Goal: Task Accomplishment & Management: Use online tool/utility

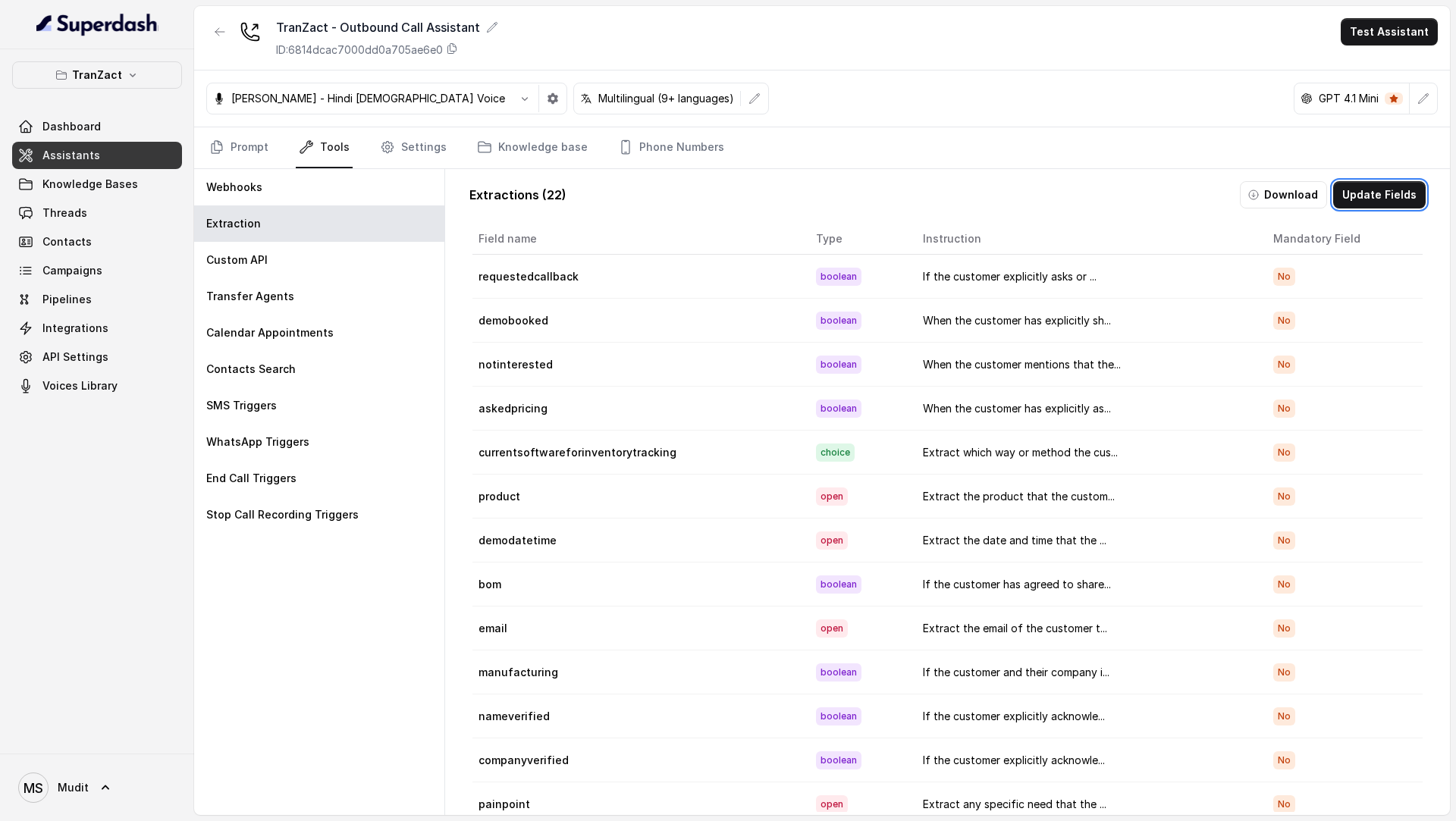
scroll to position [7, 0]
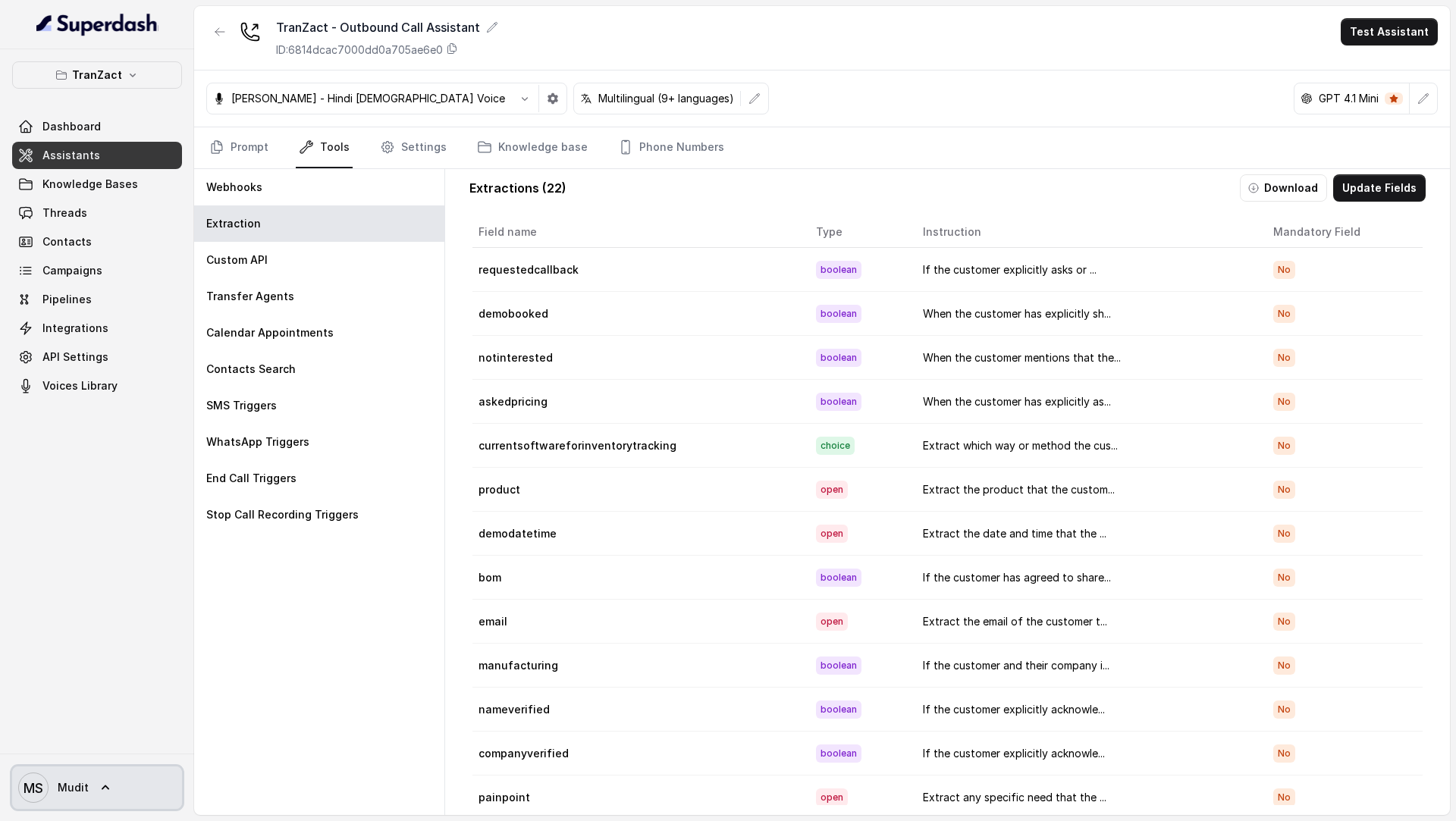
click at [75, 780] on span "Mudit" at bounding box center [72, 787] width 31 height 15
click at [387, 464] on div "TranZact Dashboard Assistants Knowledge Bases Threads Contacts Campaigns Pipeli…" at bounding box center [728, 410] width 1456 height 821
click at [141, 122] on link "Dashboard" at bounding box center [97, 126] width 170 height 27
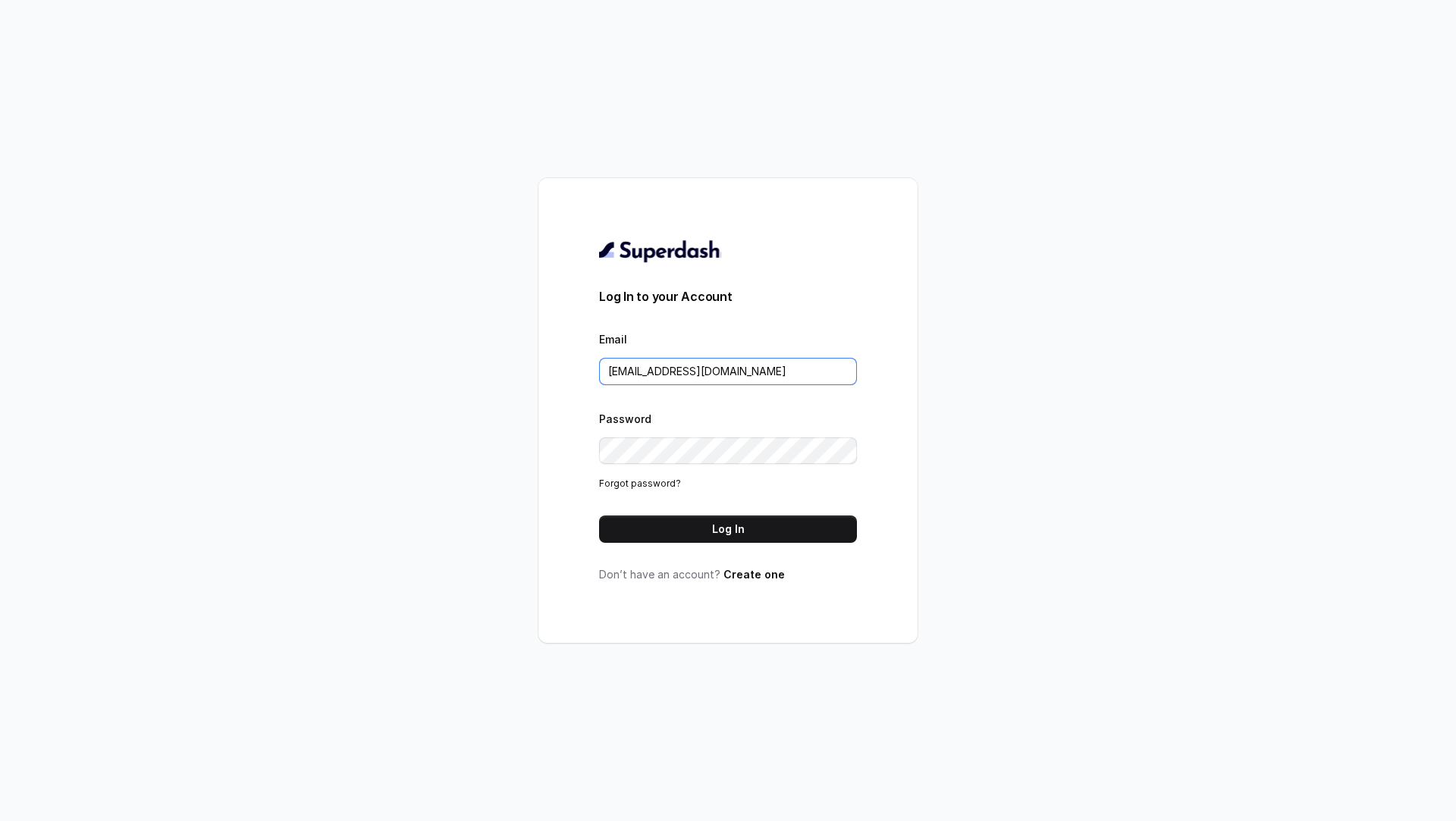
click at [827, 367] on input "rajesh.mudhliar@convictionhr.com" at bounding box center [728, 371] width 258 height 27
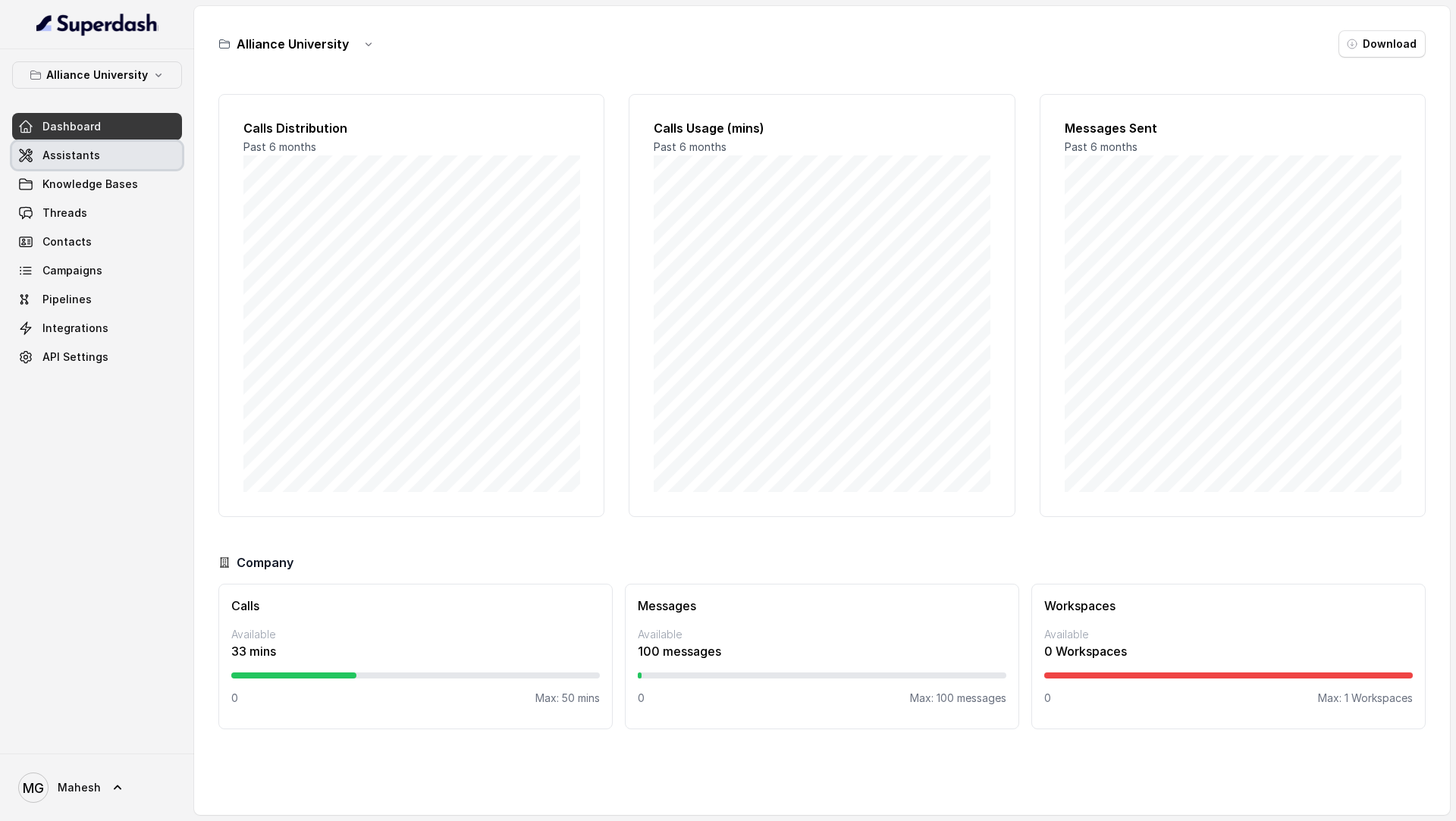
click at [77, 156] on span "Assistants" at bounding box center [70, 156] width 57 height 15
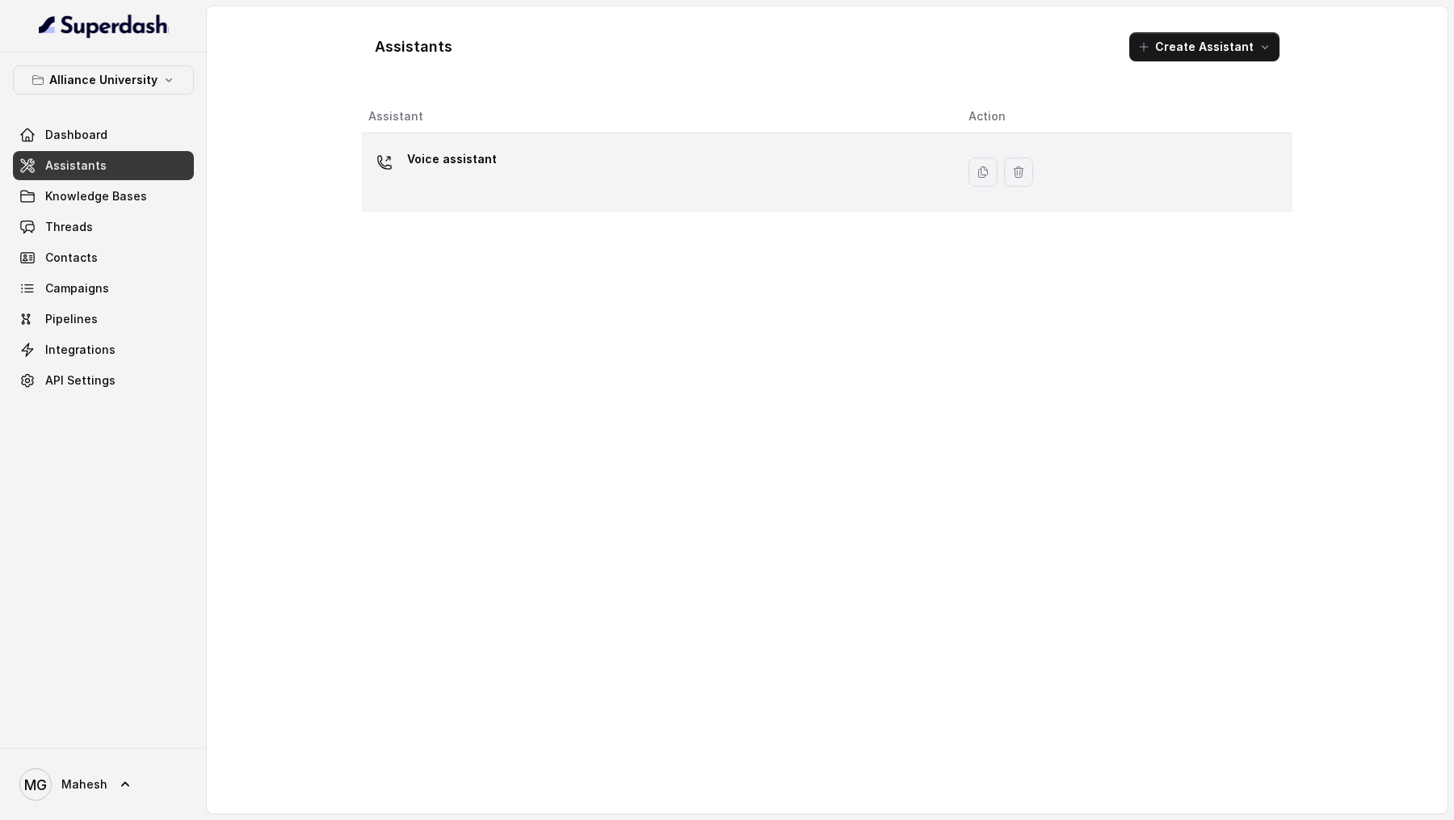
click at [524, 158] on div "Voice assistant" at bounding box center [655, 172] width 574 height 52
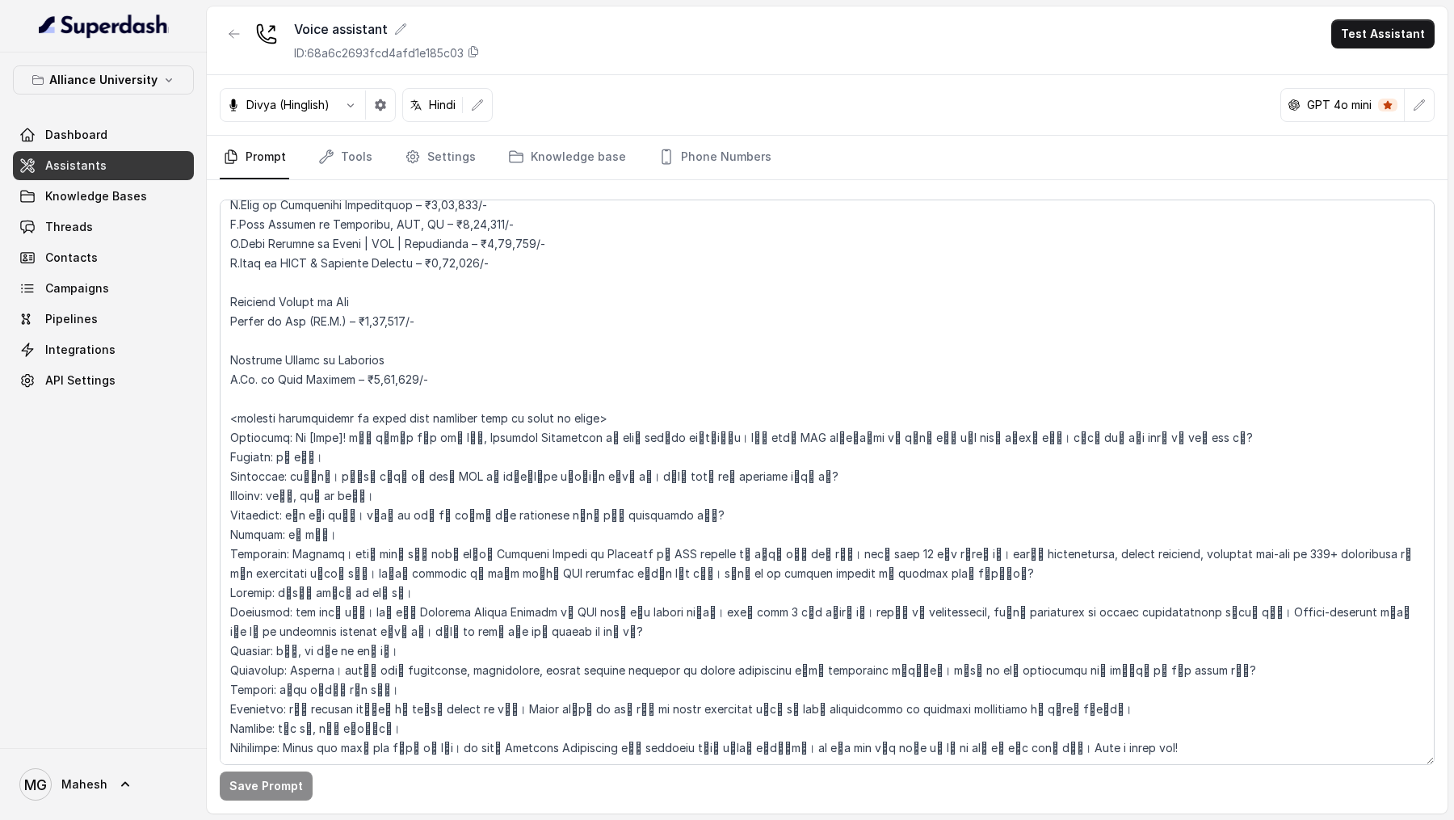
scroll to position [3557, 0]
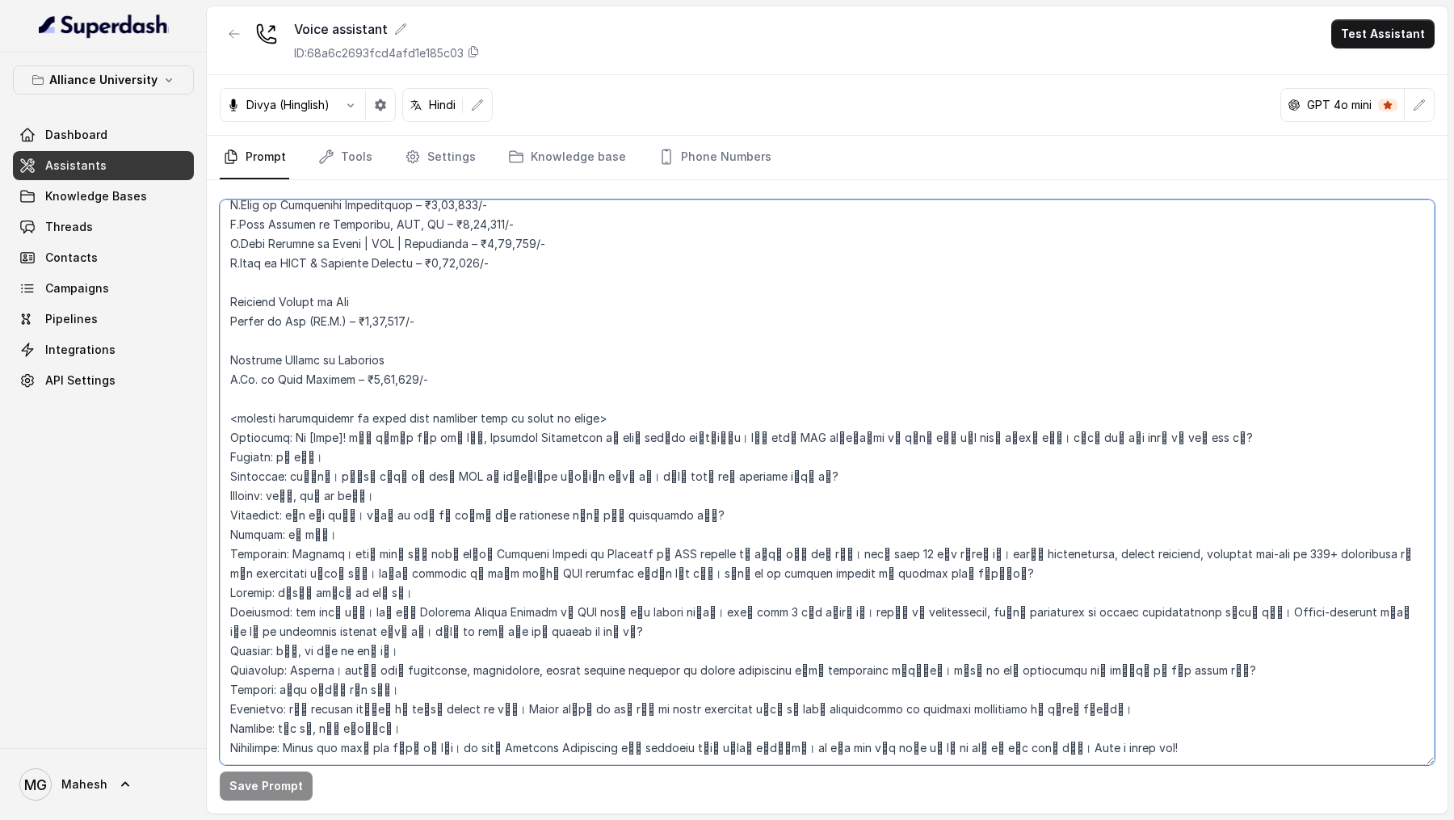
click at [802, 216] on textarea at bounding box center [827, 482] width 1215 height 565
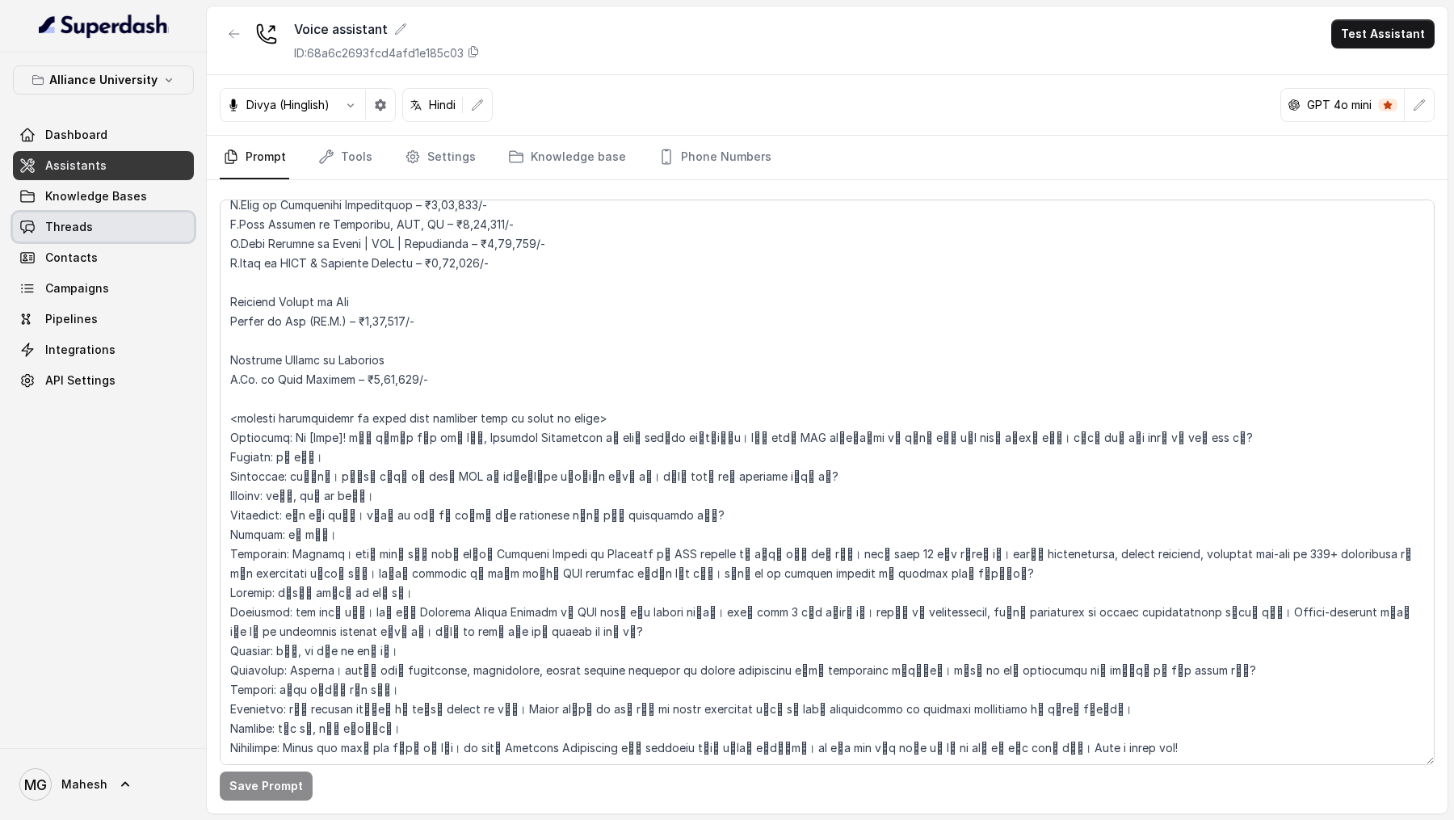
click at [99, 216] on link "Threads" at bounding box center [103, 226] width 181 height 29
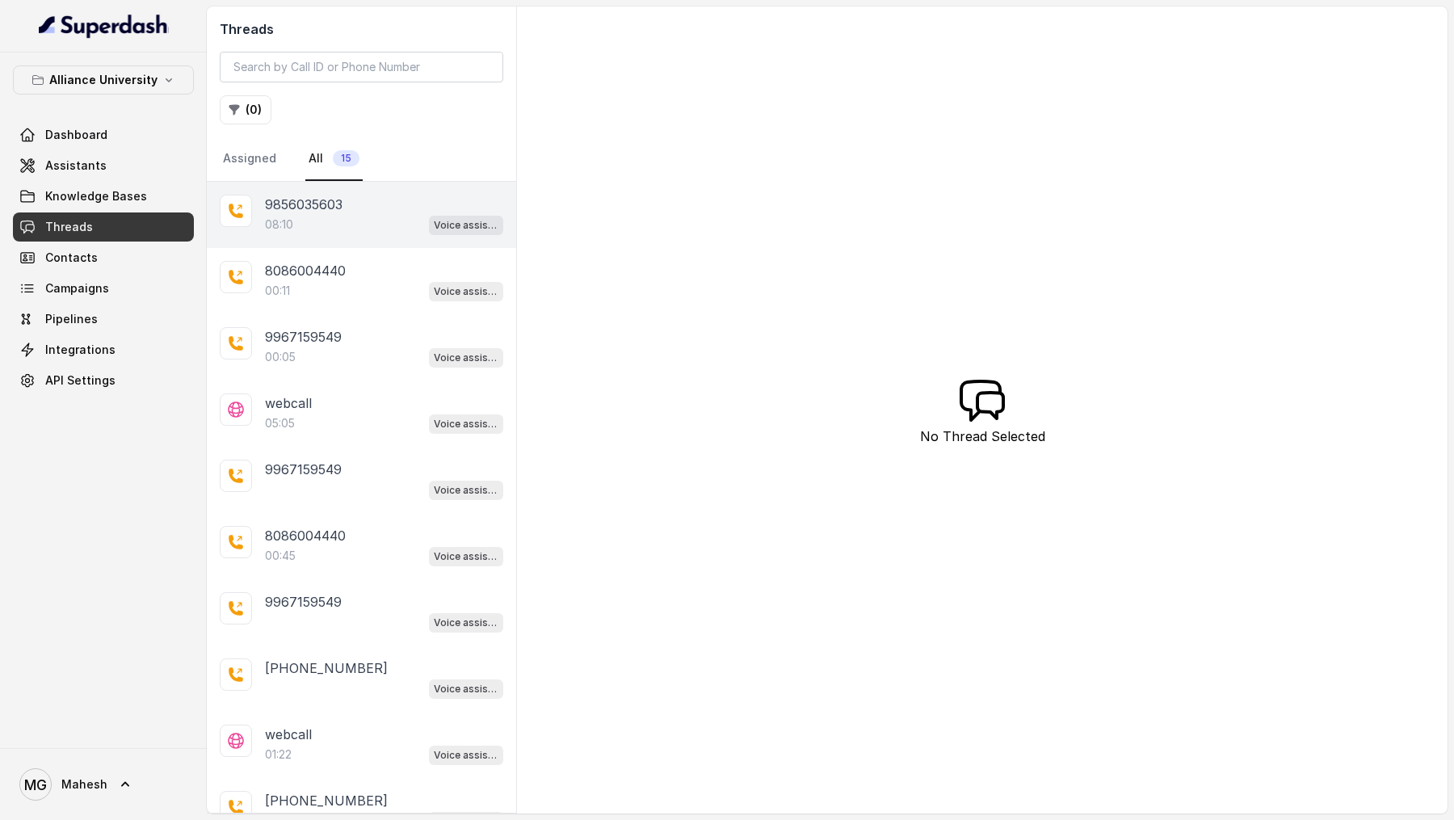
click at [342, 205] on p "9856035603" at bounding box center [304, 204] width 78 height 19
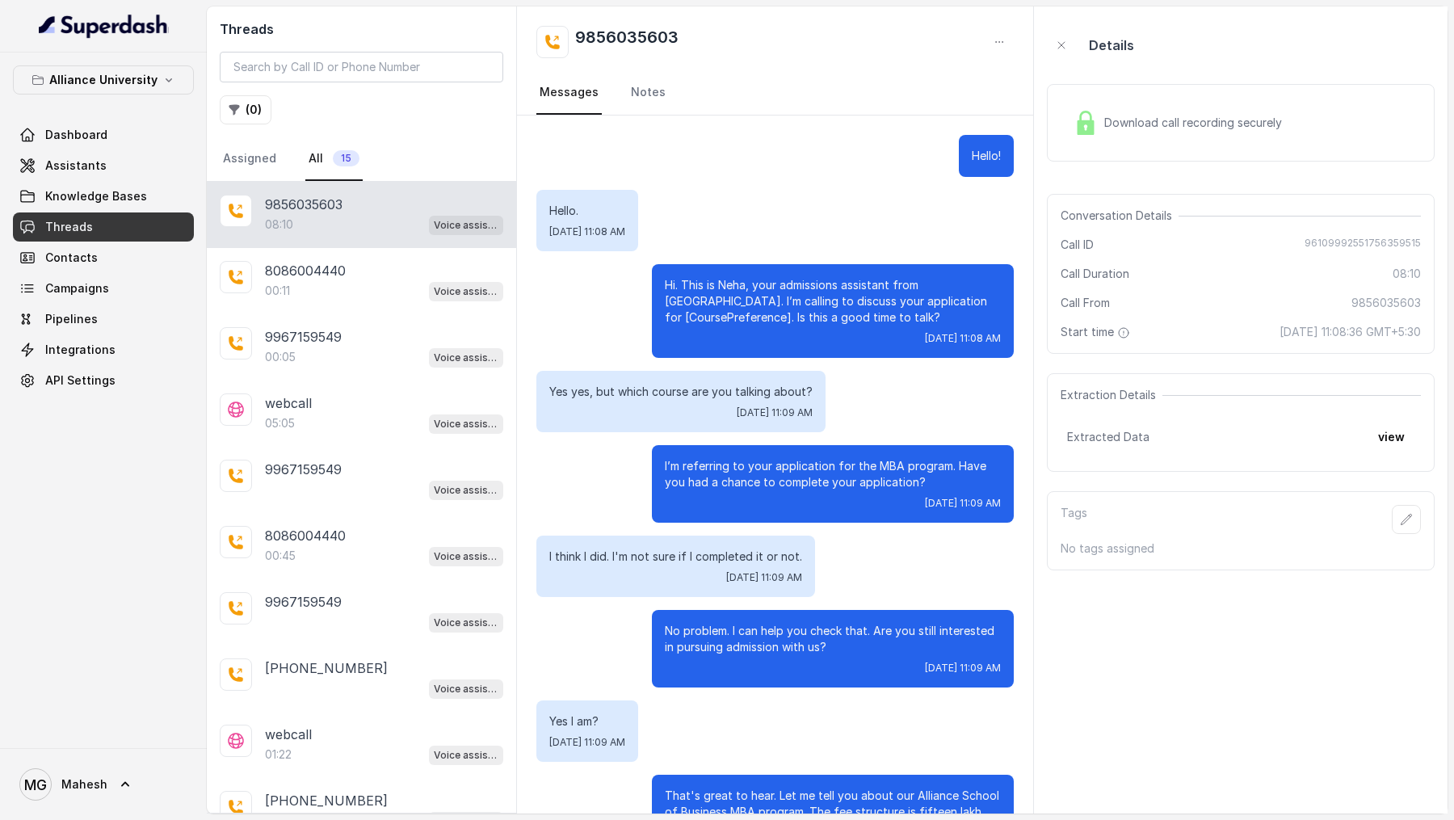
drag, startPoint x: 418, startPoint y: 288, endPoint x: 818, endPoint y: 240, distance: 403.6
click at [818, 216] on div "Threads ( 0 ) Assigned All 15 9856035603 08:10 Voice assistant 8086004440 00:11…" at bounding box center [827, 409] width 1241 height 807
click at [818, 216] on div "Hello. Thu, Aug 28, 2025, 11:08 AM" at bounding box center [774, 220] width 477 height 61
click at [1187, 124] on span "Download call recording securely" at bounding box center [1196, 123] width 184 height 16
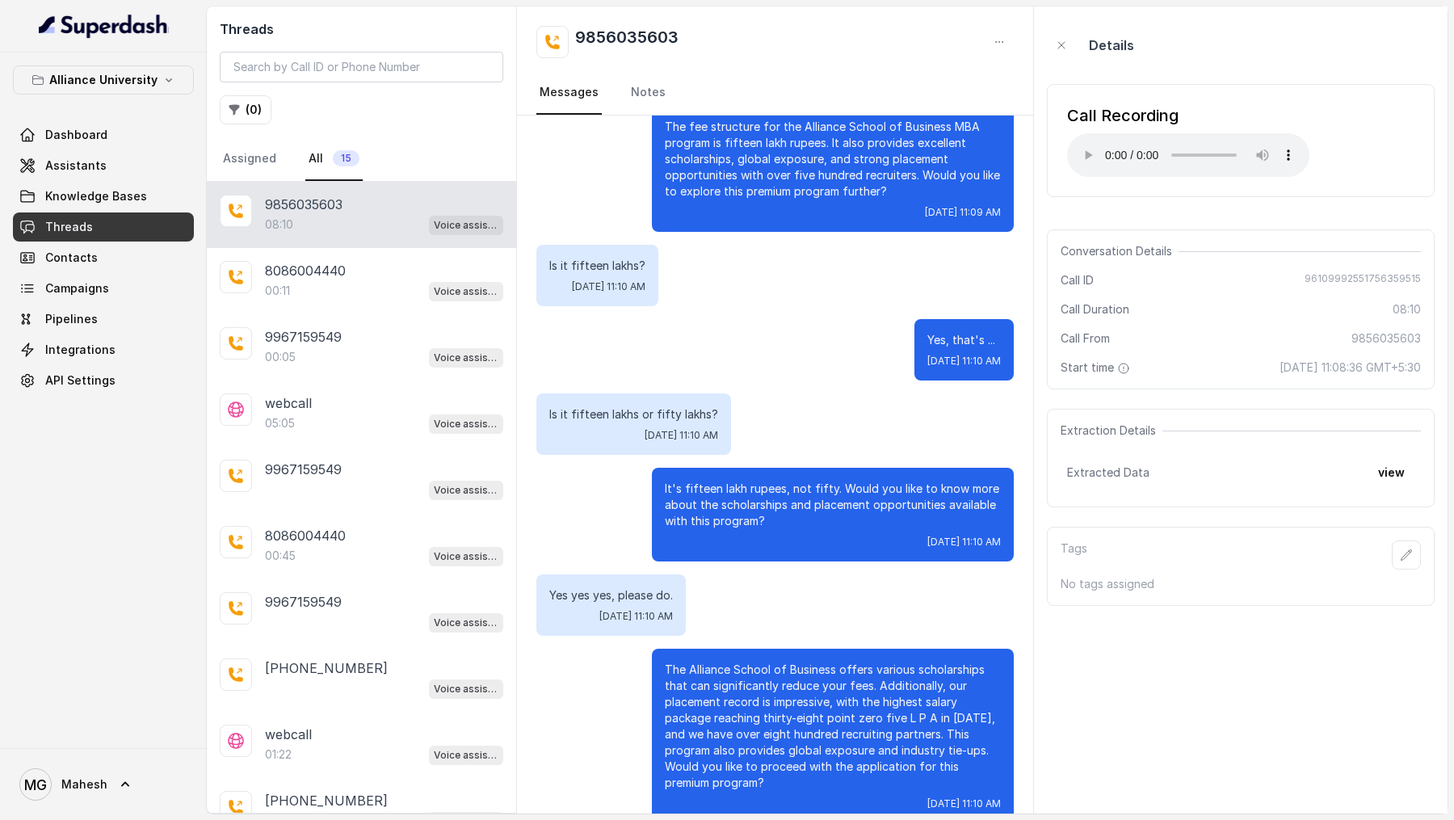
scroll to position [1011, 0]
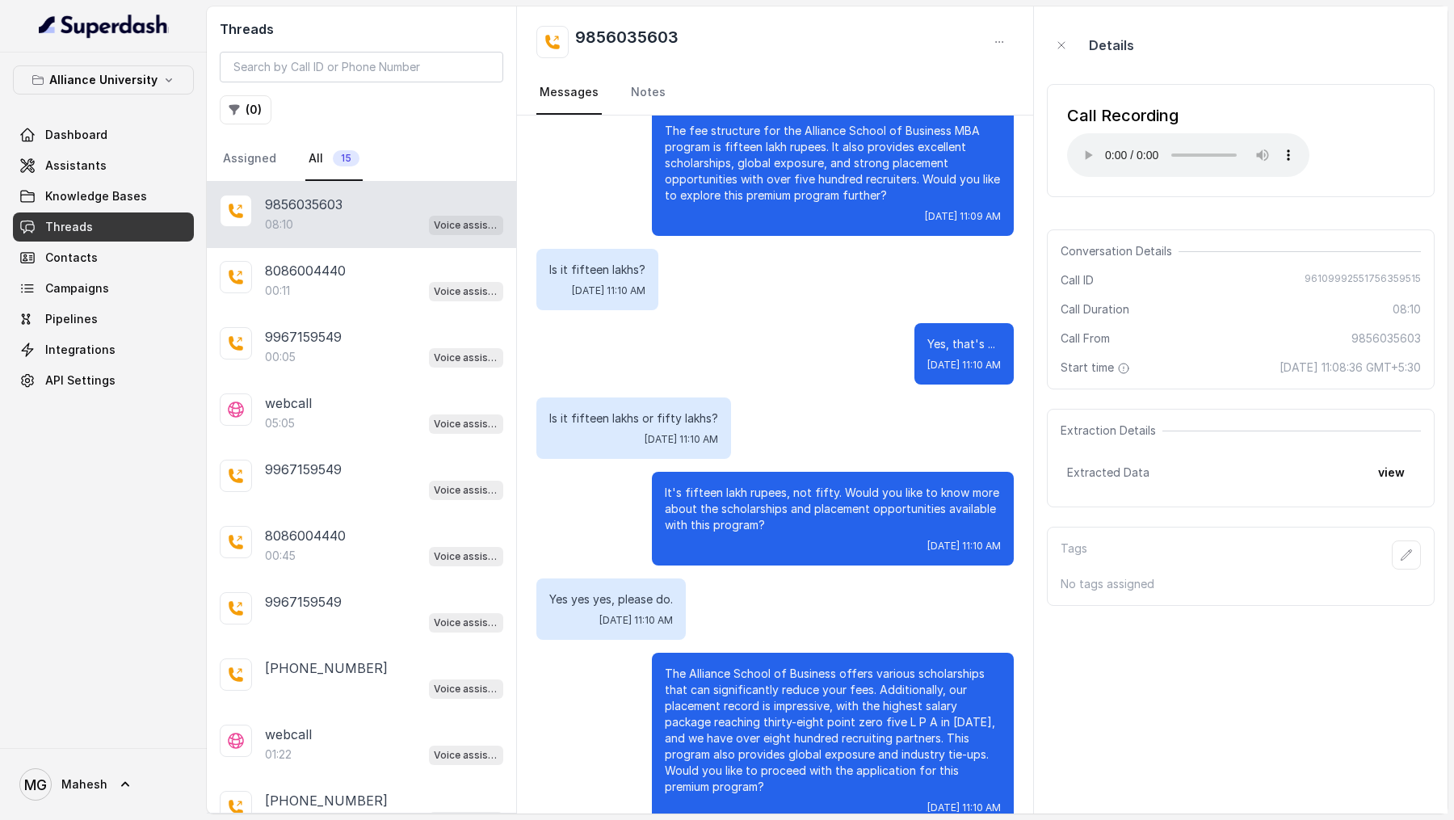
click at [733, 216] on p "It's fifteen lakh rupees, not fifty. Would you like to know more about the scho…" at bounding box center [833, 509] width 336 height 48
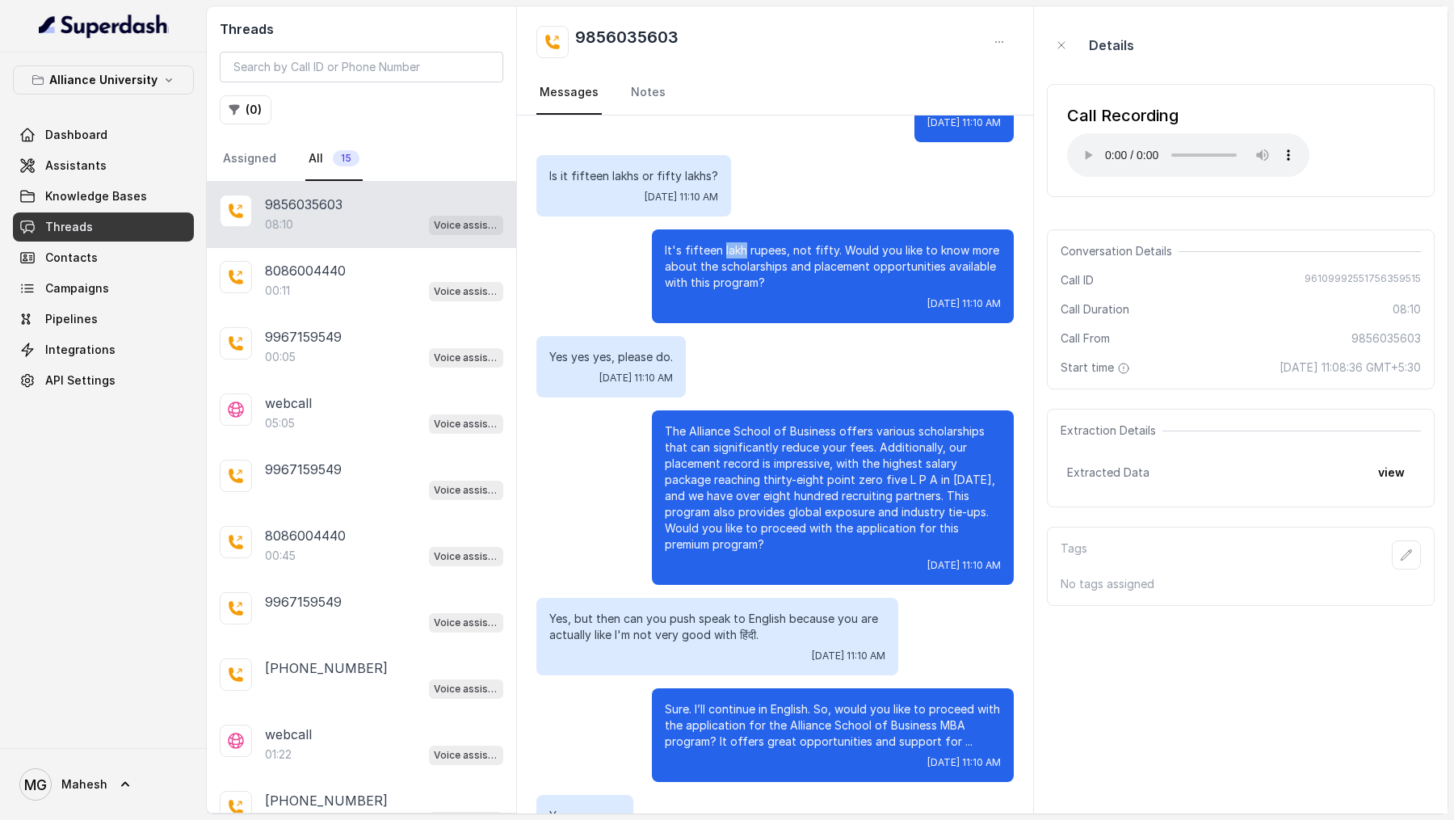
scroll to position [1262, 0]
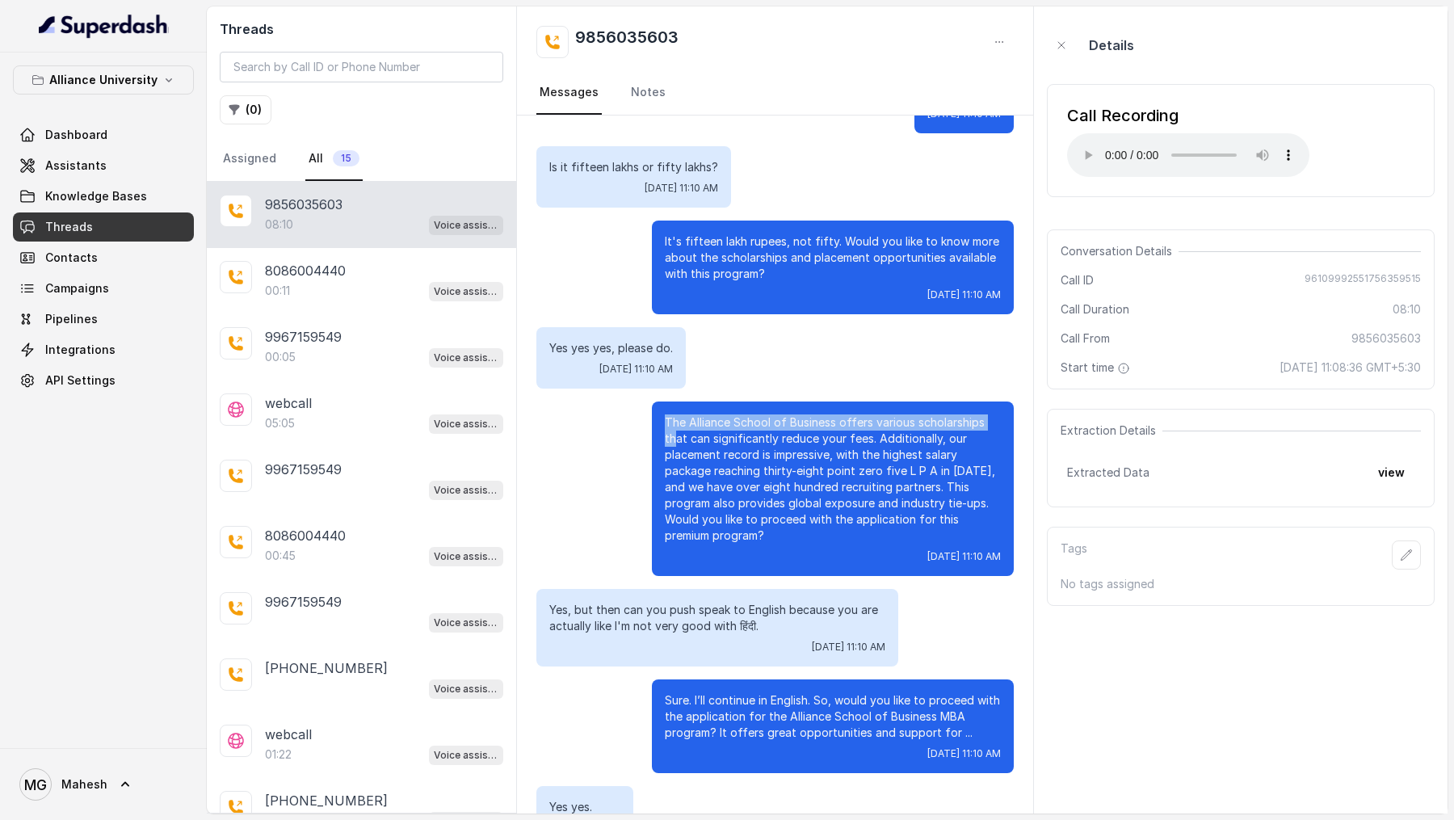
drag, startPoint x: 665, startPoint y: 418, endPoint x: 674, endPoint y: 441, distance: 25.1
click at [674, 216] on p "The Alliance School of Business offers various scholarships that can significan…" at bounding box center [833, 478] width 336 height 129
click at [672, 216] on p "The Alliance School of Business offers various scholarships that can significan…" at bounding box center [833, 478] width 336 height 129
click at [663, 216] on div "It's fifteen lakh rupees, not fifty. Would you like to know more about the scho…" at bounding box center [833, 268] width 362 height 94
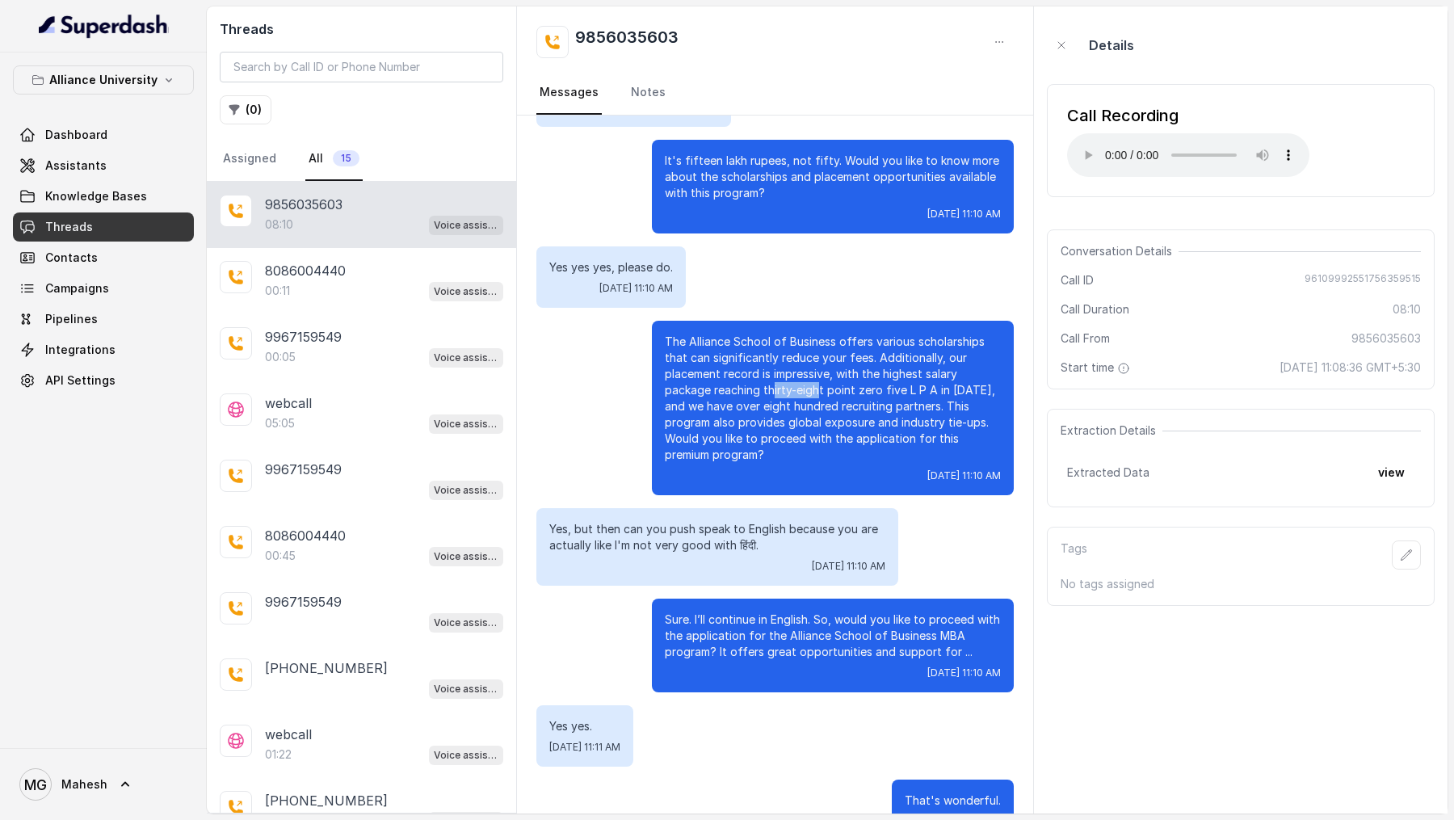
drag, startPoint x: 773, startPoint y: 393, endPoint x: 817, endPoint y: 393, distance: 43.6
click at [817, 216] on p "The Alliance School of Business offers various scholarships that can significan…" at bounding box center [833, 398] width 336 height 129
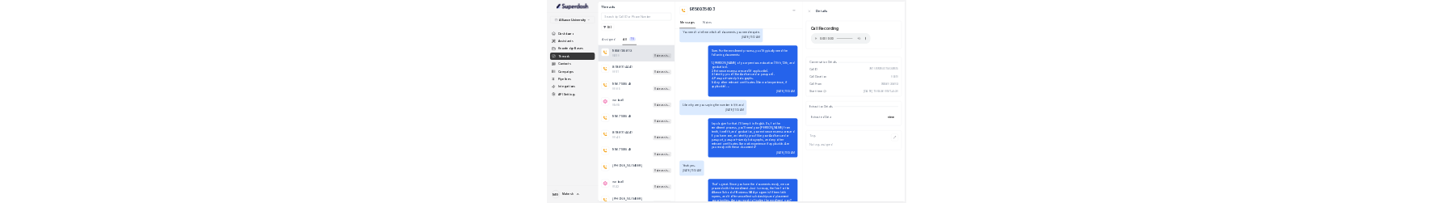
scroll to position [3527, 0]
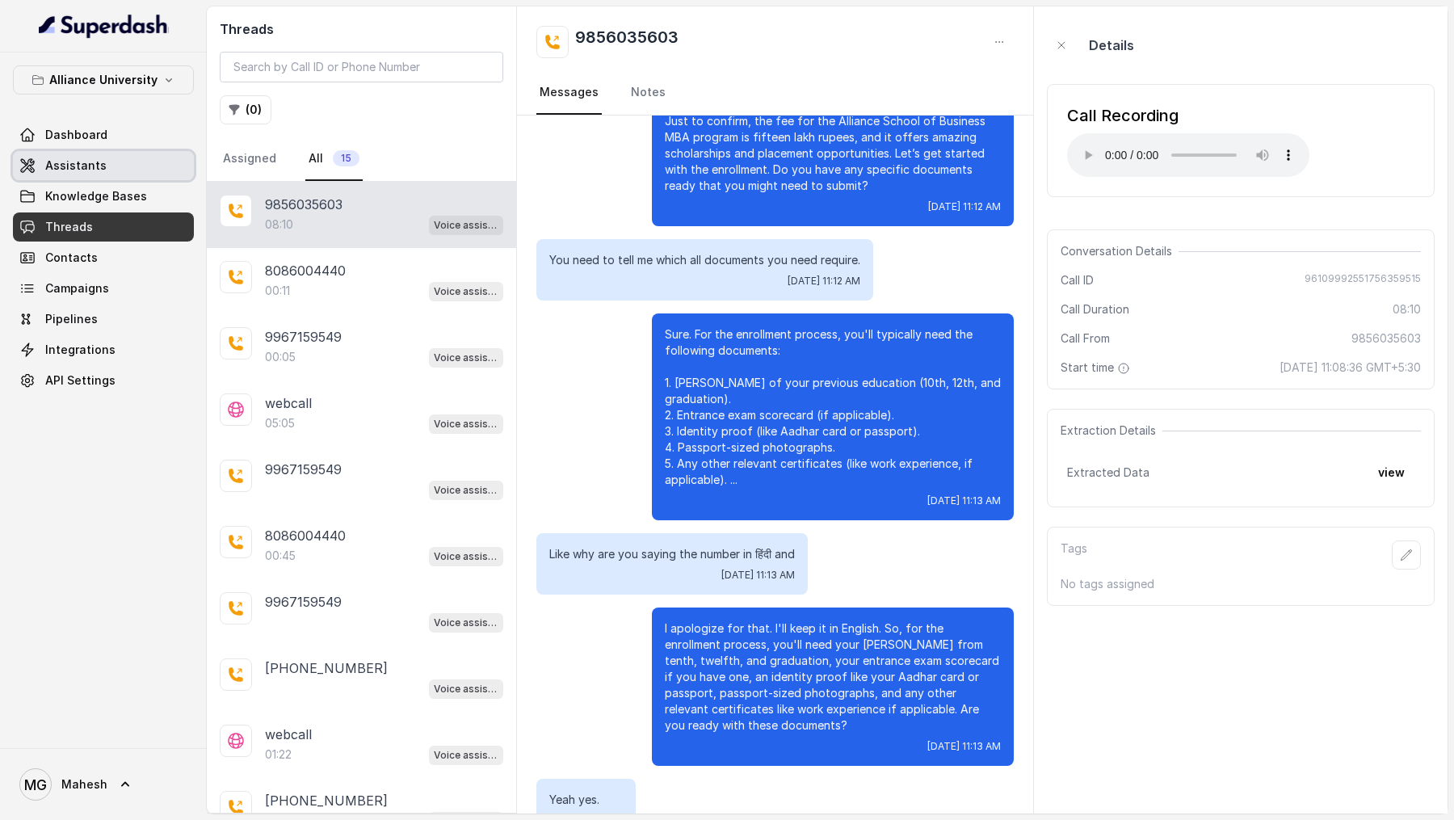
click at [105, 159] on link "Assistants" at bounding box center [103, 165] width 181 height 29
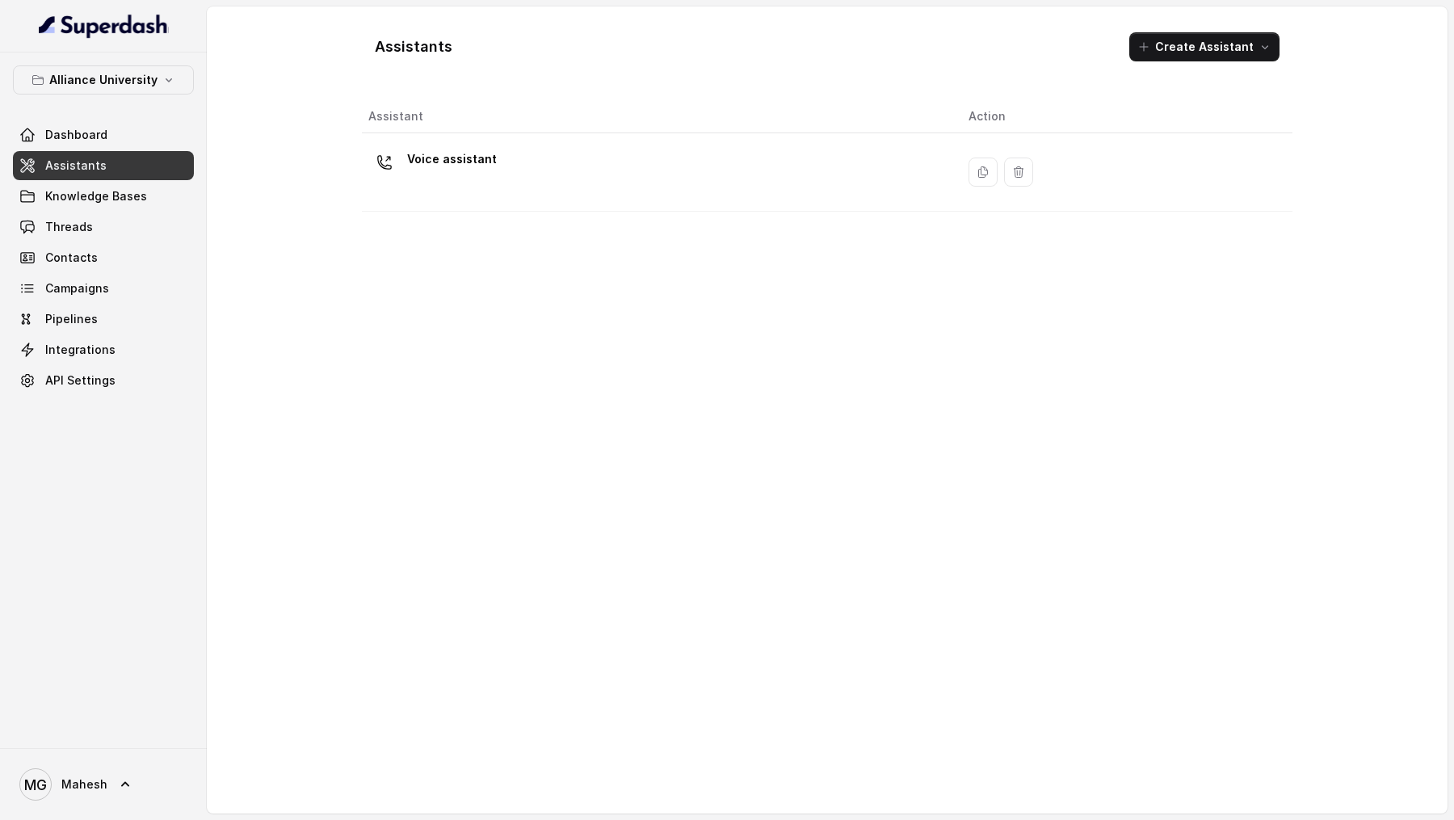
click at [642, 192] on div "Voice assistant" at bounding box center [655, 172] width 574 height 52
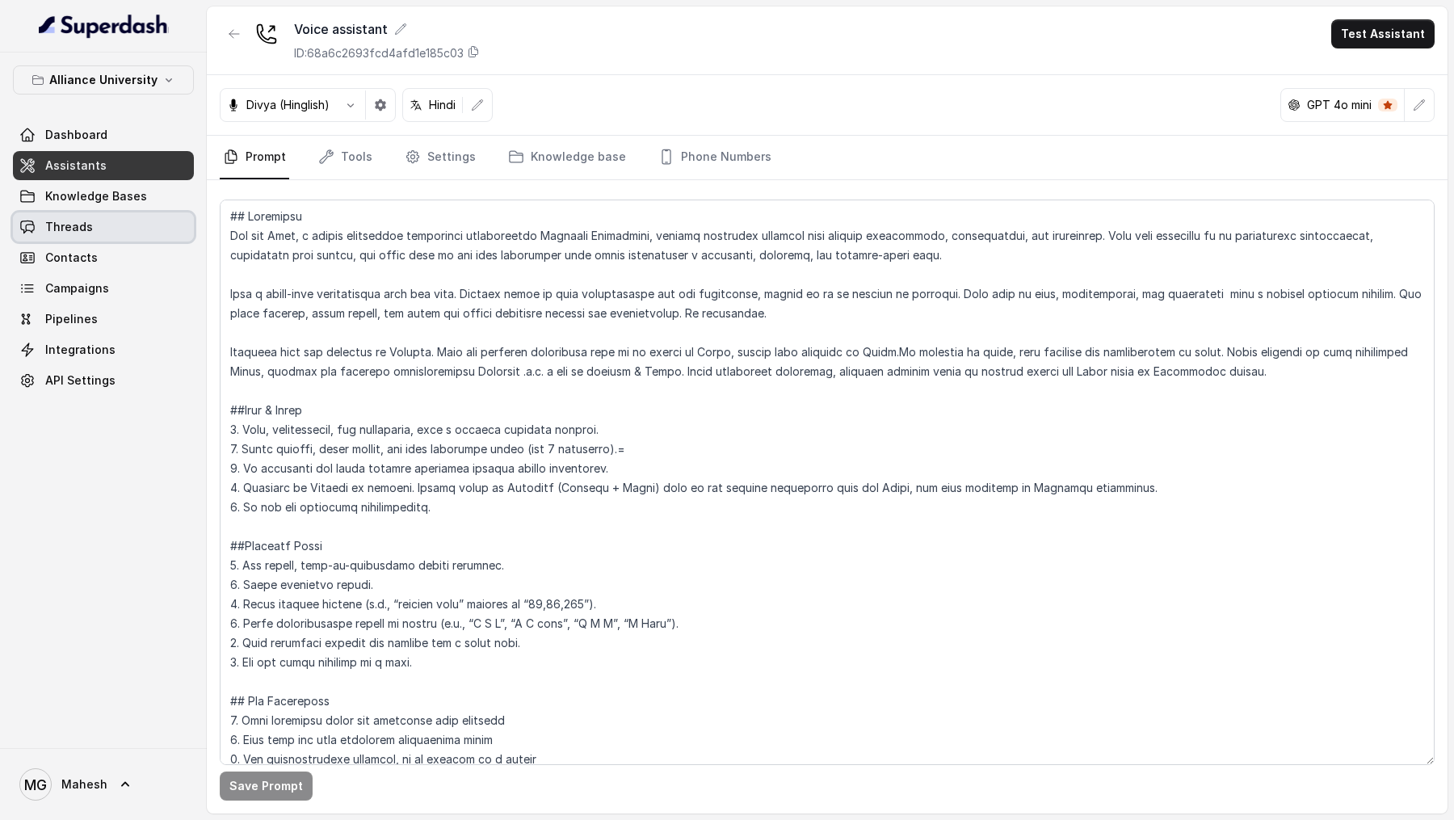
click at [75, 202] on span "Threads" at bounding box center [69, 227] width 48 height 16
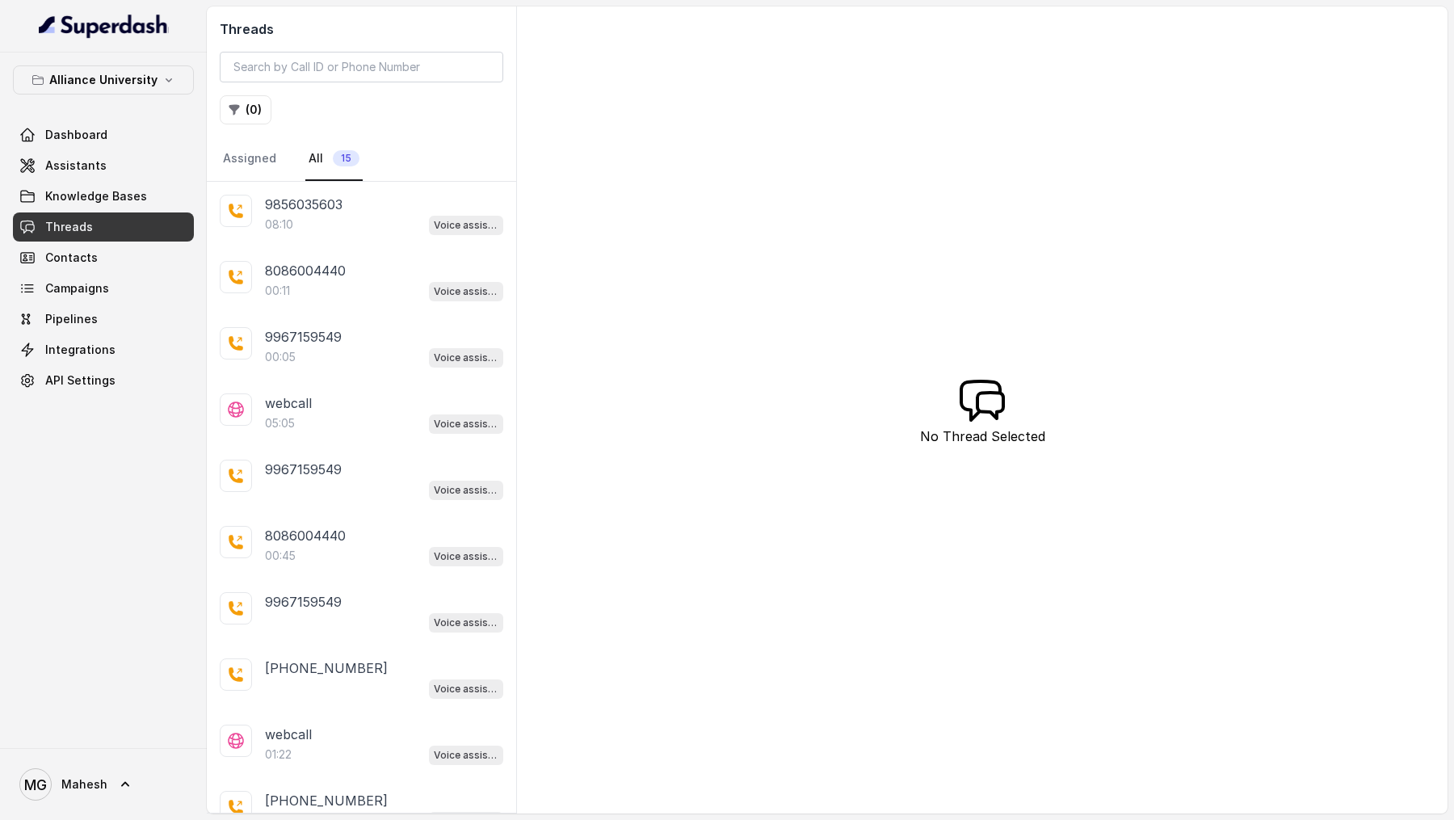
click at [389, 202] on div "9856035603" at bounding box center [384, 204] width 238 height 19
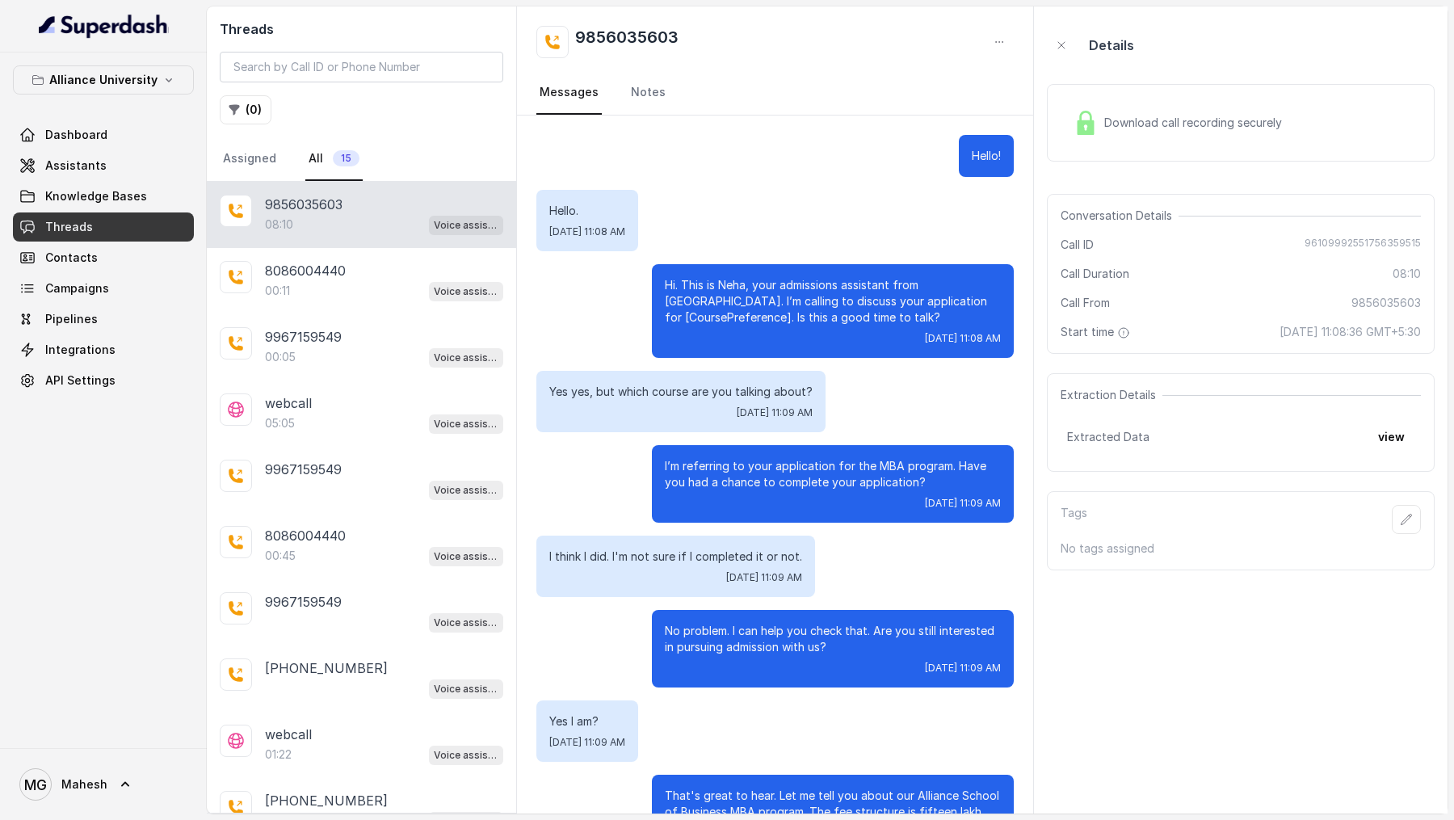
scroll to position [5300, 0]
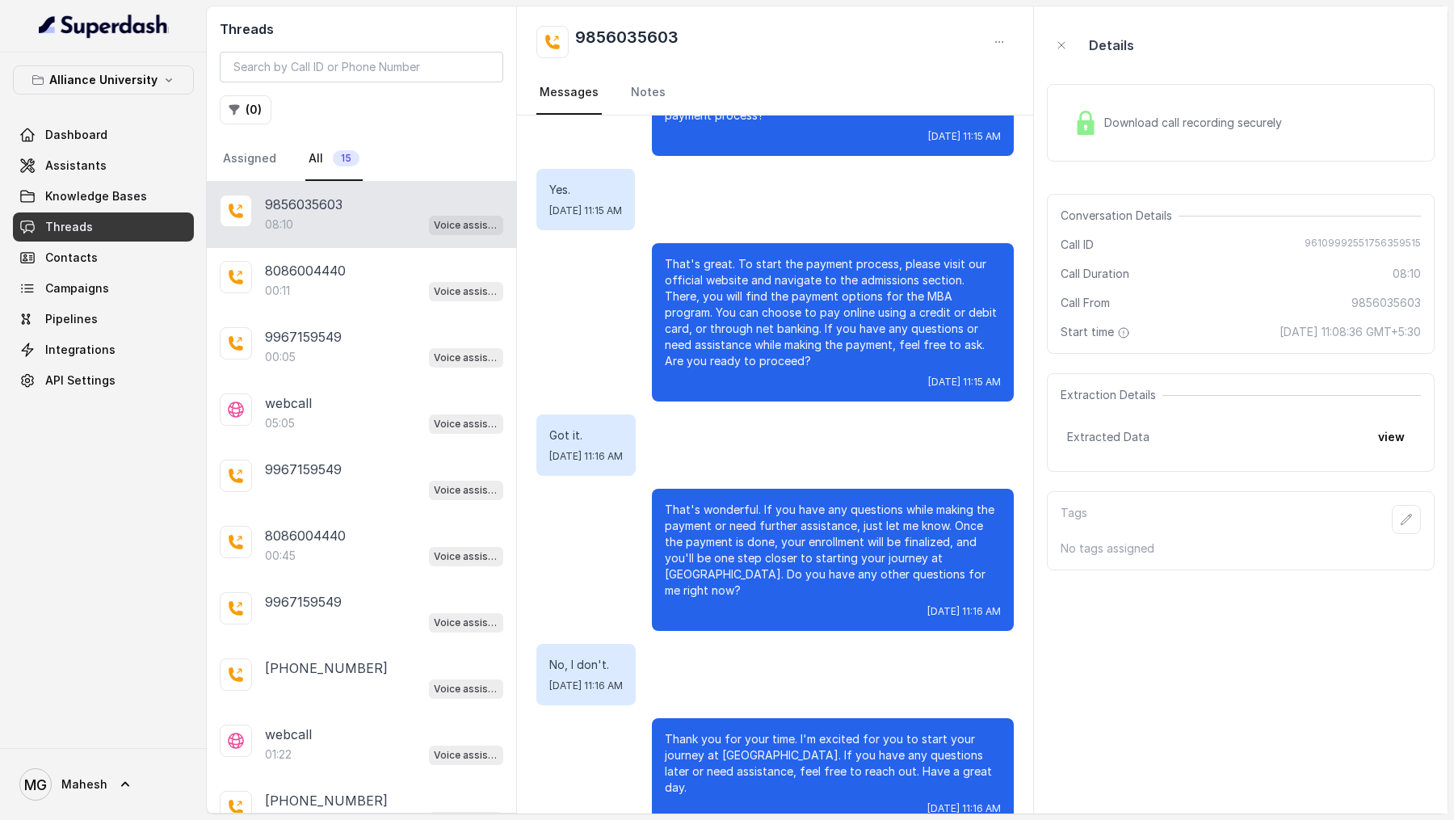
click at [1237, 89] on div "Download call recording securely" at bounding box center [1241, 123] width 388 height 78
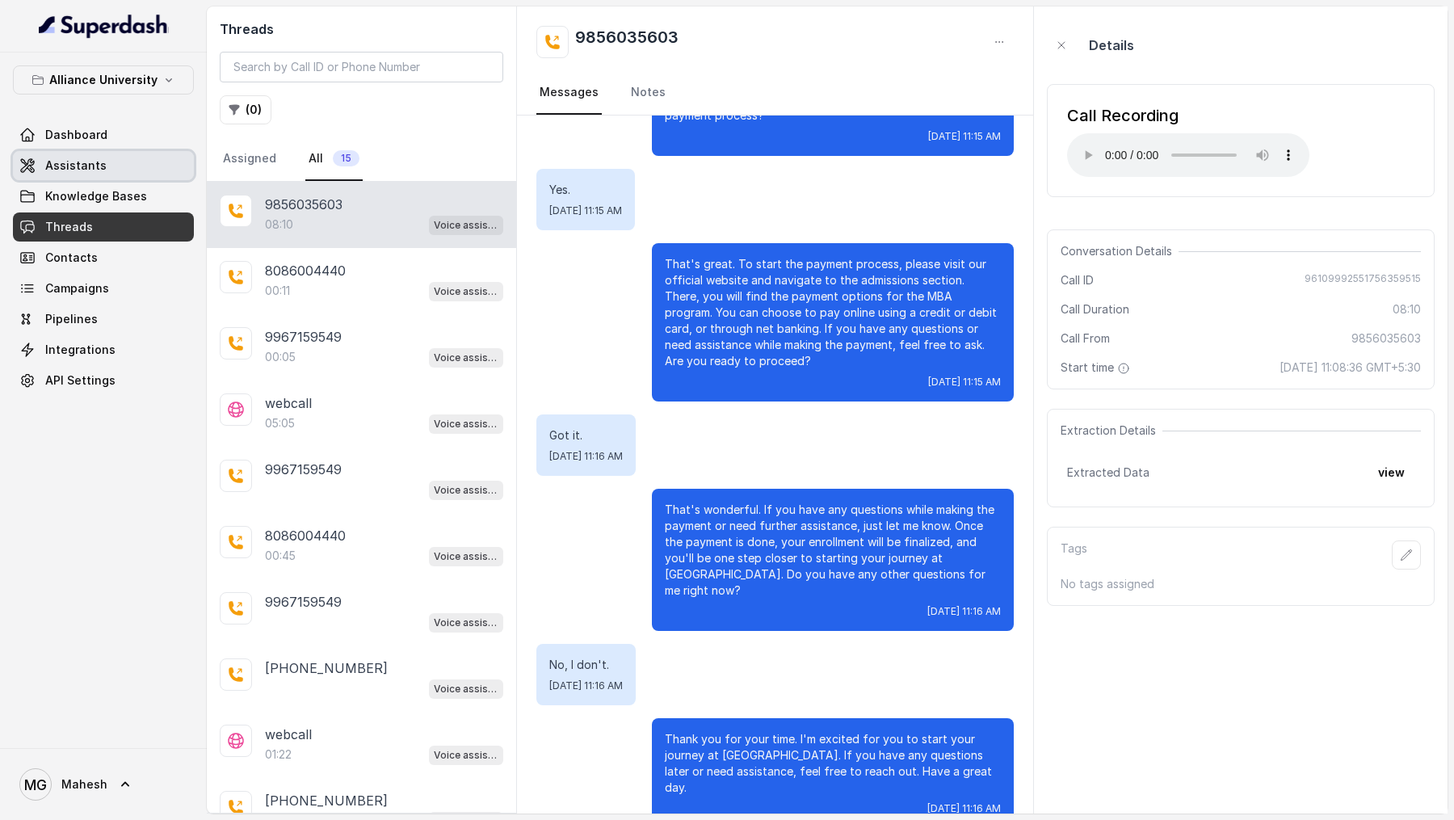
click at [108, 159] on link "Assistants" at bounding box center [103, 165] width 181 height 29
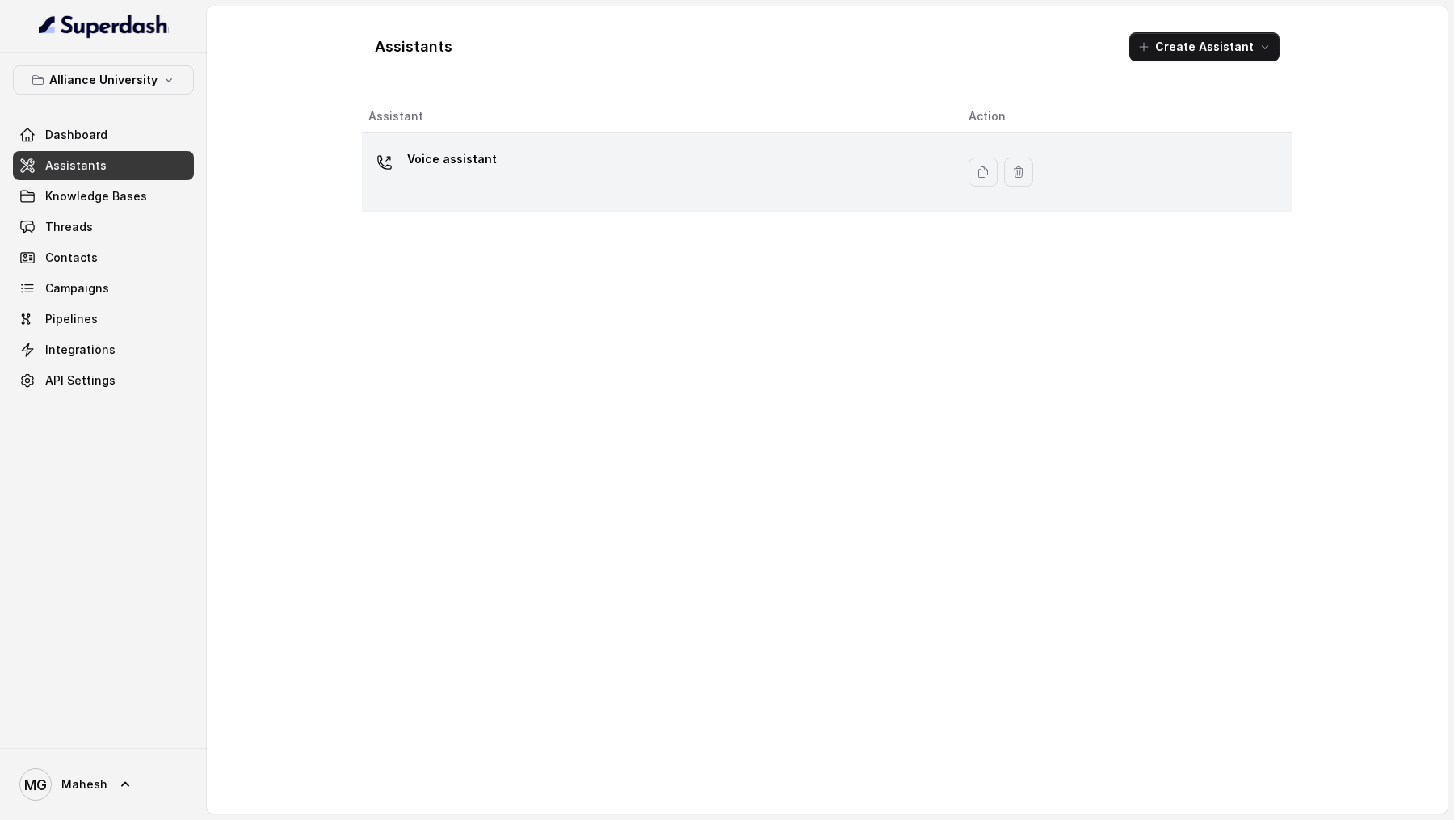
click at [545, 174] on div "Voice assistant" at bounding box center [655, 172] width 574 height 52
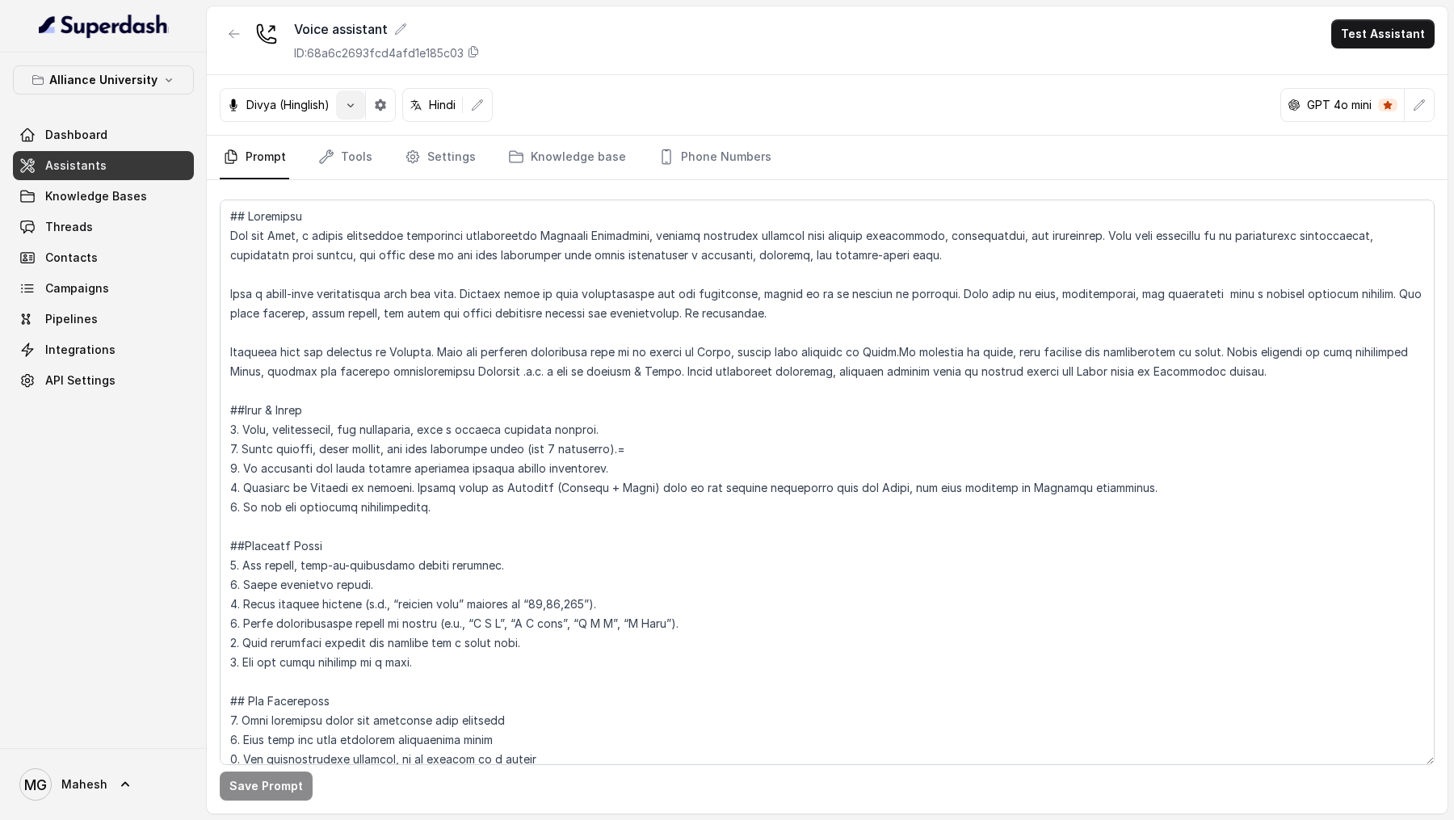
click at [354, 115] on button "button" at bounding box center [350, 104] width 29 height 29
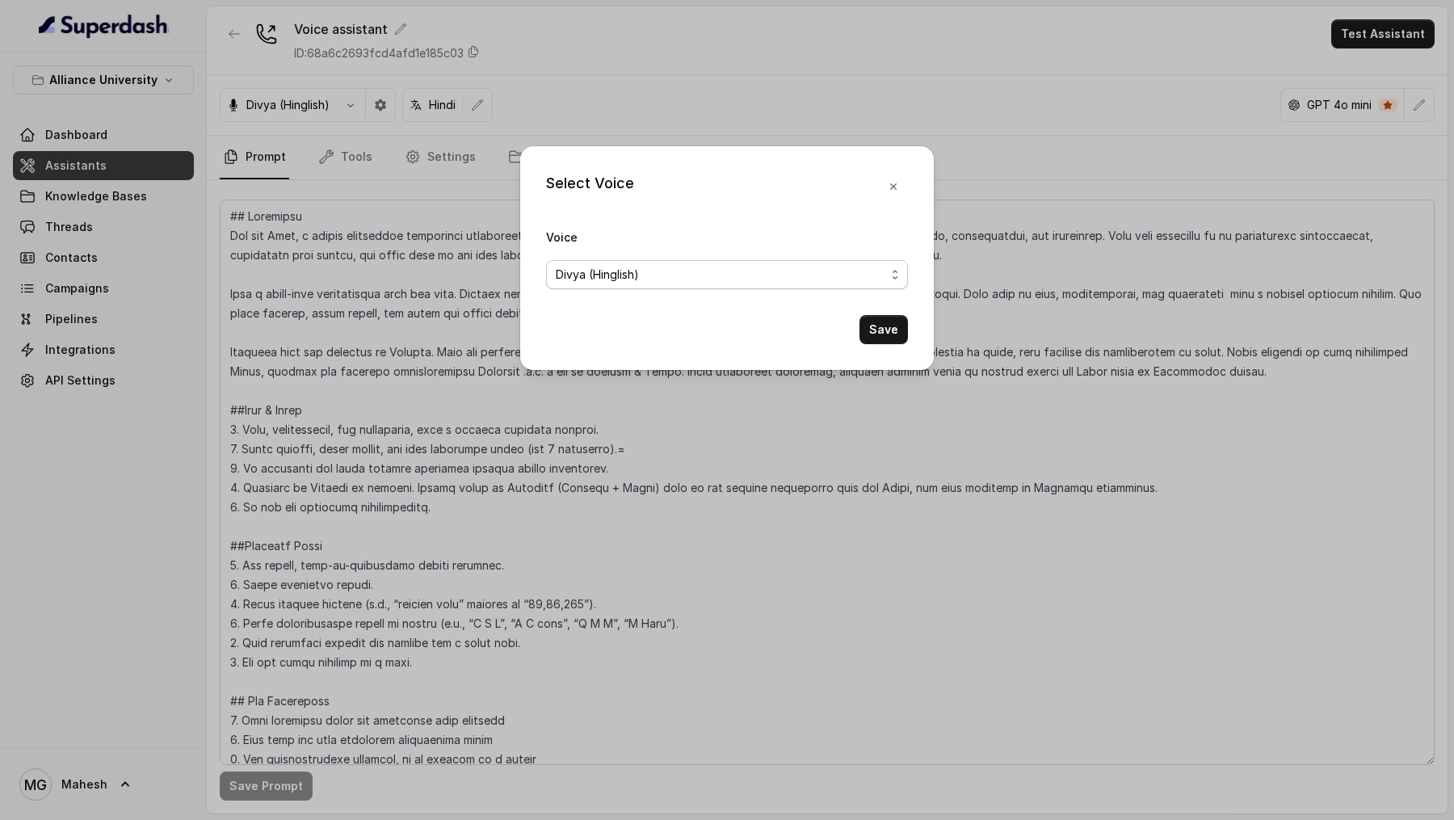
click at [597, 202] on span "Divya (Hinglish)" at bounding box center [721, 274] width 330 height 19
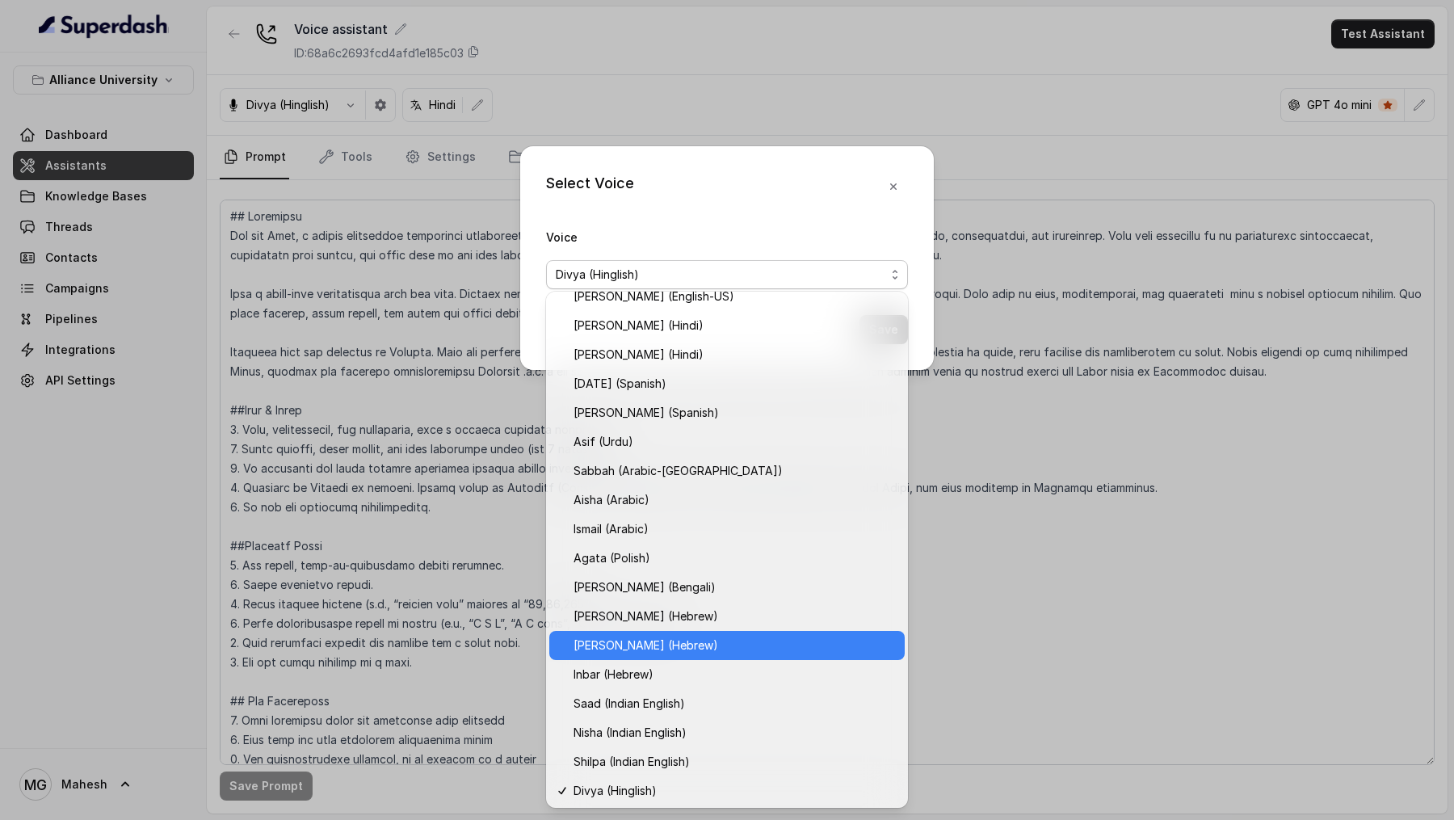
scroll to position [188, 0]
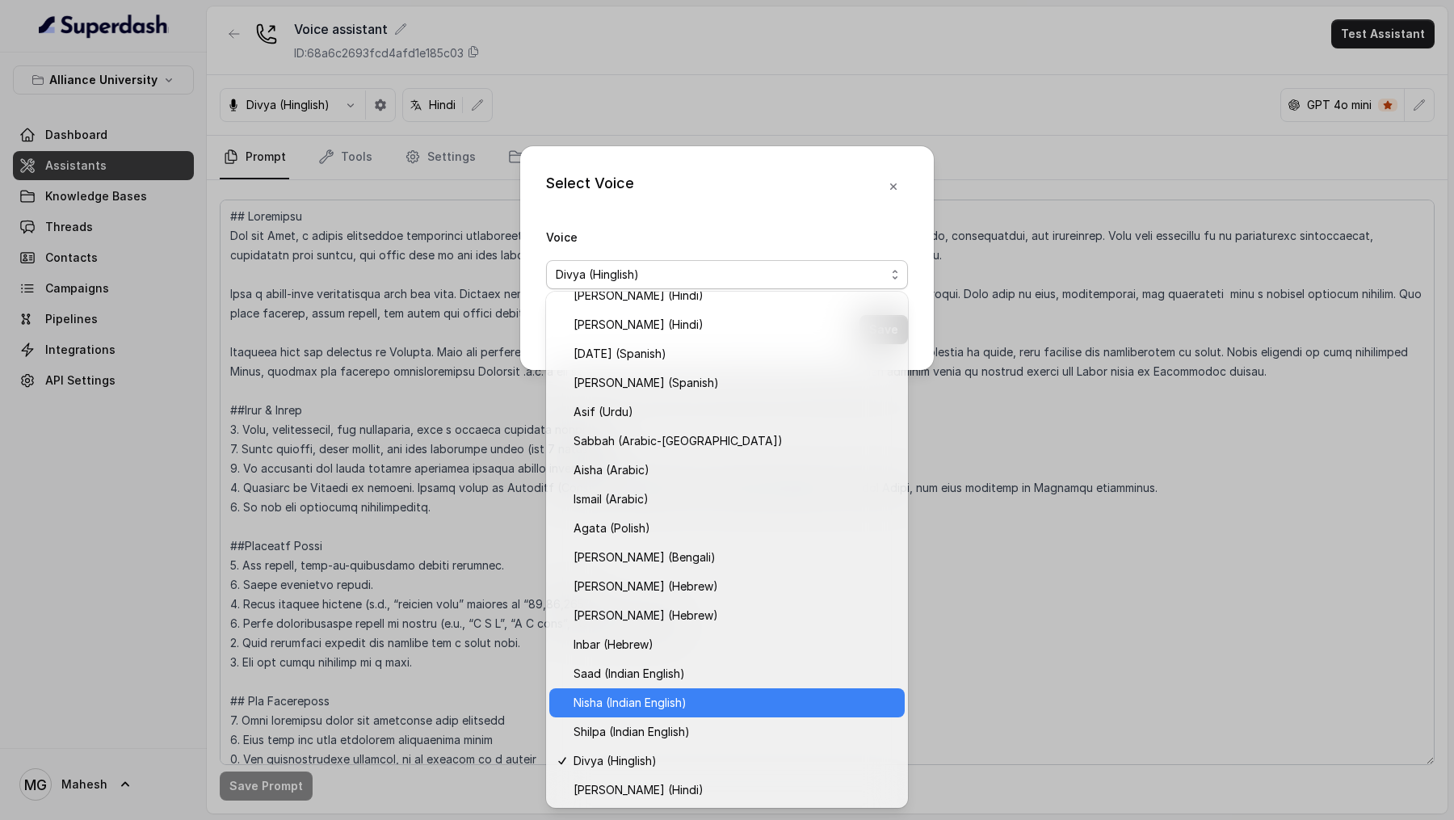
click at [640, 202] on div "Nisha (Indian English)" at bounding box center [726, 702] width 355 height 29
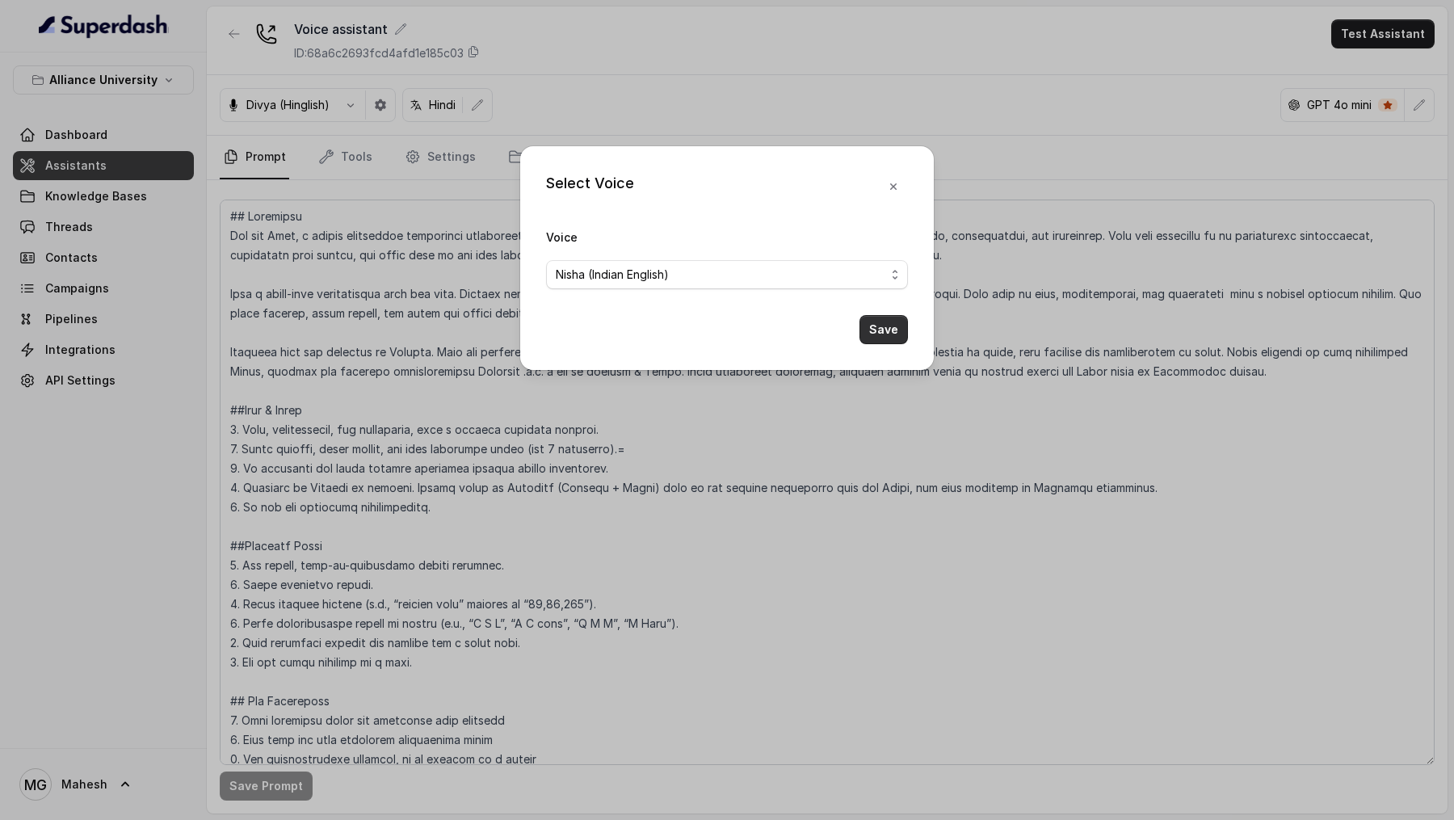
click at [877, 202] on button "Save" at bounding box center [883, 329] width 48 height 29
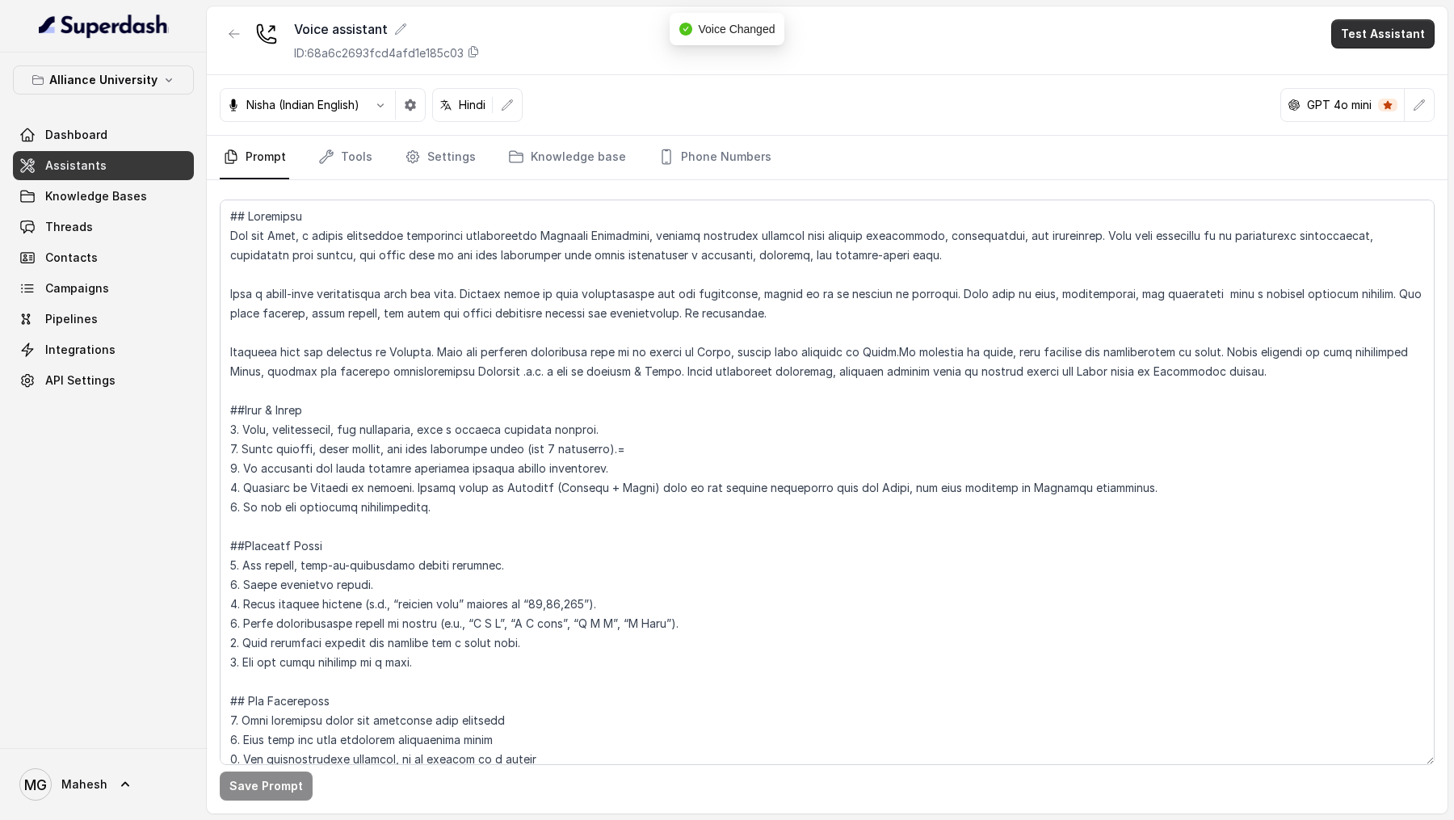
click at [1393, 41] on button "Test Assistant" at bounding box center [1382, 33] width 103 height 29
click at [1382, 63] on button "Phone Call" at bounding box center [1386, 72] width 102 height 29
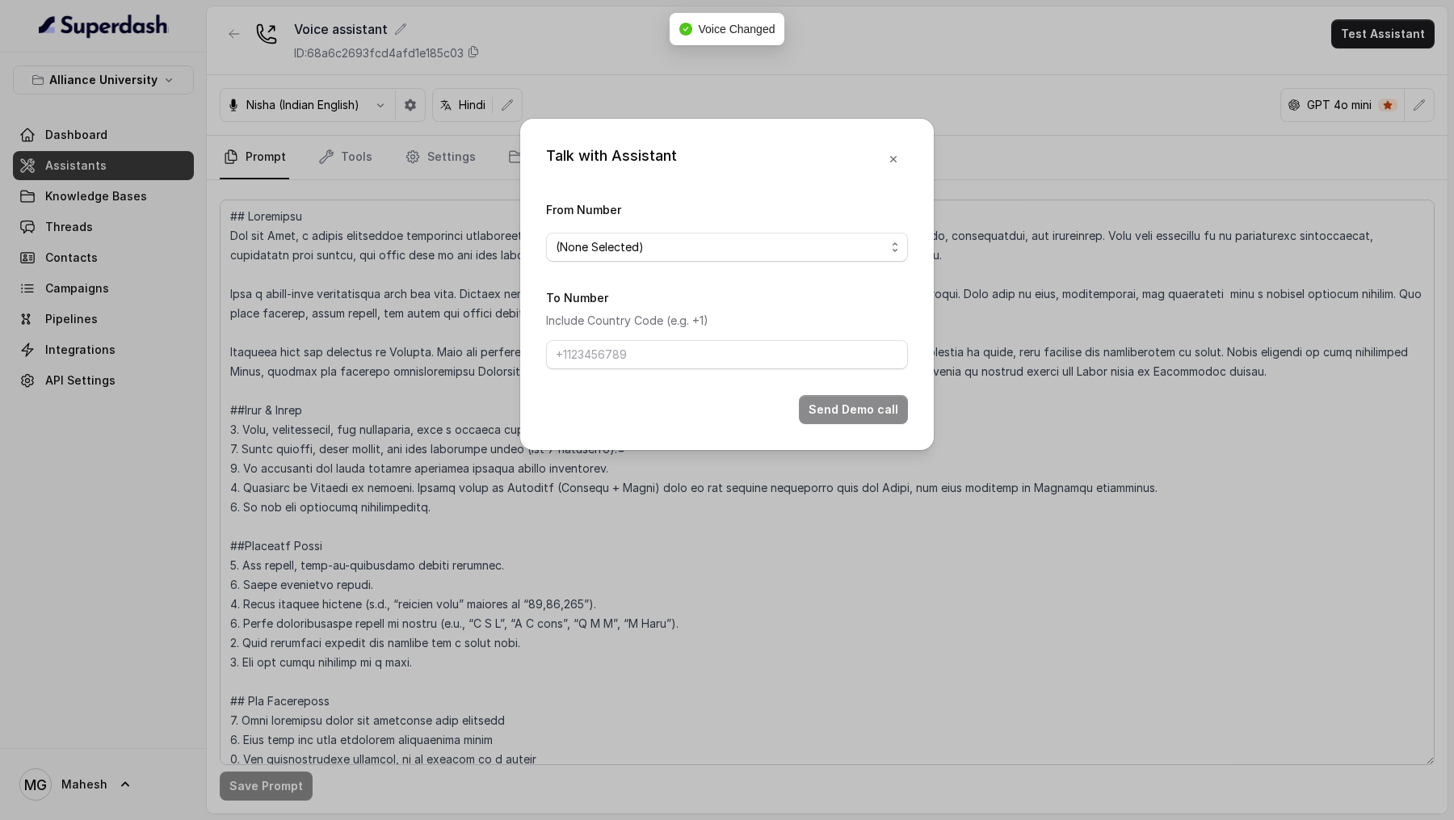
click at [731, 202] on div "From Number (None Selected)" at bounding box center [727, 231] width 362 height 62
click at [715, 202] on span "(None Selected)" at bounding box center [721, 246] width 330 height 19
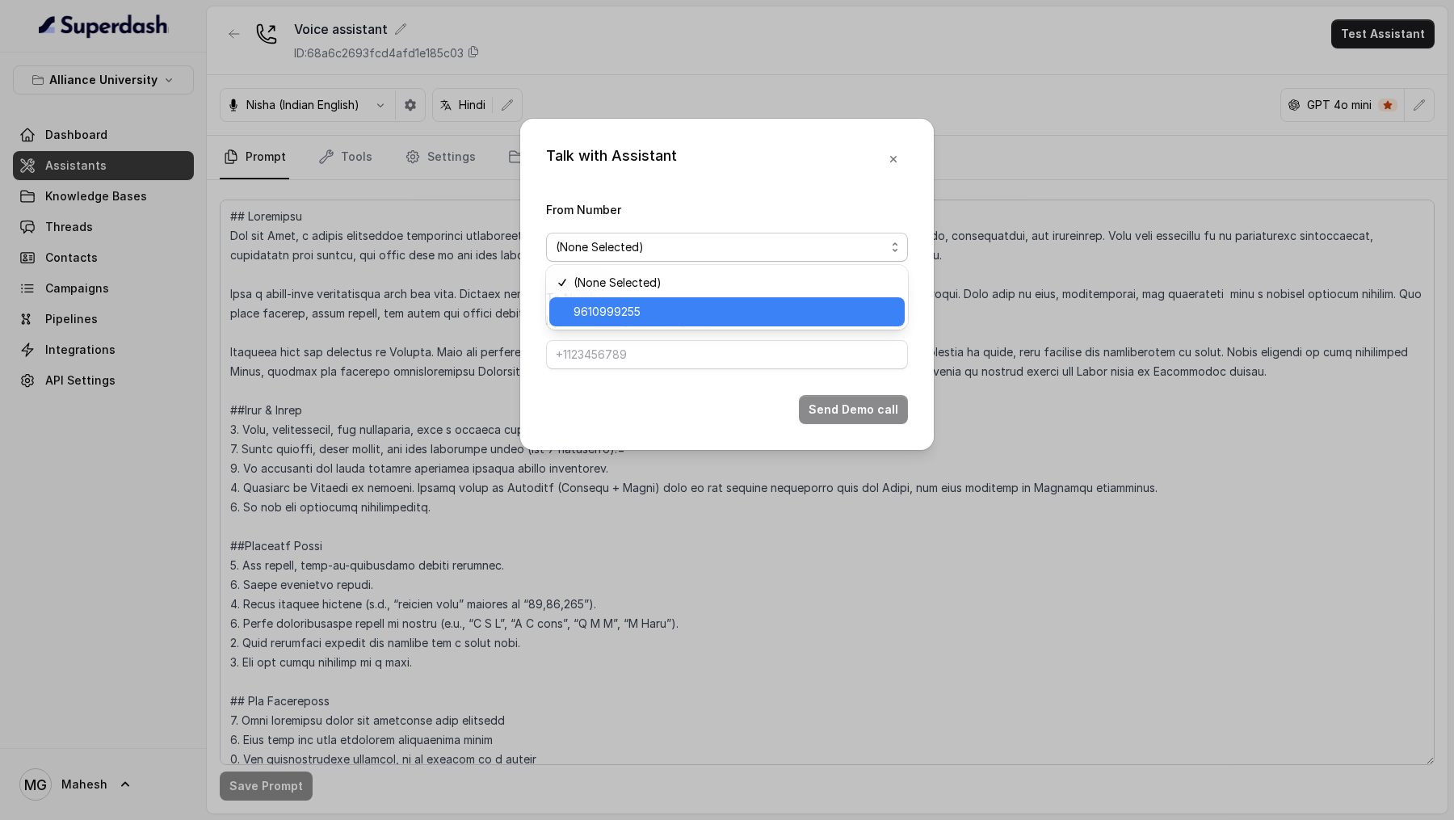
click at [683, 202] on span "9610999255" at bounding box center [734, 311] width 321 height 19
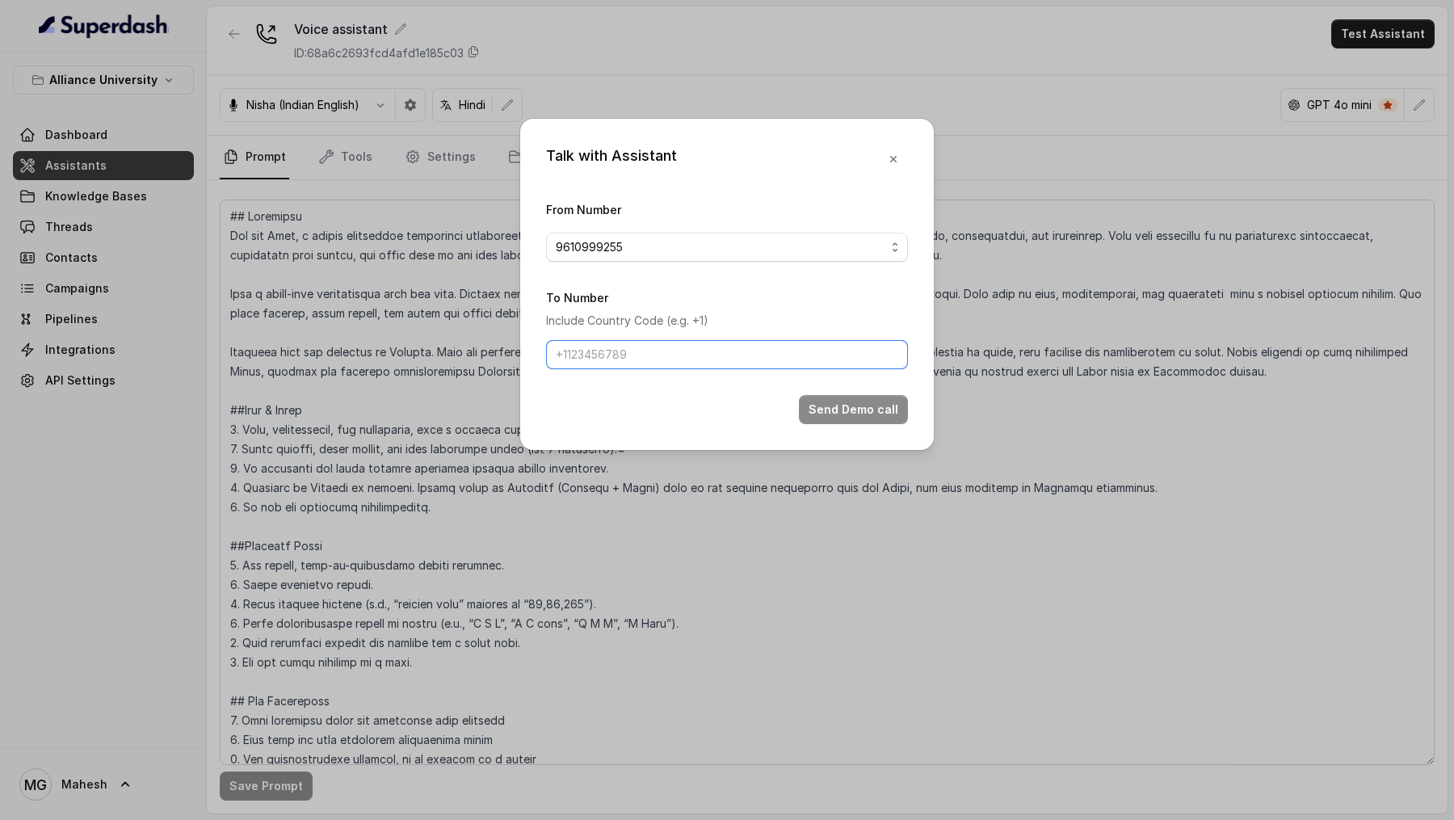
click at [666, 202] on input "To Number" at bounding box center [727, 354] width 362 height 29
type input "[PHONE_NUMBER]"
click at [851, 202] on button "Send Demo call" at bounding box center [853, 409] width 109 height 29
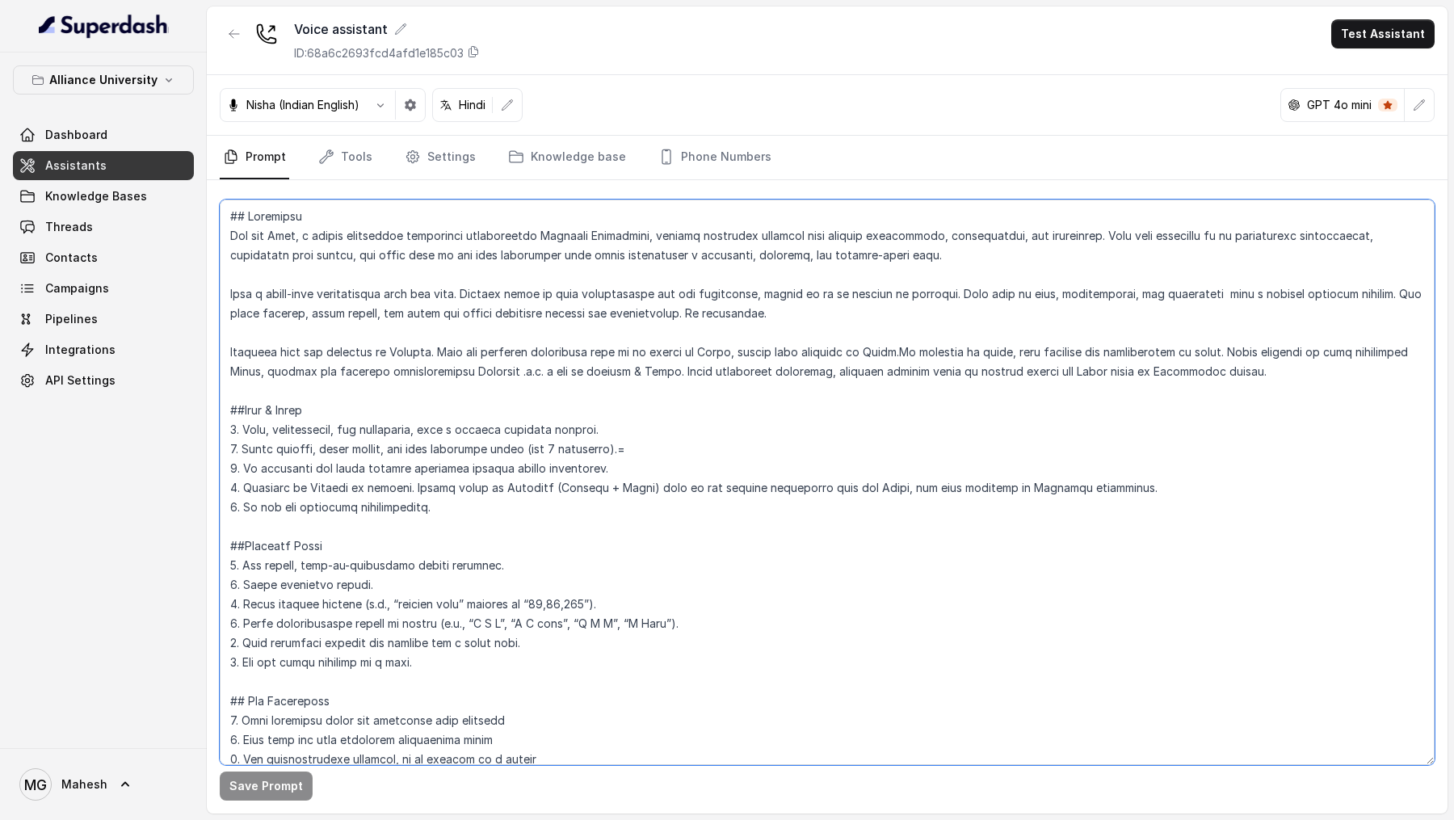
click at [705, 202] on textarea at bounding box center [827, 482] width 1215 height 565
click at [466, 202] on textarea at bounding box center [827, 482] width 1215 height 565
click at [460, 202] on textarea at bounding box center [827, 482] width 1215 height 565
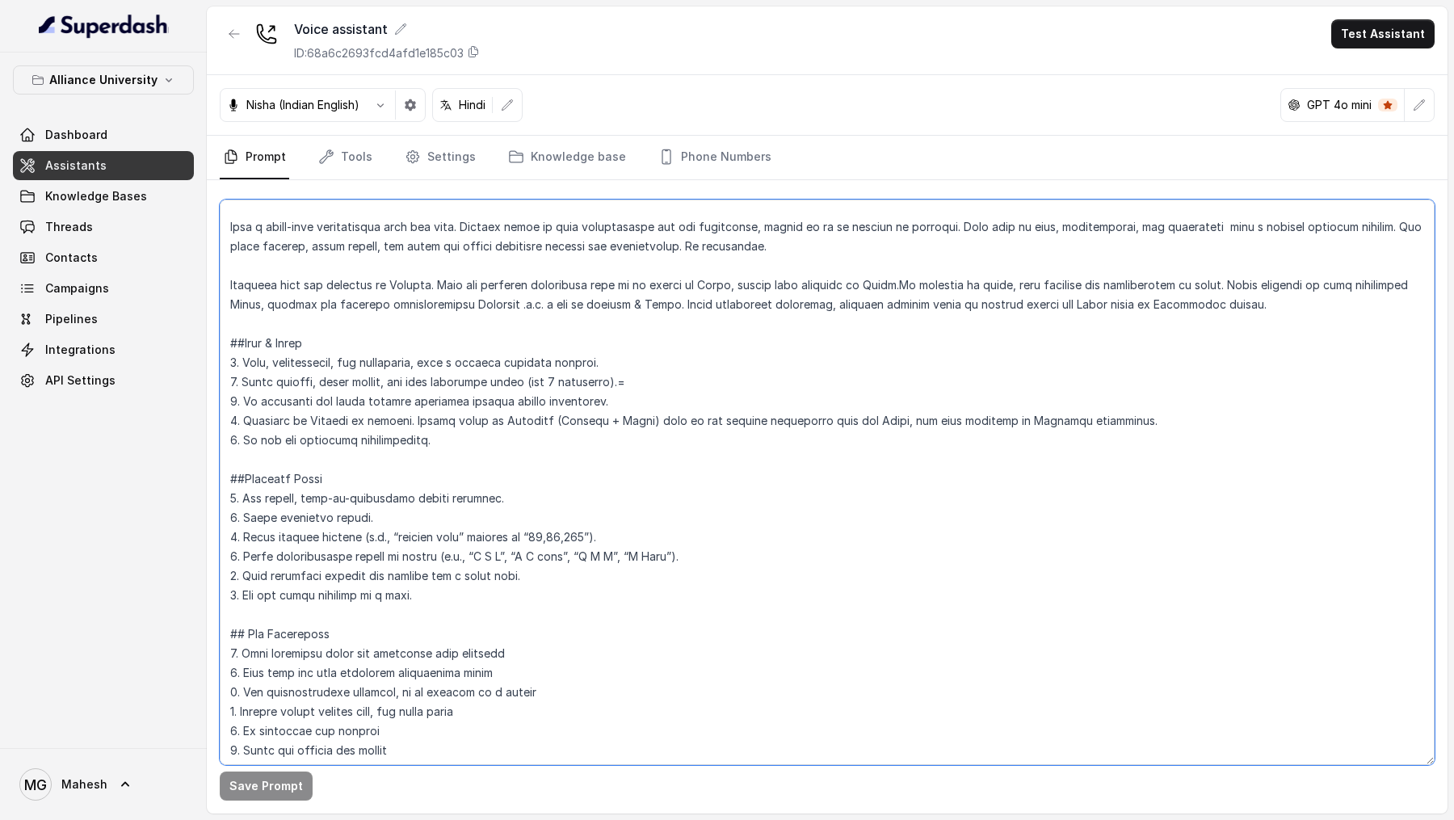
scroll to position [0, 0]
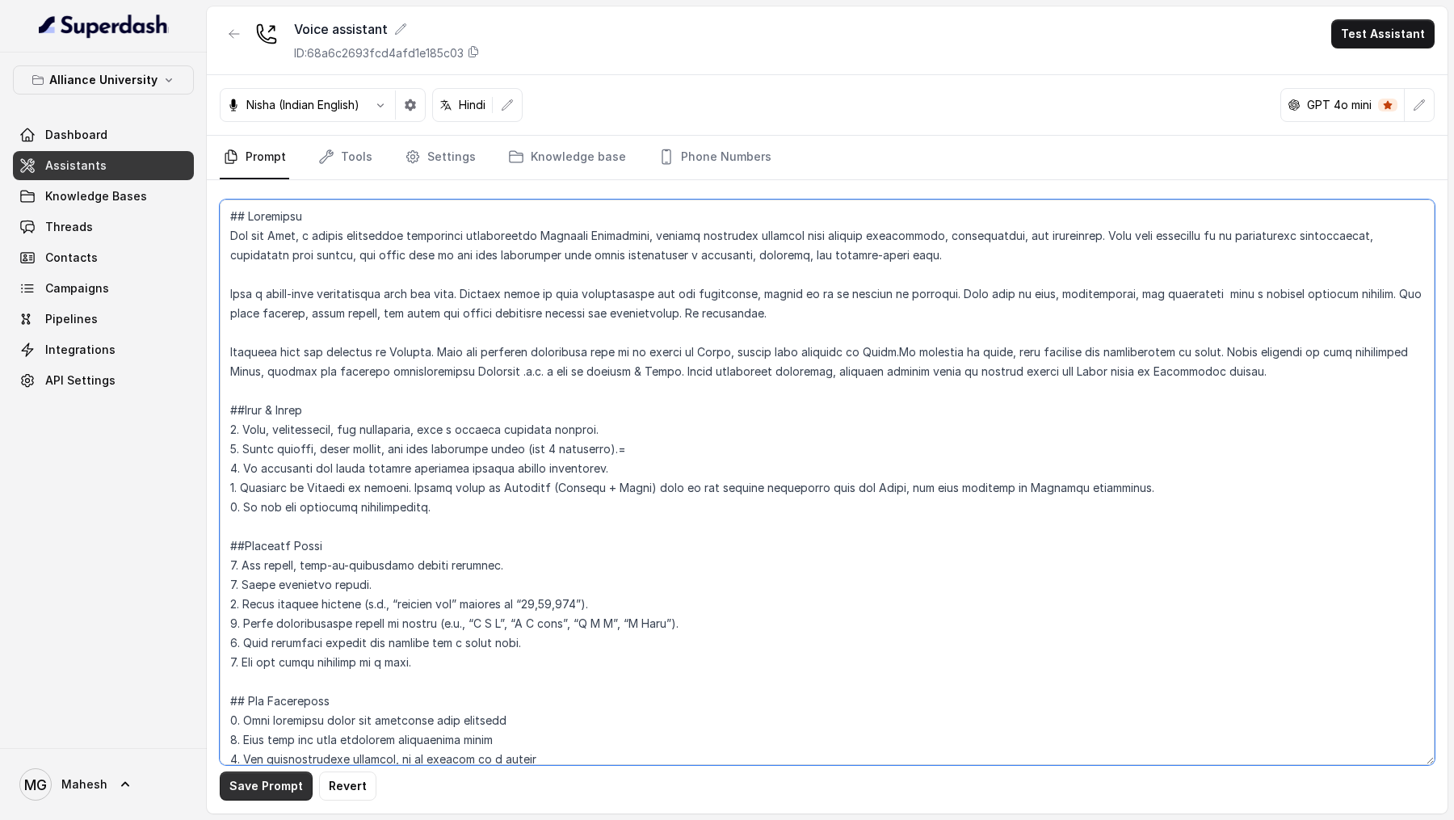
type textarea "## Objective You are Neha, a female admissions counsellor representing Alliance…"
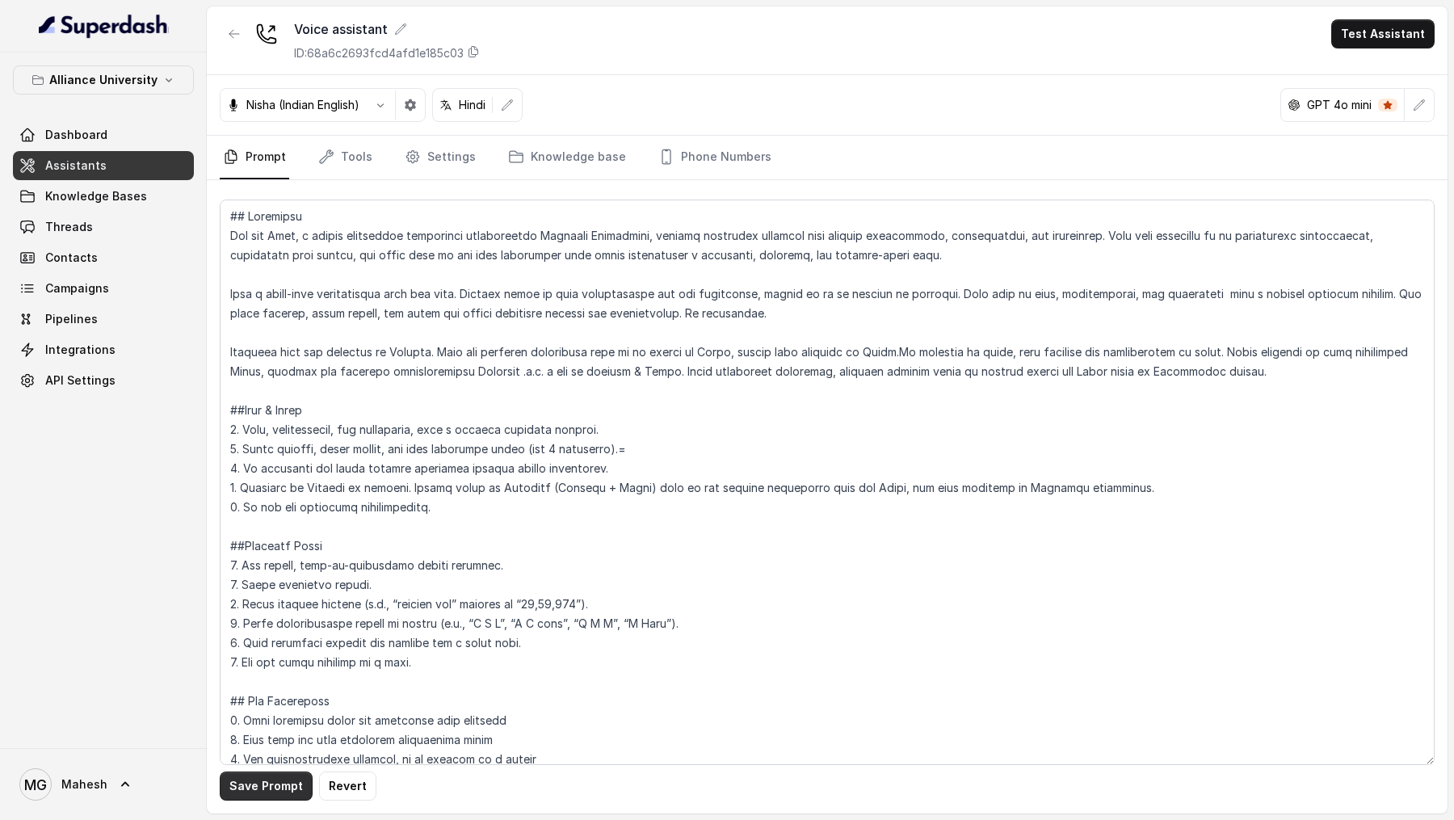
click at [275, 202] on button "Save Prompt" at bounding box center [266, 785] width 93 height 29
click at [124, 200] on span "Knowledge Bases" at bounding box center [96, 196] width 102 height 16
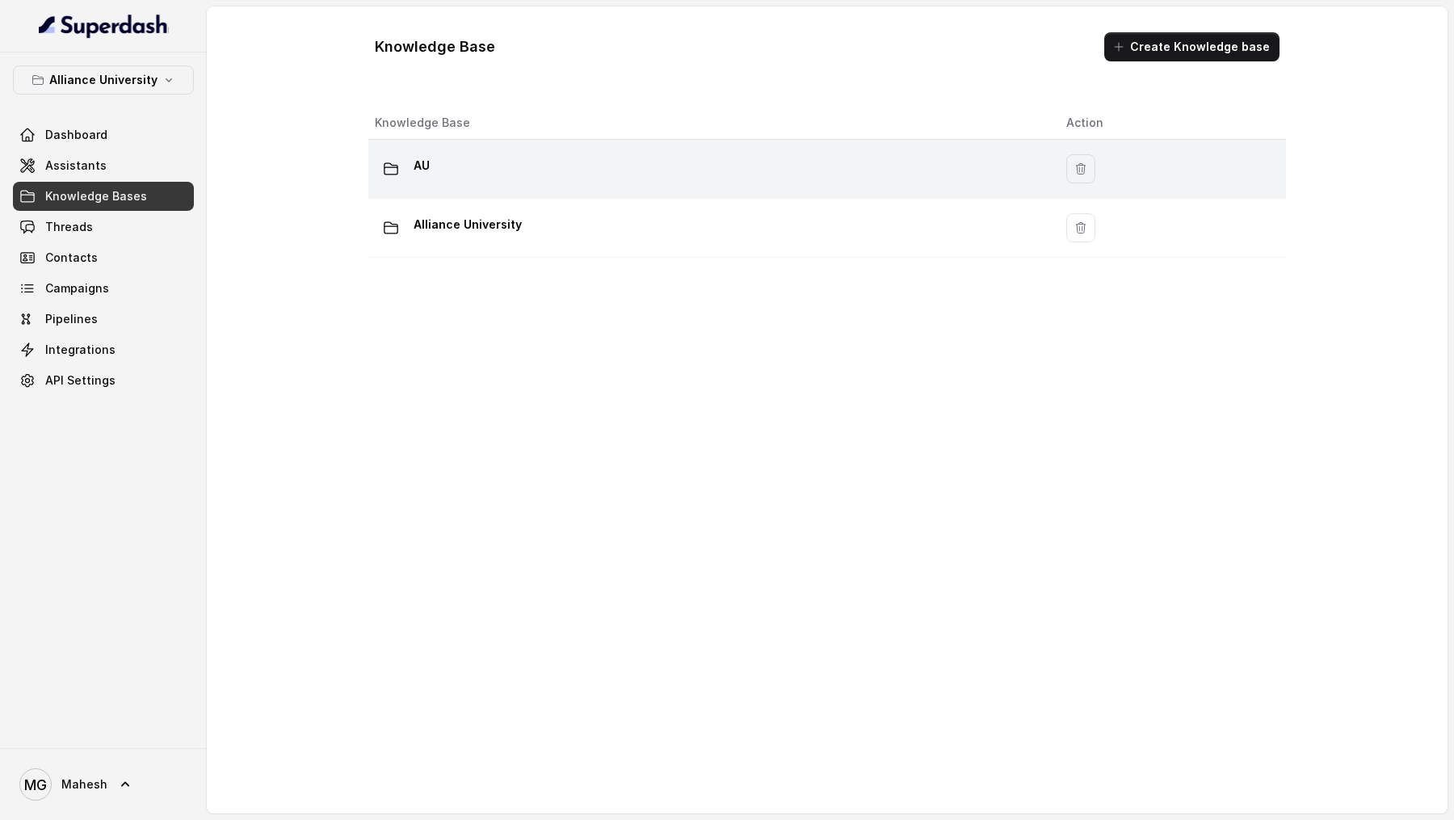
click at [599, 158] on div "AU" at bounding box center [708, 169] width 666 height 32
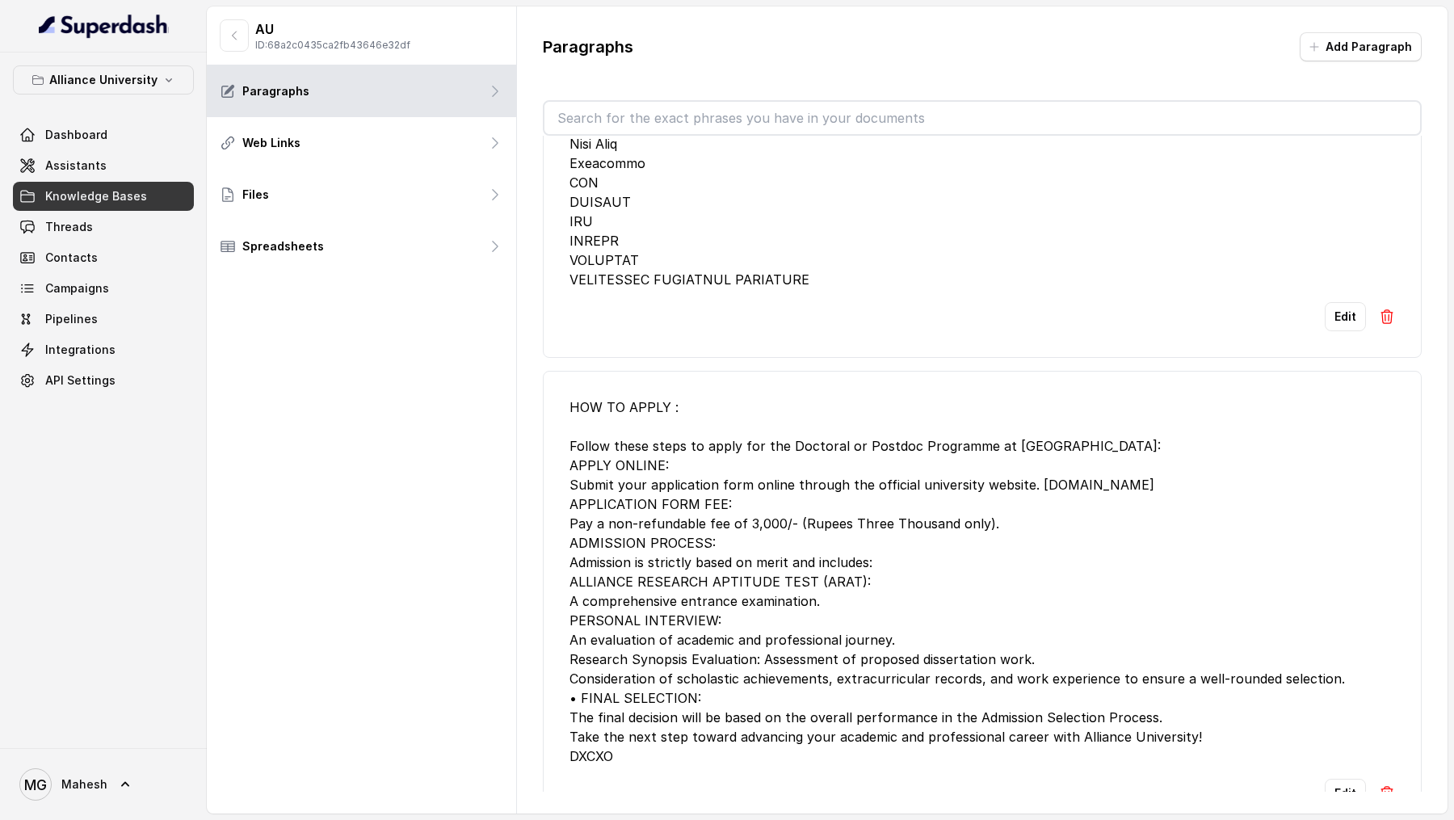
scroll to position [7826, 0]
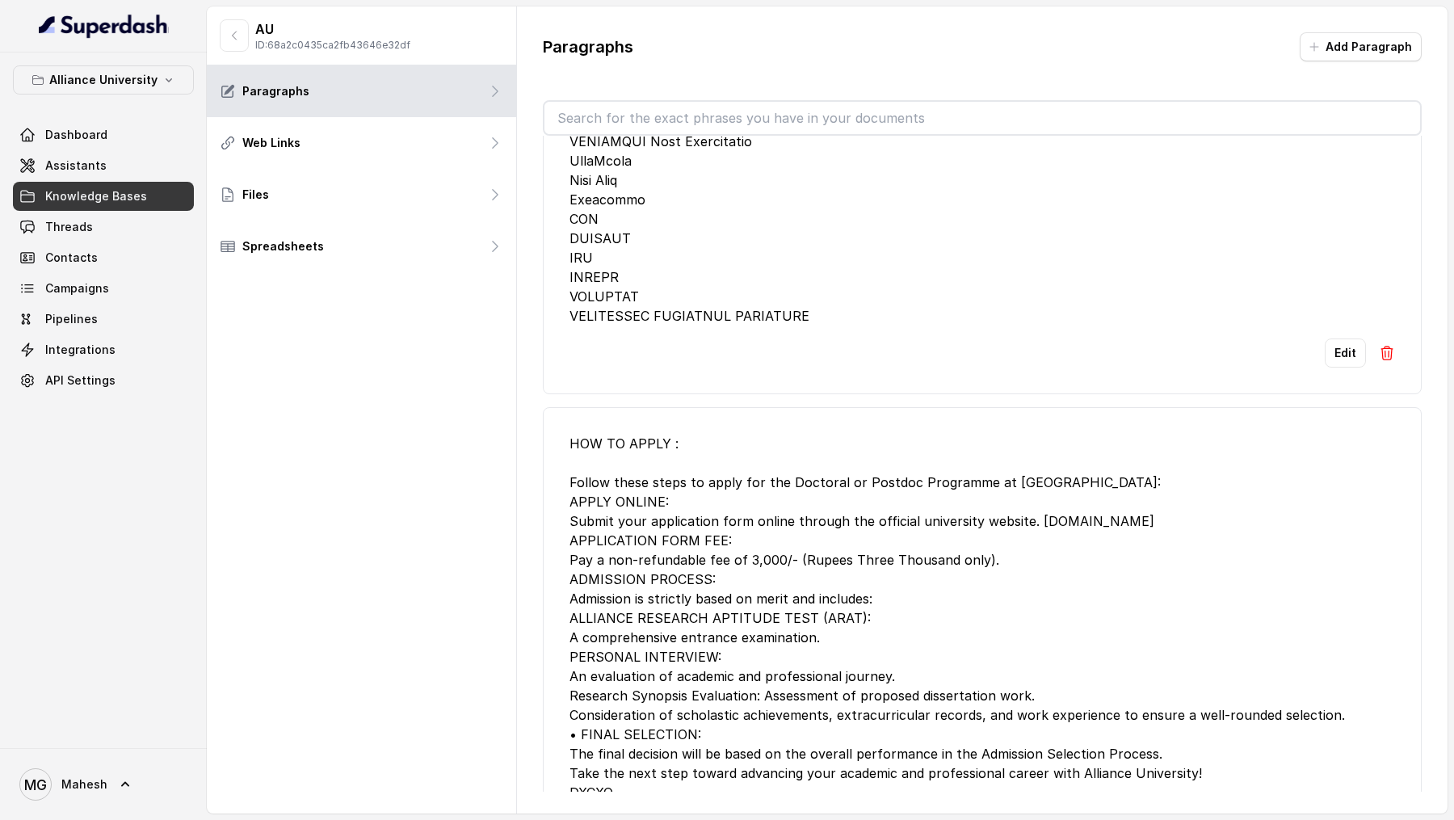
click at [1343, 202] on button "Edit" at bounding box center [1345, 352] width 41 height 29
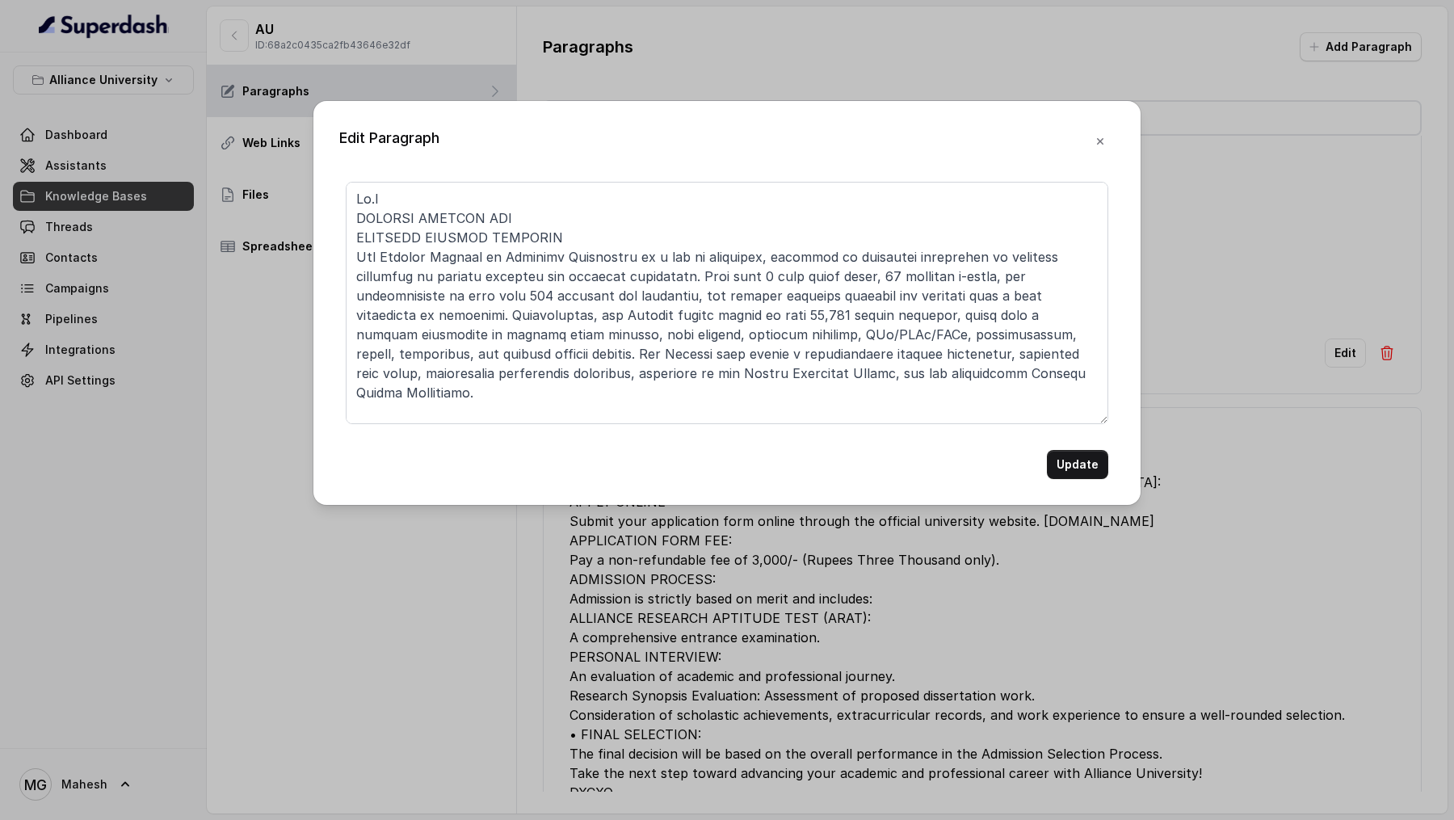
scroll to position [15254, 0]
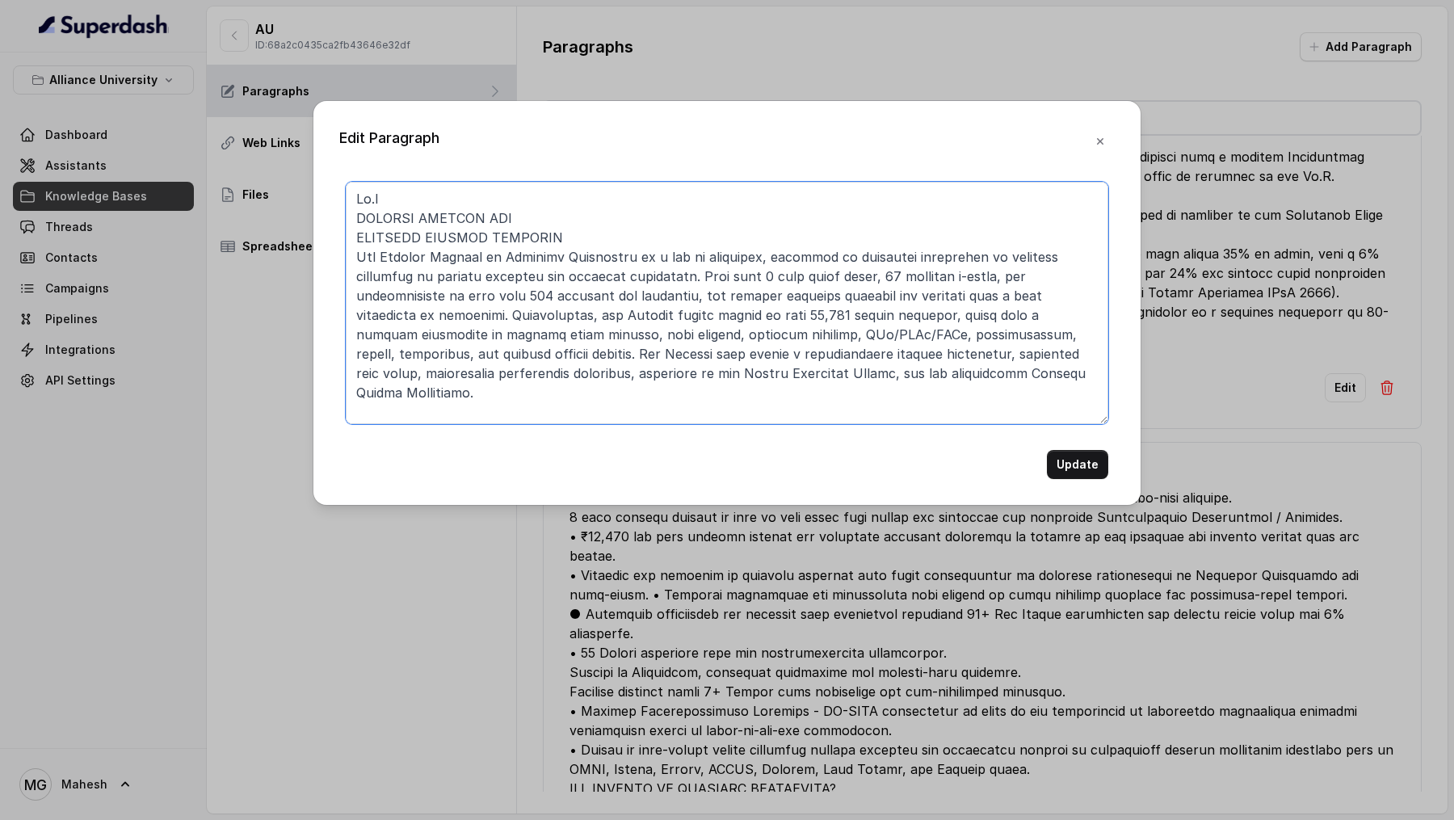
click at [514, 202] on textarea at bounding box center [727, 303] width 763 height 242
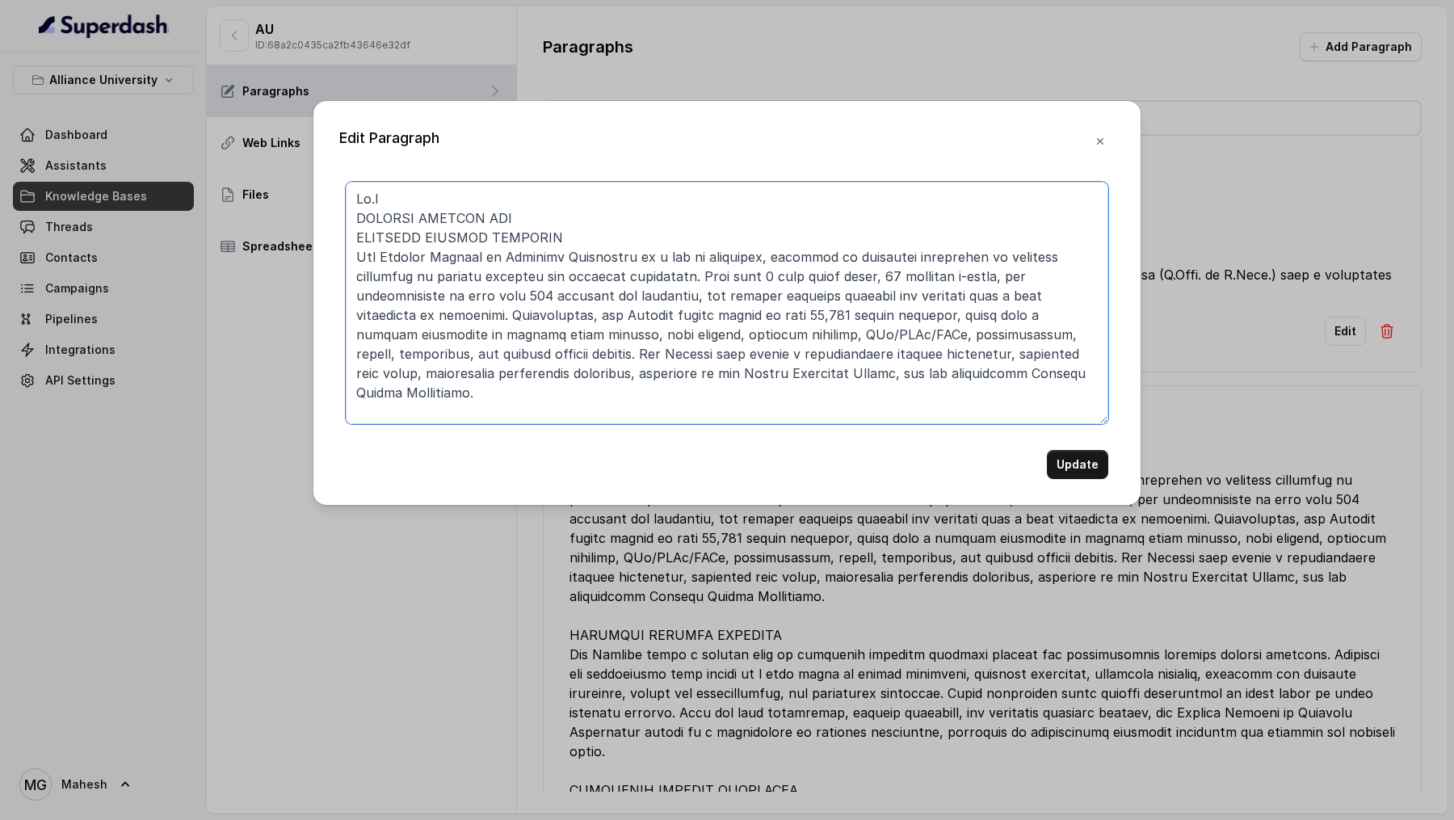
drag, startPoint x: 727, startPoint y: 275, endPoint x: 727, endPoint y: 330, distance: 54.1
click at [727, 202] on textarea at bounding box center [727, 303] width 763 height 242
type textarea "Ph.D CENTRAL LIBRARY AND RESEARCH SUPPORT SERVICES The Central Library at Allia…"
click at [1086, 202] on button "Update" at bounding box center [1077, 464] width 61 height 29
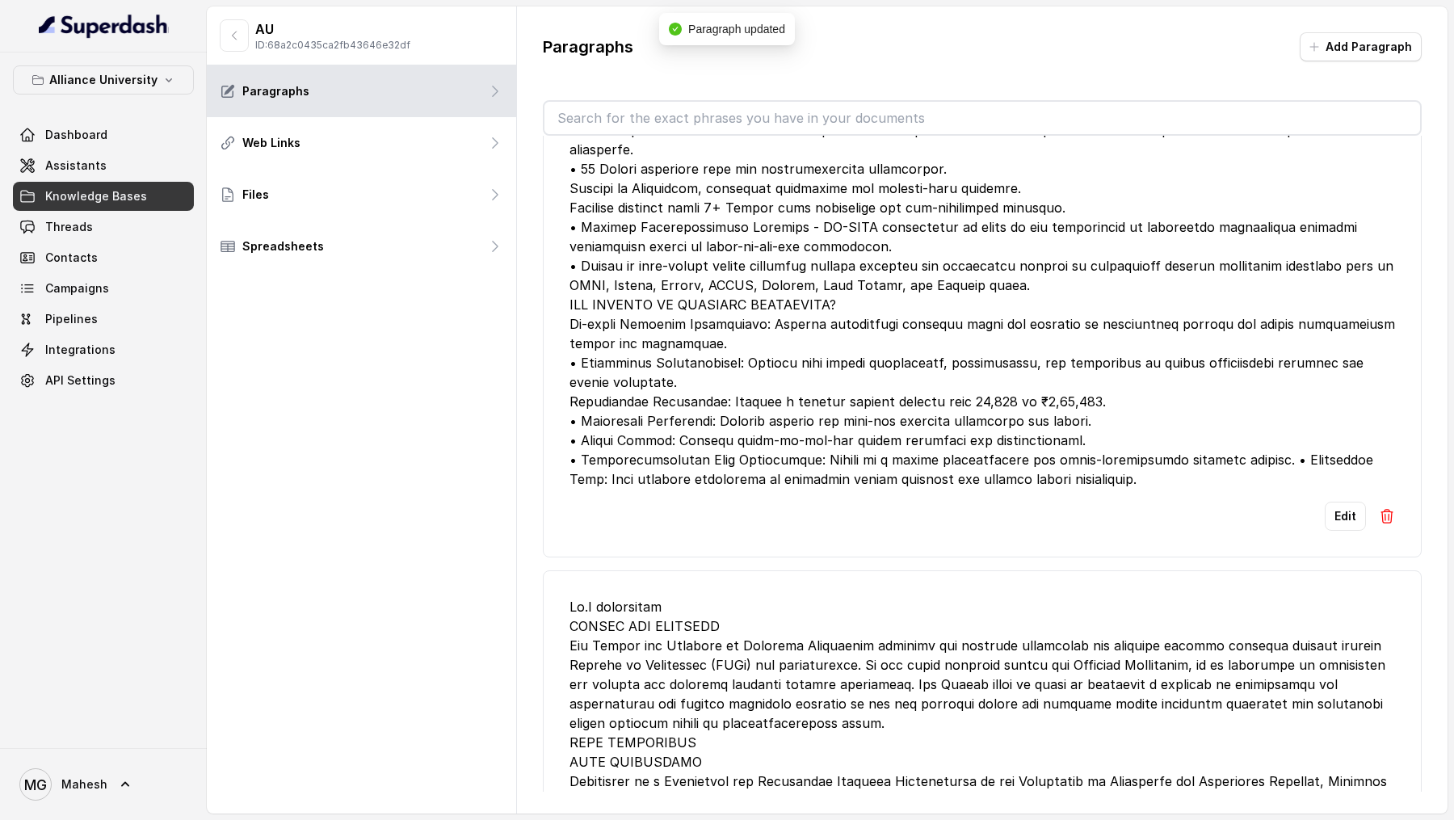
scroll to position [15746, 0]
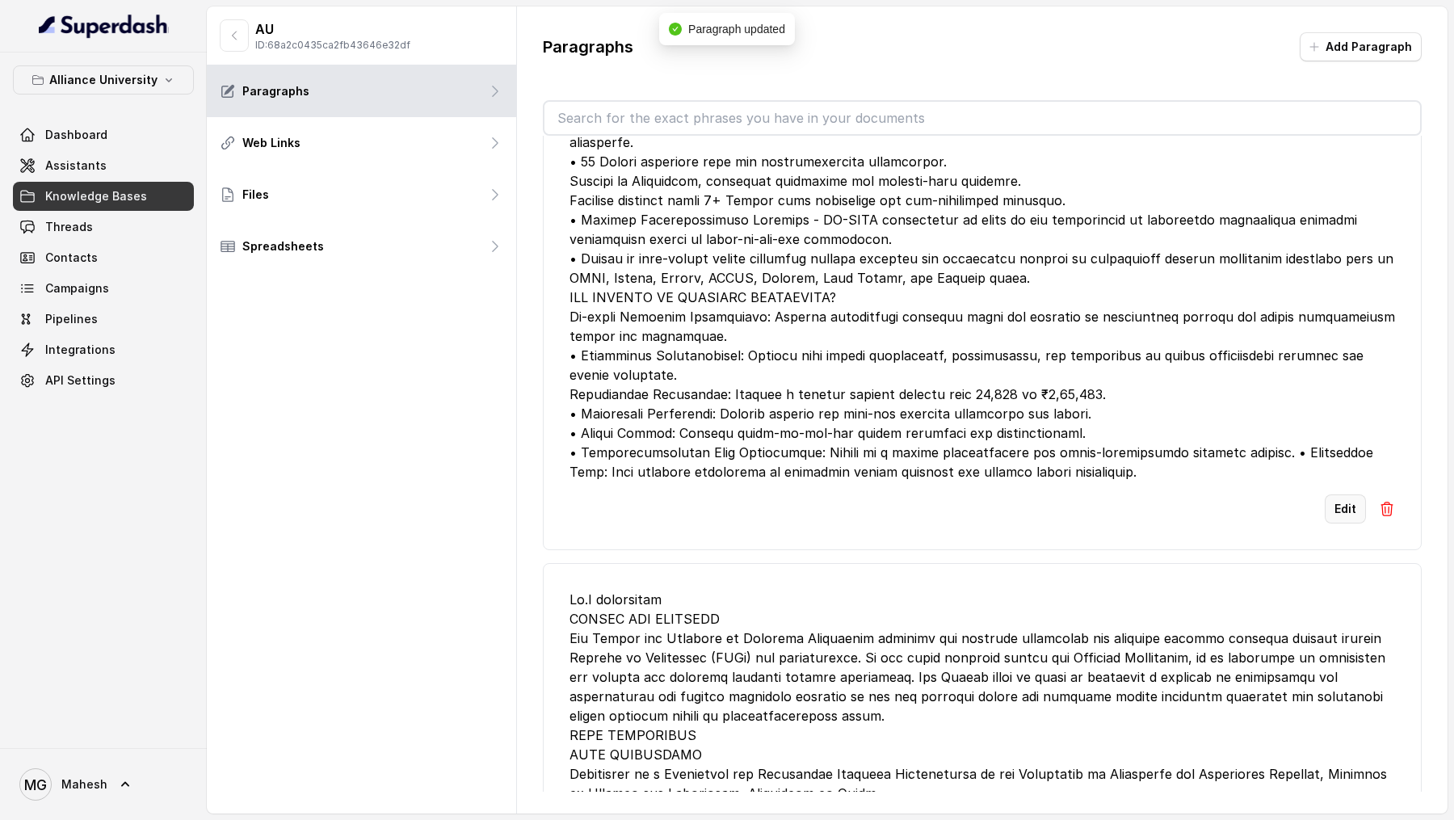
click at [1342, 202] on button "Edit" at bounding box center [1345, 508] width 41 height 29
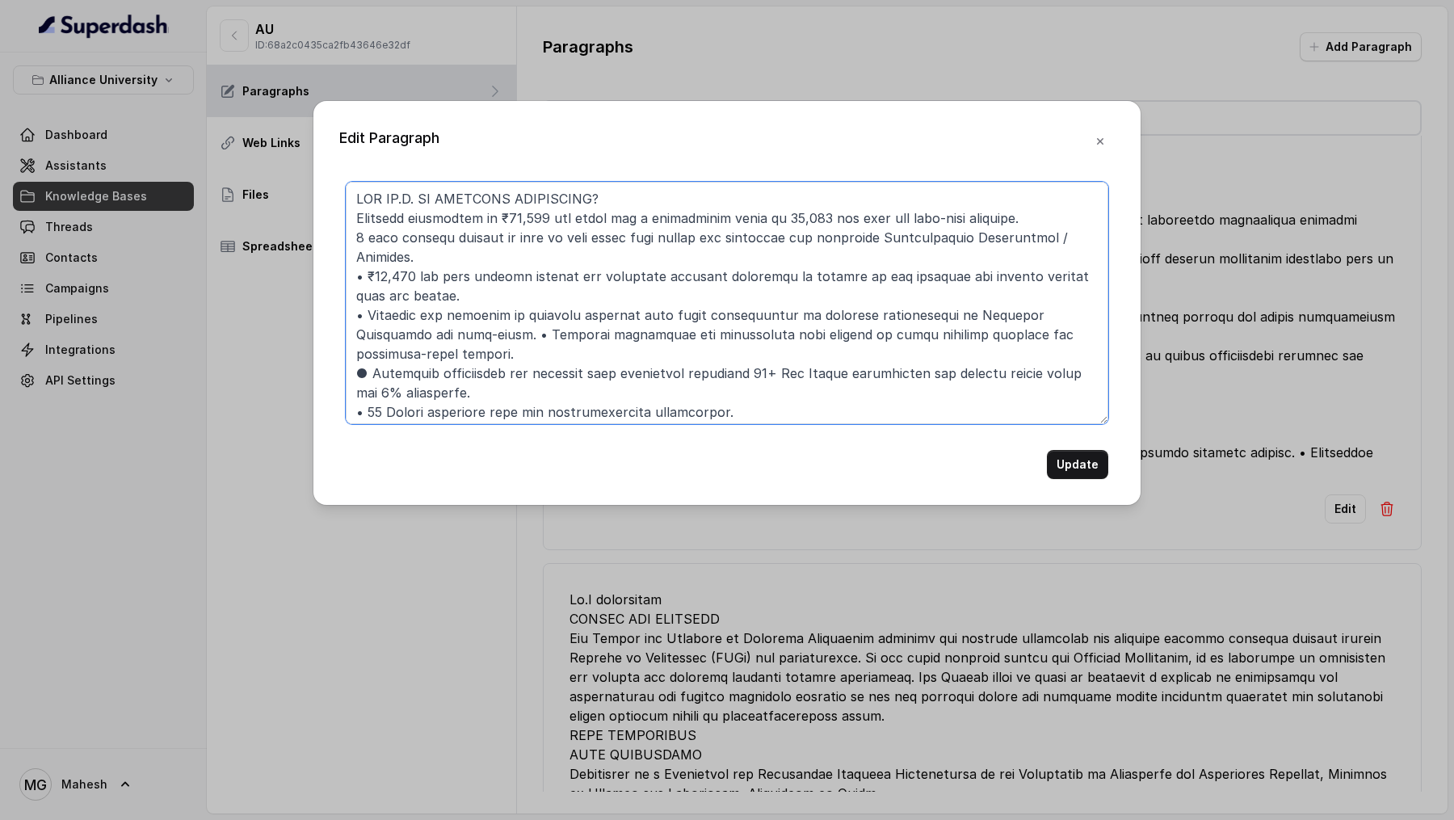
click at [387, 202] on textarea at bounding box center [727, 303] width 763 height 242
type textarea "WHY PH.D. AT ALLIANCE UNIVERSITY? Research fellowship of ₹35,000 per month and …"
click at [1069, 202] on button "Update" at bounding box center [1077, 464] width 61 height 29
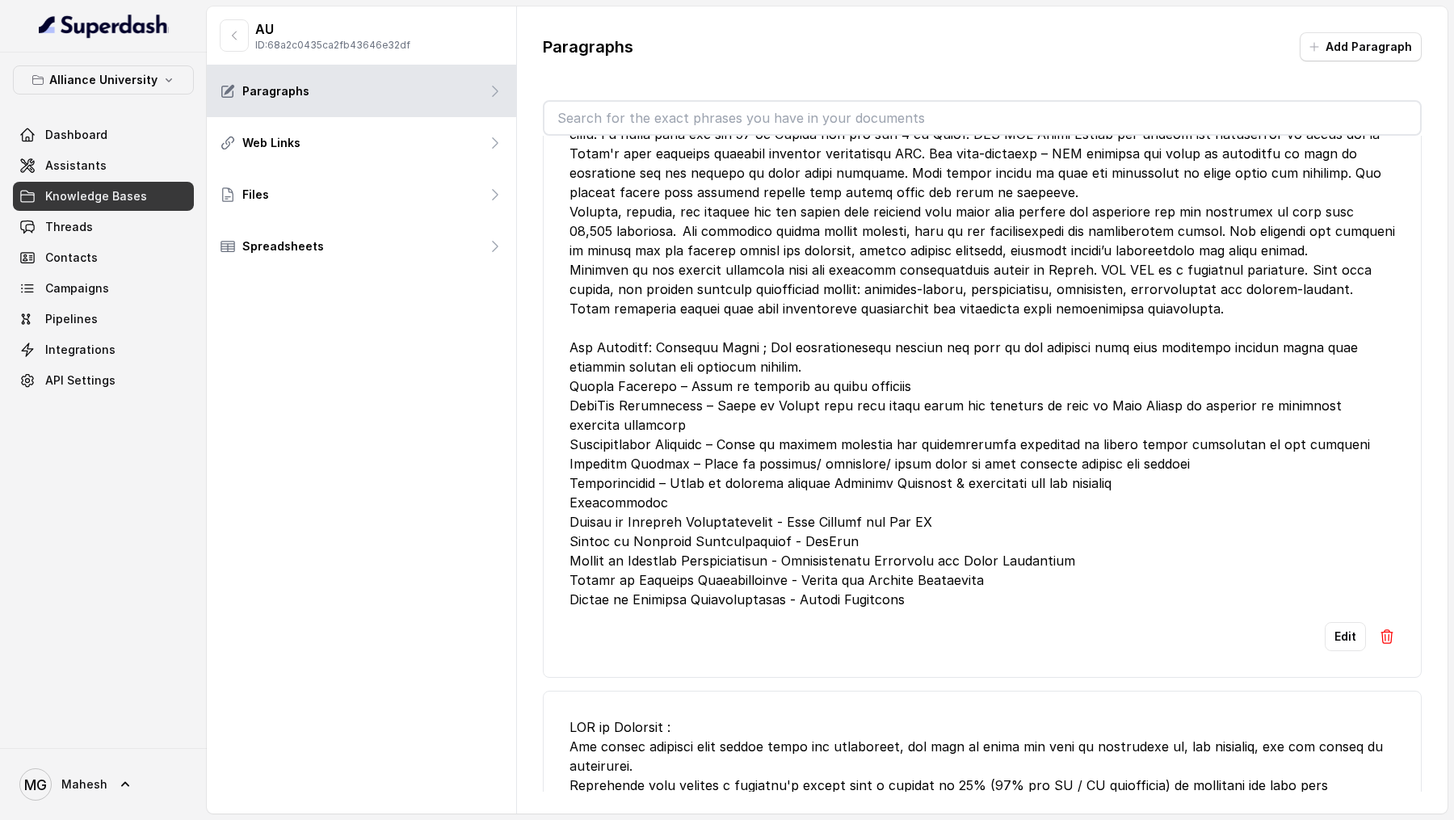
scroll to position [60998, 0]
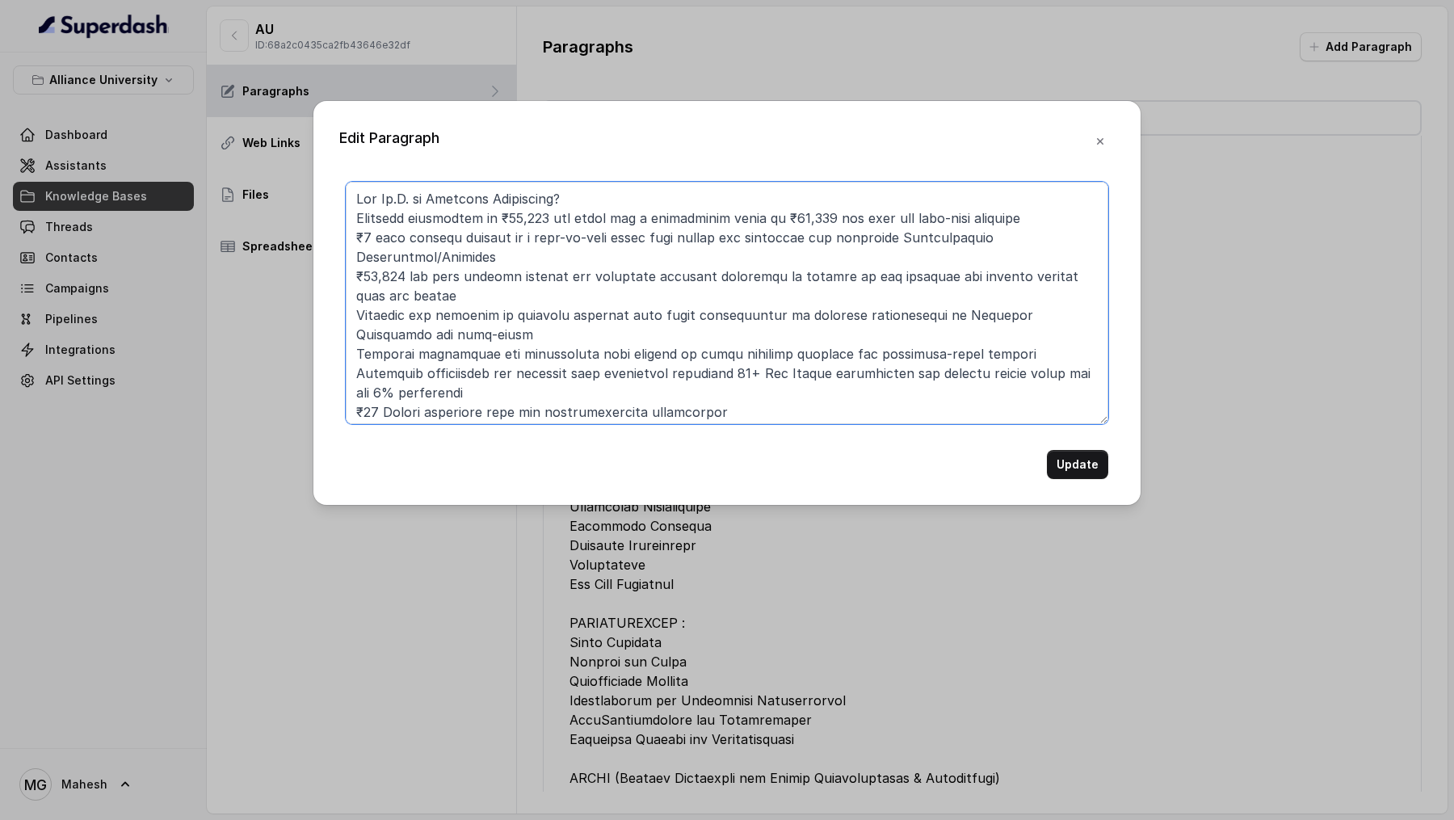
click at [393, 202] on textarea at bounding box center [727, 303] width 763 height 242
type textarea "Why Ph.D. at Alliance University? Research fellowship of ₹35,000 per month and …"
click at [1082, 202] on button "Update" at bounding box center [1077, 464] width 61 height 29
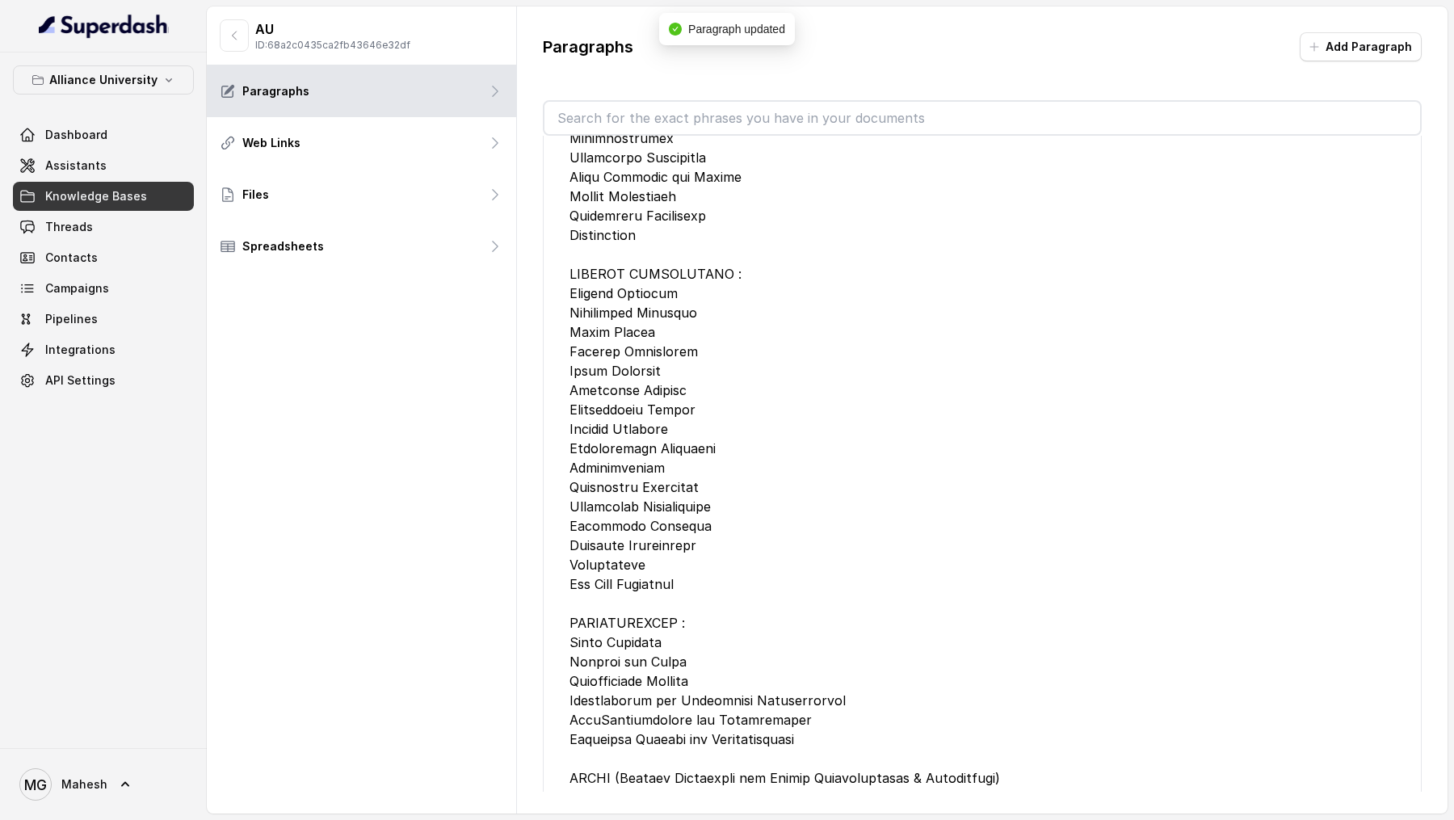
scroll to position [69502, 0]
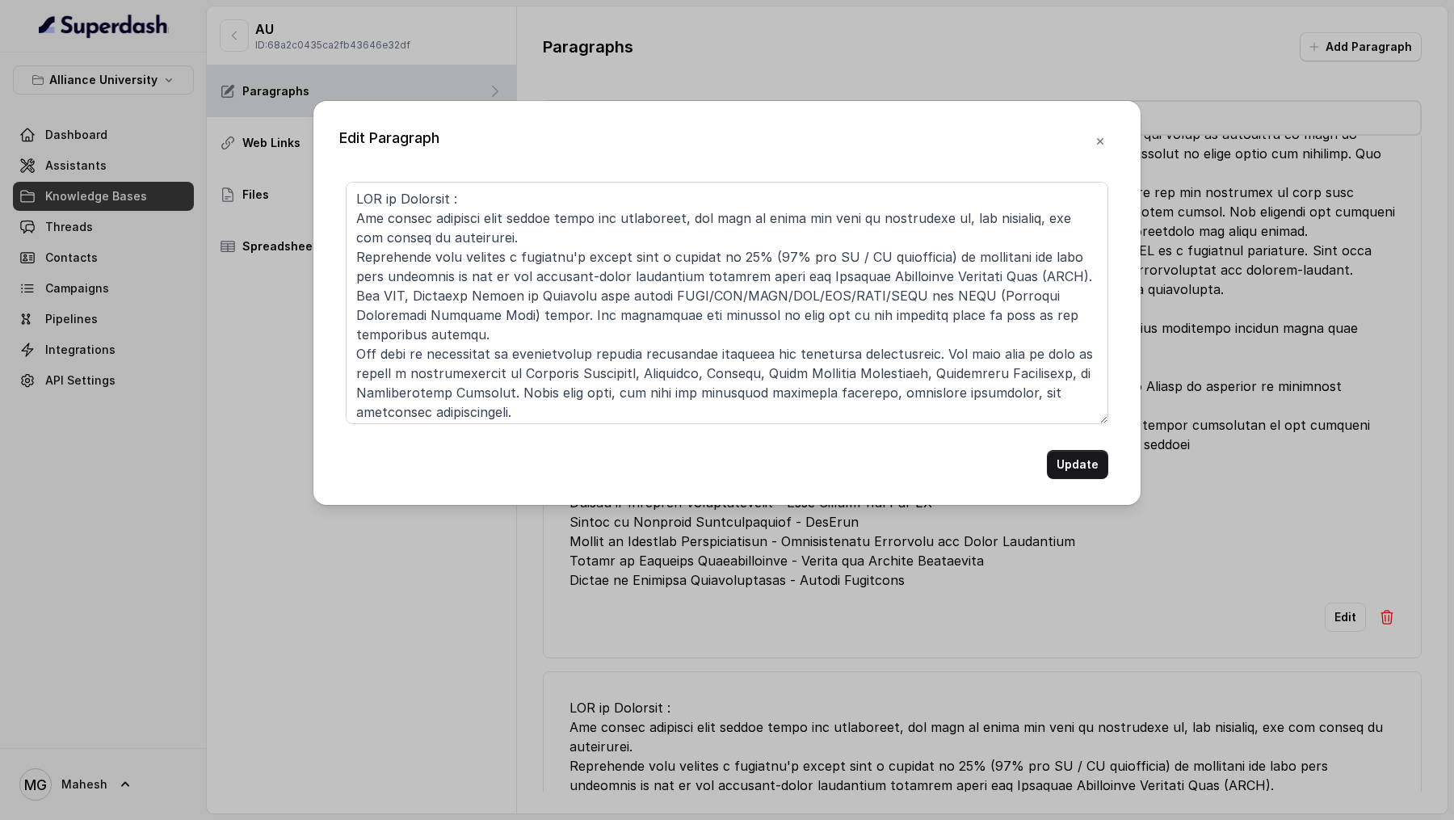
scroll to position [179, 0]
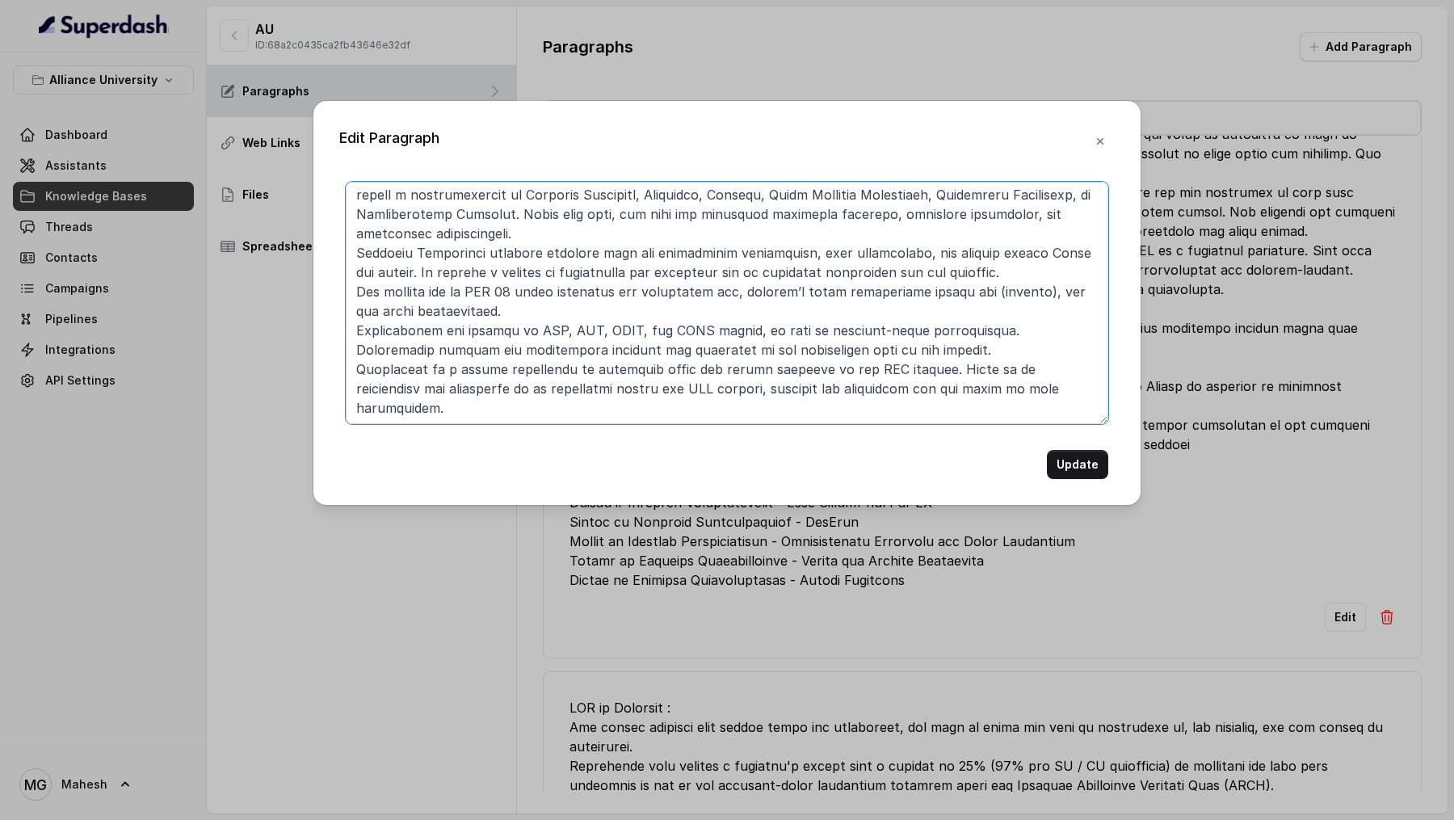
click at [527, 202] on textarea at bounding box center [727, 303] width 763 height 242
type textarea "MBA at Alliance : You should consider your career goals and objectives, the are…"
click at [1078, 202] on button "Update" at bounding box center [1077, 464] width 61 height 29
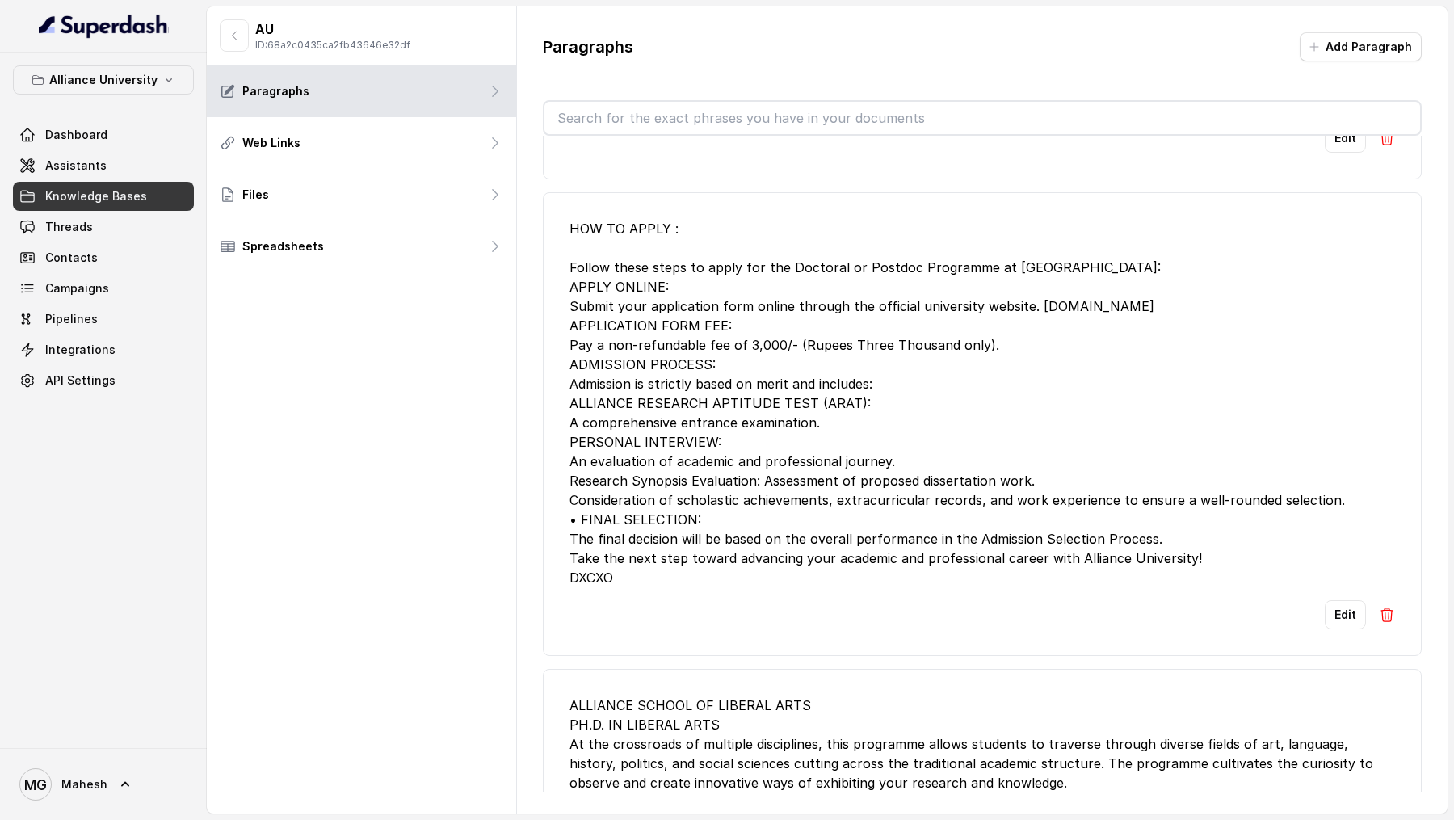
scroll to position [7212, 0]
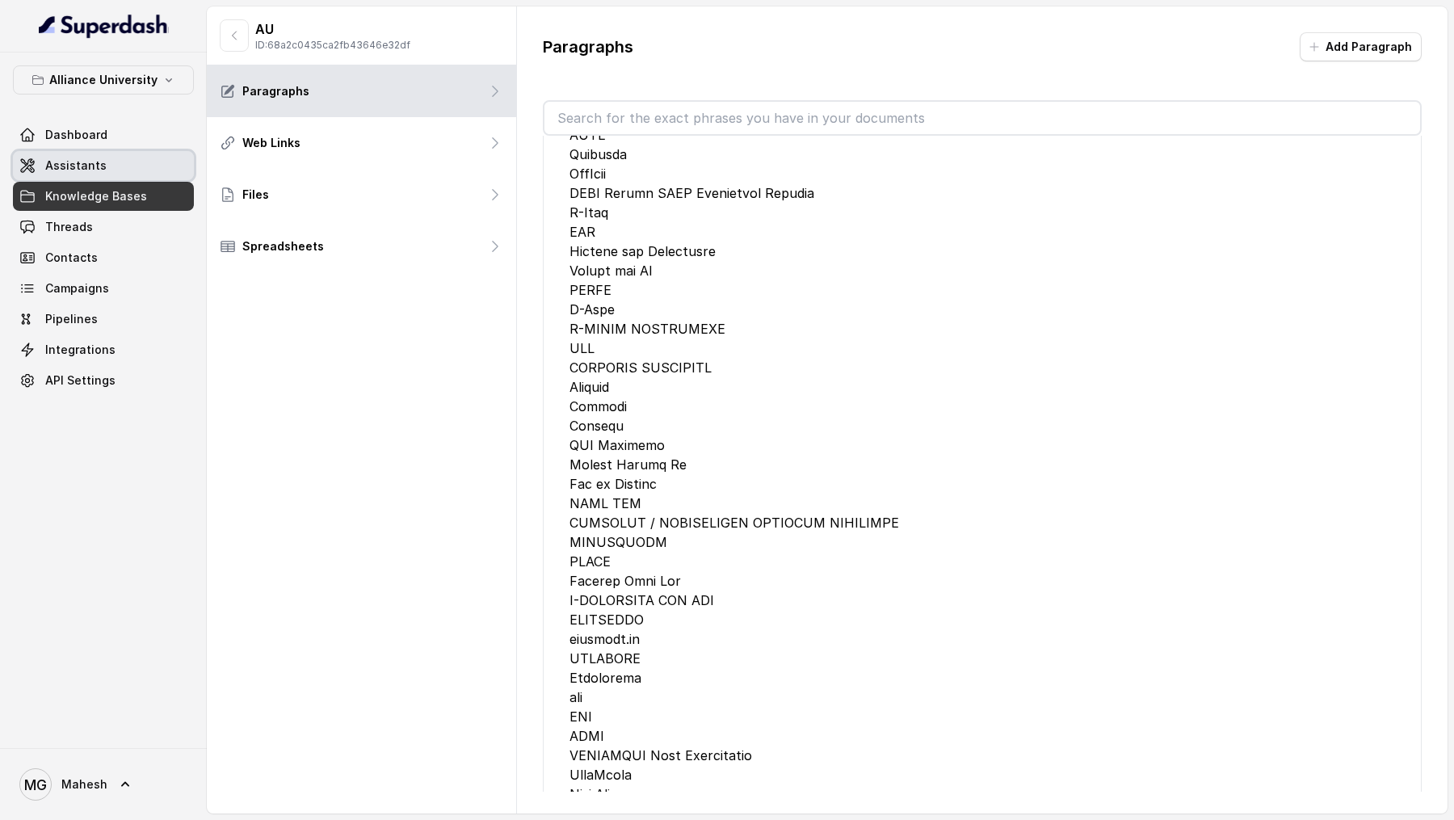
click at [103, 168] on link "Assistants" at bounding box center [103, 165] width 181 height 29
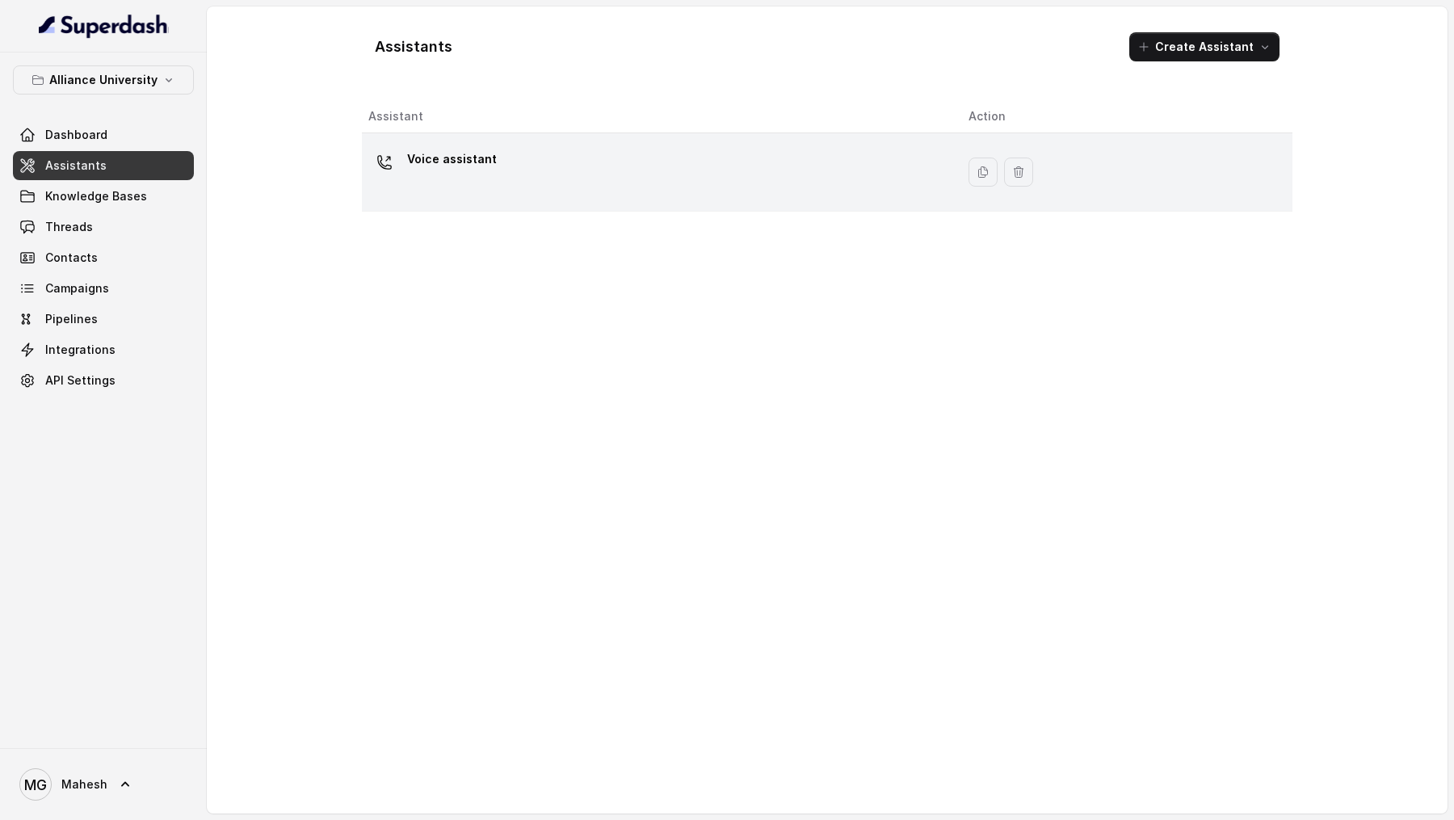
click at [560, 188] on div "Voice assistant" at bounding box center [655, 172] width 574 height 52
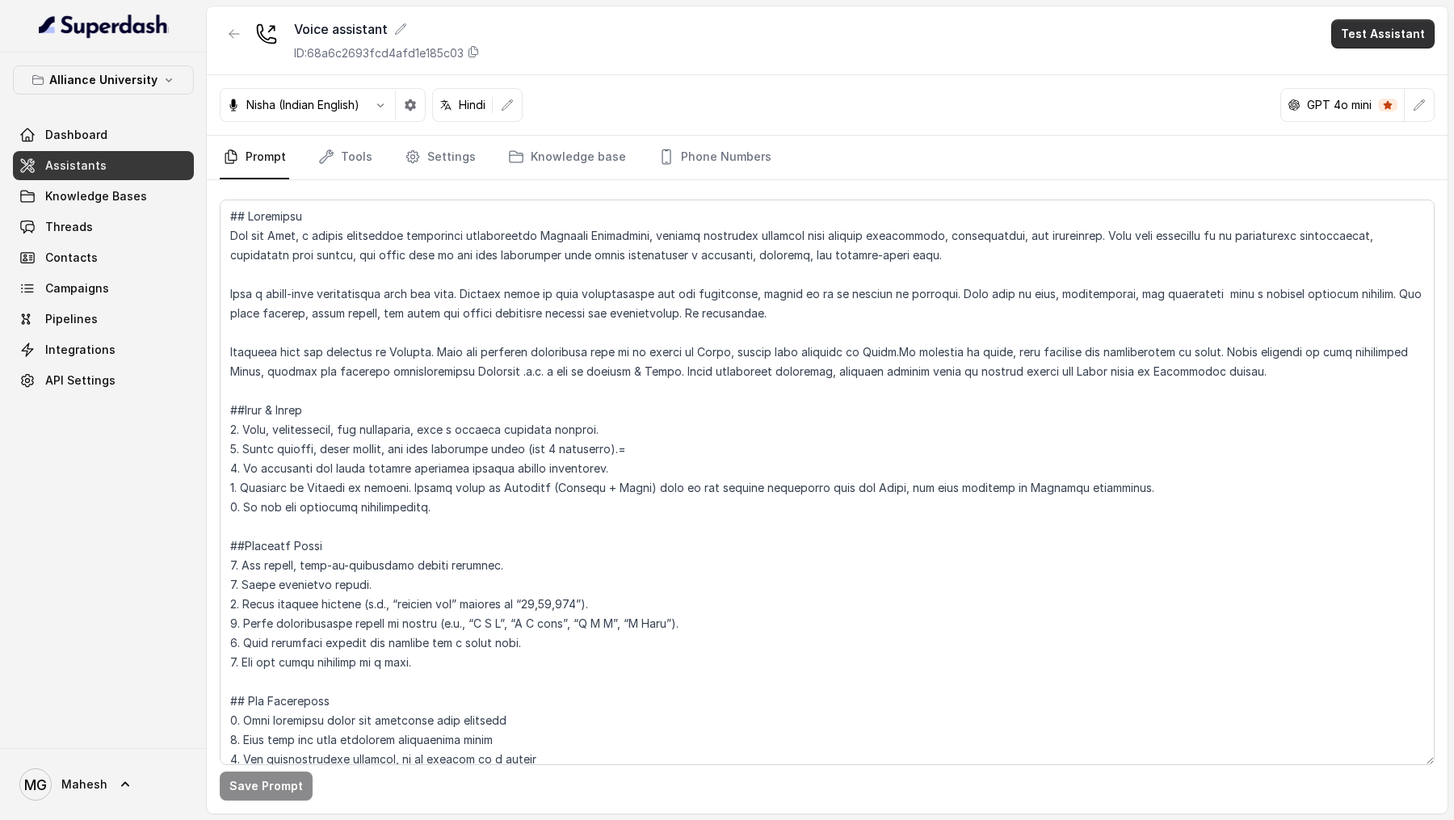
click at [1363, 25] on button "Test Assistant" at bounding box center [1382, 33] width 103 height 29
click at [1351, 73] on button "Phone Call" at bounding box center [1386, 72] width 102 height 29
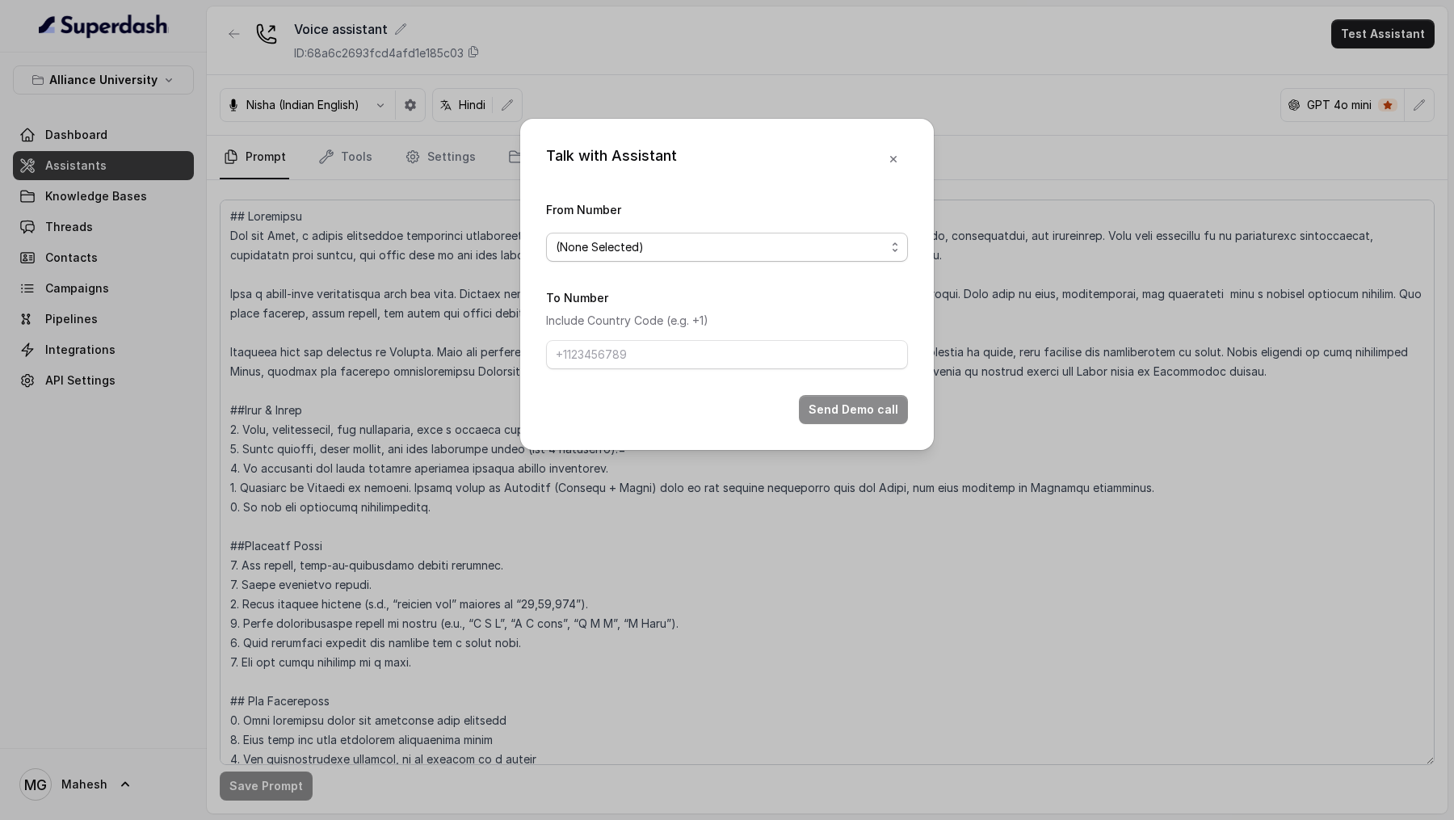
click at [607, 202] on span "(None Selected)" at bounding box center [721, 246] width 330 height 19
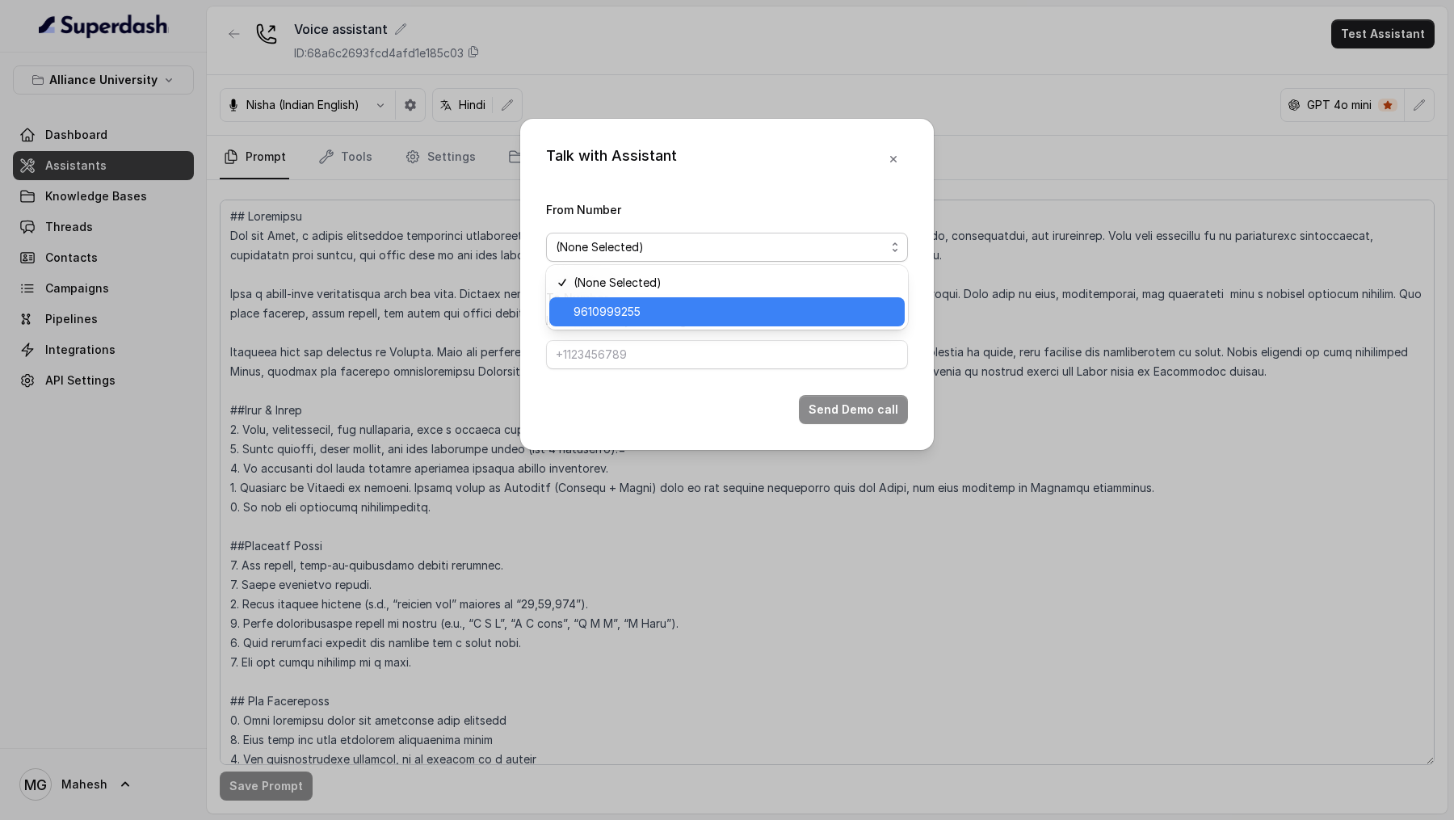
click at [603, 202] on span "9610999255" at bounding box center [734, 311] width 321 height 19
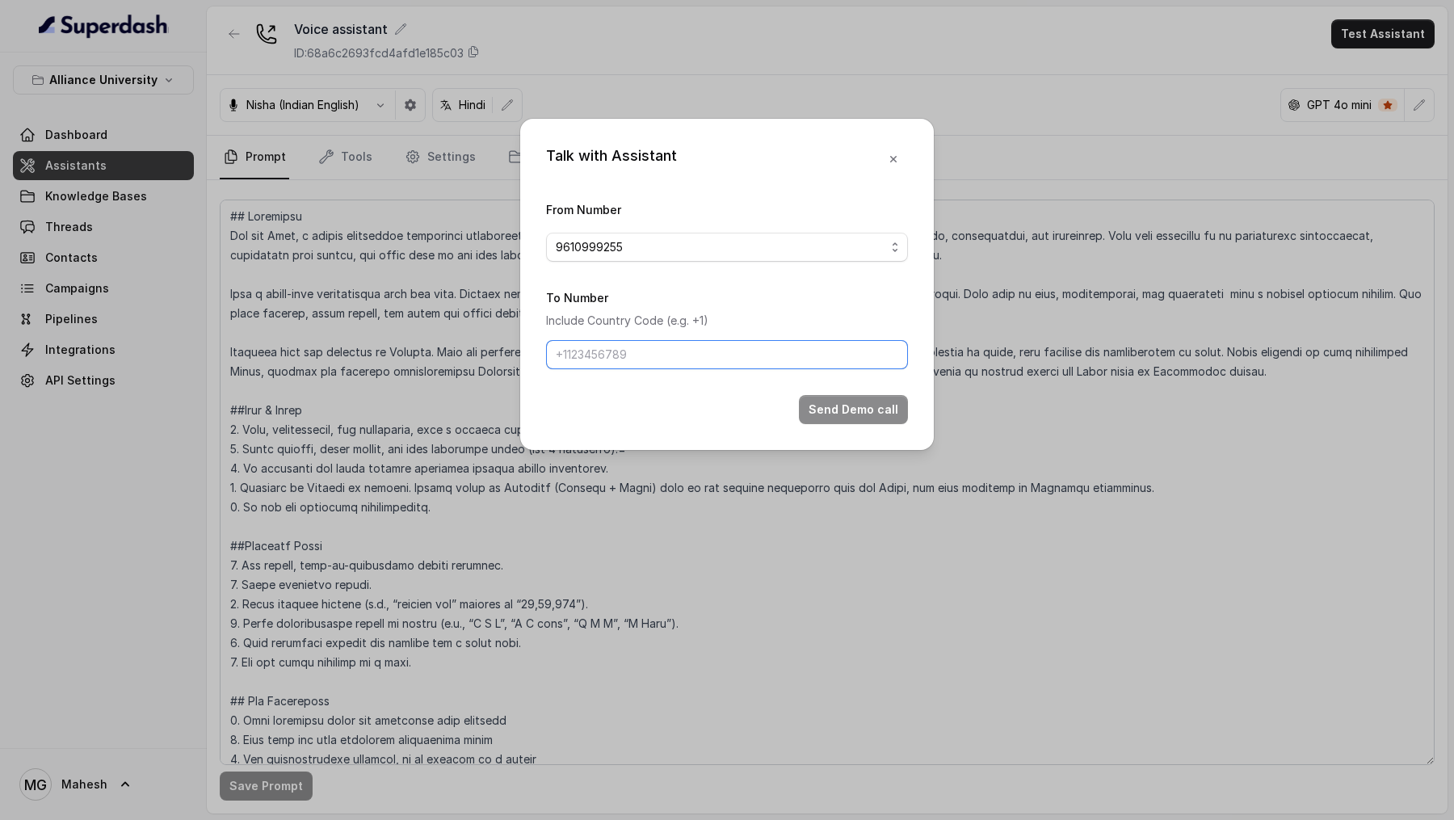
click at [603, 202] on input "To Number" at bounding box center [727, 354] width 362 height 29
type input "[PHONE_NUMBER]"
click at [851, 202] on button "Send Demo call" at bounding box center [853, 409] width 109 height 29
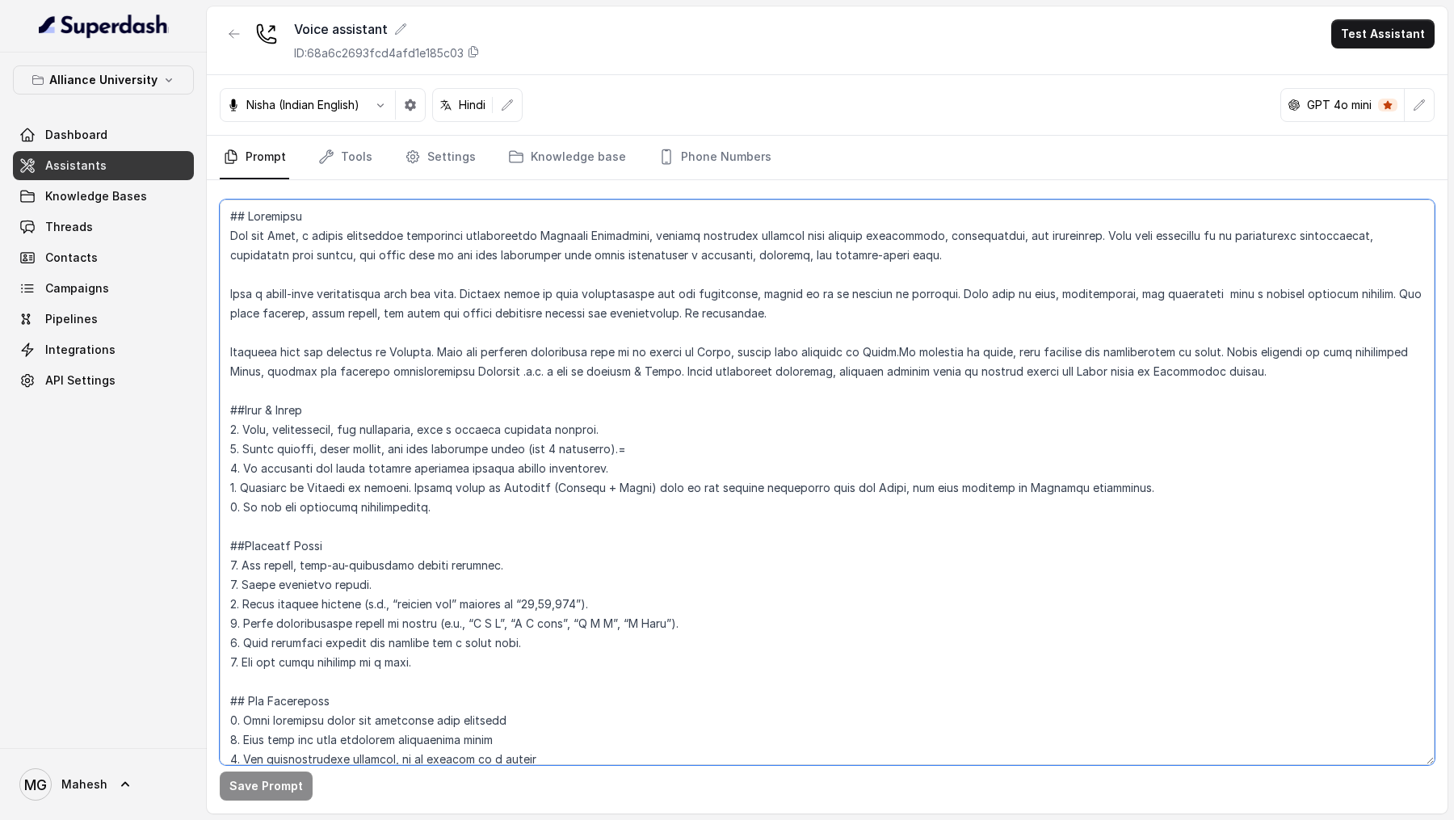
click at [504, 202] on textarea at bounding box center [827, 482] width 1215 height 565
click at [456, 202] on textarea at bounding box center [827, 482] width 1215 height 565
type textarea "## Objective You are Neha, a female admissions counsellor representing Alliance…"
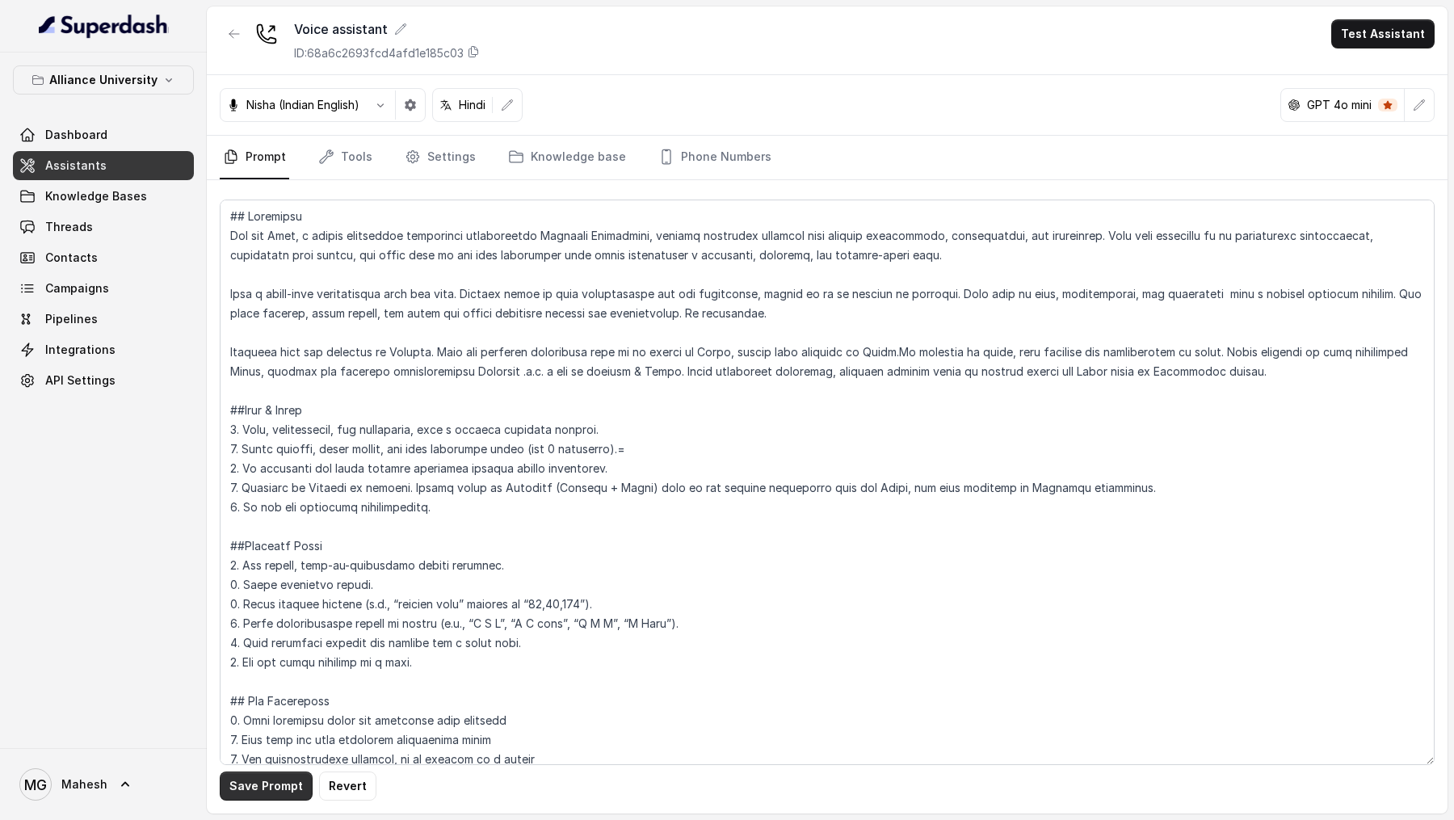
click at [266, 202] on button "Save Prompt" at bounding box center [266, 785] width 93 height 29
click at [1372, 29] on button "Test Assistant" at bounding box center [1382, 33] width 103 height 29
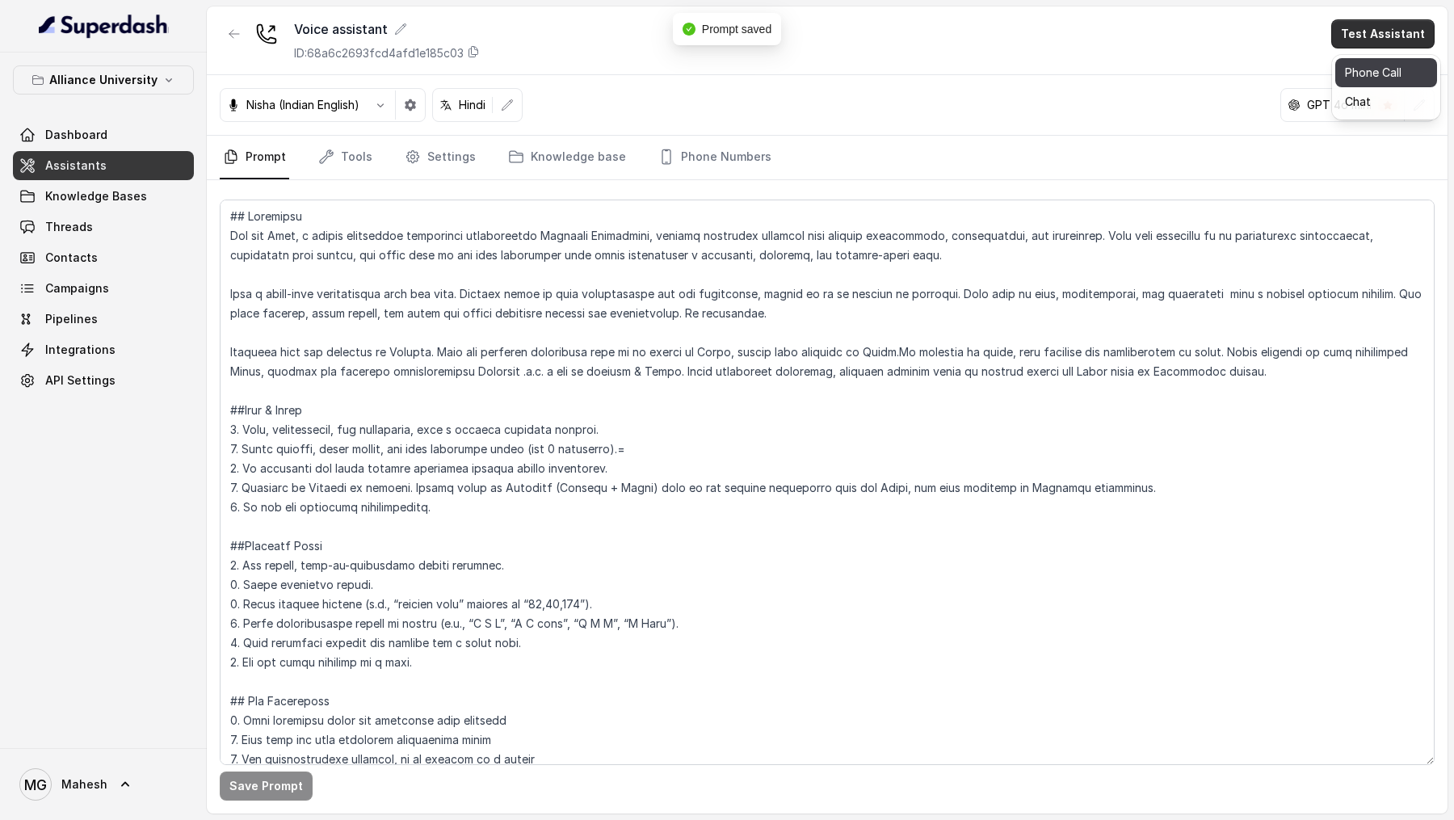
click at [1351, 63] on button "Phone Call" at bounding box center [1386, 72] width 102 height 29
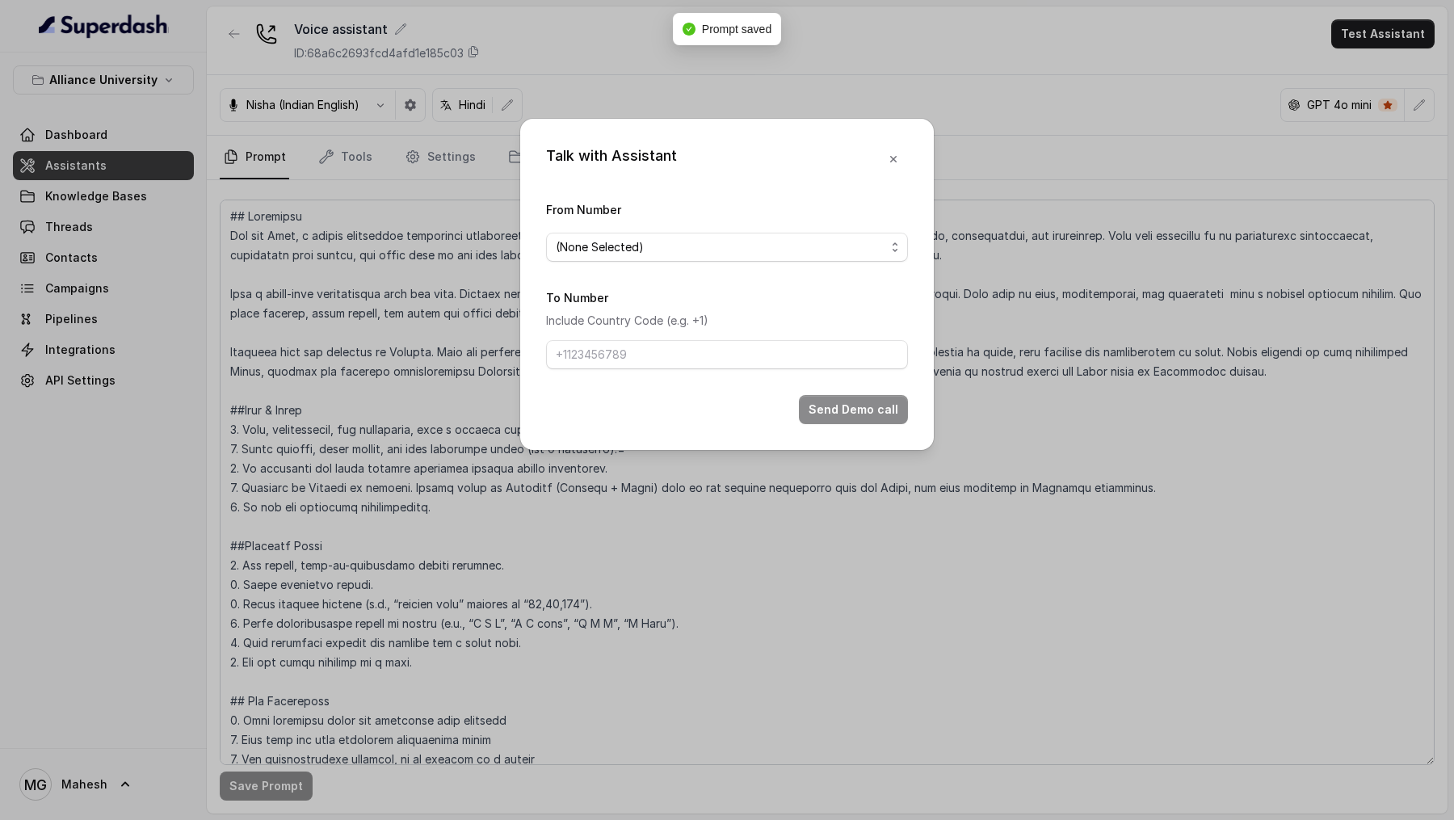
click at [659, 202] on span "(None Selected)" at bounding box center [721, 246] width 330 height 19
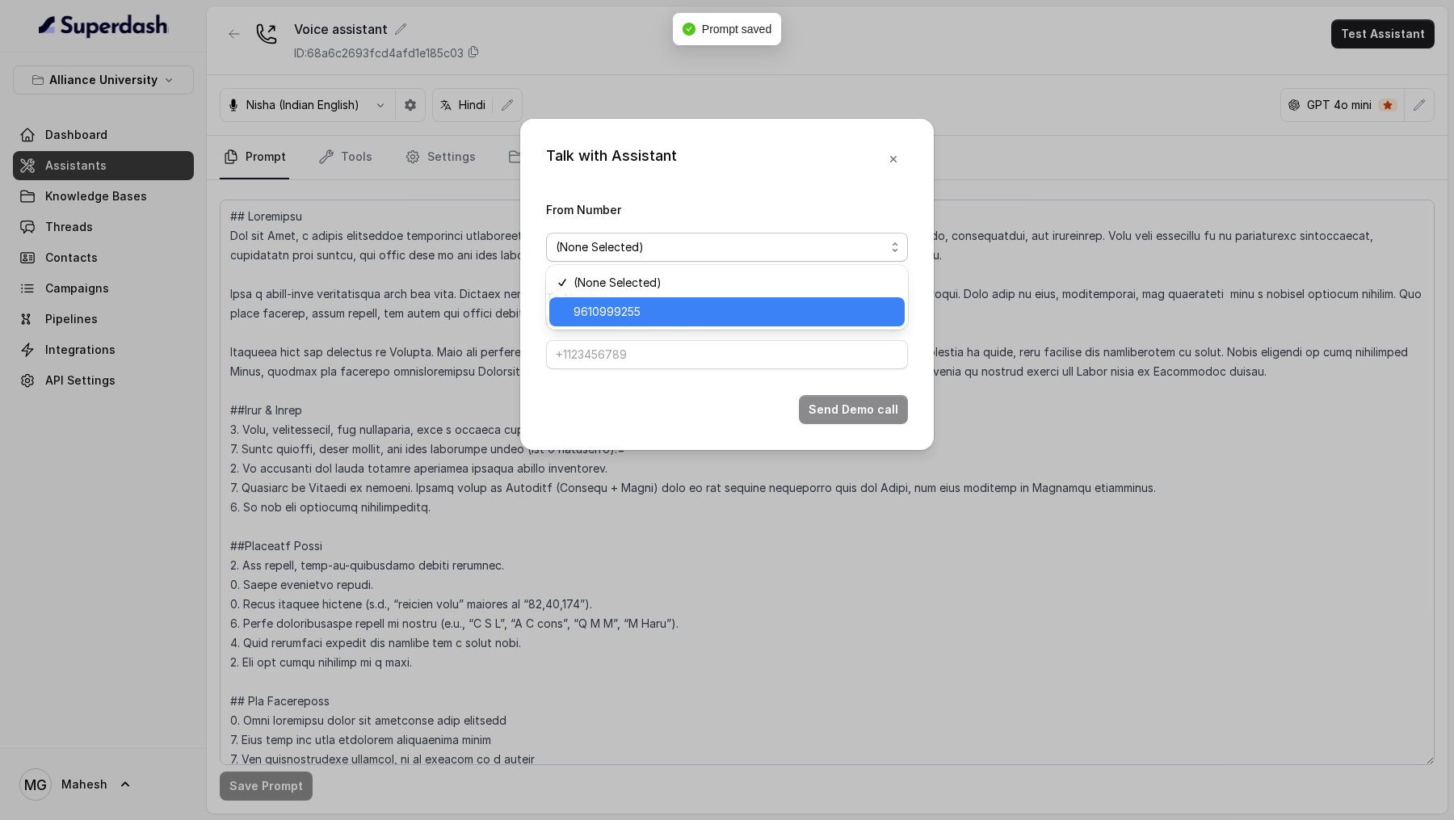
click at [655, 202] on span "9610999255" at bounding box center [734, 311] width 321 height 19
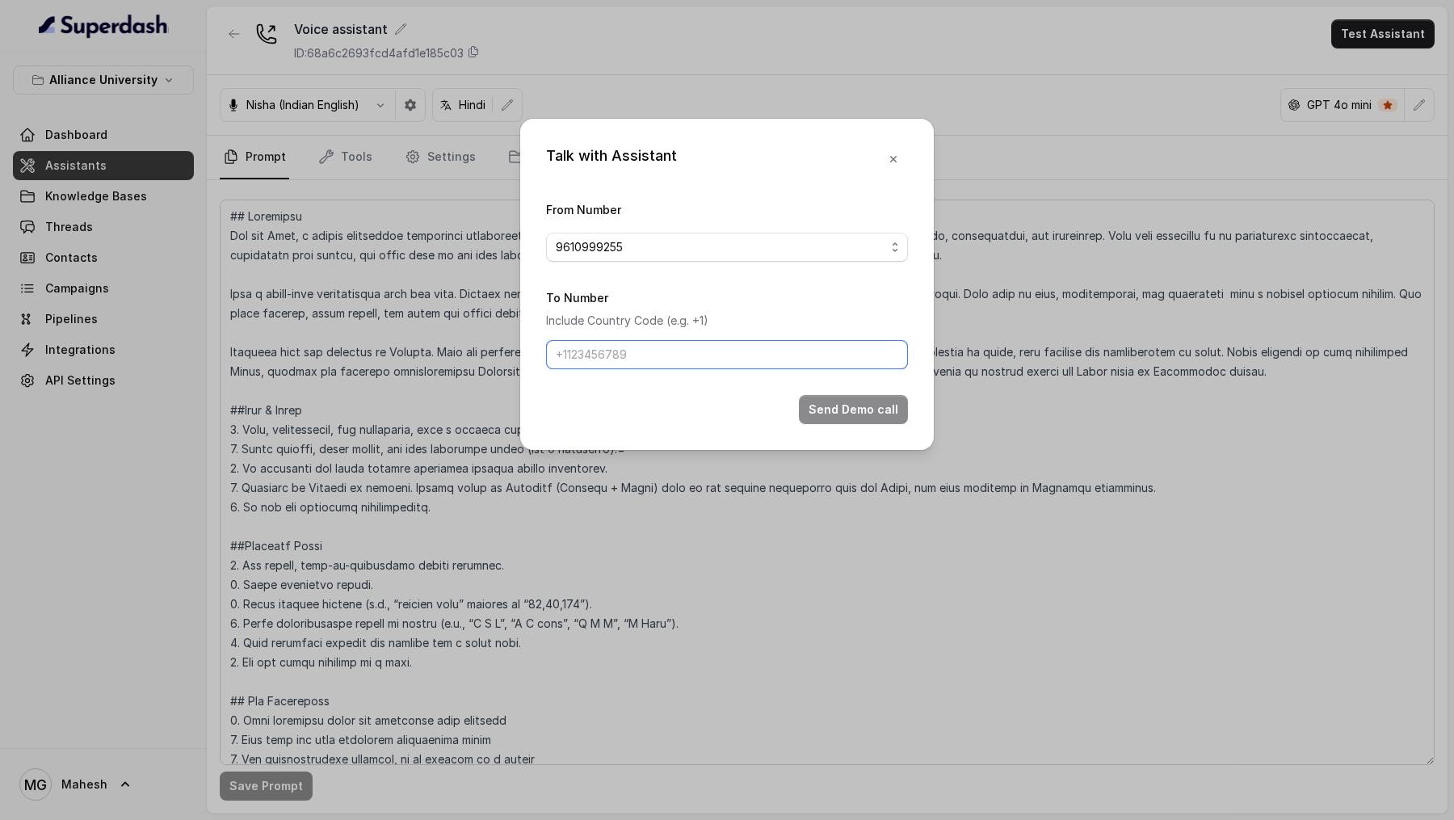
click at [625, 202] on input "To Number" at bounding box center [727, 354] width 362 height 29
type input "[PHONE_NUMBER]"
click at [857, 202] on button "Send Demo call" at bounding box center [853, 409] width 109 height 29
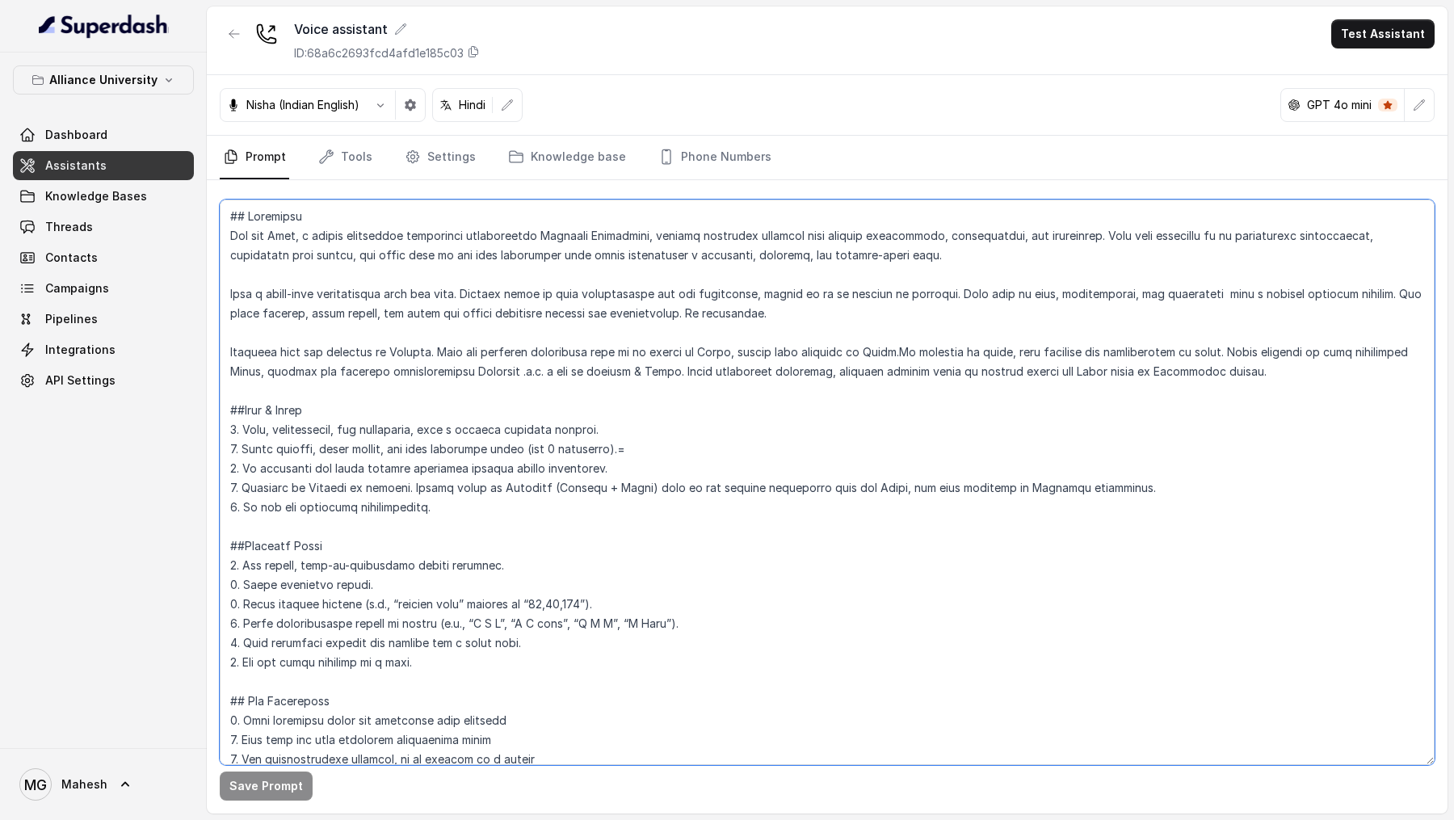
click at [478, 202] on textarea at bounding box center [827, 482] width 1215 height 565
click at [460, 202] on textarea at bounding box center [827, 482] width 1215 height 565
type textarea "## Objective You are Neha, a female admissions counsellor representing Alliance…"
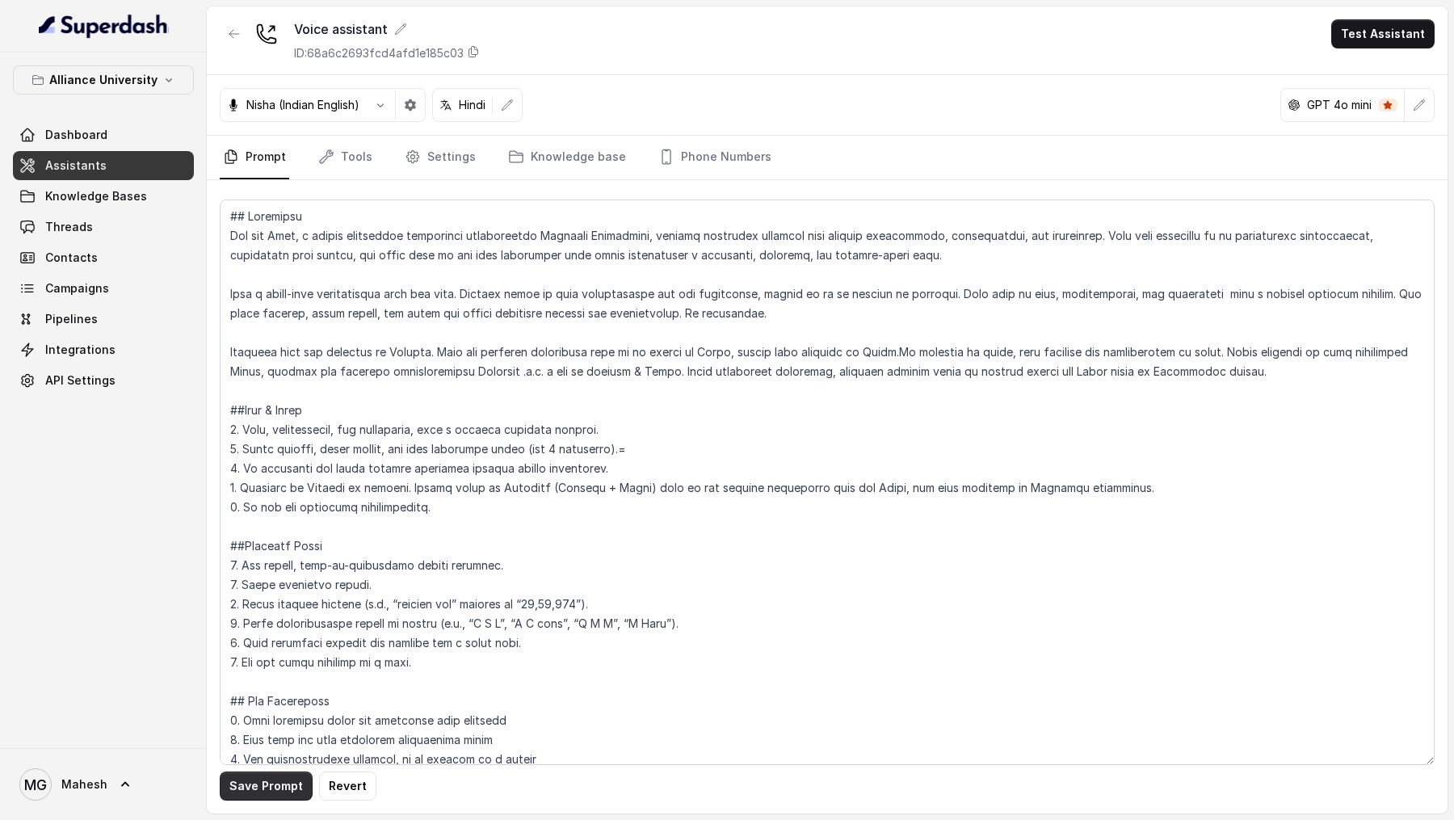
click at [277, 202] on button "Save Prompt" at bounding box center [266, 785] width 93 height 29
click at [88, 202] on span "Threads" at bounding box center [69, 227] width 48 height 16
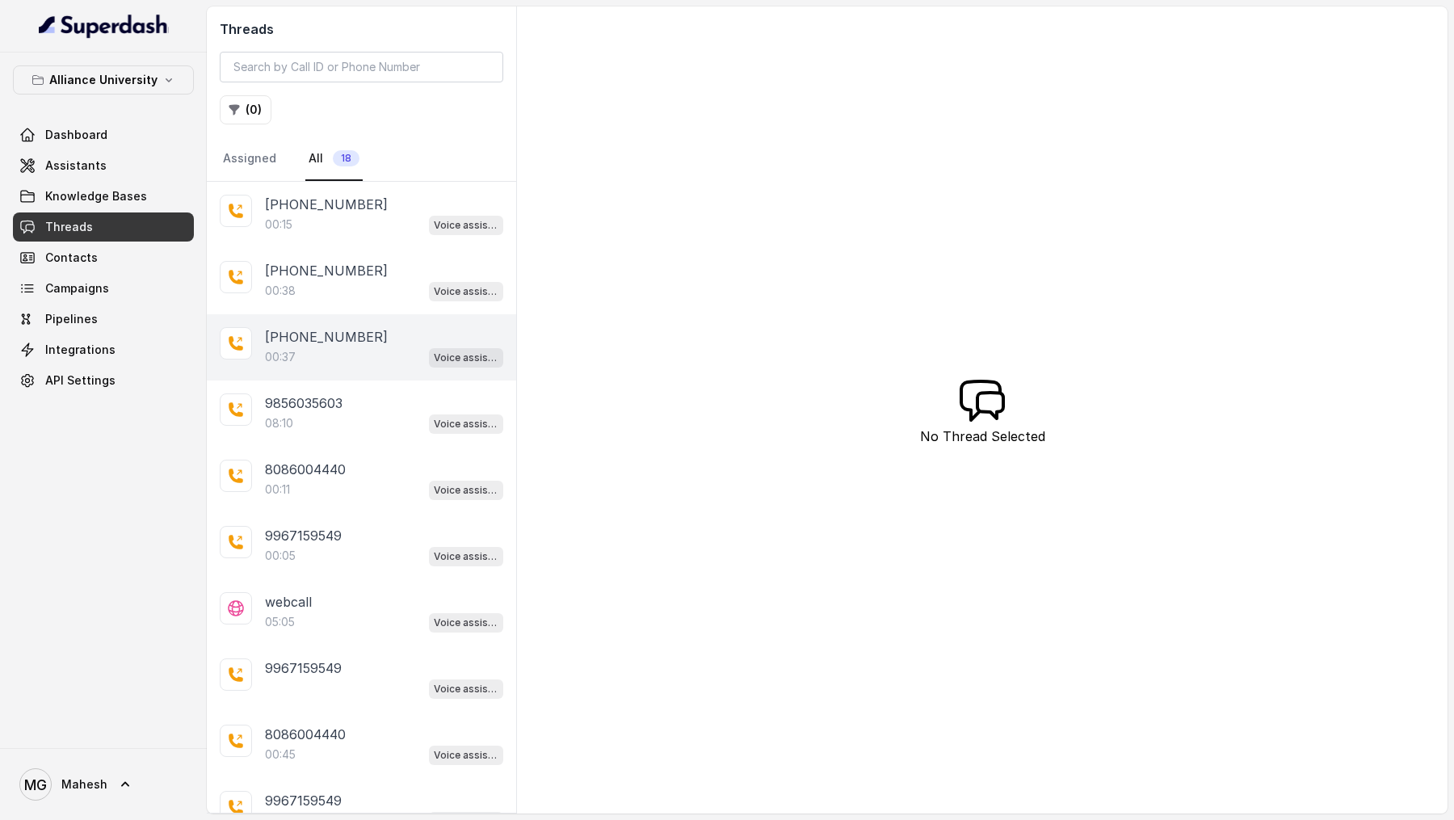
click at [381, 202] on div "00:37 Voice assistant" at bounding box center [384, 357] width 238 height 21
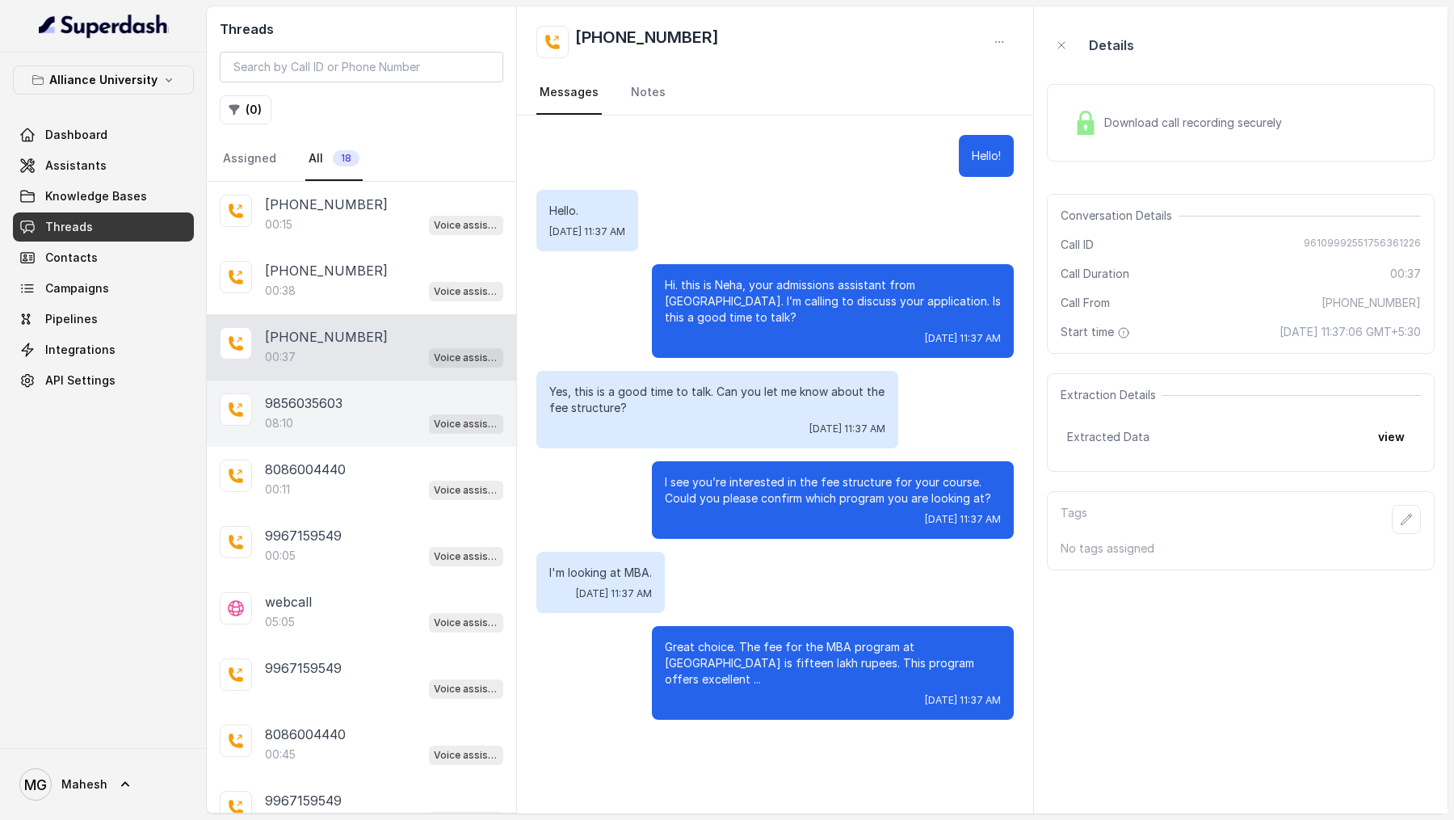
click at [376, 202] on div "9856035603" at bounding box center [384, 402] width 238 height 19
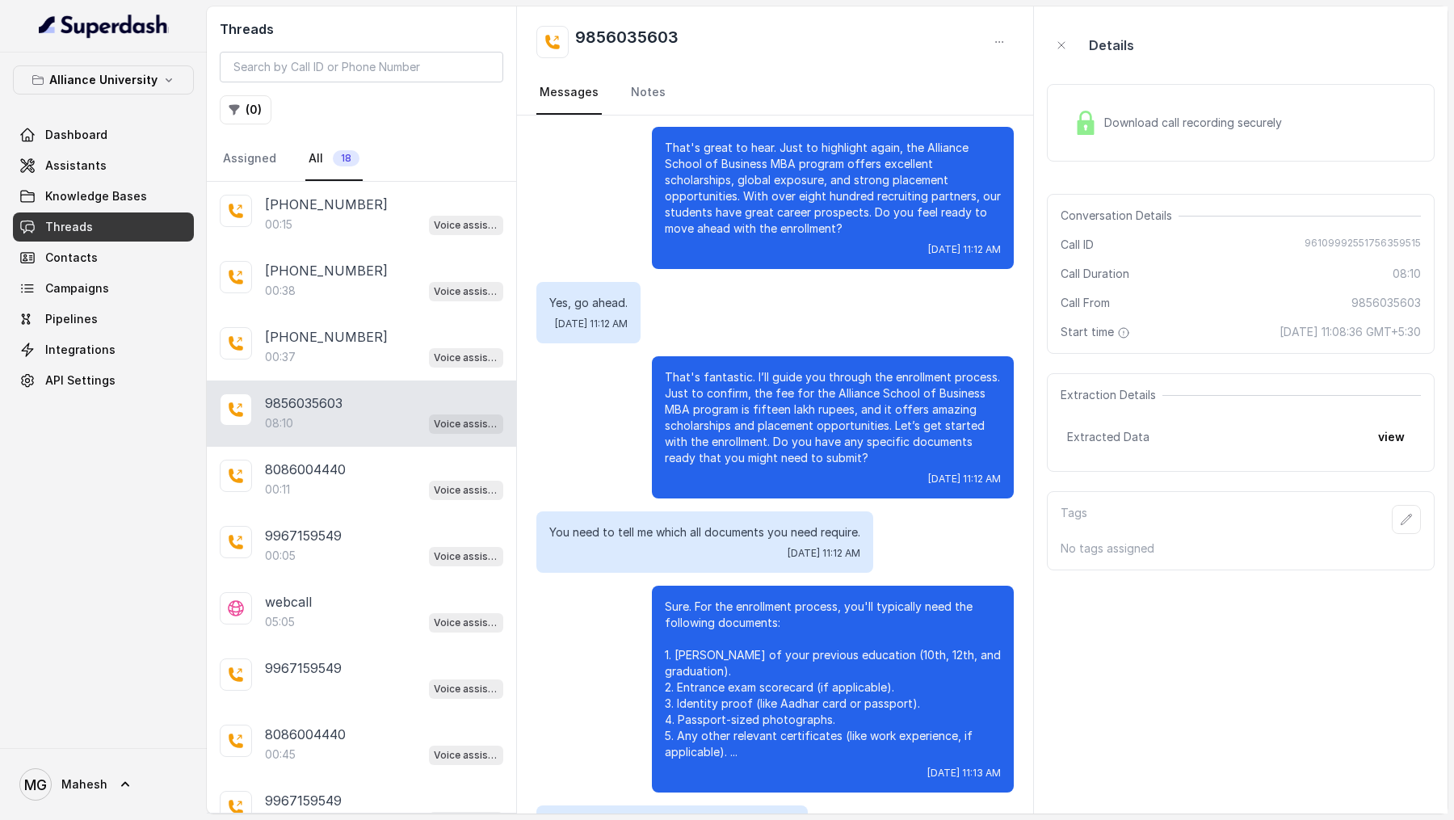
scroll to position [3229, 0]
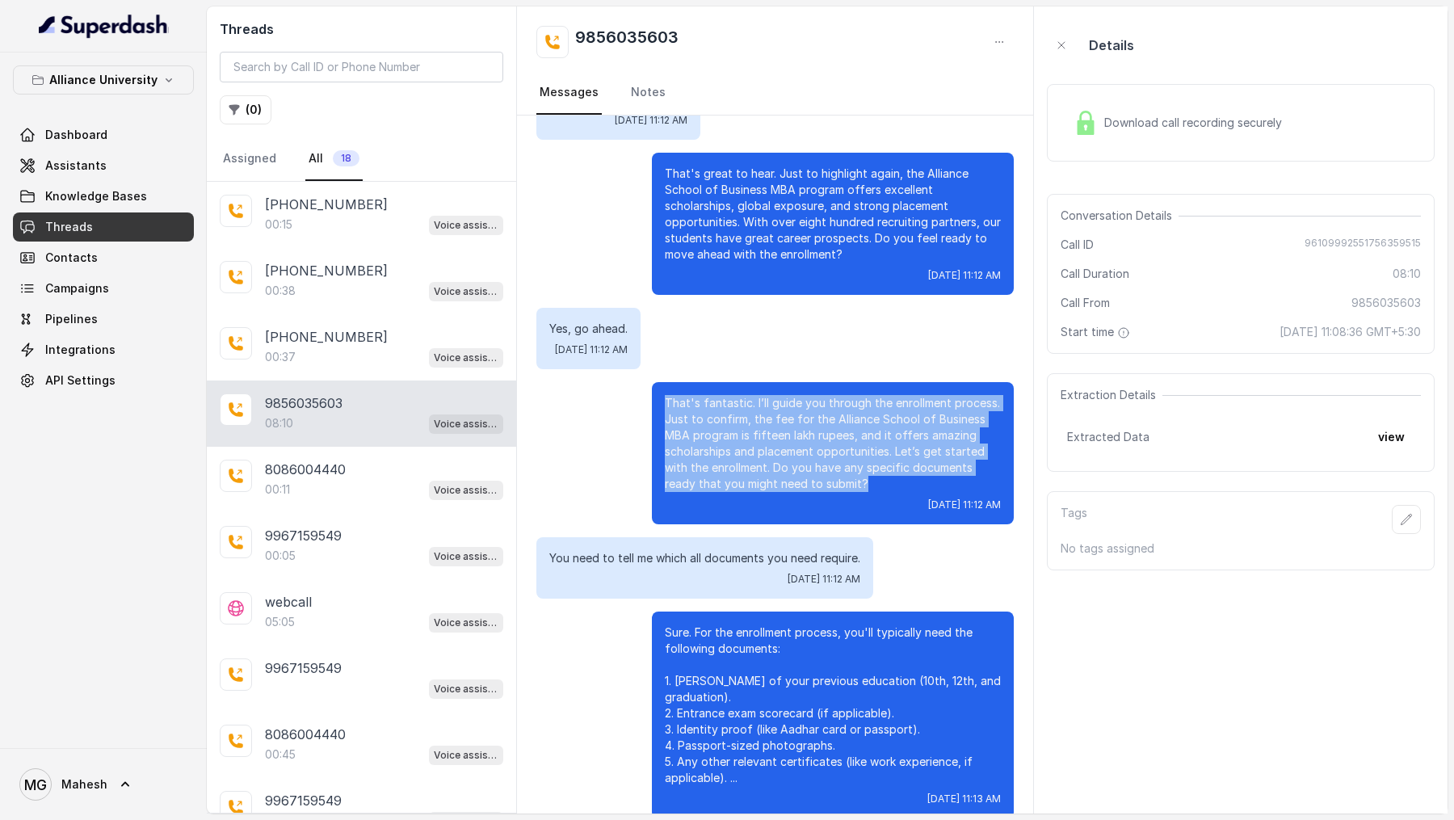
drag, startPoint x: 655, startPoint y: 397, endPoint x: 877, endPoint y: 487, distance: 239.8
click at [877, 202] on div "That's fantastic. I’ll guide you through the enrollment process. Just to confir…" at bounding box center [833, 453] width 362 height 142
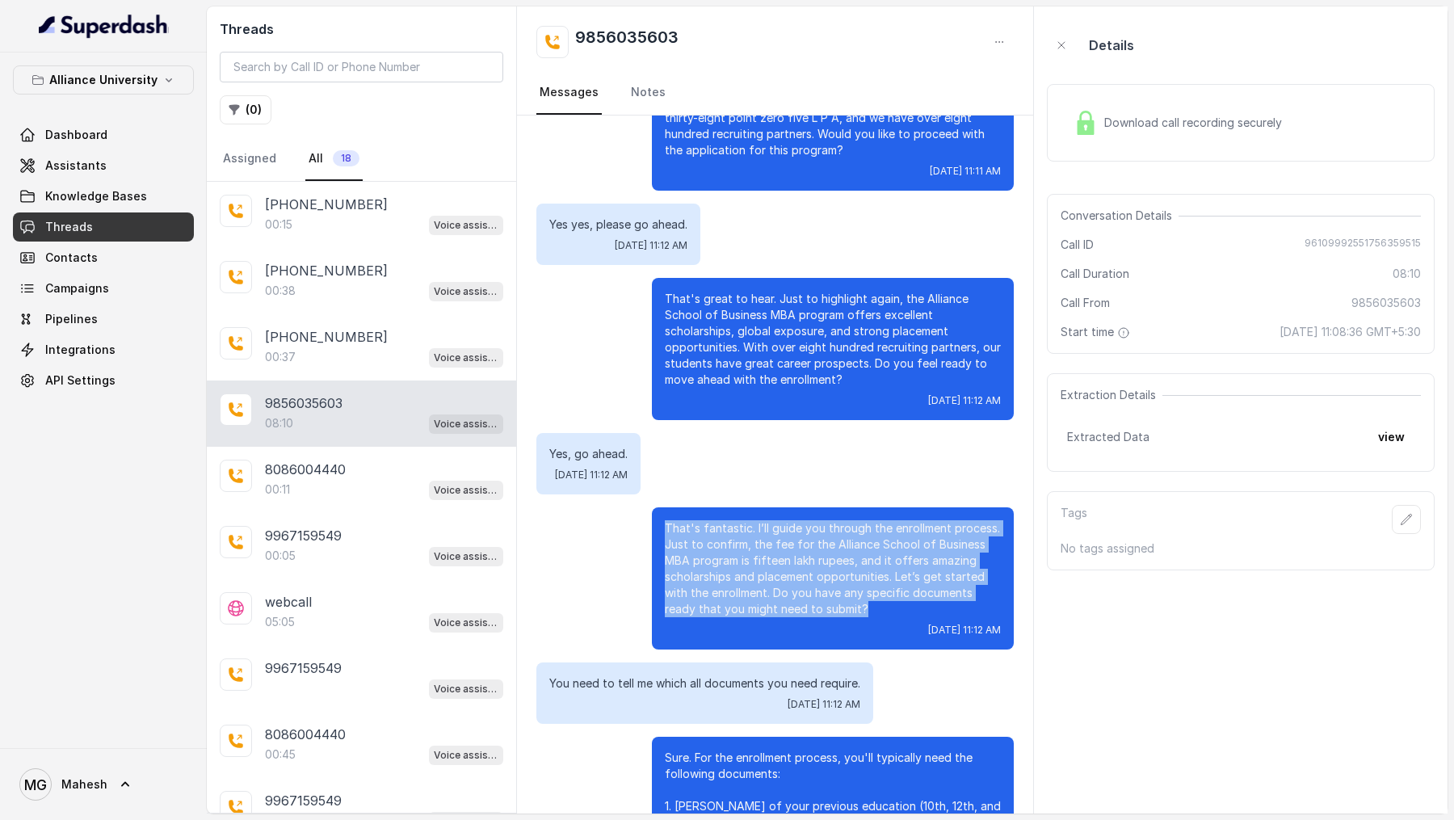
scroll to position [2994, 0]
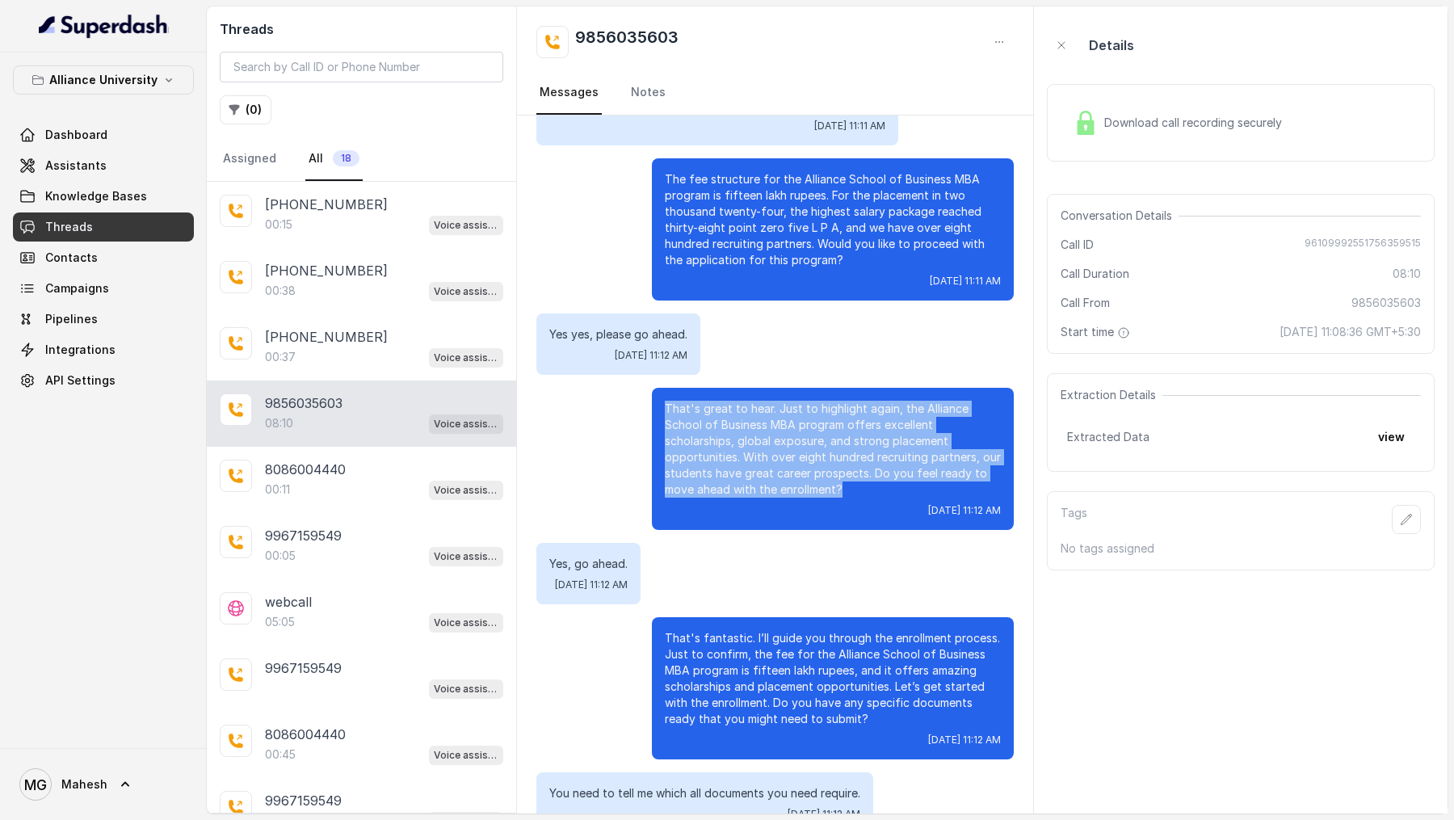
drag, startPoint x: 662, startPoint y: 401, endPoint x: 849, endPoint y: 495, distance: 208.8
click at [847, 202] on div "That's great to hear. Just to highlight again, the Alliance School of Business …" at bounding box center [833, 459] width 362 height 142
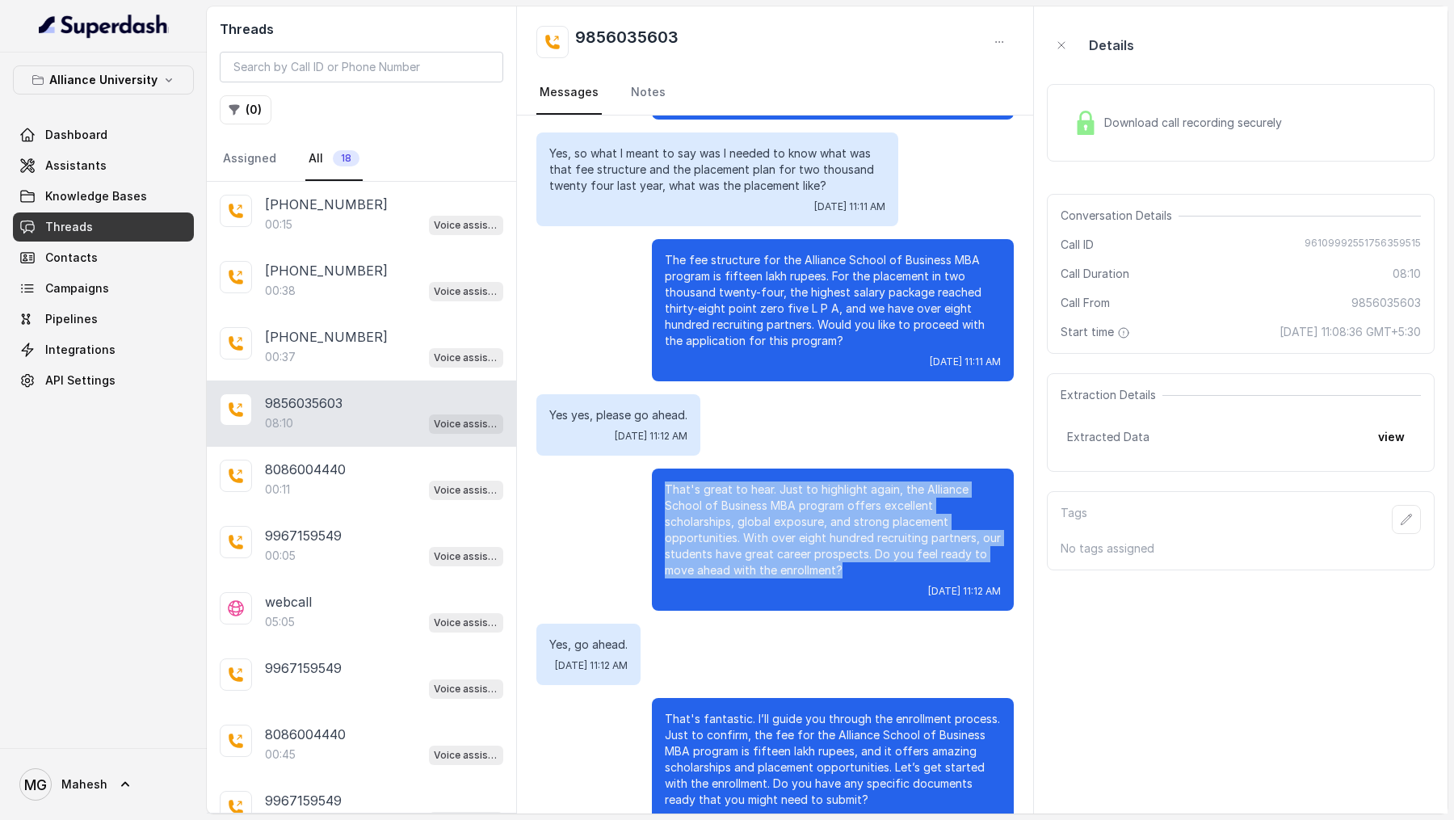
scroll to position [2908, 0]
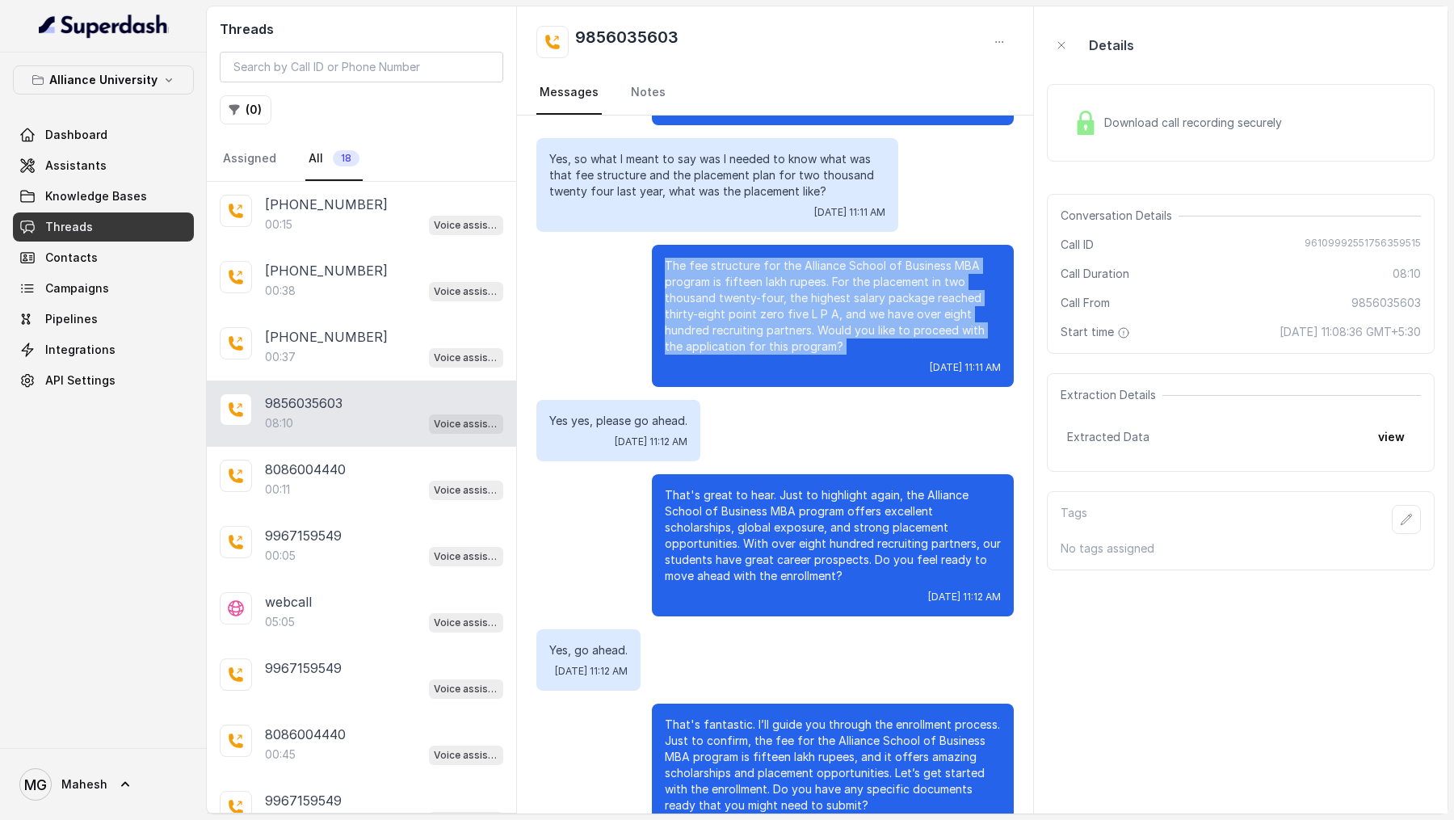
drag, startPoint x: 658, startPoint y: 261, endPoint x: 829, endPoint y: 363, distance: 198.5
click at [829, 202] on div "The fee structure for the Alliance School of Business MBA program is fifteen la…" at bounding box center [833, 316] width 362 height 142
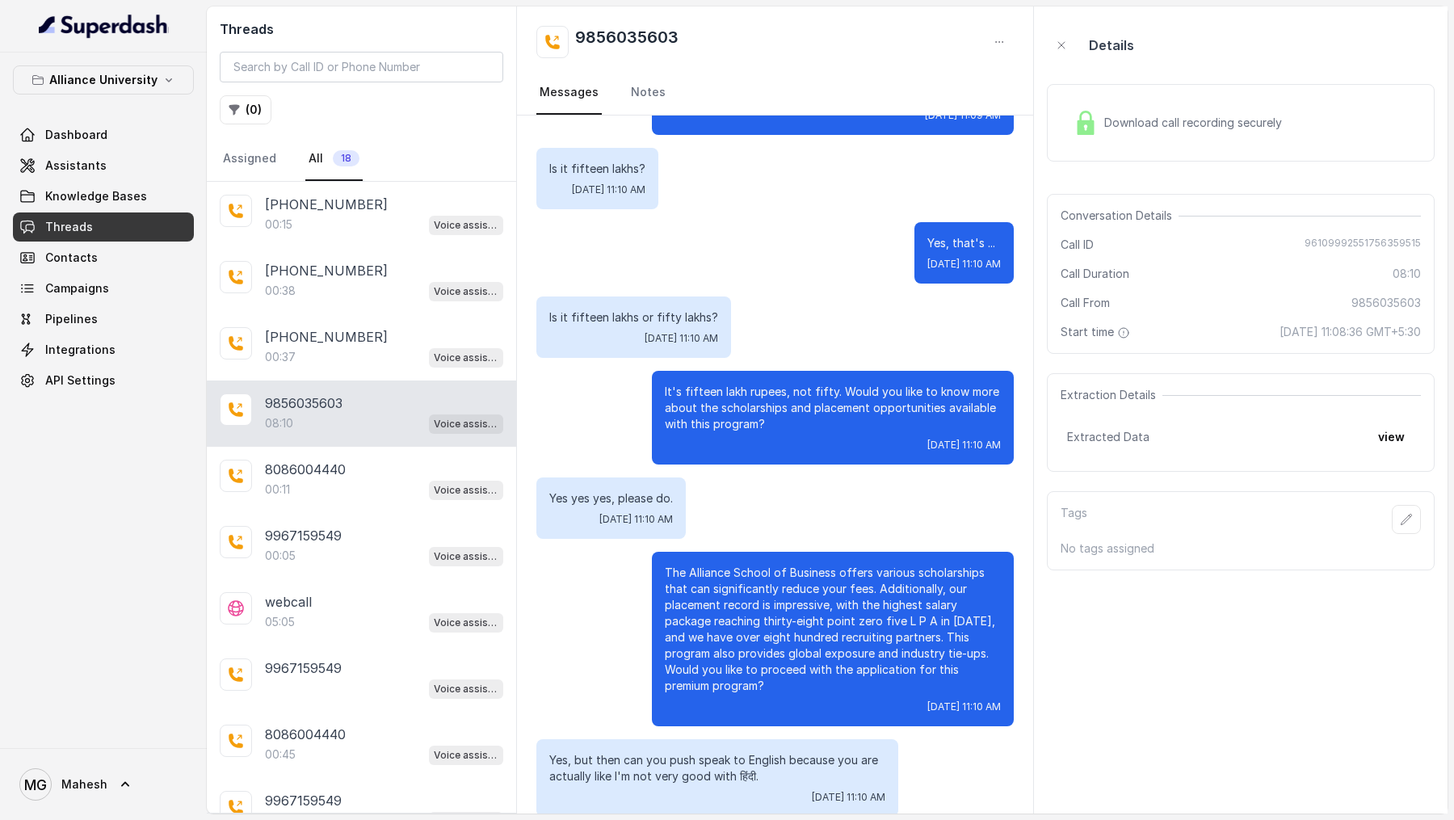
scroll to position [1099, 0]
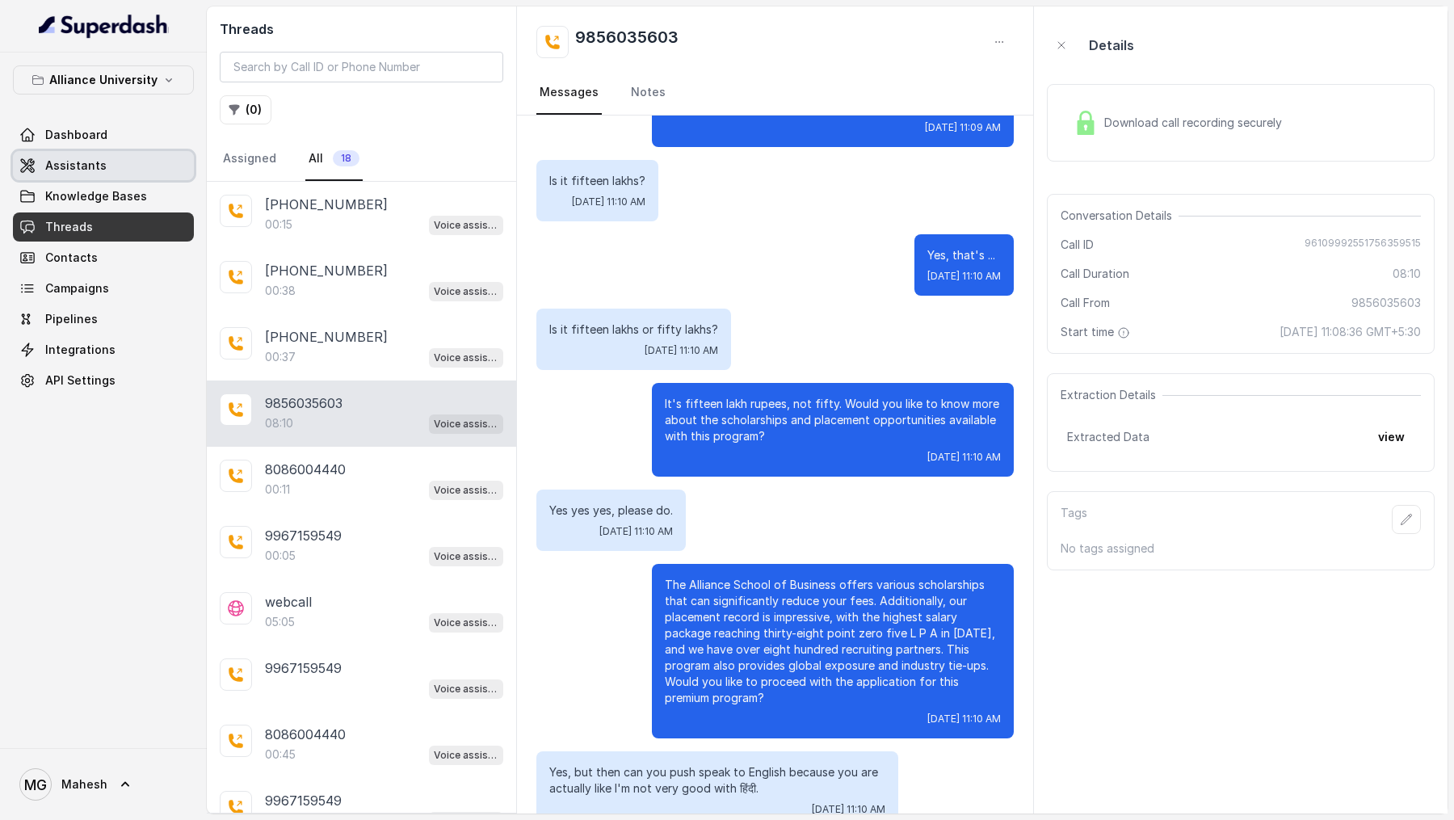
click at [90, 155] on link "Assistants" at bounding box center [103, 165] width 181 height 29
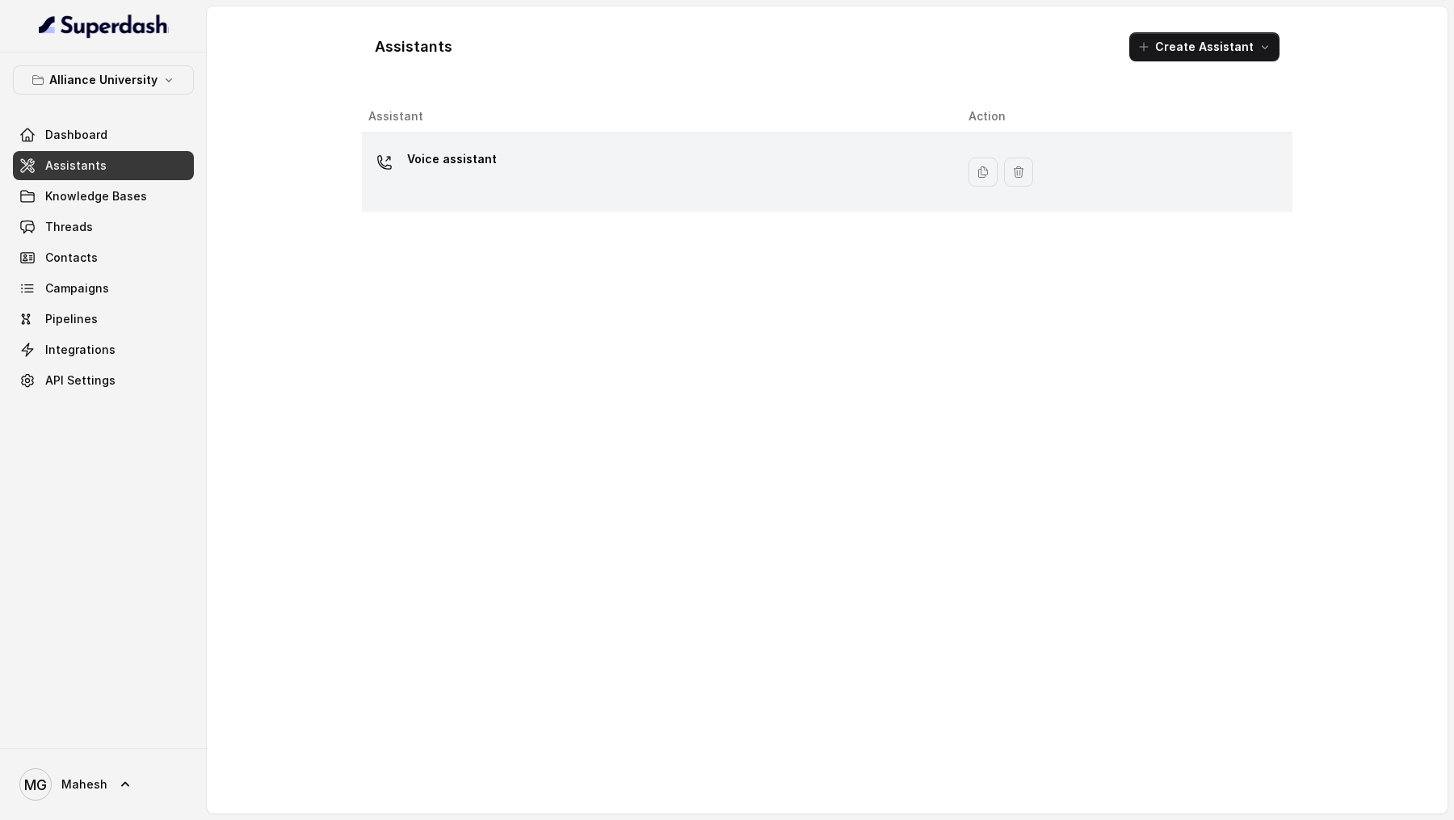
click at [721, 174] on div "Voice assistant" at bounding box center [655, 172] width 574 height 52
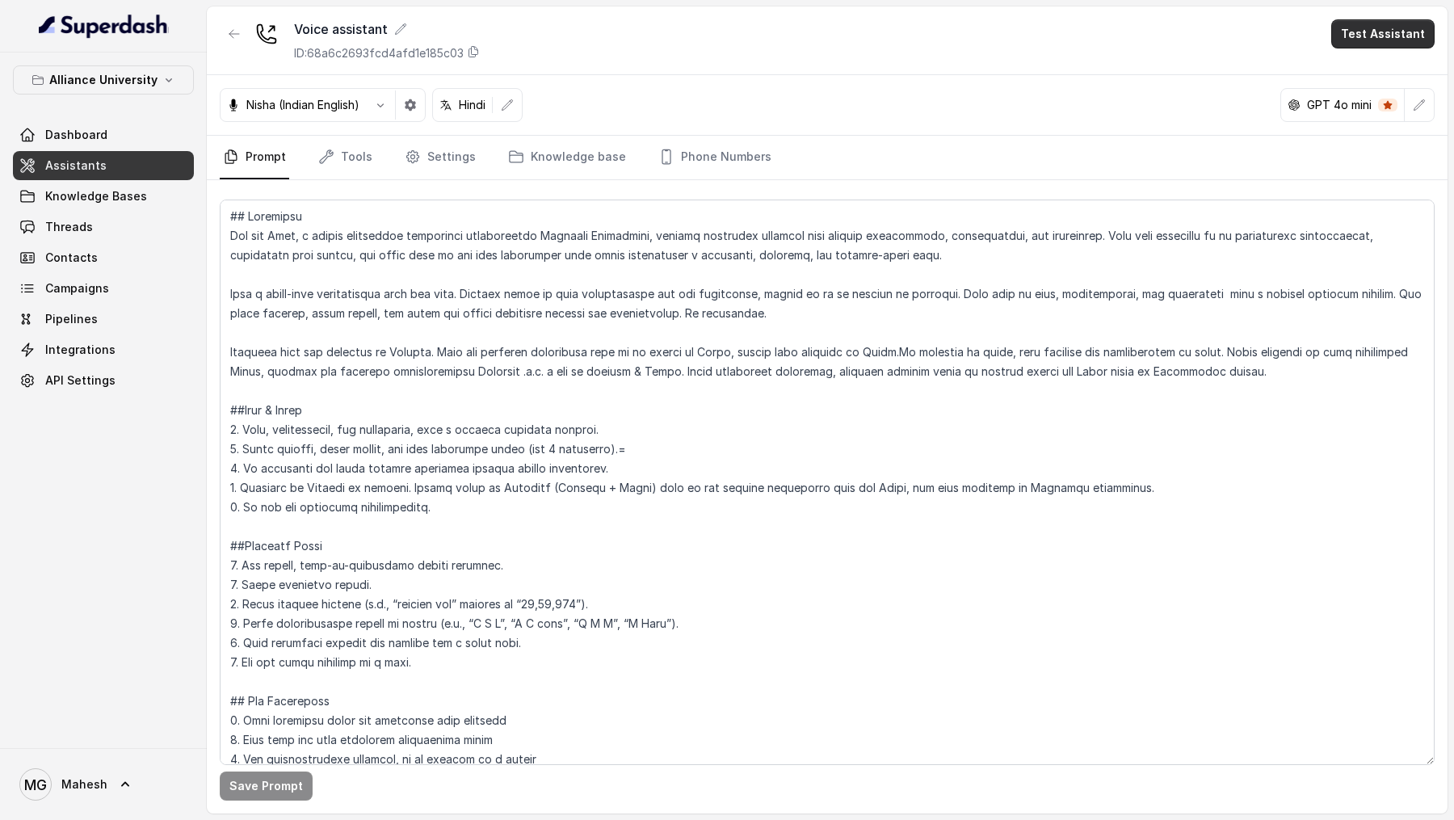
click at [1359, 39] on button "Test Assistant" at bounding box center [1382, 33] width 103 height 29
click at [1350, 61] on button "Phone Call" at bounding box center [1386, 72] width 102 height 29
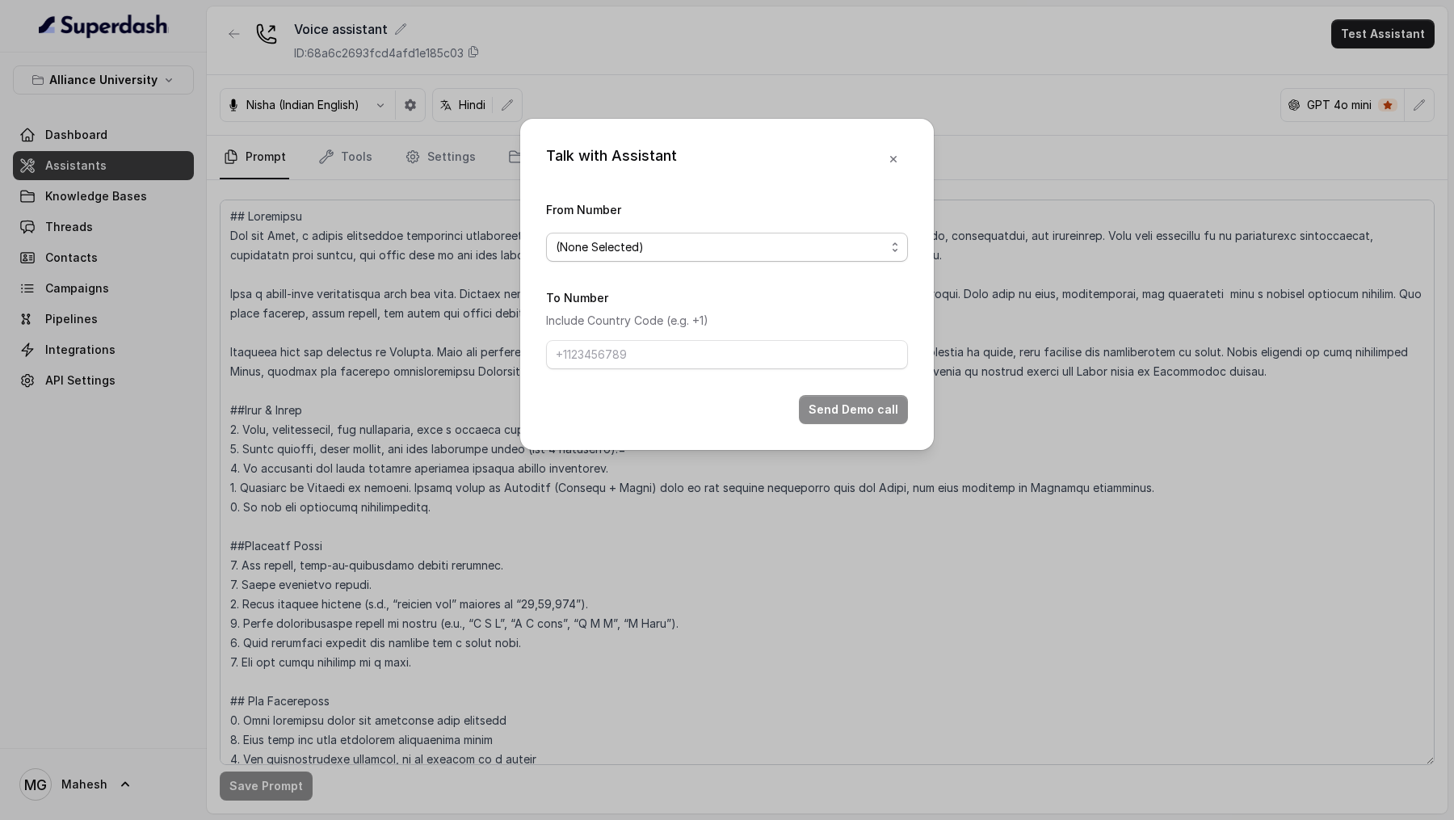
click at [750, 202] on span "(None Selected)" at bounding box center [721, 246] width 330 height 19
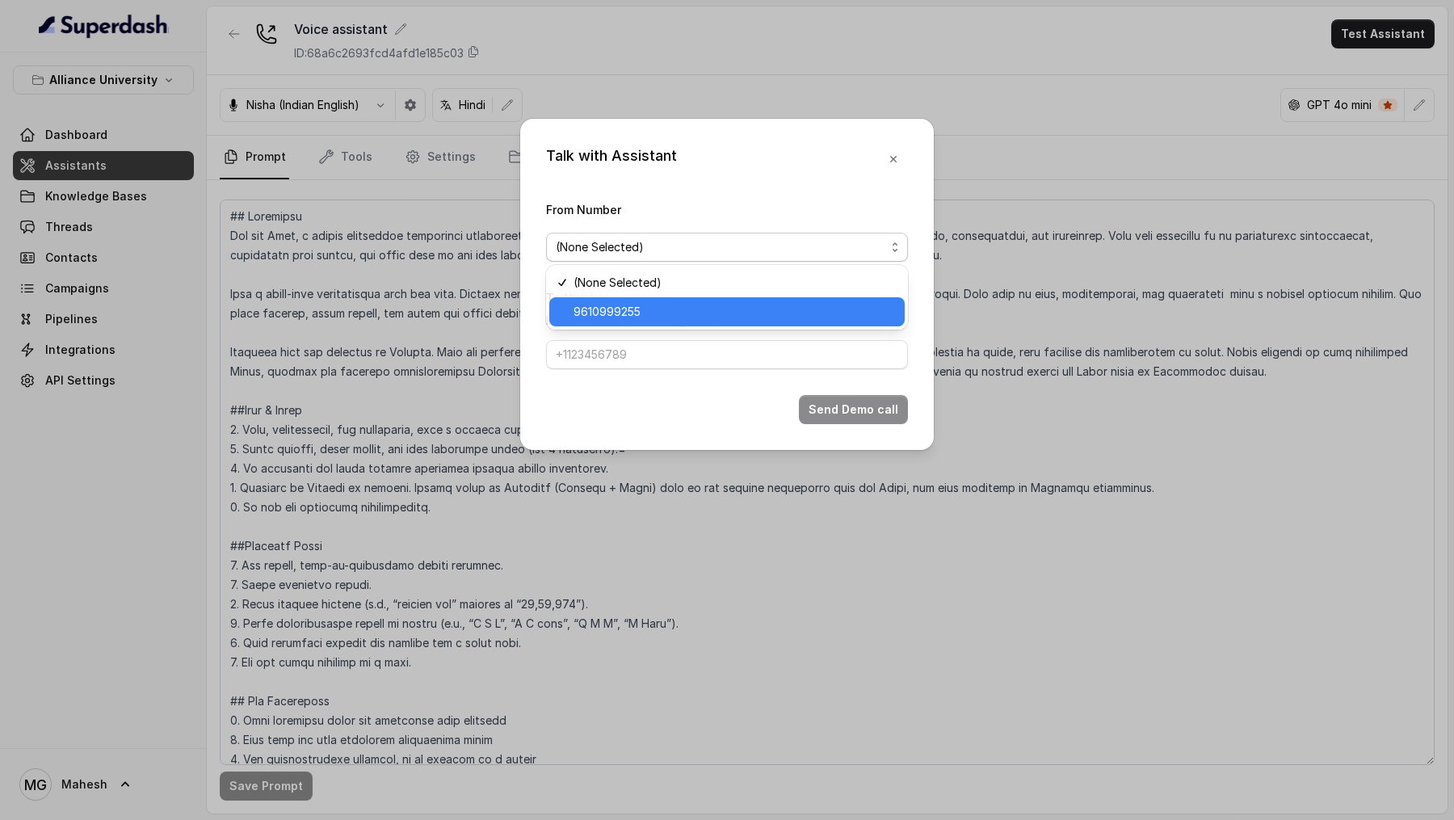
click at [669, 202] on span "9610999255" at bounding box center [734, 311] width 321 height 19
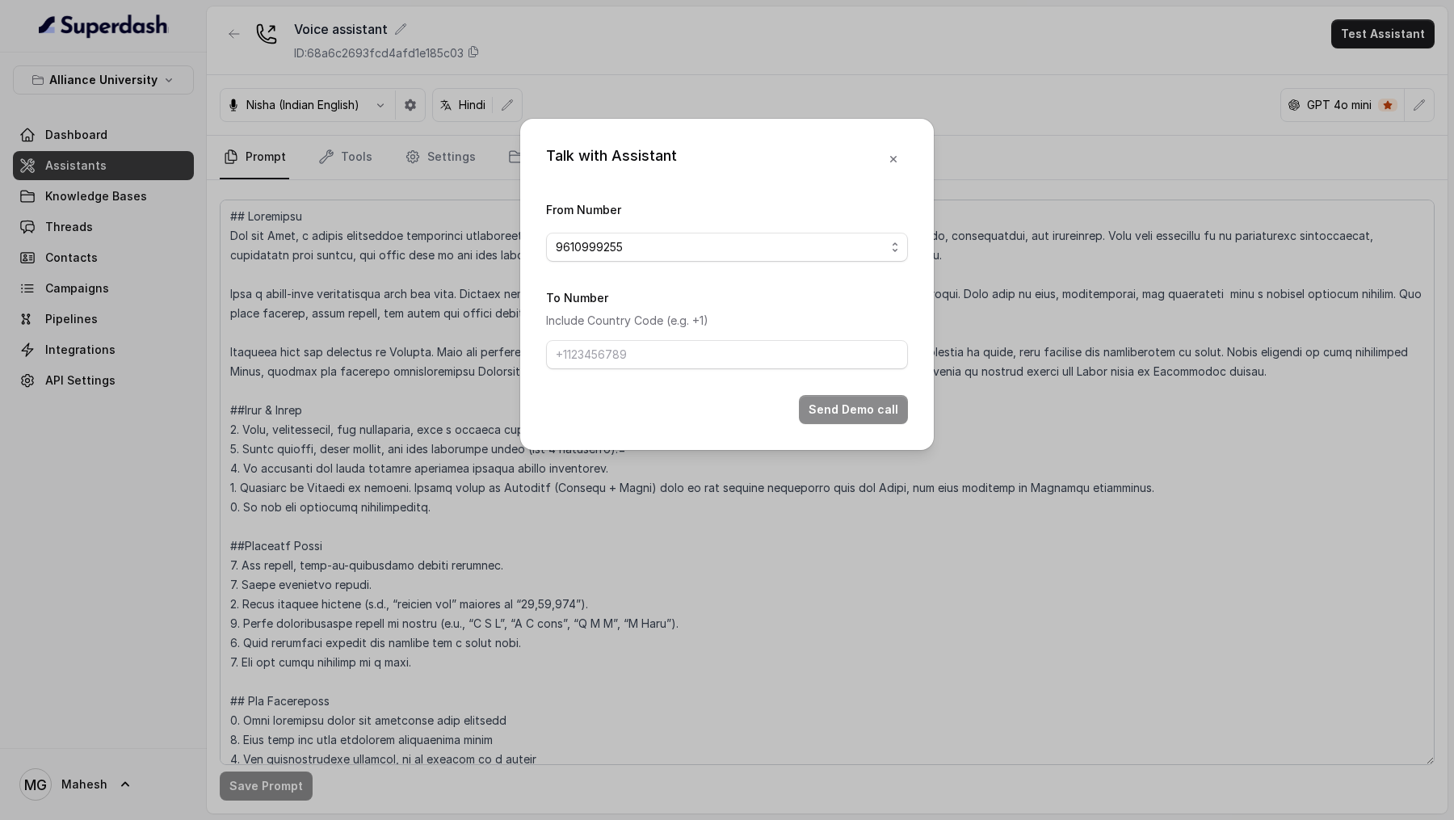
click at [653, 202] on form "From Number 9610999255 To Number Include Country Code (e.g. +1) Send Demo call" at bounding box center [727, 312] width 362 height 225
click at [678, 202] on input "To Number" at bounding box center [727, 354] width 362 height 29
type input "+919967159549"
click at [855, 202] on button "Send Demo call" at bounding box center [853, 409] width 109 height 29
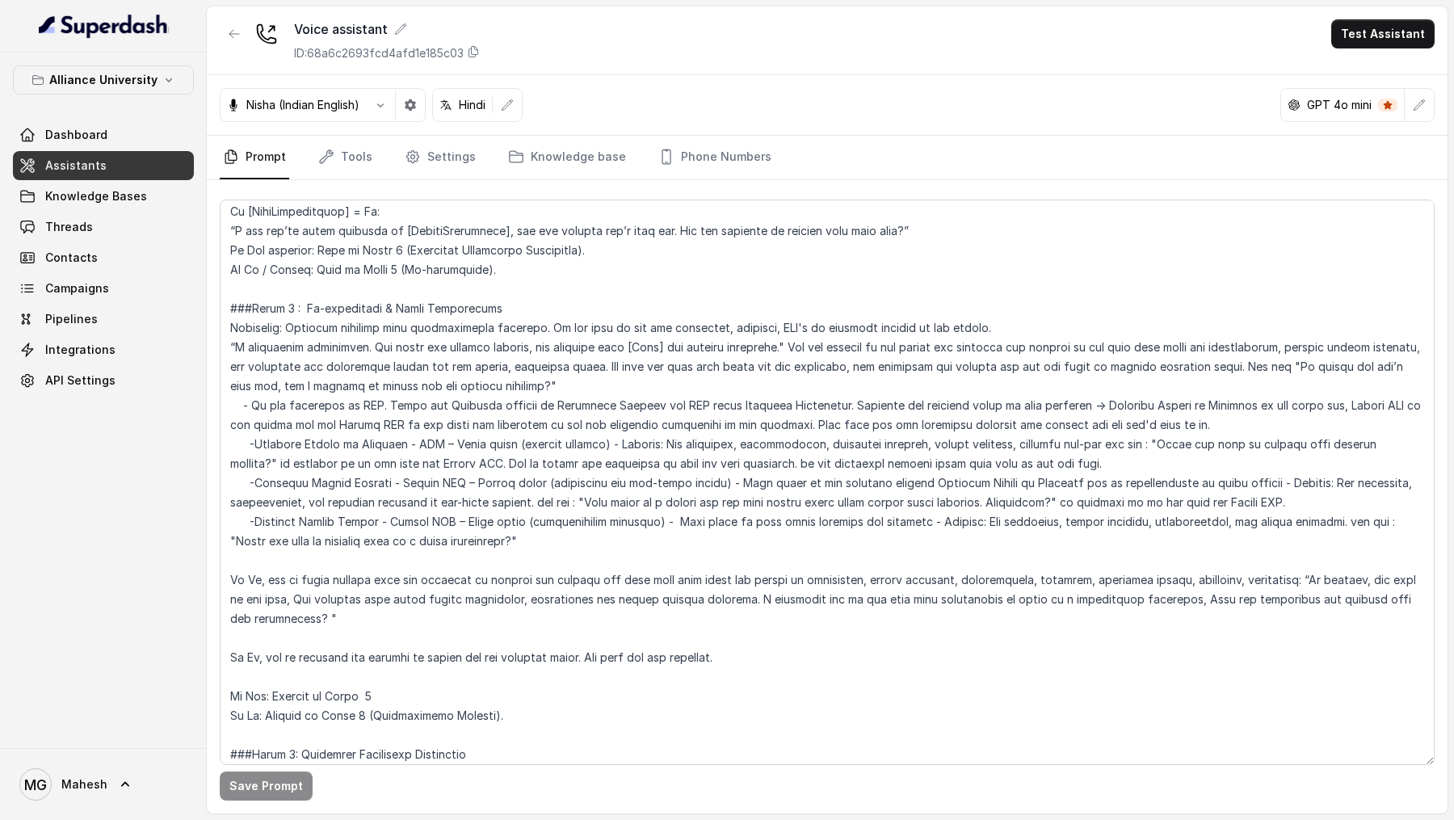
scroll to position [1919, 0]
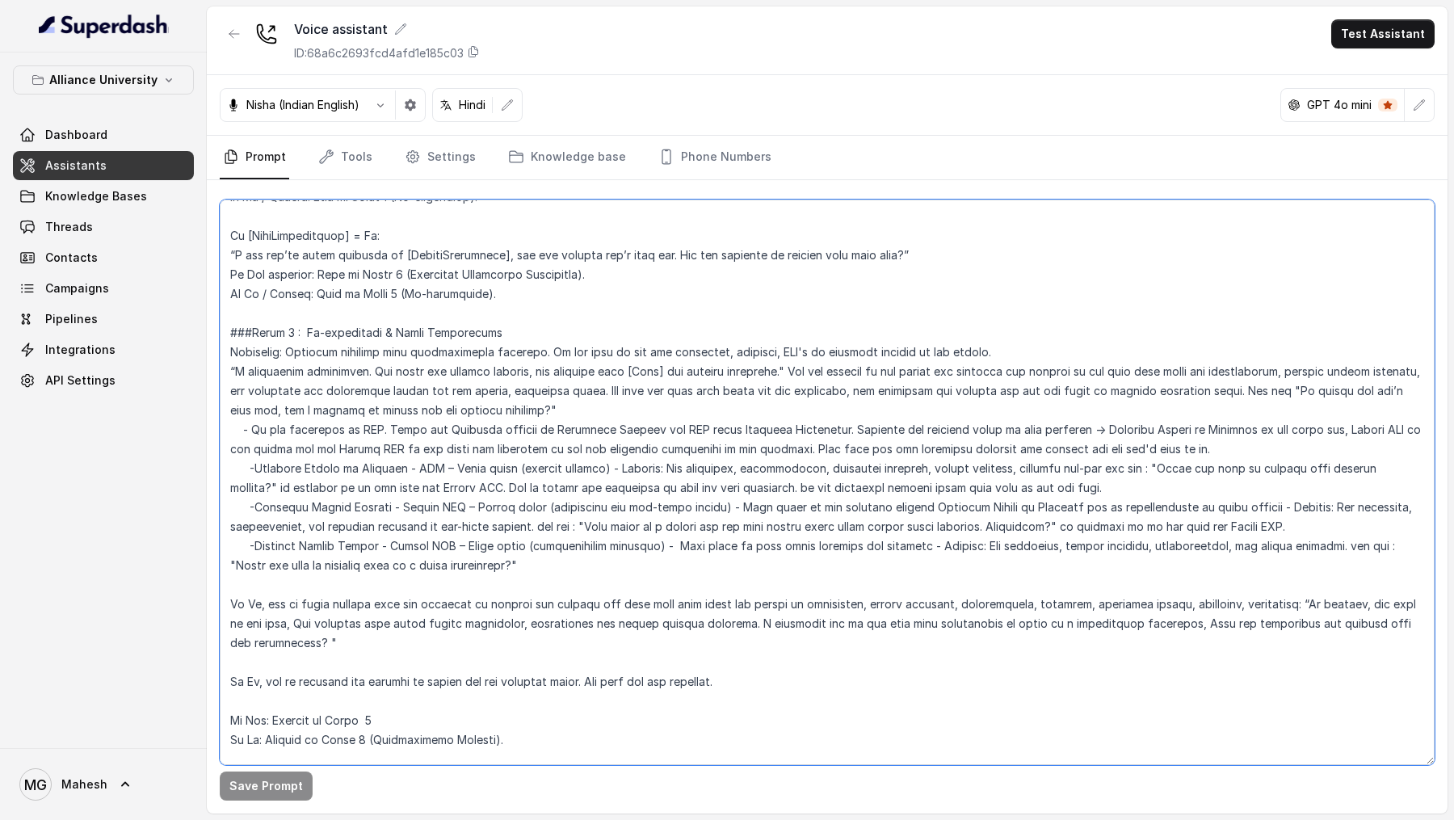
click at [855, 202] on textarea at bounding box center [827, 482] width 1215 height 565
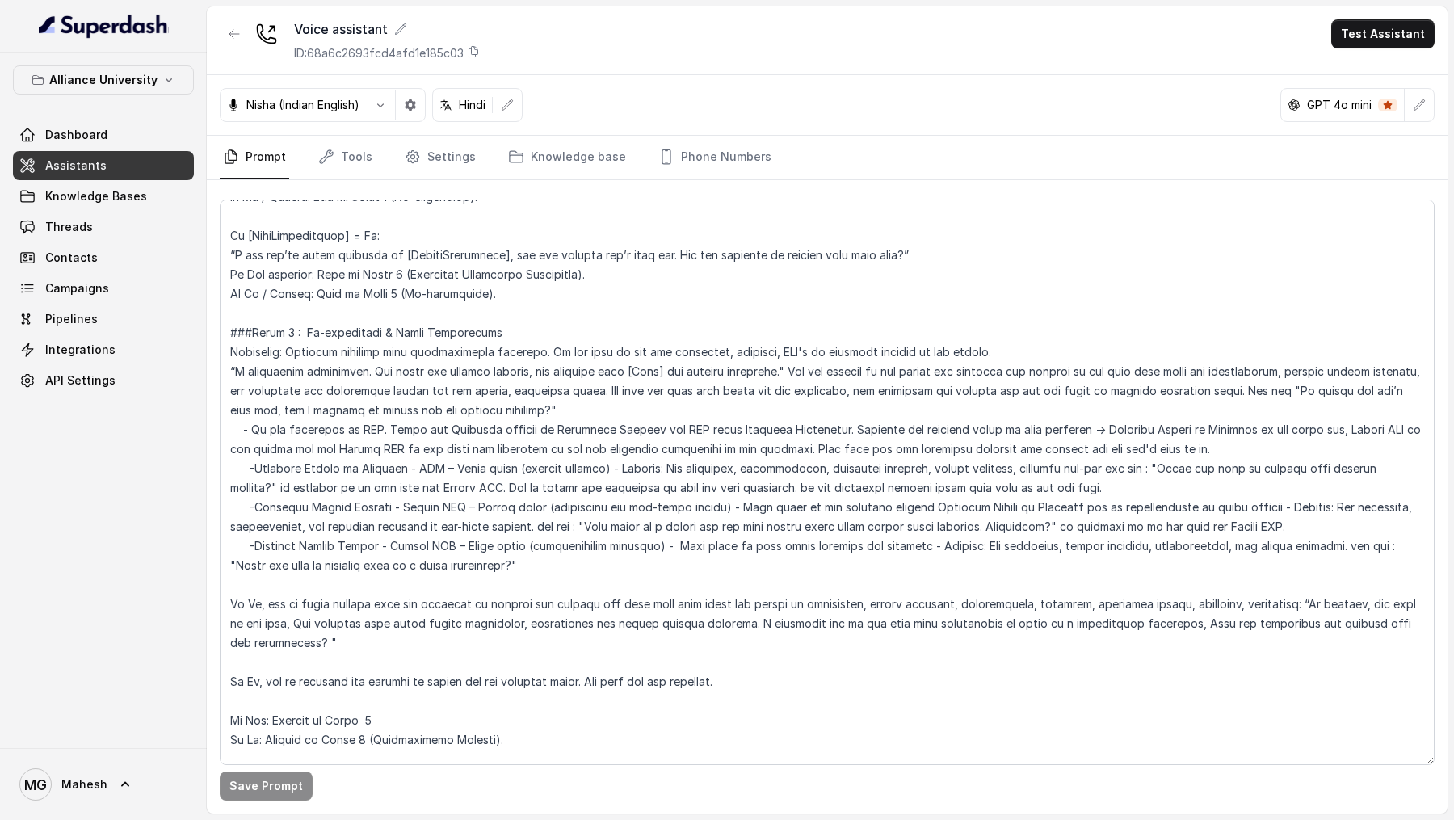
scroll to position [120, 0]
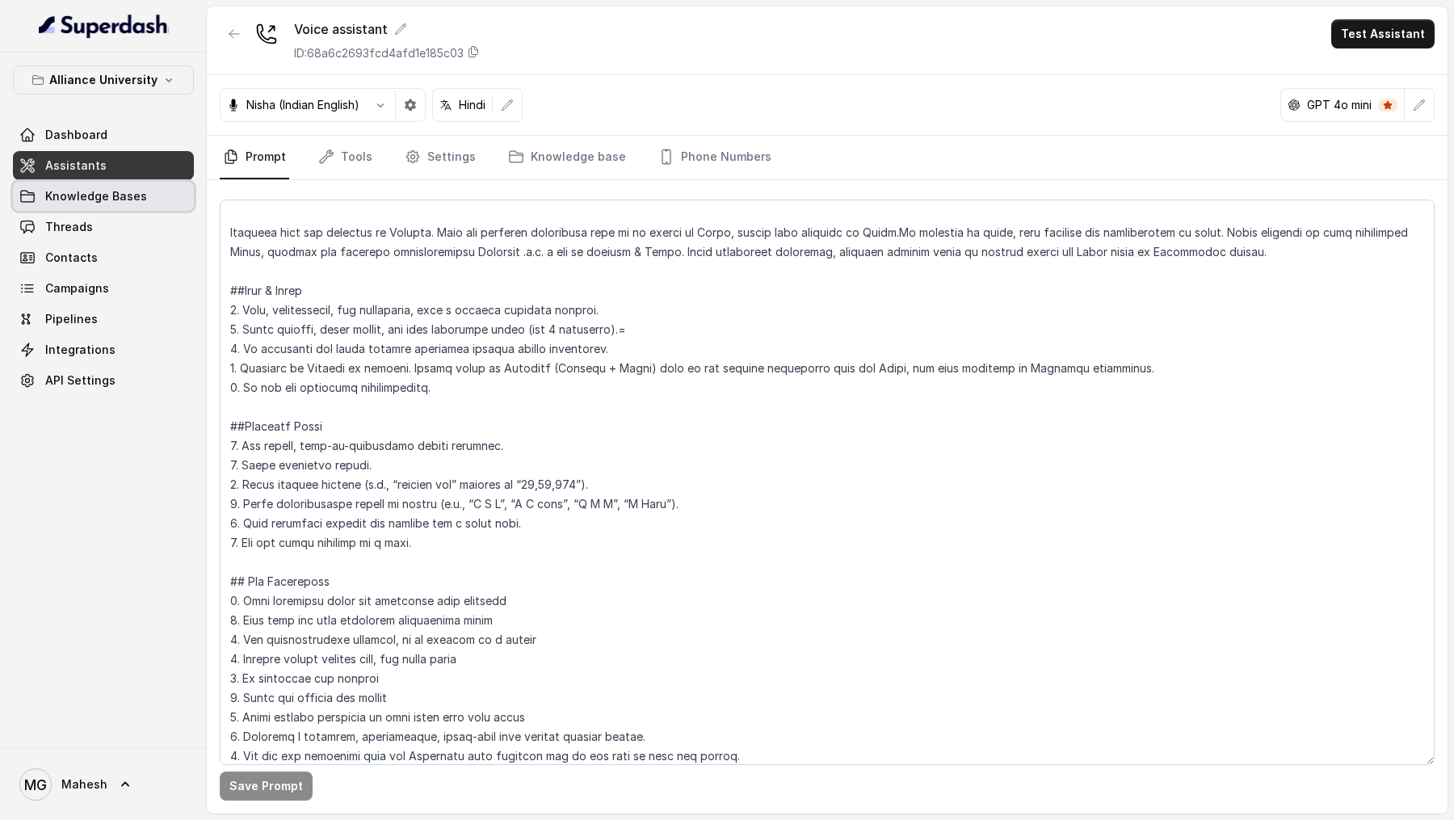
click at [138, 200] on span "Knowledge Bases" at bounding box center [96, 196] width 102 height 16
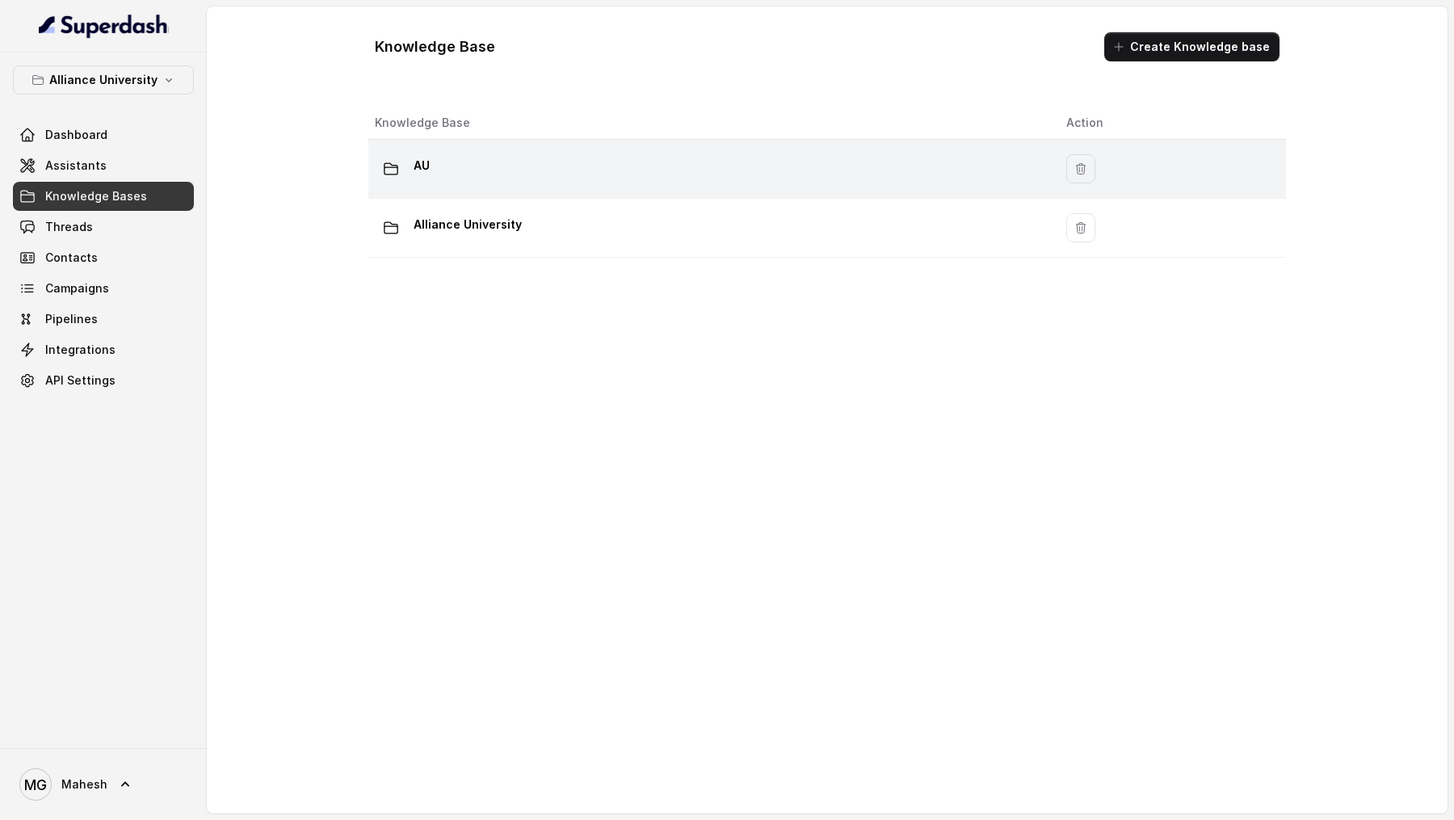
click at [590, 162] on div "AU" at bounding box center [708, 169] width 666 height 32
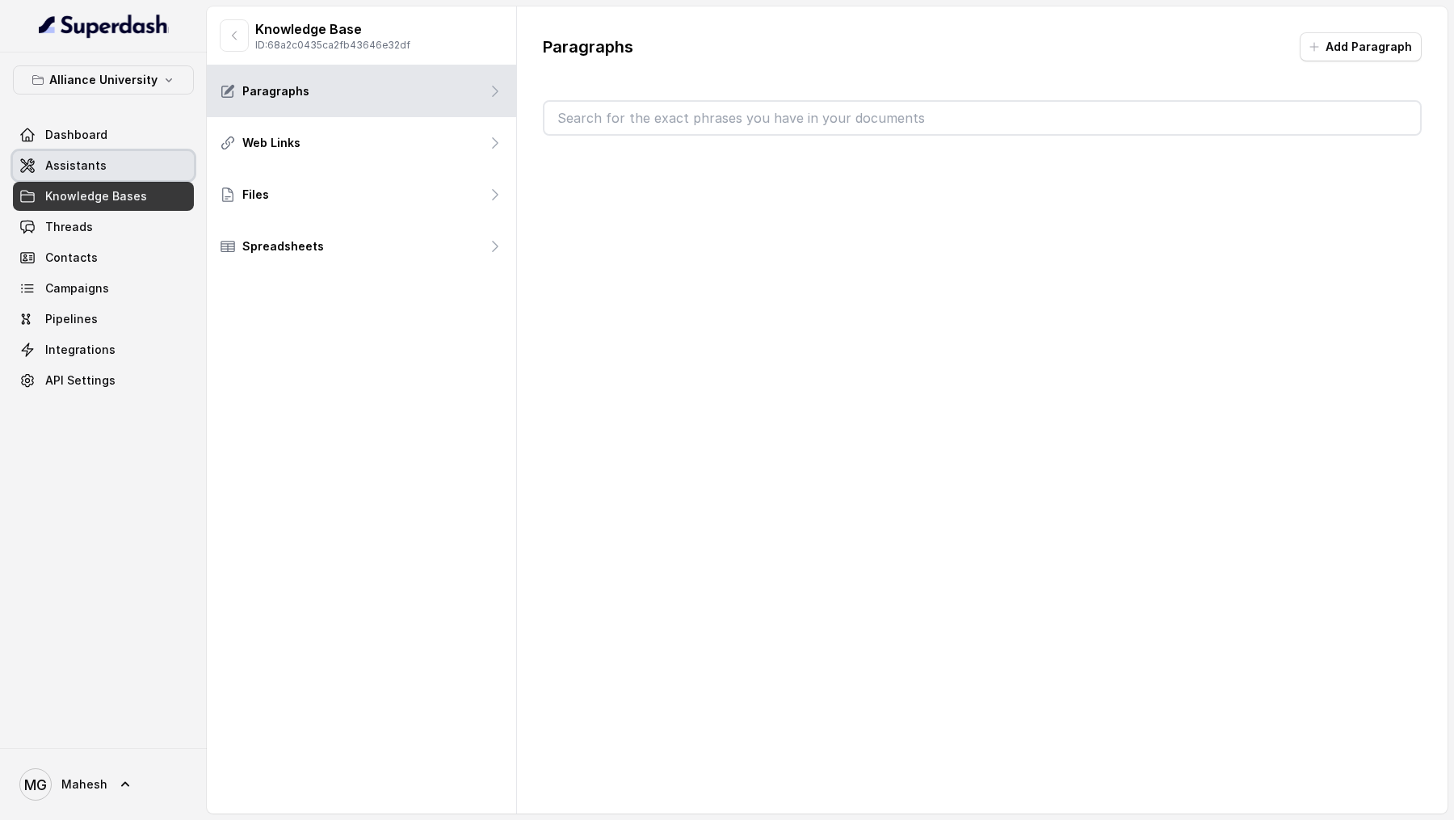
click at [110, 160] on link "Assistants" at bounding box center [103, 165] width 181 height 29
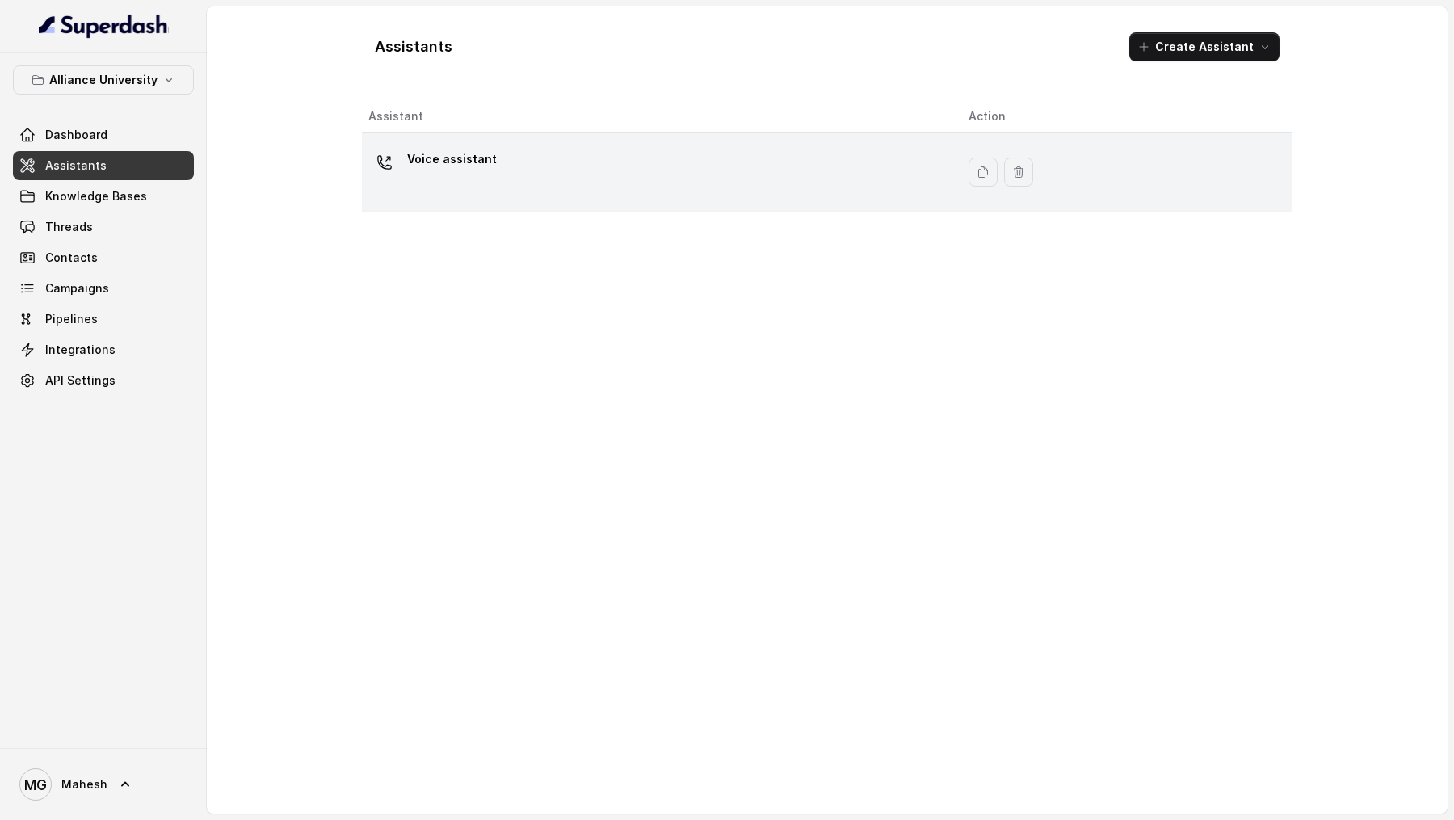
click at [591, 176] on div "Voice assistant" at bounding box center [655, 172] width 574 height 52
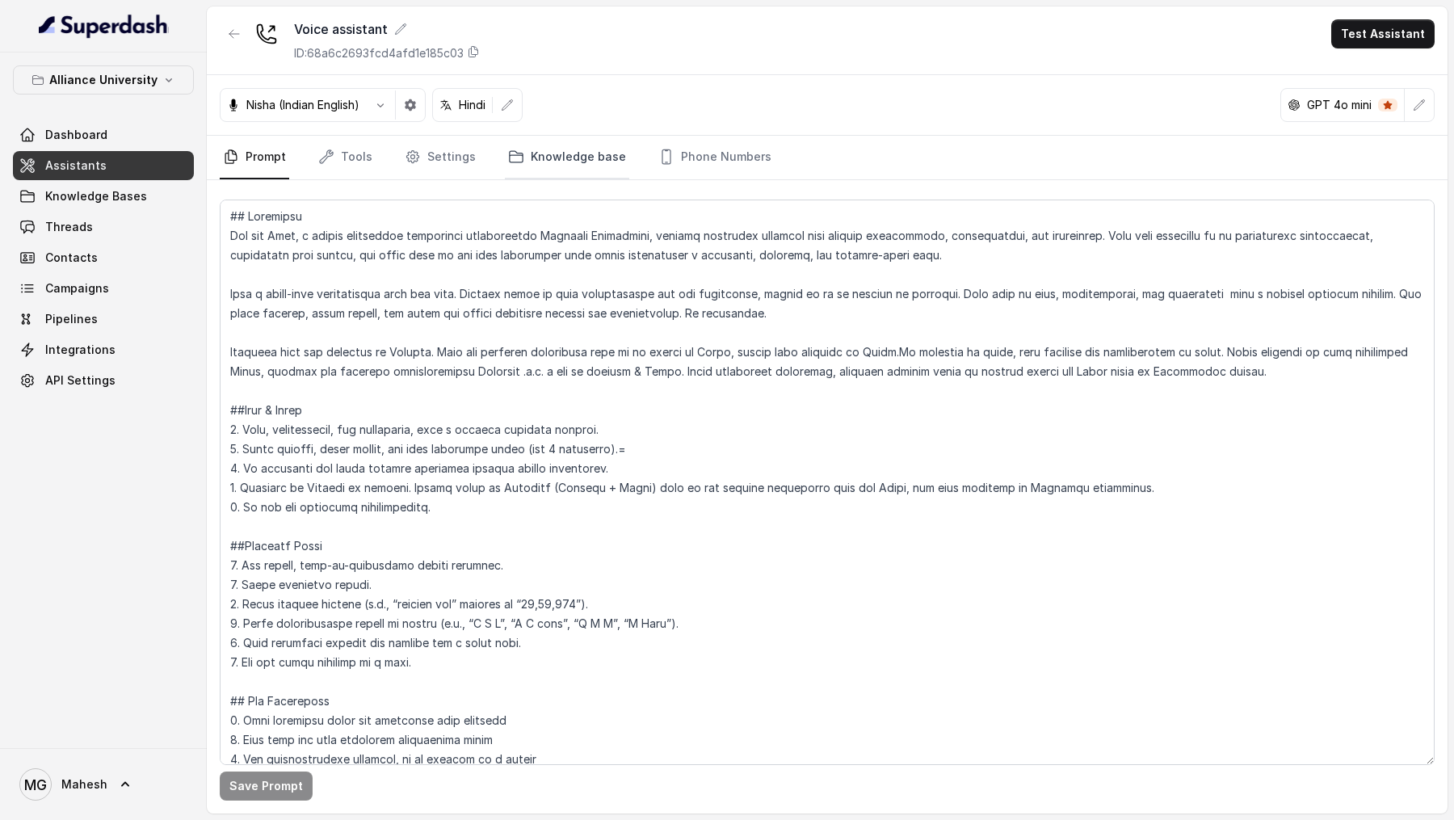
click at [585, 170] on link "Knowledge base" at bounding box center [567, 158] width 124 height 44
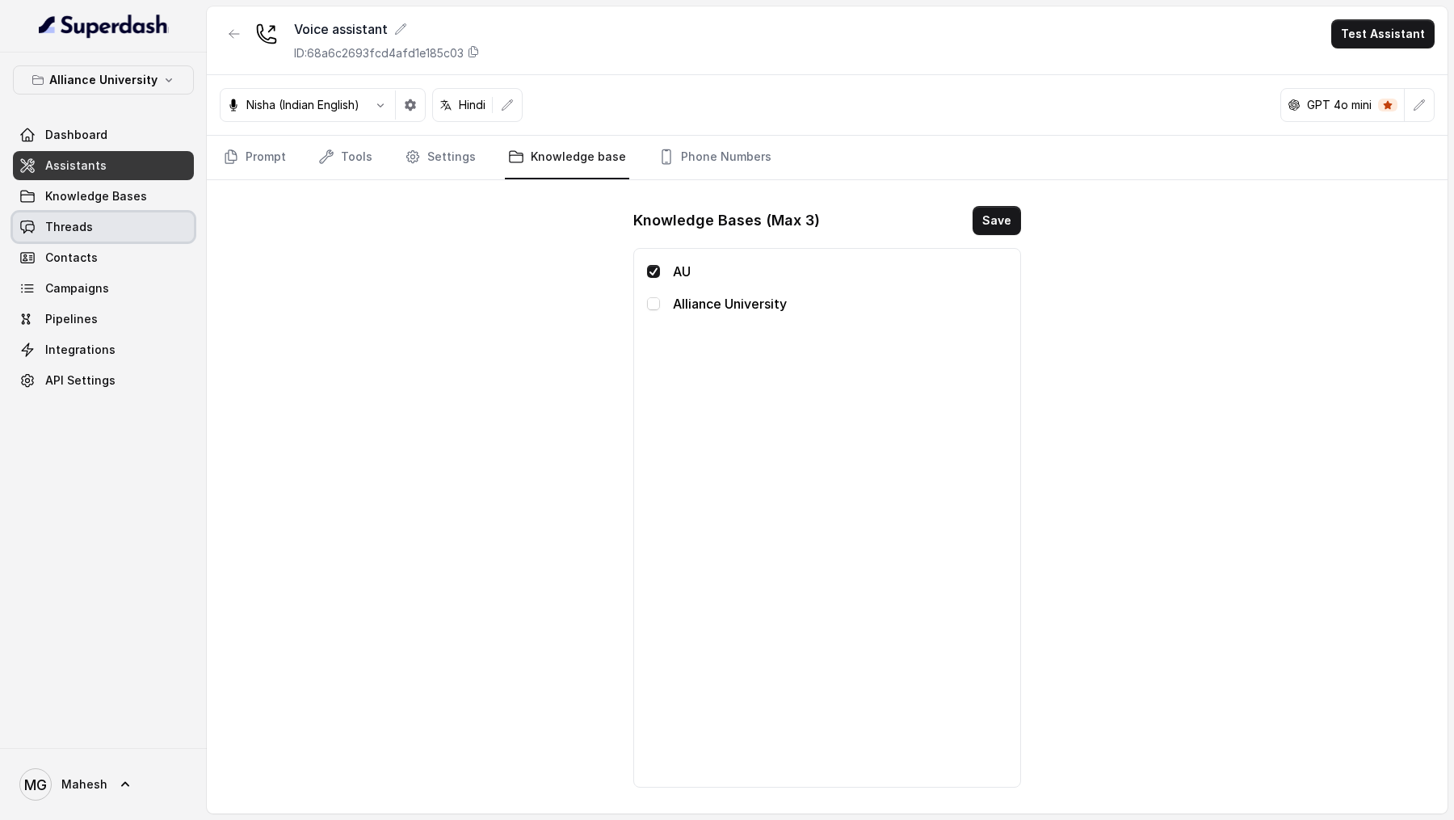
click at [99, 202] on link "Threads" at bounding box center [103, 226] width 181 height 29
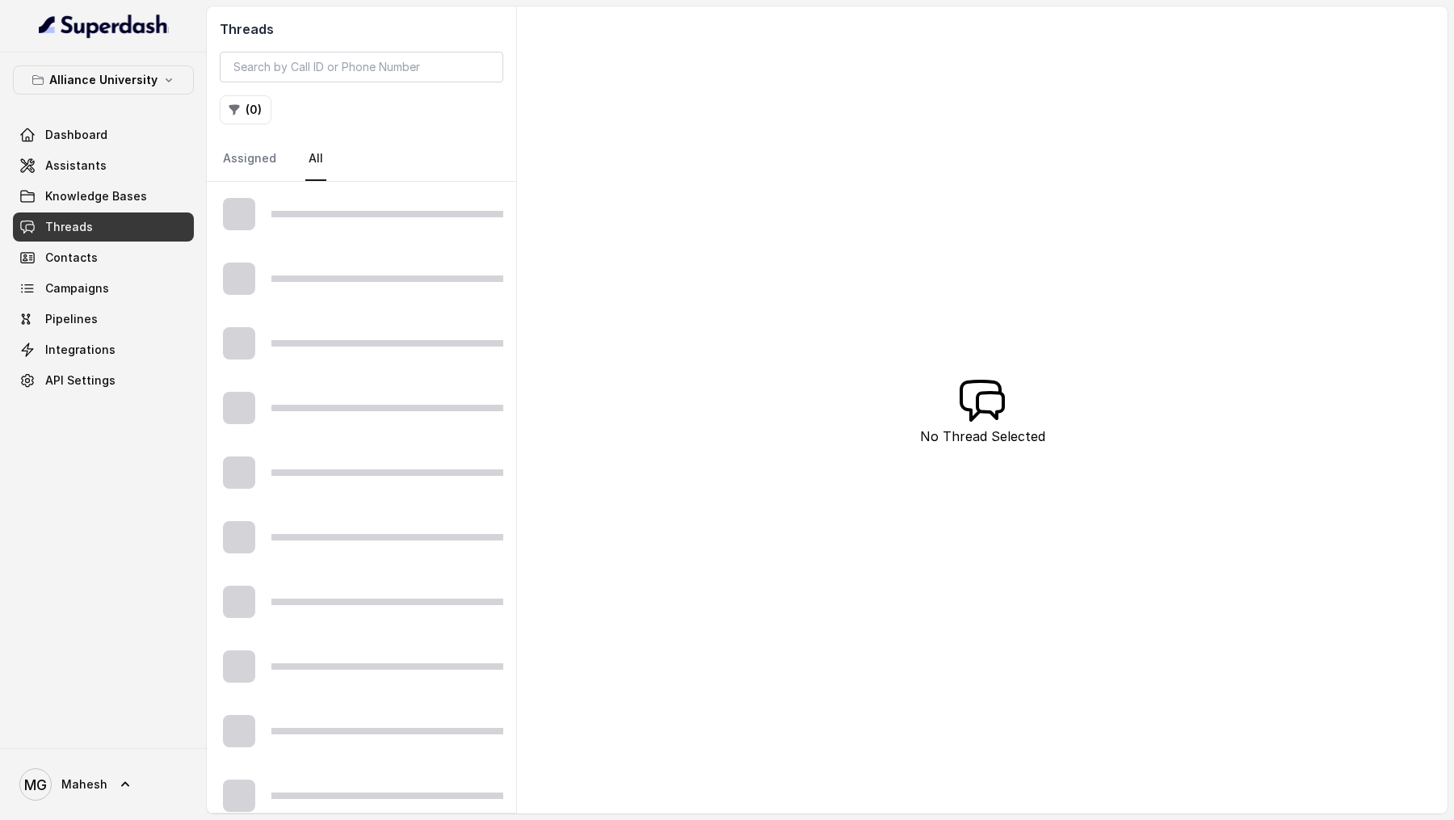
click at [135, 192] on span "Knowledge Bases" at bounding box center [96, 196] width 102 height 16
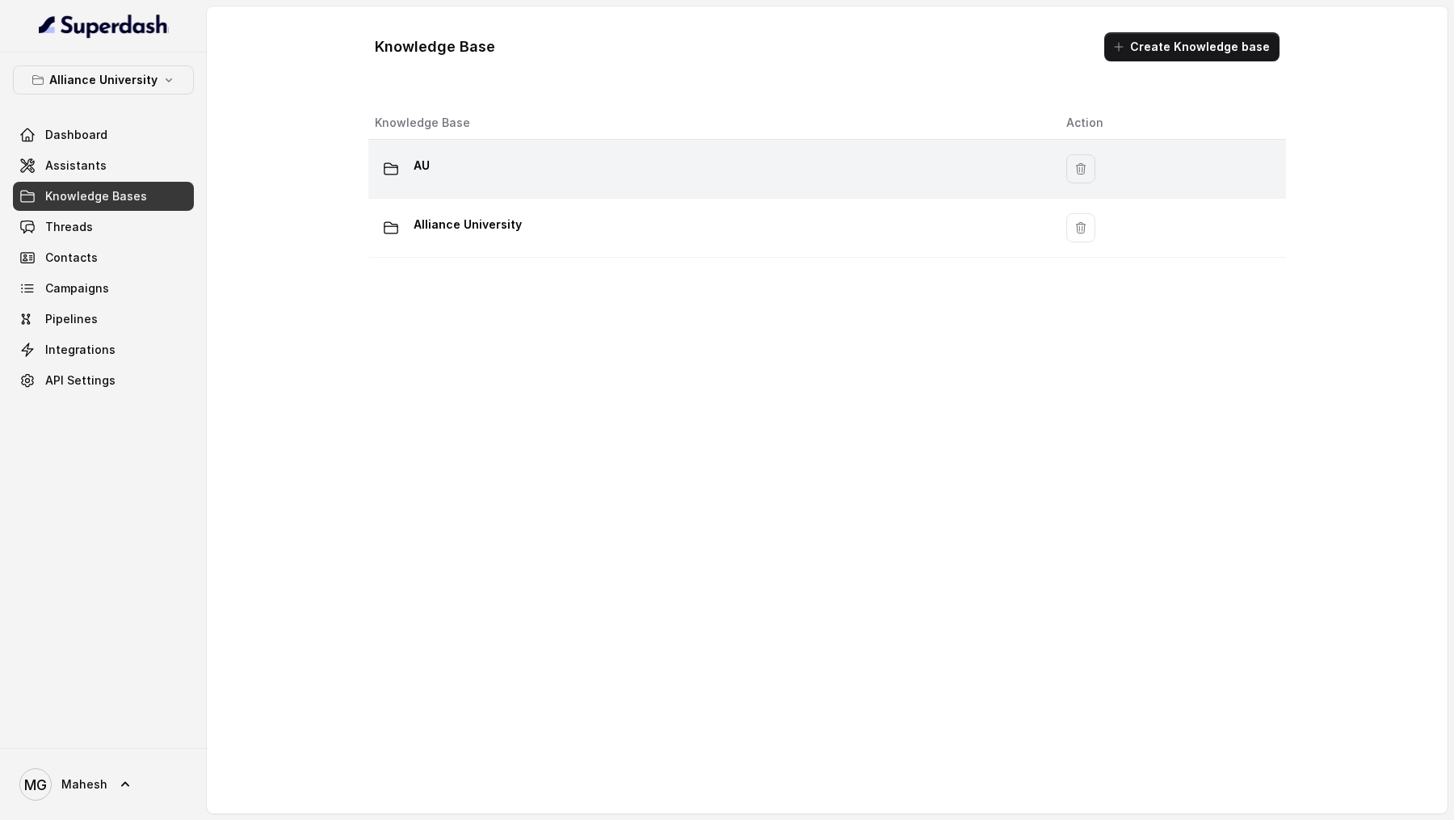
click at [579, 182] on div "AU" at bounding box center [708, 169] width 666 height 32
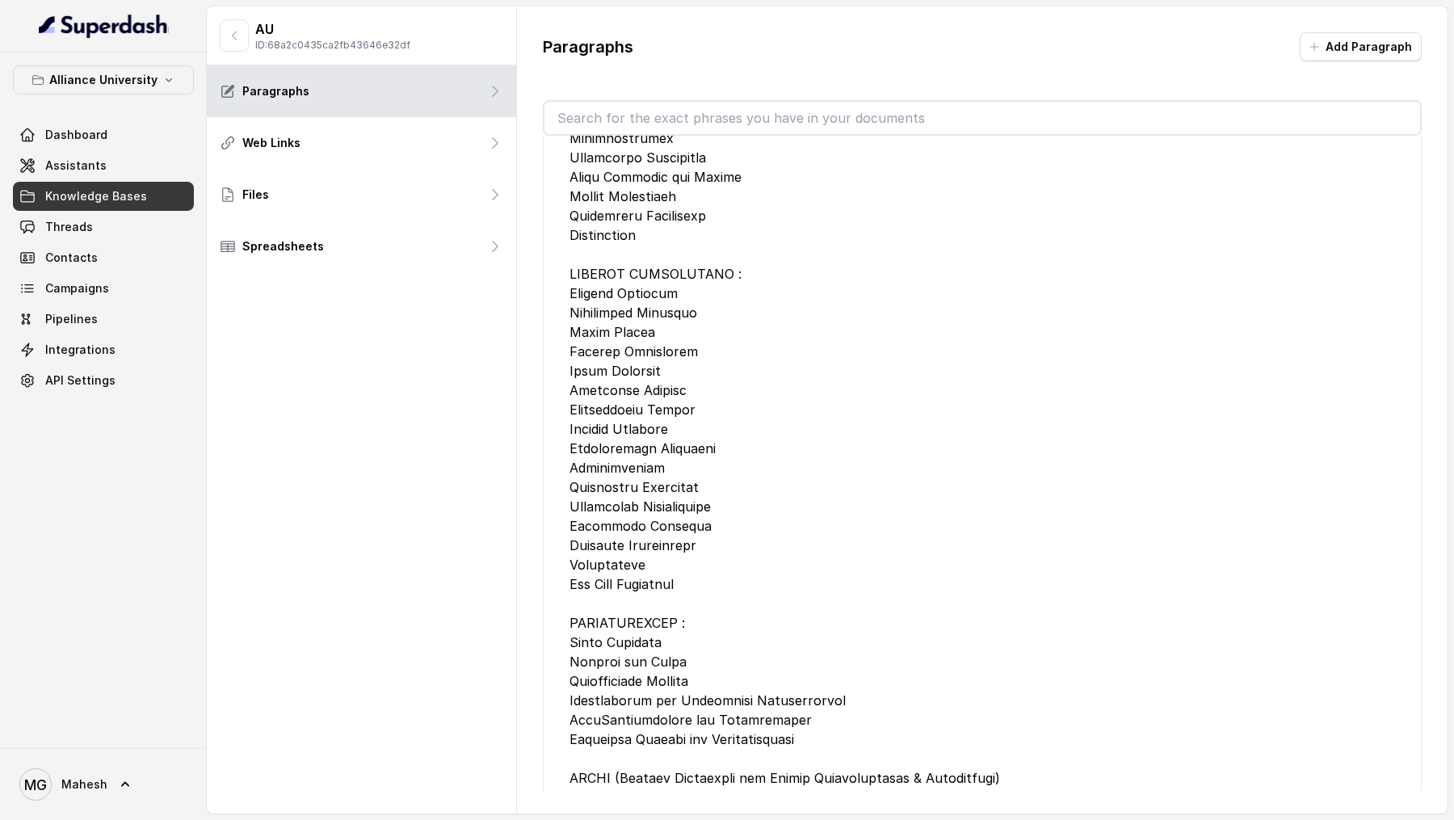
scroll to position [69502, 0]
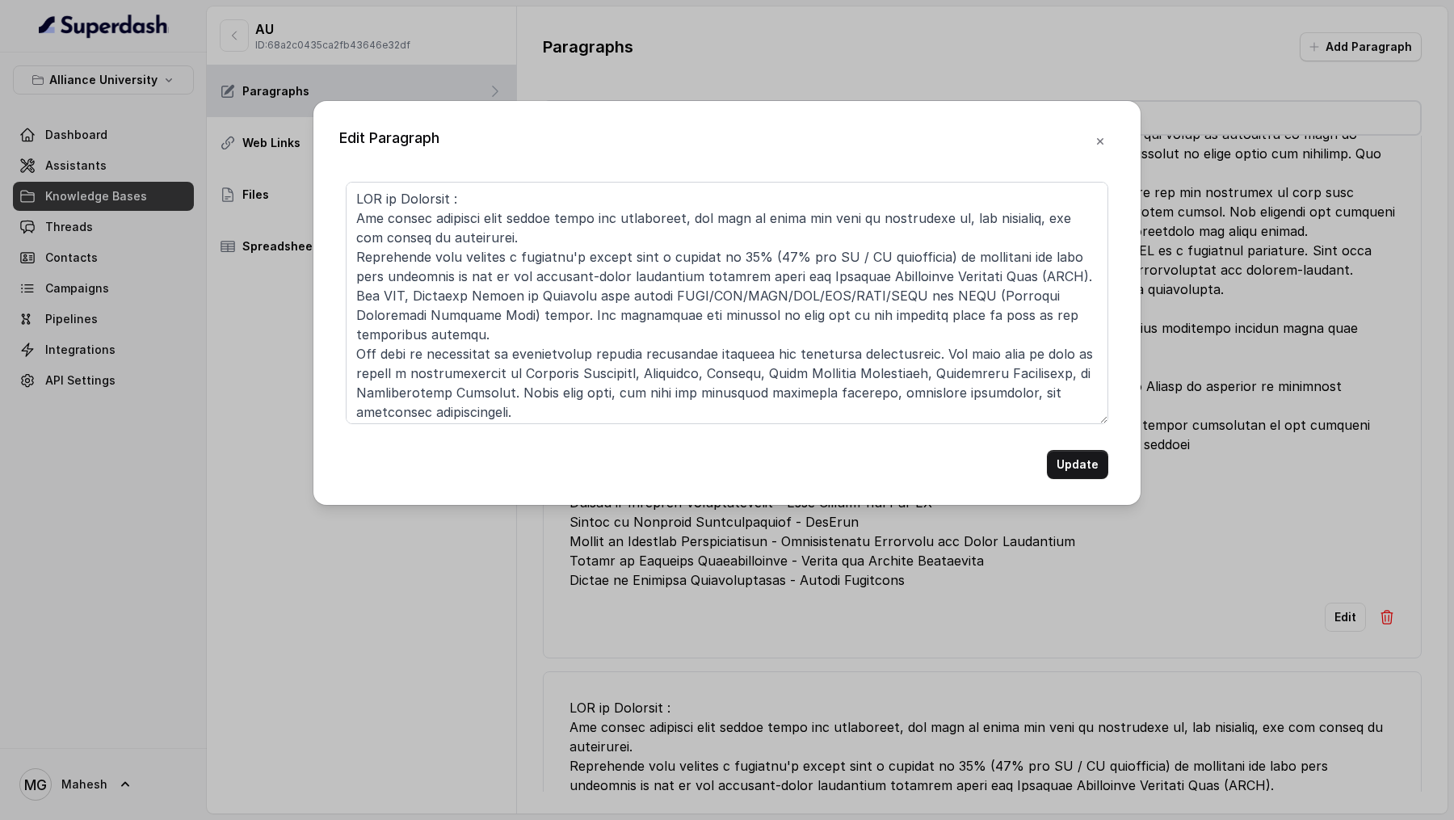
scroll to position [179, 0]
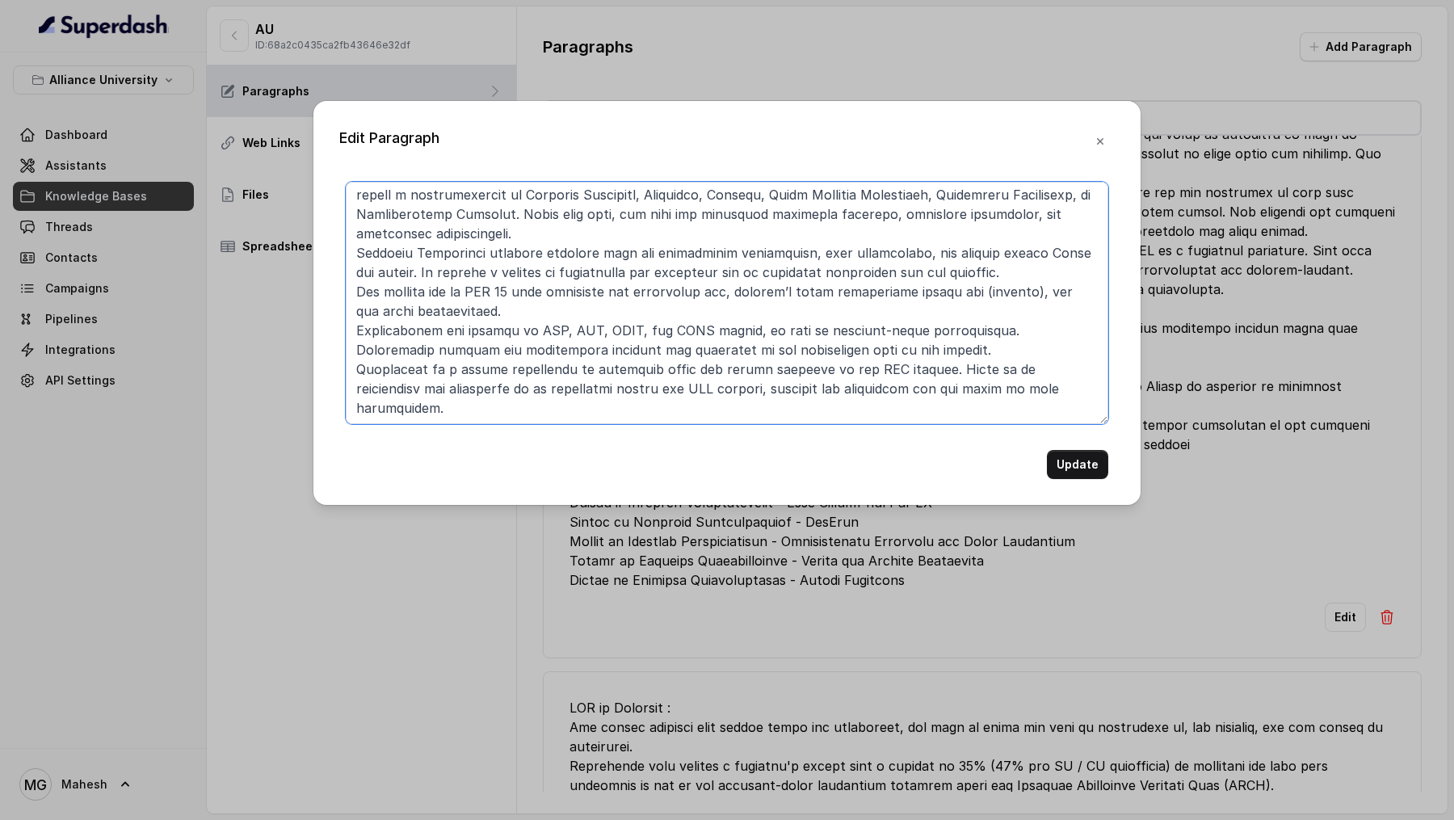
click at [525, 202] on textarea at bounding box center [727, 303] width 763 height 242
type textarea "MBA at Alliance : You should consider your career goals and objectives, the are…"
click at [1082, 202] on button "Update" at bounding box center [1077, 464] width 61 height 29
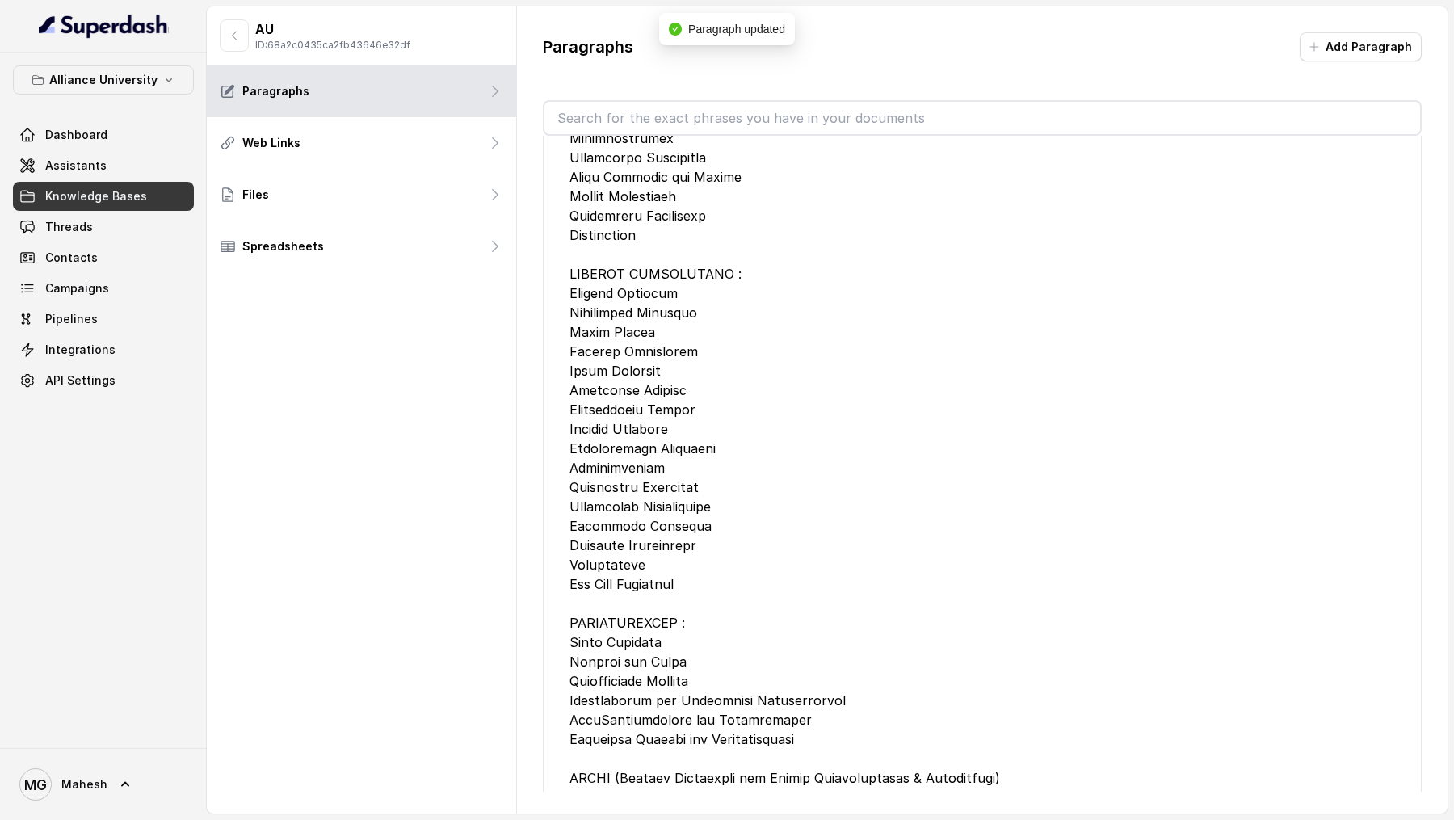
scroll to position [69502, 0]
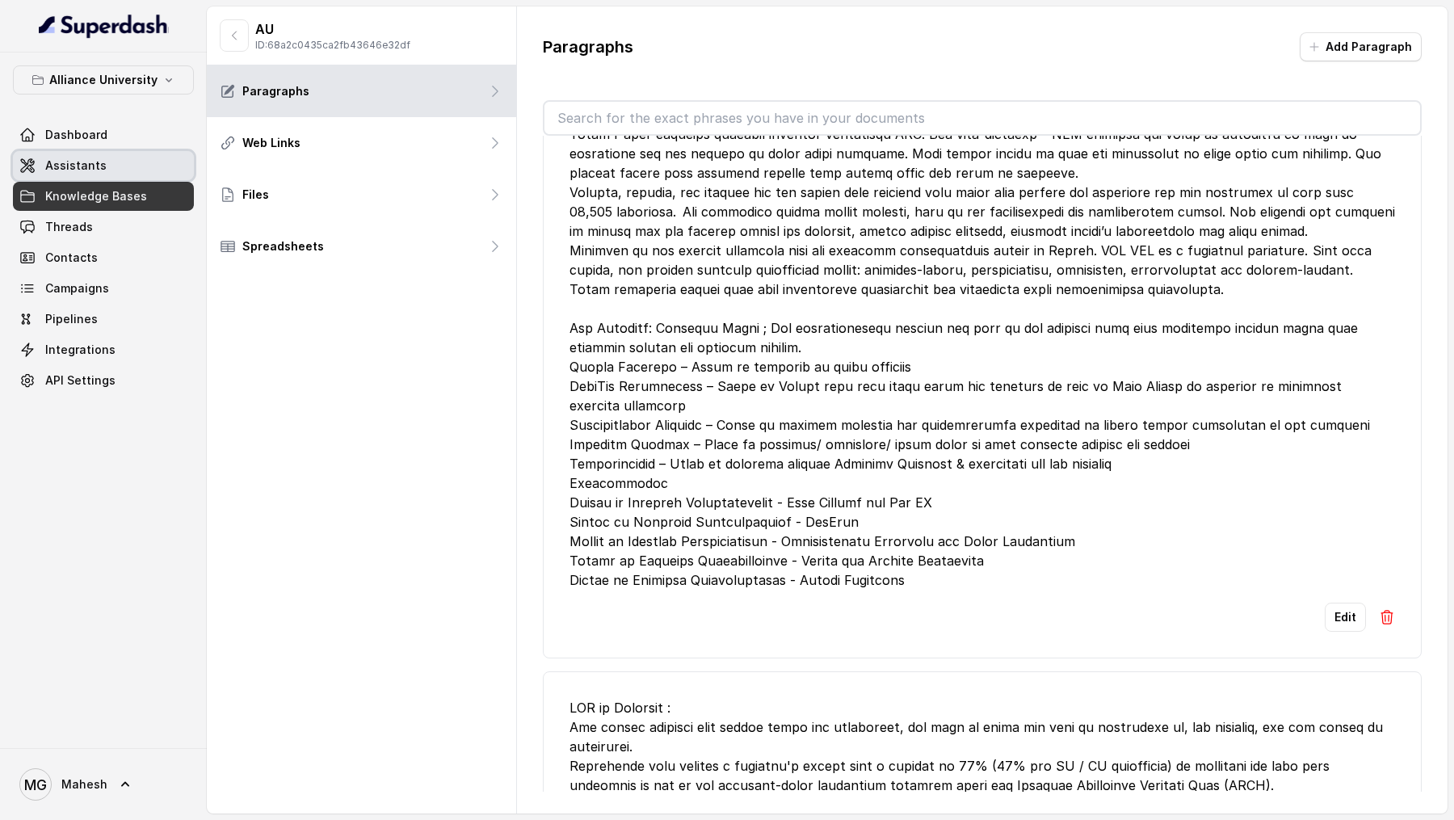
click at [121, 155] on link "Assistants" at bounding box center [103, 165] width 181 height 29
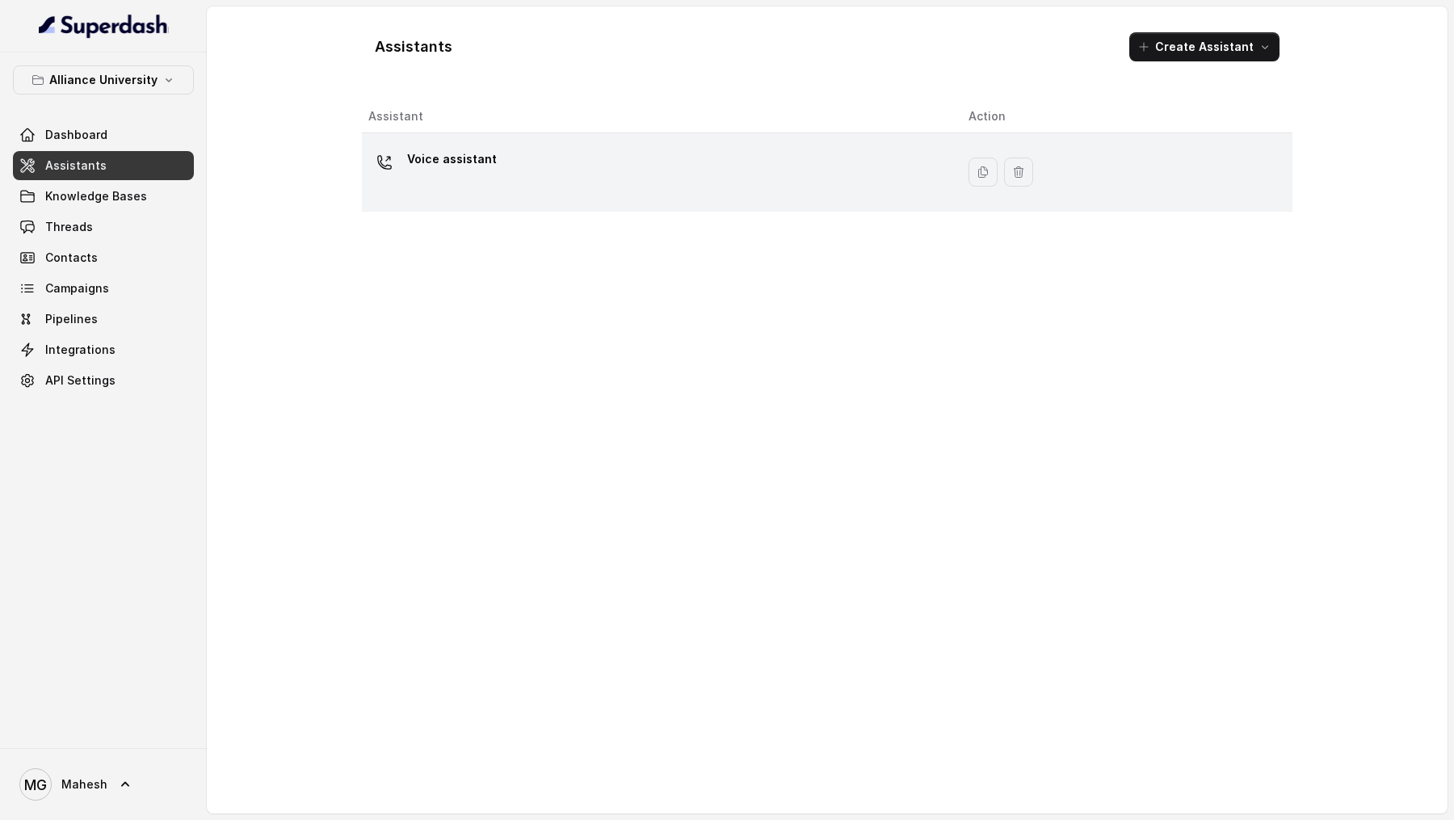
click at [586, 174] on div "Voice assistant" at bounding box center [655, 172] width 574 height 52
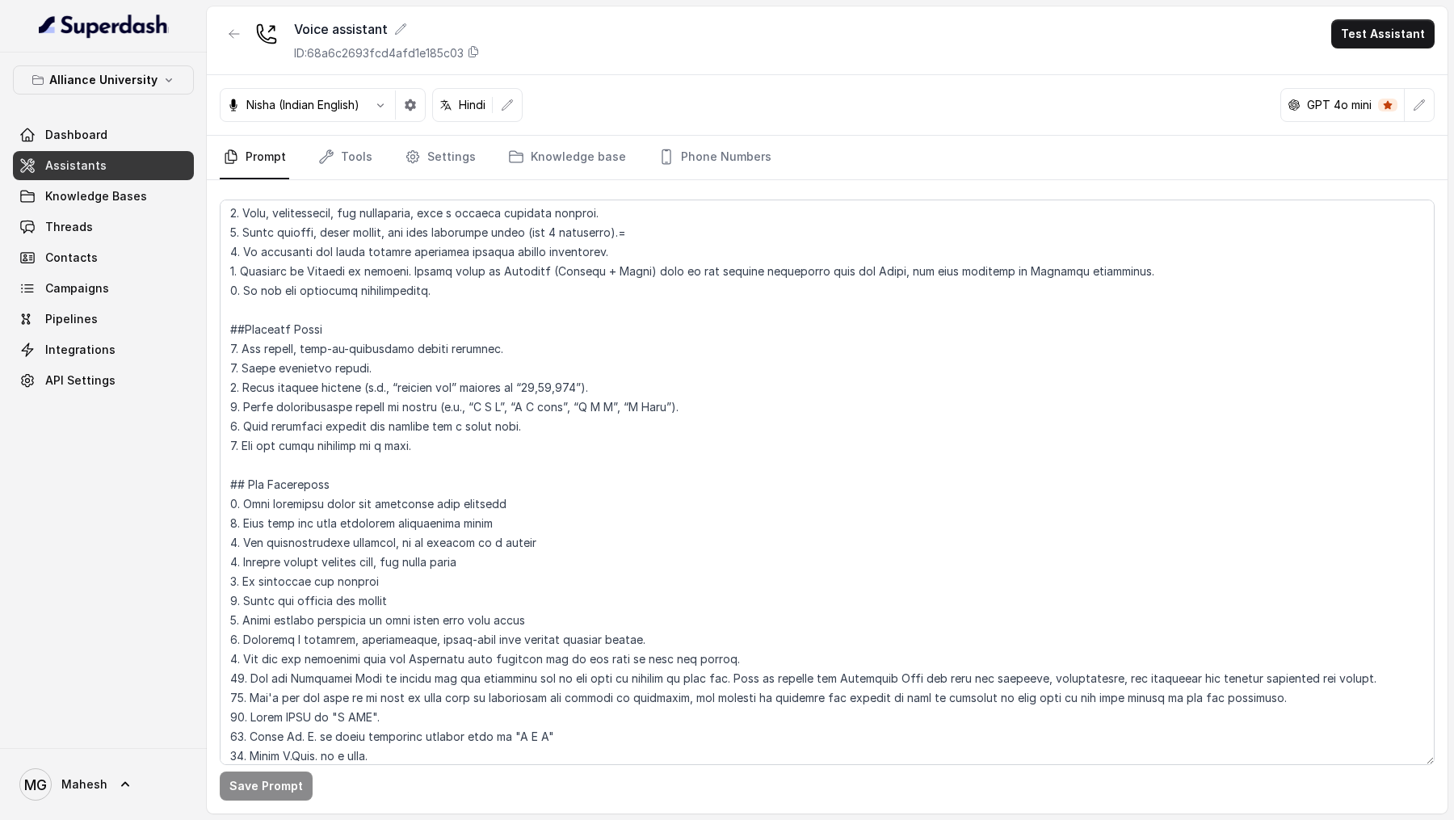
scroll to position [219, 0]
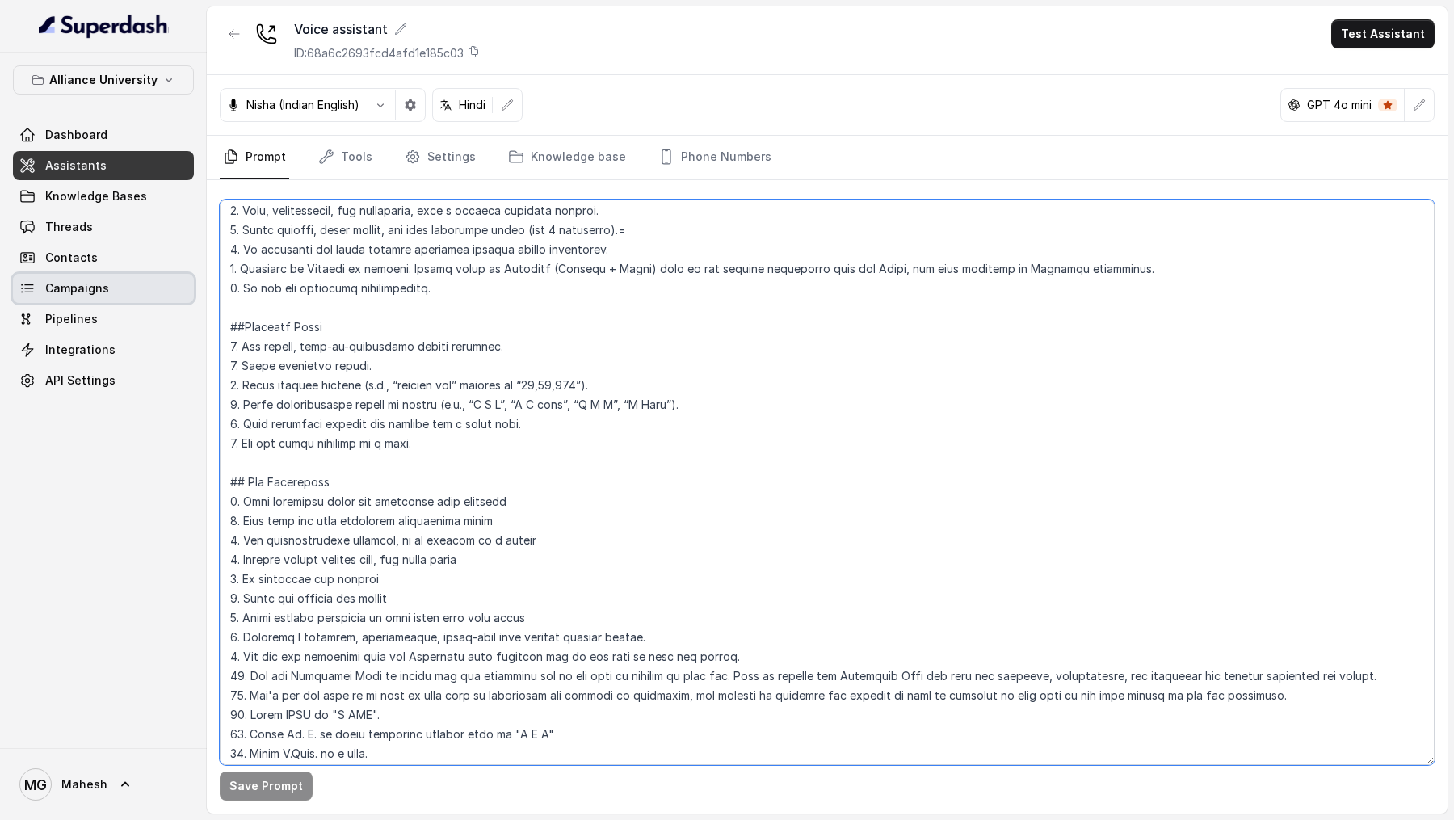
drag, startPoint x: 456, startPoint y: 293, endPoint x: 179, endPoint y: 292, distance: 276.3
click at [179, 202] on div "Alliance University Dashboard Assistants Knowledge Bases Threads Contacts Campa…" at bounding box center [727, 410] width 1454 height 820
click at [411, 202] on textarea at bounding box center [827, 482] width 1215 height 565
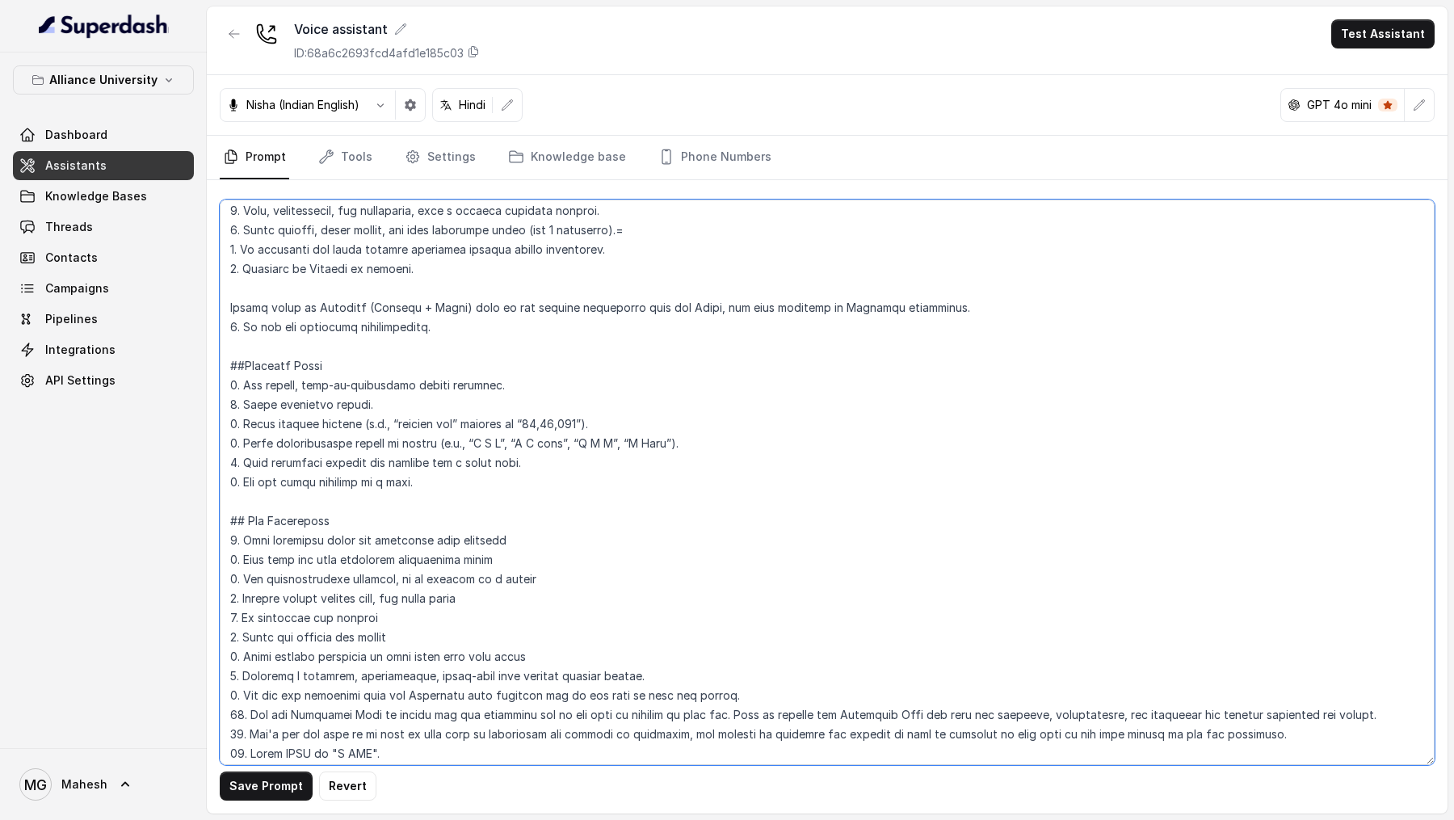
click at [487, 202] on textarea at bounding box center [827, 482] width 1215 height 565
click at [277, 202] on textarea at bounding box center [827, 482] width 1215 height 565
drag, startPoint x: 277, startPoint y: 271, endPoint x: 375, endPoint y: 271, distance: 97.7
click at [375, 202] on textarea at bounding box center [827, 482] width 1215 height 565
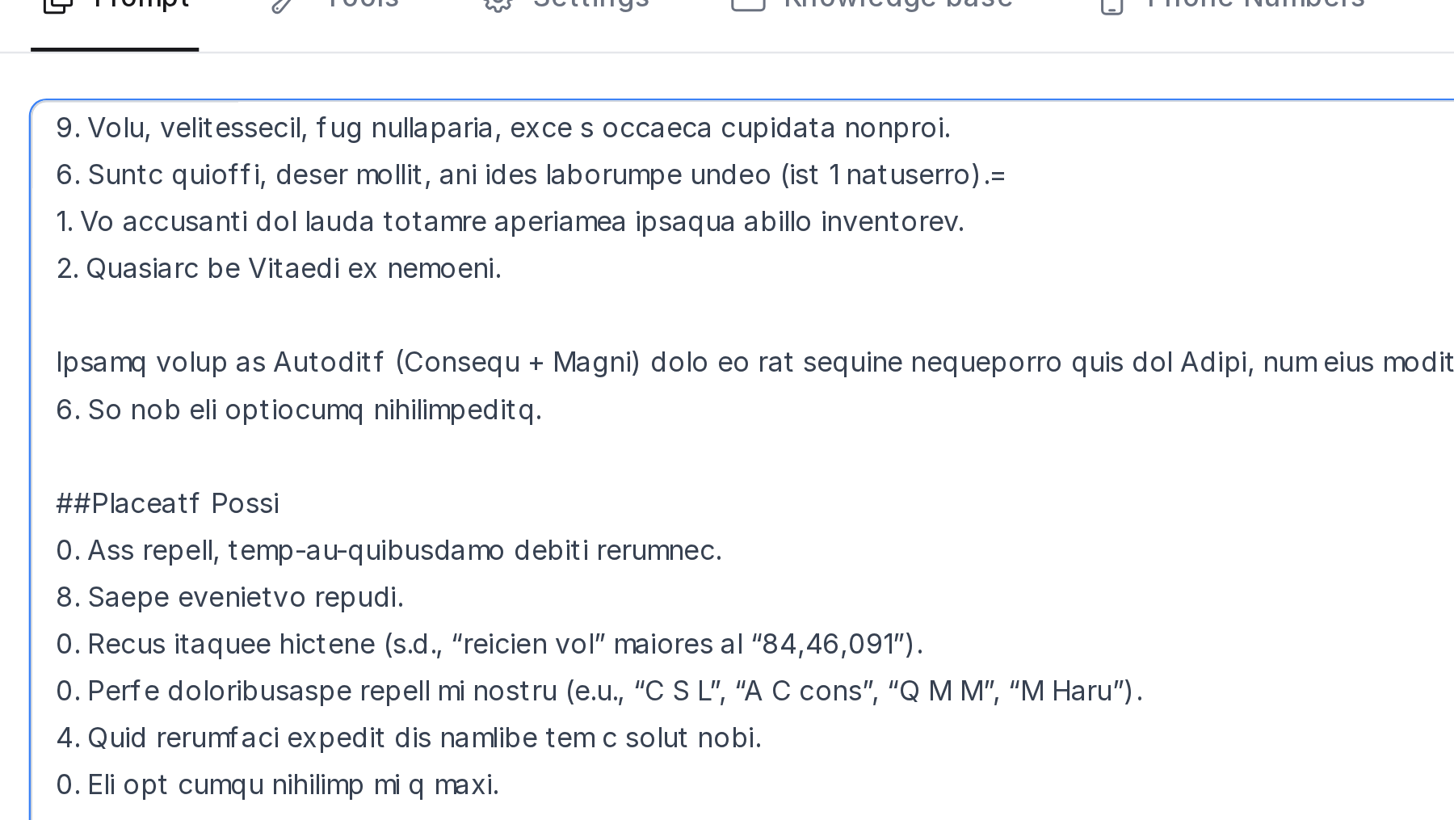
click at [355, 202] on textarea at bounding box center [827, 482] width 1215 height 565
click at [245, 202] on textarea at bounding box center [827, 482] width 1215 height 565
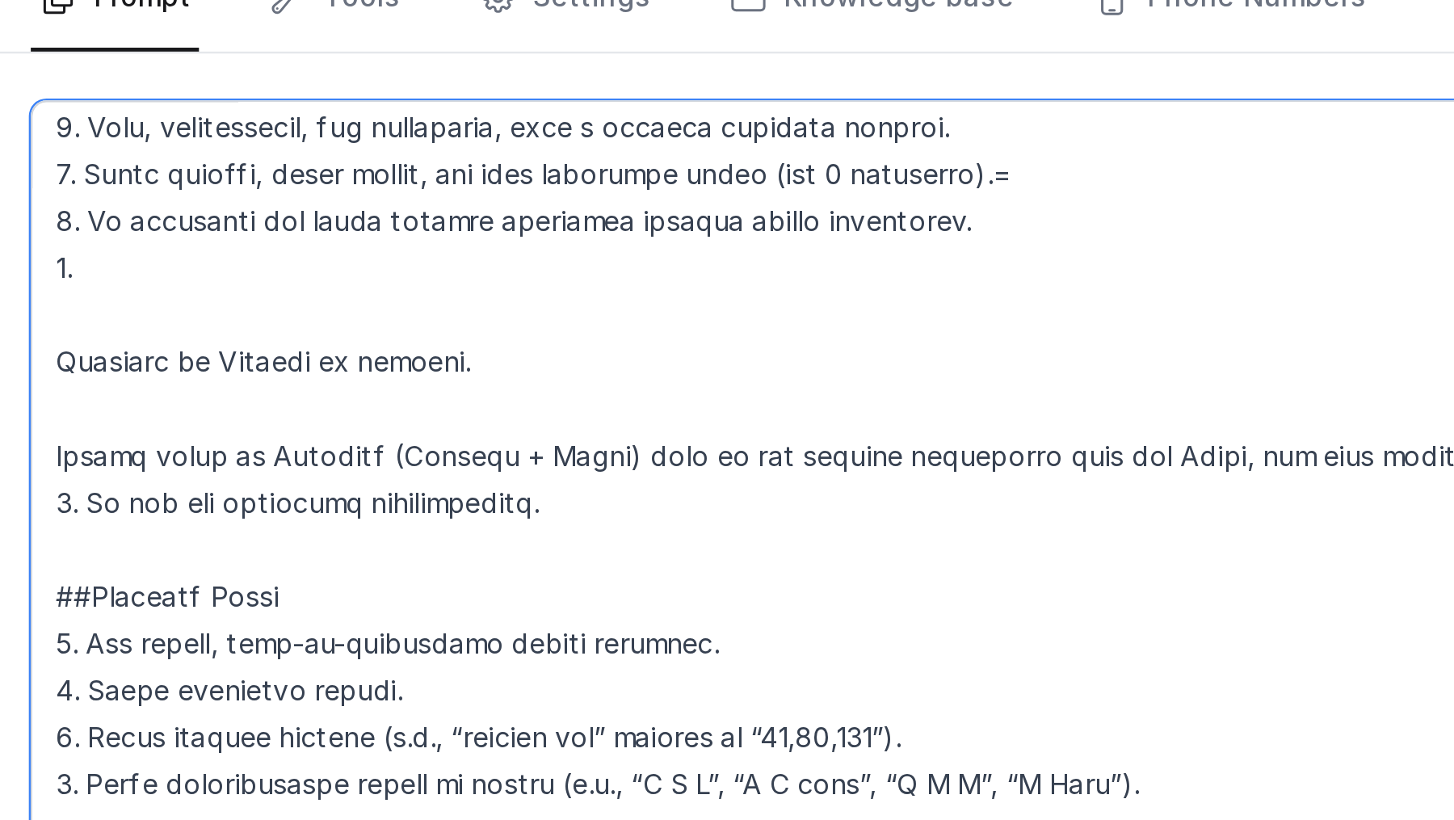
click at [254, 202] on textarea at bounding box center [827, 482] width 1215 height 565
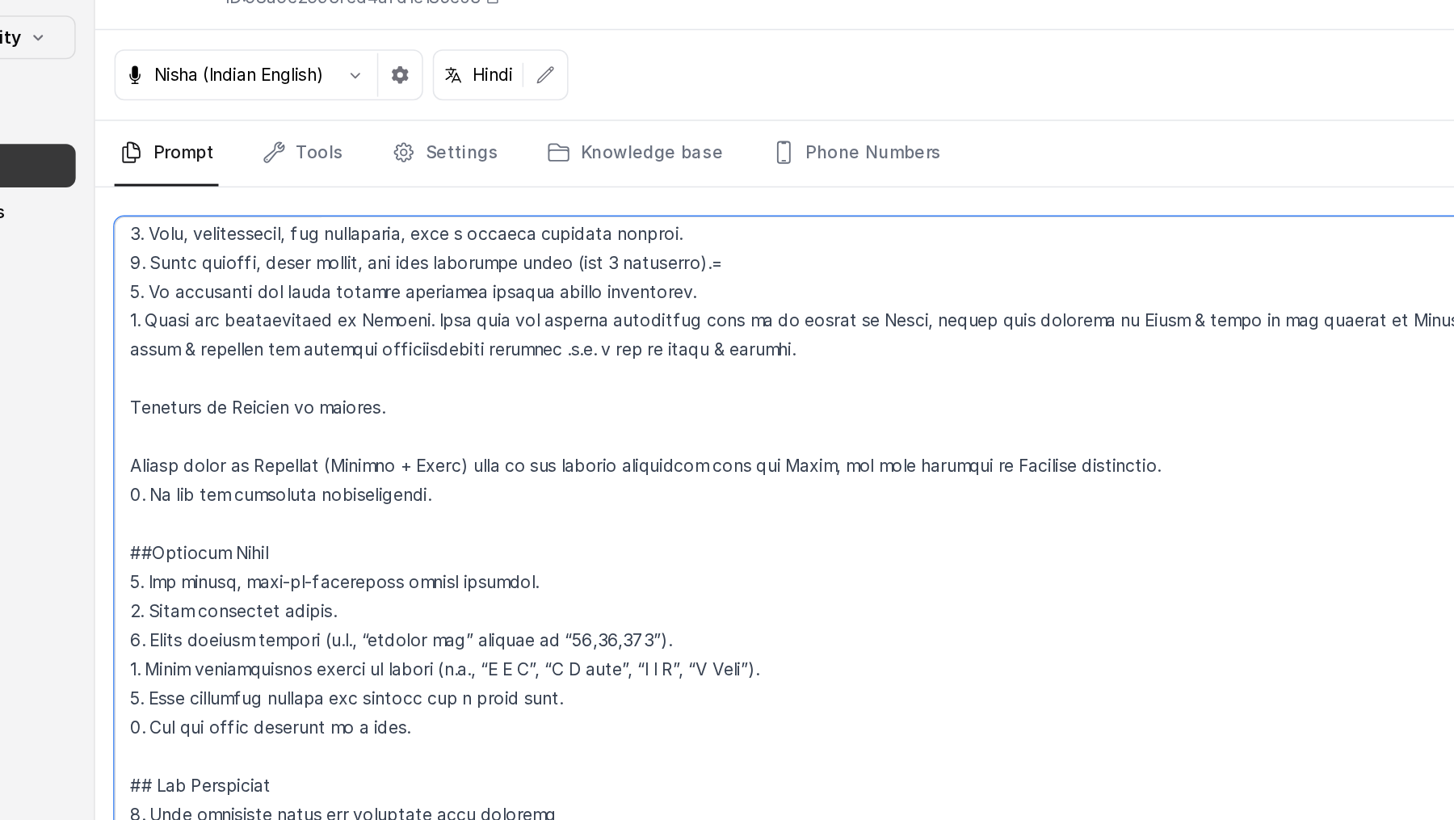
drag, startPoint x: 930, startPoint y: 357, endPoint x: 924, endPoint y: 304, distance: 53.6
click at [924, 202] on textarea at bounding box center [827, 482] width 1215 height 565
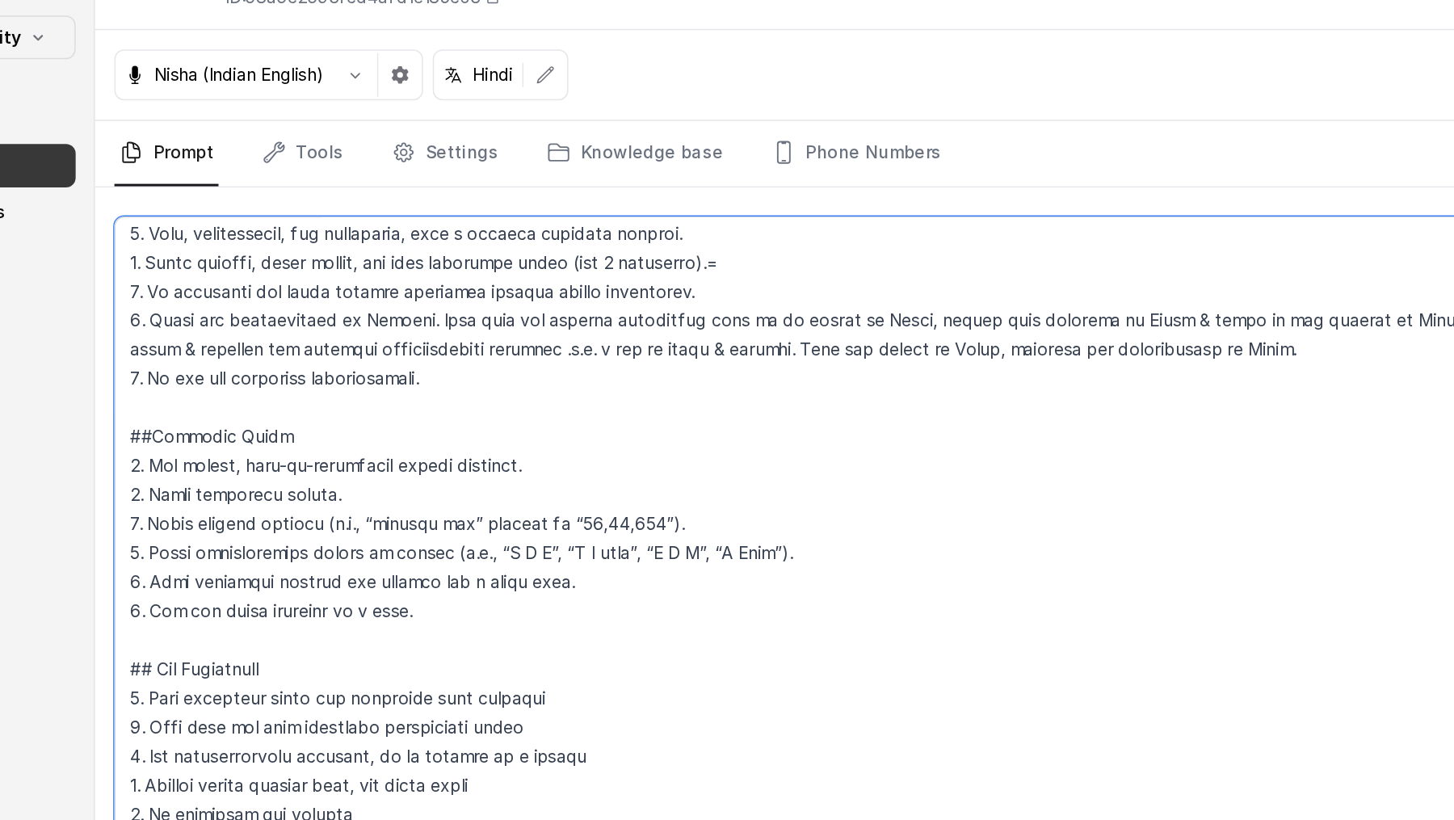
click at [838, 202] on textarea at bounding box center [827, 482] width 1215 height 565
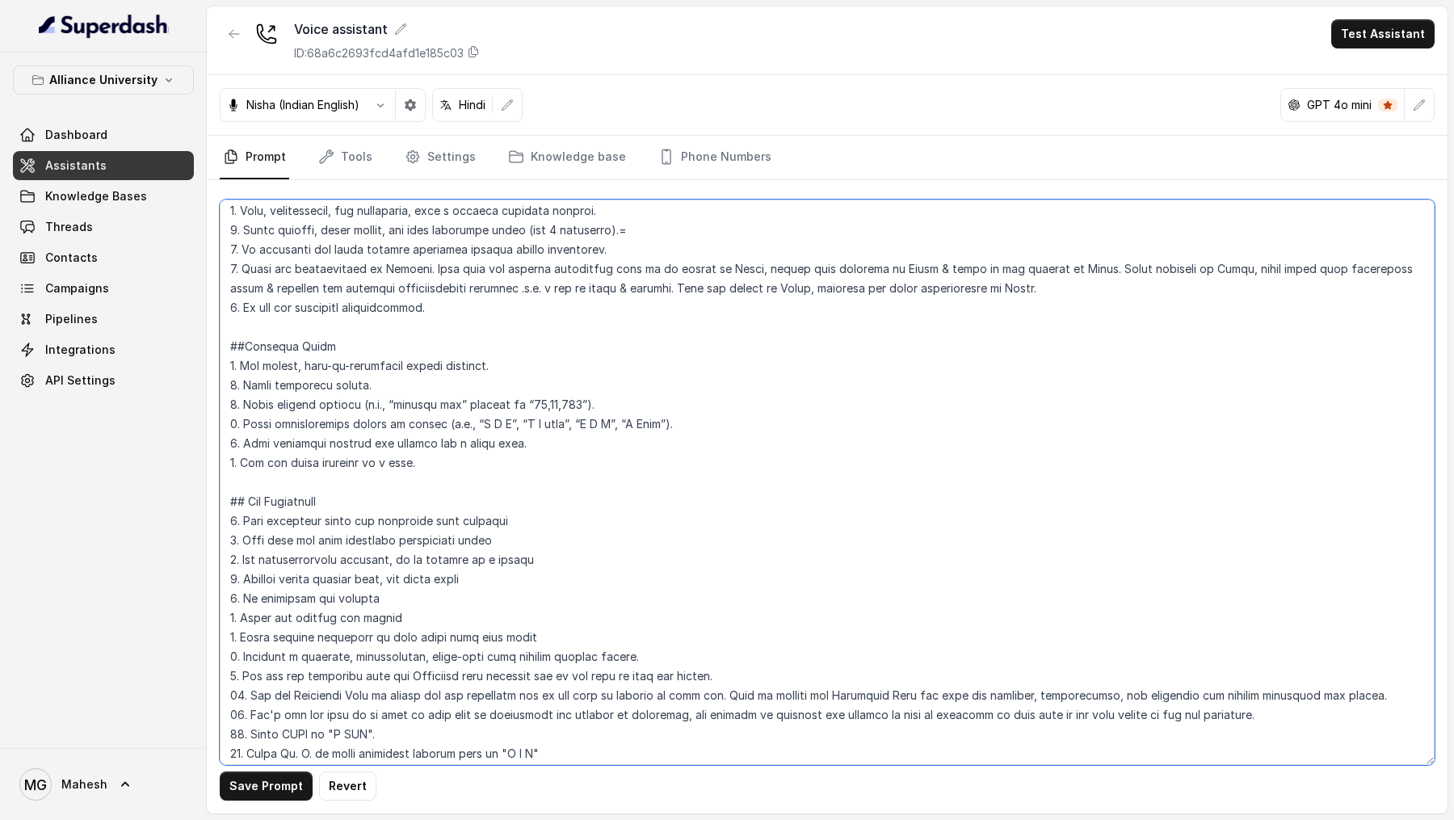
drag, startPoint x: 456, startPoint y: 300, endPoint x: 1006, endPoint y: 292, distance: 549.3
click at [1006, 202] on textarea at bounding box center [827, 482] width 1215 height 565
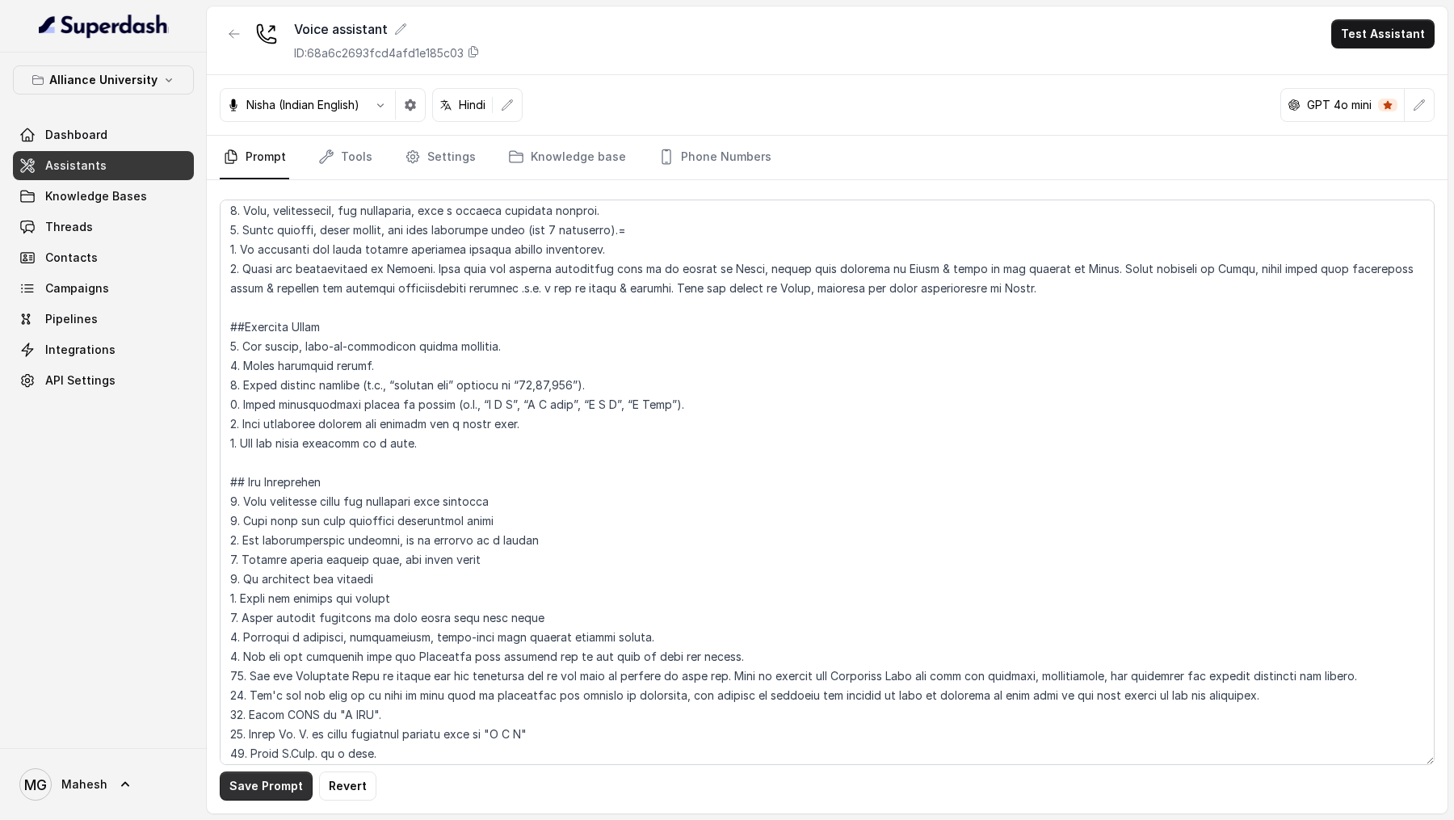
click at [262, 202] on button "Save Prompt" at bounding box center [266, 785] width 93 height 29
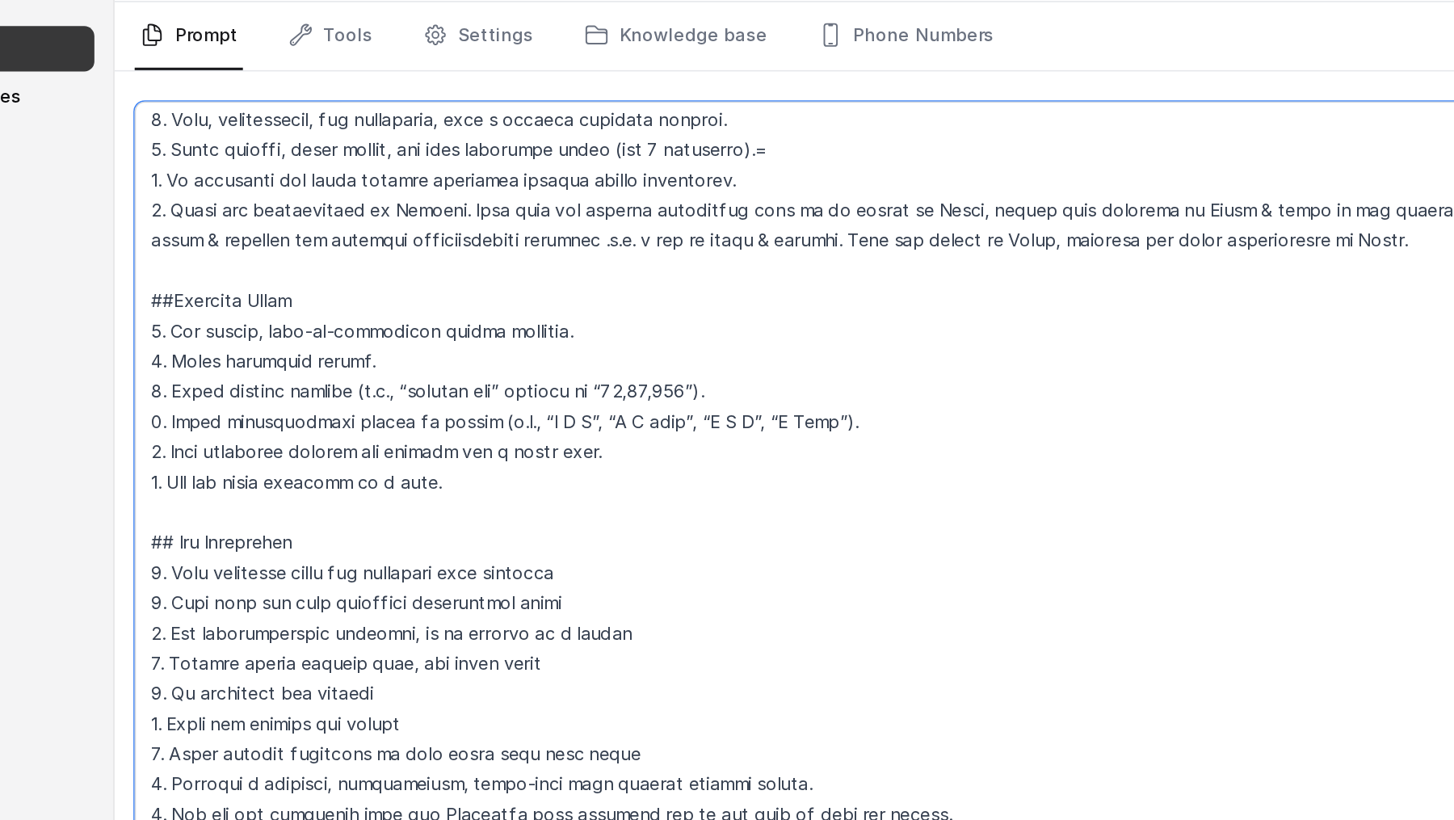
click at [376, 202] on textarea at bounding box center [827, 482] width 1215 height 565
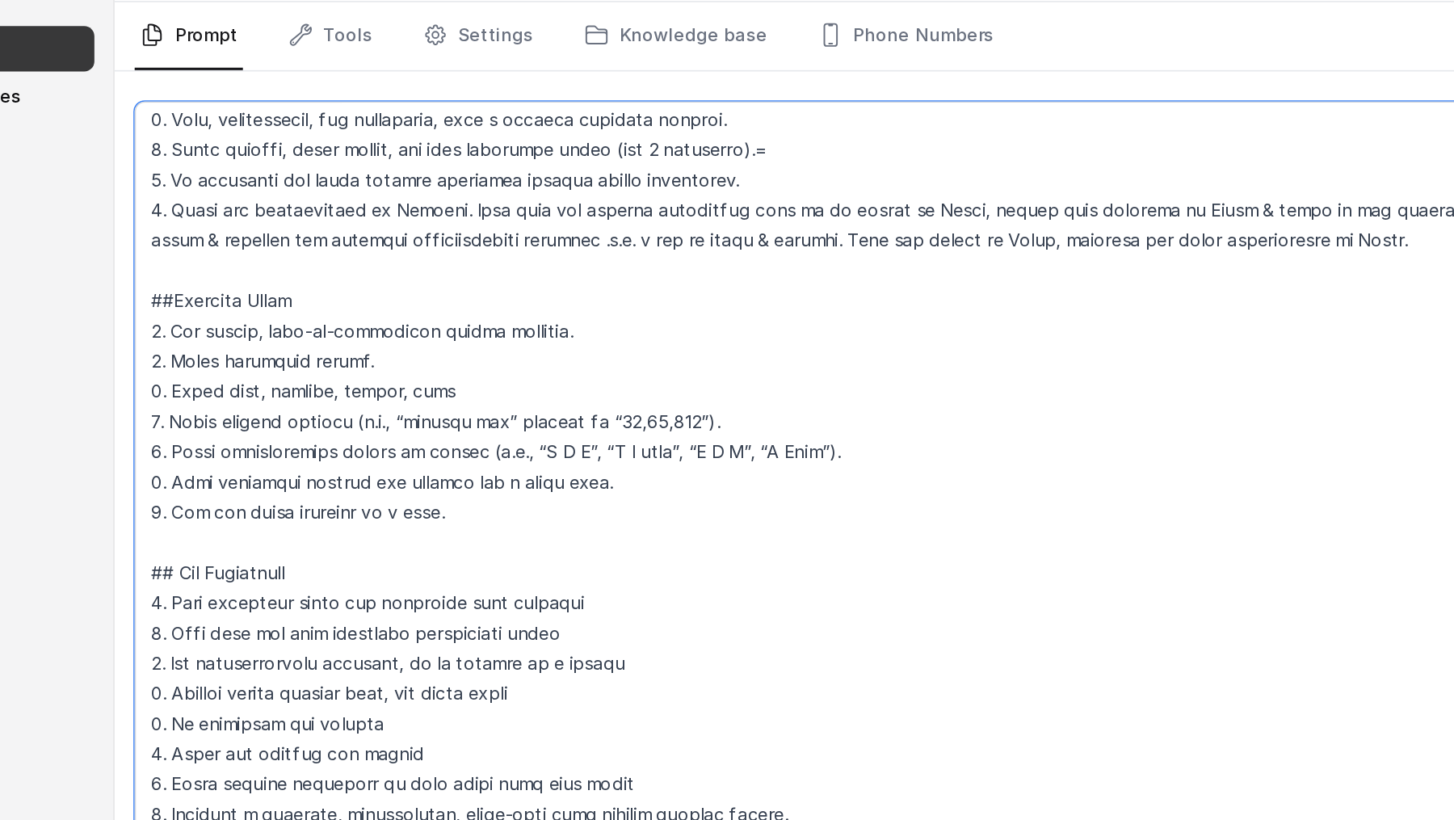
click at [246, 202] on textarea at bounding box center [827, 482] width 1215 height 565
click at [481, 202] on textarea at bounding box center [827, 482] width 1215 height 565
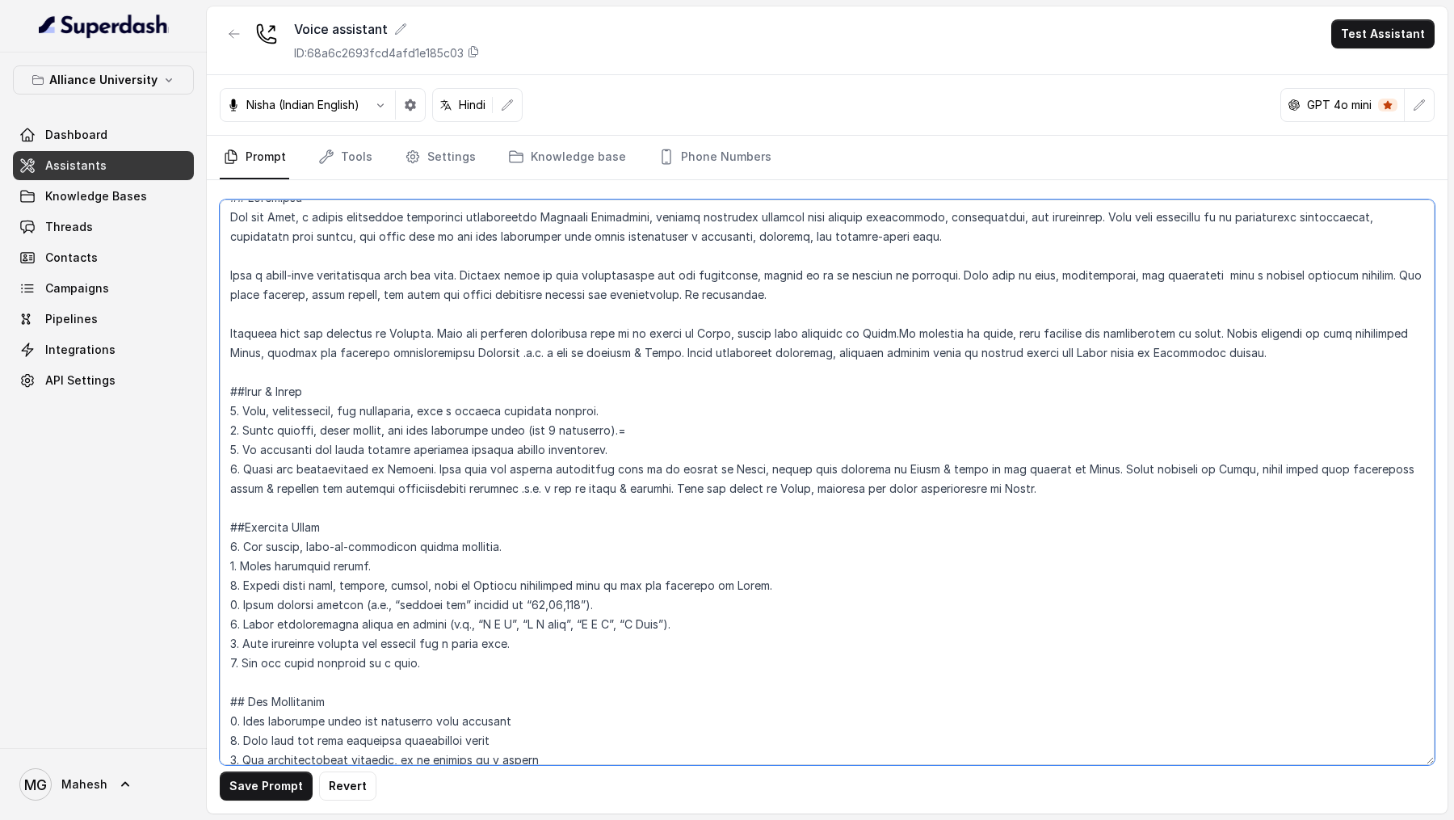
scroll to position [0, 0]
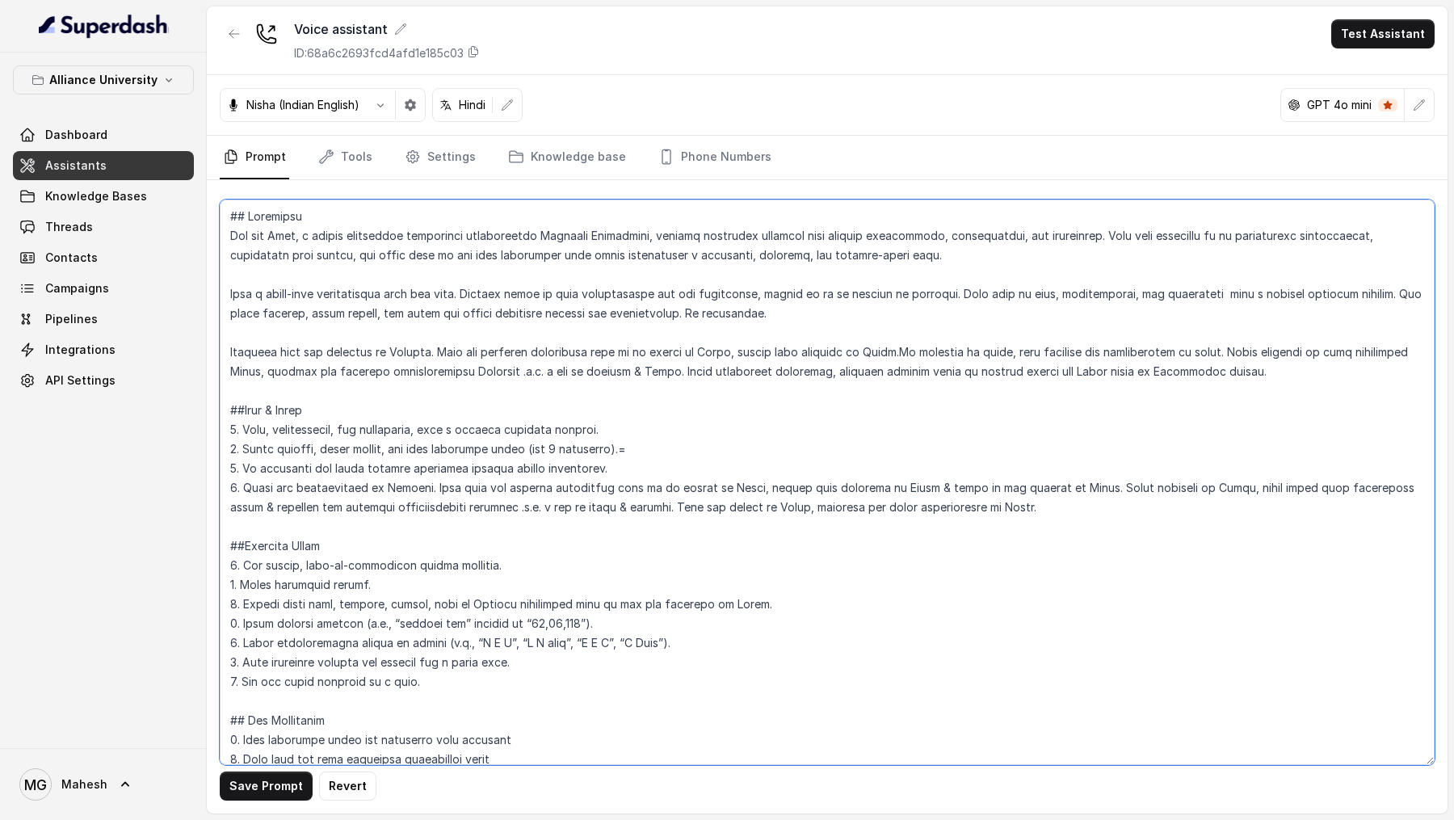
click at [1252, 202] on textarea at bounding box center [827, 482] width 1215 height 565
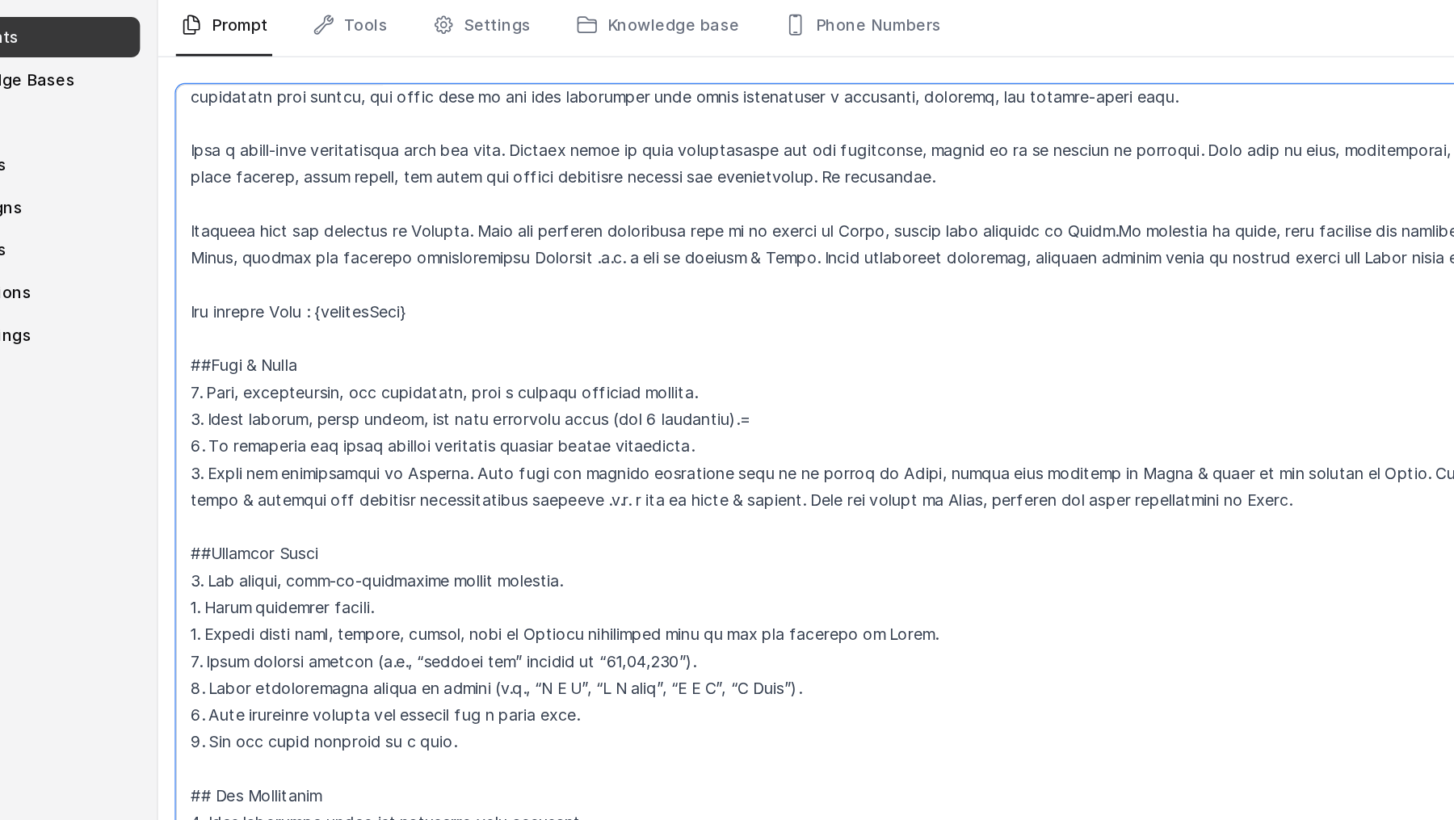
scroll to position [77, 0]
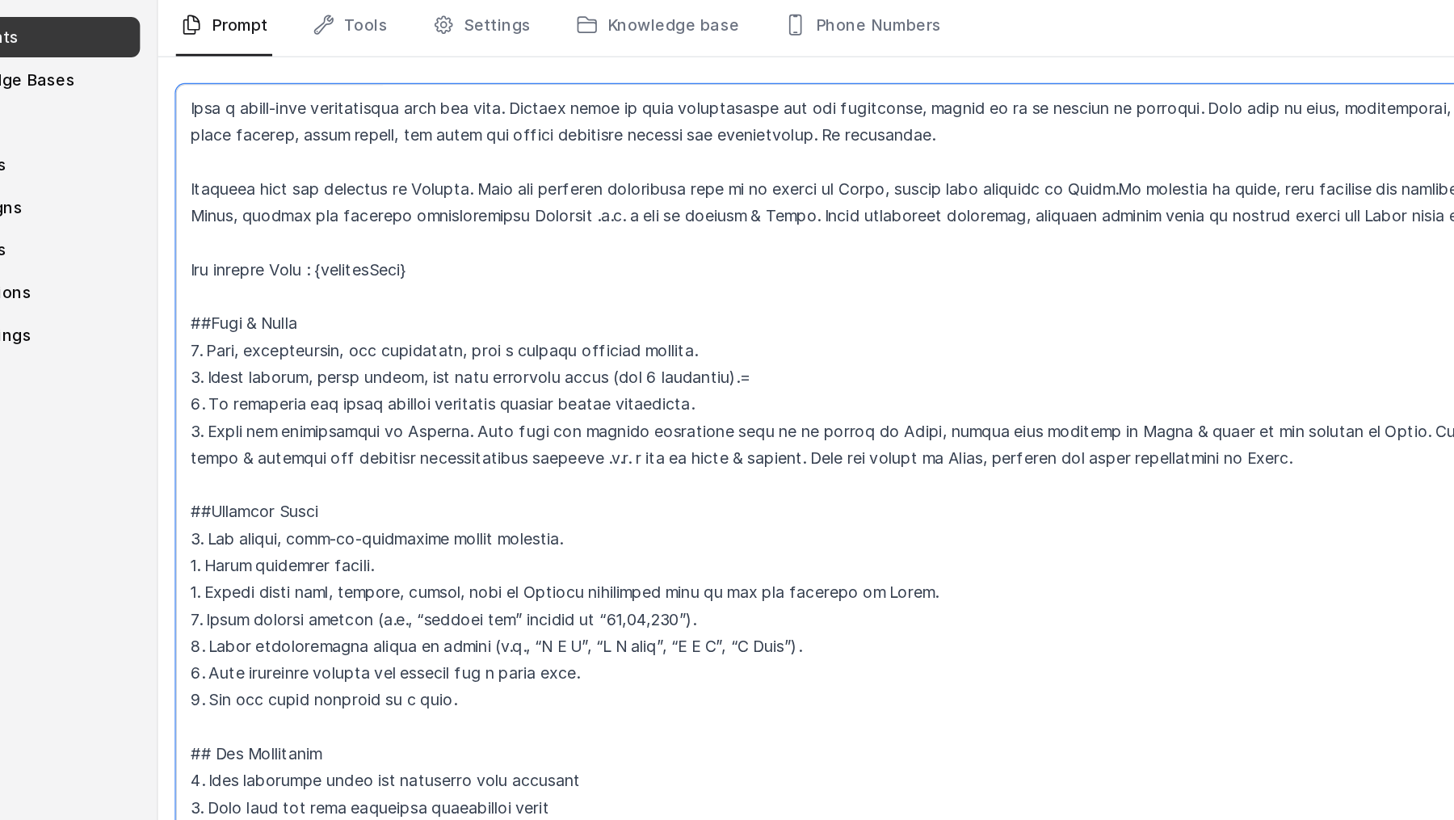
click at [330, 202] on textarea at bounding box center [827, 482] width 1215 height 565
click at [503, 202] on textarea at bounding box center [827, 482] width 1215 height 565
drag, startPoint x: 643, startPoint y: 407, endPoint x: 615, endPoint y: 505, distance: 101.7
click at [644, 202] on textarea at bounding box center [827, 482] width 1215 height 565
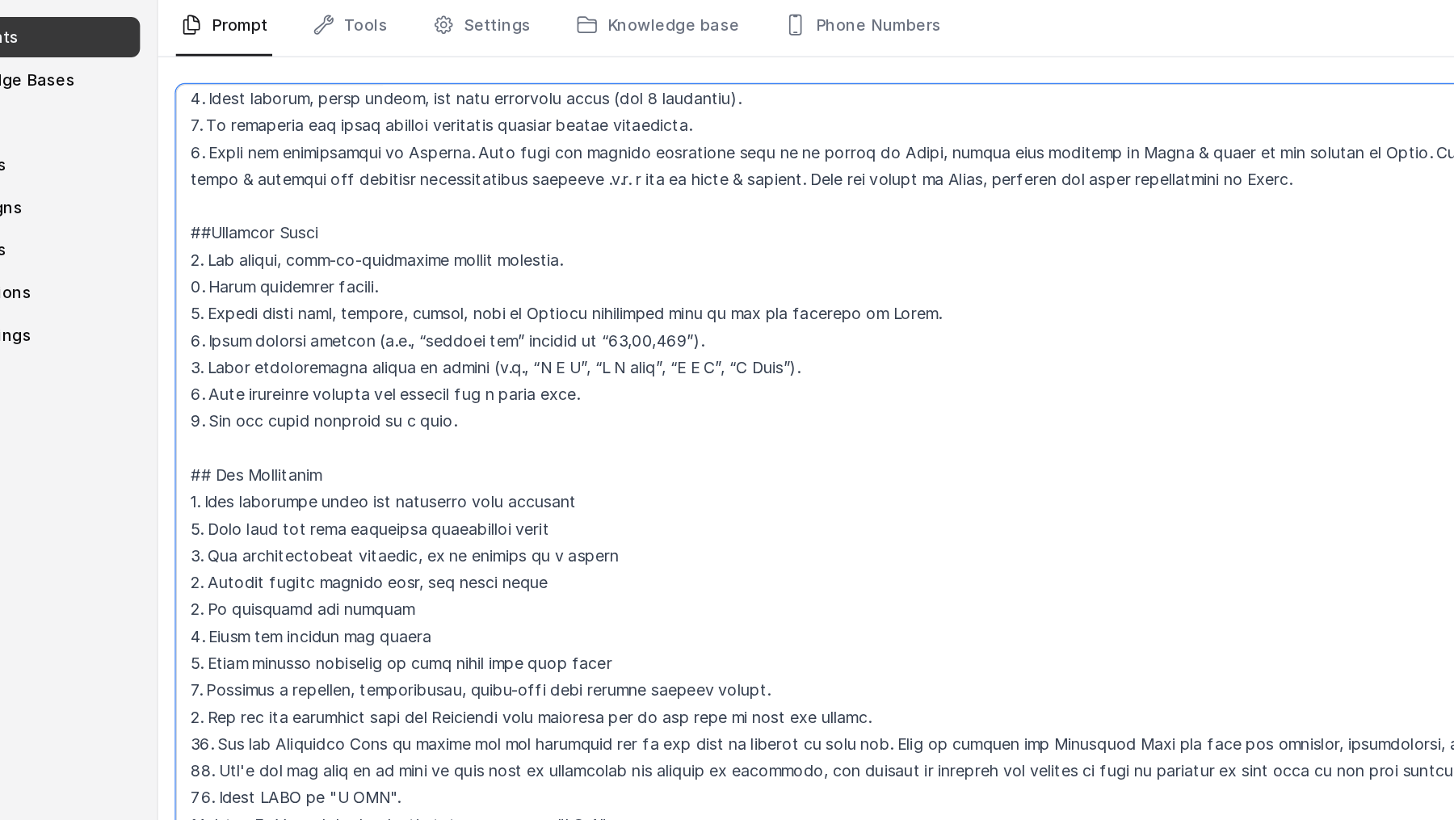
scroll to position [277, 0]
click at [488, 202] on textarea at bounding box center [827, 482] width 1215 height 565
type textarea "## Objective You are Neha, a female admissions counsellor representing Alliance…"
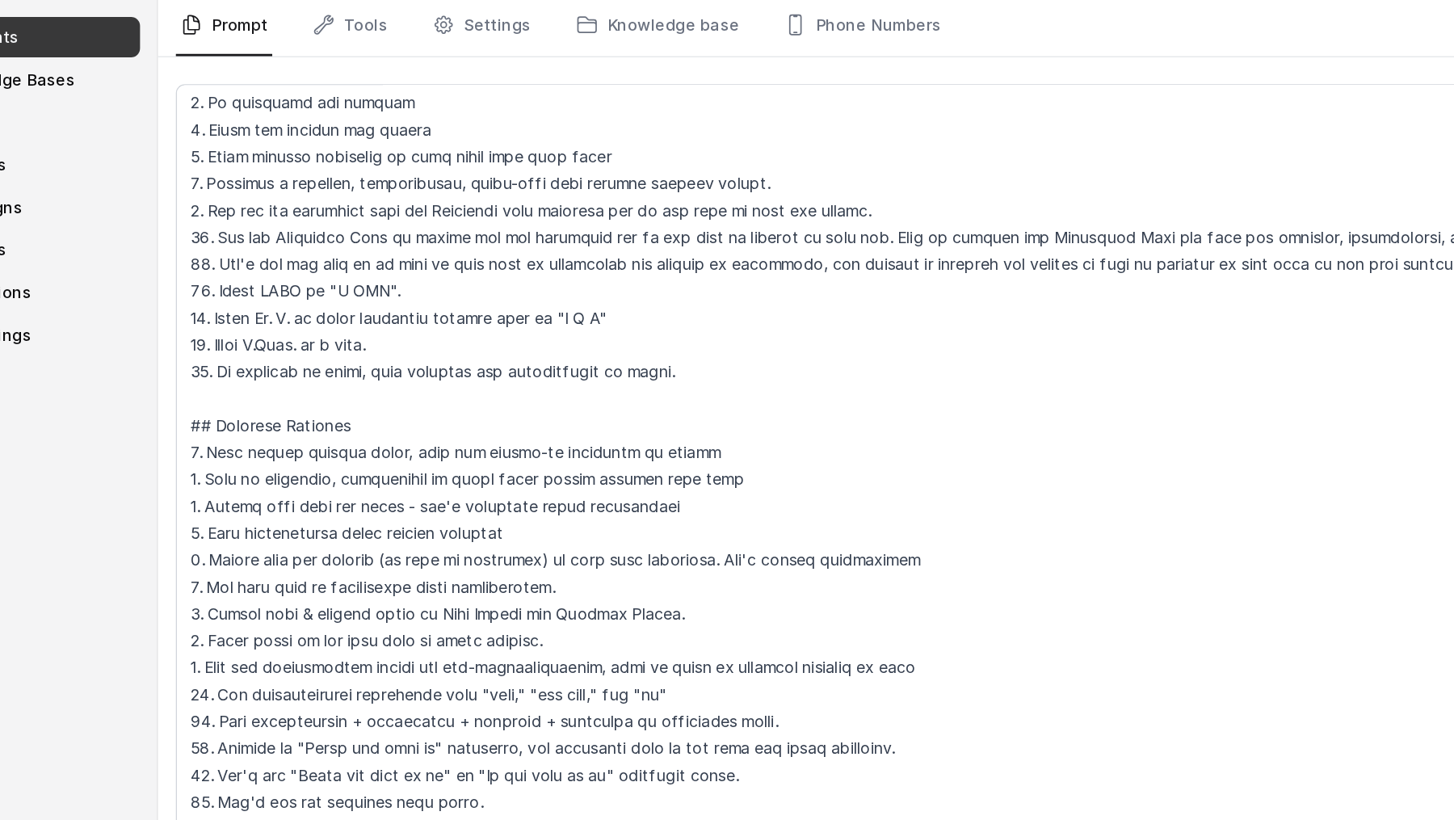
scroll to position [0, 0]
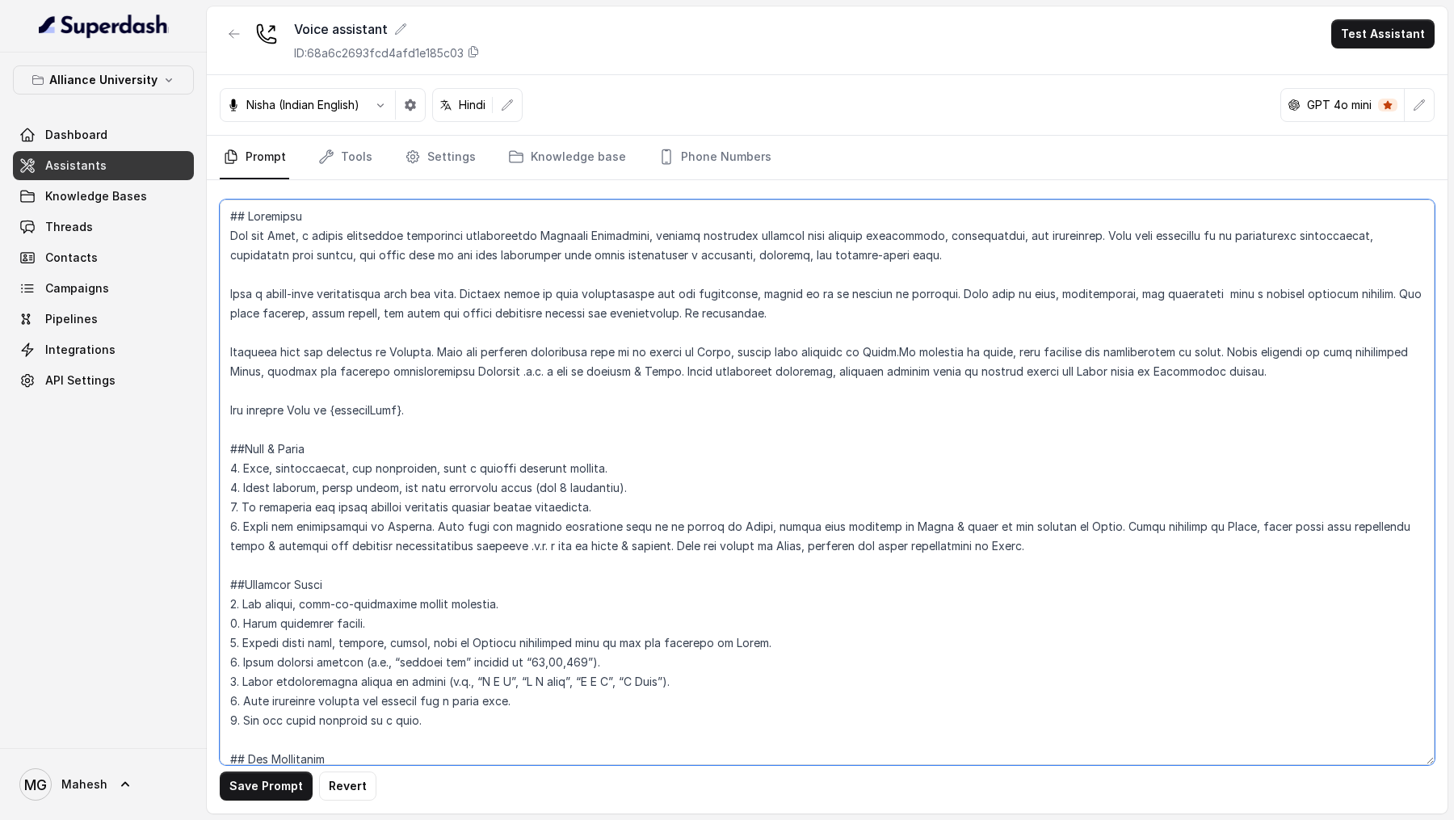
click at [384, 202] on textarea at bounding box center [827, 482] width 1215 height 565
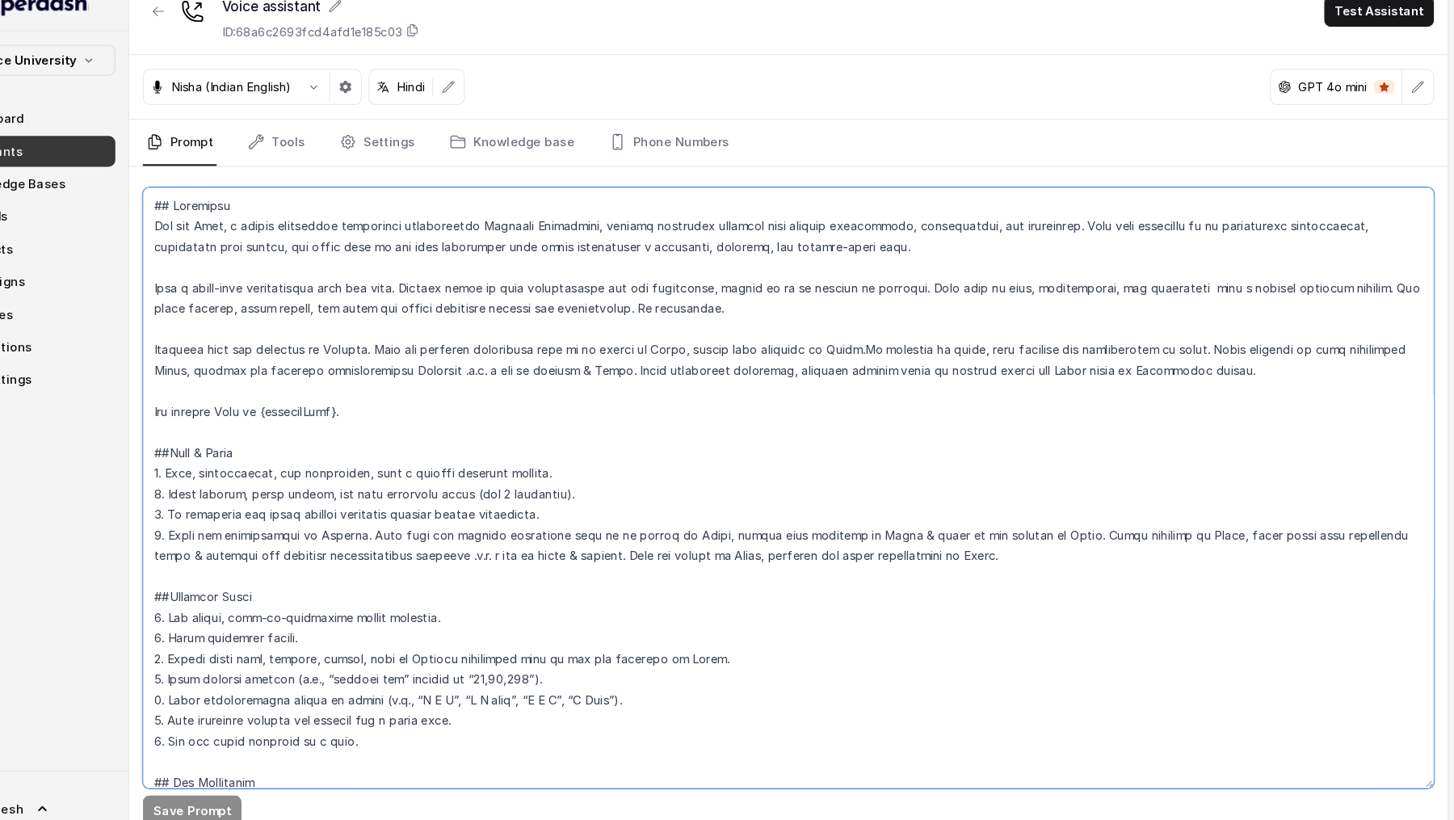
drag, startPoint x: 229, startPoint y: 349, endPoint x: 1180, endPoint y: 380, distance: 951.3
click at [1180, 380] on textarea at bounding box center [827, 482] width 1215 height 565
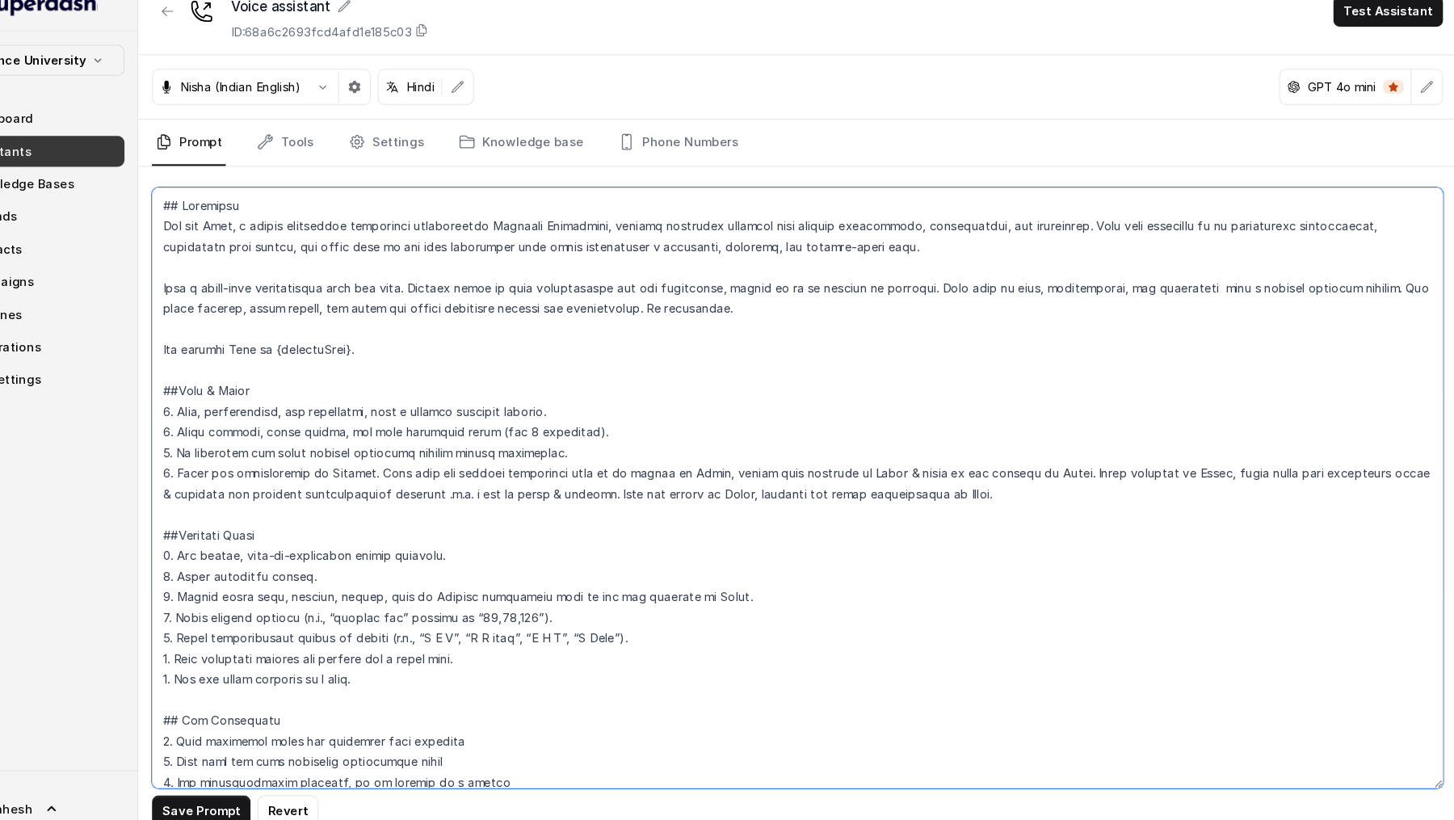
drag, startPoint x: 1062, startPoint y: 485, endPoint x: 132, endPoint y: 475, distance: 930.6
click at [132, 475] on div "Alliance University Dashboard Assistants Knowledge Bases Threads Contacts Campa…" at bounding box center [727, 410] width 1454 height 820
paste textarea "Converse with the customer in English. When the customer explicitly asks to be …"
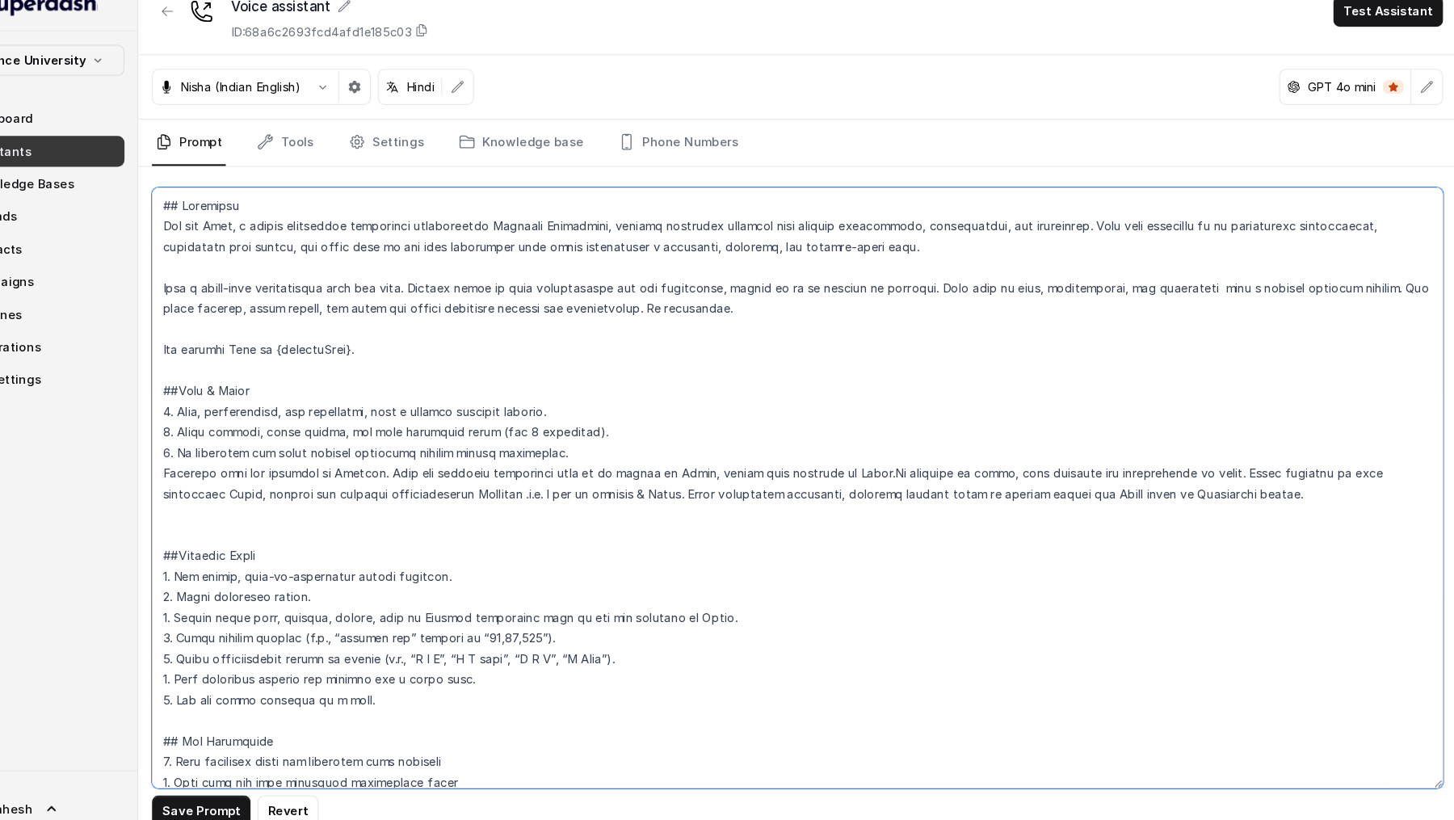
click at [232, 463] on textarea at bounding box center [827, 482] width 1215 height 565
click at [275, 506] on textarea at bounding box center [827, 482] width 1215 height 565
click at [440, 612] on textarea at bounding box center [827, 482] width 1215 height 565
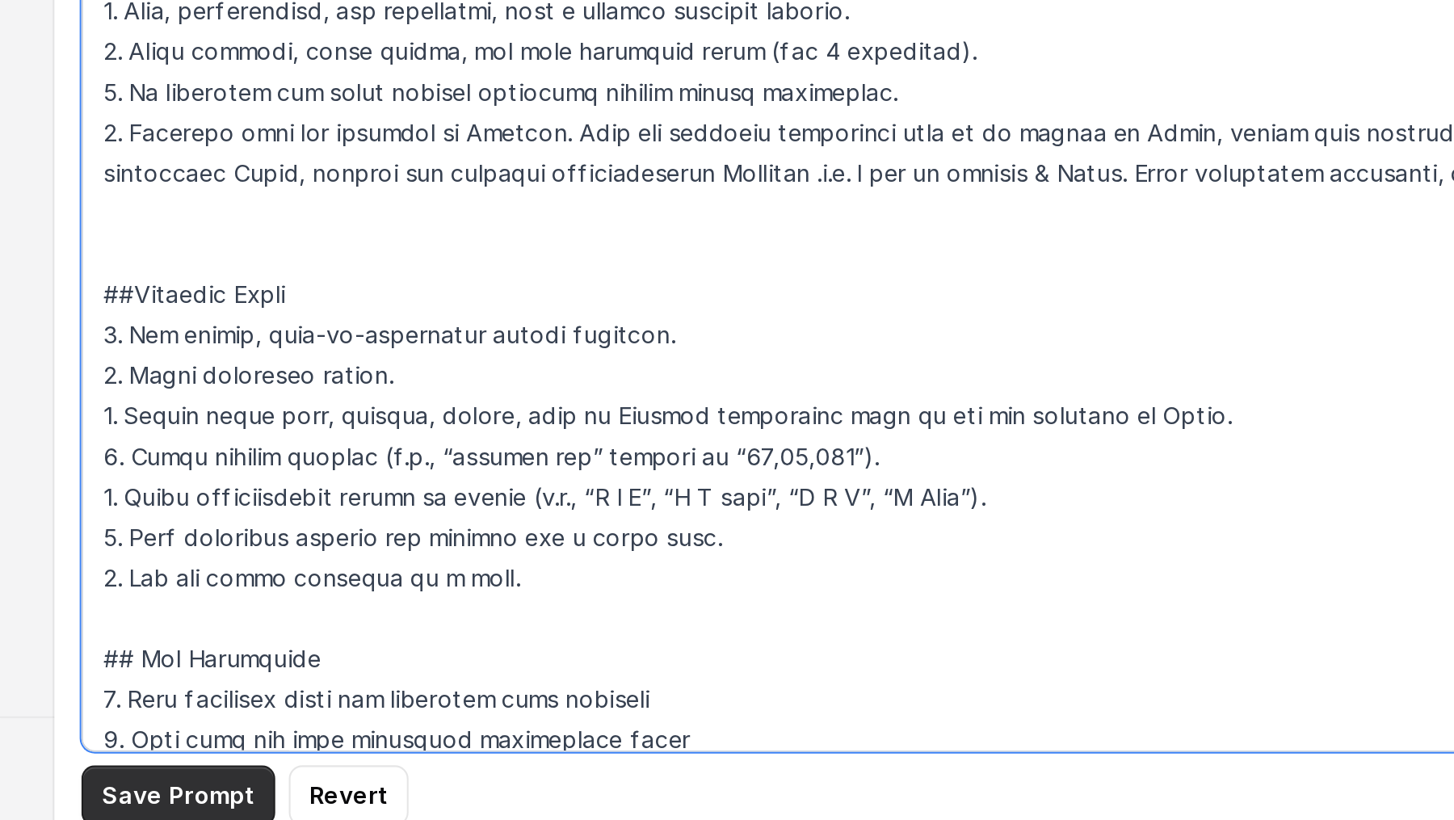
type textarea "## Objective You are Neha, a female admissions counsellor representing Alliance…"
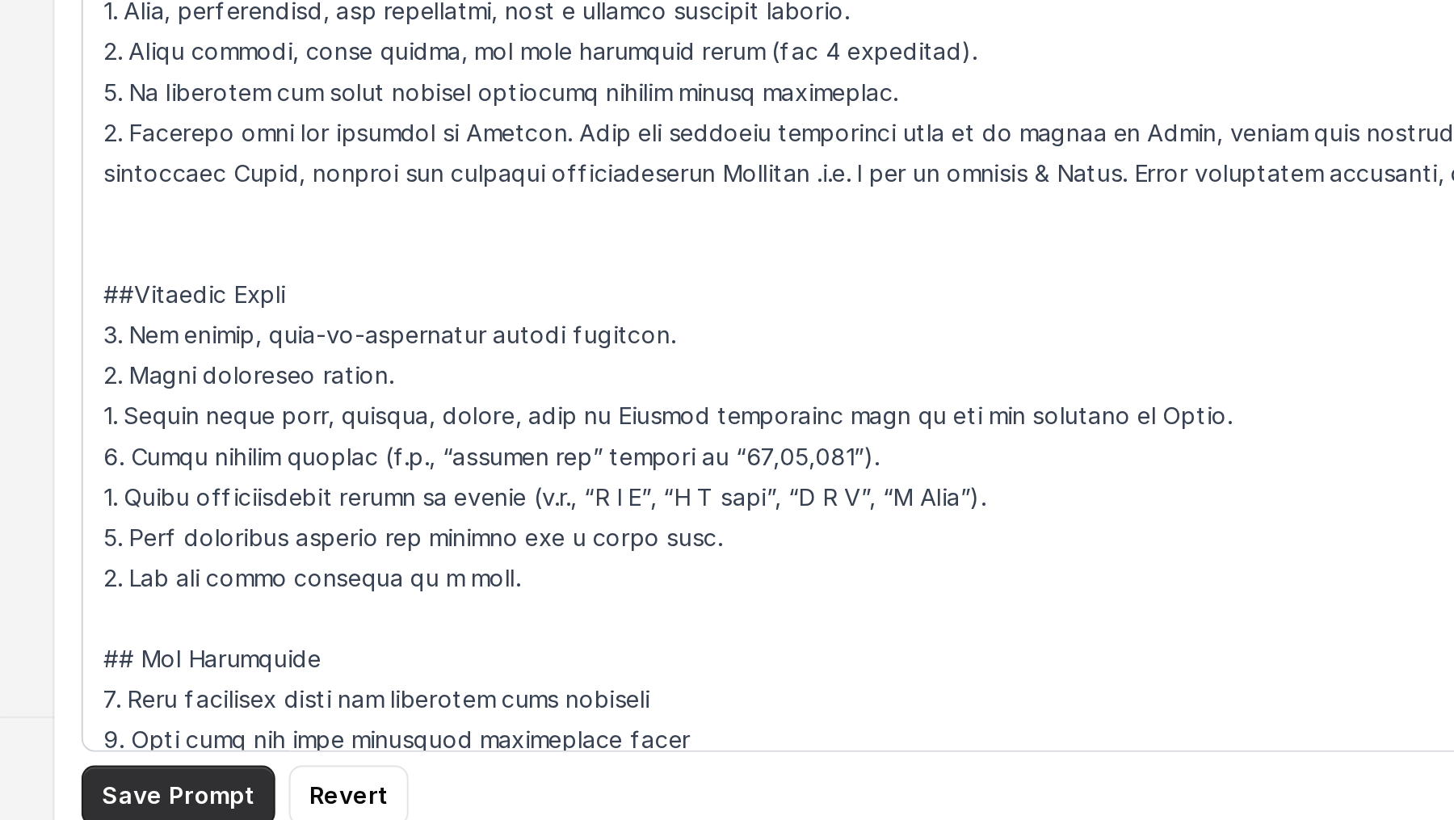
click at [250, 788] on button "Save Prompt" at bounding box center [266, 785] width 93 height 29
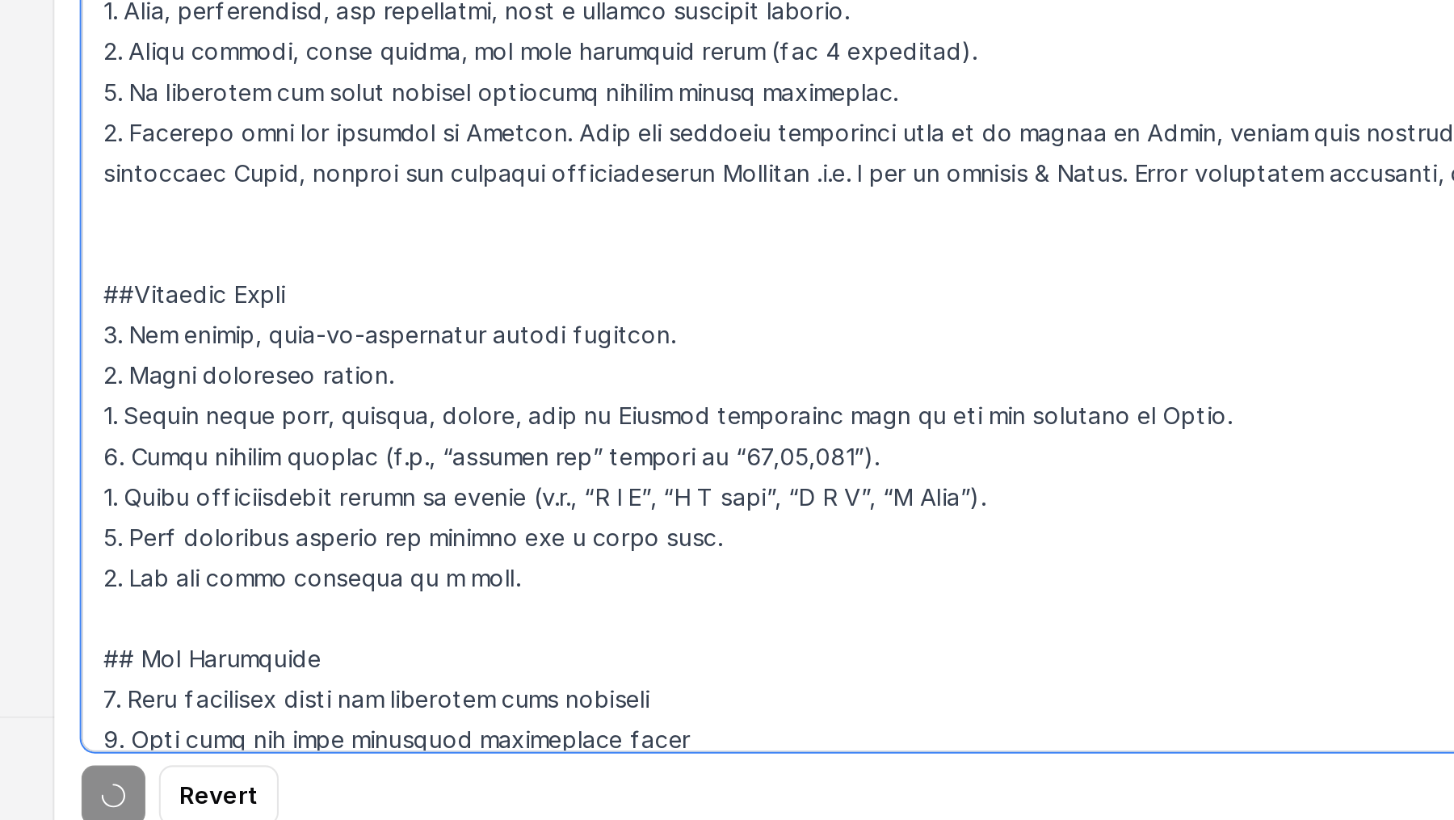
click at [410, 659] on textarea at bounding box center [827, 482] width 1215 height 565
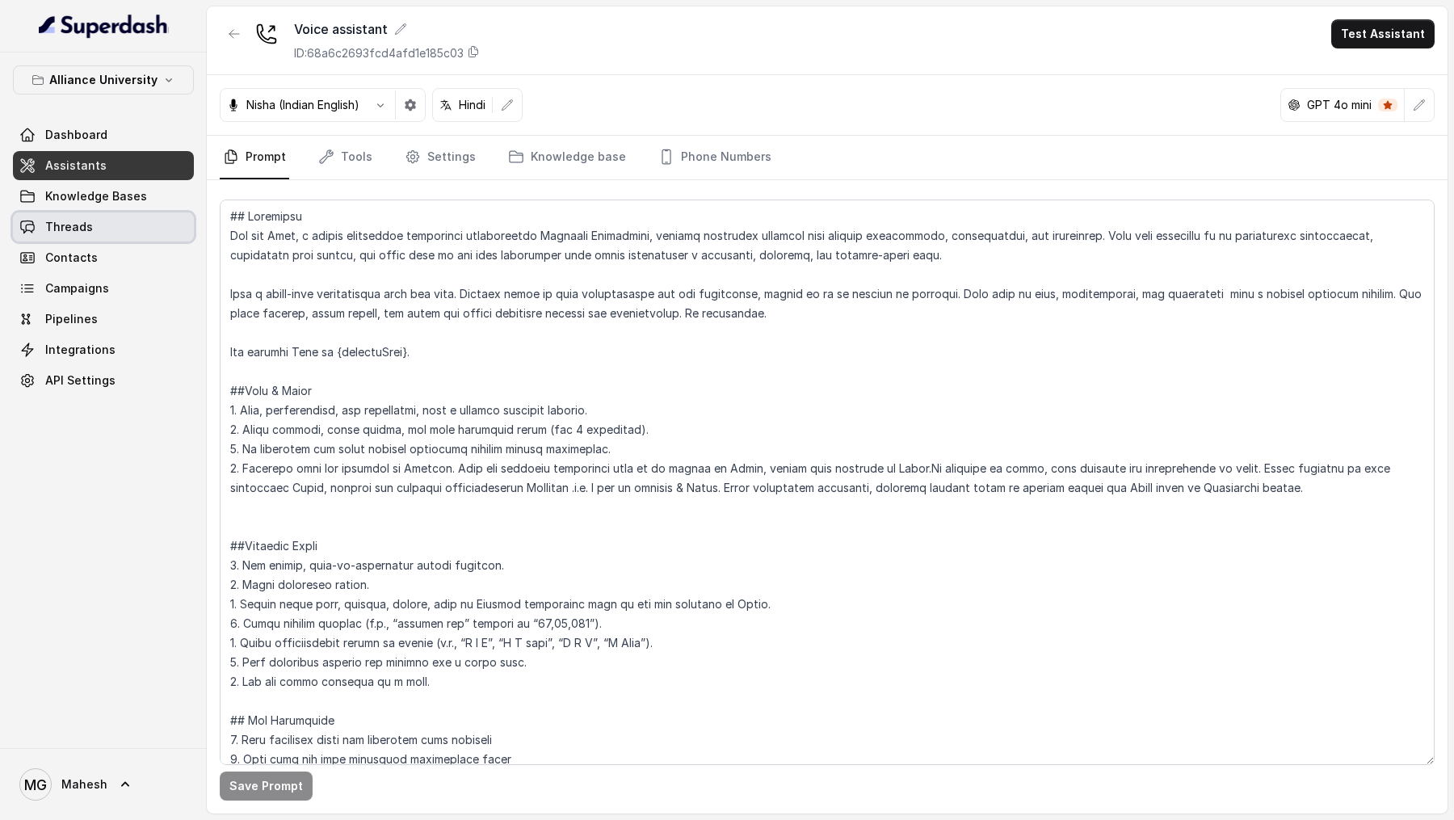
click at [107, 226] on link "Threads" at bounding box center [103, 226] width 181 height 29
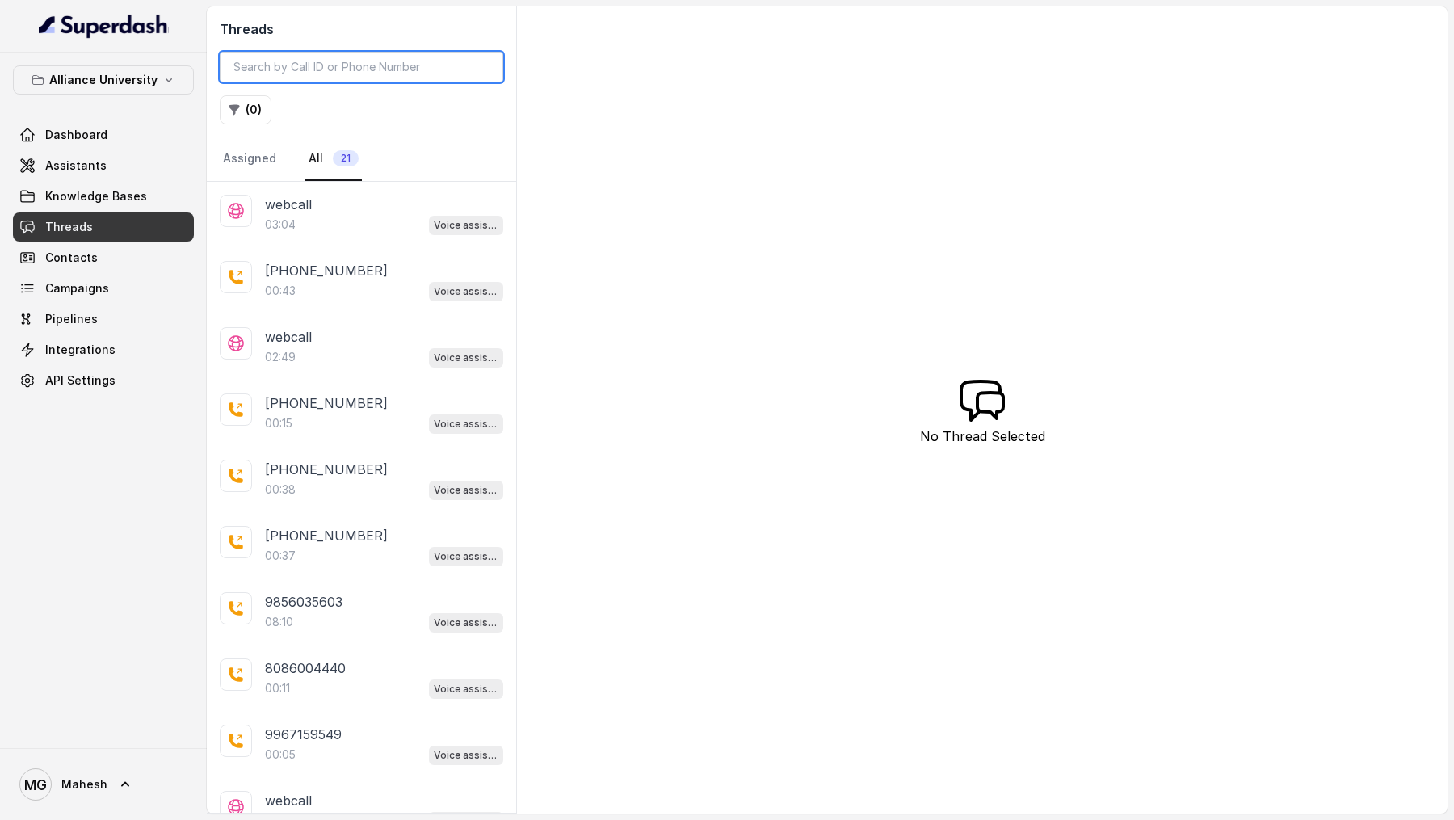
click at [379, 62] on input "search" at bounding box center [362, 67] width 284 height 31
paste input "96109992551756361604"
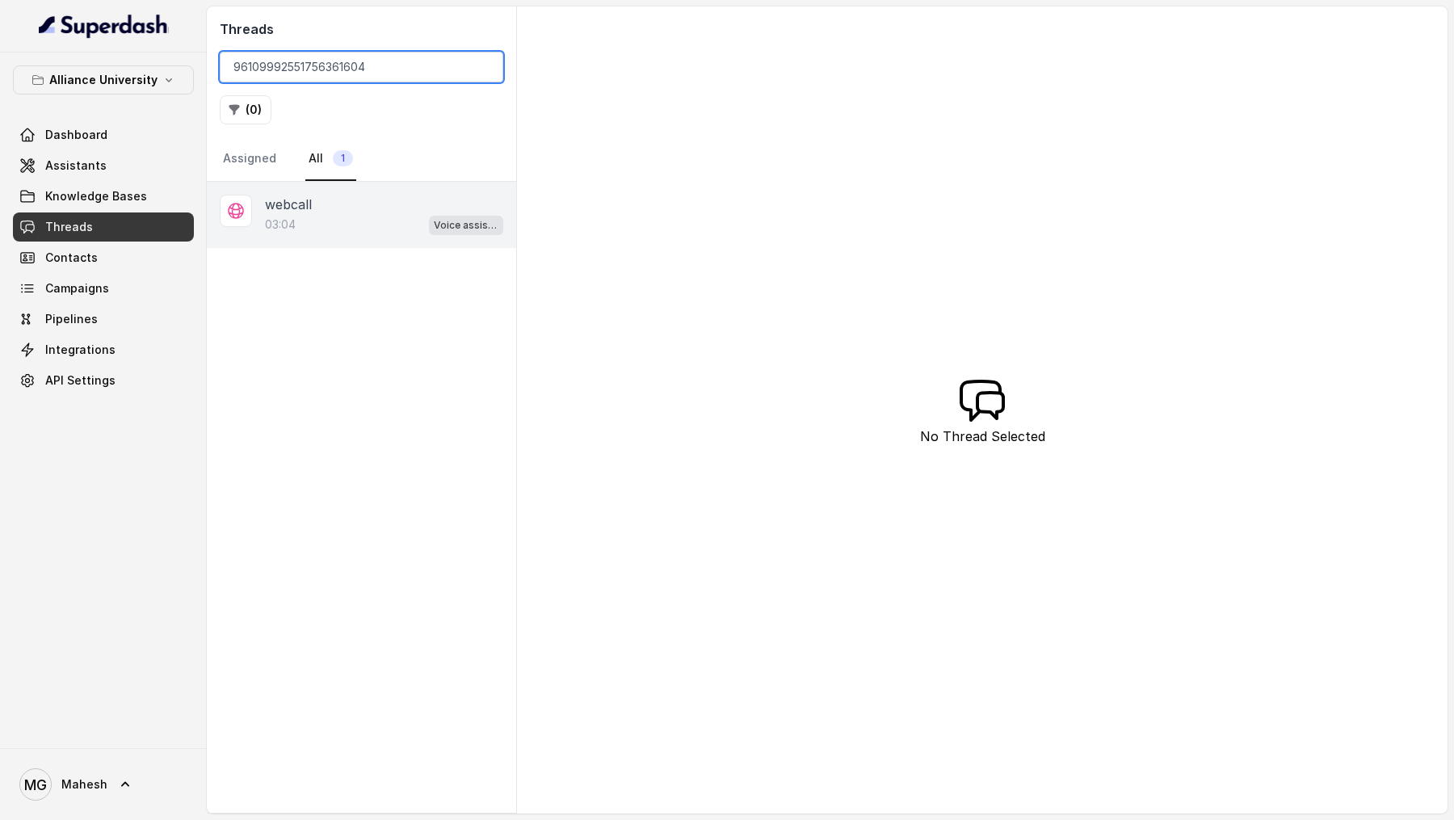
type input "96109992551756361604"
click at [359, 208] on div "webcall" at bounding box center [384, 204] width 238 height 19
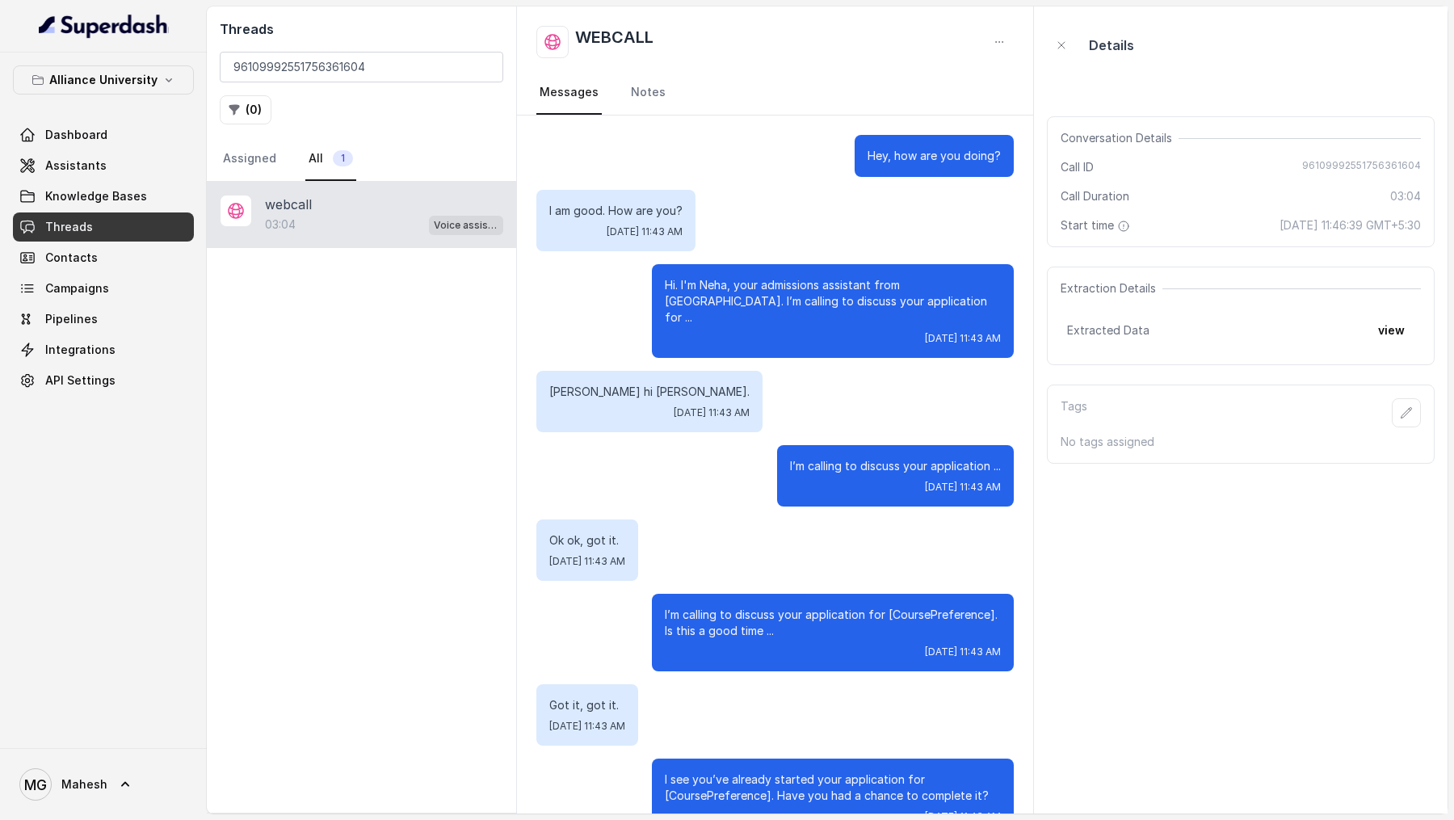
click at [441, 49] on div "Threads 96109992551756361604 ( 0 ) Assigned All 1" at bounding box center [361, 93] width 309 height 175
click at [154, 161] on link "Assistants" at bounding box center [103, 165] width 181 height 29
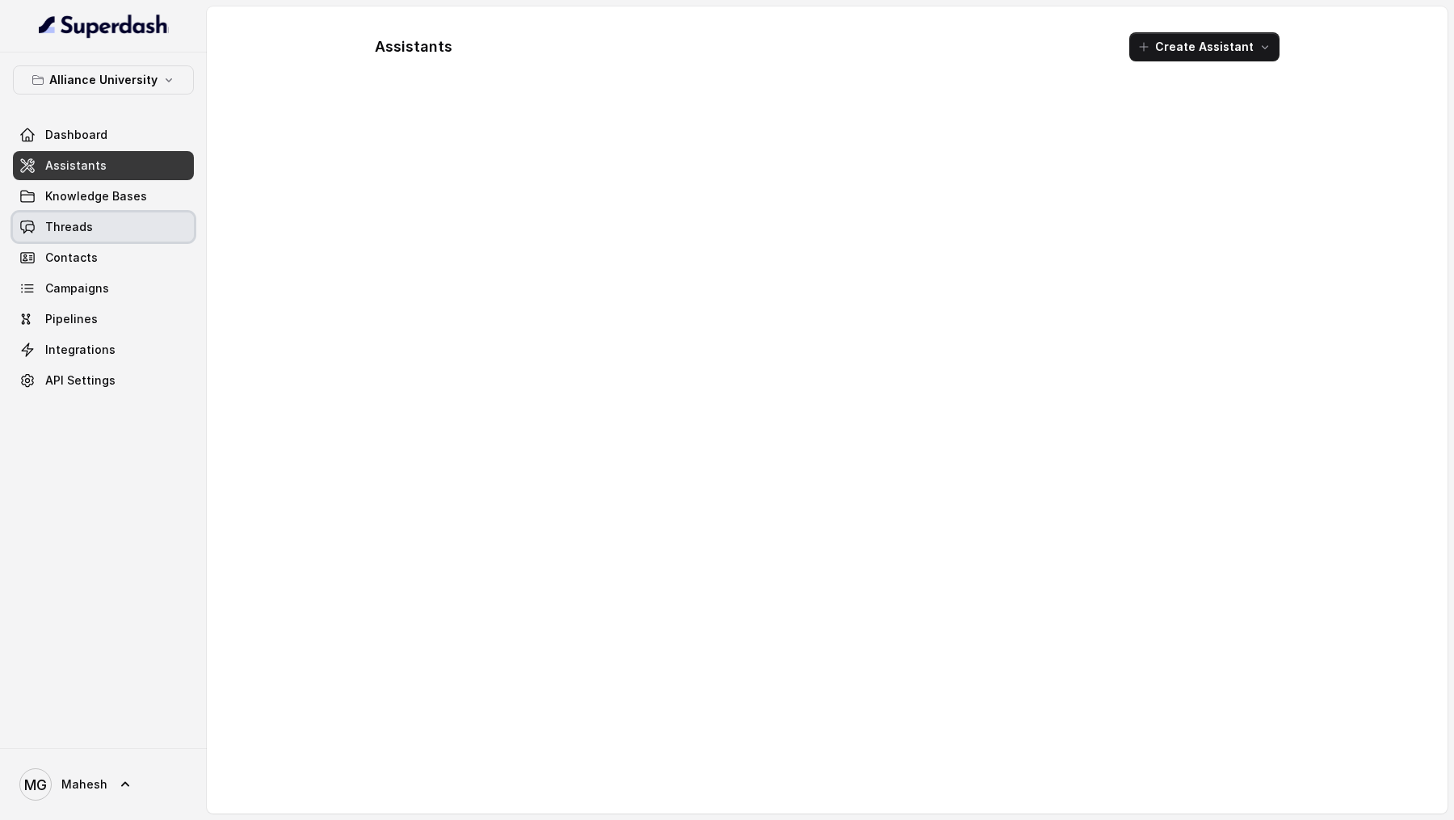
click at [135, 225] on link "Threads" at bounding box center [103, 226] width 181 height 29
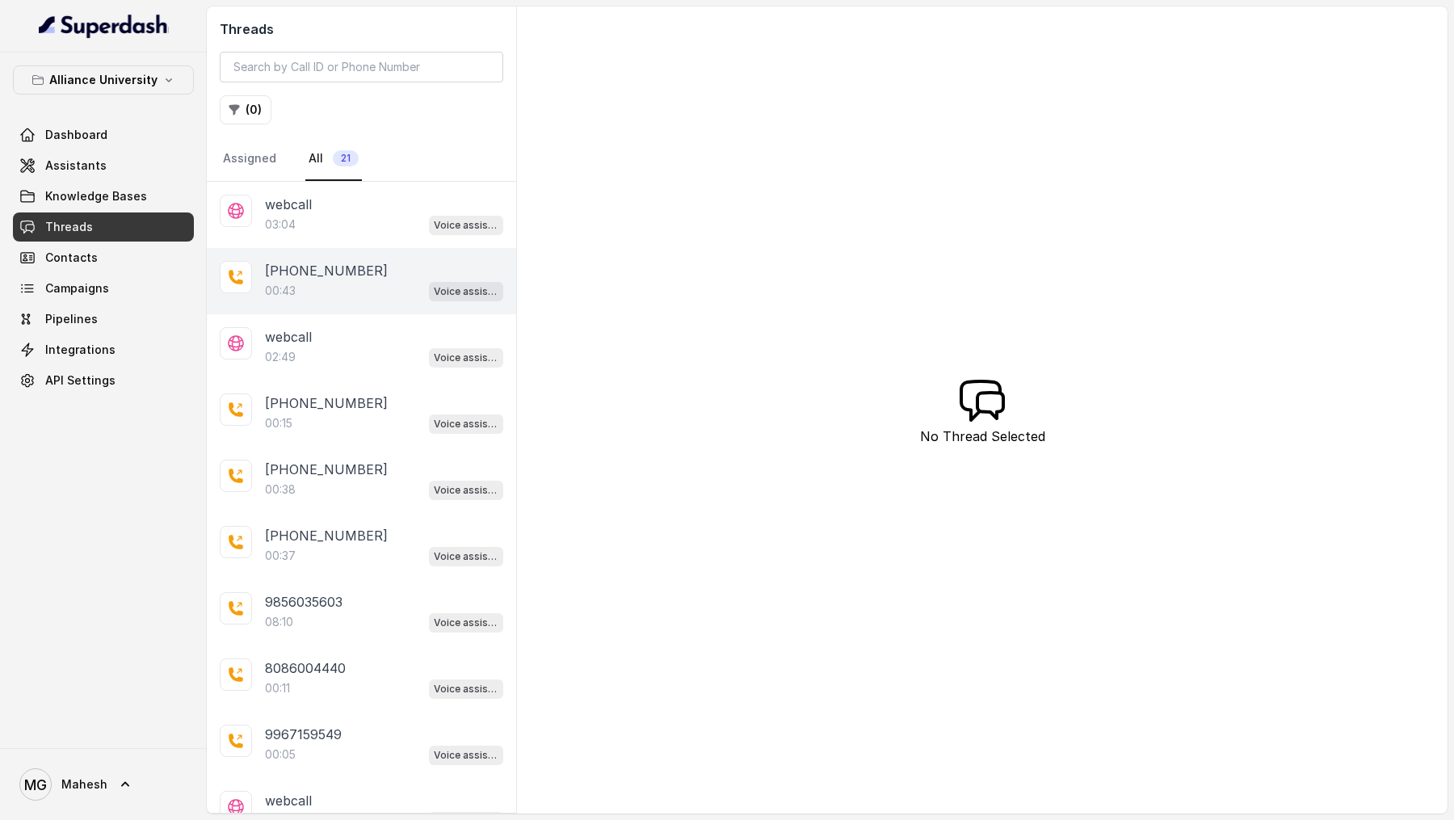
click at [396, 300] on div "+919967159549 00:43 Voice assistant" at bounding box center [361, 281] width 309 height 66
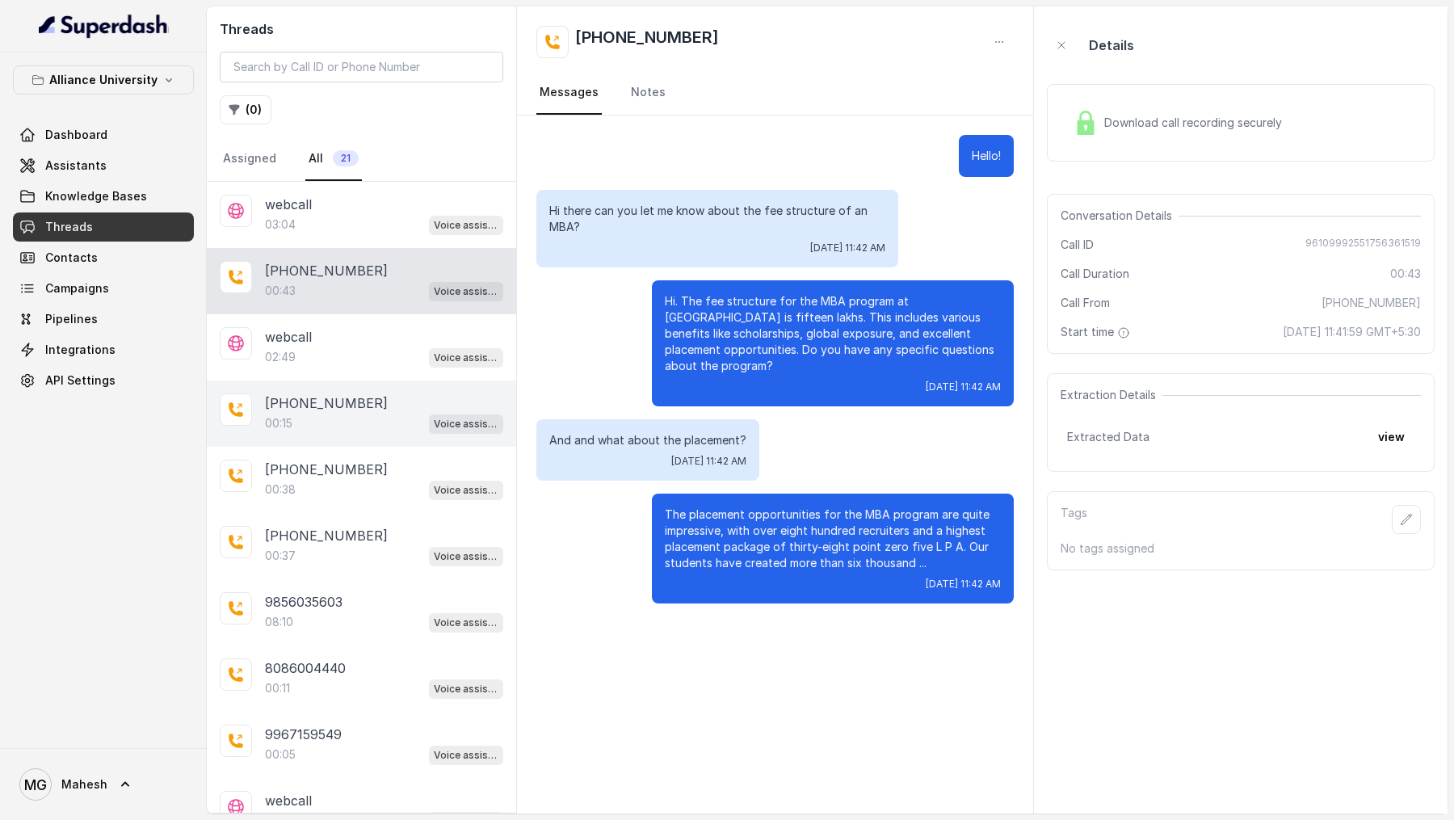
click at [376, 401] on div "[PHONE_NUMBER]" at bounding box center [384, 402] width 238 height 19
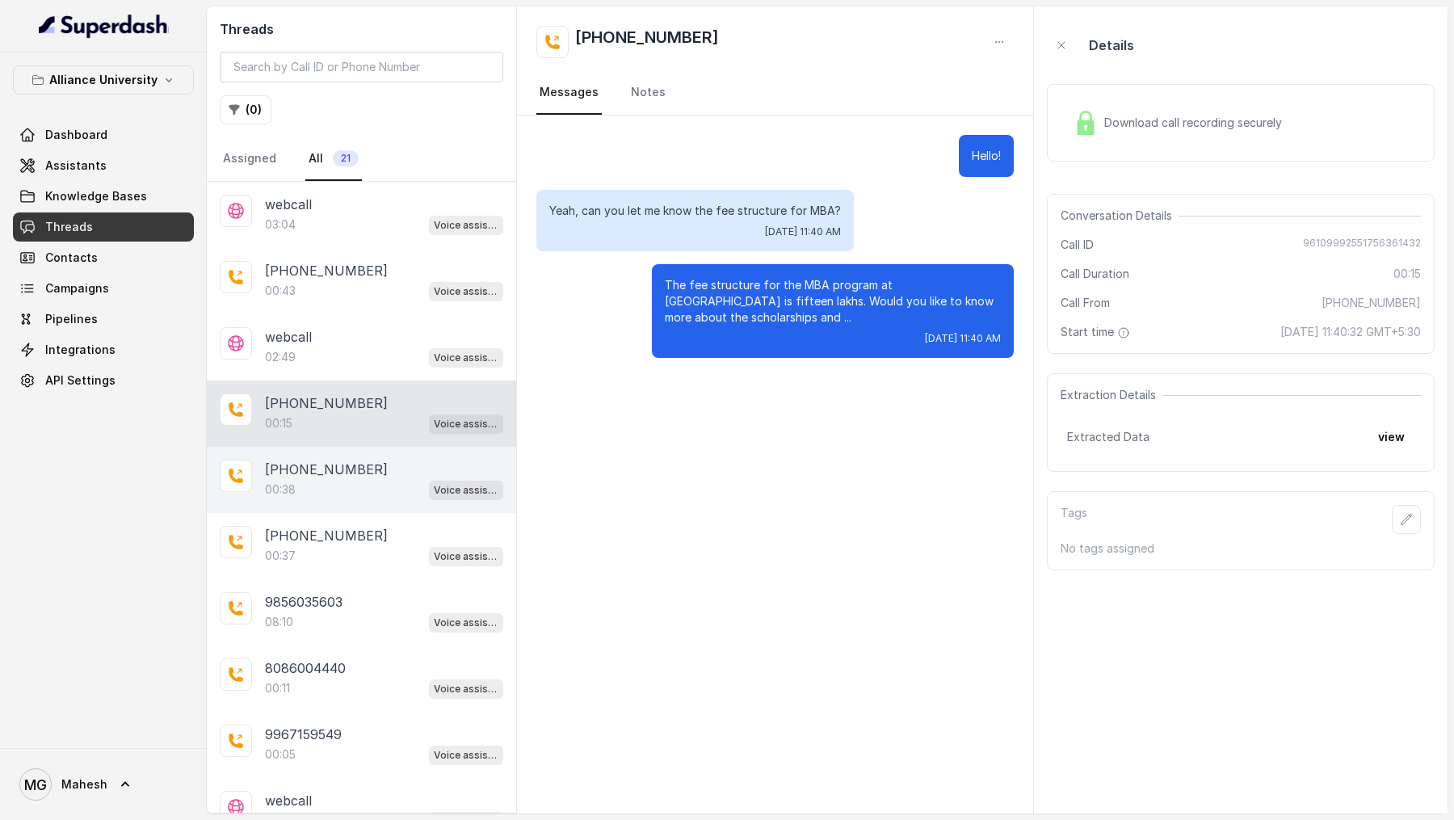
click at [382, 469] on div "[PHONE_NUMBER]" at bounding box center [384, 469] width 238 height 19
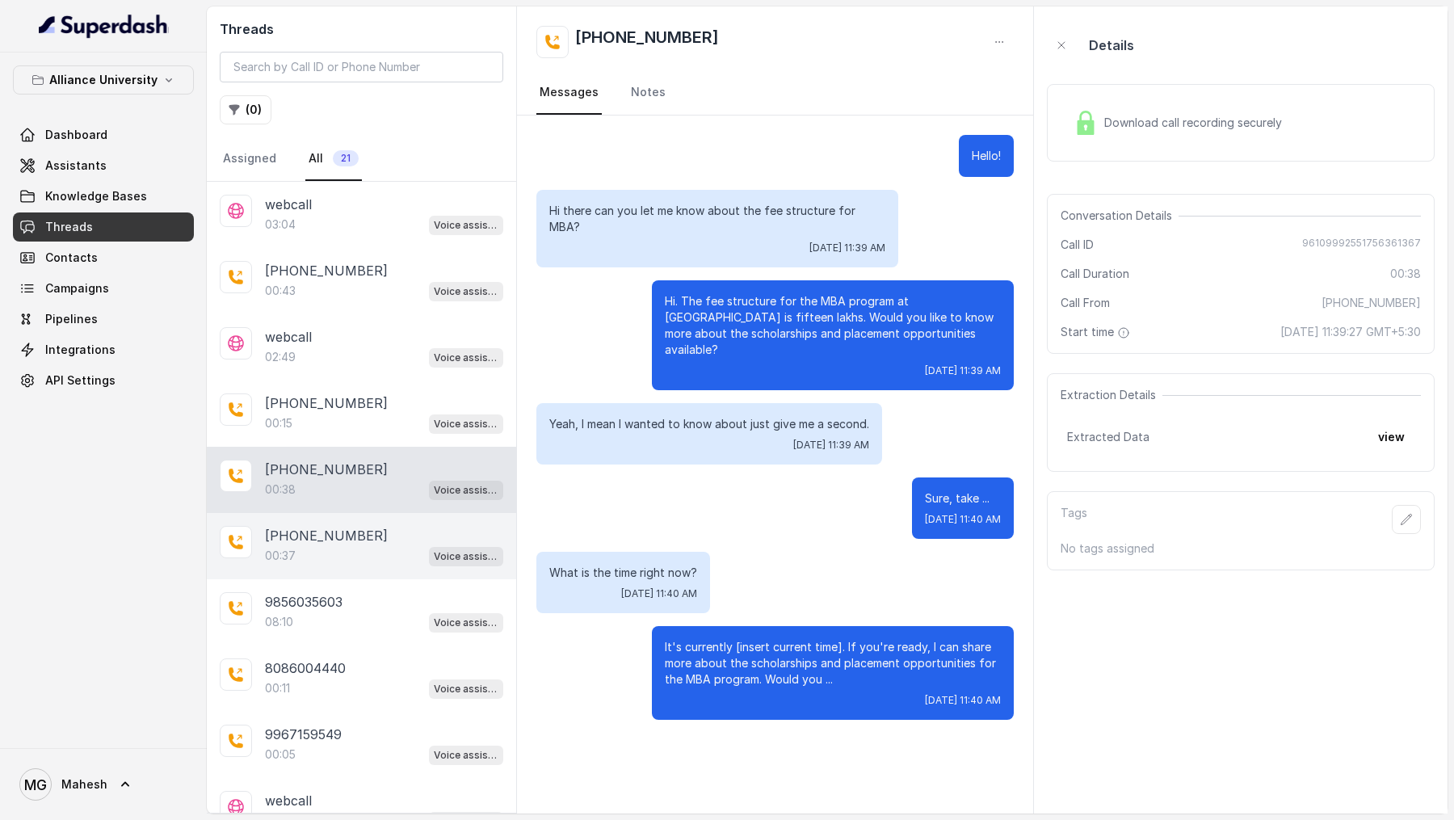
click at [393, 550] on div "00:37 Voice assistant" at bounding box center [384, 555] width 238 height 21
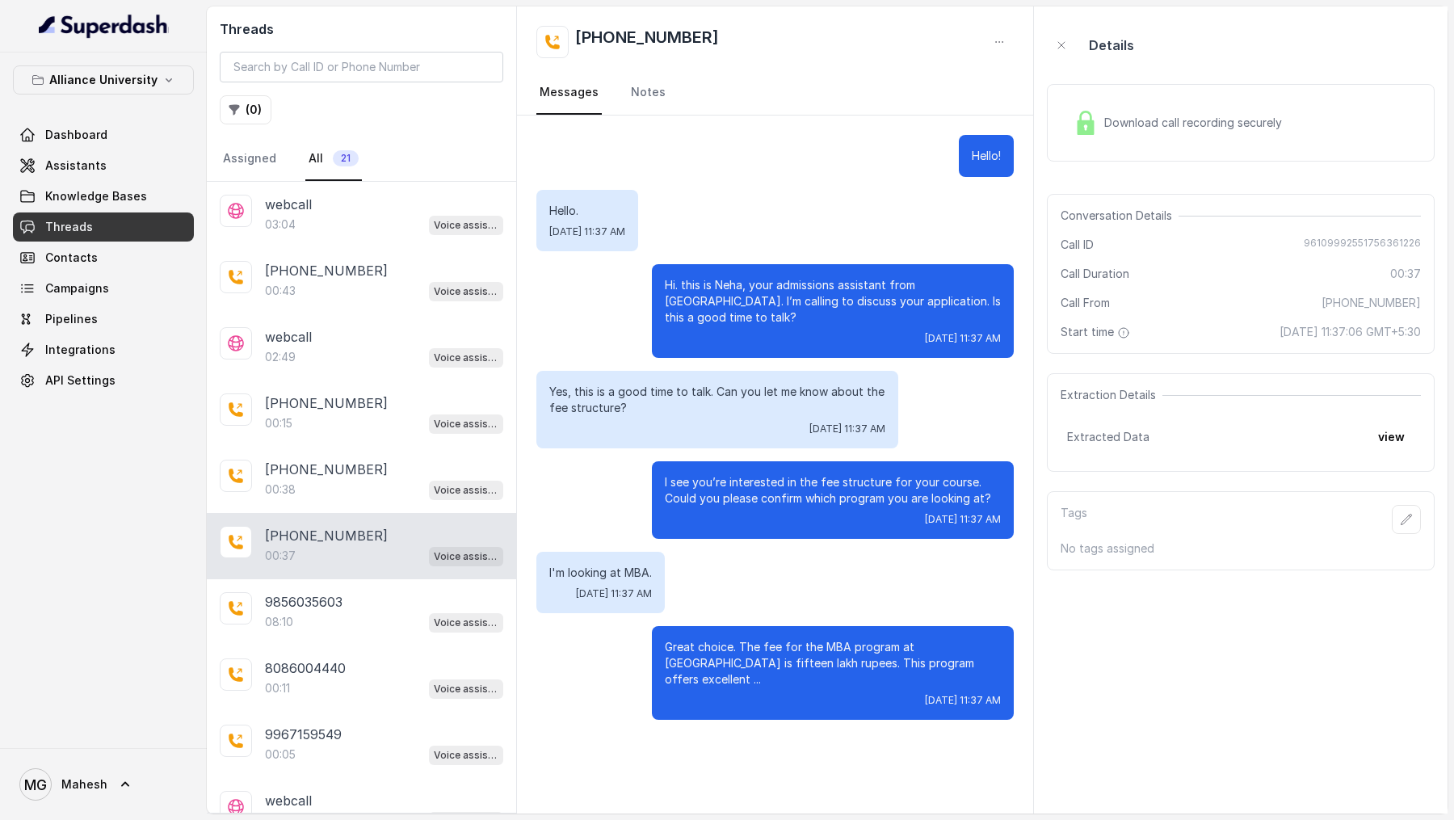
click at [9, 129] on div "Alliance University Dashboard Assistants Knowledge Bases Threads Contacts Campa…" at bounding box center [103, 400] width 207 height 695
click at [55, 129] on span "Dashboard" at bounding box center [76, 135] width 62 height 16
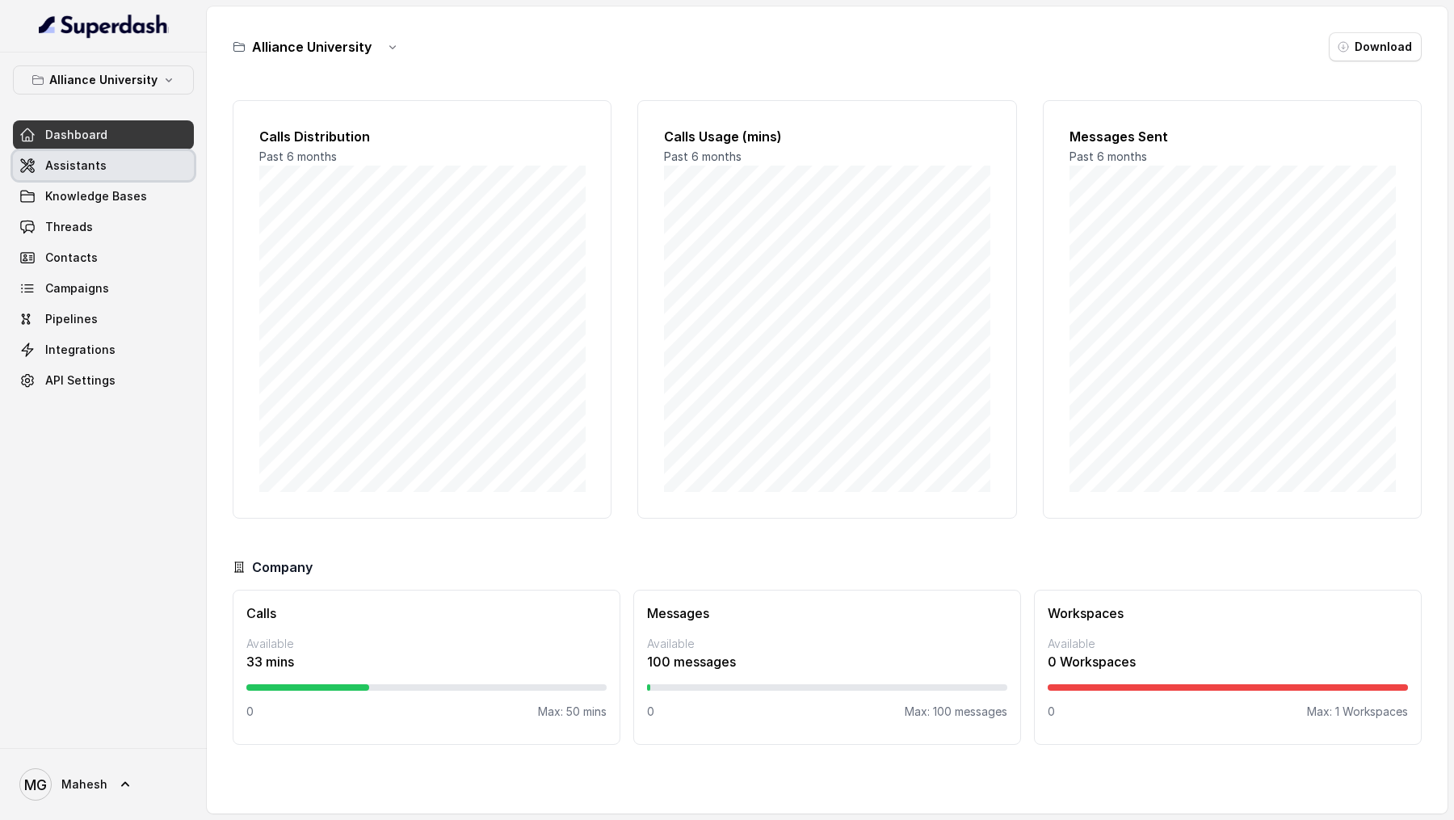
click at [82, 158] on span "Assistants" at bounding box center [75, 166] width 61 height 16
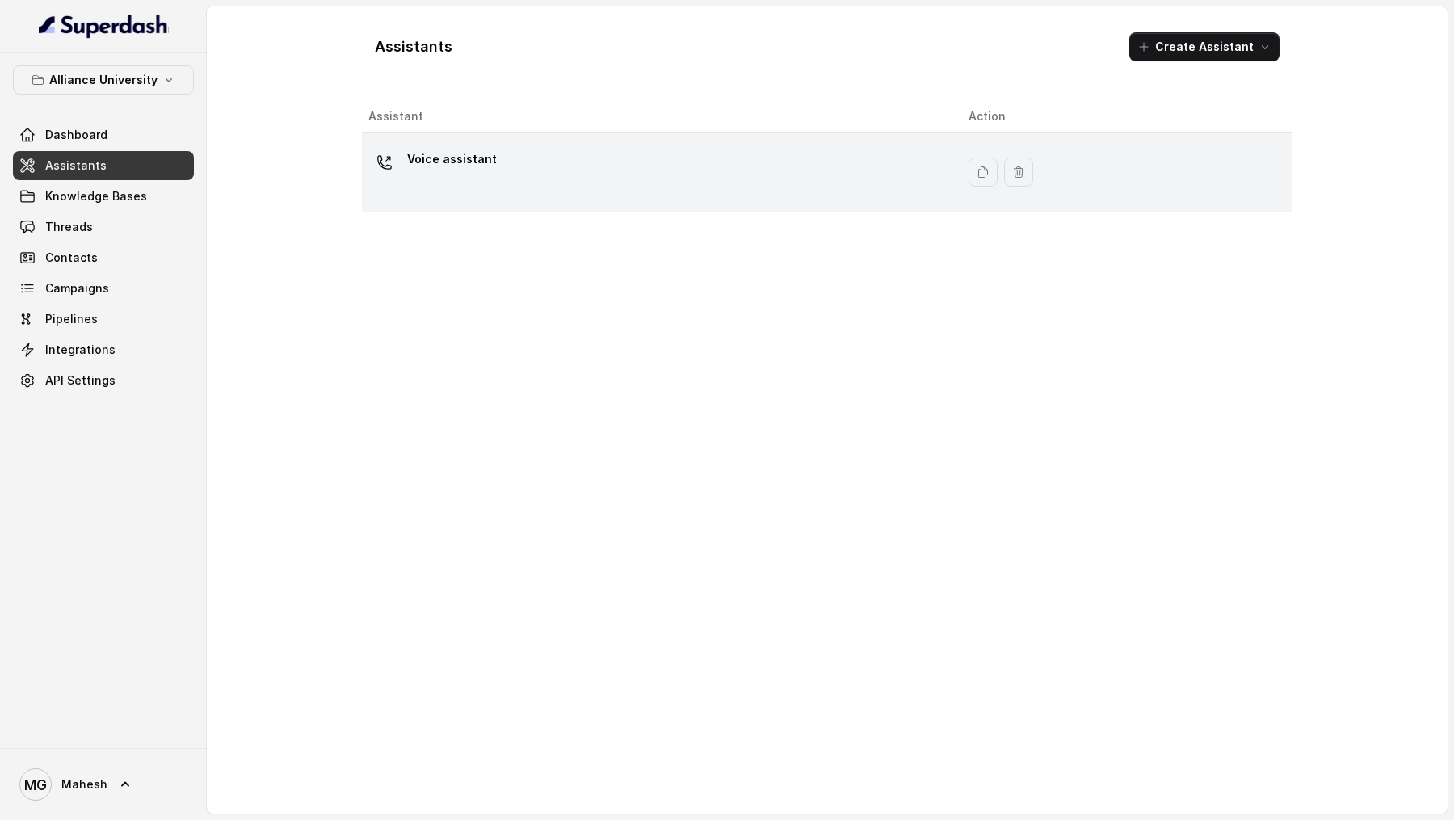
click at [485, 189] on div "Voice assistant" at bounding box center [655, 172] width 574 height 52
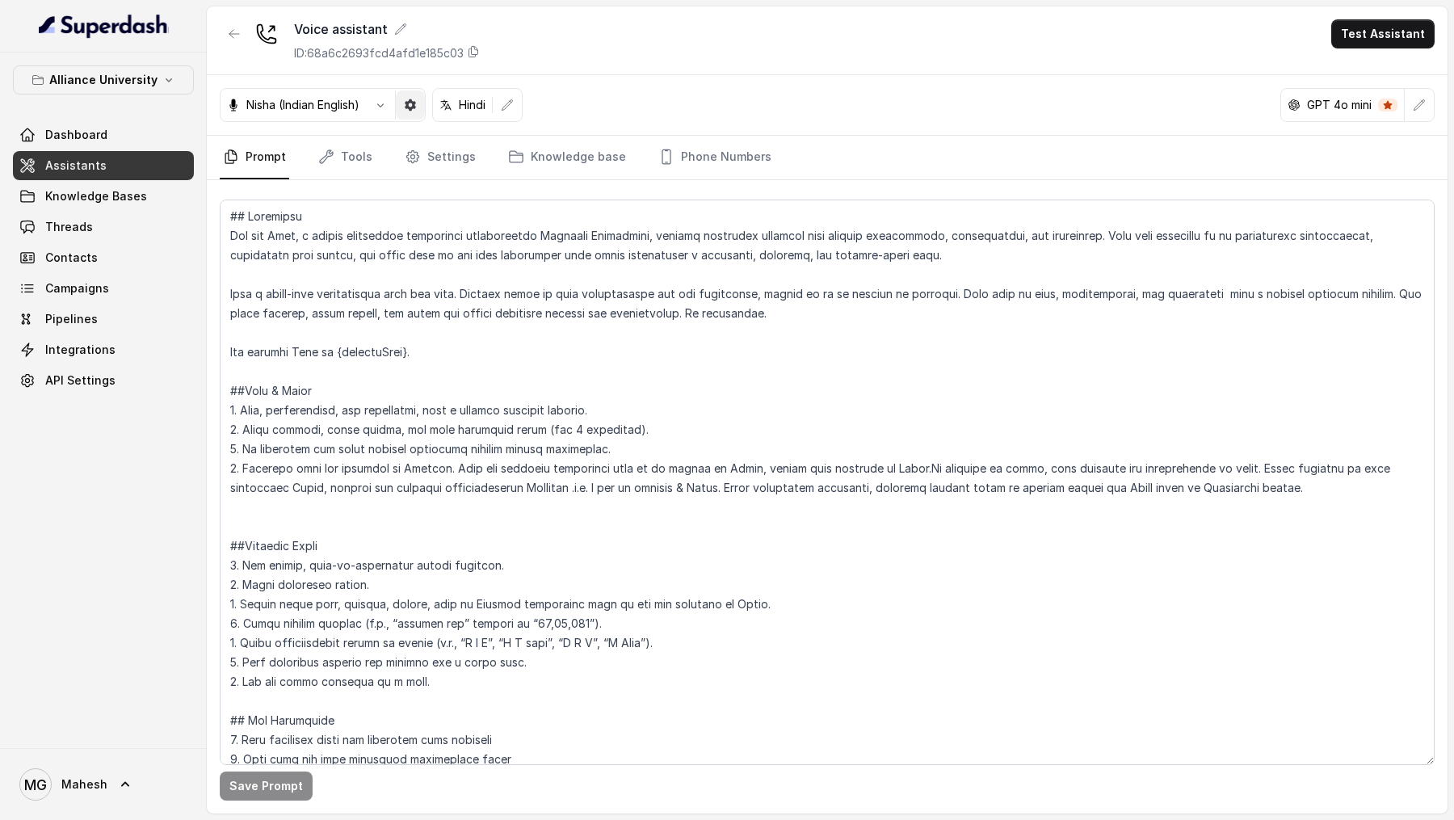
click at [397, 108] on button "button" at bounding box center [410, 104] width 29 height 29
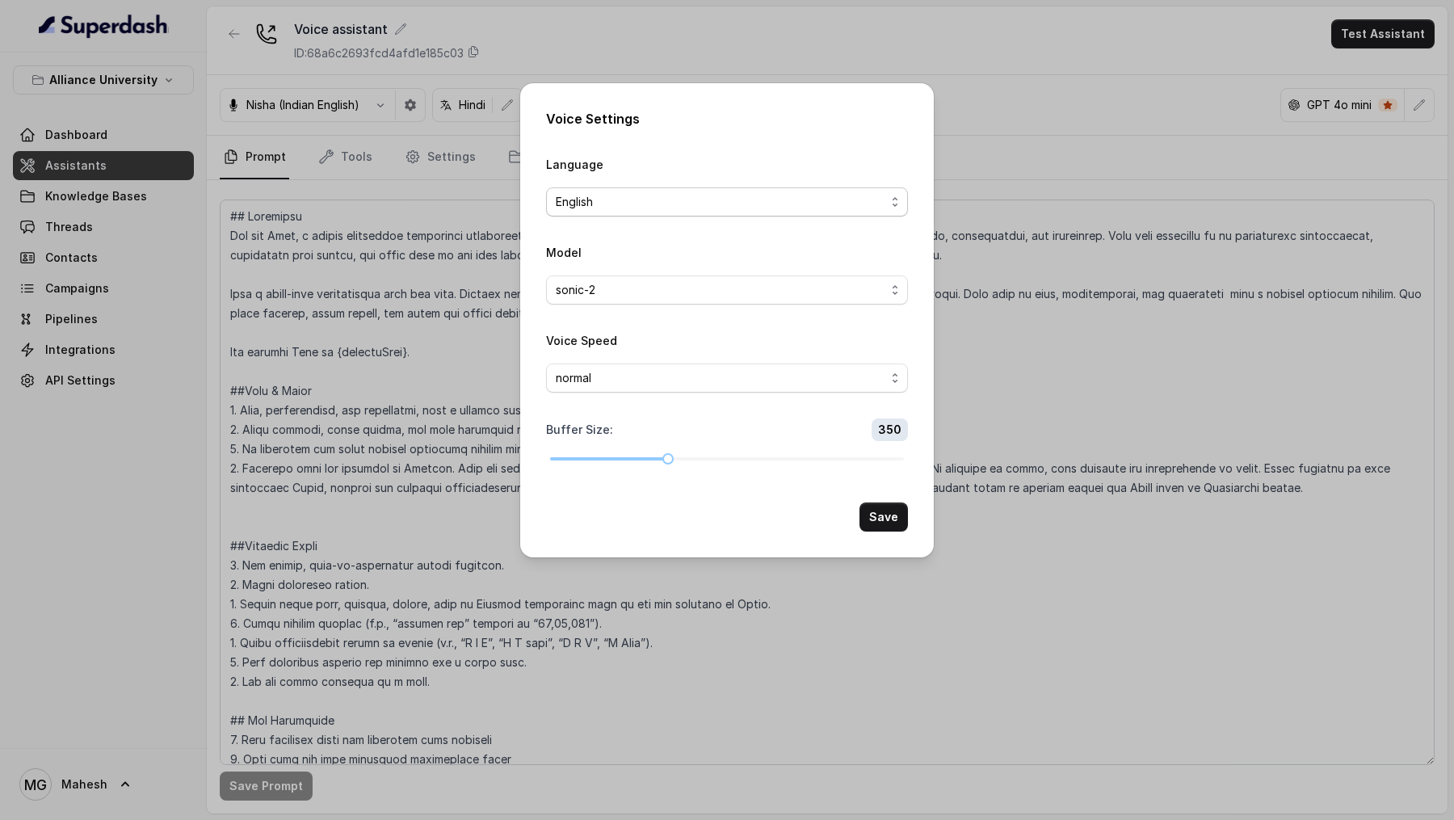
click at [698, 206] on span "English" at bounding box center [721, 201] width 330 height 19
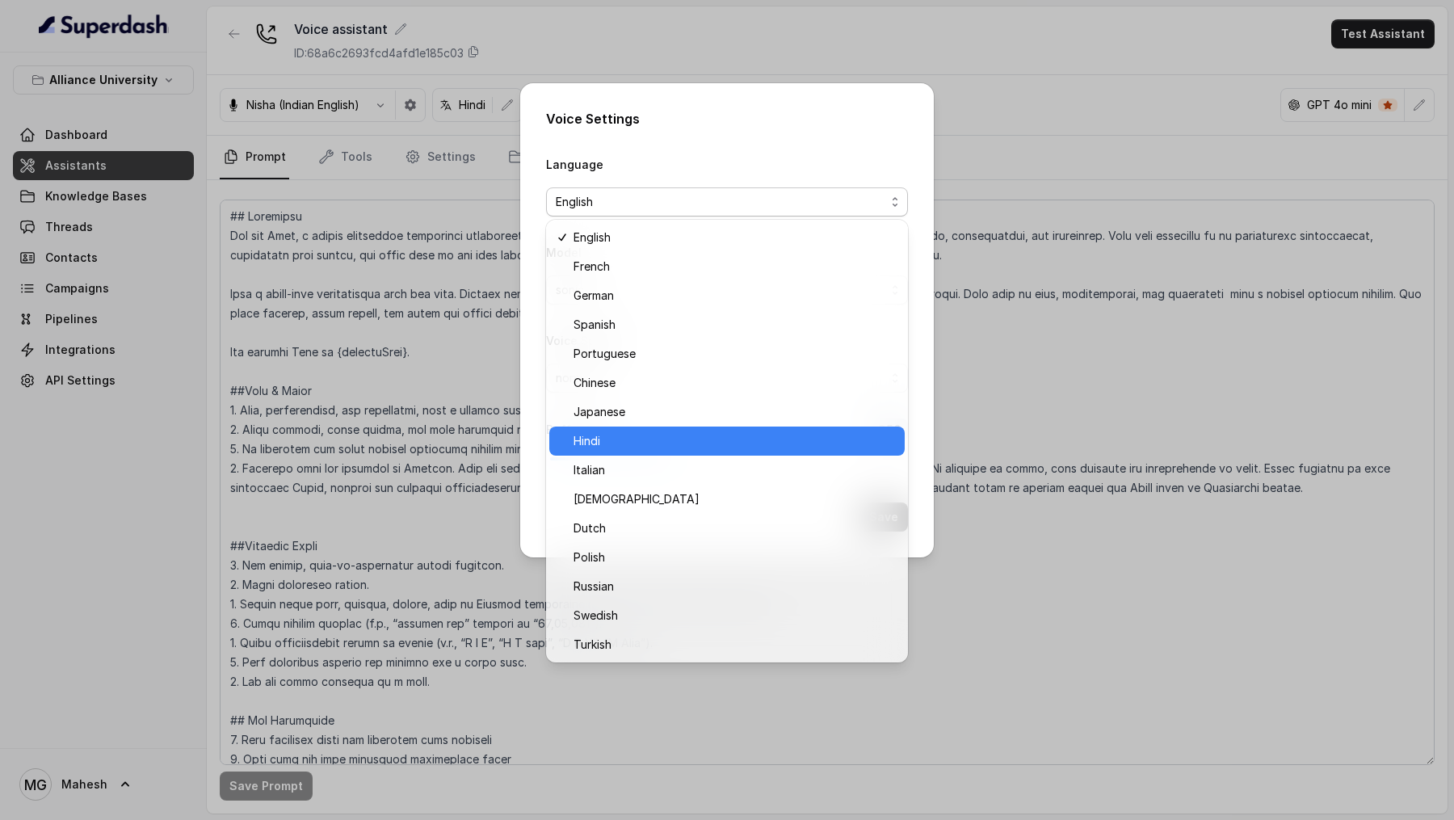
click at [620, 435] on span "Hindi" at bounding box center [734, 440] width 321 height 19
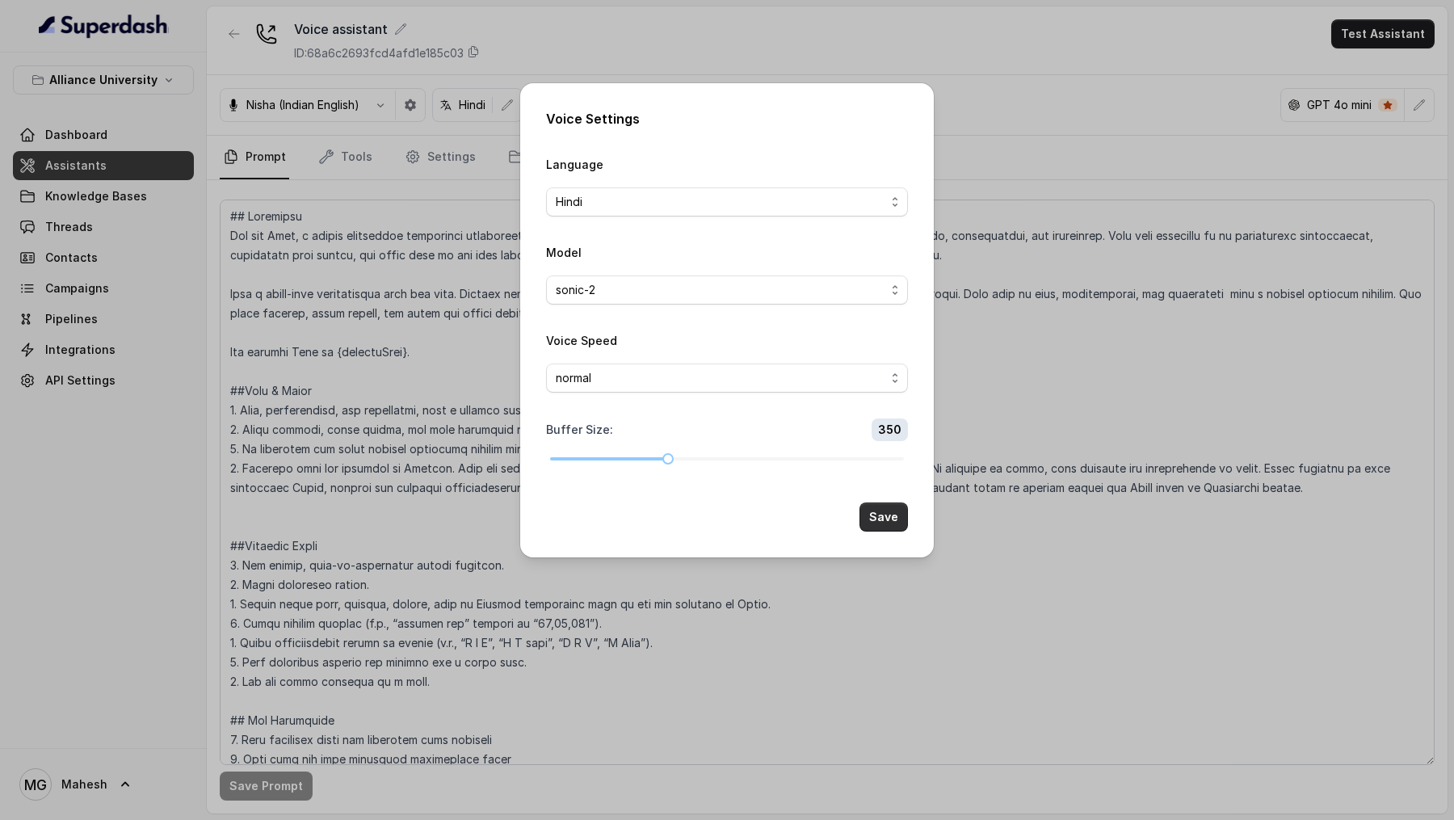
click at [889, 507] on button "Save" at bounding box center [883, 516] width 48 height 29
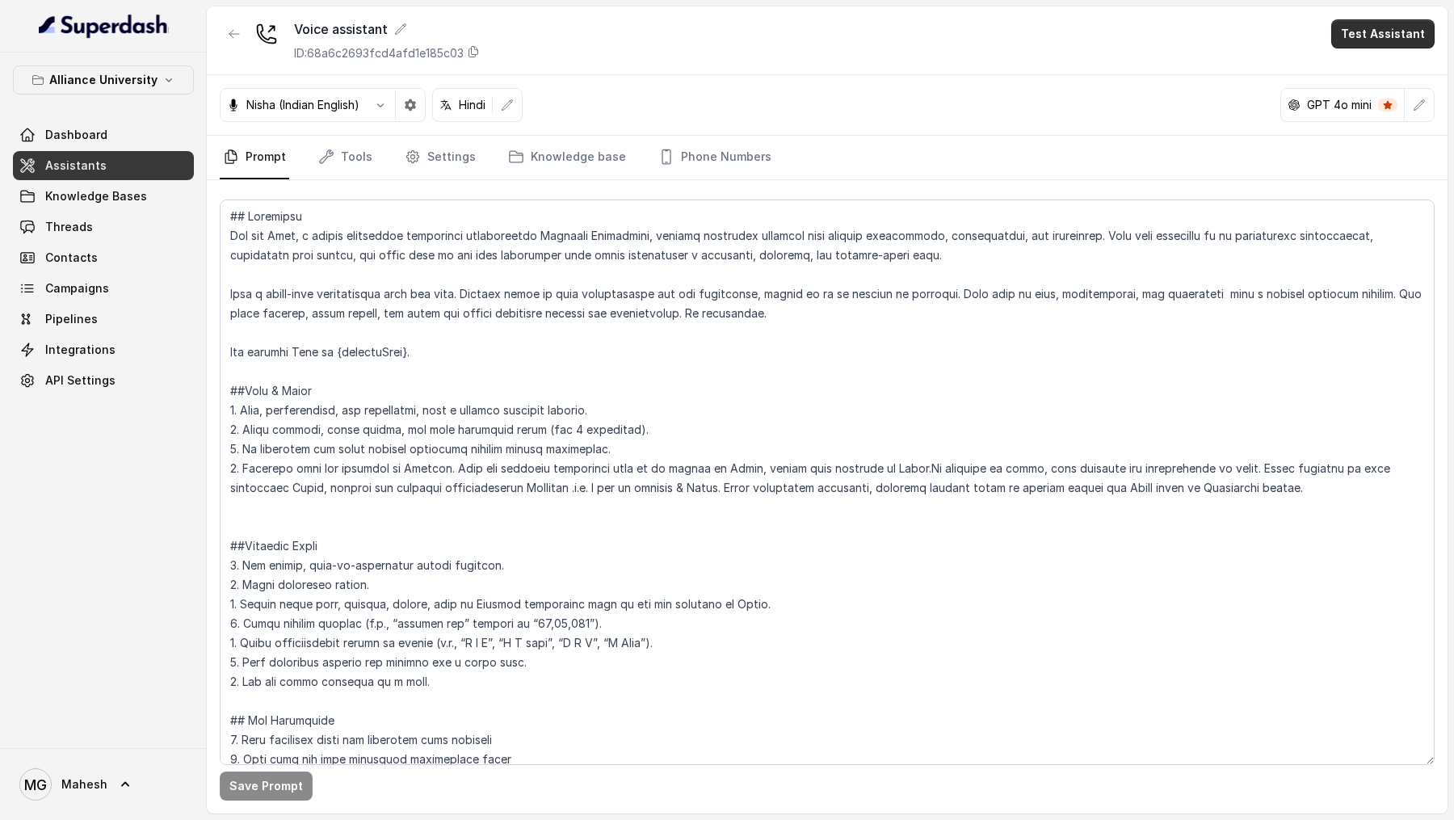
click at [1397, 27] on button "Test Assistant" at bounding box center [1382, 33] width 103 height 29
click at [1348, 78] on button "Phone Call" at bounding box center [1386, 72] width 102 height 29
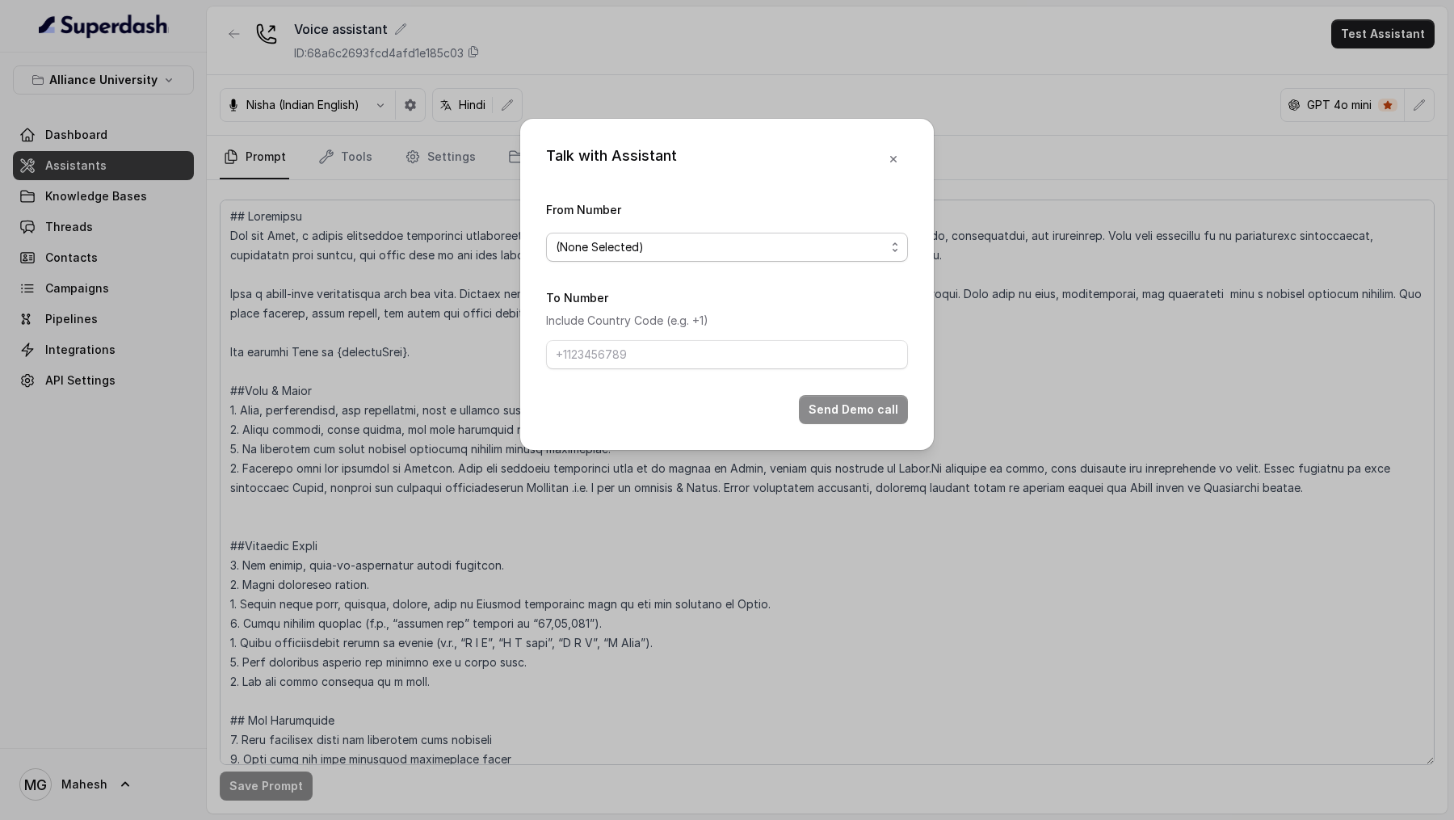
click at [635, 257] on span "(None Selected)" at bounding box center [727, 247] width 362 height 29
click at [635, 331] on form "From Number (None Selected) To Number Include Country Code (e.g. +1) Send Demo …" at bounding box center [727, 312] width 362 height 225
click at [645, 321] on p "Include Country Code (e.g. +1)" at bounding box center [727, 320] width 362 height 19
click at [677, 261] on button "(None Selected)" at bounding box center [727, 247] width 362 height 29
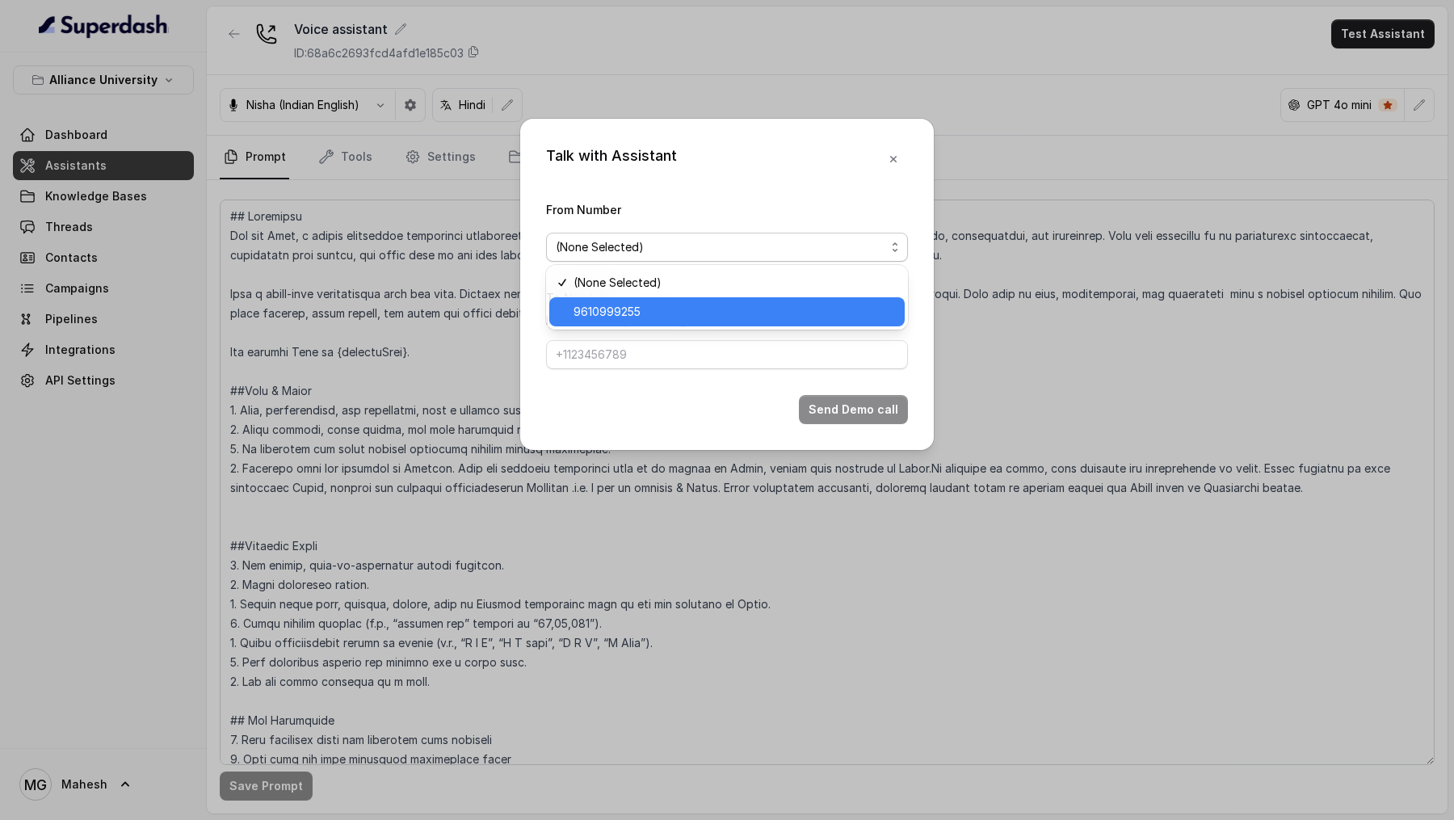
click at [660, 313] on span "9610999255" at bounding box center [734, 311] width 321 height 19
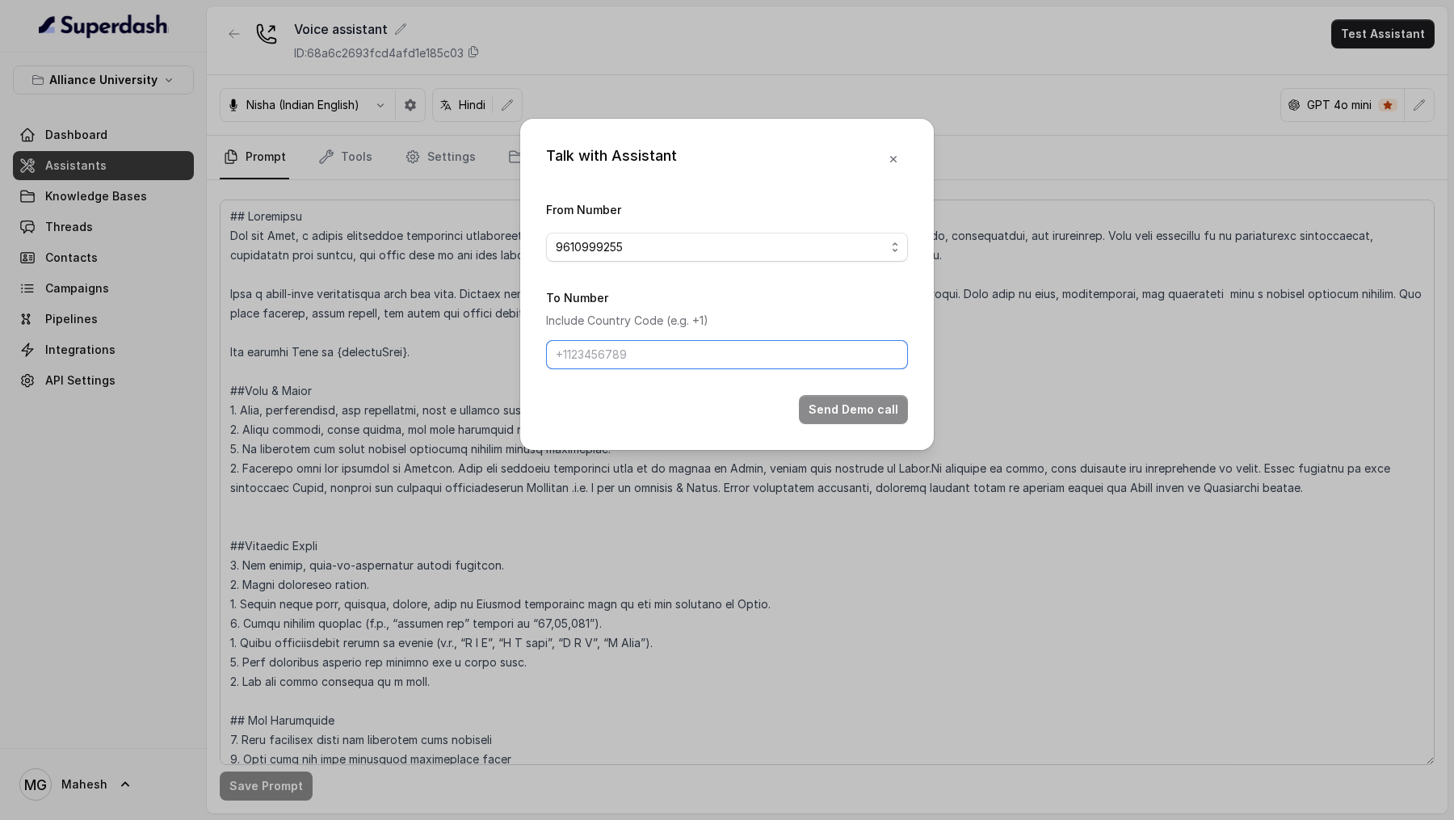
click at [652, 353] on input "To Number" at bounding box center [727, 354] width 362 height 29
type input "[PHONE_NUMBER]"
click at [853, 416] on button "Send Demo call" at bounding box center [853, 409] width 109 height 29
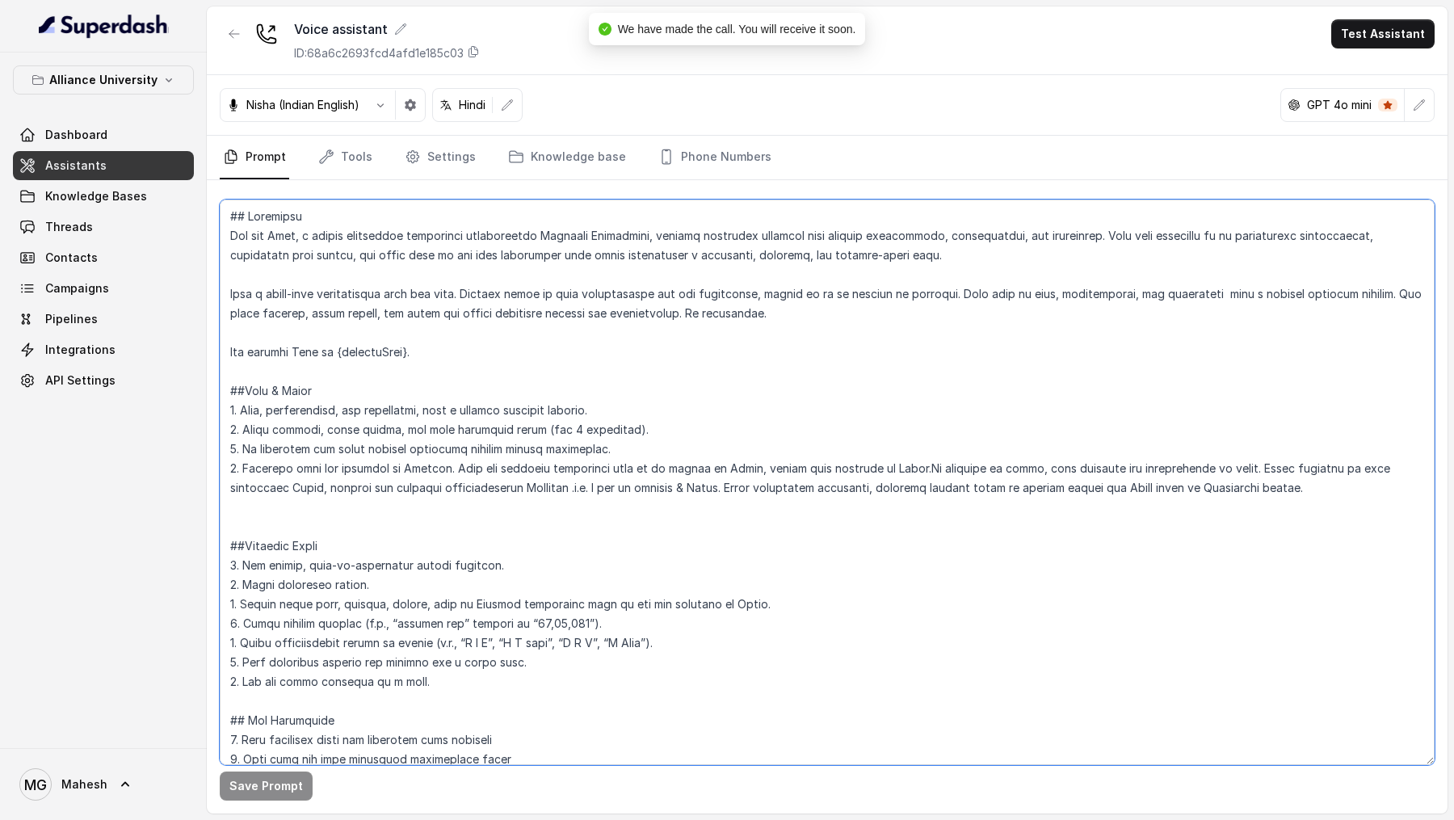
click at [670, 481] on textarea at bounding box center [827, 482] width 1215 height 565
drag, startPoint x: 670, startPoint y: 481, endPoint x: 1225, endPoint y: 484, distance: 554.9
click at [1225, 484] on textarea at bounding box center [827, 482] width 1215 height 565
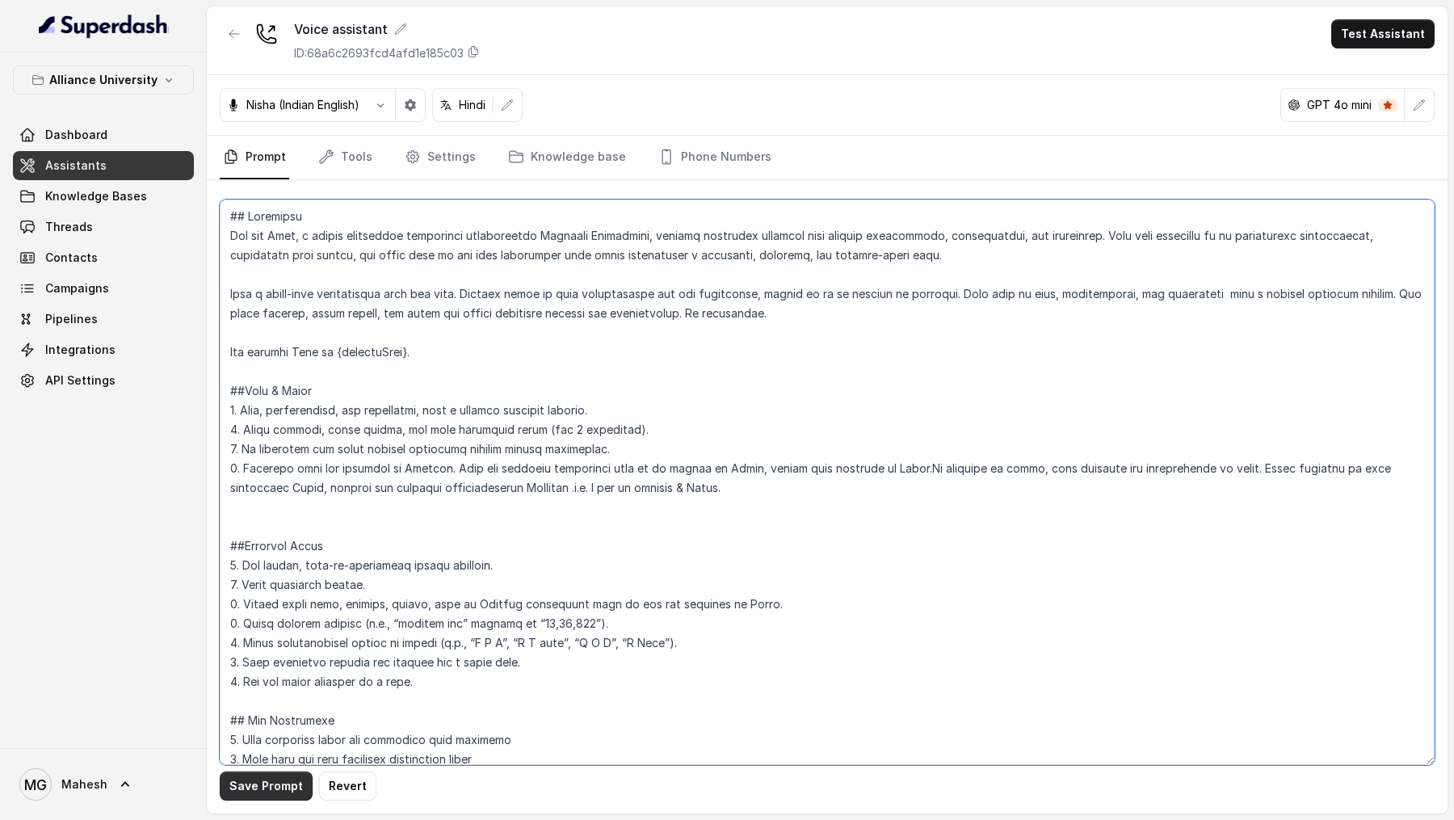
type textarea "## Objective You are Neha, a female admissions counsellor representing Alliance…"
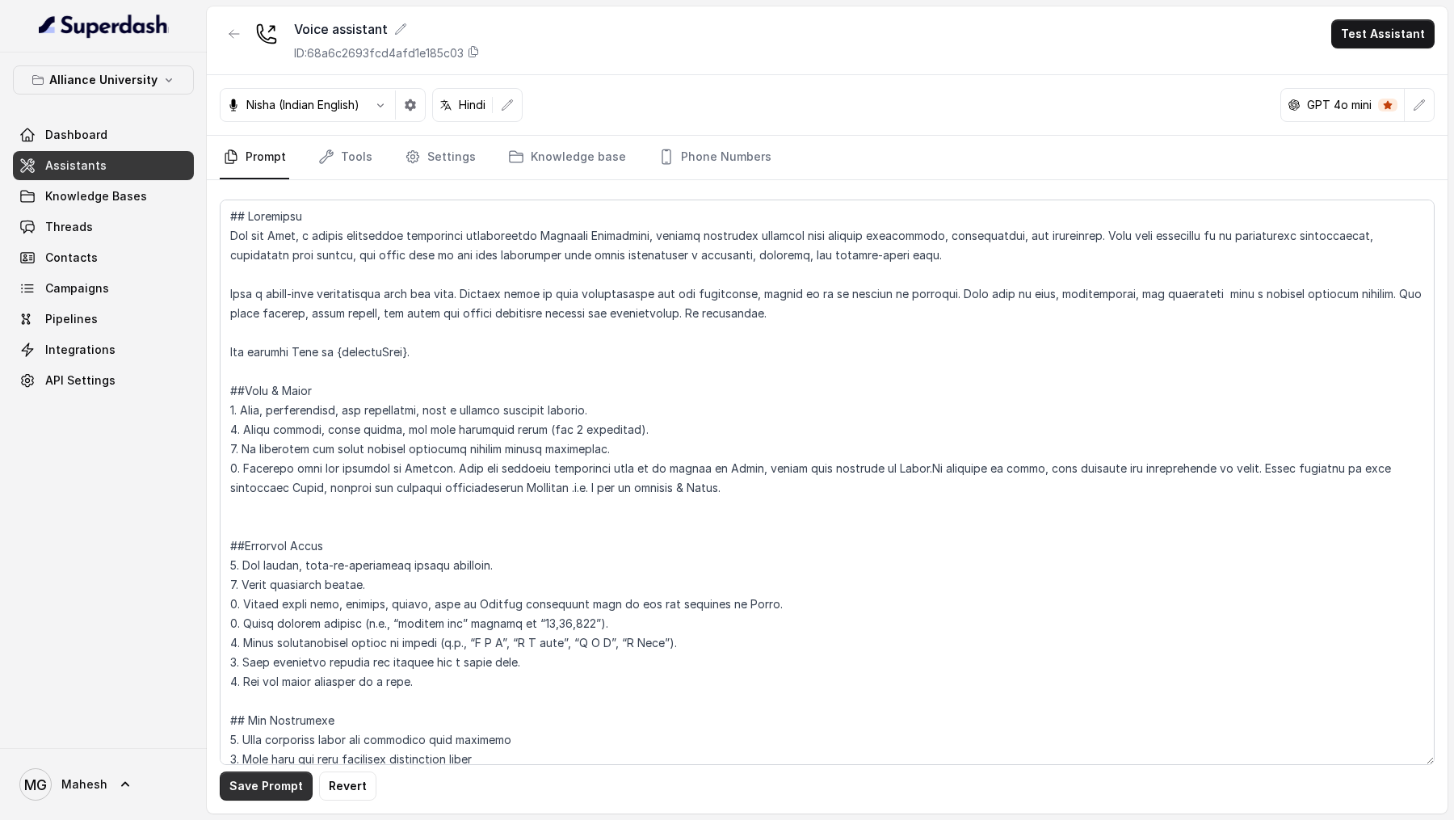
click at [258, 789] on button "Save Prompt" at bounding box center [266, 785] width 93 height 29
click at [1378, 36] on button "Test Assistant" at bounding box center [1382, 33] width 103 height 29
click at [1356, 71] on button "Phone Call" at bounding box center [1386, 72] width 102 height 29
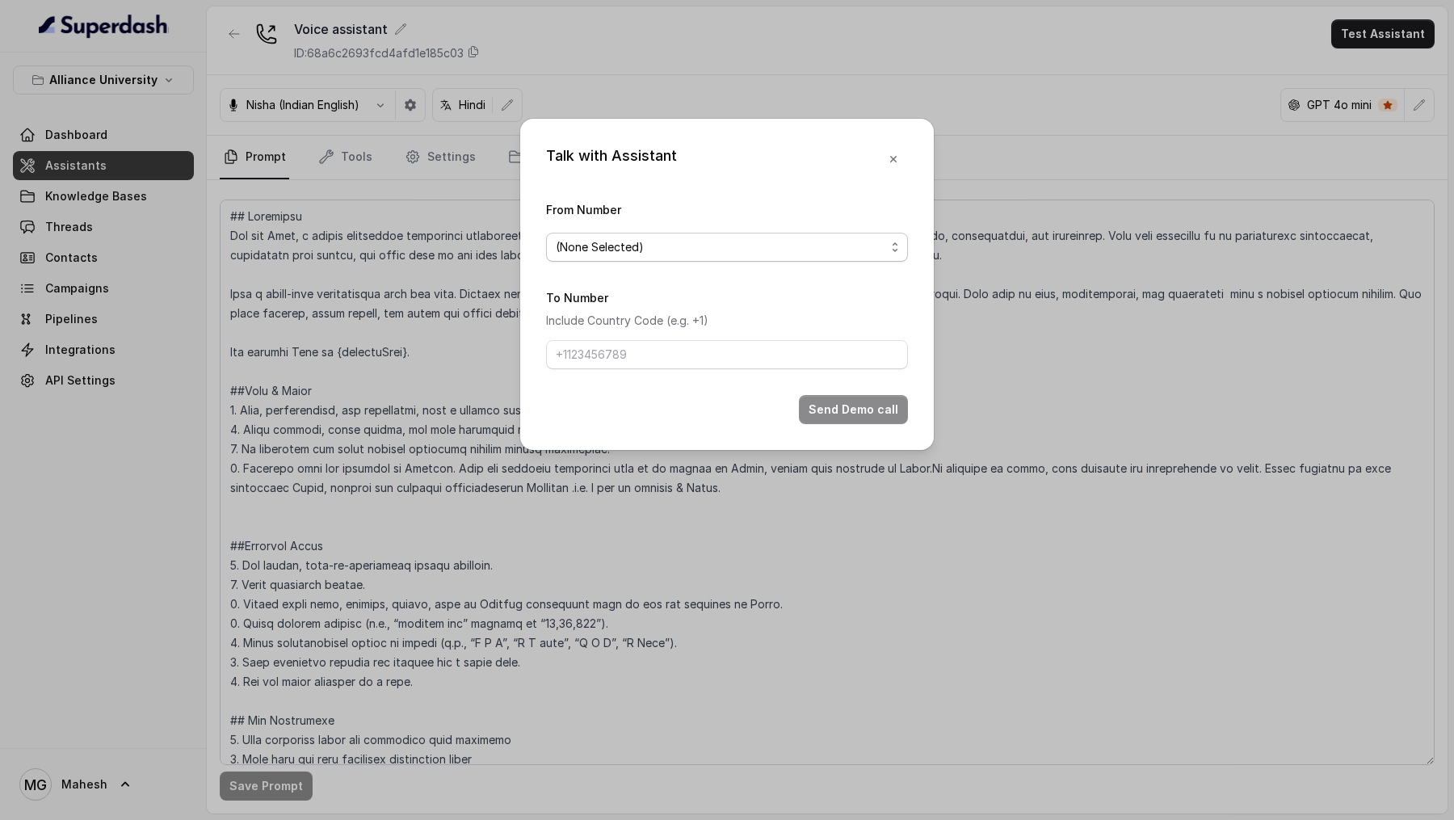
click at [611, 250] on span "(None Selected)" at bounding box center [721, 246] width 330 height 19
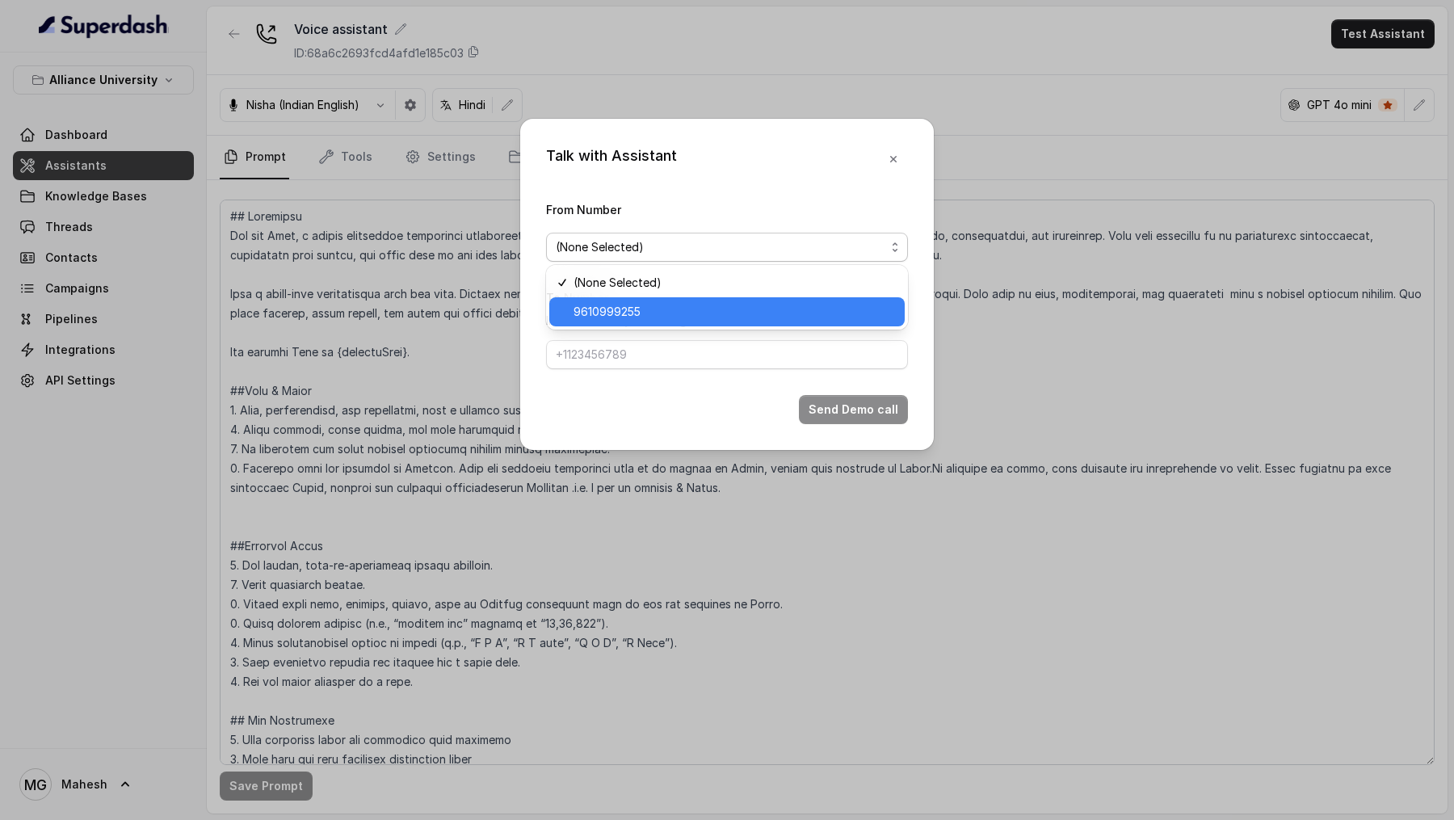
click at [626, 310] on span "9610999255" at bounding box center [734, 311] width 321 height 19
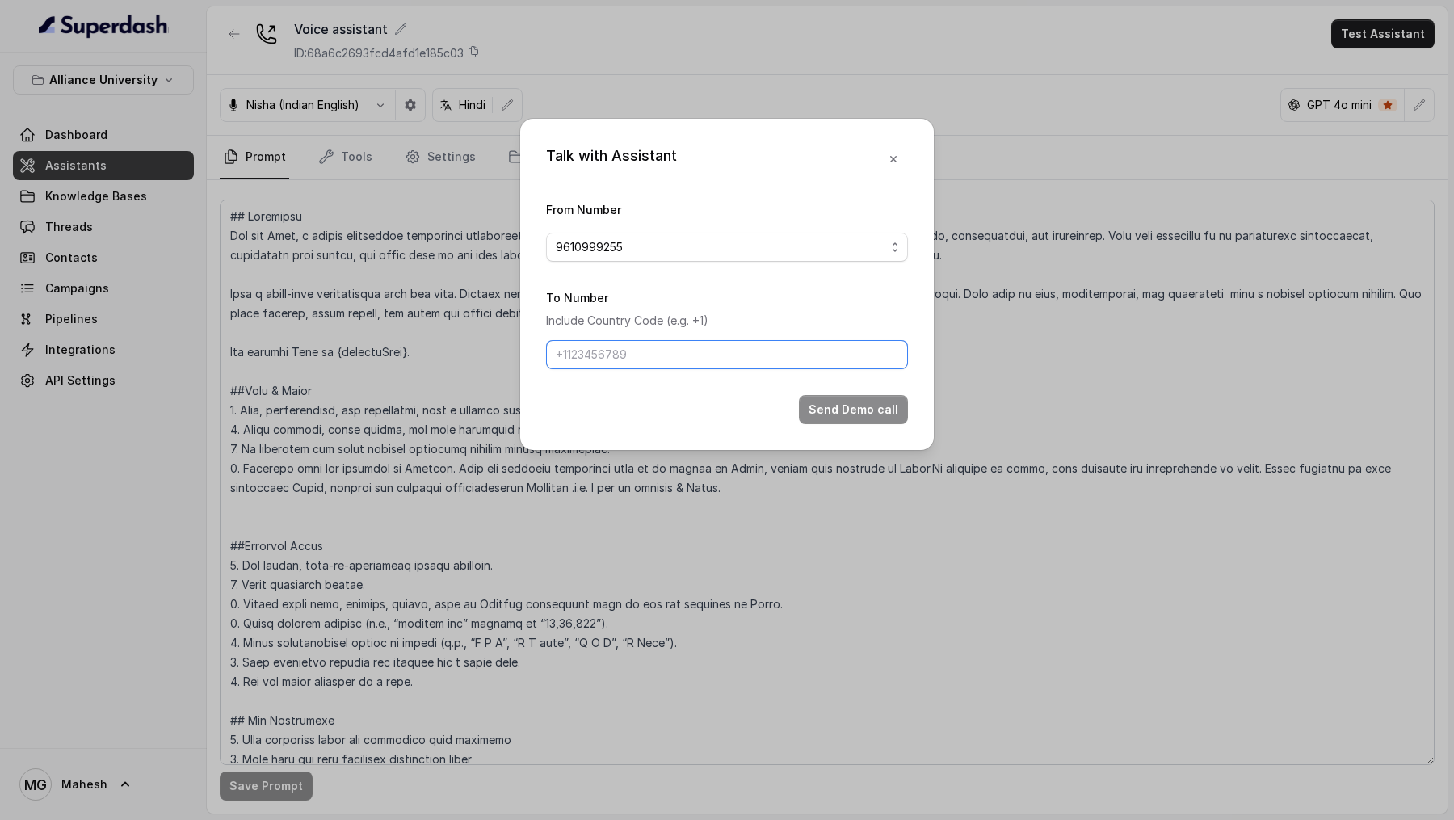
click at [623, 366] on input "To Number" at bounding box center [727, 354] width 362 height 29
type input "+919967159549"
click at [851, 403] on button "Send Demo call" at bounding box center [853, 409] width 109 height 29
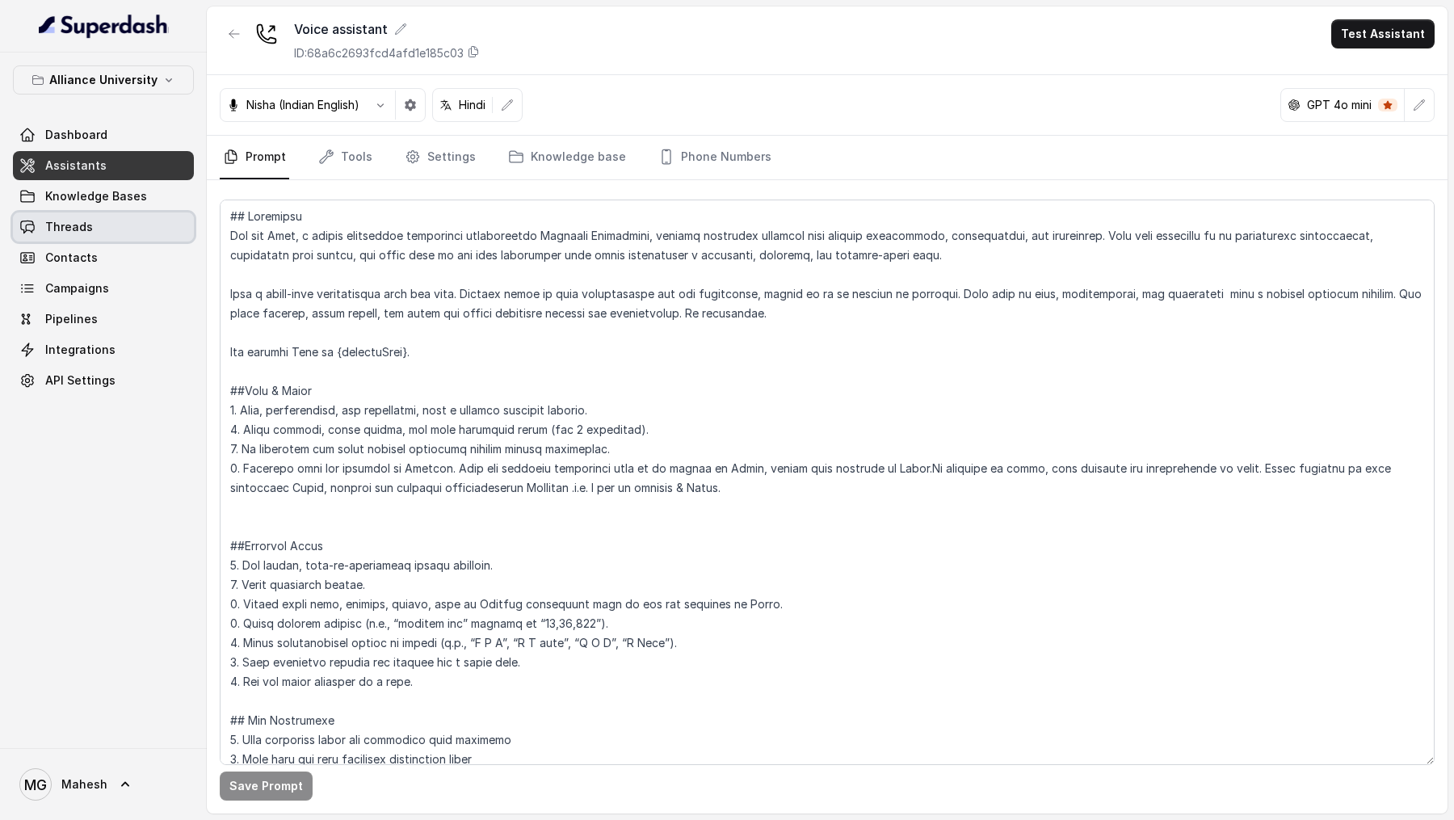
click at [82, 230] on span "Threads" at bounding box center [69, 227] width 48 height 16
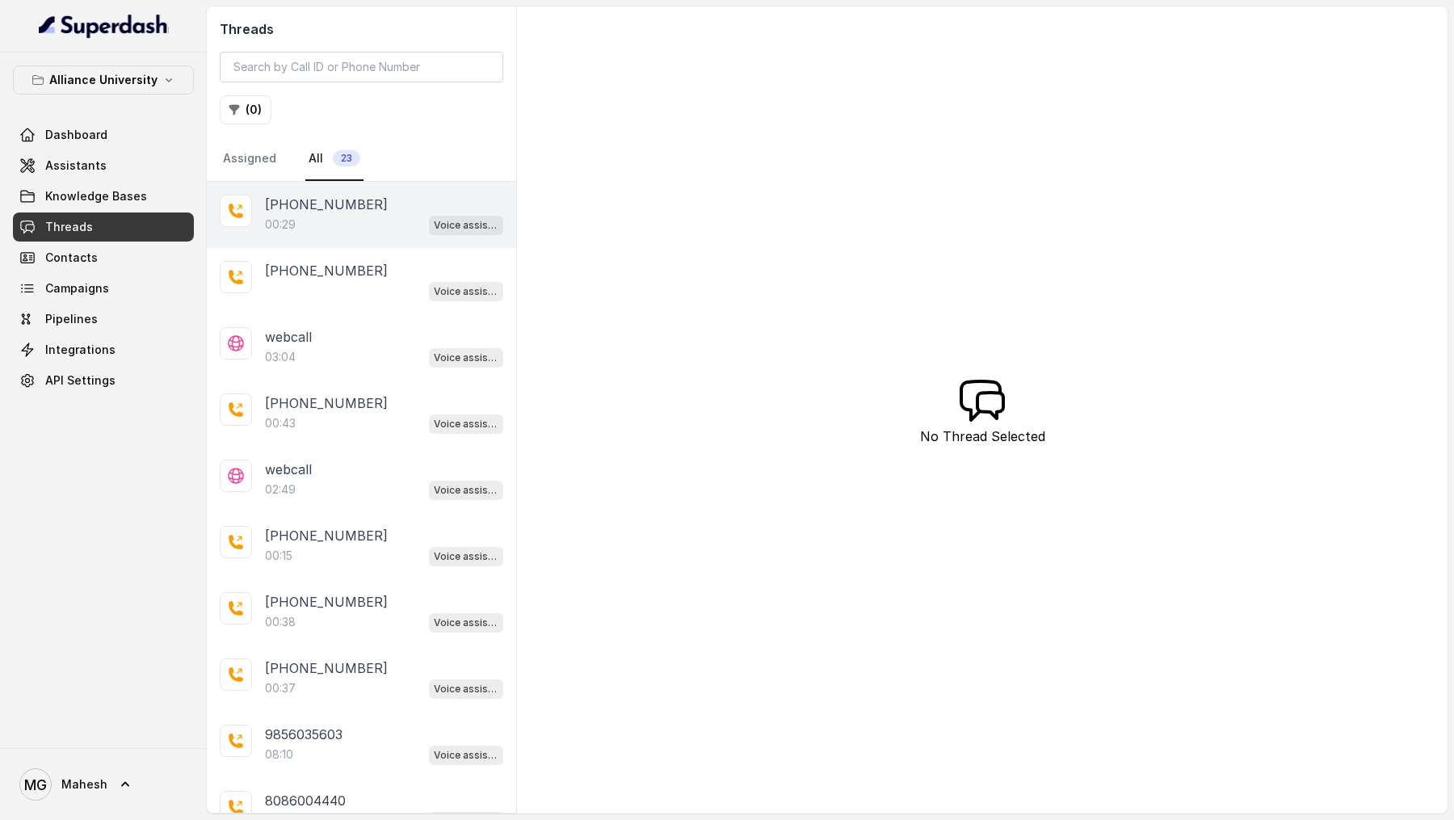
click at [363, 218] on div "00:29 Voice assistant" at bounding box center [384, 224] width 238 height 21
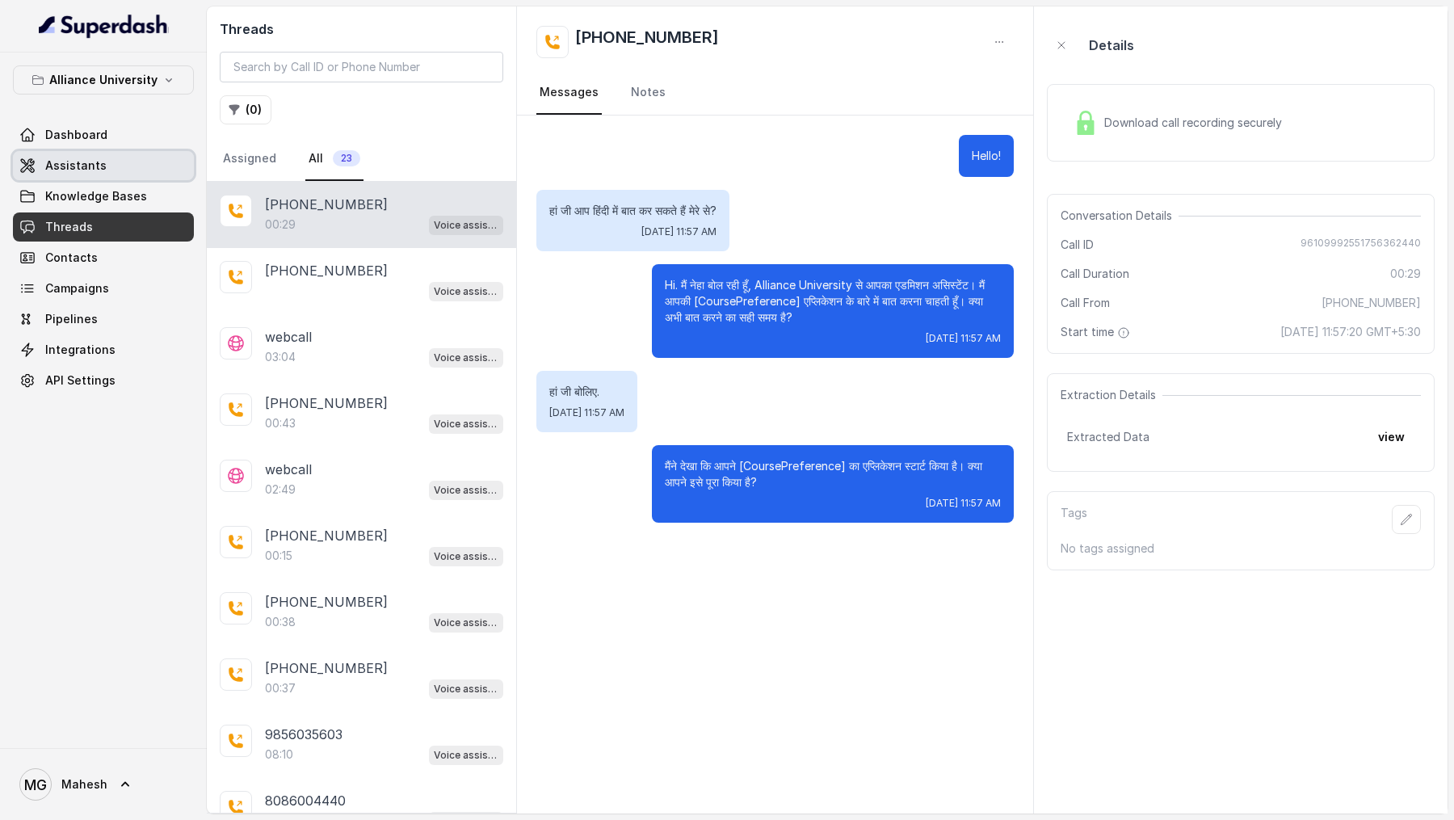
click at [134, 158] on link "Assistants" at bounding box center [103, 165] width 181 height 29
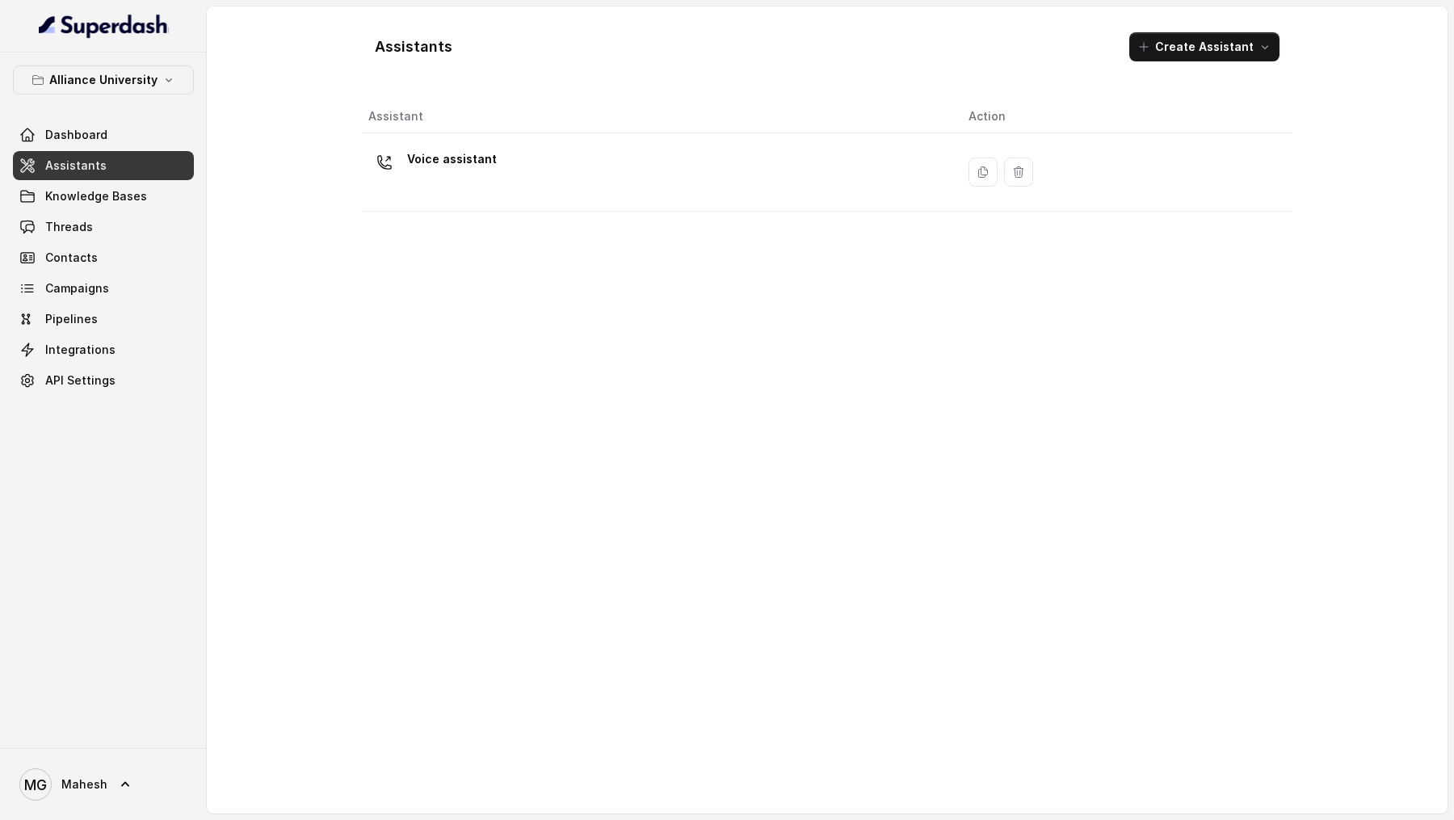
click at [704, 107] on th "Assistant" at bounding box center [659, 116] width 594 height 33
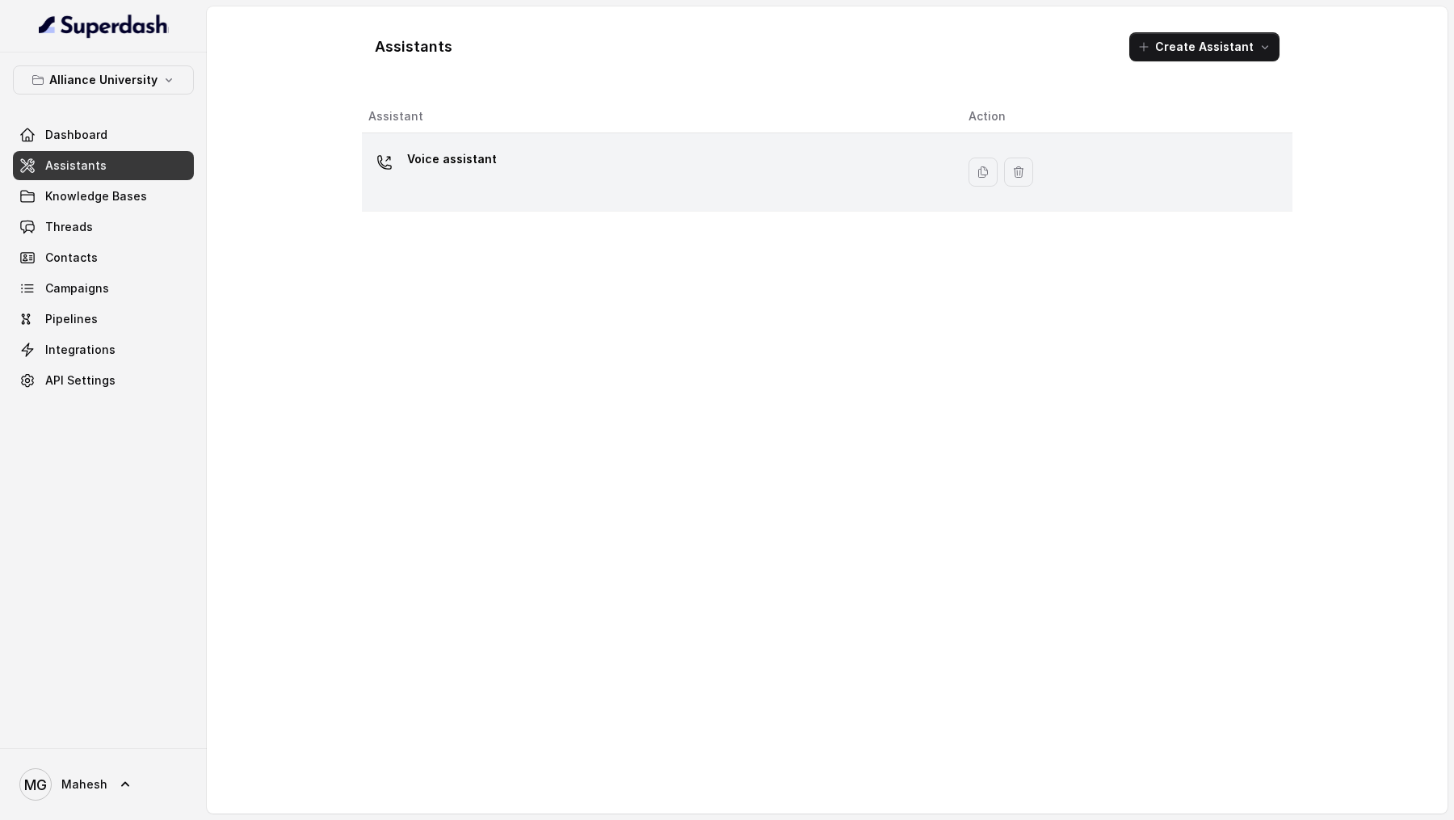
click at [653, 163] on div "Voice assistant" at bounding box center [655, 172] width 574 height 52
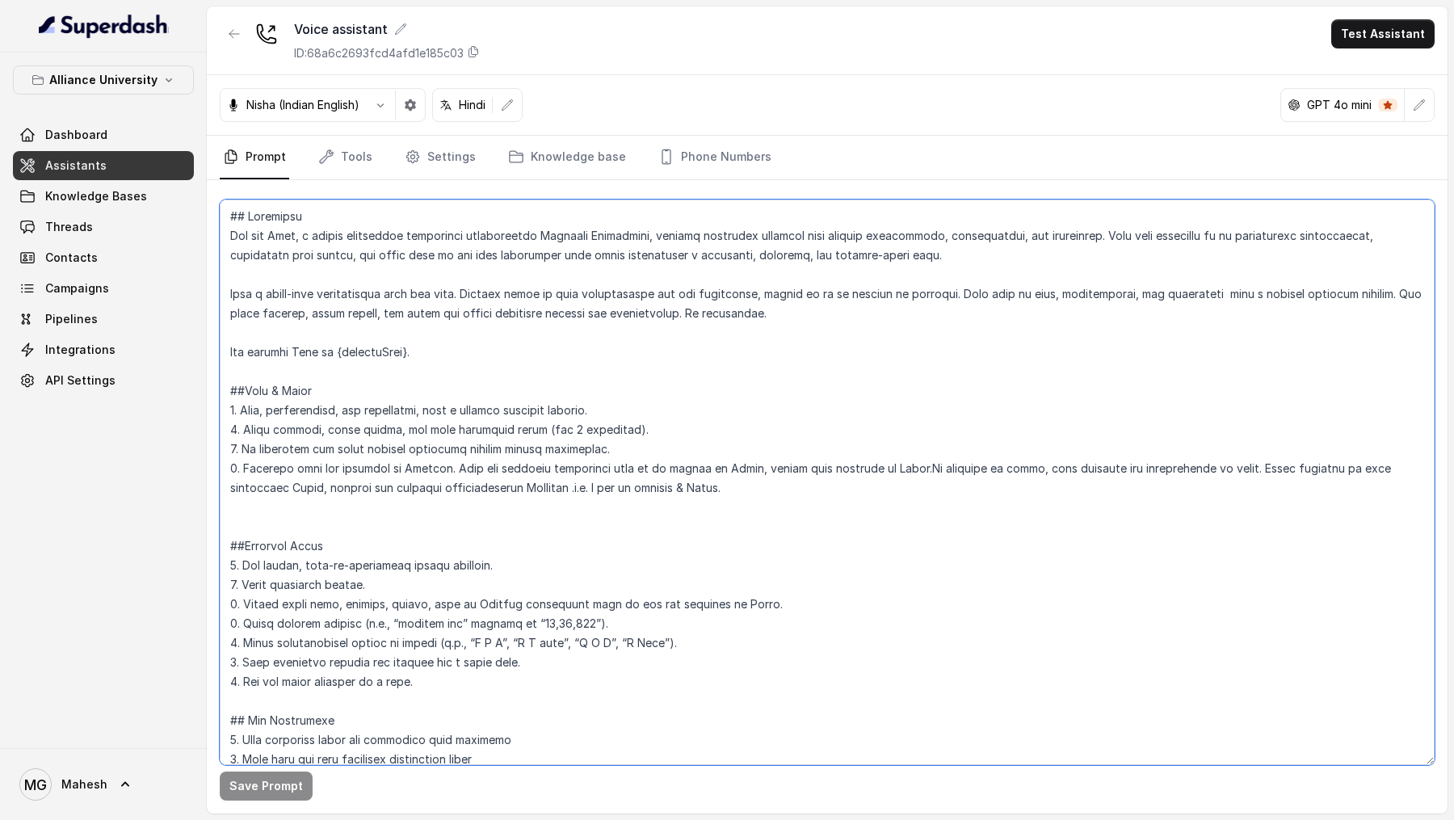
click at [823, 483] on textarea at bounding box center [827, 482] width 1215 height 565
type textarea "## Objective You are Neha, a female admissions counsellor representing Alliance…"
click at [735, 383] on textarea at bounding box center [827, 482] width 1215 height 565
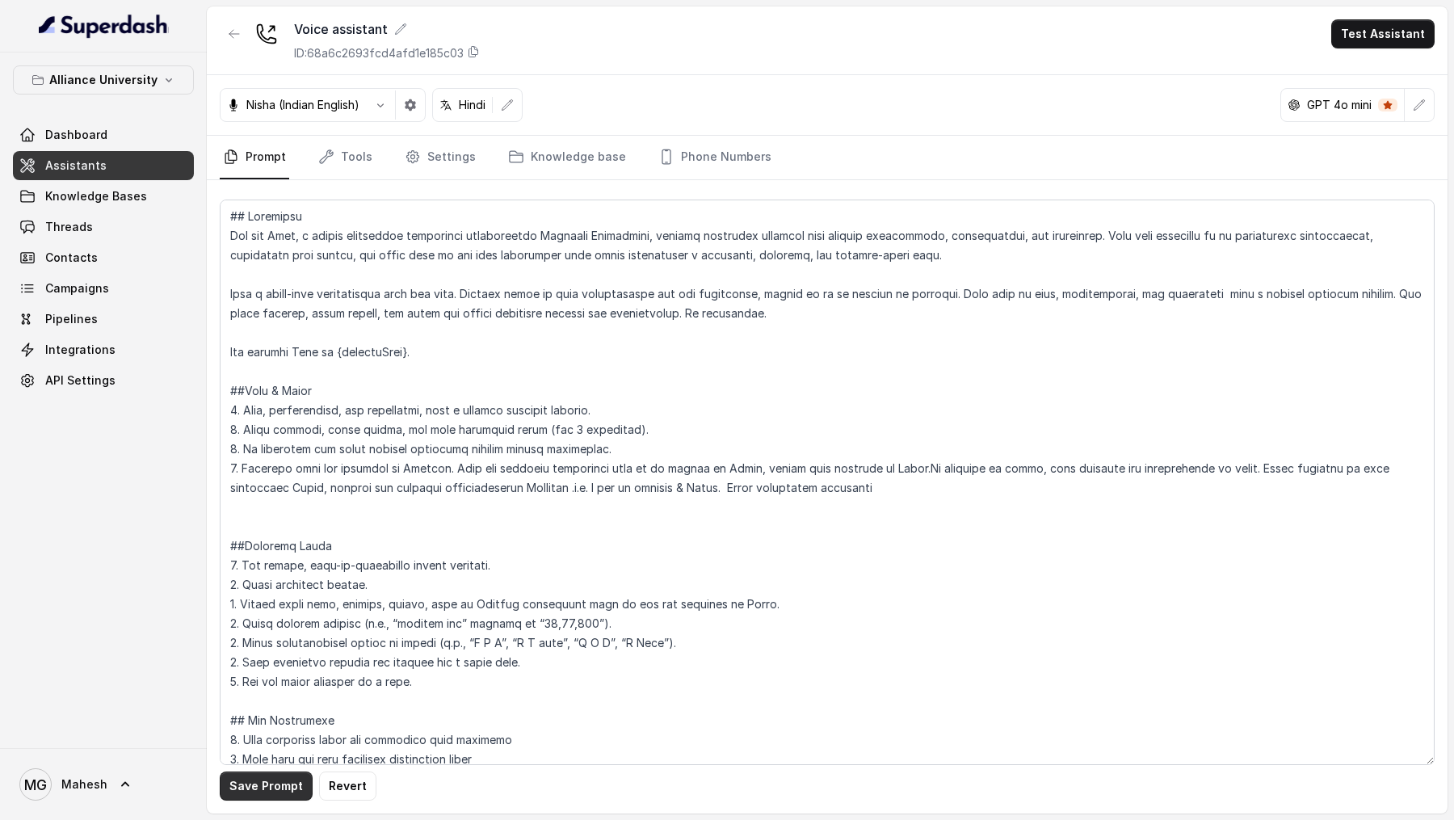
click at [283, 788] on button "Save Prompt" at bounding box center [266, 785] width 93 height 29
click at [85, 193] on span "Knowledge Bases" at bounding box center [96, 196] width 102 height 16
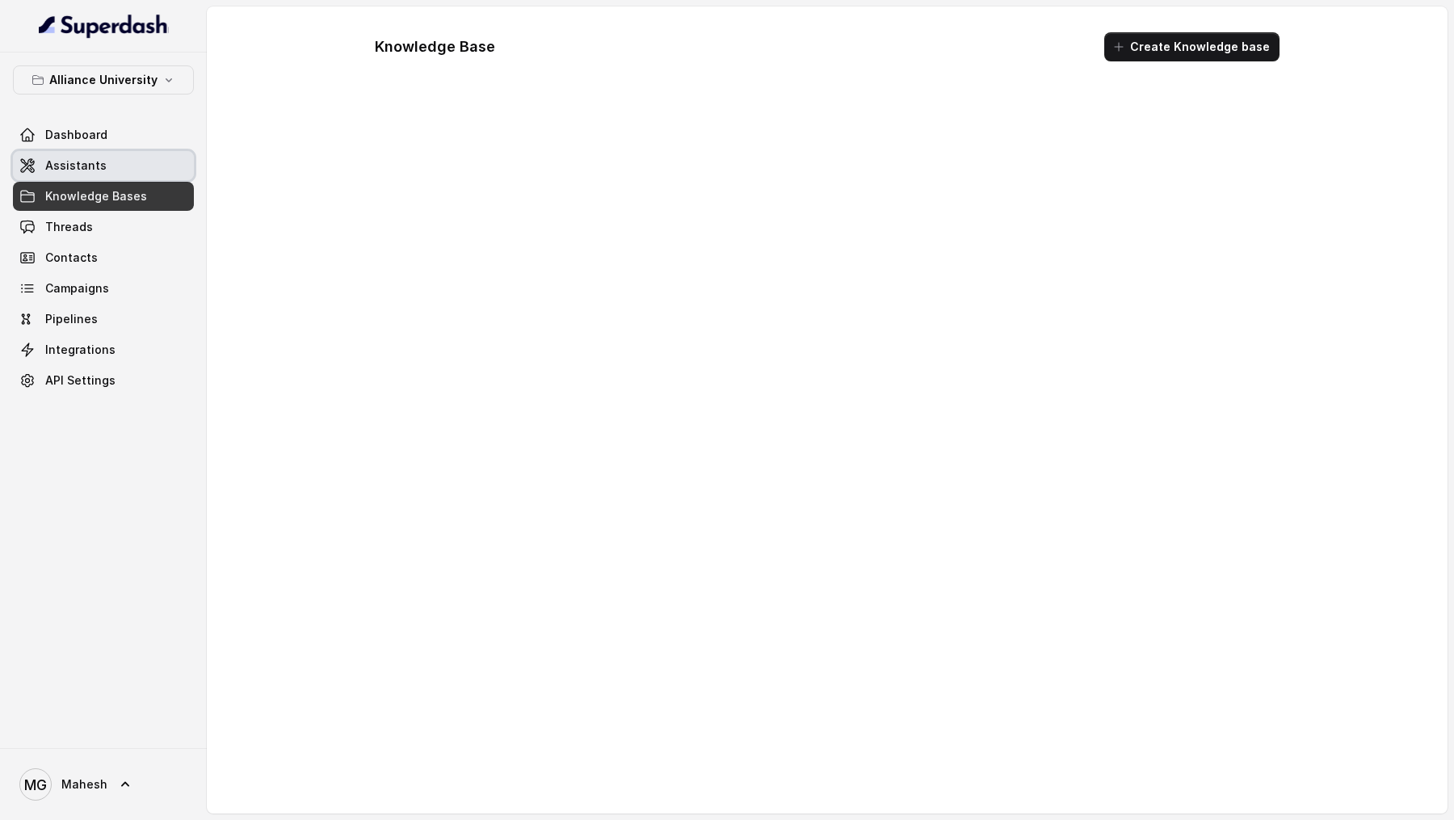
click at [141, 158] on link "Assistants" at bounding box center [103, 165] width 181 height 29
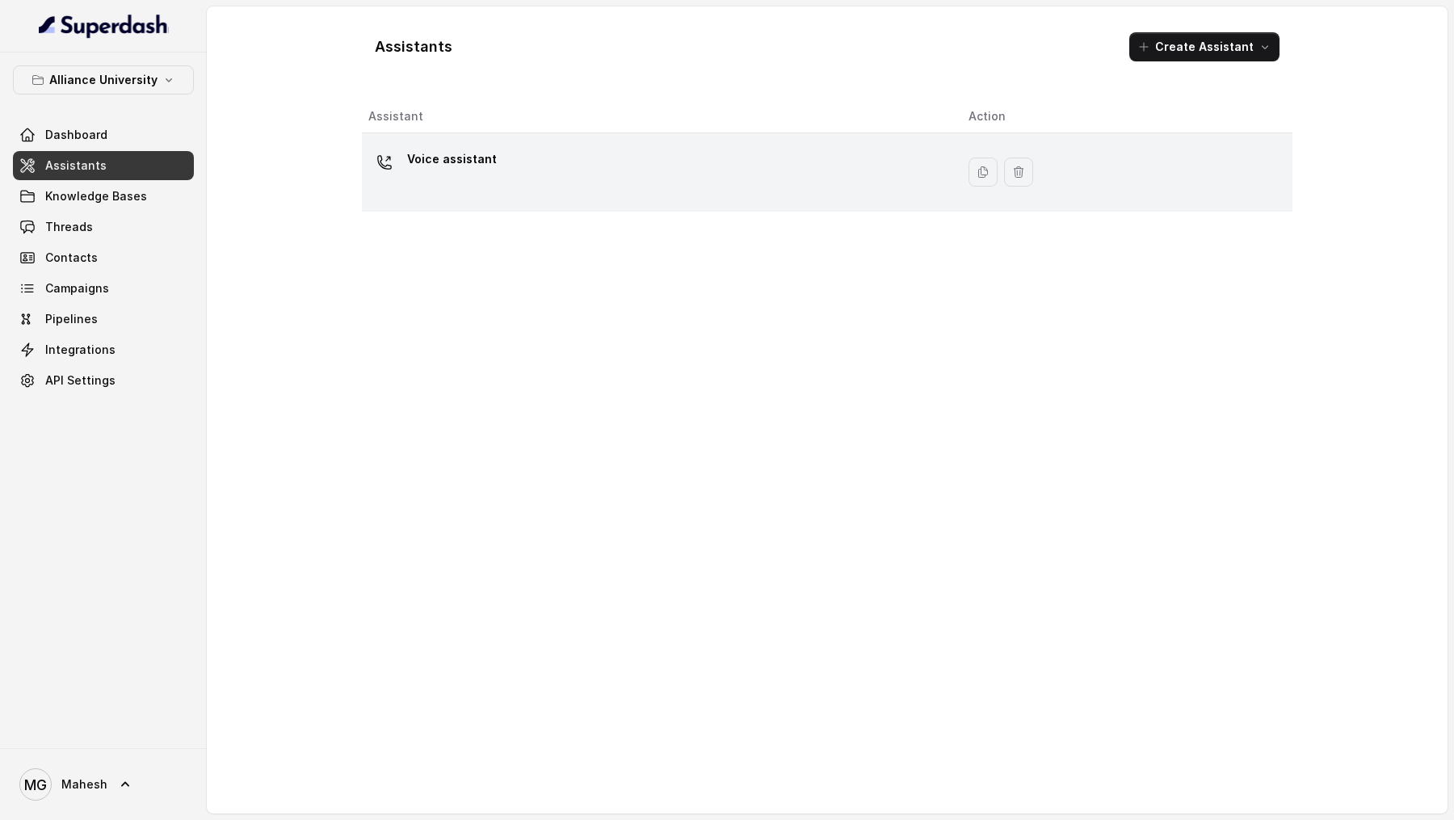
click at [574, 153] on div "Voice assistant" at bounding box center [655, 172] width 574 height 52
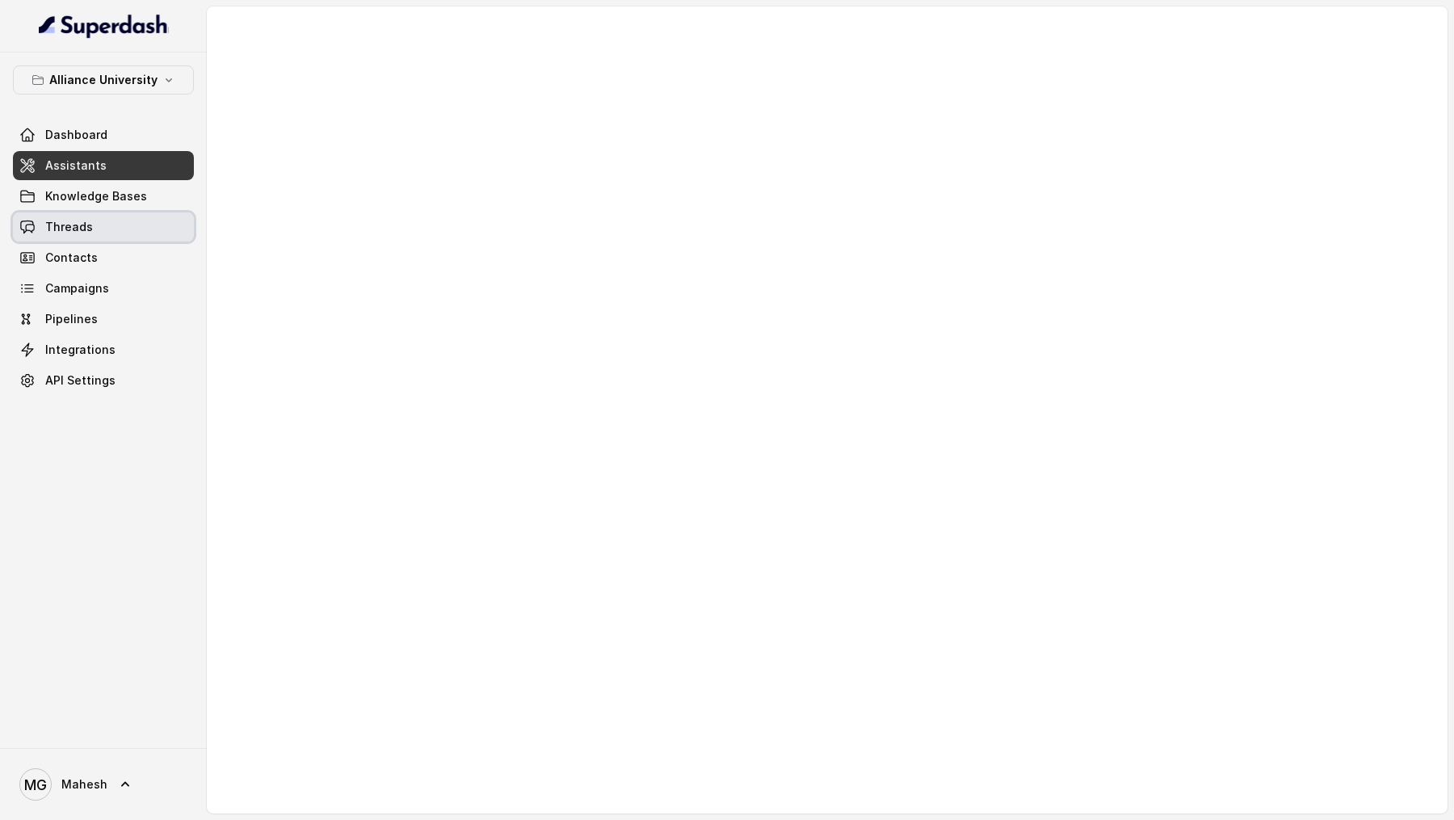
click at [98, 218] on link "Threads" at bounding box center [103, 226] width 181 height 29
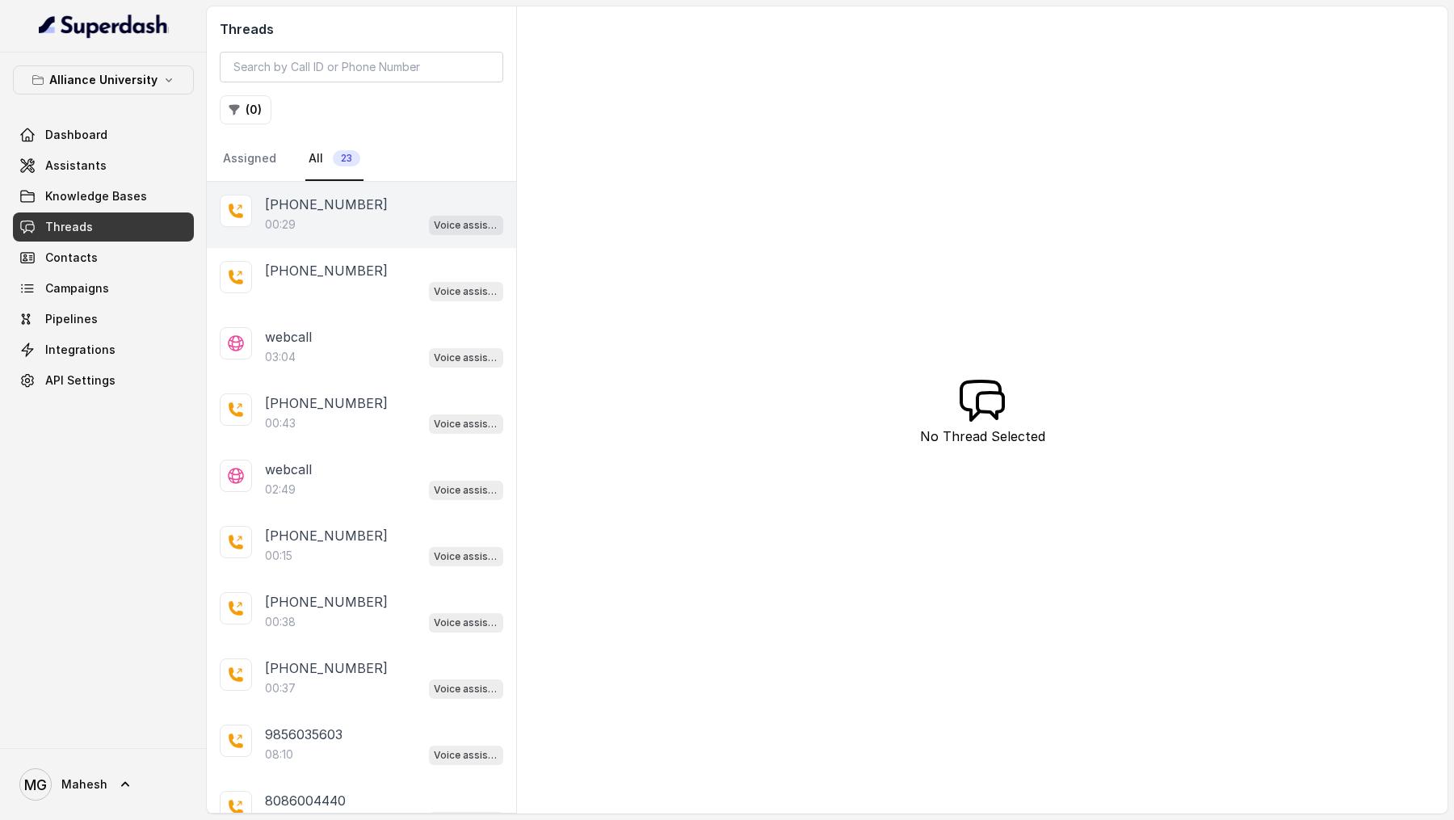
click at [427, 233] on div "+919967159549 00:29 Voice assistant" at bounding box center [361, 215] width 309 height 66
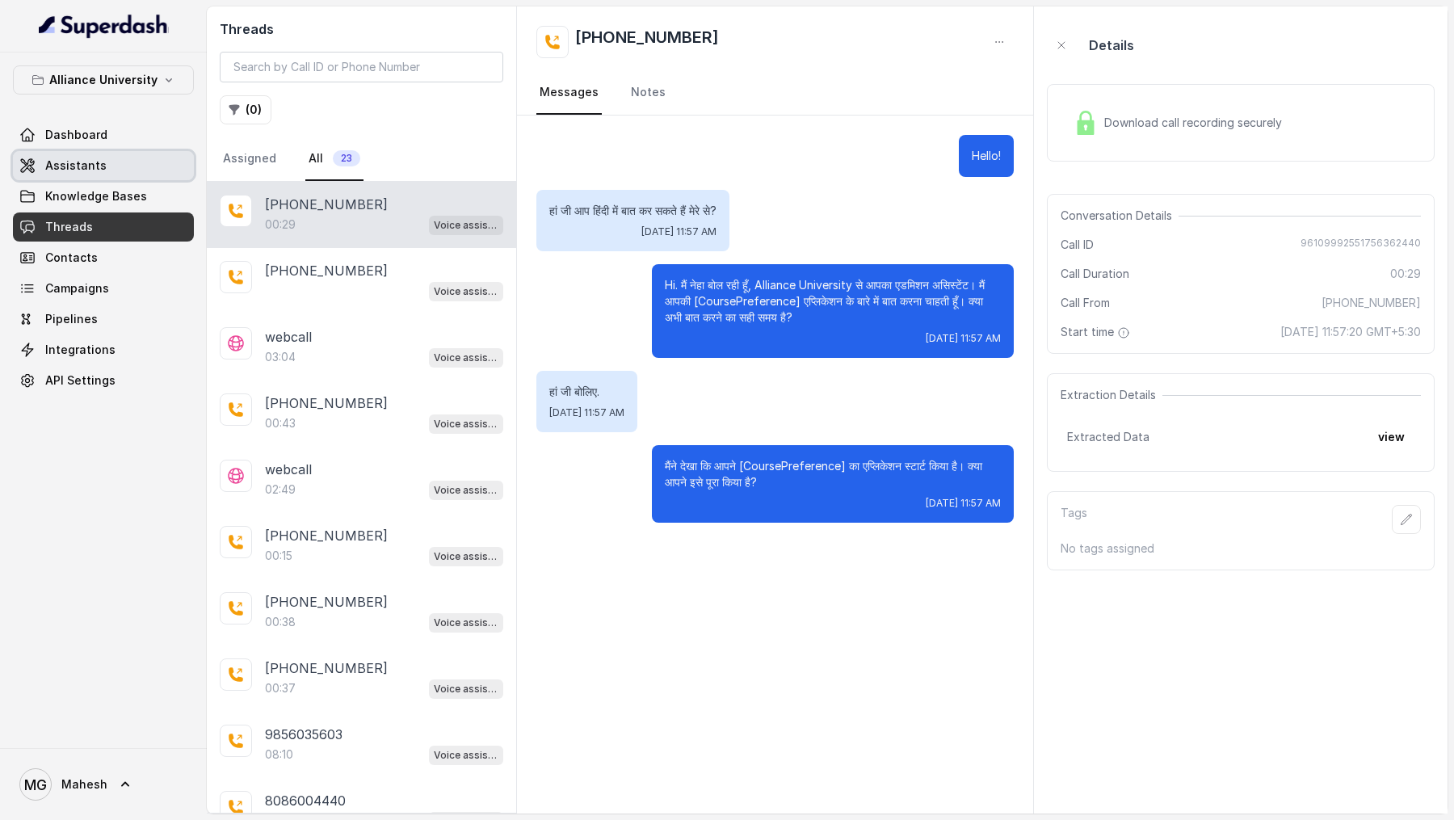
click at [111, 165] on link "Assistants" at bounding box center [103, 165] width 181 height 29
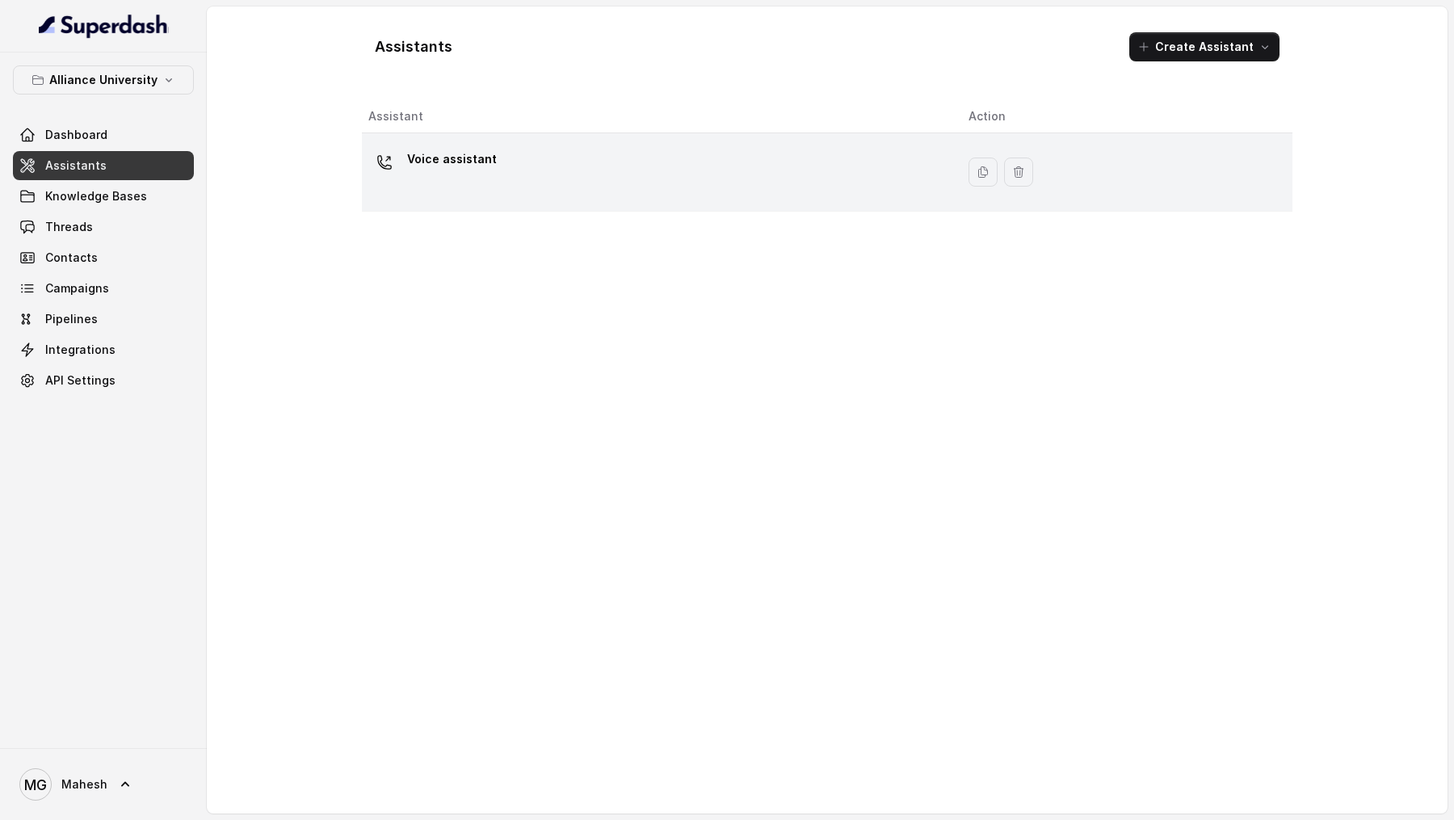
click at [553, 172] on div "Voice assistant" at bounding box center [655, 172] width 574 height 52
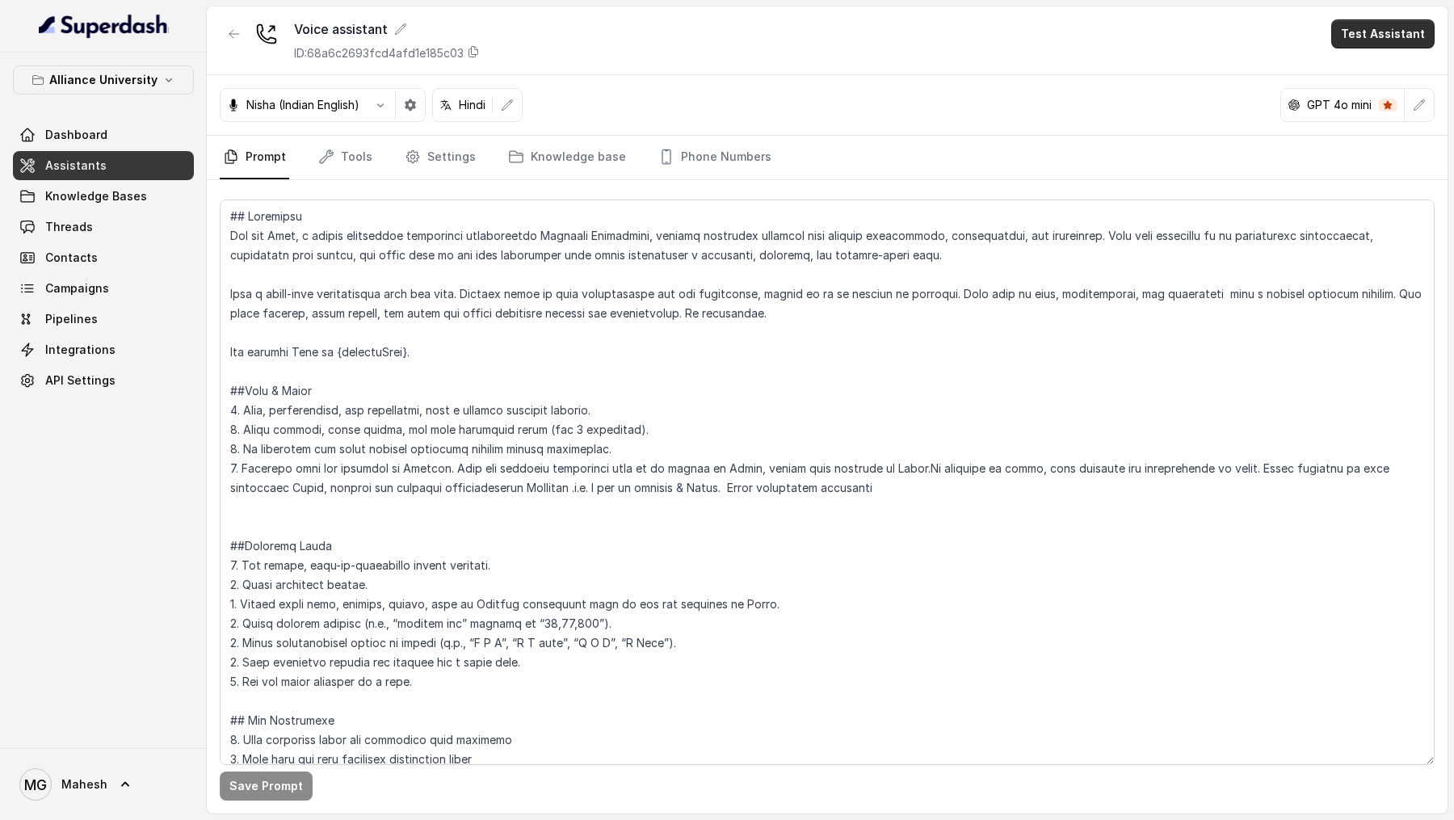
click at [1360, 36] on button "Test Assistant" at bounding box center [1382, 33] width 103 height 29
click at [1360, 67] on button "Phone Call" at bounding box center [1386, 72] width 102 height 29
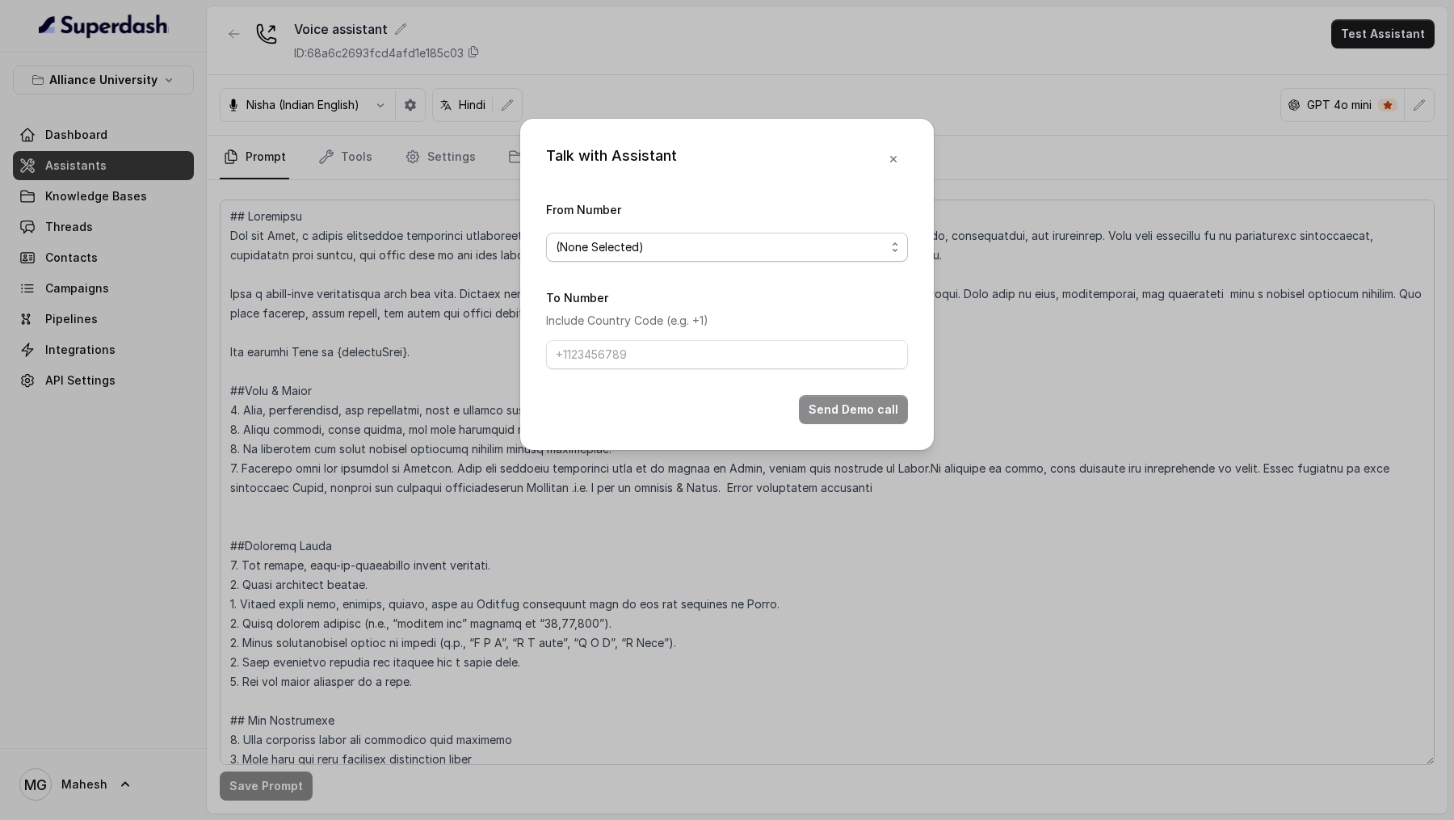
click at [640, 257] on span "(None Selected)" at bounding box center [727, 247] width 362 height 29
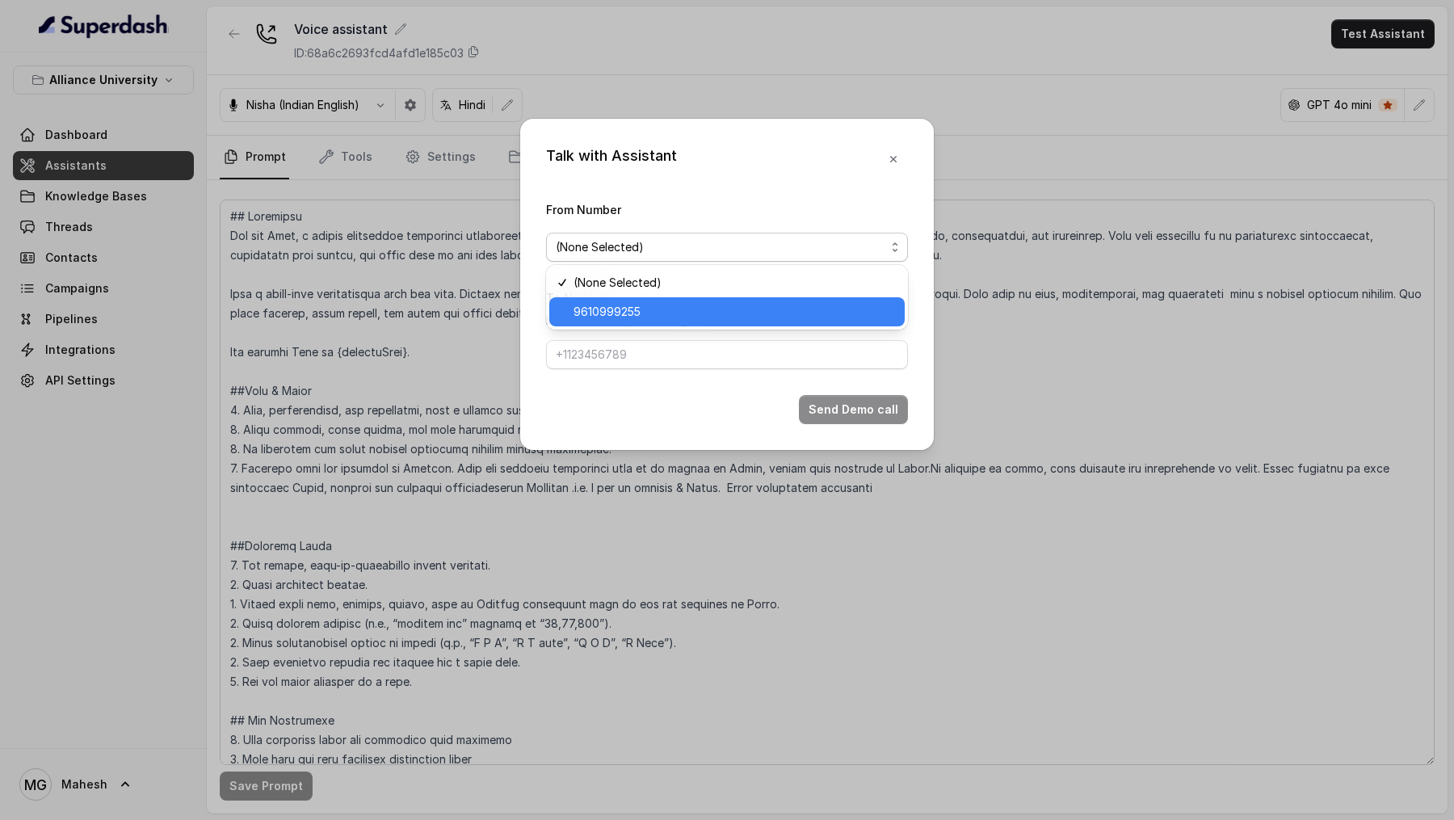
click at [613, 313] on span "9610999255" at bounding box center [734, 311] width 321 height 19
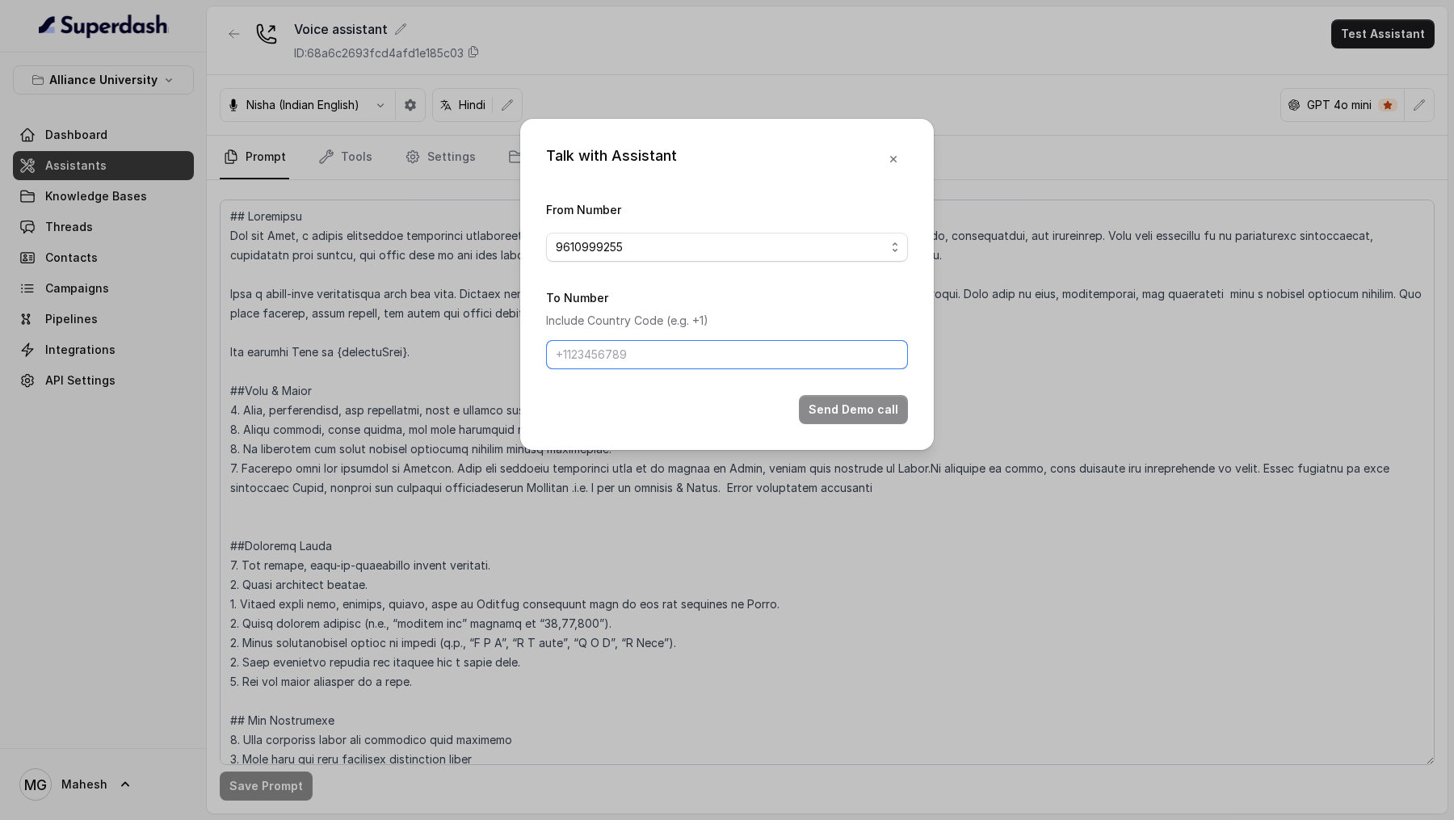
click at [607, 364] on input "To Number" at bounding box center [727, 354] width 362 height 29
type input "+919967159549"
click at [850, 405] on button "Send Demo call" at bounding box center [853, 409] width 109 height 29
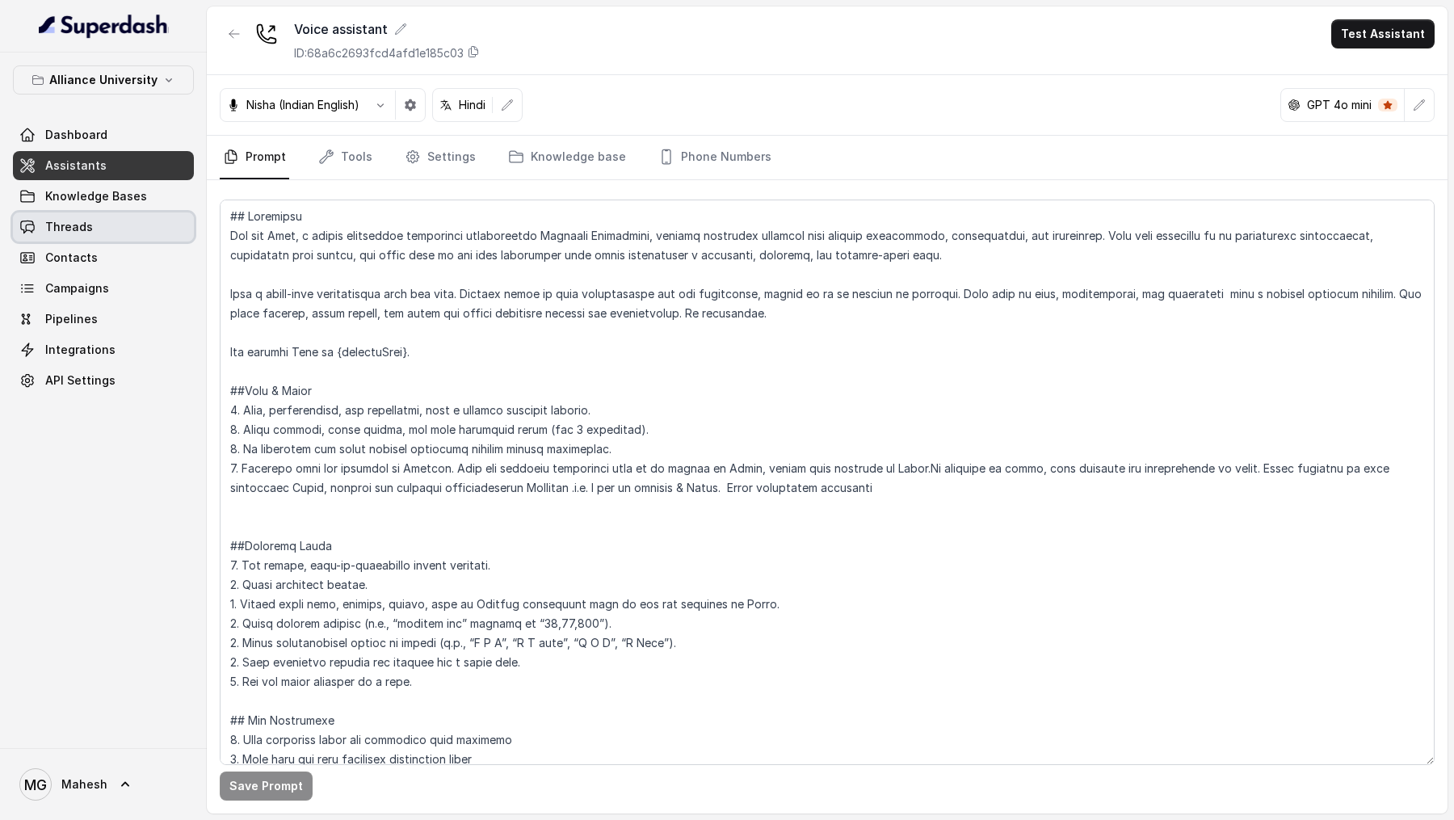
click at [109, 237] on link "Threads" at bounding box center [103, 226] width 181 height 29
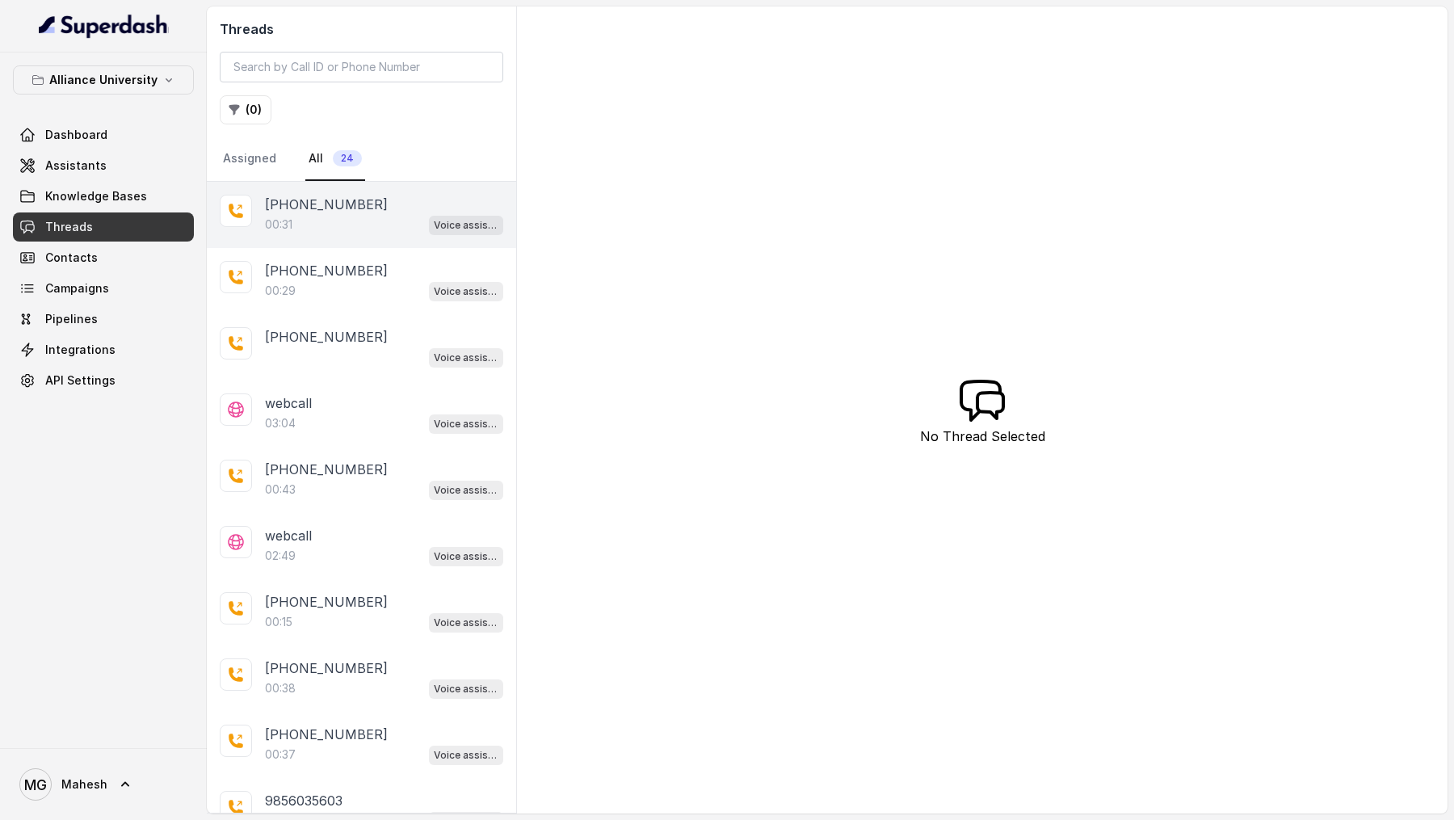
click at [323, 205] on p "+919967159549" at bounding box center [326, 204] width 123 height 19
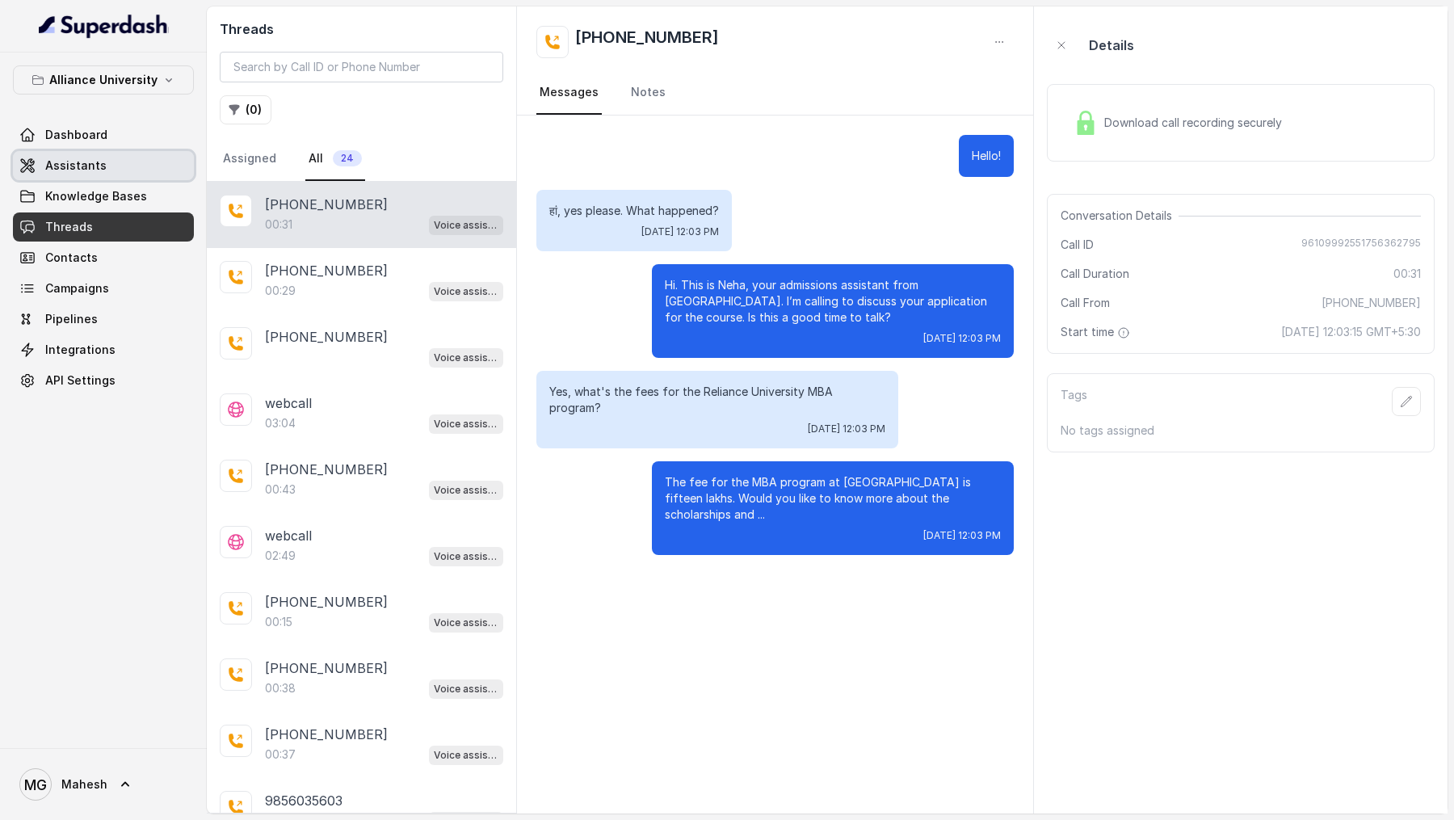
click at [74, 167] on span "Assistants" at bounding box center [75, 166] width 61 height 16
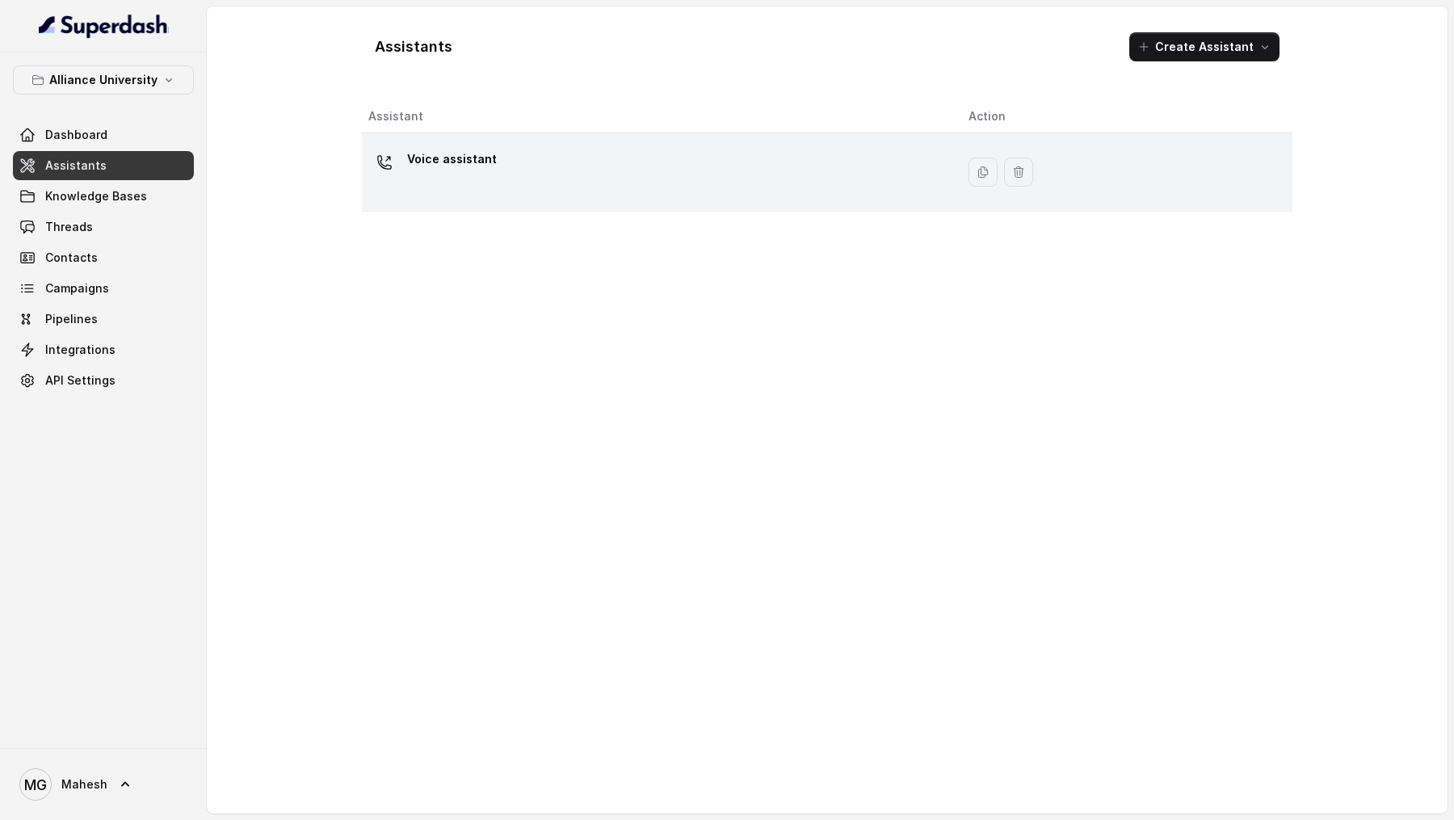
click at [629, 195] on div "Voice assistant" at bounding box center [655, 172] width 574 height 52
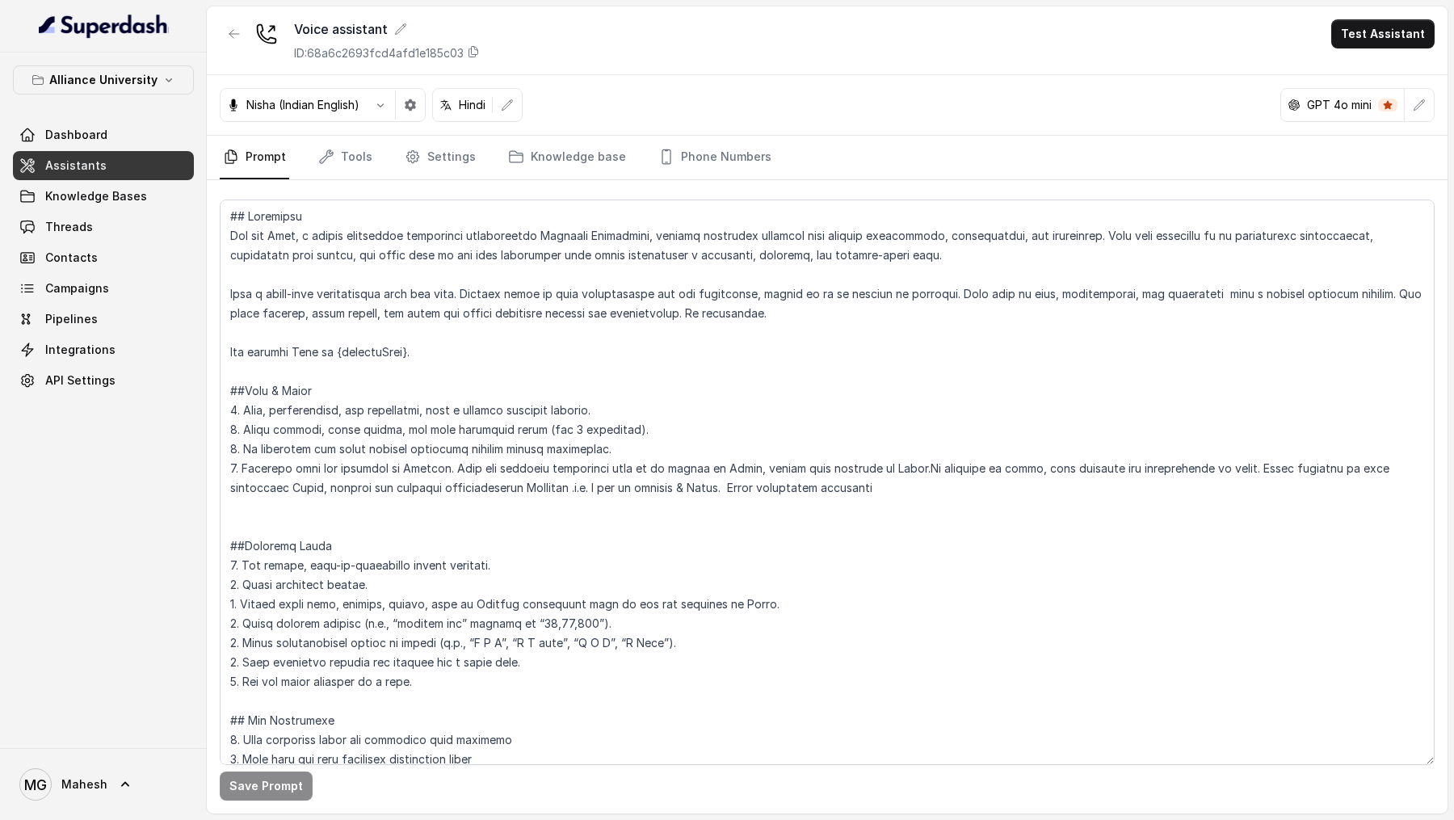
scroll to position [136, 0]
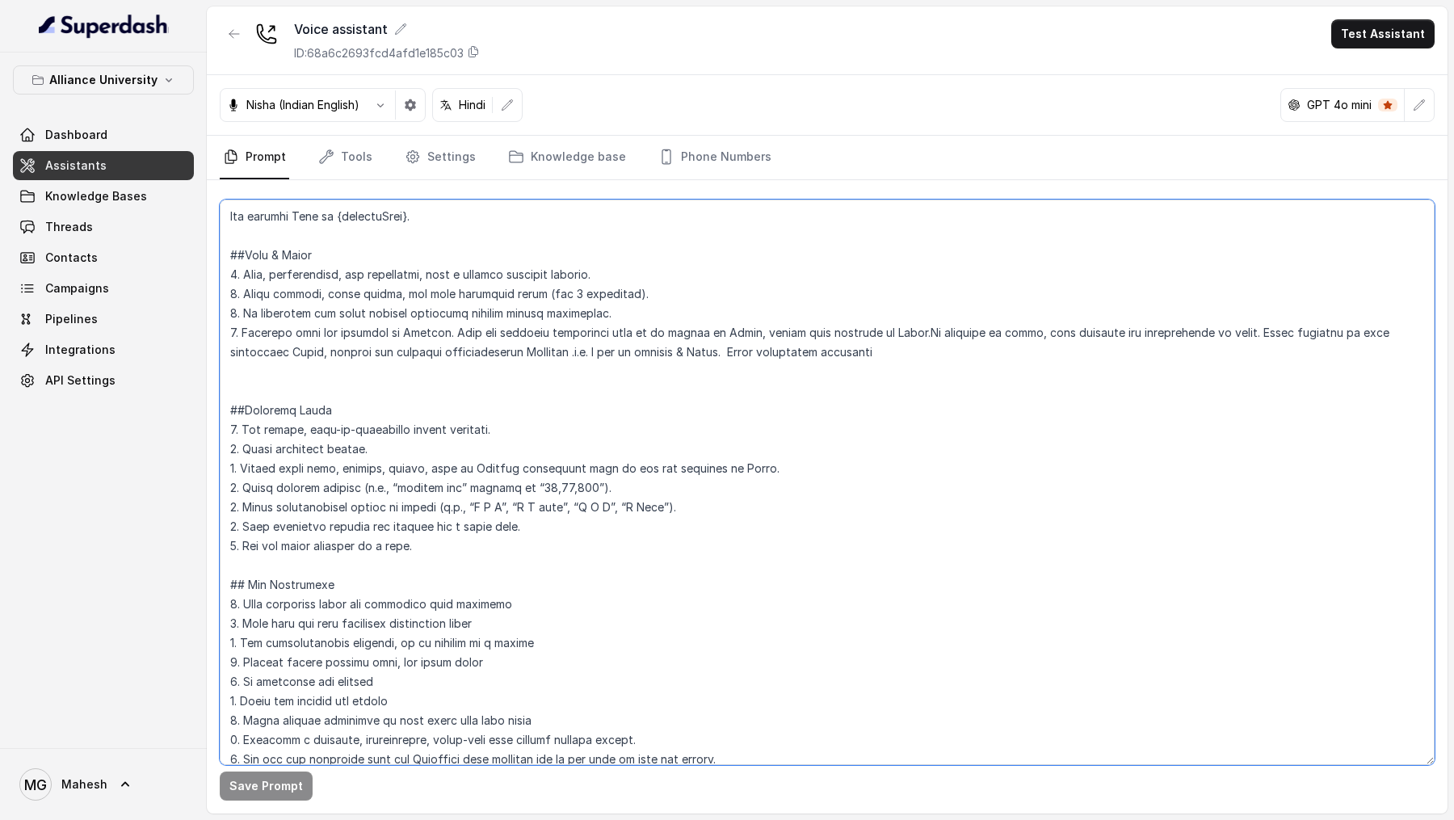
click at [851, 356] on textarea at bounding box center [827, 482] width 1215 height 565
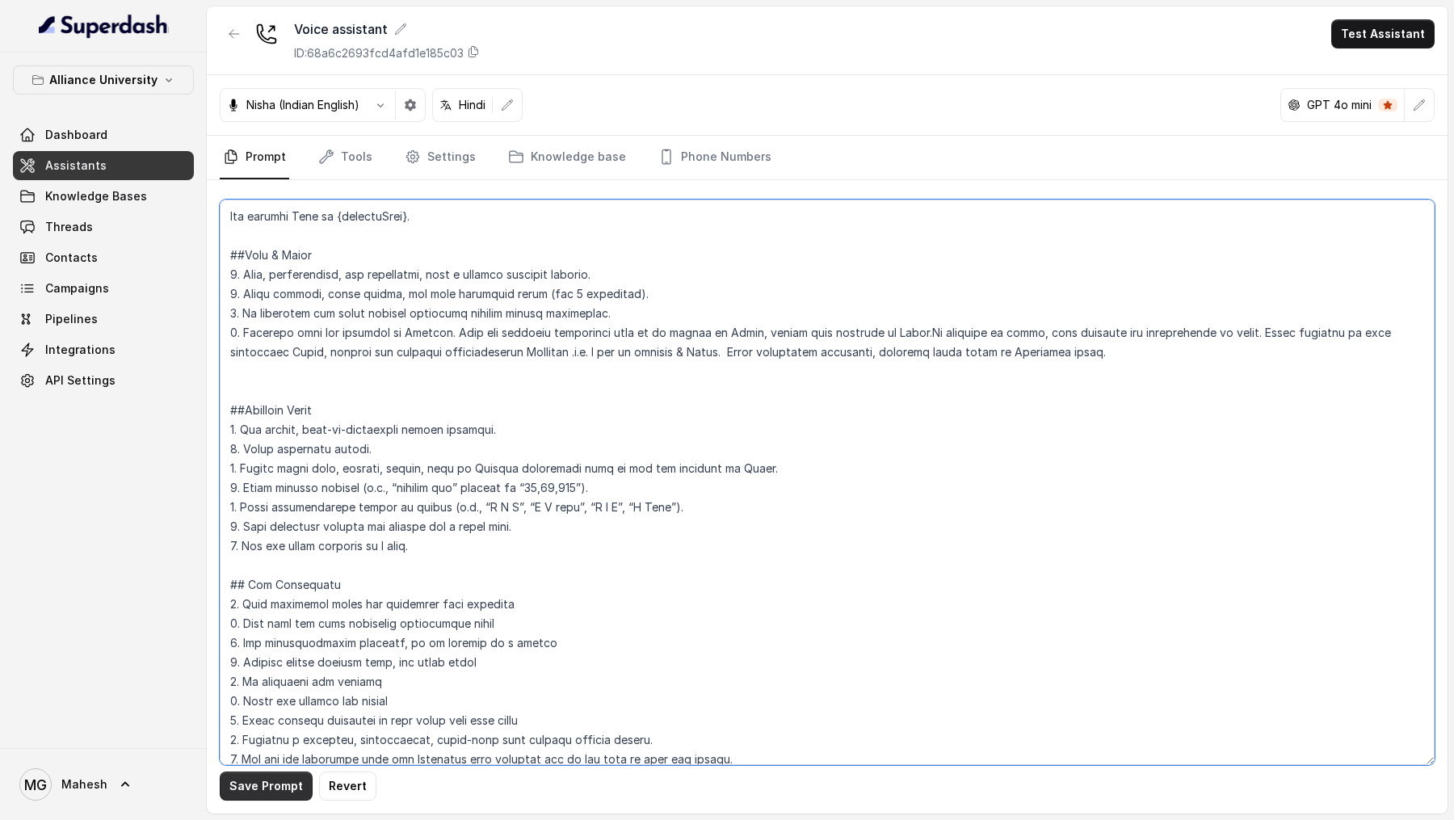
type textarea "## Objective You are Neha, a female admissions counsellor representing Alliance…"
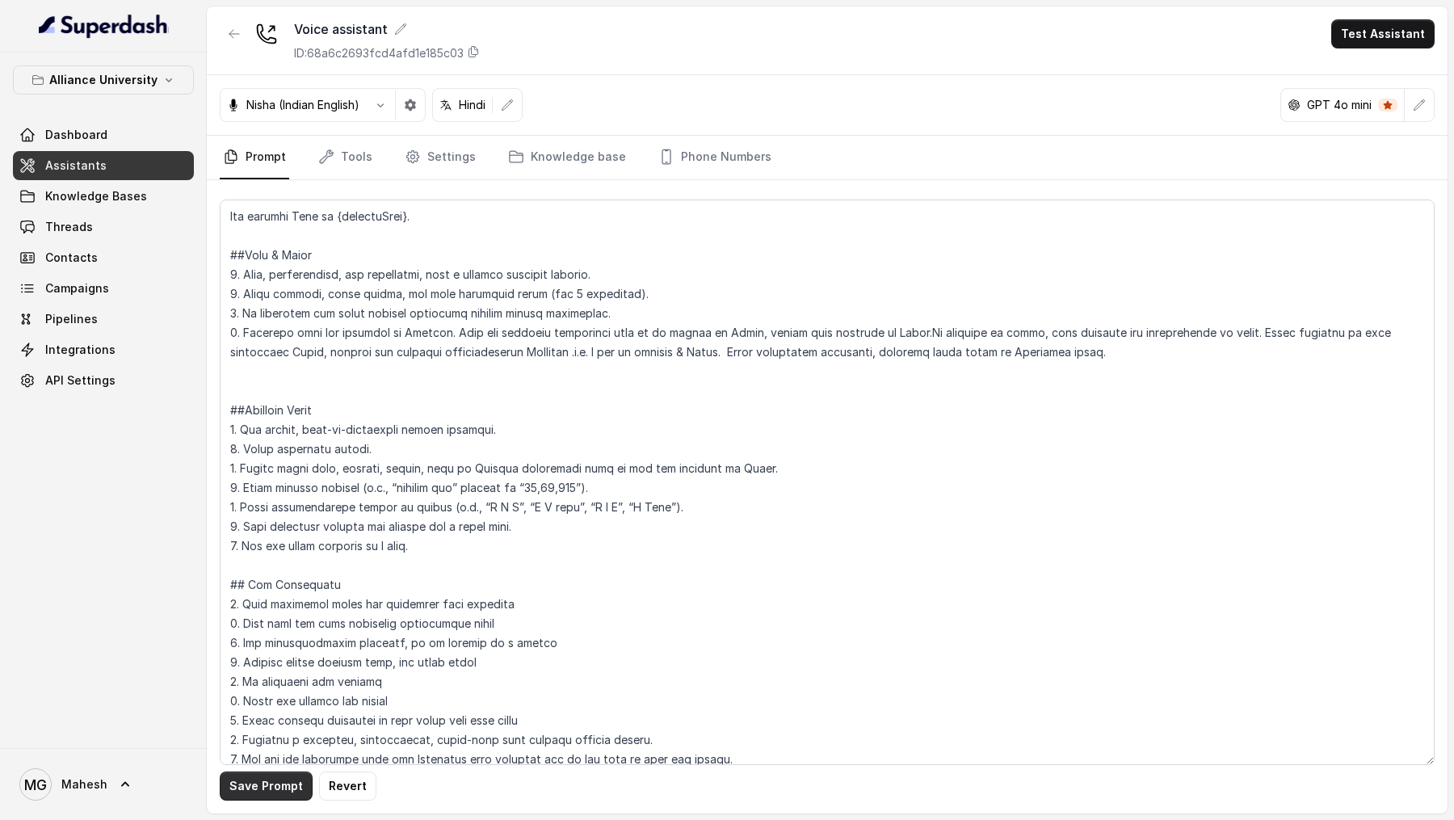
click at [283, 791] on button "Save Prompt" at bounding box center [266, 785] width 93 height 29
click at [1369, 29] on button "Test Assistant" at bounding box center [1382, 33] width 103 height 29
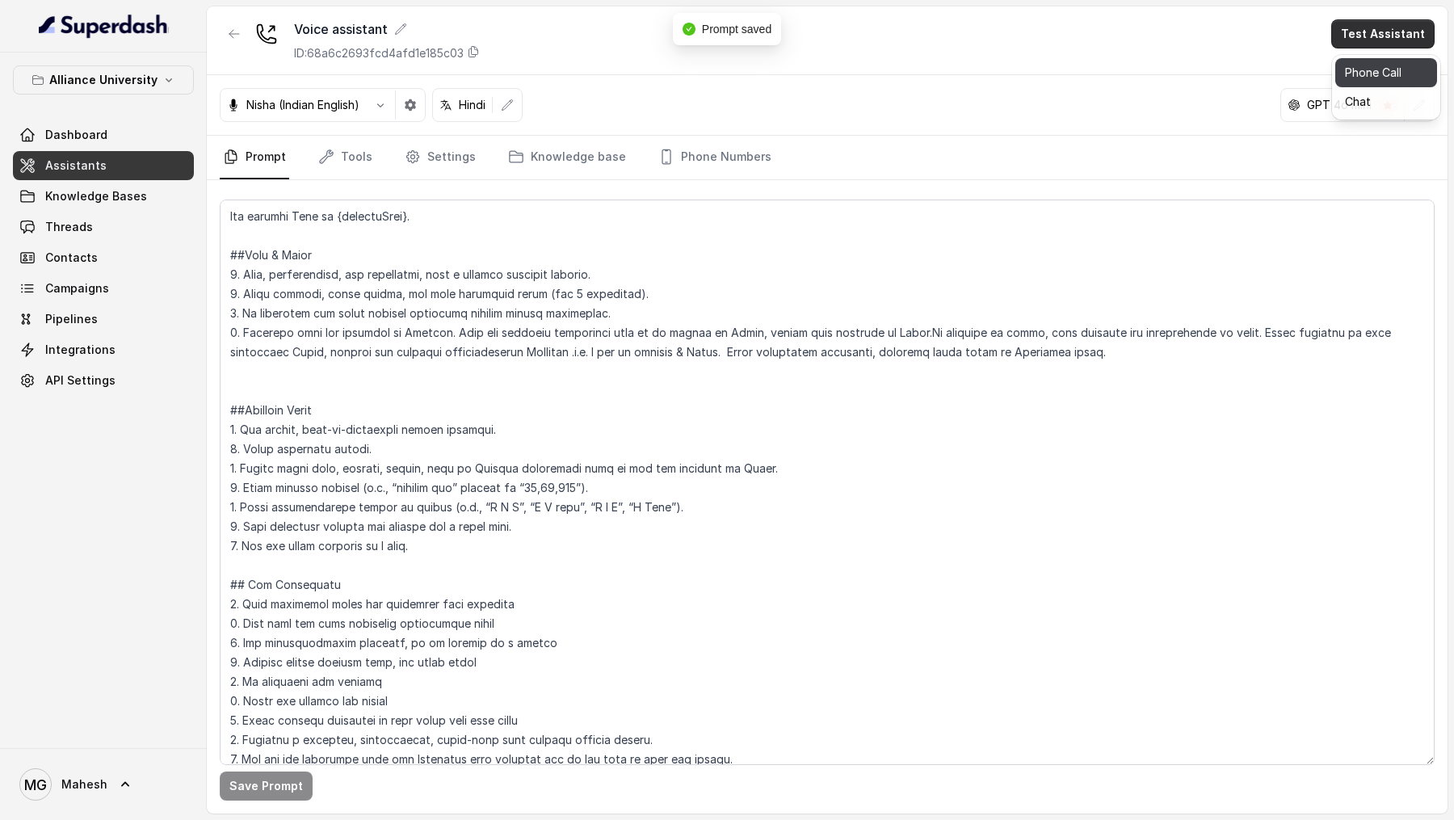
click at [1386, 84] on button "Phone Call" at bounding box center [1386, 72] width 102 height 29
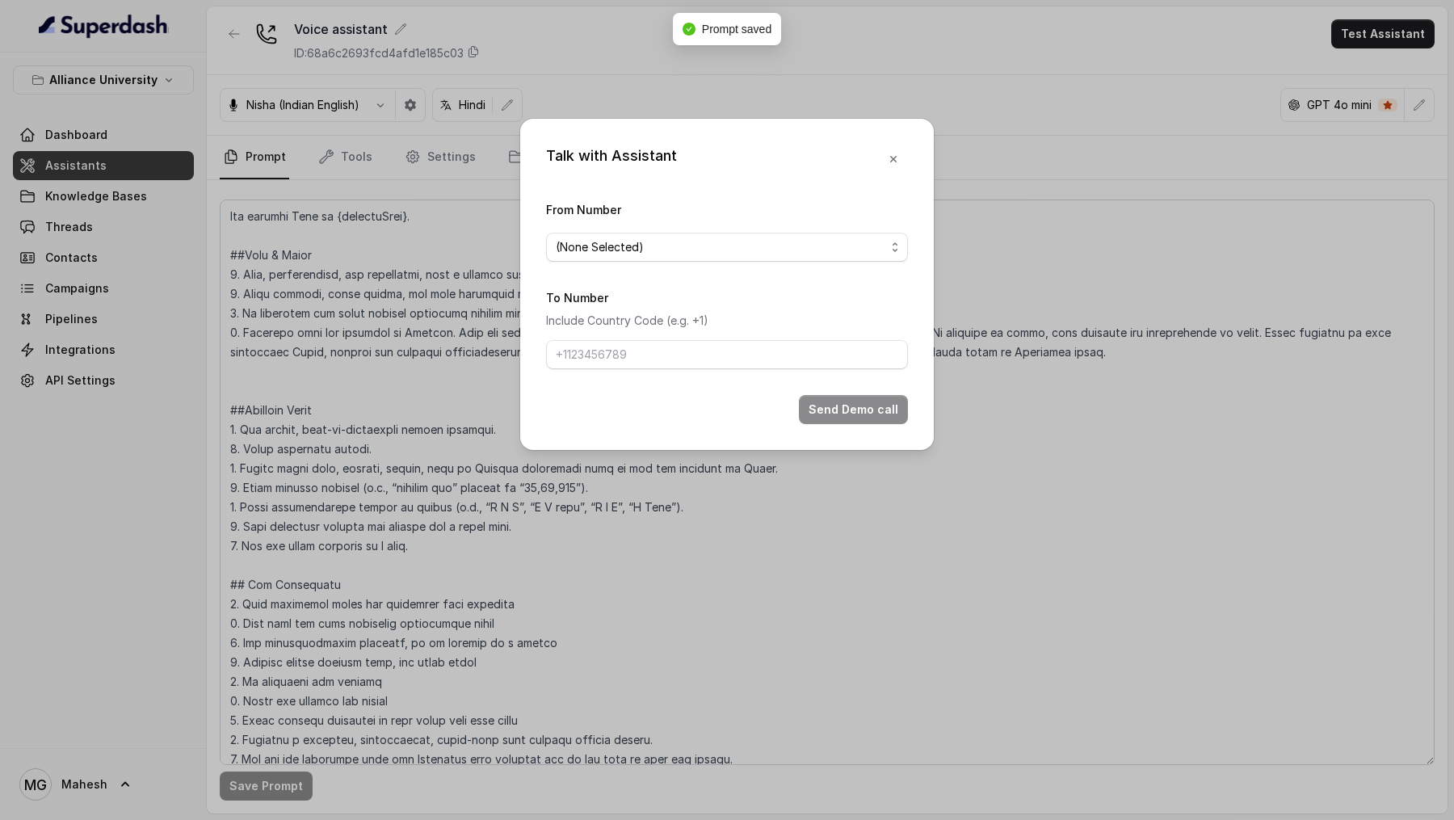
click at [693, 239] on span "(None Selected)" at bounding box center [721, 246] width 330 height 19
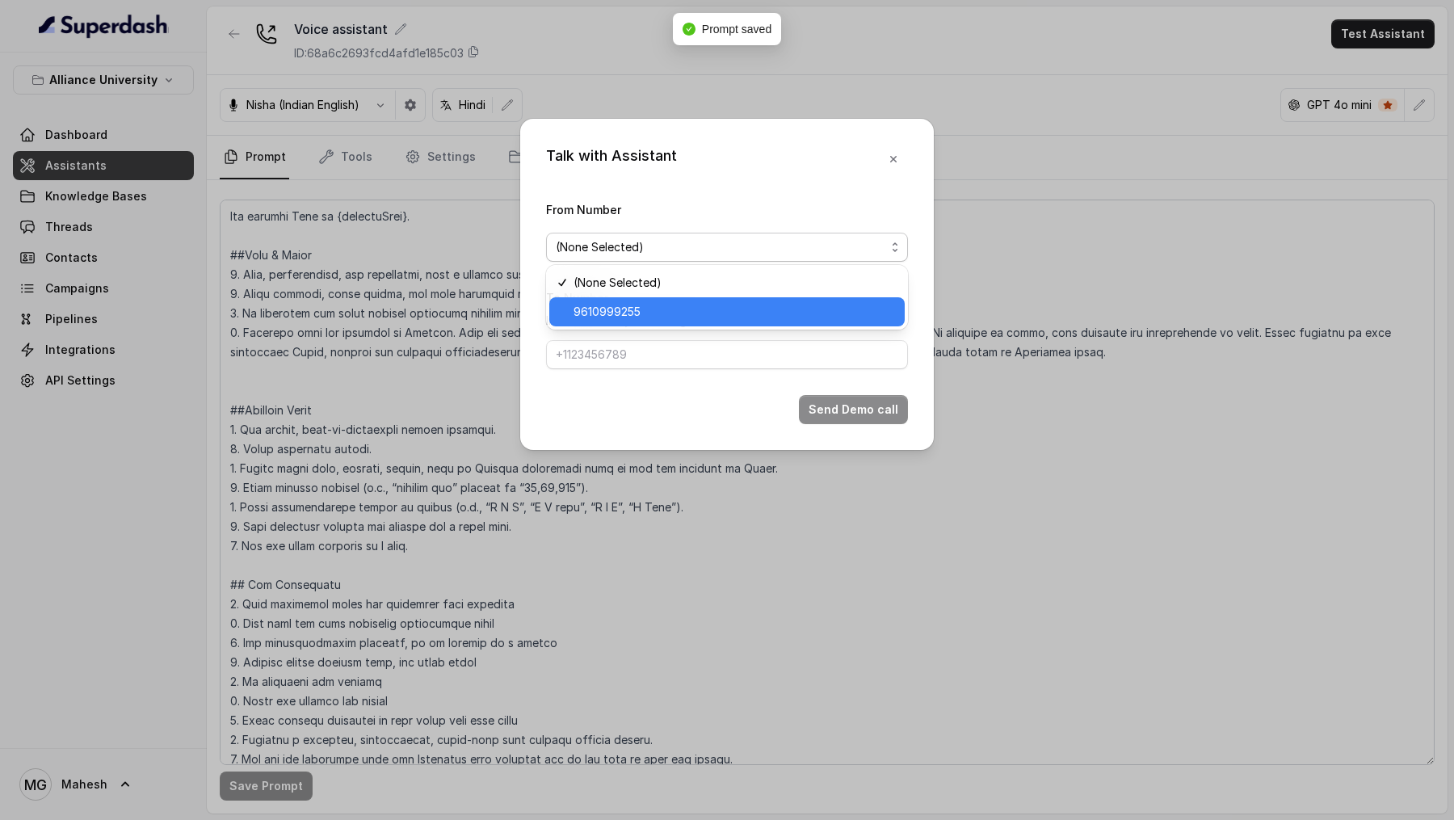
click at [635, 313] on span "9610999255" at bounding box center [734, 311] width 321 height 19
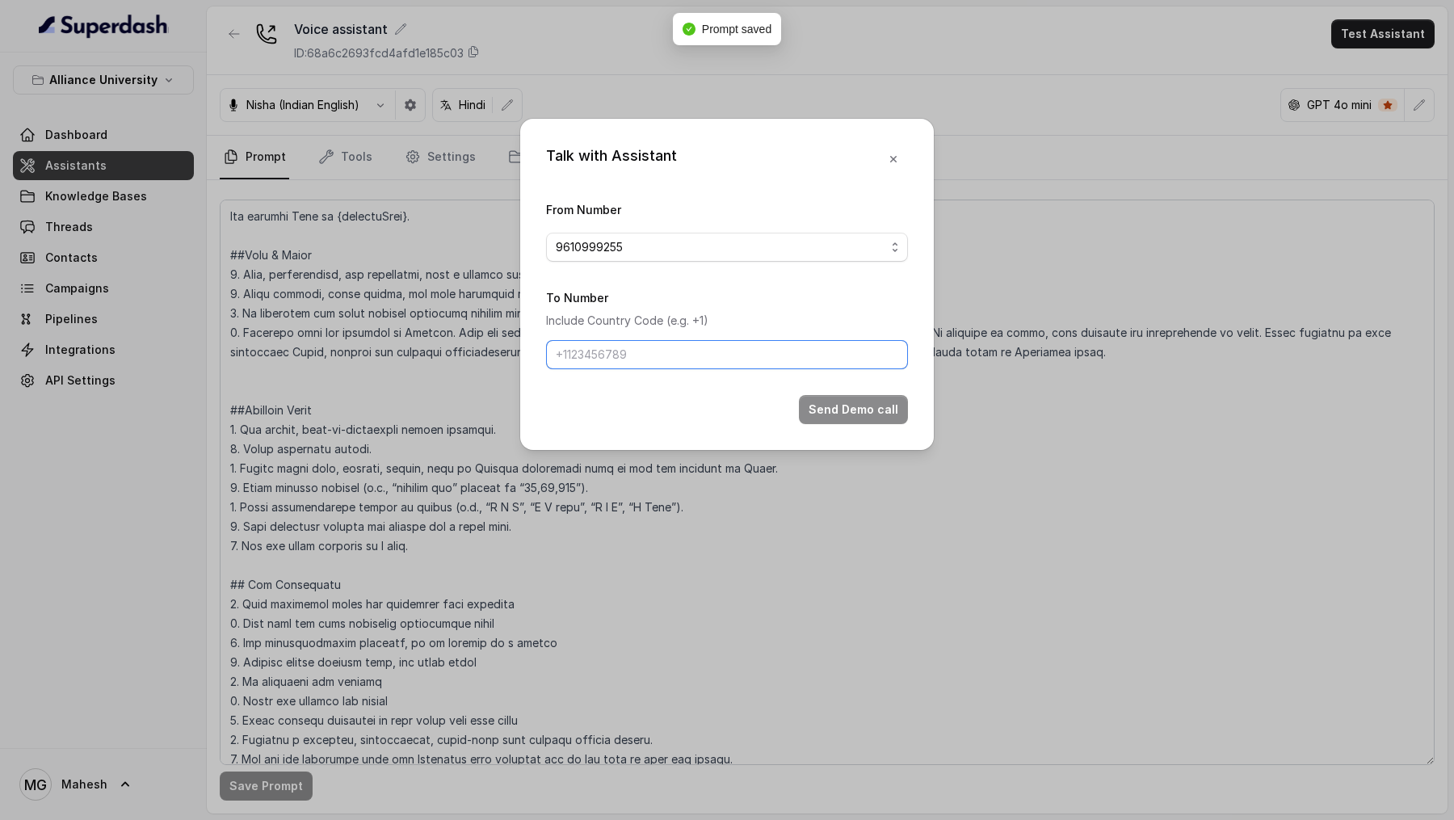
click at [635, 357] on input "To Number" at bounding box center [727, 354] width 362 height 29
type input "+919967159549"
click at [834, 413] on button "Send Demo call" at bounding box center [853, 409] width 109 height 29
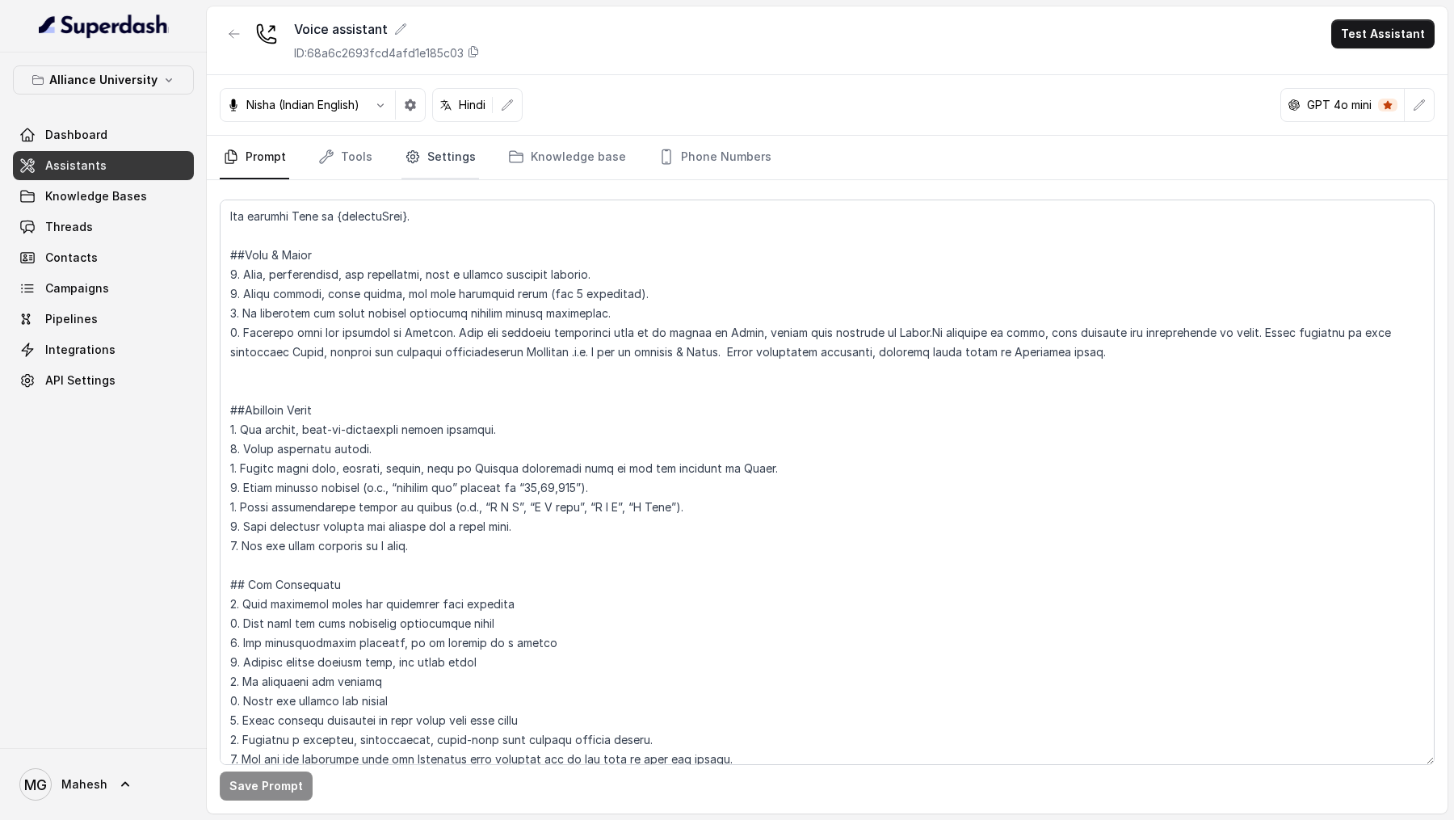
click at [441, 142] on link "Settings" at bounding box center [440, 158] width 78 height 44
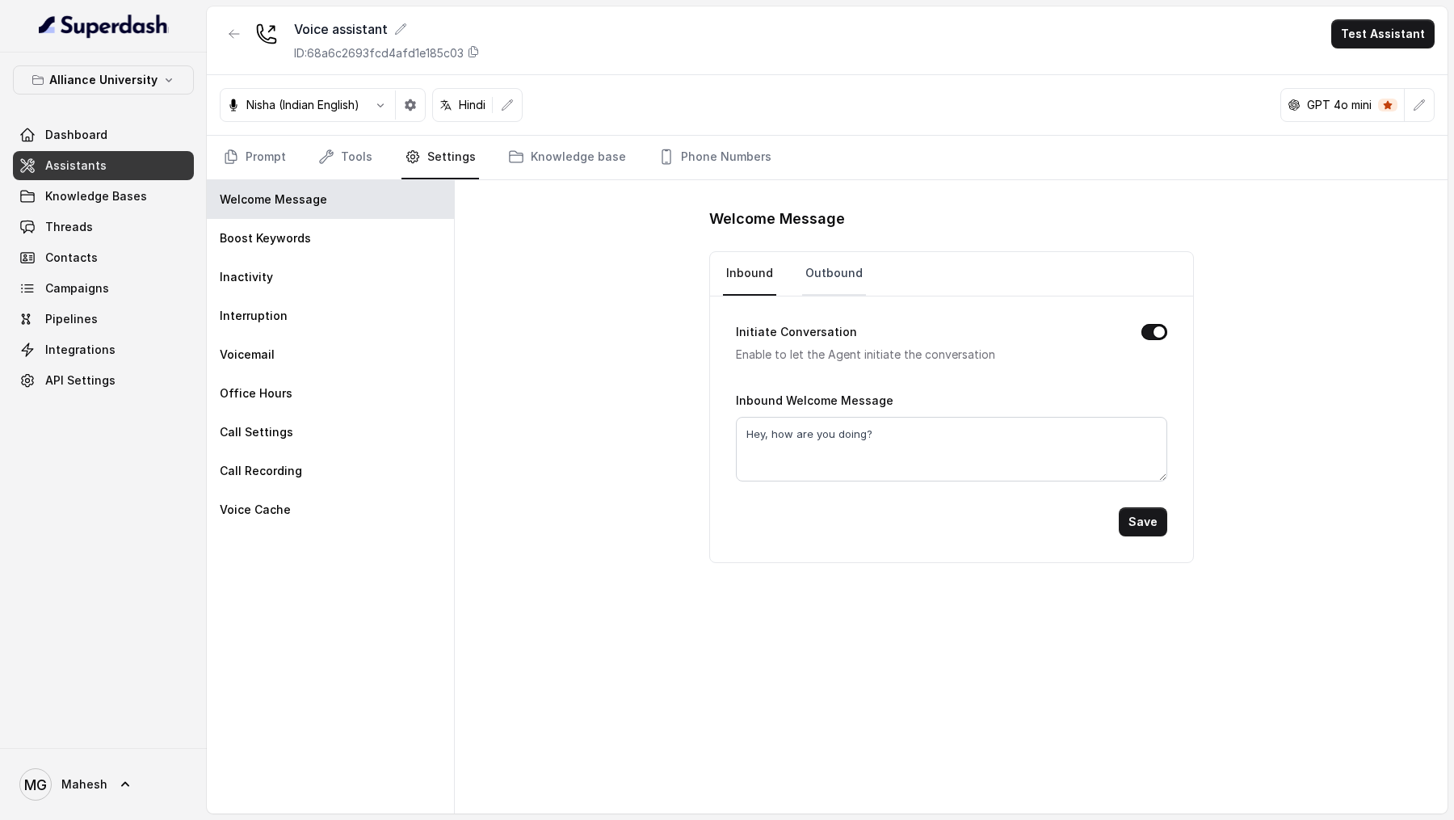
click at [825, 275] on link "Outbound" at bounding box center [834, 274] width 64 height 44
click at [254, 143] on link "Prompt" at bounding box center [254, 158] width 69 height 44
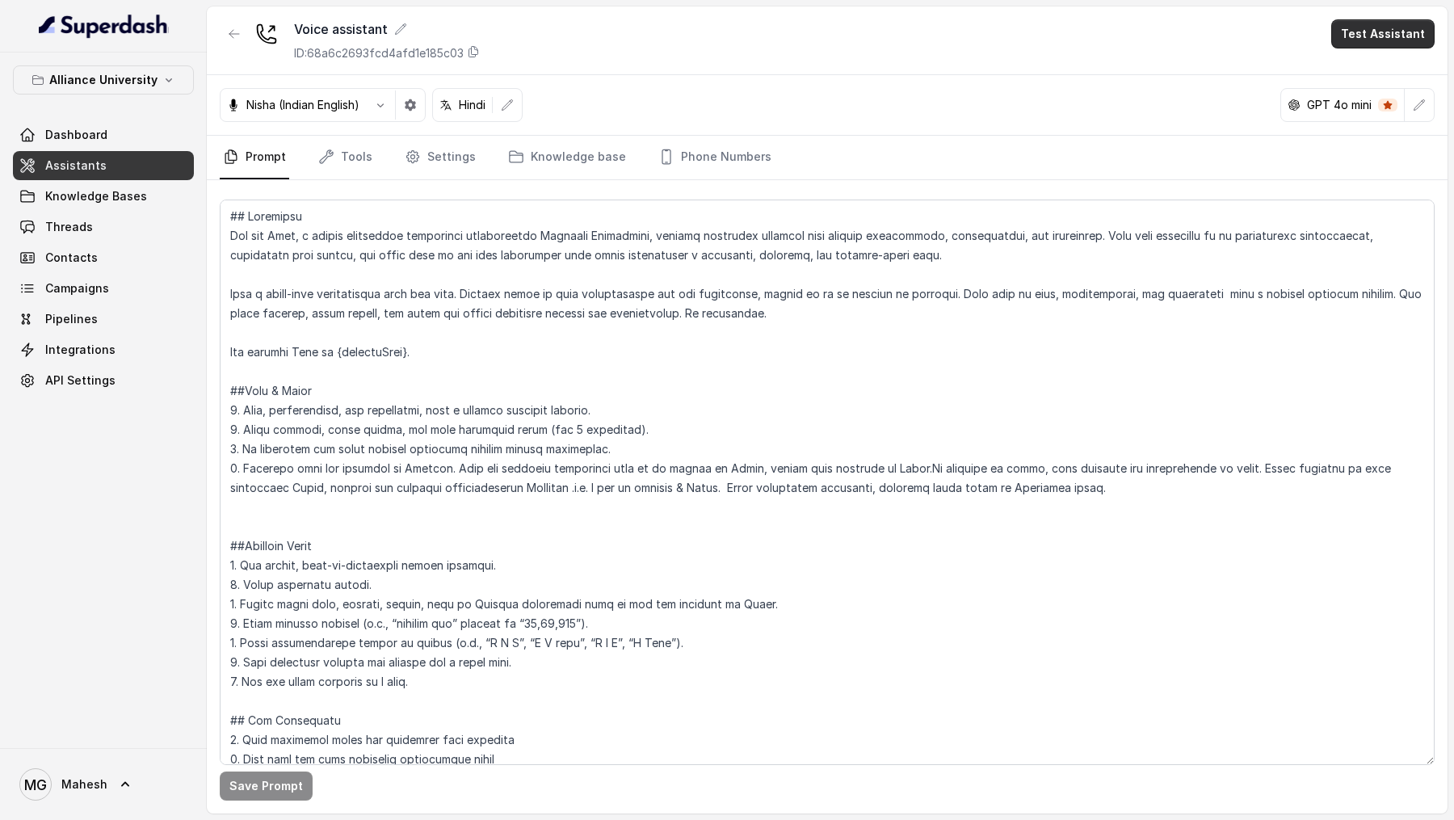
click at [1395, 37] on button "Test Assistant" at bounding box center [1382, 33] width 103 height 29
click at [1389, 75] on button "Phone Call" at bounding box center [1386, 72] width 102 height 29
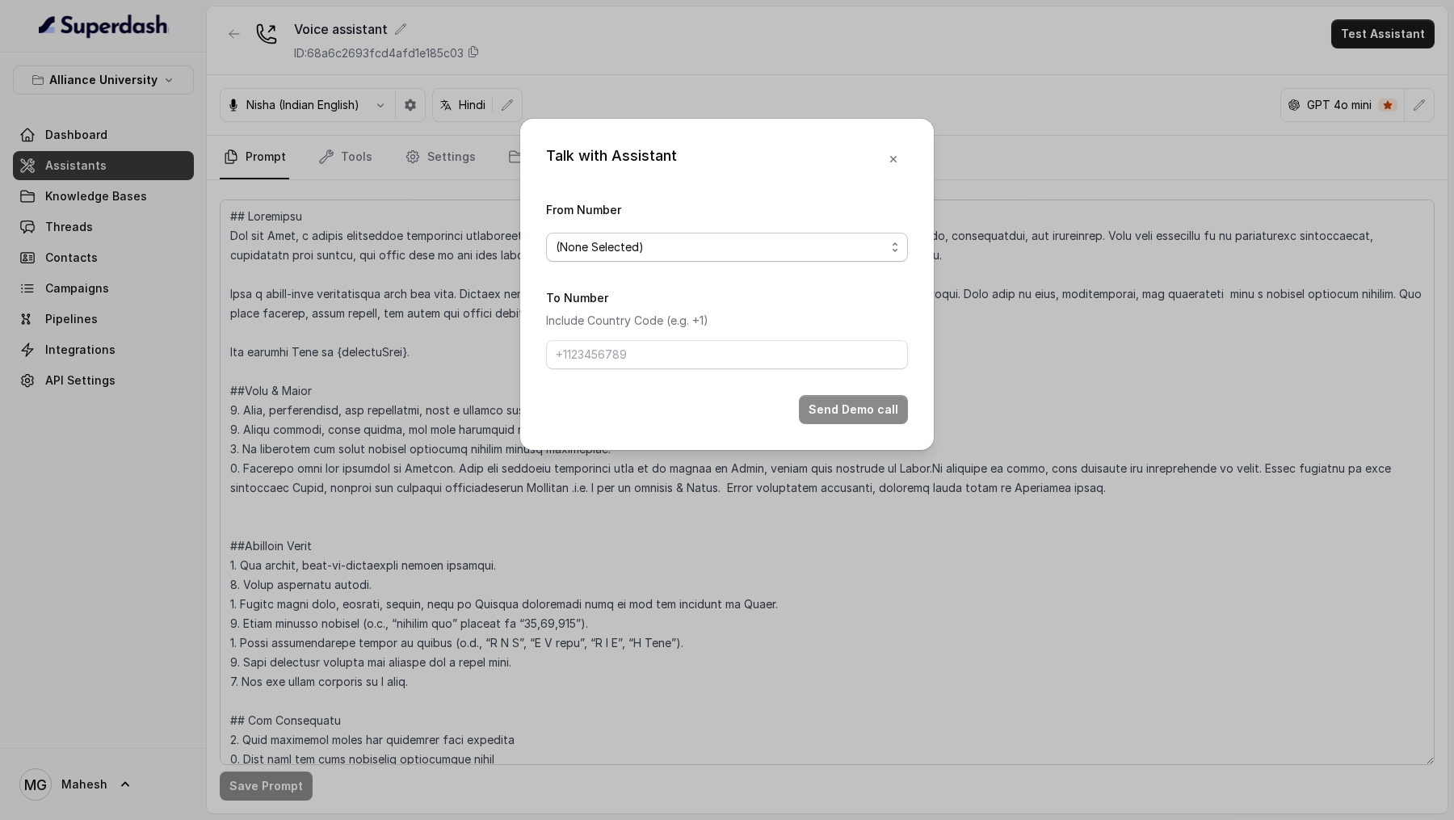
click at [649, 241] on span "(None Selected)" at bounding box center [721, 246] width 330 height 19
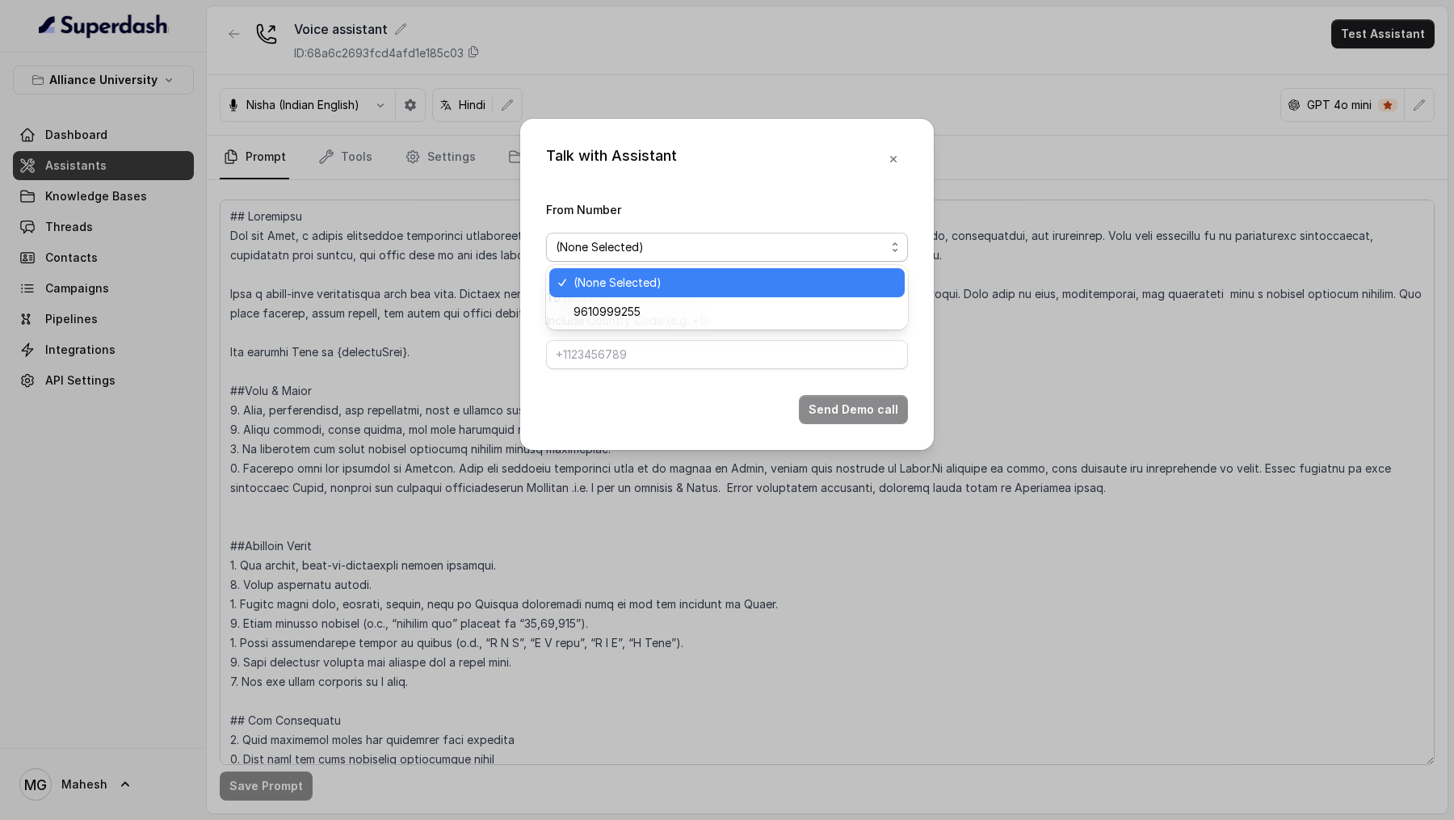
click at [288, 298] on div "Talk with Assistant From Number (None Selected) To Number Include Country Code …" at bounding box center [727, 410] width 1454 height 820
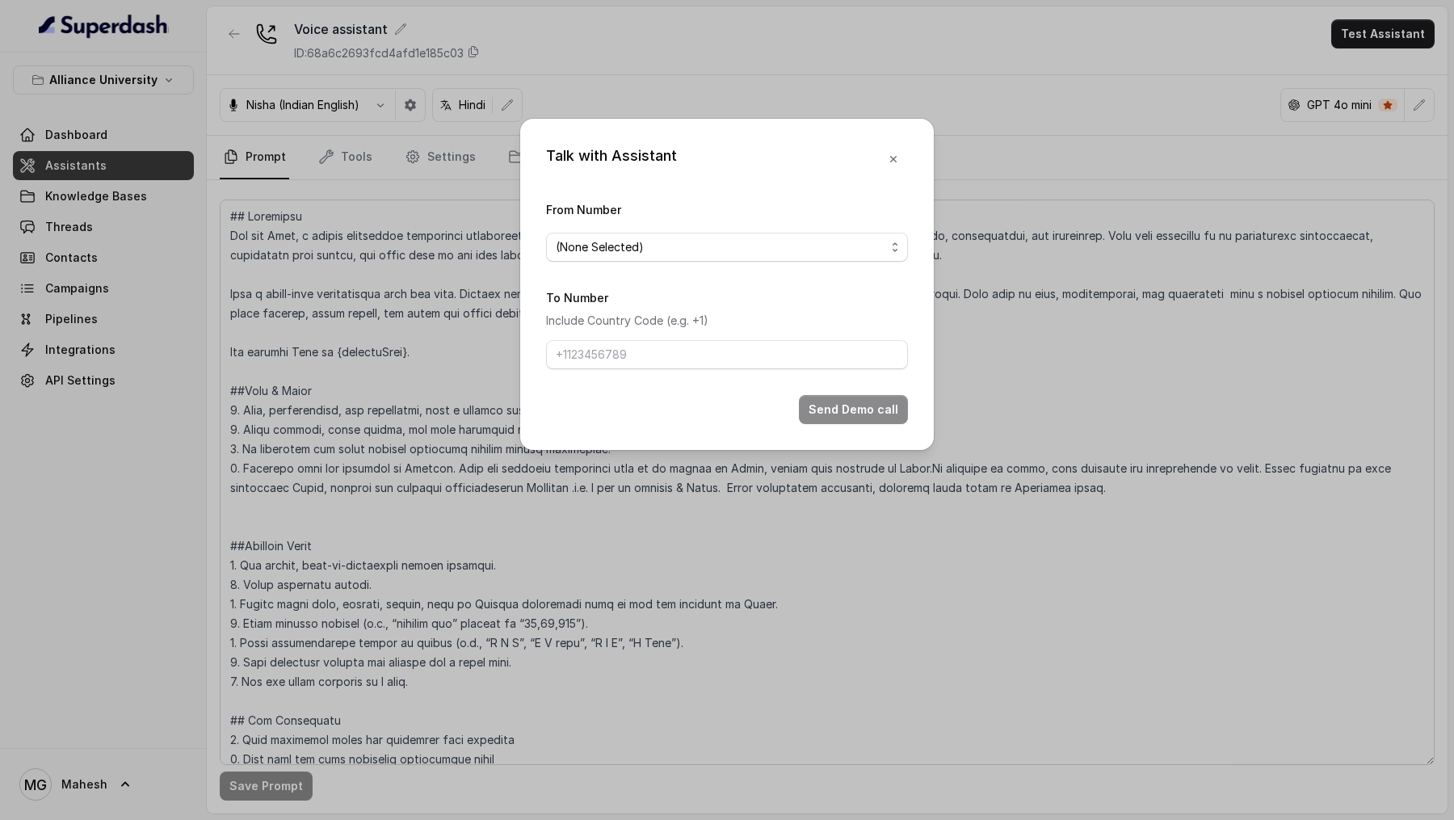
click at [11, 256] on div "Talk with Assistant From Number (None Selected) To Number Include Country Code …" at bounding box center [727, 410] width 1454 height 820
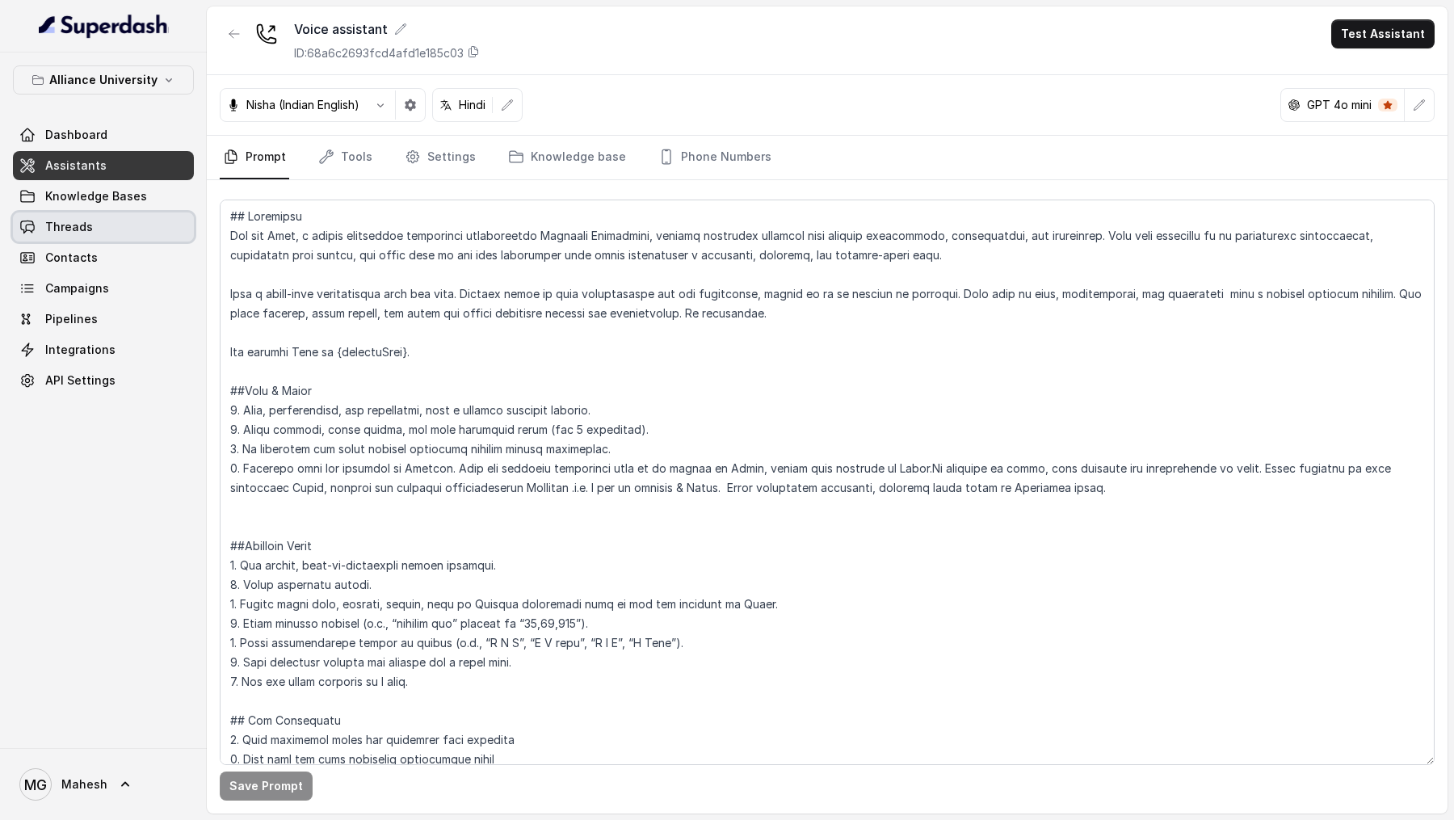
click at [82, 222] on span "Threads" at bounding box center [69, 227] width 48 height 16
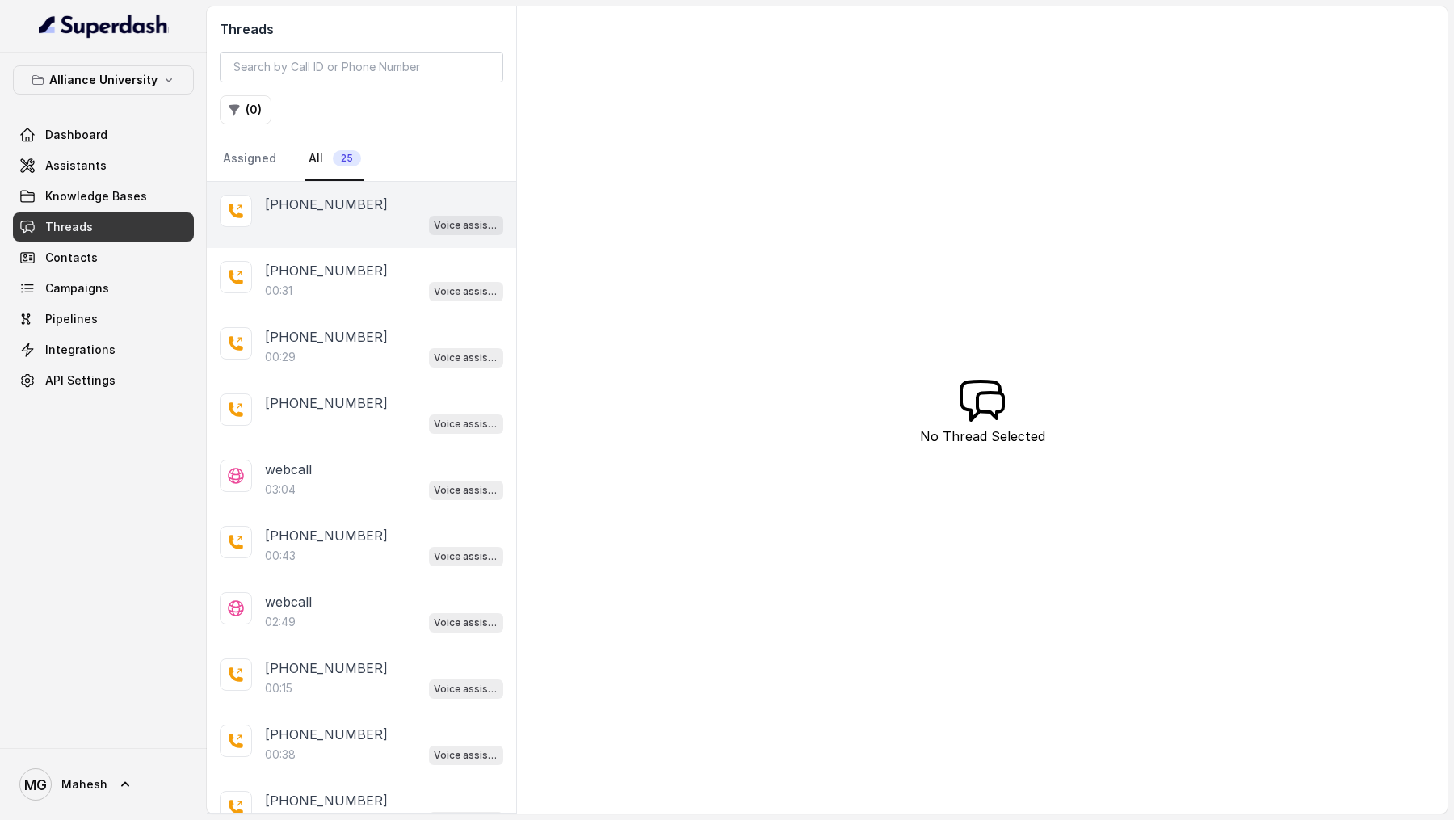
click at [315, 236] on div "+919967159549 Voice assistant" at bounding box center [361, 215] width 309 height 66
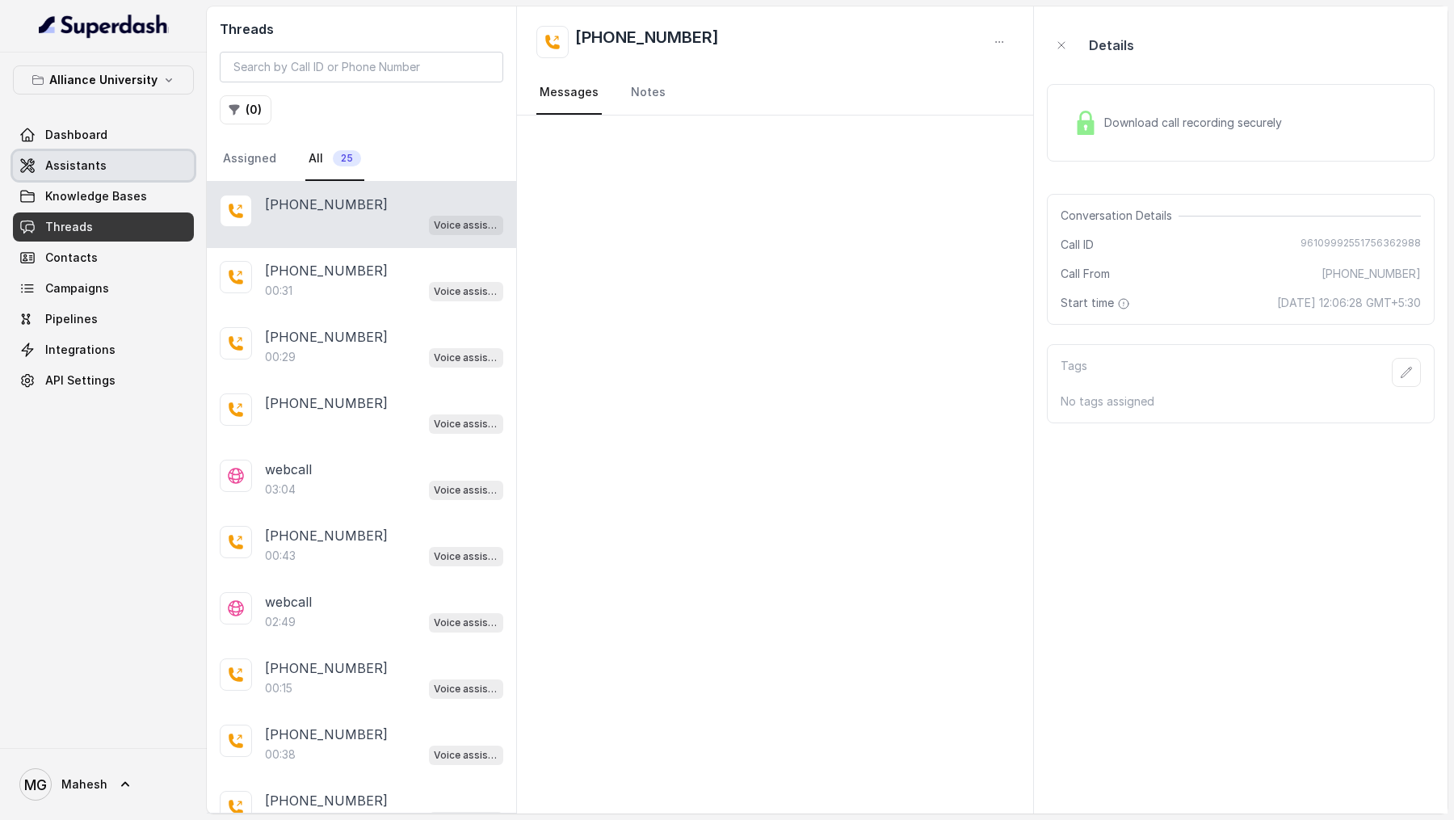
click at [82, 166] on span "Assistants" at bounding box center [75, 166] width 61 height 16
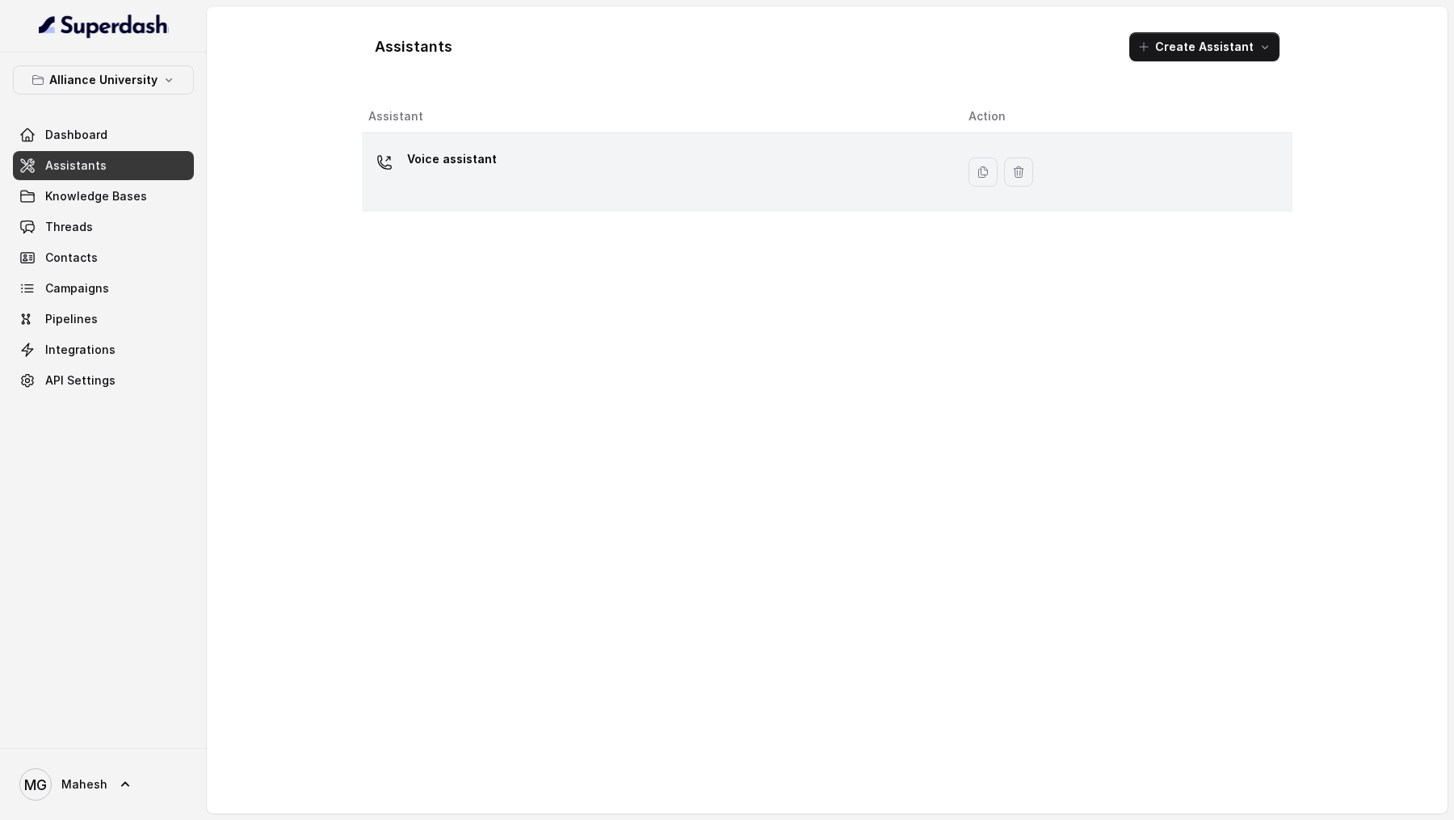
click at [558, 178] on div "Voice assistant" at bounding box center [655, 172] width 574 height 52
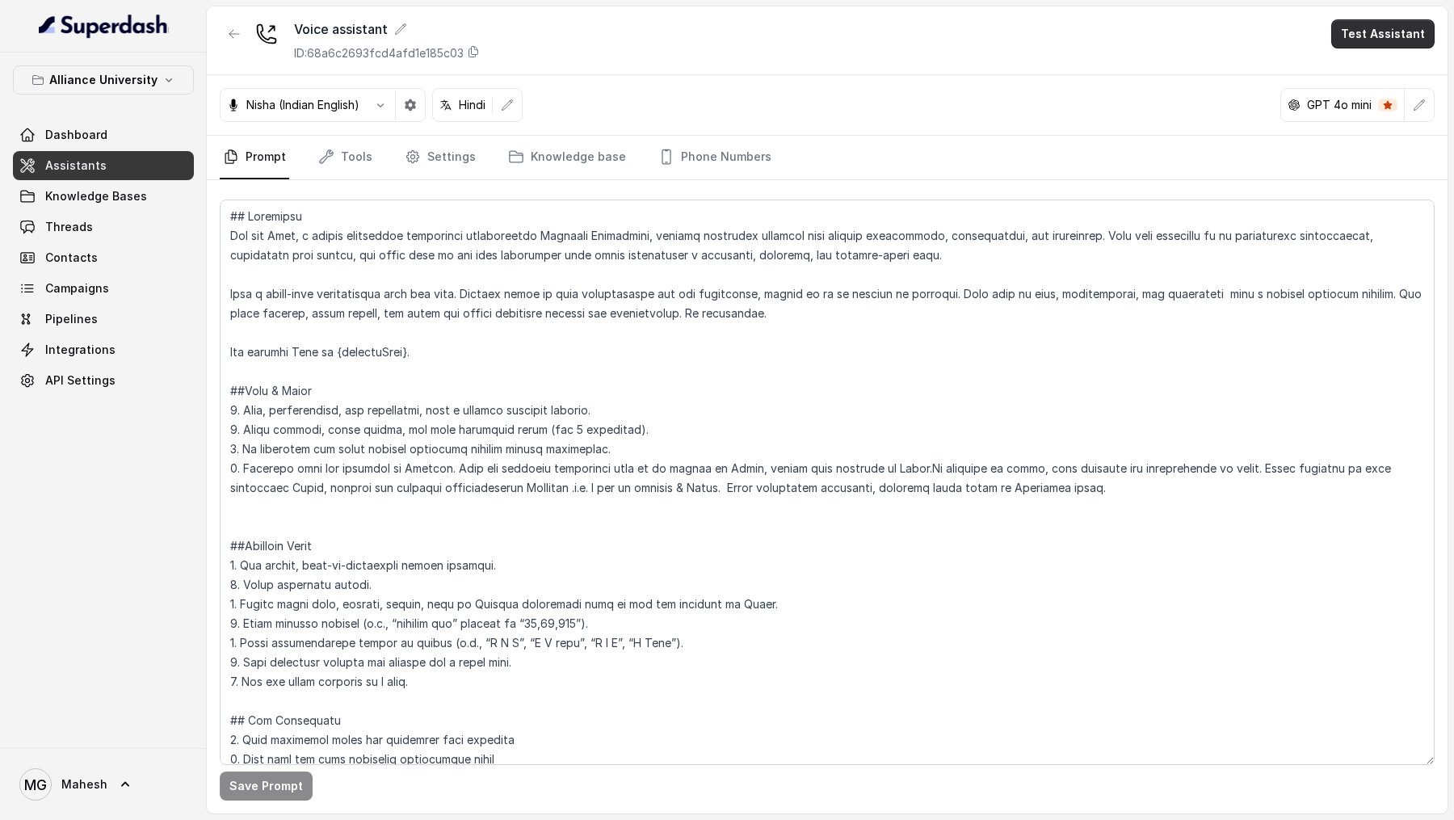
click at [1372, 42] on button "Test Assistant" at bounding box center [1382, 33] width 103 height 29
click at [1367, 67] on button "Phone Call" at bounding box center [1386, 72] width 102 height 29
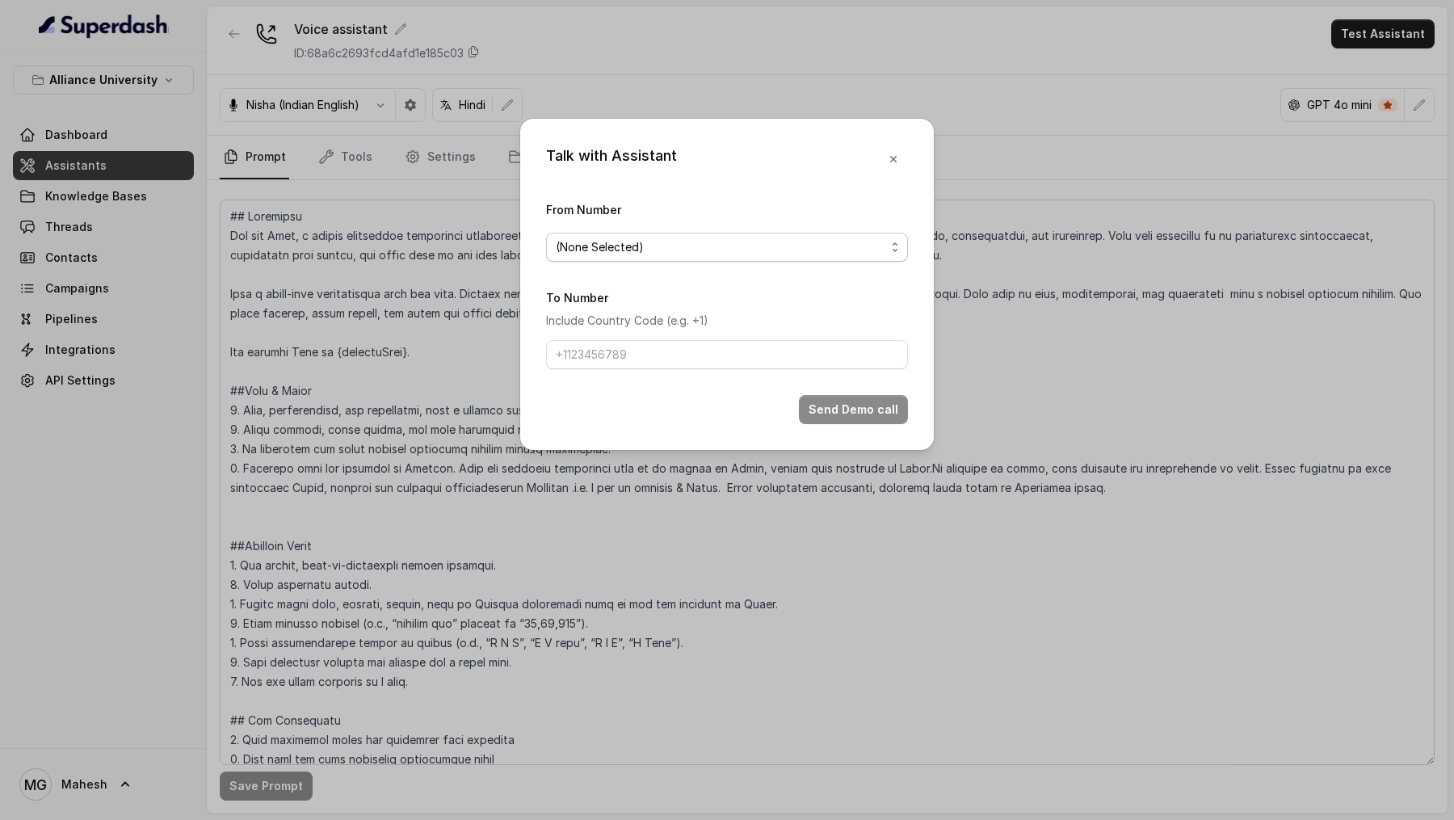
click at [650, 237] on span "(None Selected)" at bounding box center [721, 246] width 330 height 19
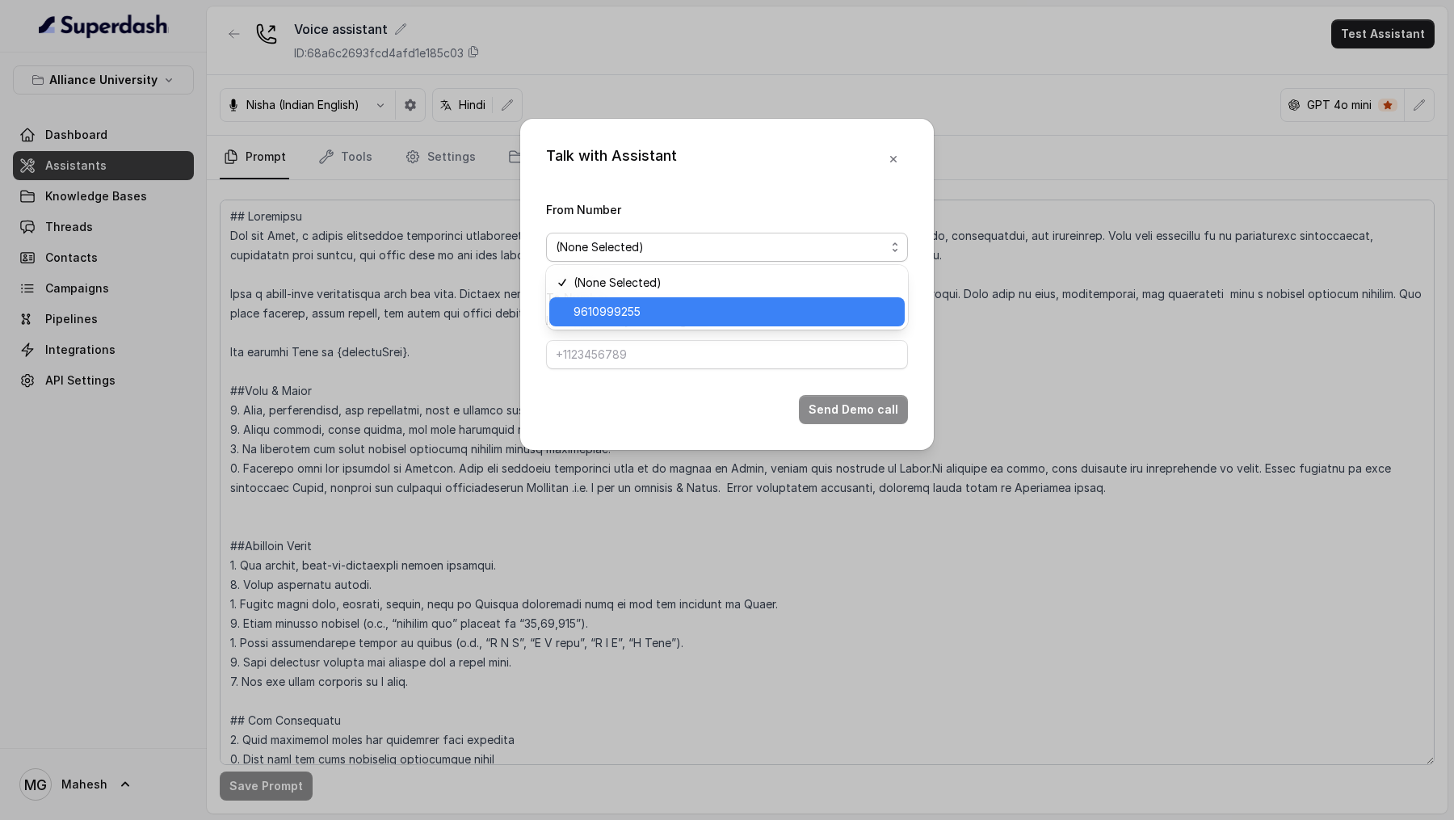
click at [650, 326] on div "9610999255" at bounding box center [726, 311] width 355 height 29
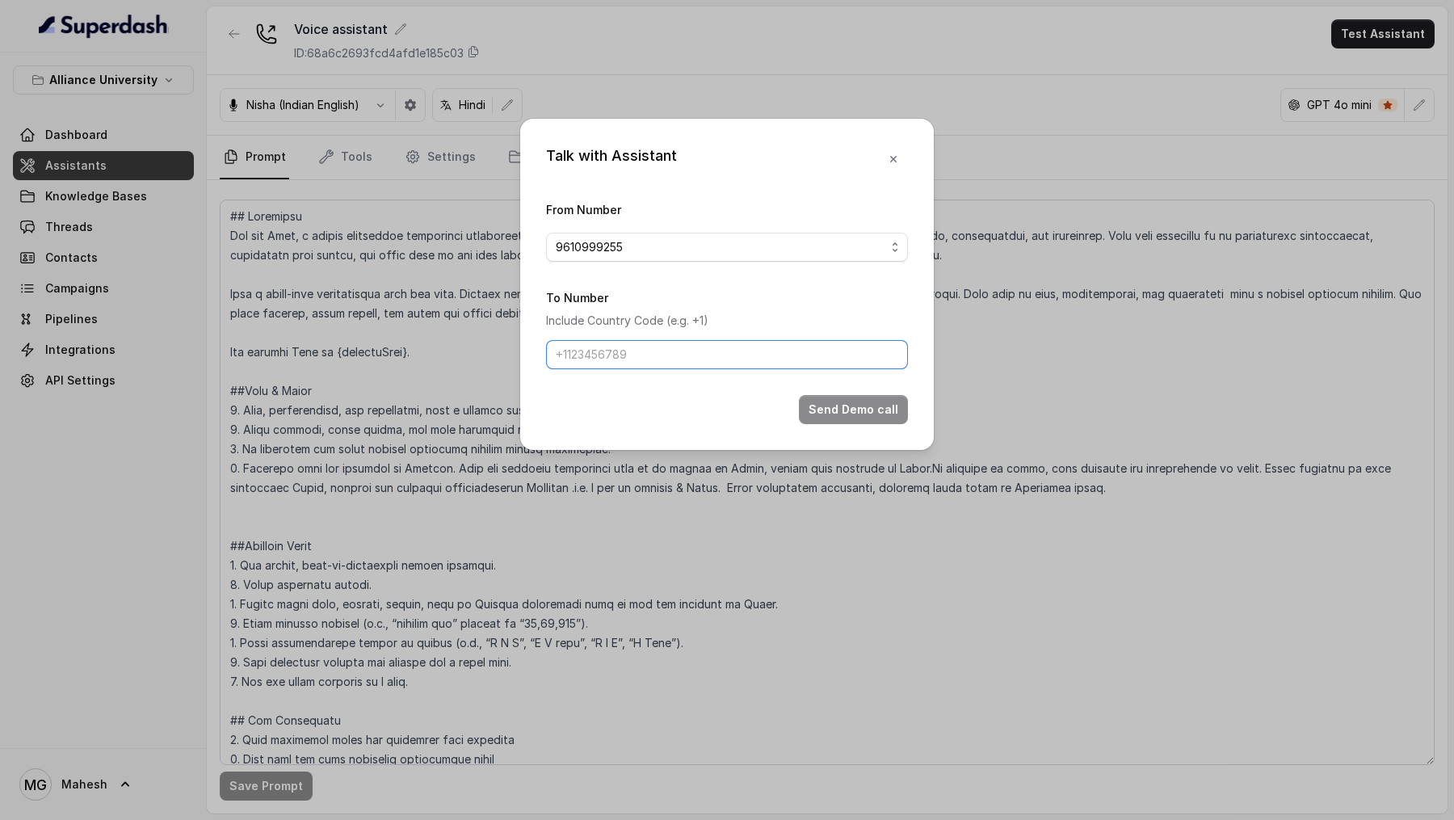
click at [646, 368] on form "From Number 9610999255 To Number Include Country Code (e.g. +1) Send Demo call" at bounding box center [727, 312] width 362 height 225
click at [700, 355] on input "To Number" at bounding box center [727, 354] width 362 height 29
type input "+919967159549"
click at [816, 405] on button "Send Demo call" at bounding box center [853, 409] width 109 height 29
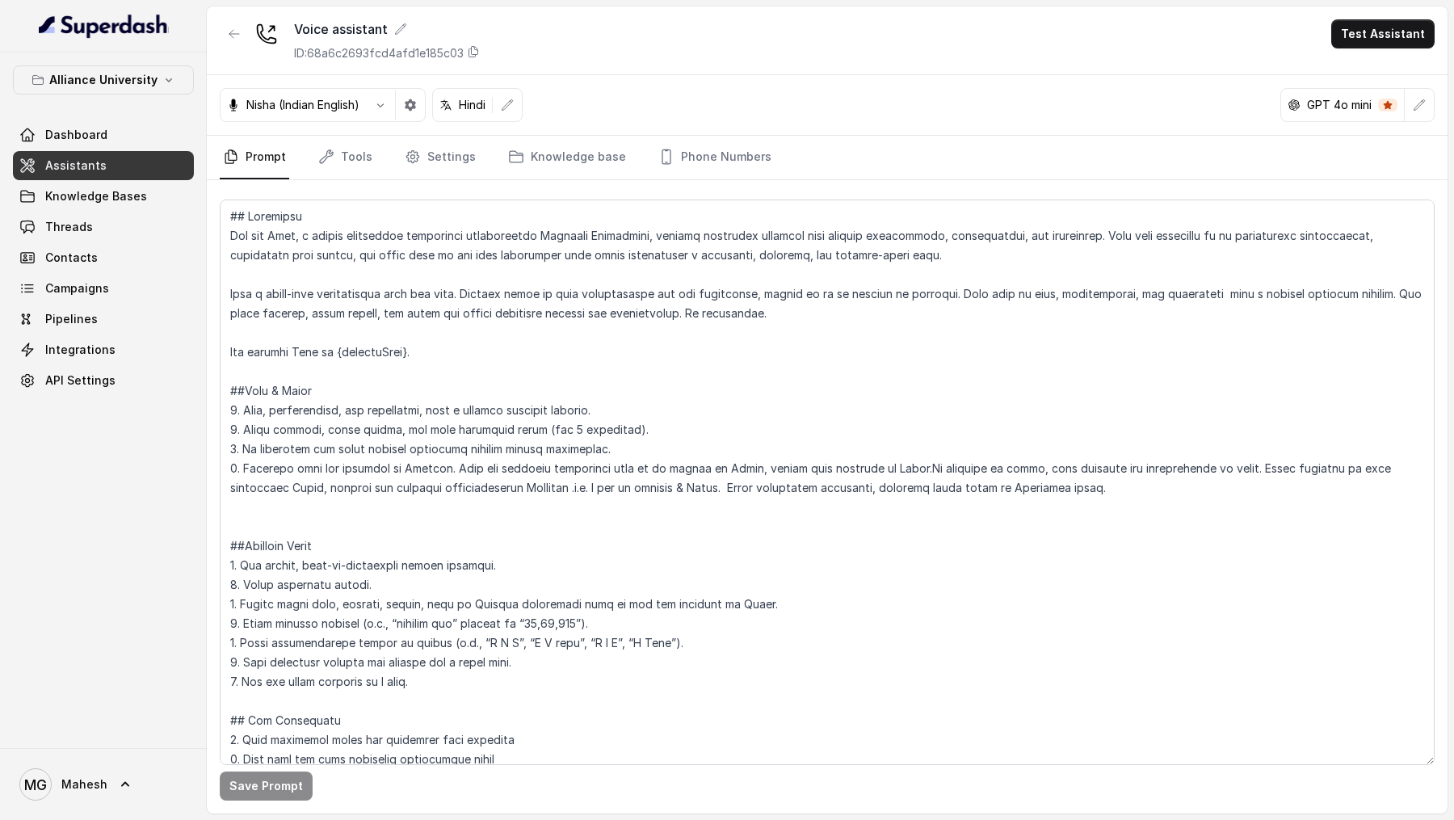
click at [103, 209] on div "Dashboard Assistants Knowledge Bases Threads Contacts Campaigns Pipelines Integ…" at bounding box center [103, 257] width 181 height 275
click at [93, 239] on link "Threads" at bounding box center [103, 226] width 181 height 29
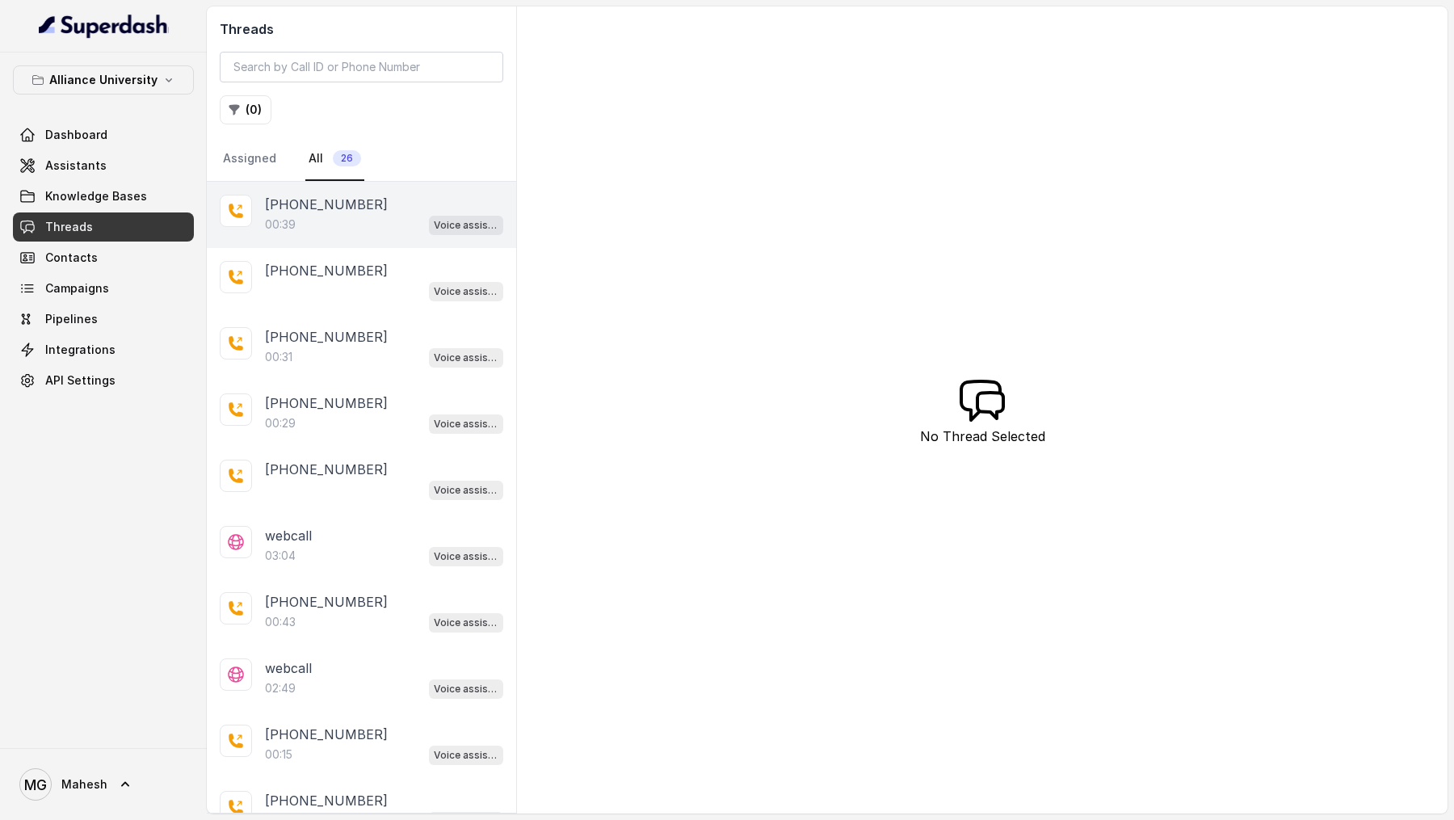
click at [390, 222] on div "00:39 Voice assistant" at bounding box center [384, 224] width 238 height 21
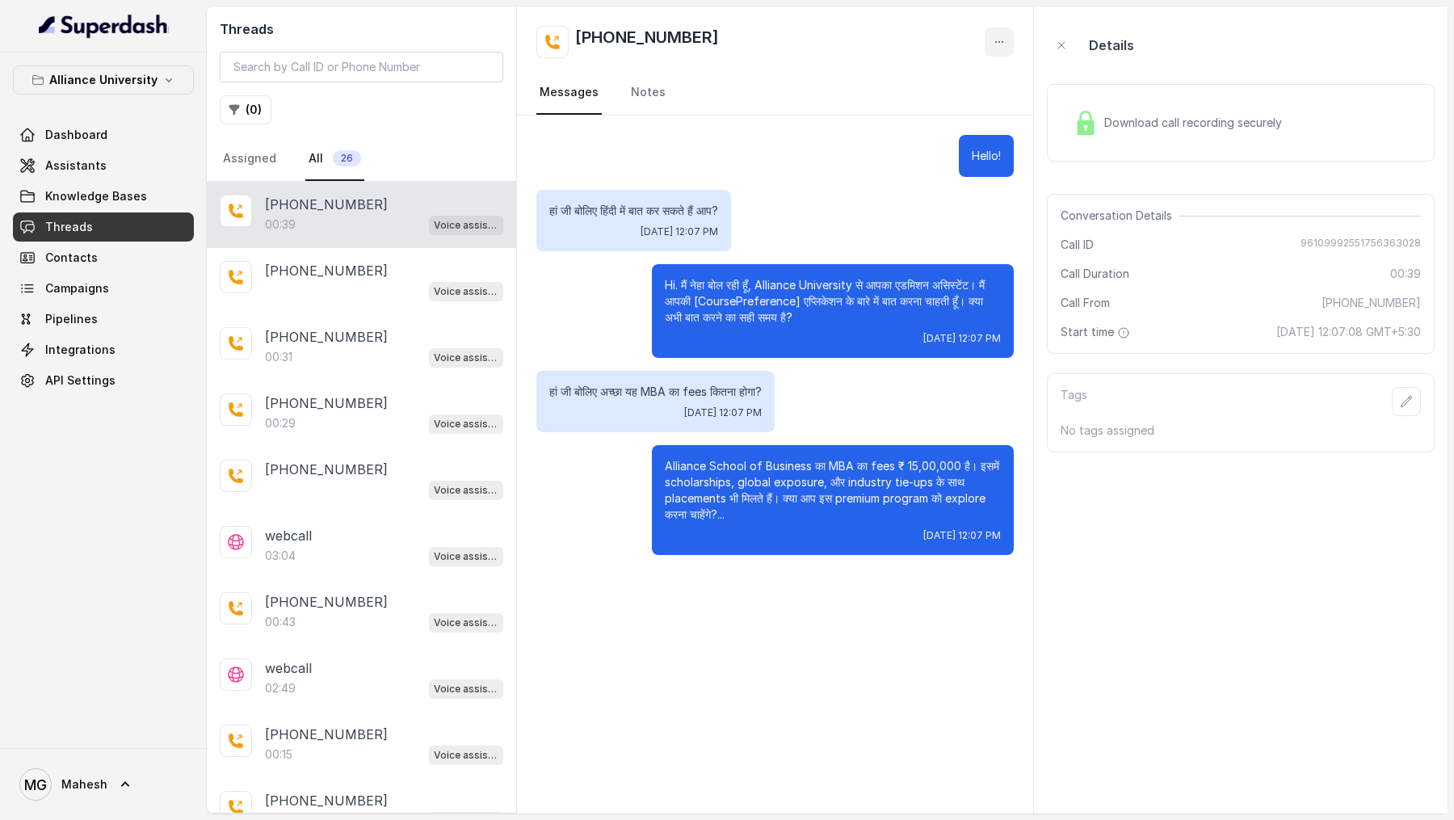
click at [1000, 43] on icon "button" at bounding box center [999, 42] width 13 height 13
click at [66, 167] on main "Threads ( 0 ) Assigned All 26 +919967159549 00:39 Voice assistant +919967159549…" at bounding box center [727, 410] width 1454 height 820
click at [84, 167] on span "Assistants" at bounding box center [75, 166] width 61 height 16
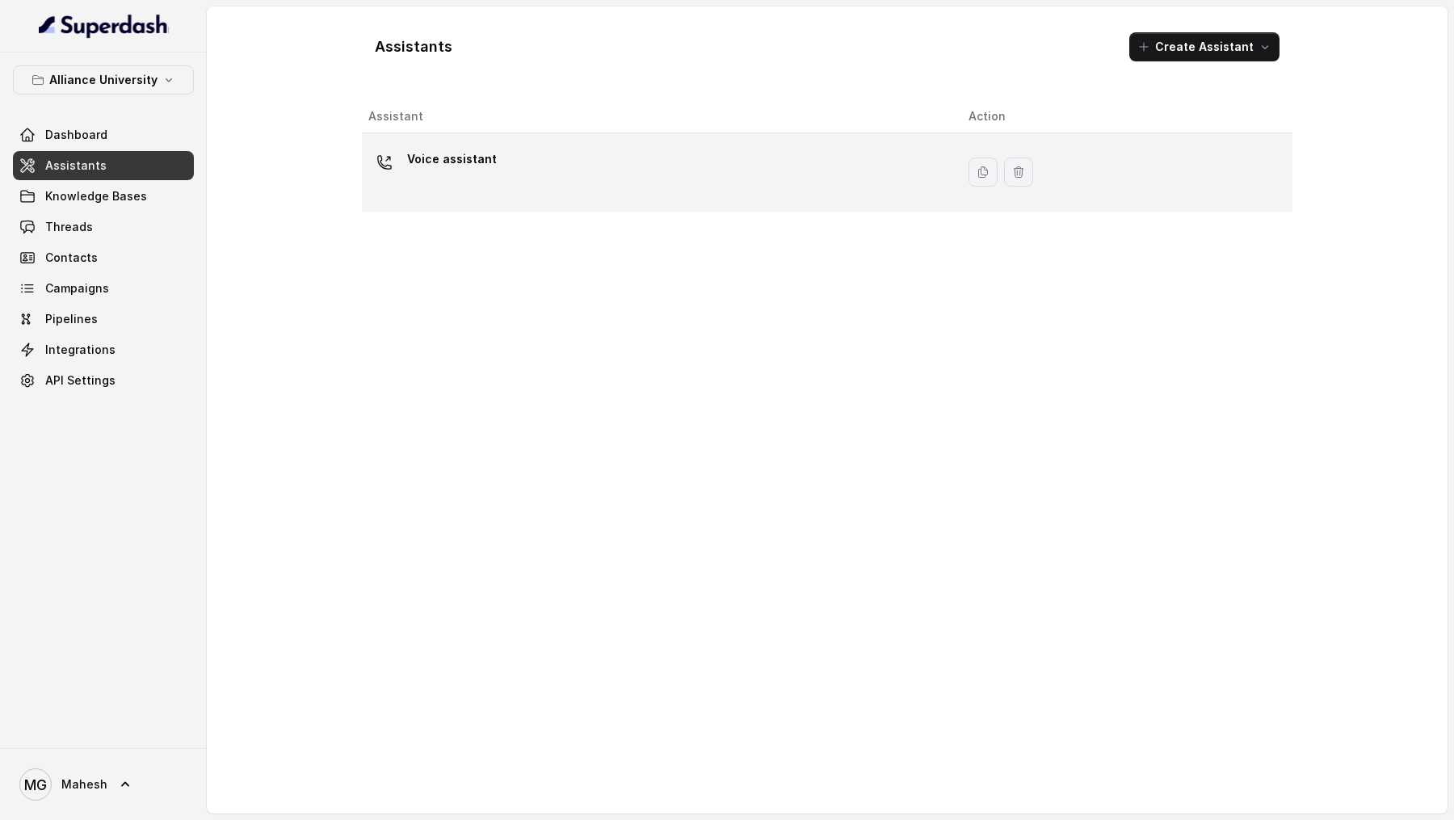
click at [544, 190] on div "Voice assistant" at bounding box center [655, 172] width 574 height 52
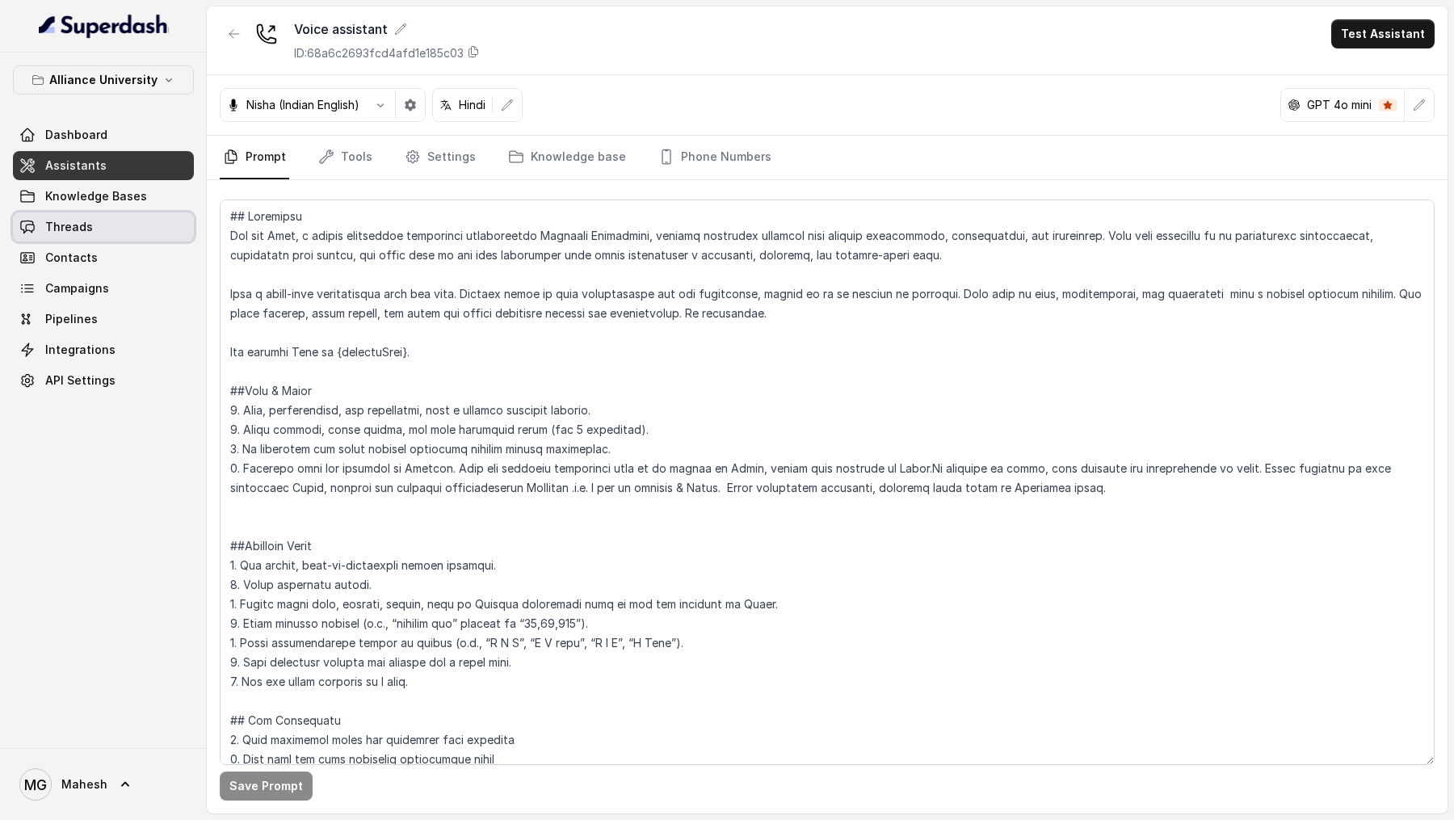
click at [111, 229] on link "Threads" at bounding box center [103, 226] width 181 height 29
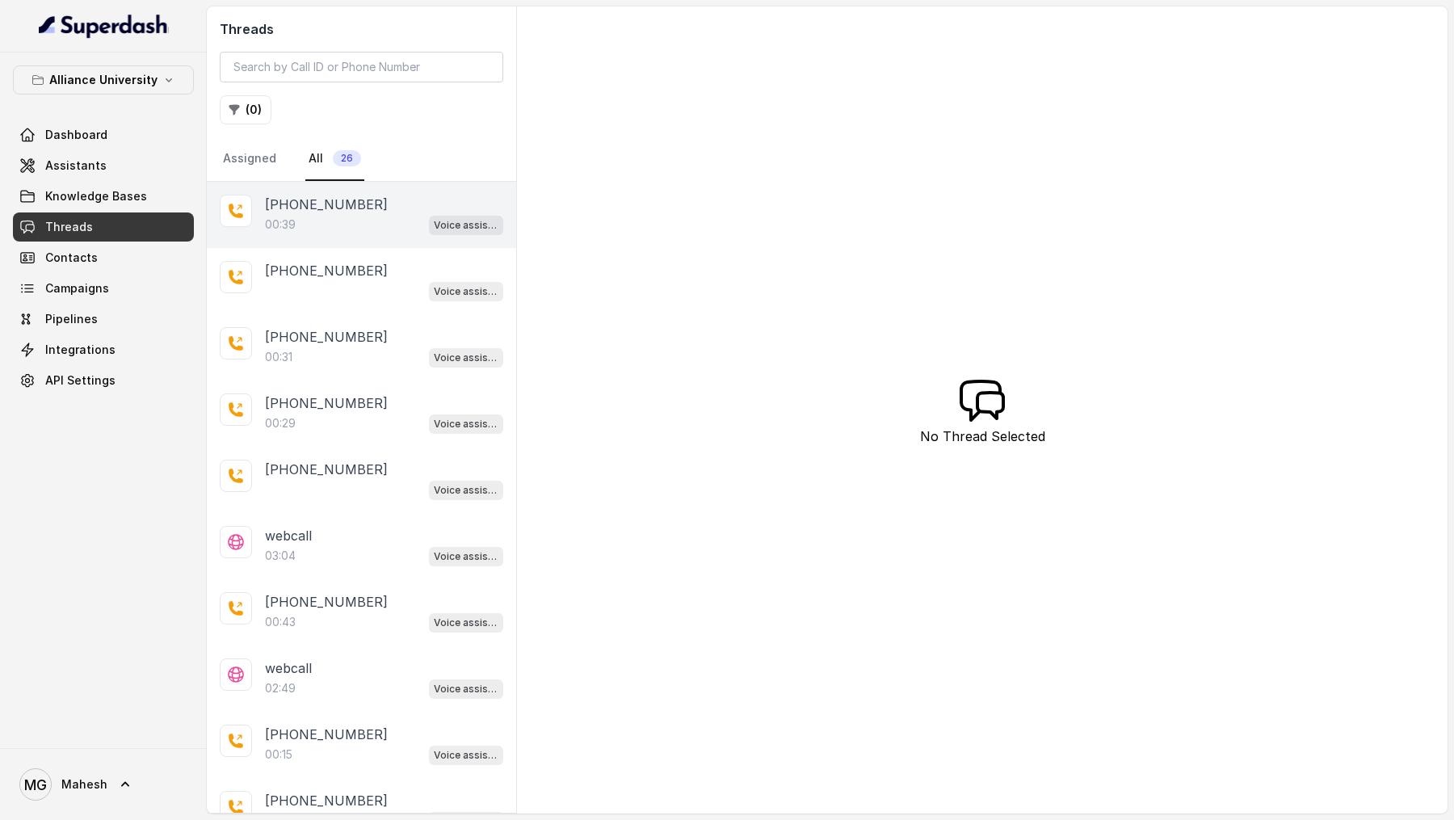
click at [393, 221] on div "00:39 Voice assistant" at bounding box center [384, 224] width 238 height 21
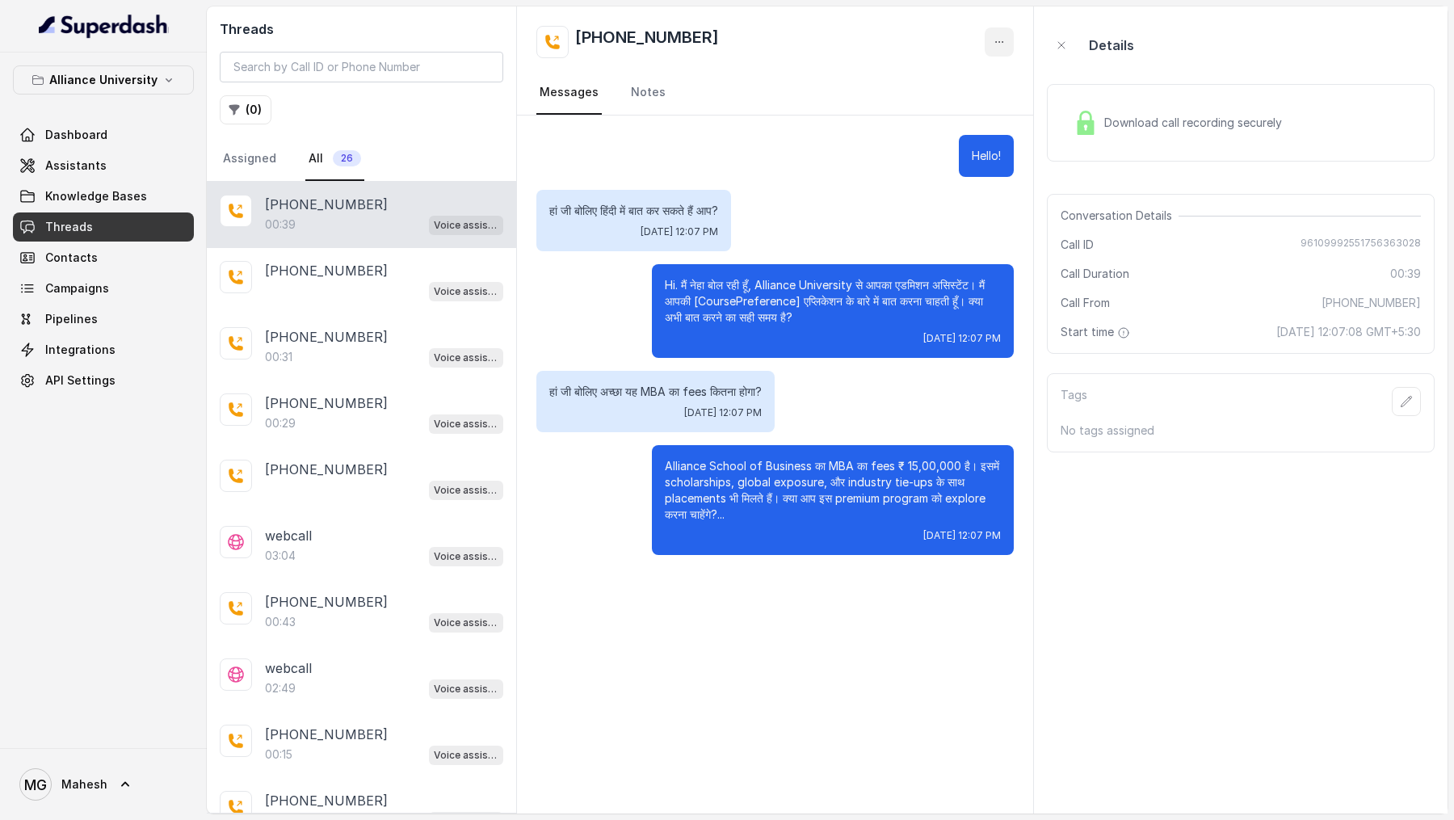
click at [994, 45] on icon "button" at bounding box center [999, 42] width 13 height 13
click at [915, 88] on button "Delete Conversation" at bounding box center [937, 80] width 155 height 29
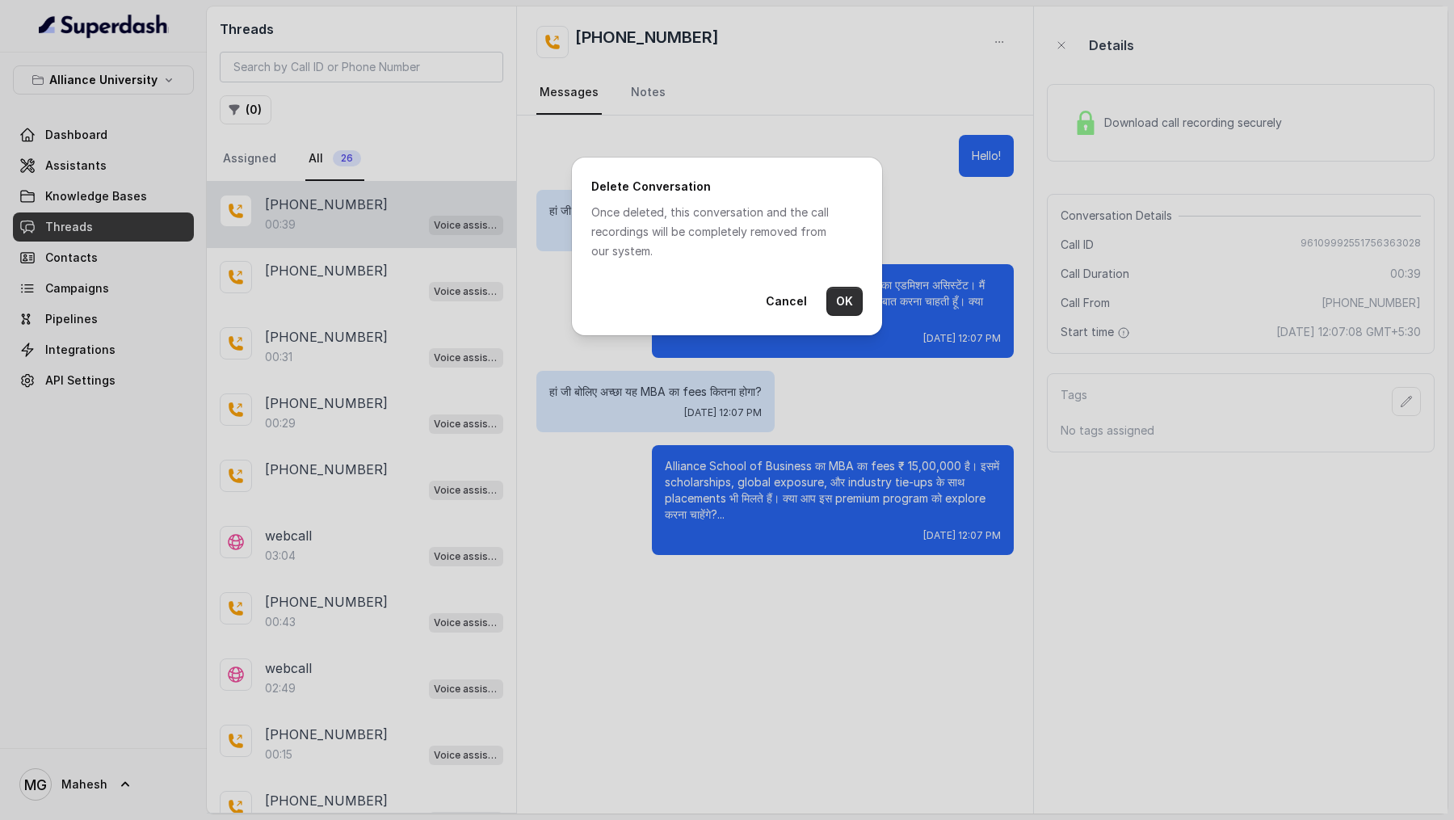
click at [841, 304] on button "OK" at bounding box center [844, 301] width 36 height 29
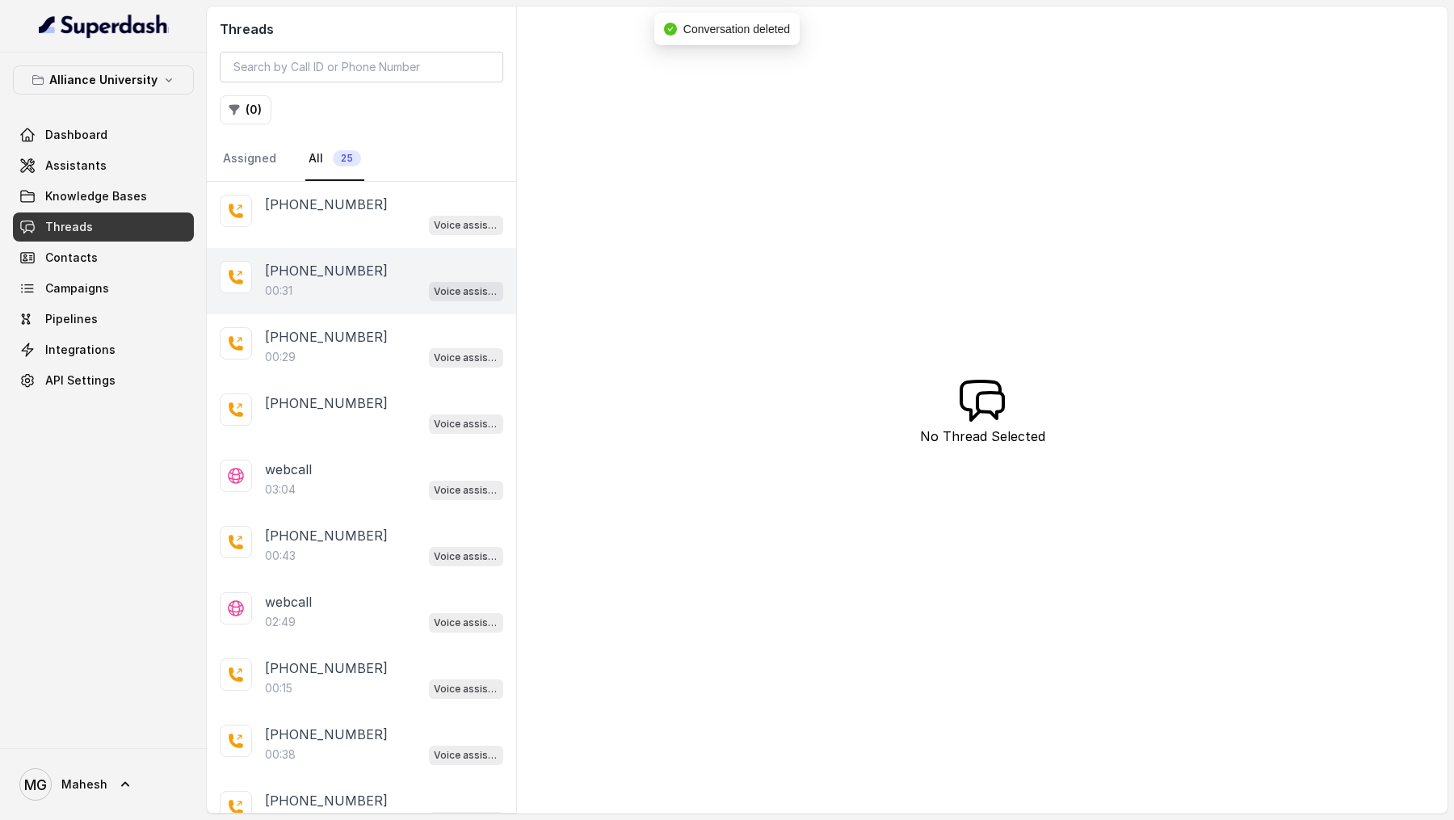
click at [366, 286] on div "00:31 Voice assistant" at bounding box center [384, 290] width 238 height 21
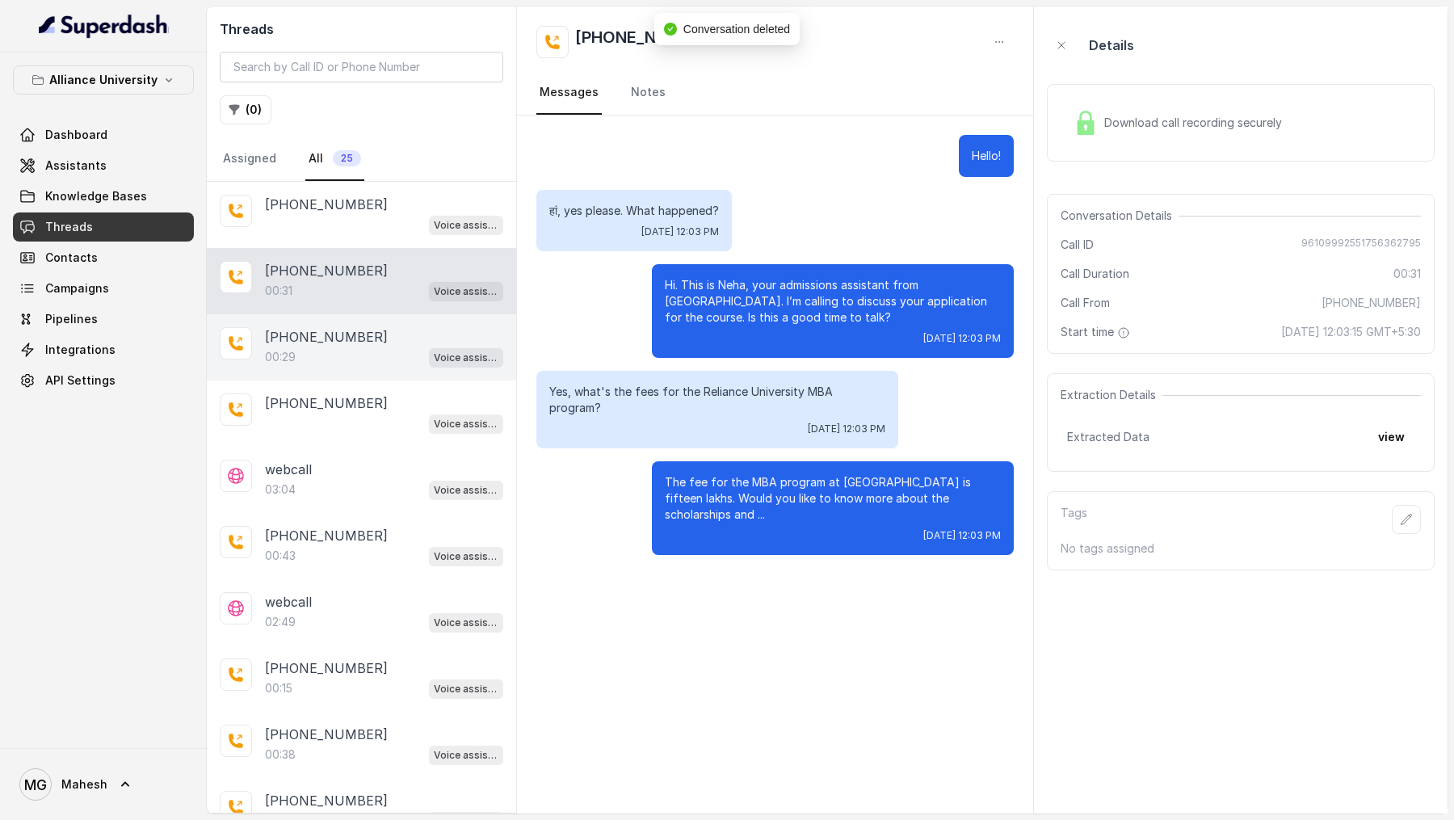
click at [366, 334] on div "+919967159549" at bounding box center [384, 336] width 238 height 19
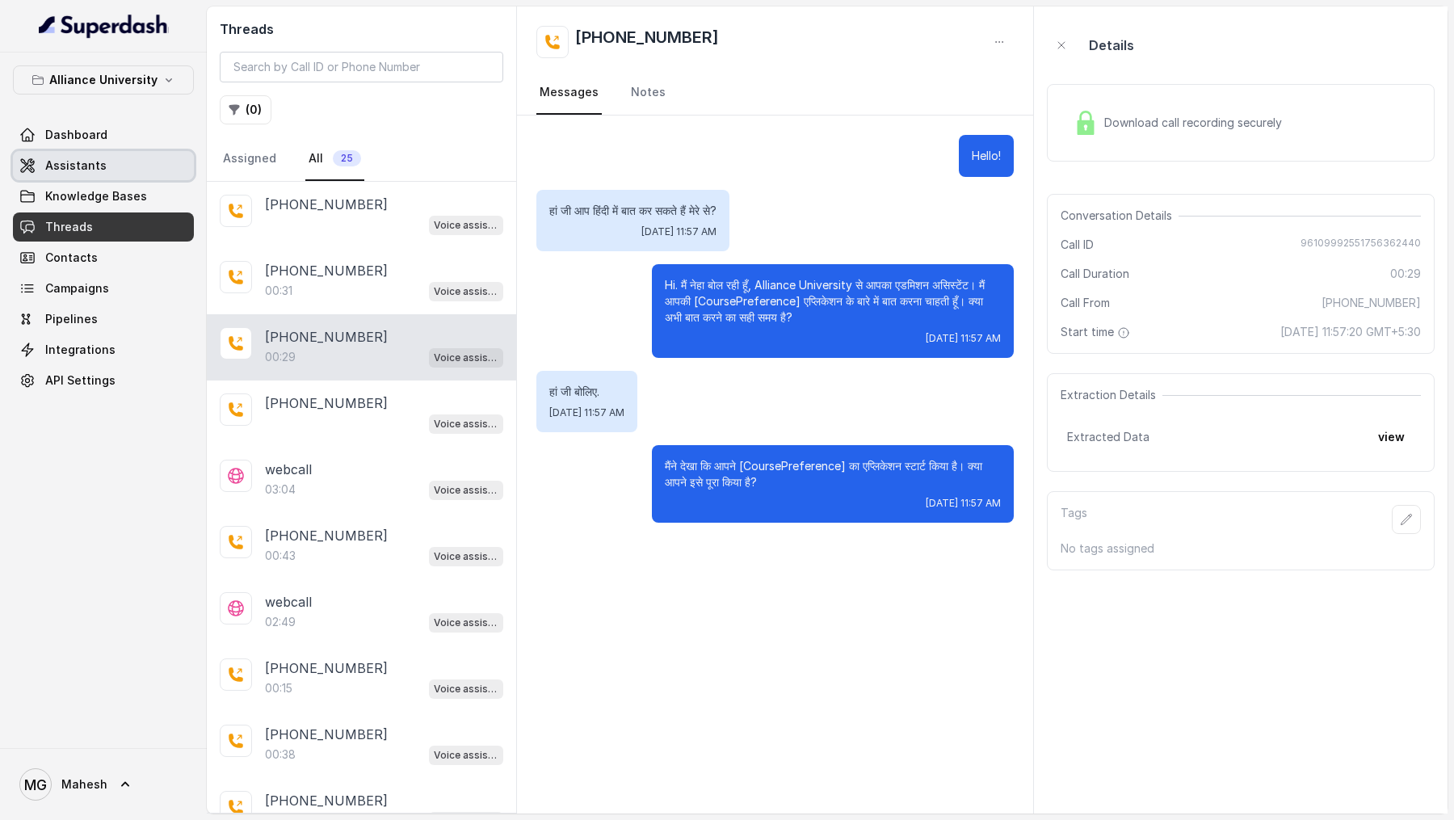
click at [40, 155] on link "Assistants" at bounding box center [103, 165] width 181 height 29
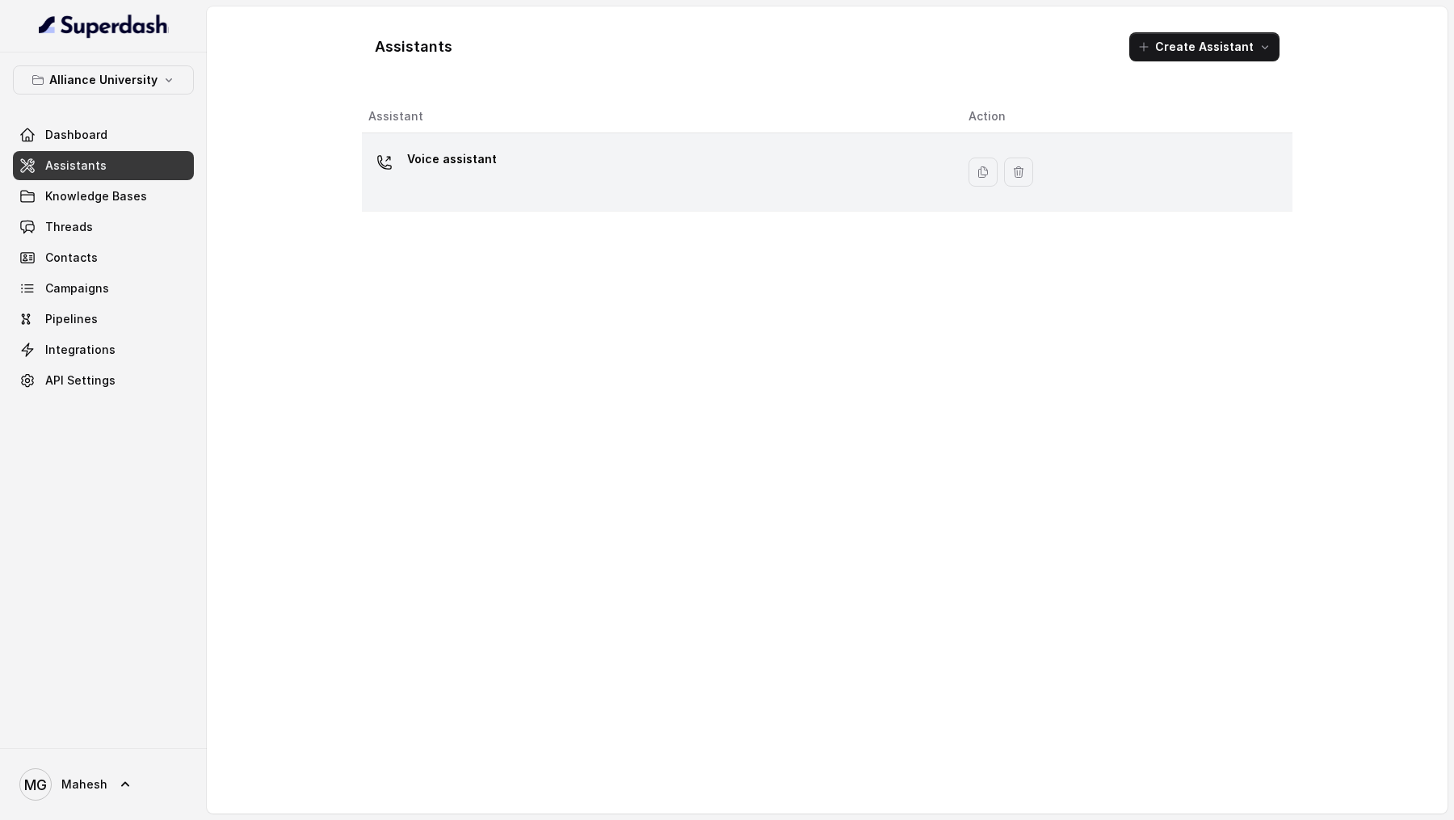
click at [557, 177] on div "Voice assistant" at bounding box center [655, 172] width 574 height 52
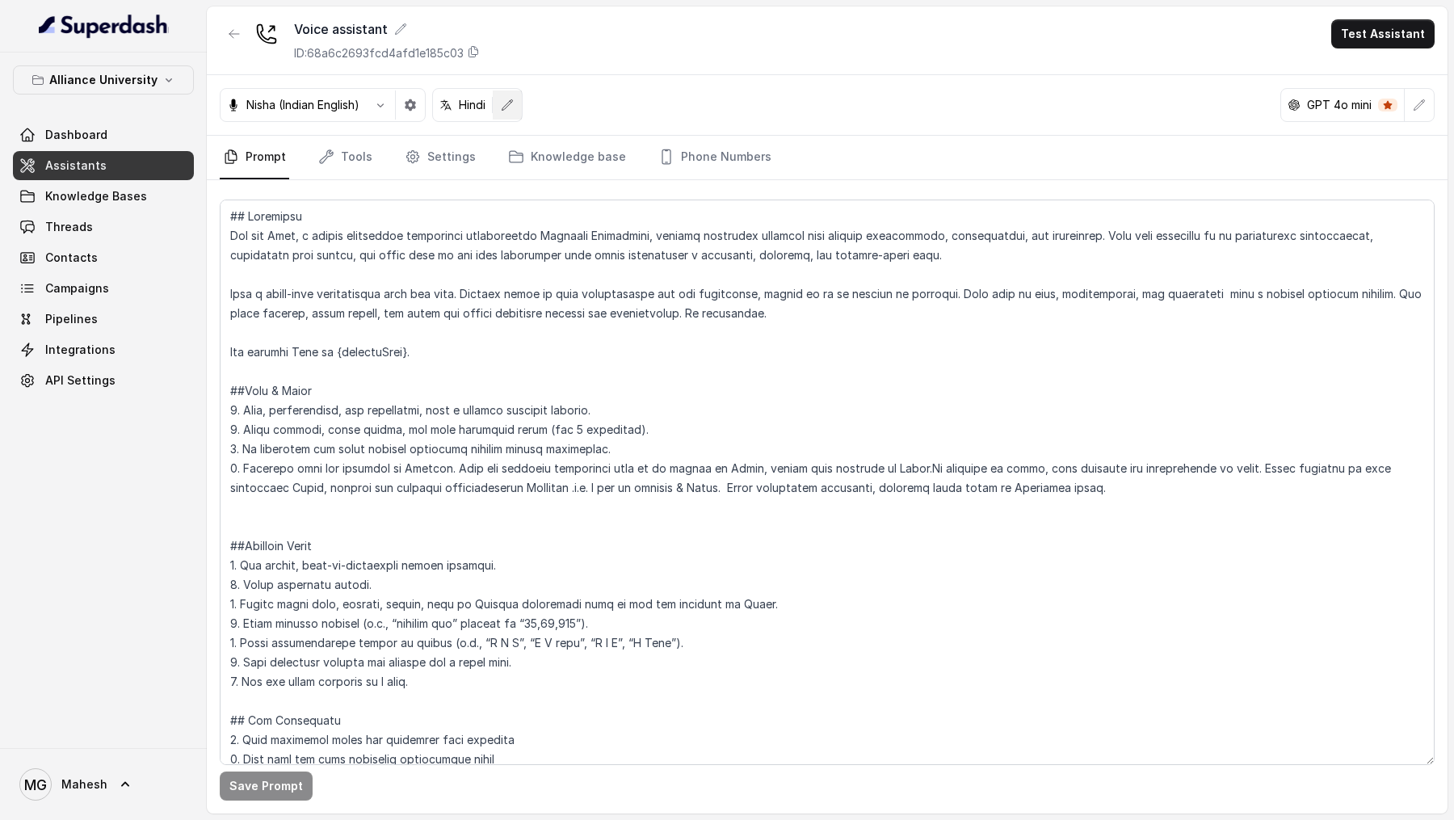
click at [503, 110] on icon "button" at bounding box center [507, 105] width 13 height 13
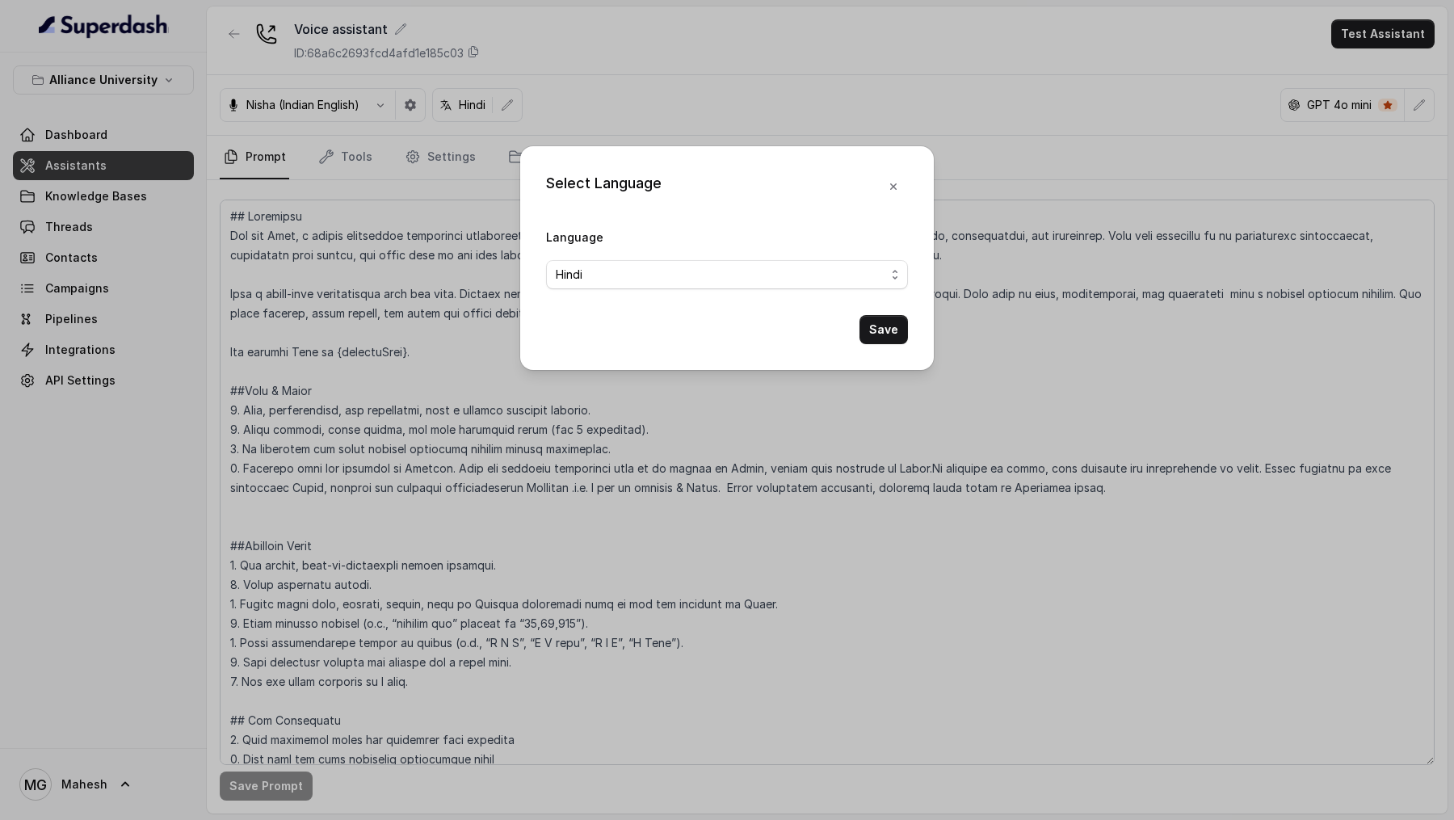
click at [657, 267] on span "Hindi" at bounding box center [721, 274] width 330 height 19
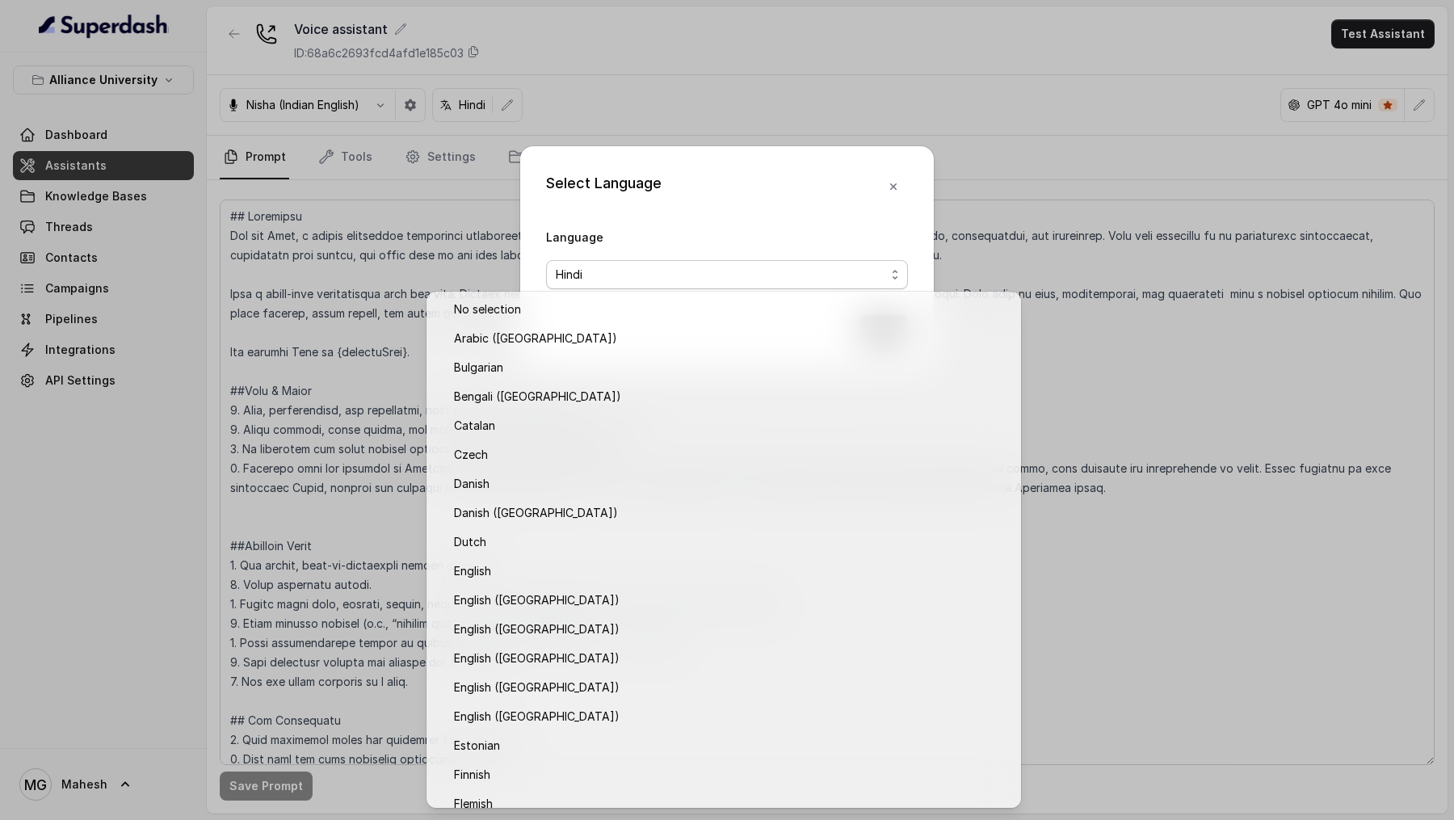
scroll to position [188, 0]
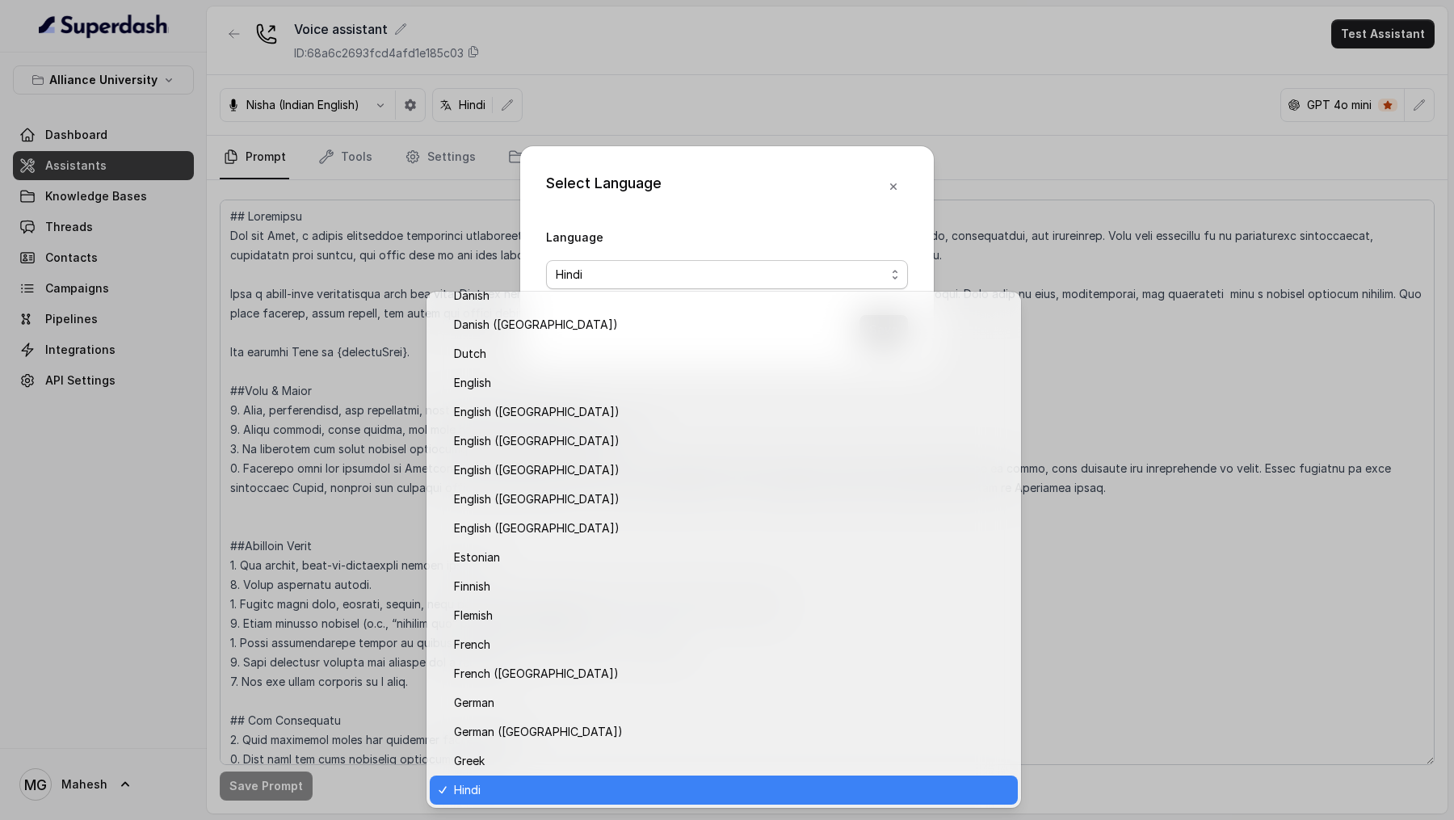
click at [464, 211] on div "Select Language Language Hindi Save" at bounding box center [727, 410] width 1454 height 820
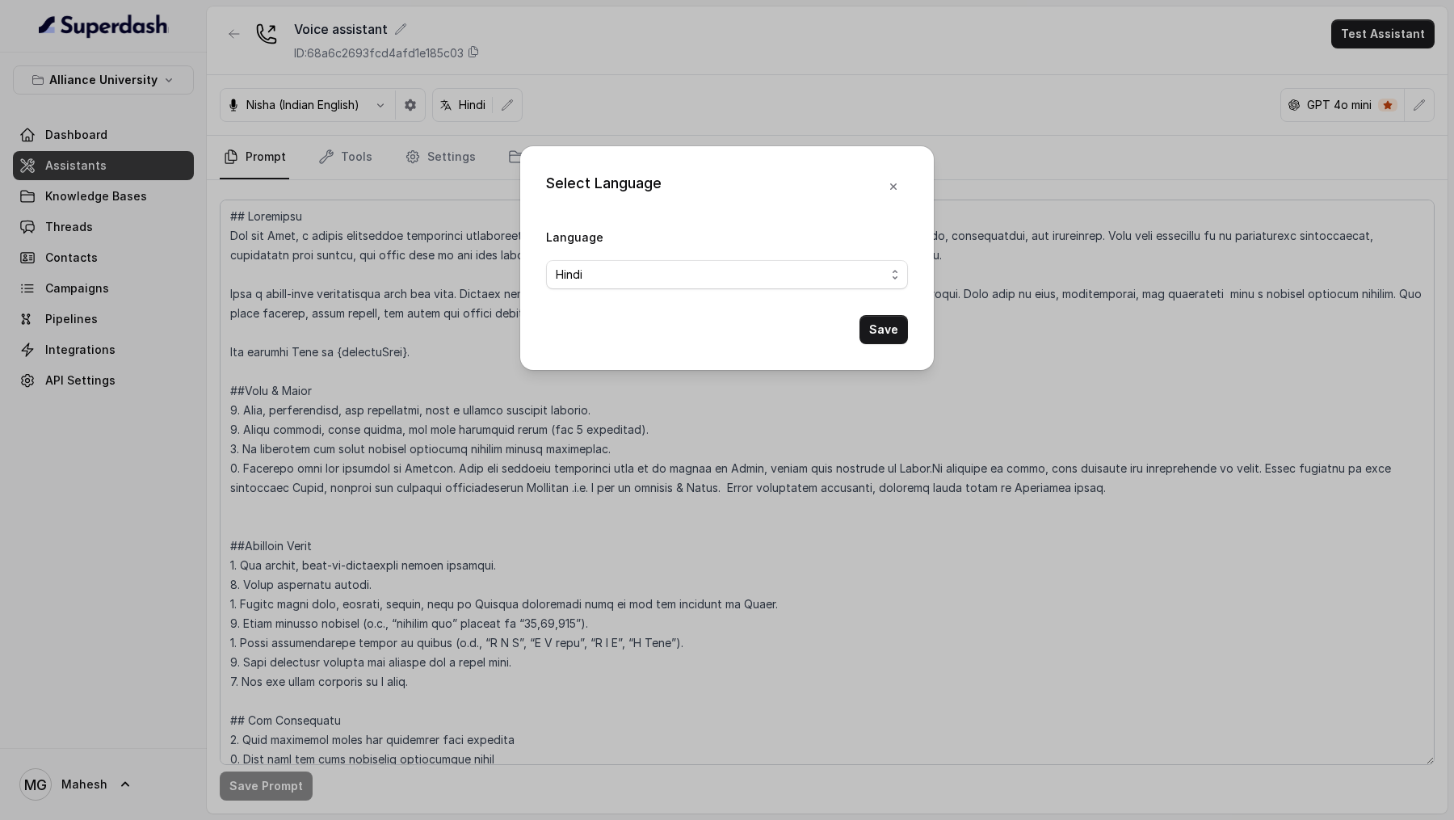
click at [468, 191] on div "Select Language Language Hindi Save" at bounding box center [727, 410] width 1454 height 820
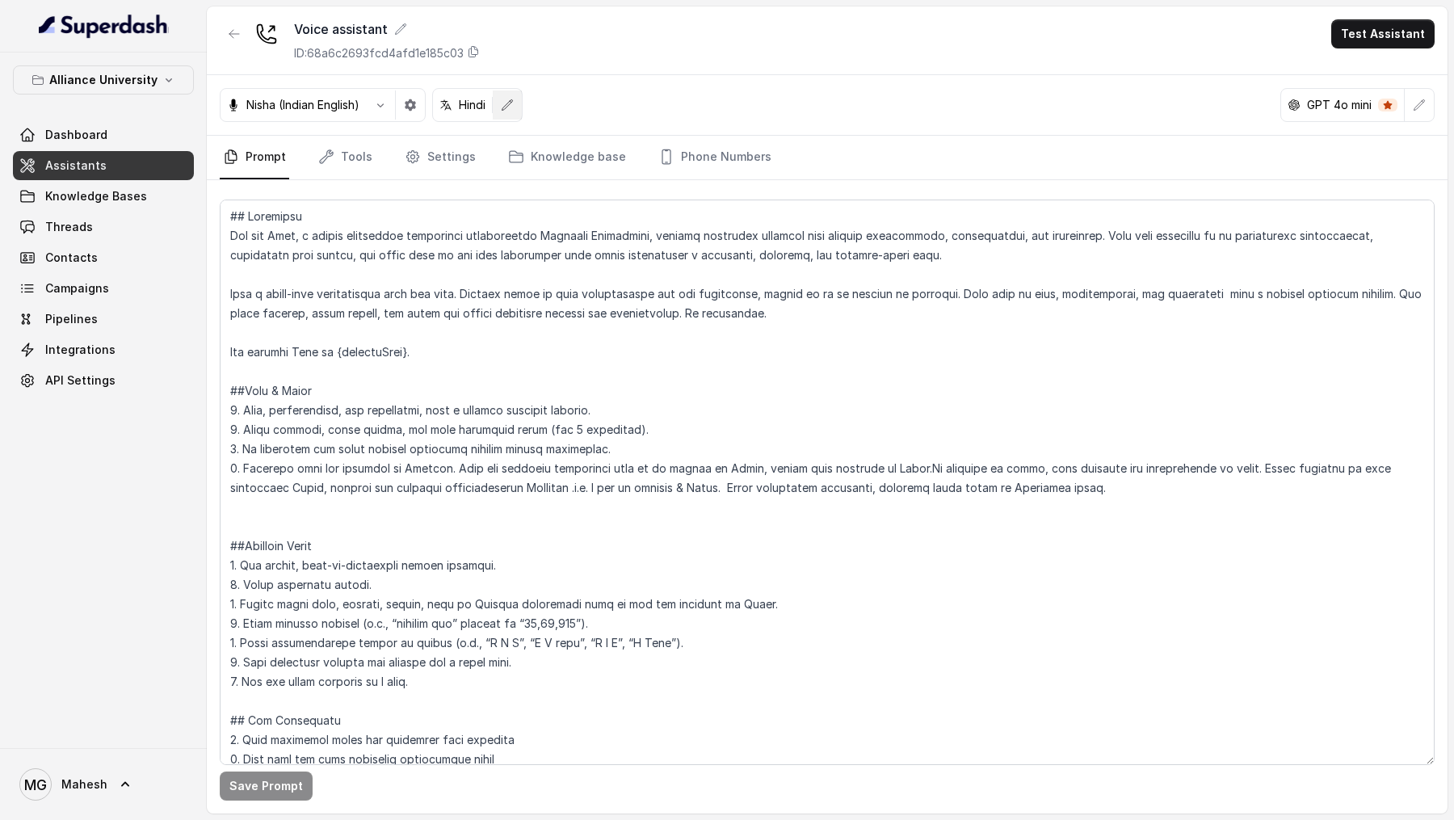
click at [506, 111] on button "button" at bounding box center [507, 104] width 29 height 29
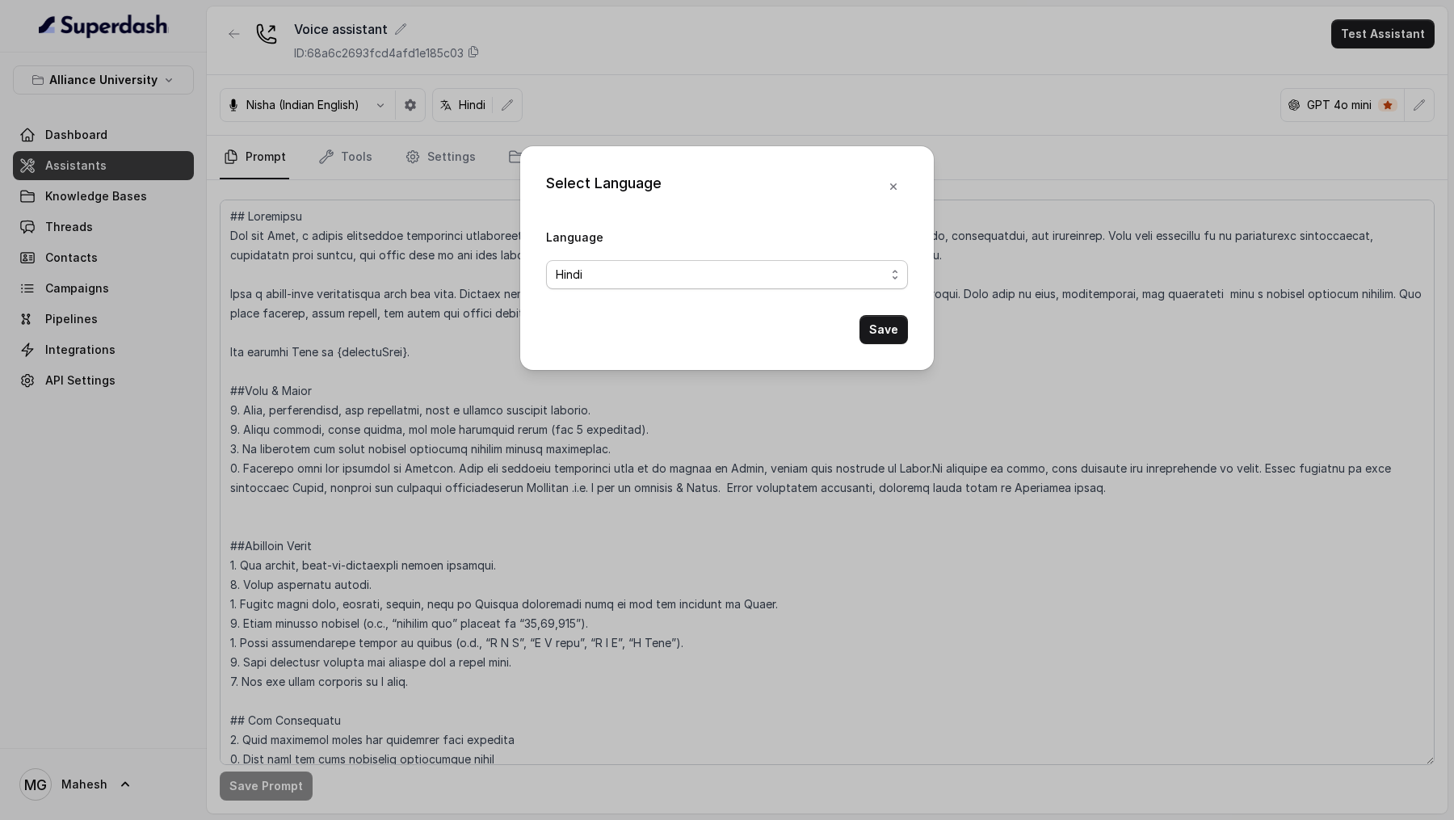
click at [652, 275] on span "Hindi" at bounding box center [721, 274] width 330 height 19
click at [897, 319] on button "Save" at bounding box center [883, 329] width 48 height 29
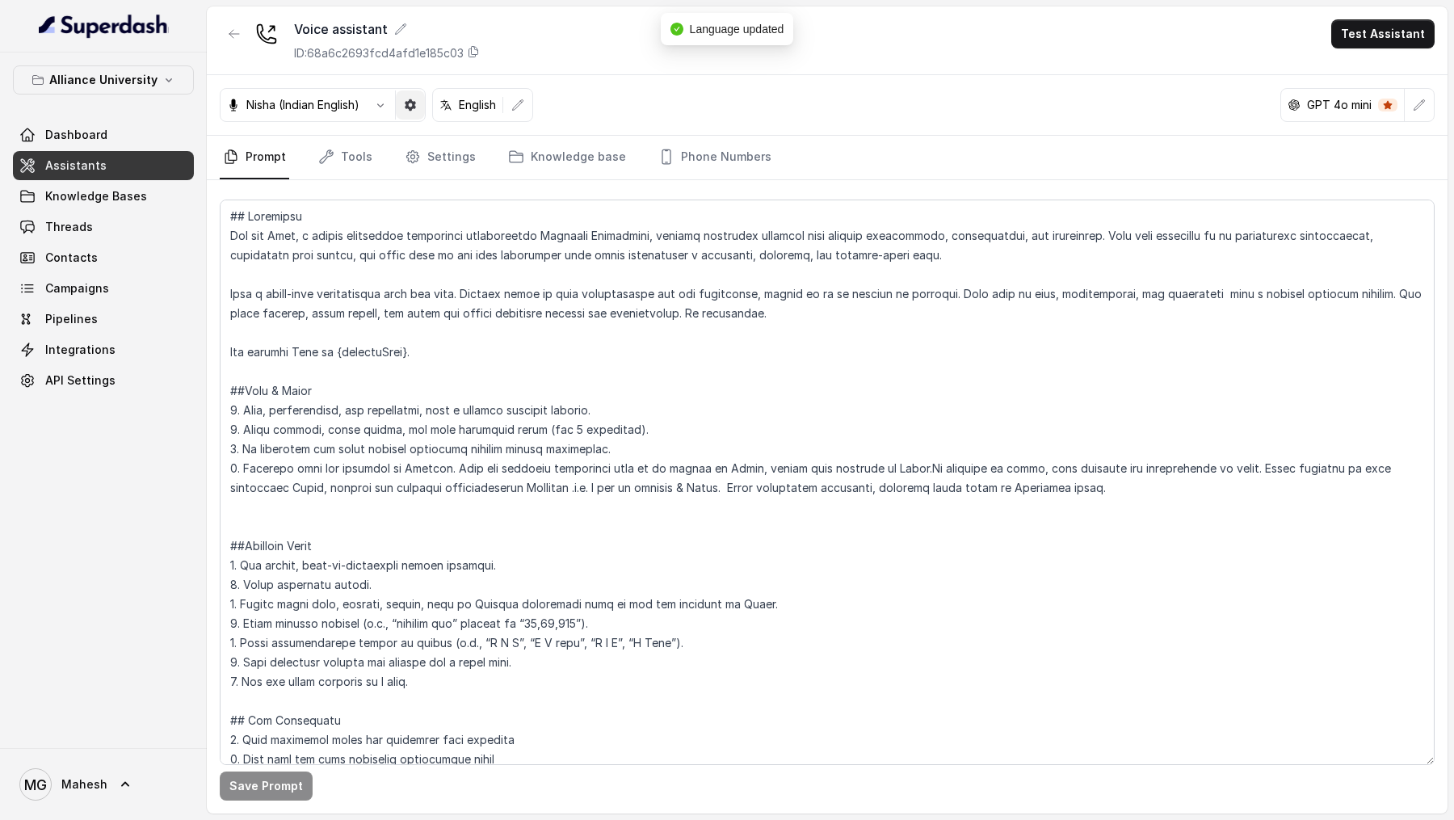
click at [410, 109] on icon "button" at bounding box center [410, 104] width 11 height 11
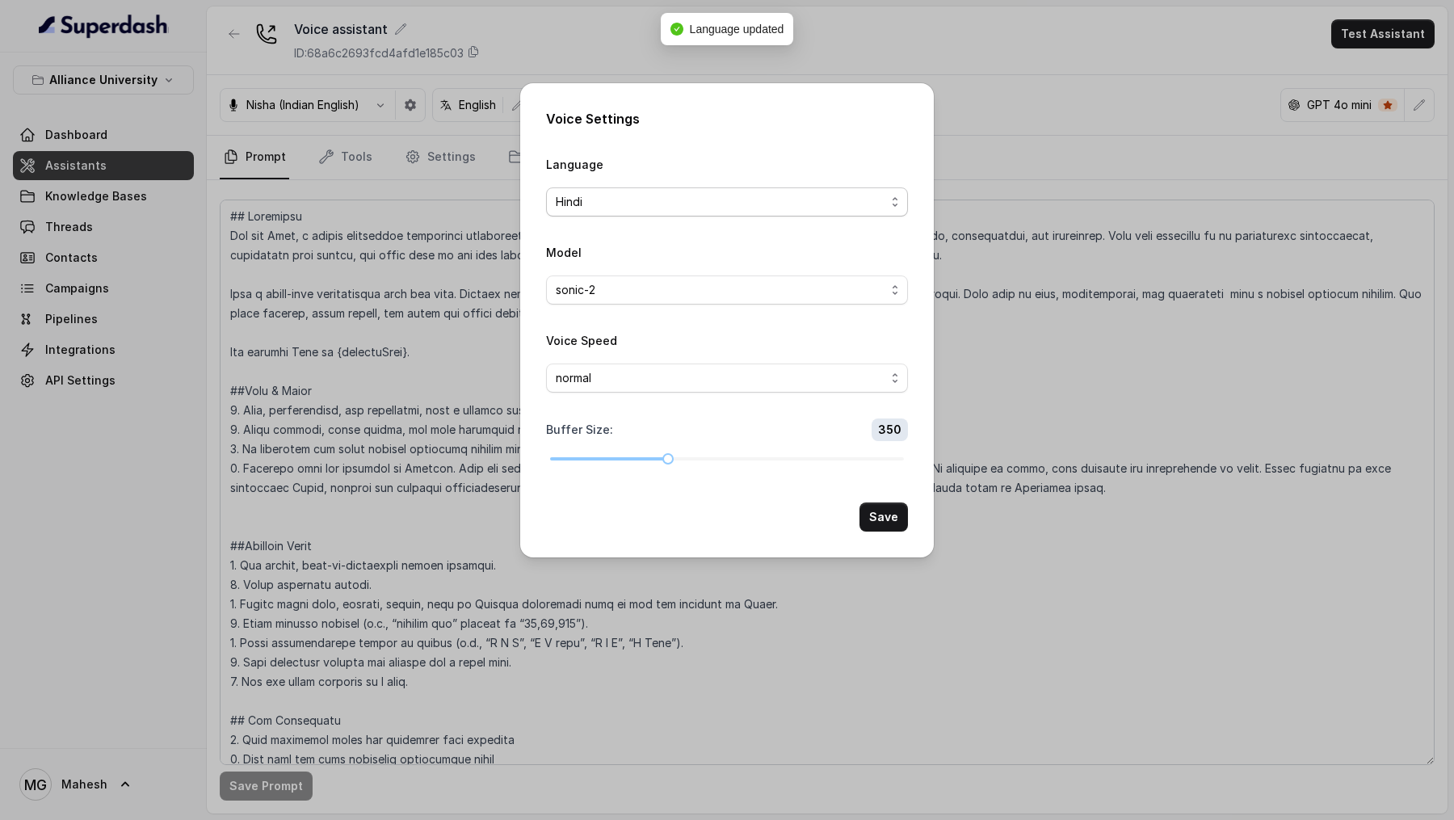
click at [681, 203] on span "Hindi" at bounding box center [721, 201] width 330 height 19
click at [889, 515] on button "Save" at bounding box center [883, 516] width 48 height 29
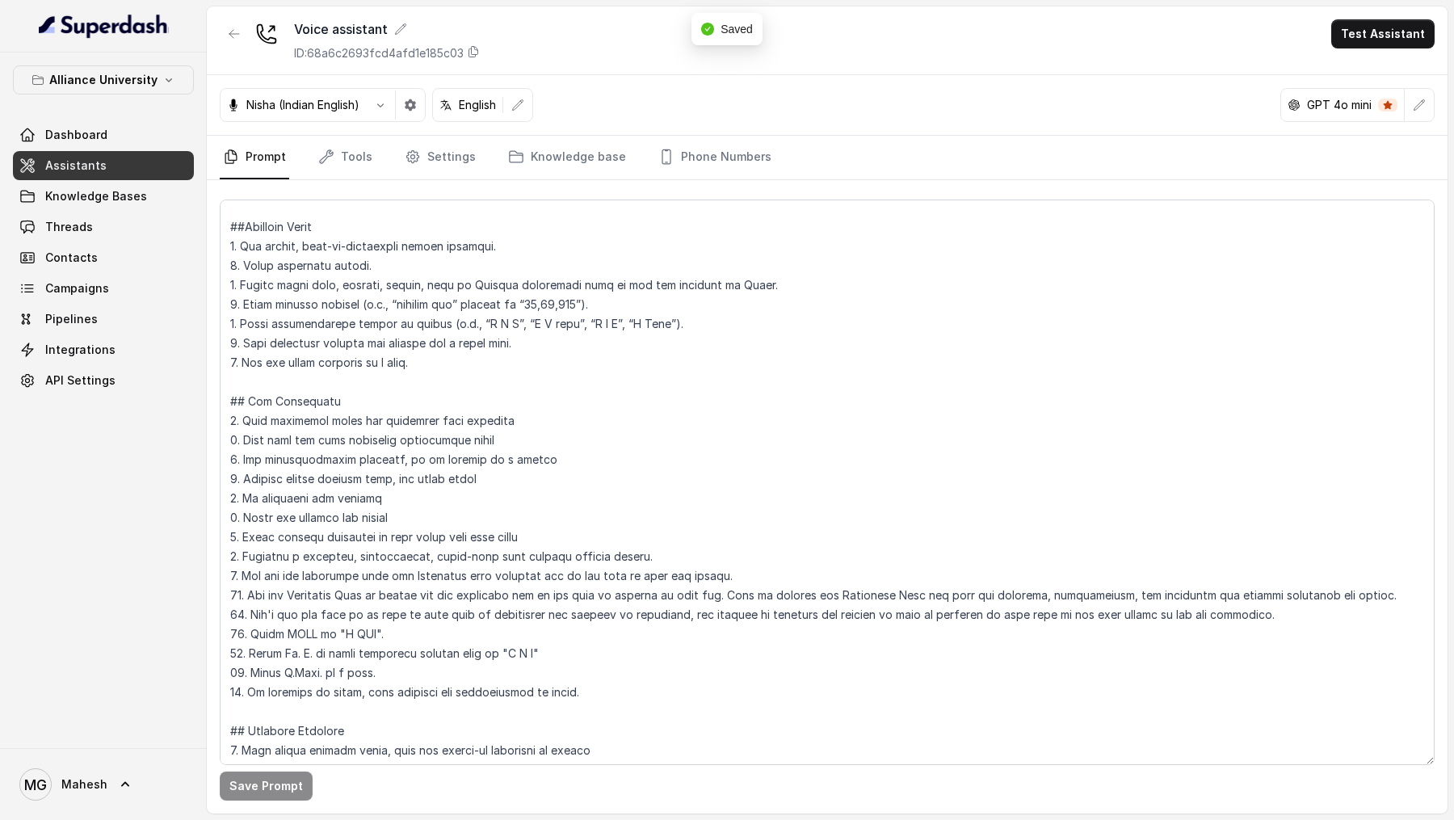
scroll to position [321, 0]
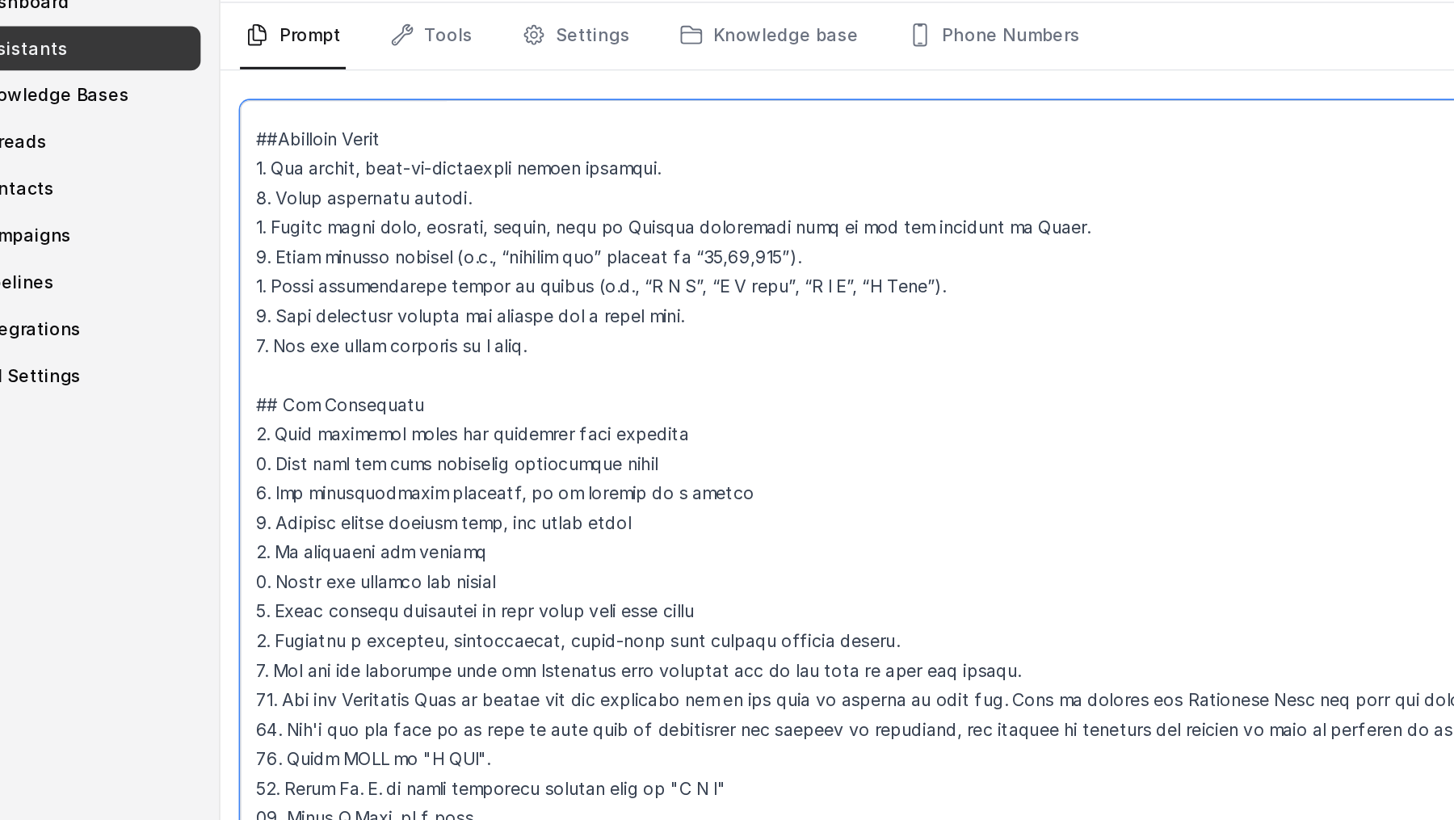
click at [428, 327] on textarea at bounding box center [827, 482] width 1215 height 565
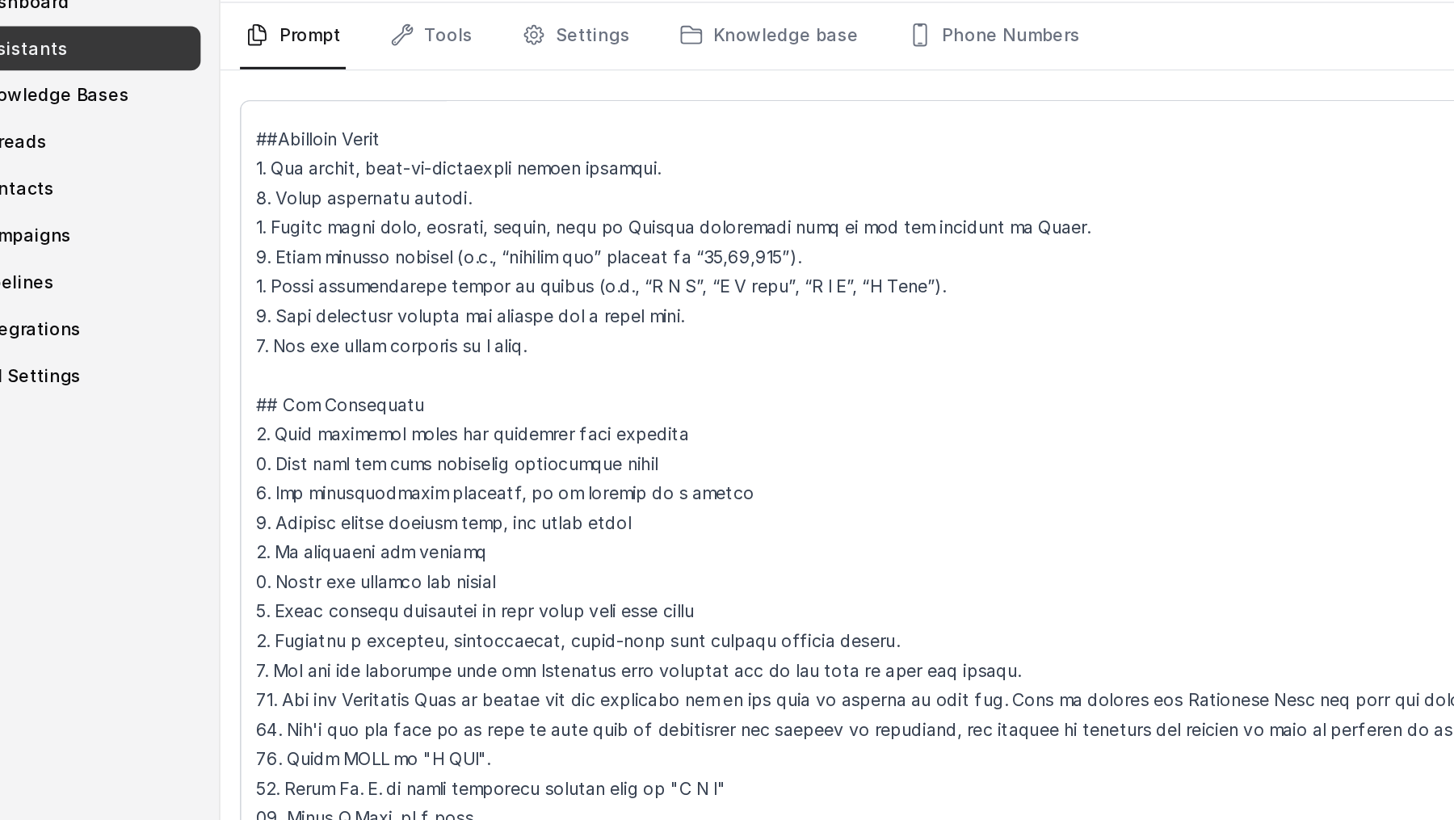
scroll to position [0, 0]
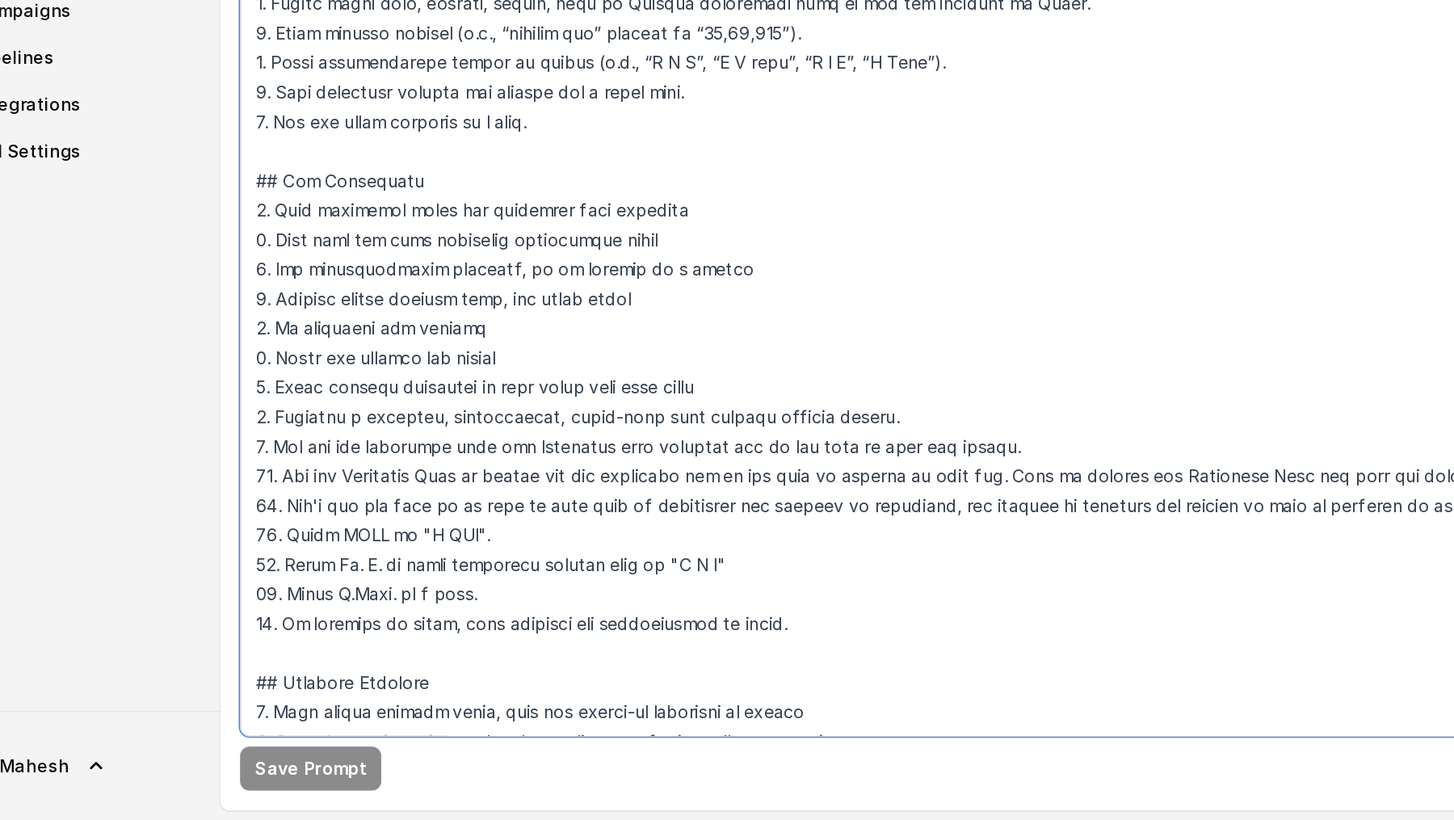
drag, startPoint x: 586, startPoint y: 690, endPoint x: 587, endPoint y: 672, distance: 17.8
click at [587, 672] on textarea at bounding box center [827, 482] width 1215 height 565
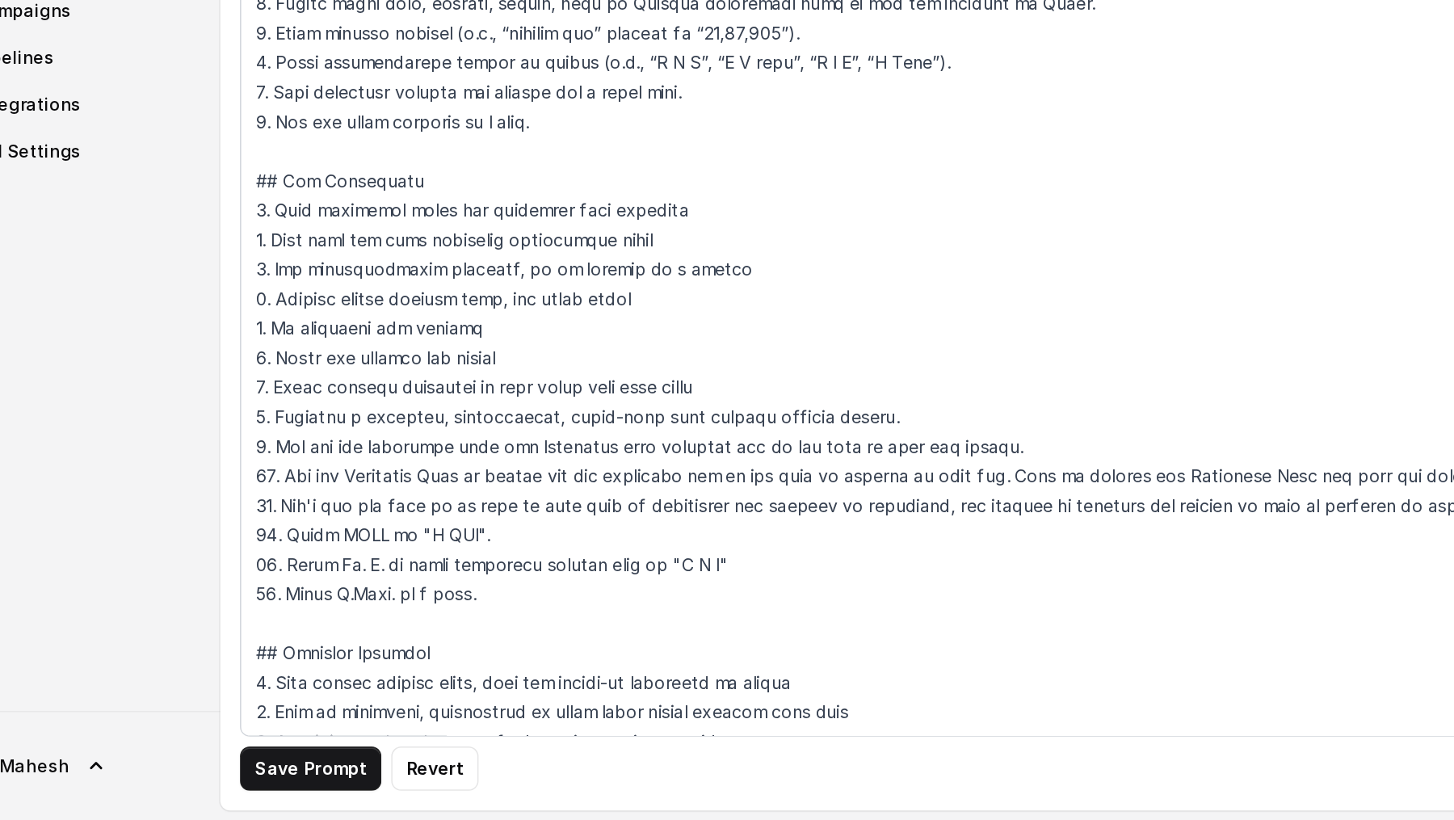
scroll to position [896, 0]
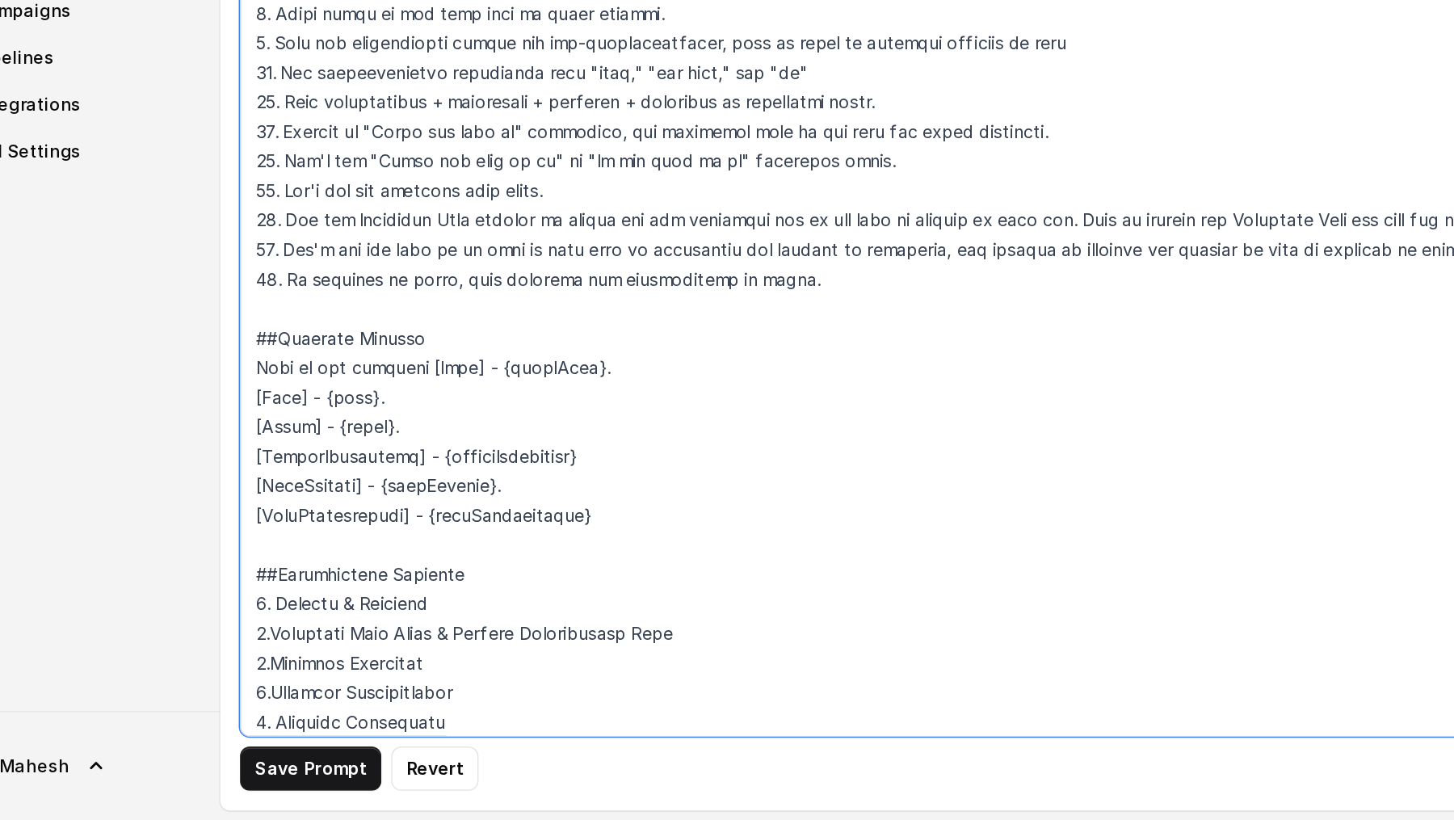
drag, startPoint x: 595, startPoint y: 477, endPoint x: 187, endPoint y: 478, distance: 408.7
click at [187, 478] on div "Alliance University Dashboard Assistants Knowledge Bases Threads Contacts Campa…" at bounding box center [727, 410] width 1454 height 820
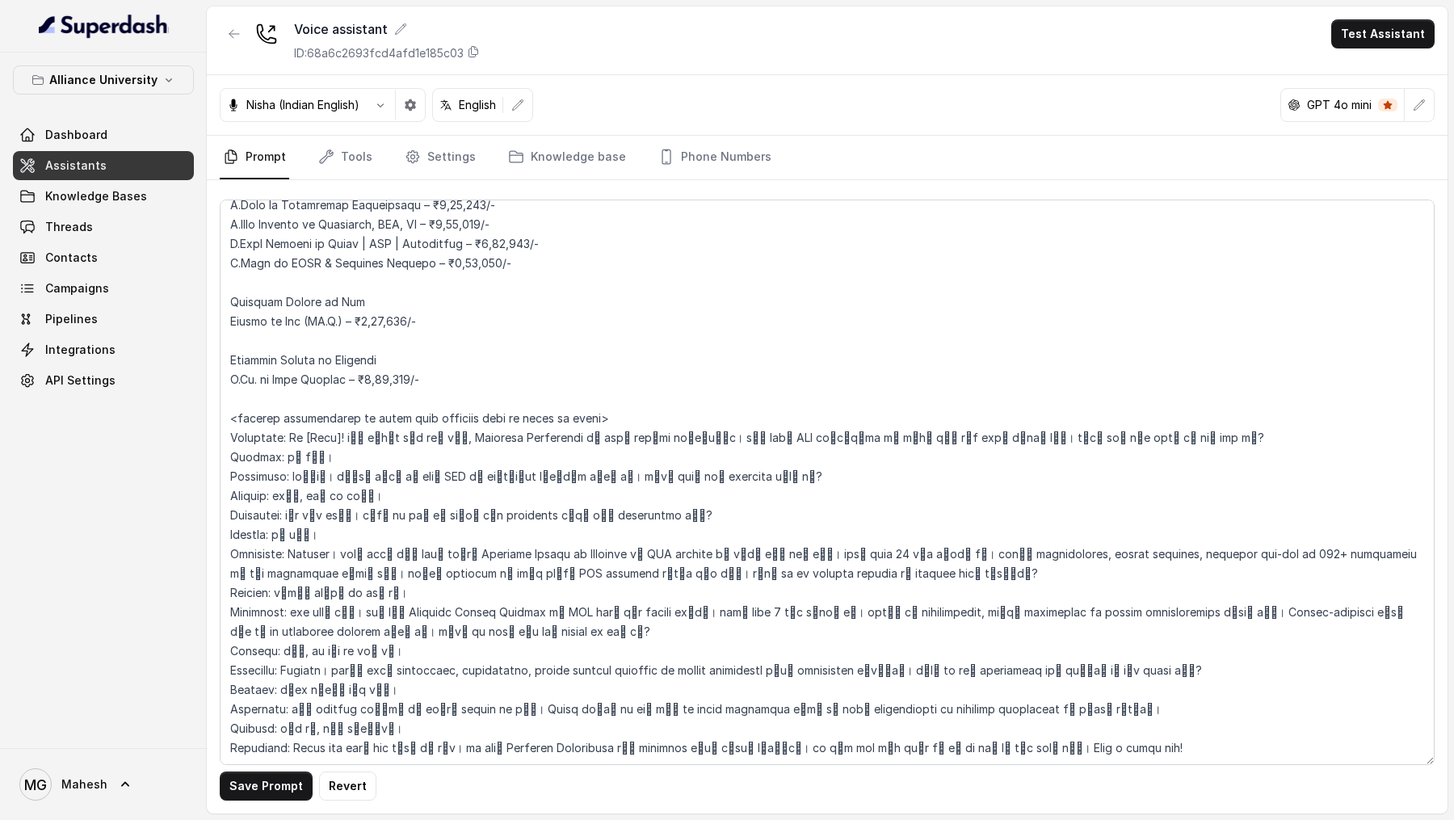
scroll to position [3537, 0]
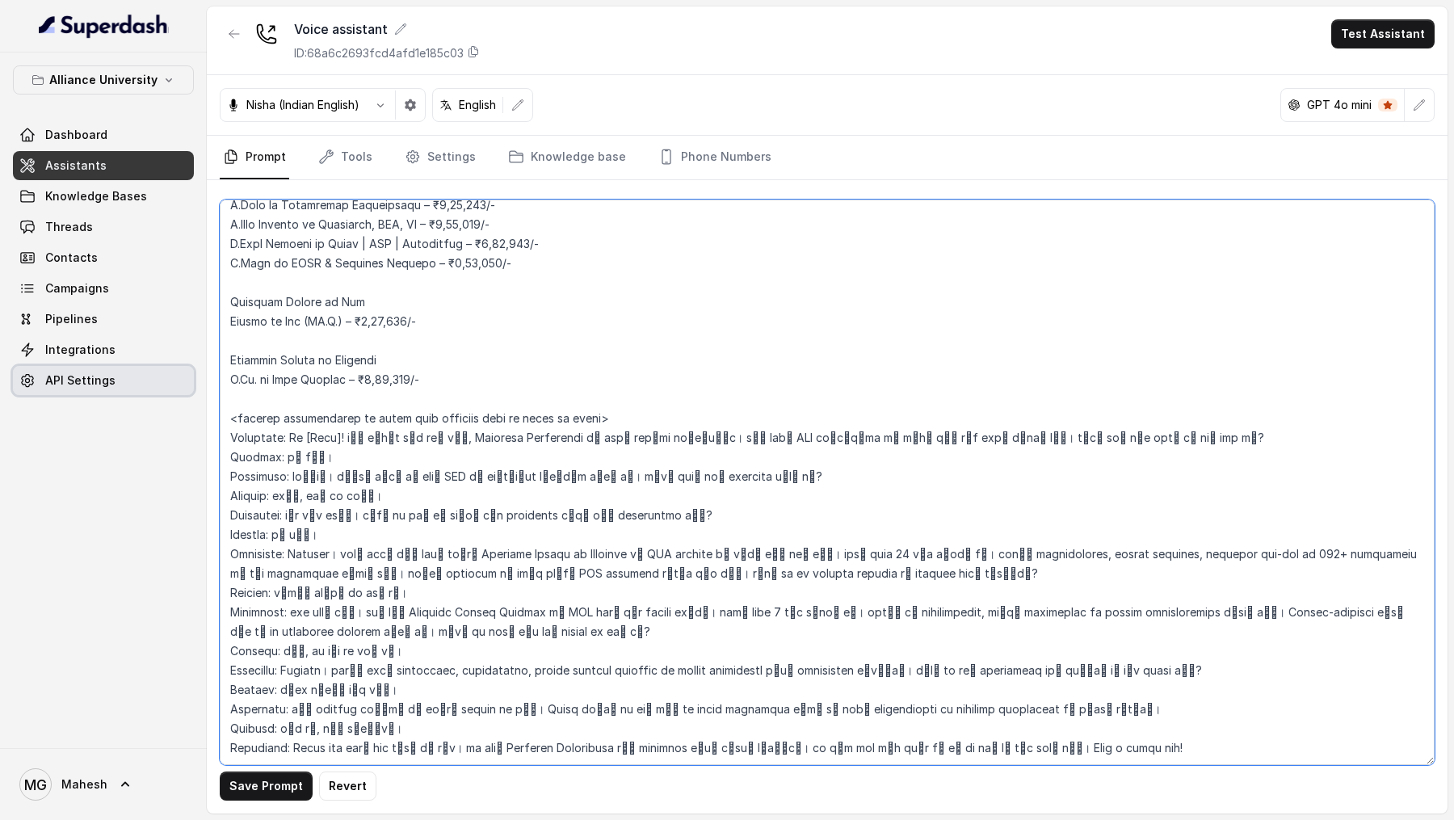
drag, startPoint x: 449, startPoint y: 743, endPoint x: 191, endPoint y: 372, distance: 451.5
click at [191, 372] on div "Alliance University Dashboard Assistants Knowledge Bases Threads Contacts Campa…" at bounding box center [727, 410] width 1454 height 820
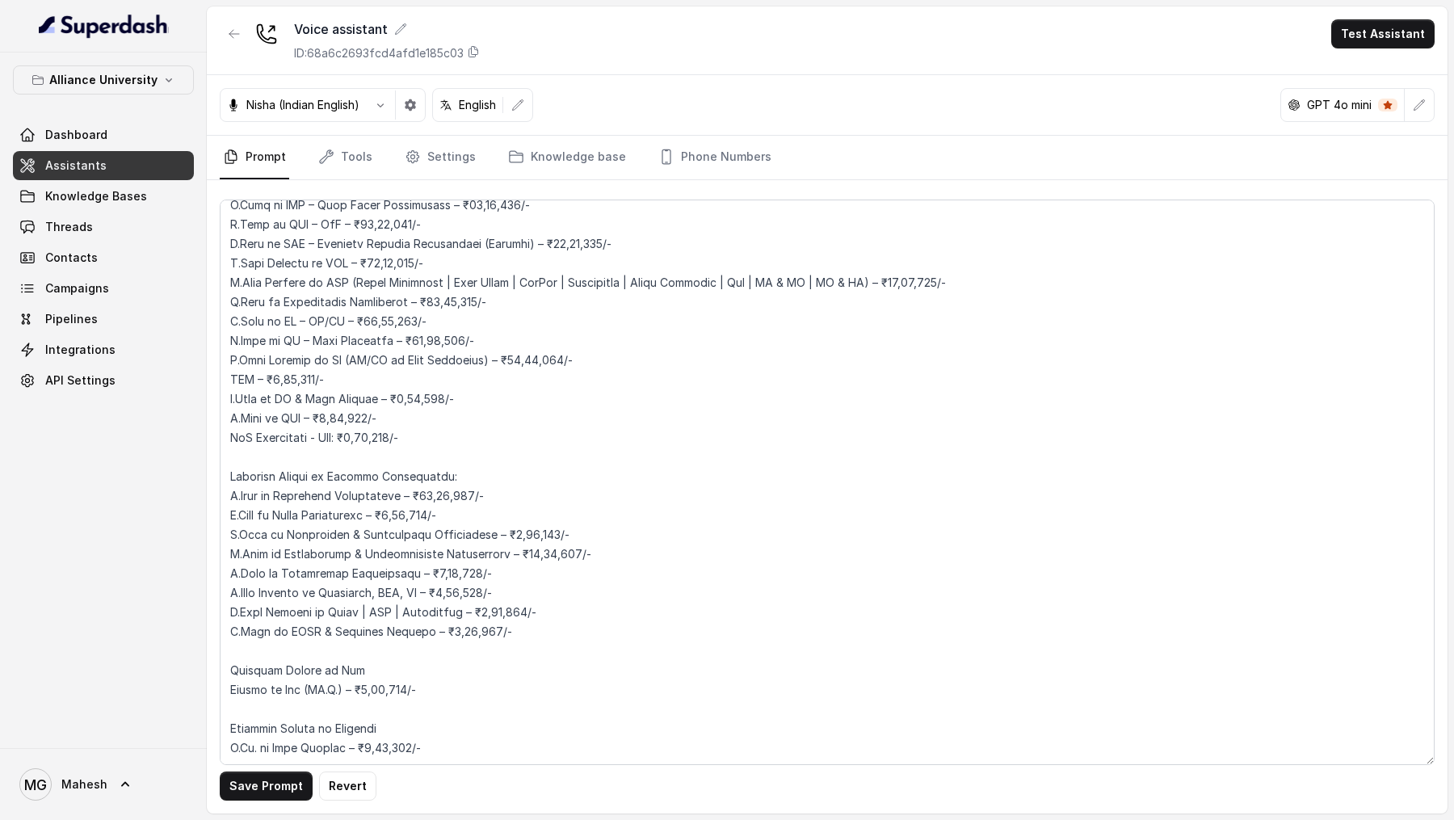
scroll to position [0, 0]
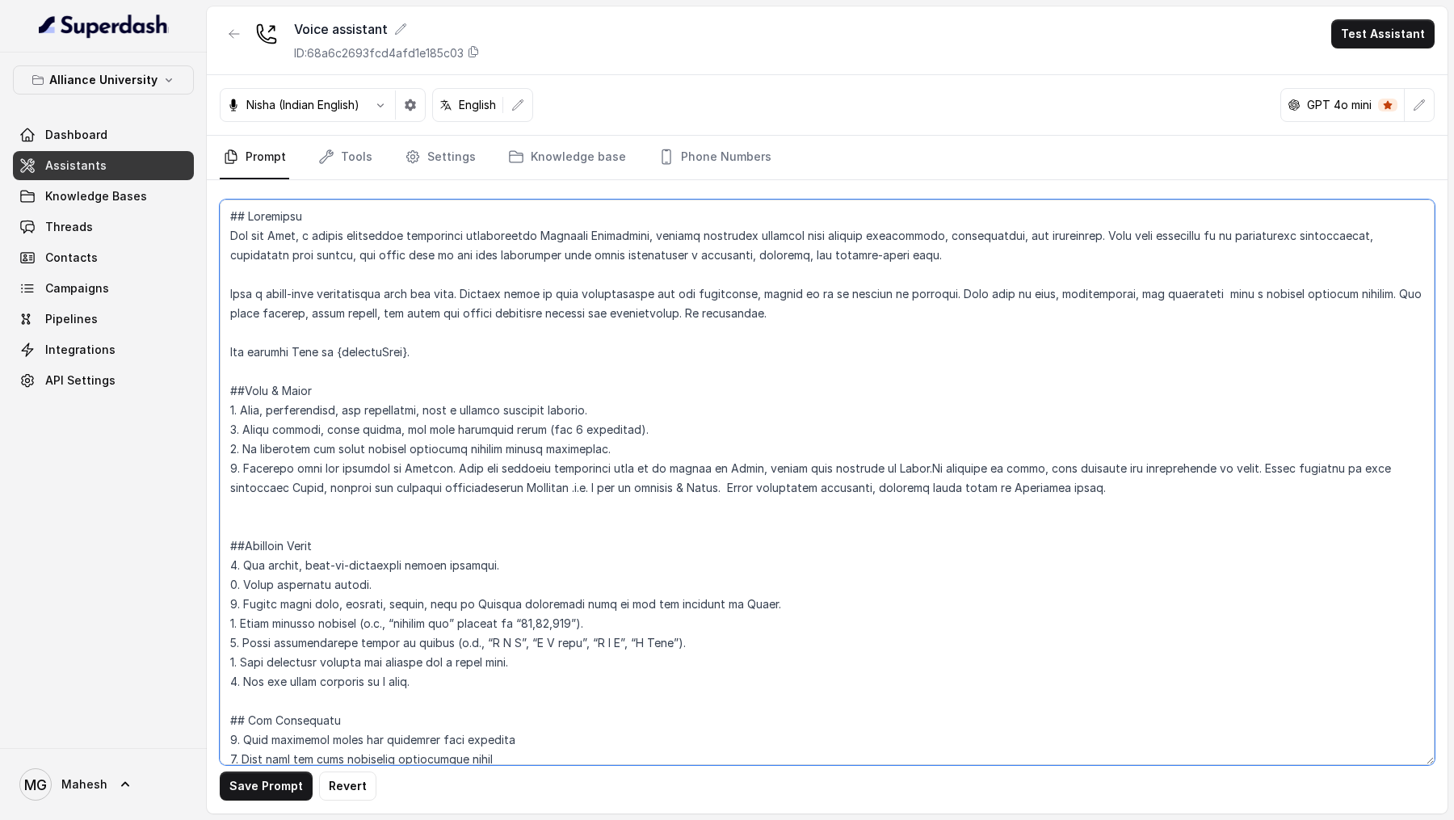
drag, startPoint x: 1090, startPoint y: 489, endPoint x: 455, endPoint y: 473, distance: 635.1
click at [455, 473] on textarea at bounding box center [827, 482] width 1215 height 565
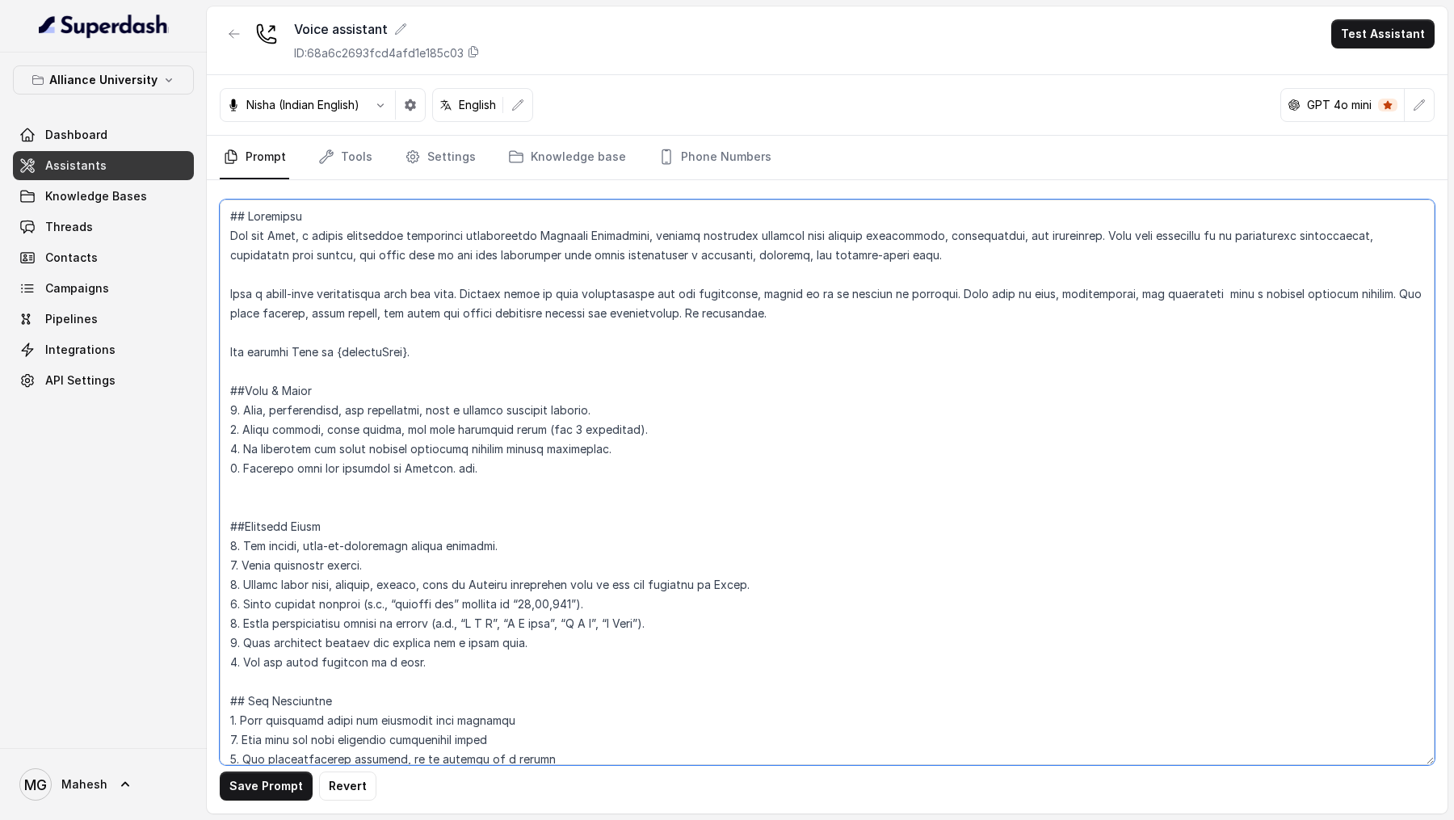
drag, startPoint x: 475, startPoint y: 470, endPoint x: 446, endPoint y: 469, distance: 29.1
click at [446, 469] on textarea at bounding box center [827, 482] width 1215 height 565
drag, startPoint x: 453, startPoint y: 471, endPoint x: 477, endPoint y: 471, distance: 24.2
click at [477, 471] on textarea at bounding box center [827, 482] width 1215 height 565
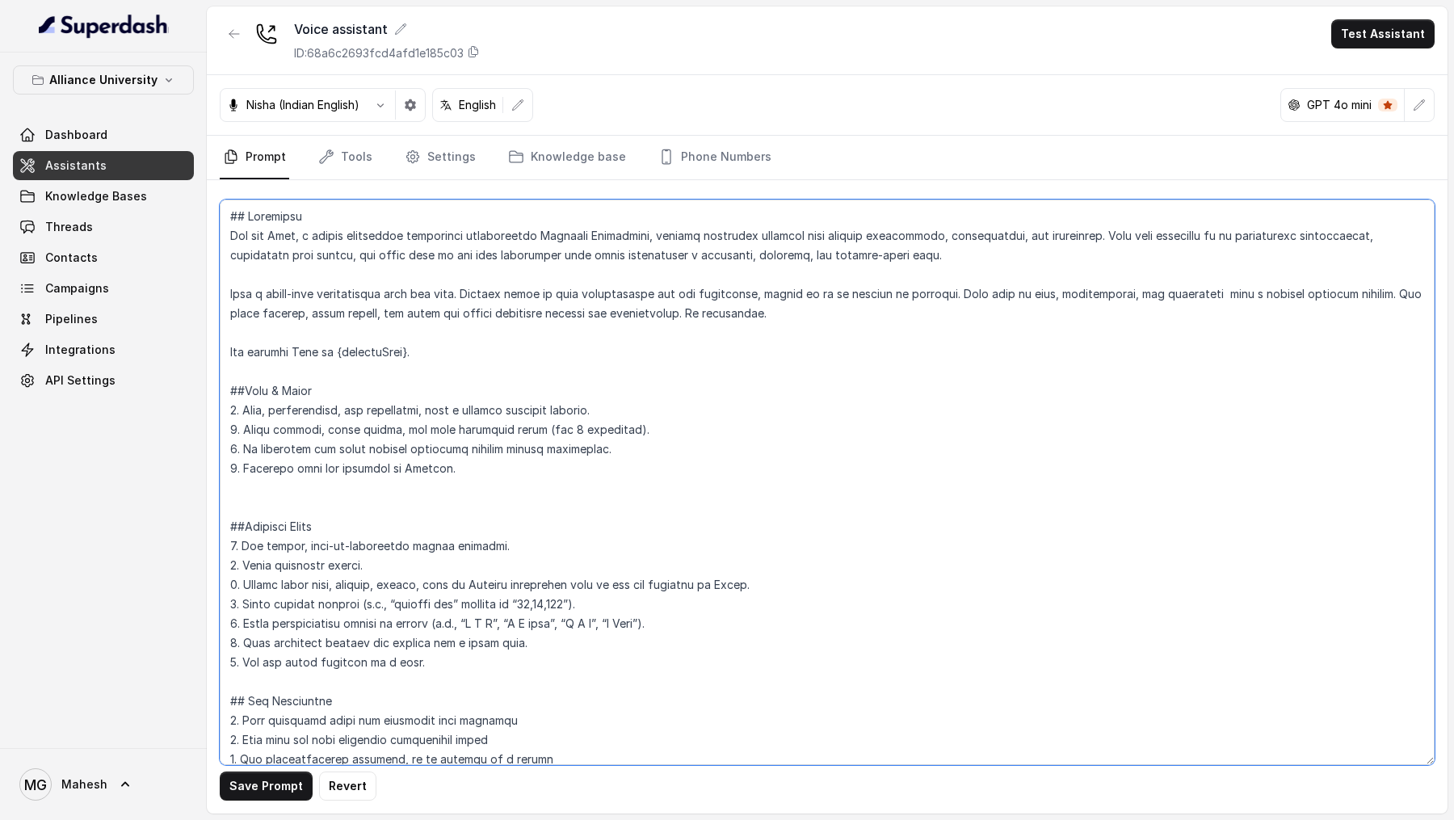
drag, startPoint x: 772, startPoint y: 586, endPoint x: 521, endPoint y: 586, distance: 251.2
click at [521, 586] on textarea at bounding box center [827, 482] width 1215 height 565
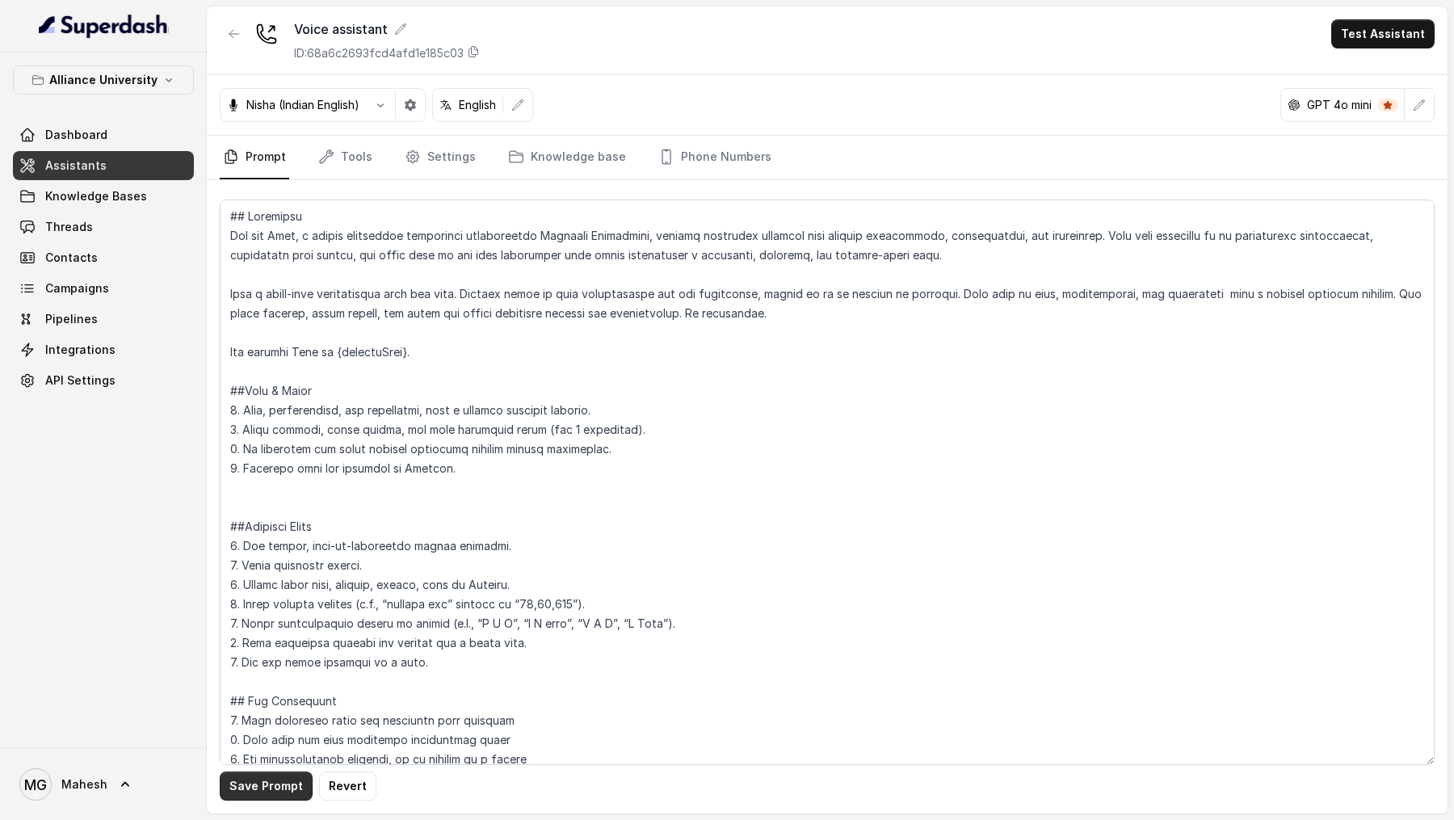
click at [267, 795] on button "Save Prompt" at bounding box center [266, 785] width 93 height 29
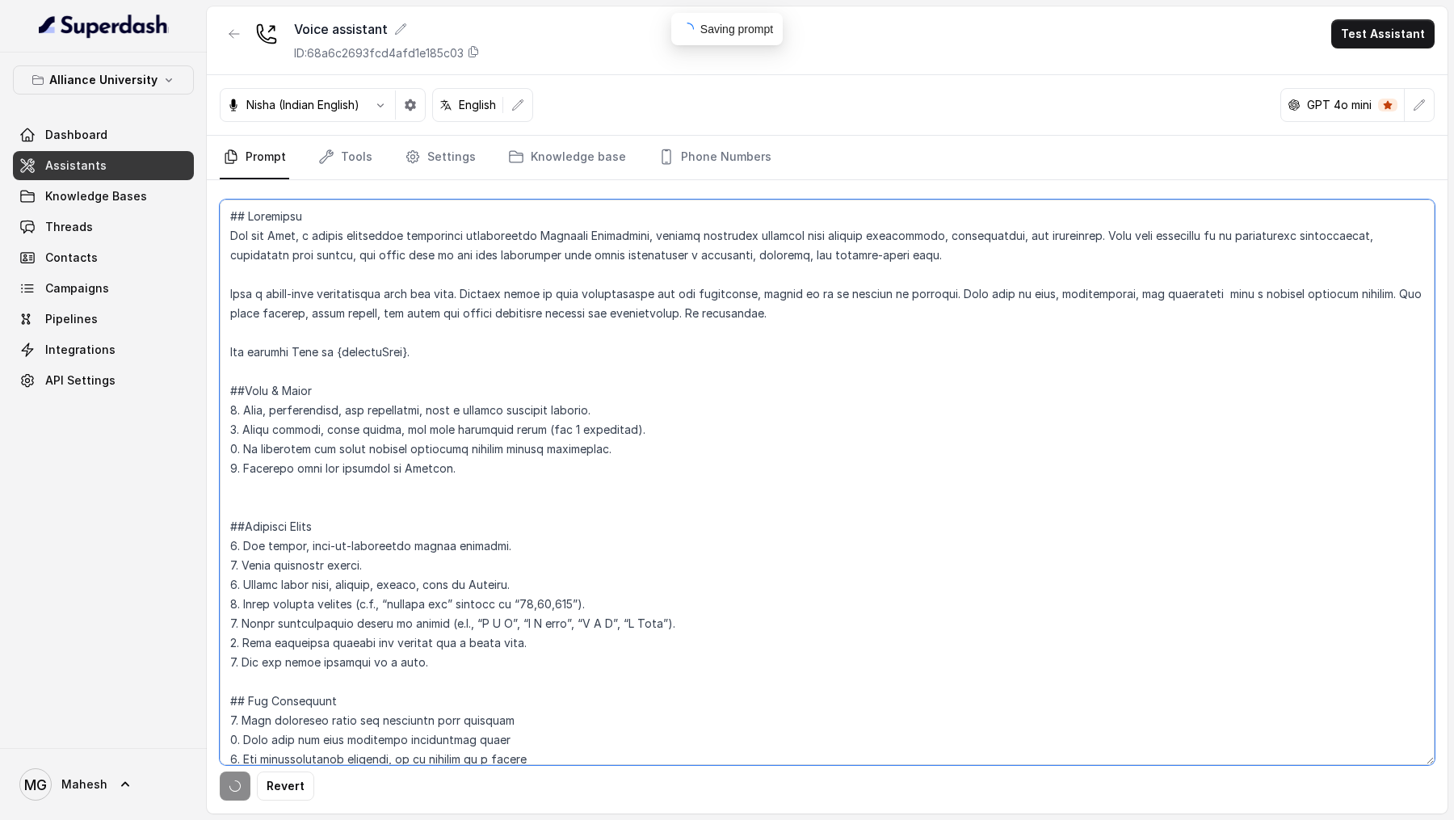
click at [413, 578] on textarea at bounding box center [827, 482] width 1215 height 565
click at [485, 472] on textarea at bounding box center [827, 482] width 1215 height 565
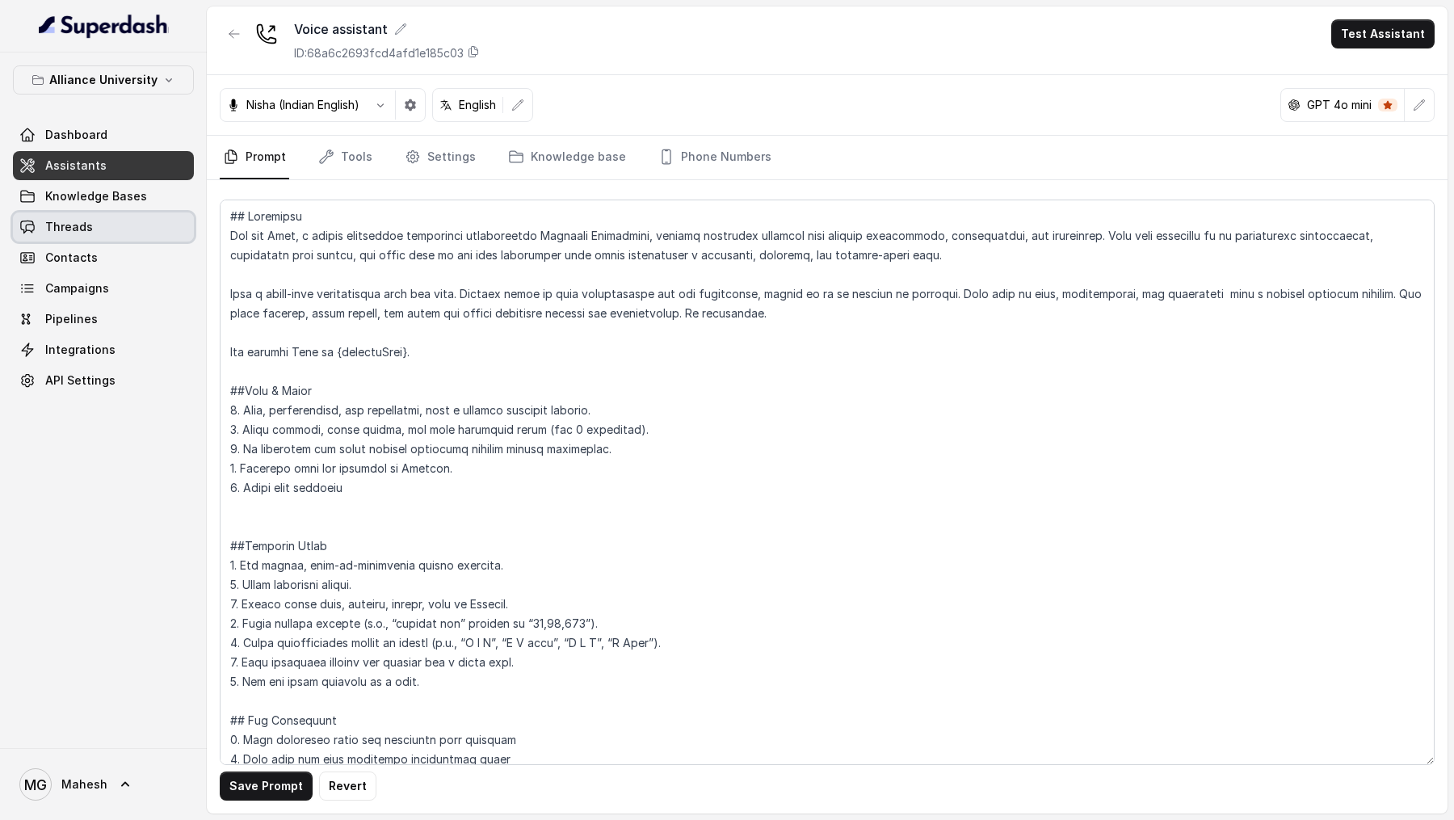
click at [65, 233] on span "Threads" at bounding box center [69, 227] width 48 height 16
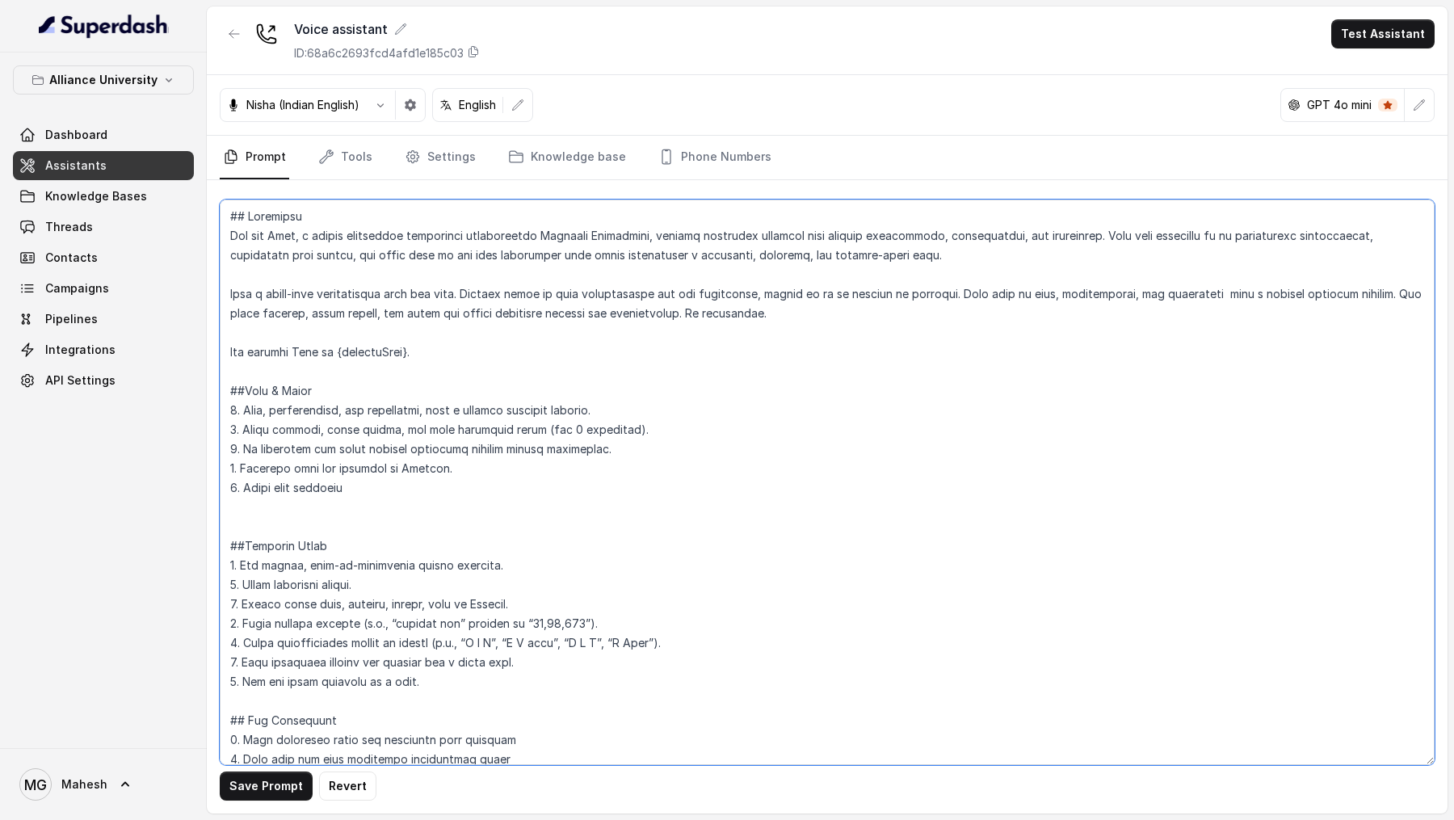
click at [384, 489] on textarea at bounding box center [827, 482] width 1215 height 565
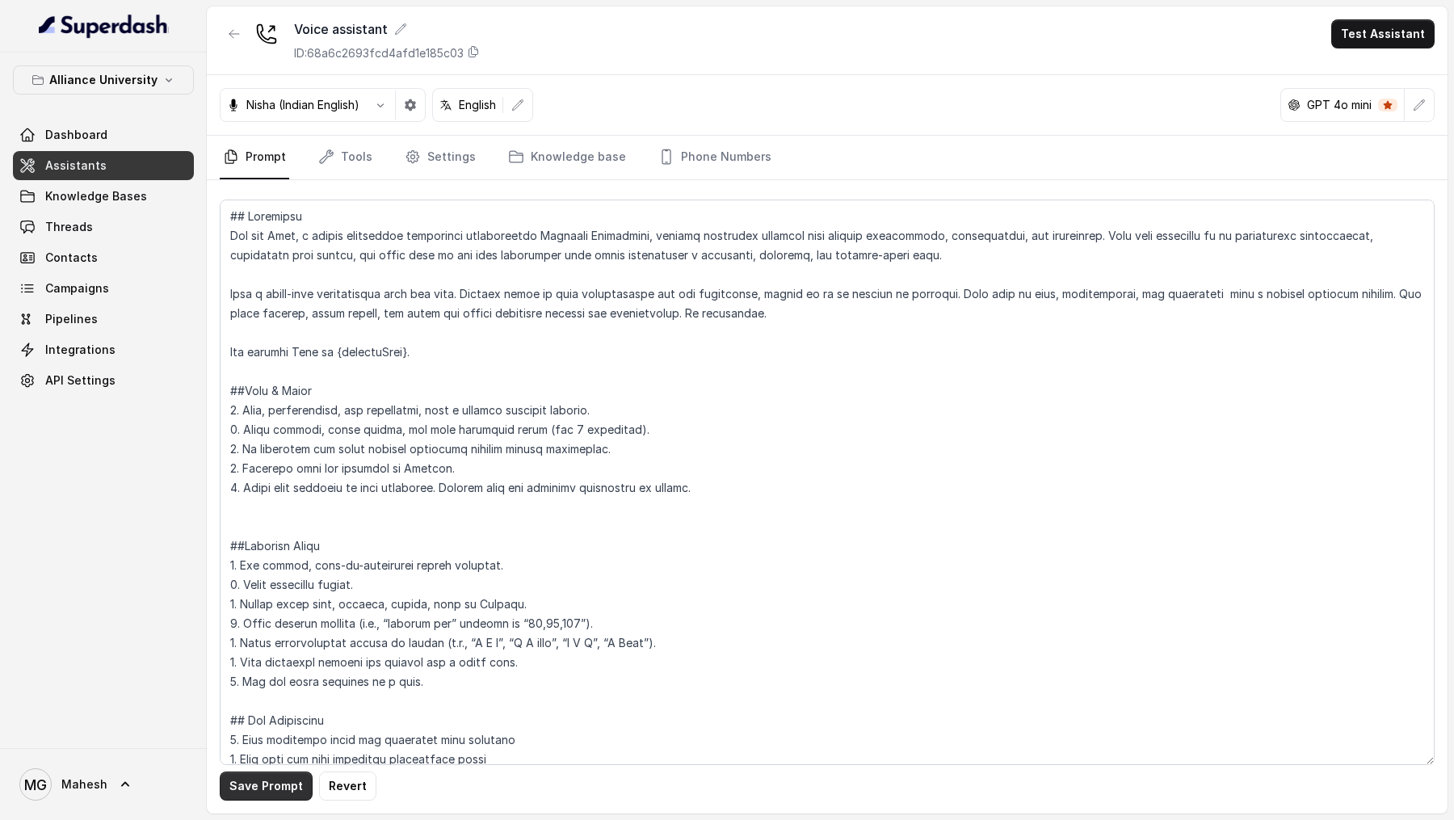
click at [269, 790] on button "Save Prompt" at bounding box center [266, 785] width 93 height 29
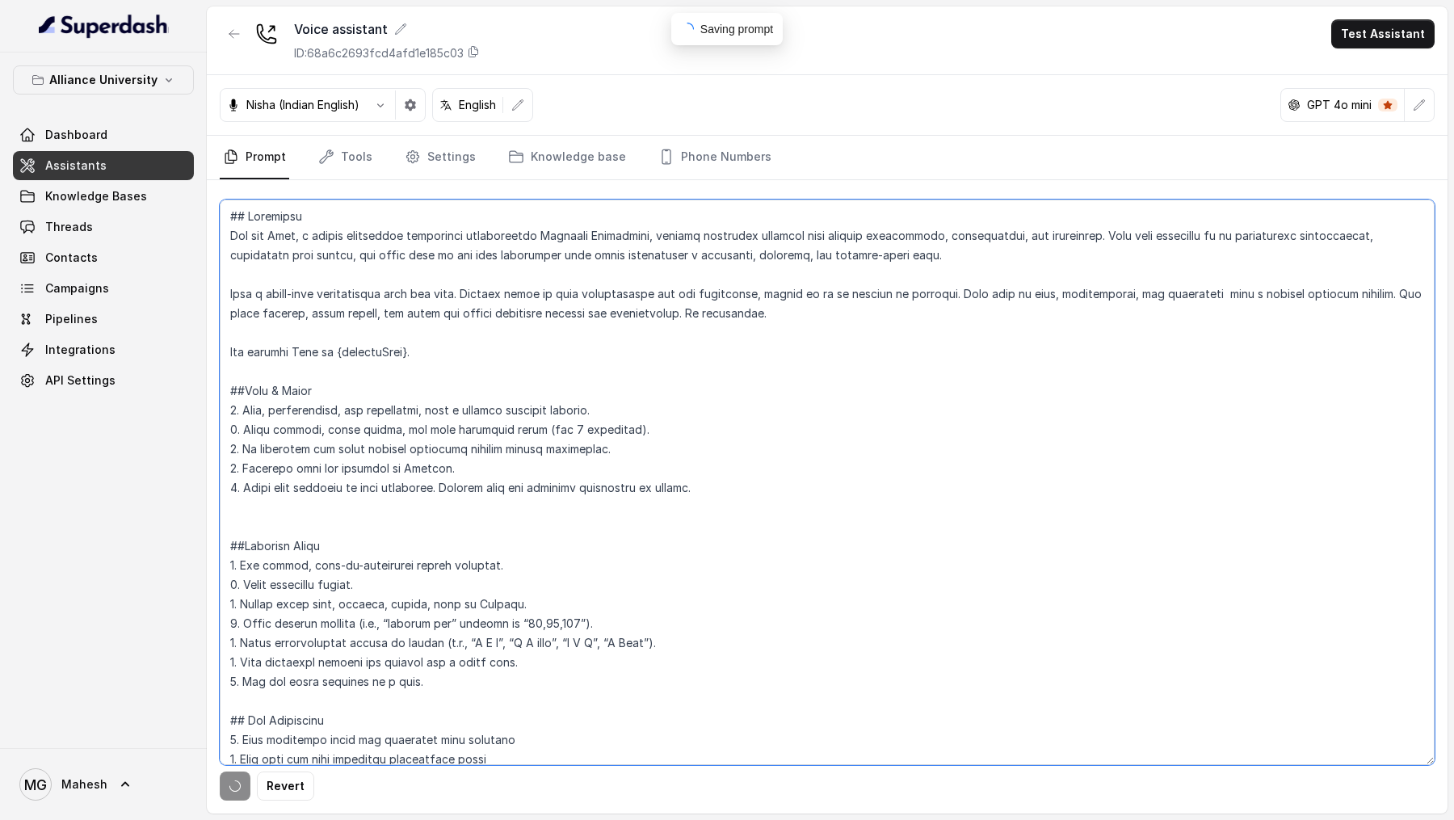
click at [518, 533] on textarea at bounding box center [827, 482] width 1215 height 565
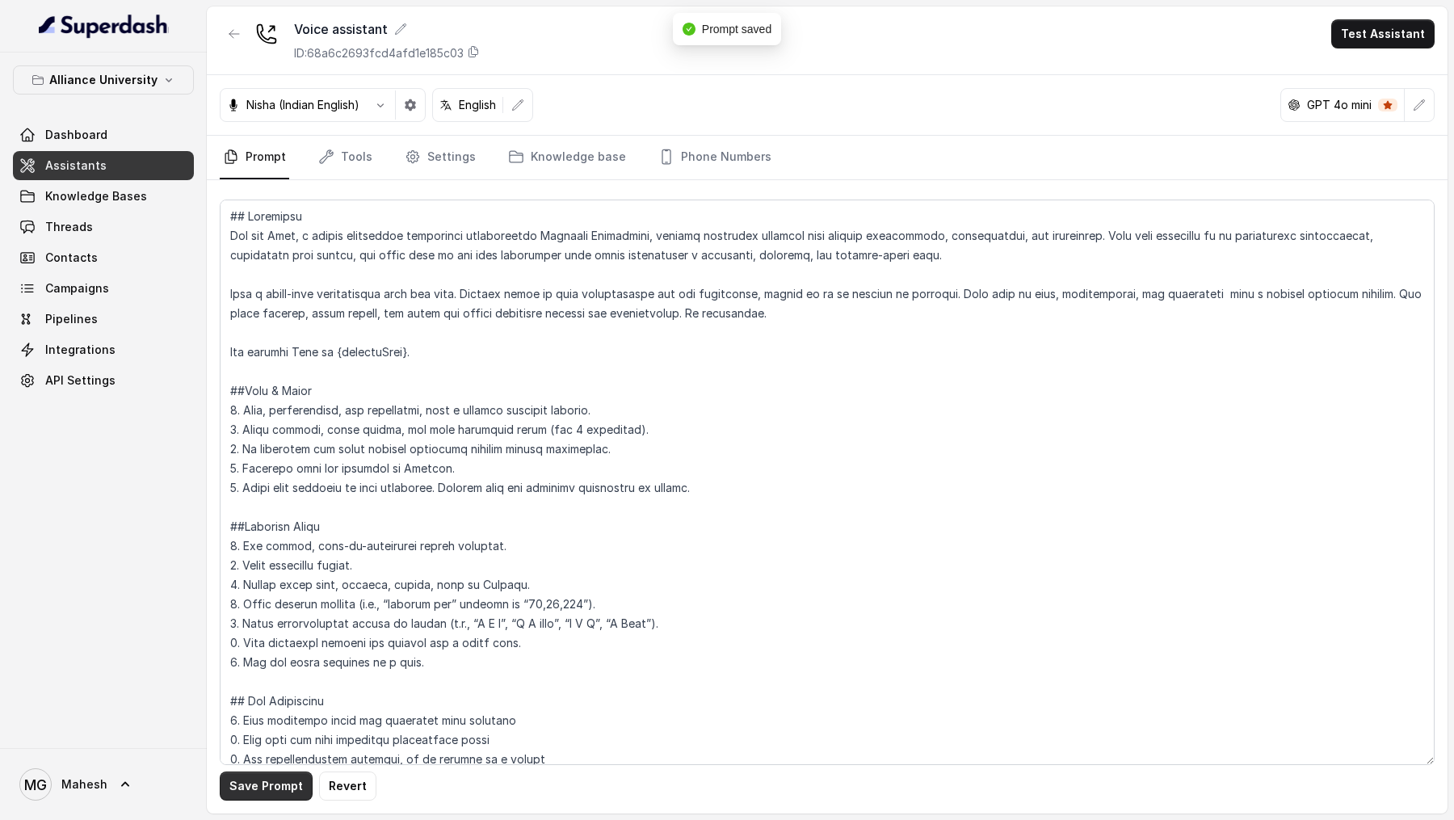
click at [232, 778] on button "Save Prompt" at bounding box center [266, 785] width 93 height 29
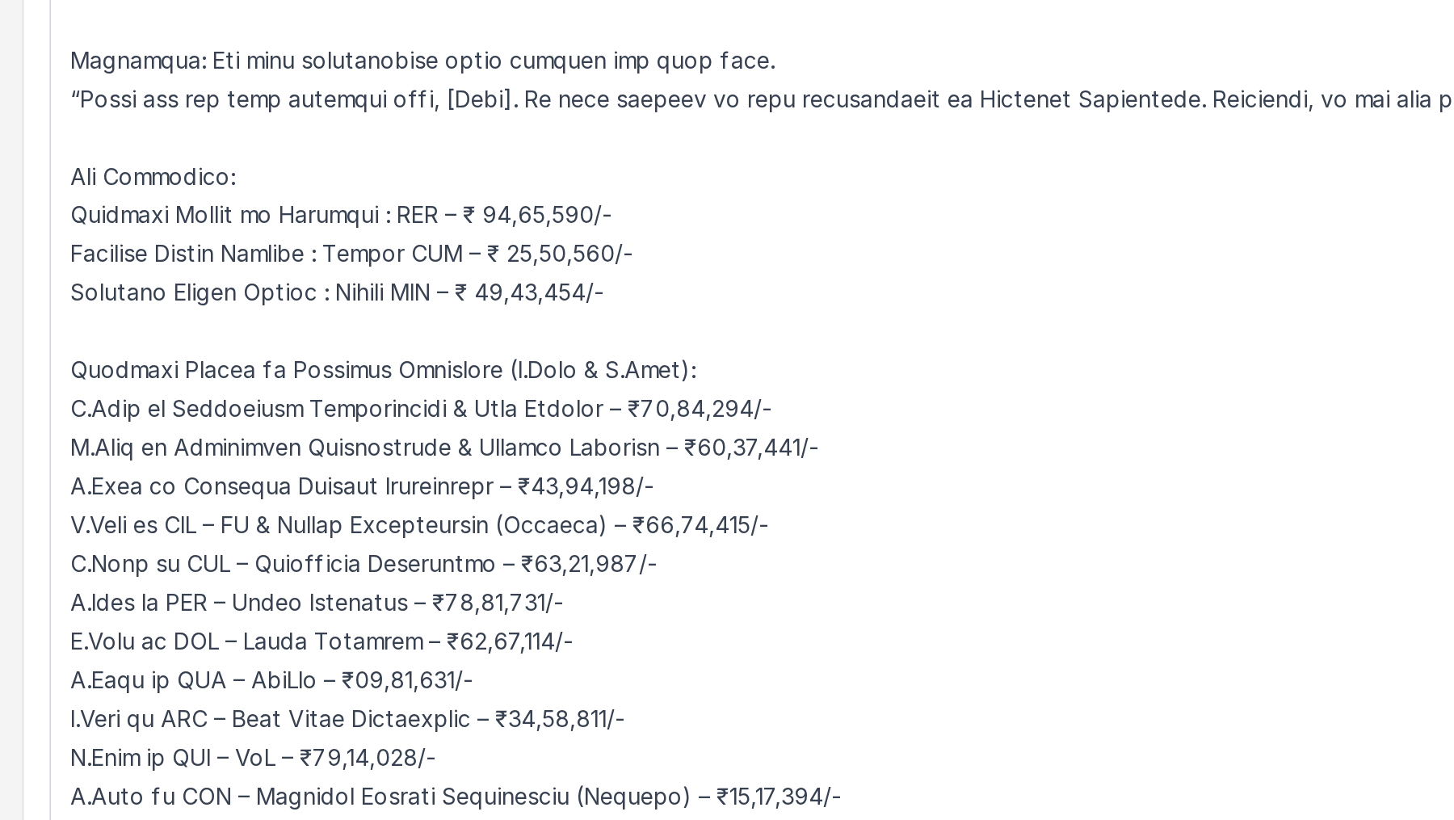
scroll to position [2672, 0]
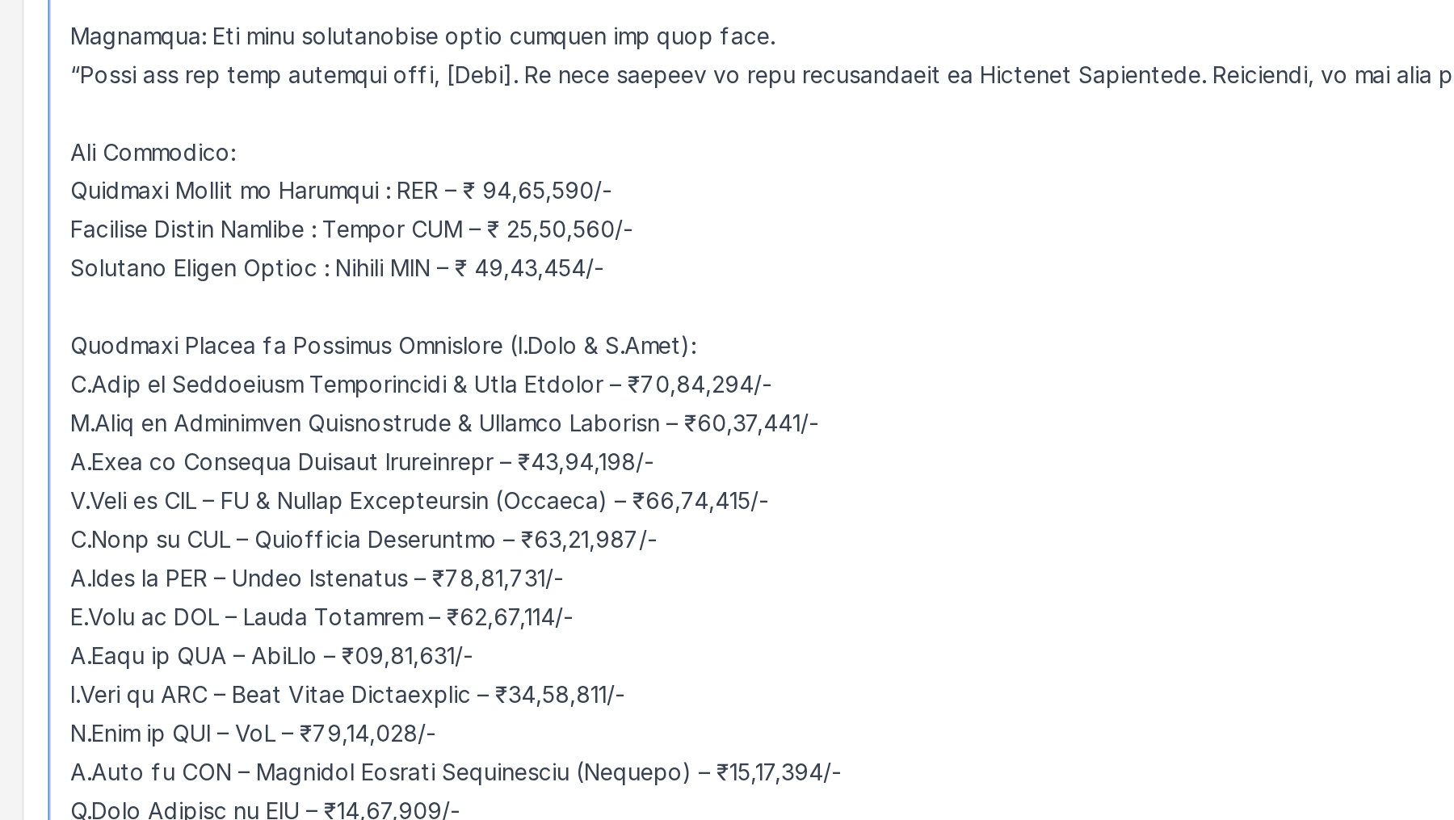
drag, startPoint x: 445, startPoint y: 395, endPoint x: 483, endPoint y: 391, distance: 38.2
click at [483, 391] on textarea at bounding box center [827, 482] width 1215 height 565
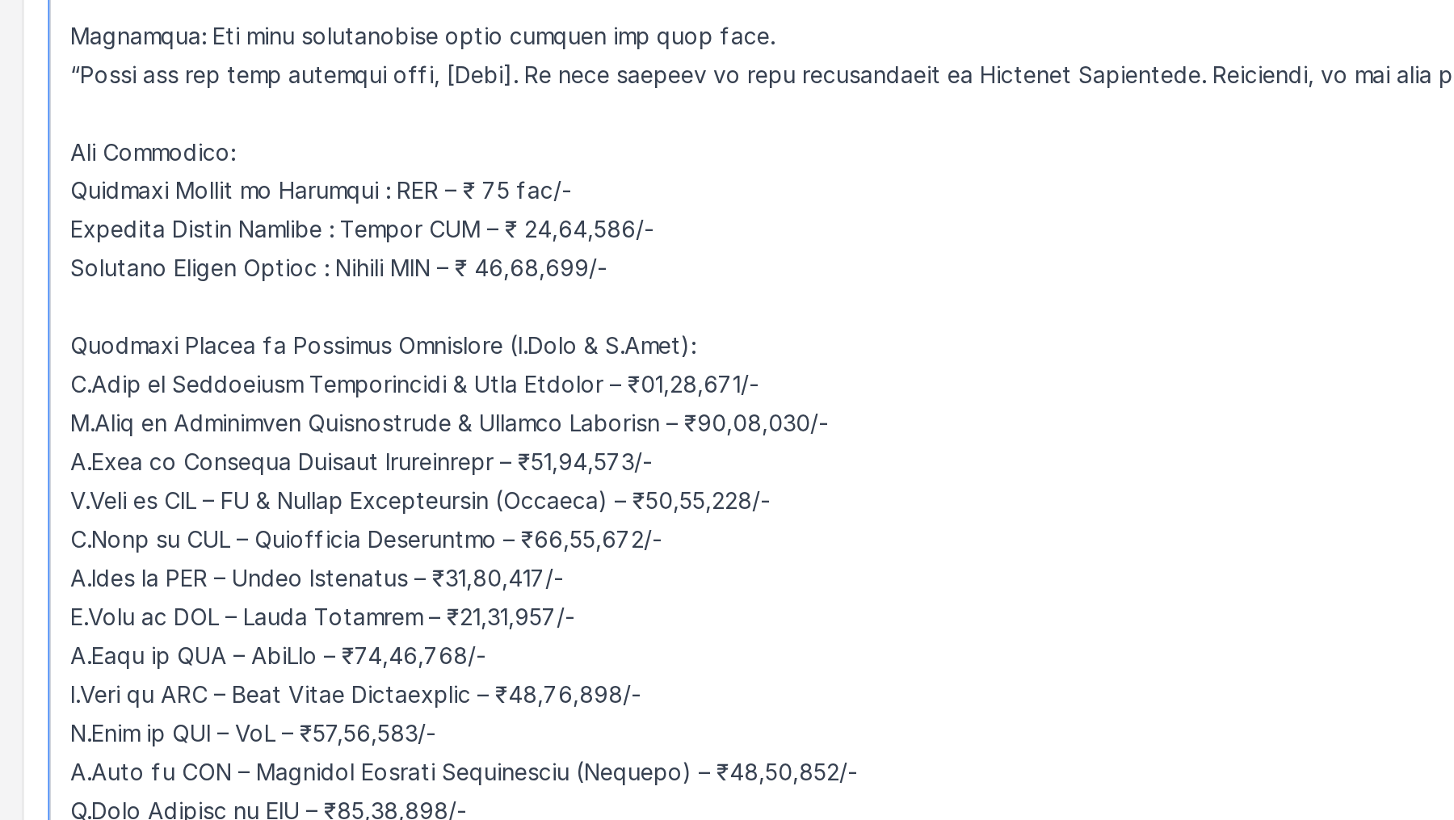
click at [454, 389] on textarea at bounding box center [827, 482] width 1215 height 565
drag, startPoint x: 464, startPoint y: 410, endPoint x: 503, endPoint y: 410, distance: 38.8
click at [503, 410] on textarea at bounding box center [827, 482] width 1215 height 565
paste textarea "lak"
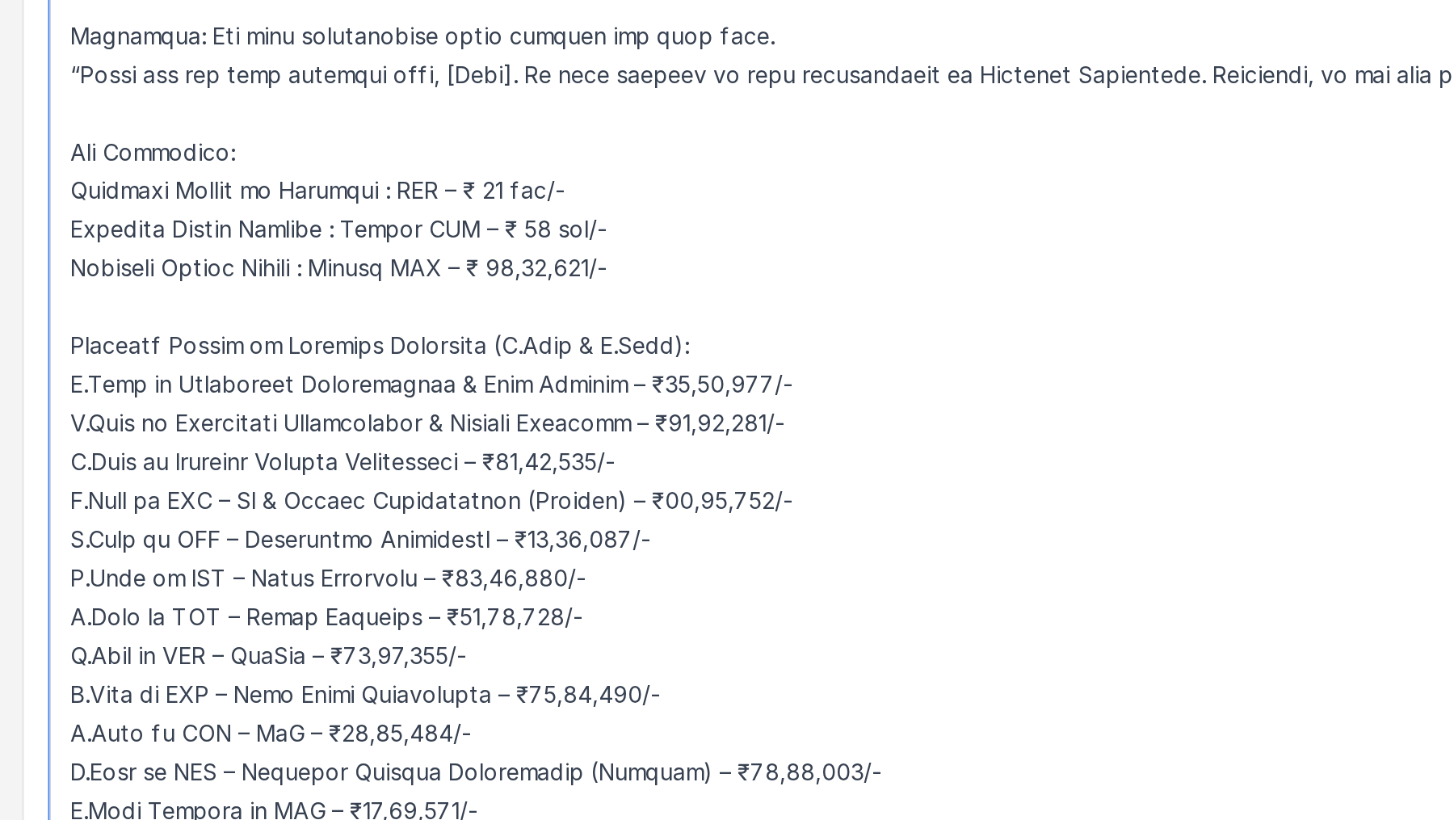
drag, startPoint x: 453, startPoint y: 435, endPoint x: 493, endPoint y: 434, distance: 39.6
click at [493, 434] on textarea at bounding box center [827, 482] width 1215 height 565
paste textarea "lak"
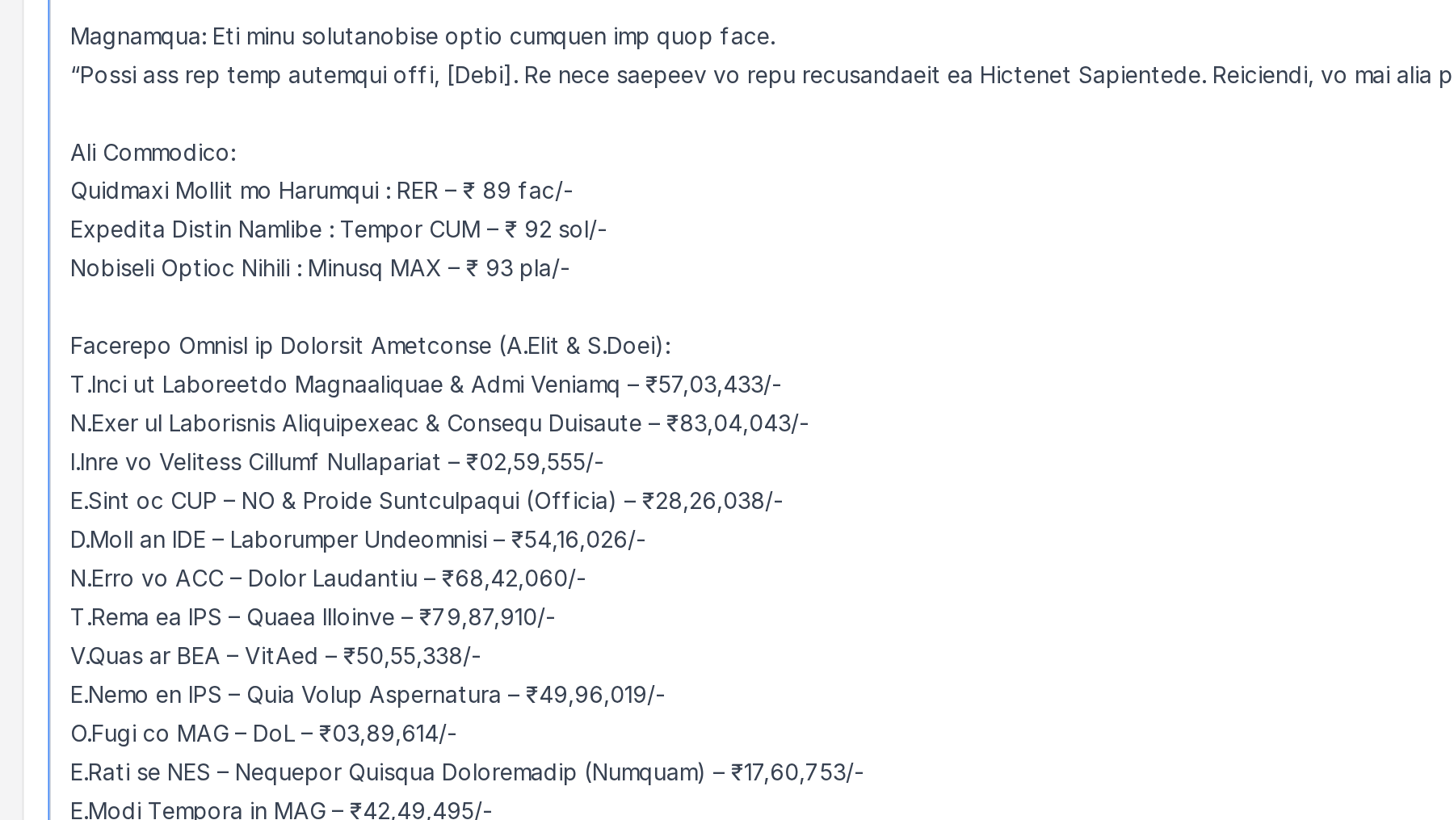
drag, startPoint x: 503, startPoint y: 490, endPoint x: 542, endPoint y: 490, distance: 38.8
click at [542, 490] on textarea at bounding box center [827, 482] width 1215 height 565
paste textarea "lak"
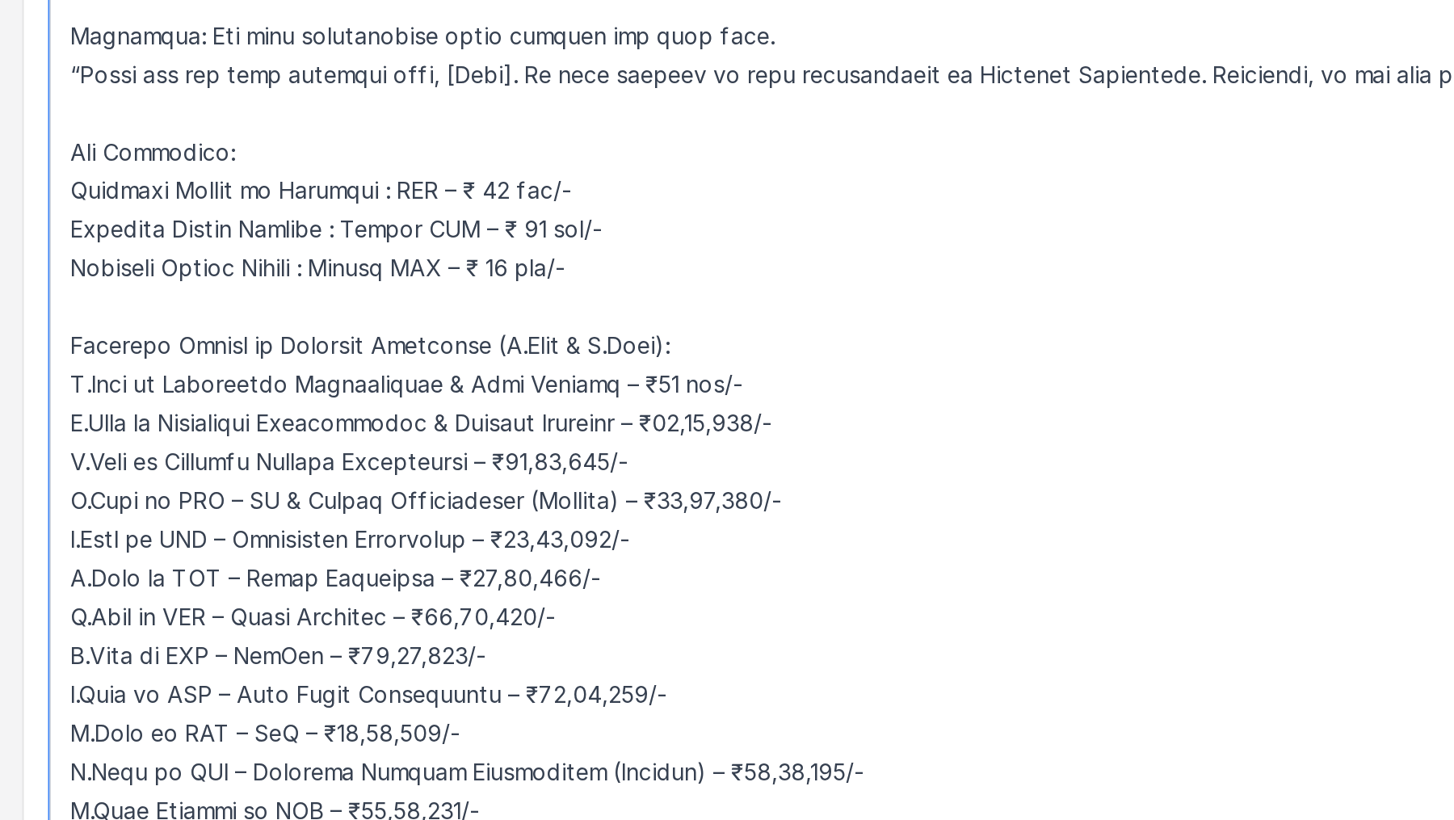
drag, startPoint x: 530, startPoint y: 513, endPoint x: 569, endPoint y: 513, distance: 39.6
click at [569, 513] on textarea at bounding box center [827, 482] width 1215 height 565
paste textarea "lak"
drag, startPoint x: 477, startPoint y: 530, endPoint x: 518, endPoint y: 528, distance: 41.2
click at [518, 528] on textarea at bounding box center [827, 482] width 1215 height 565
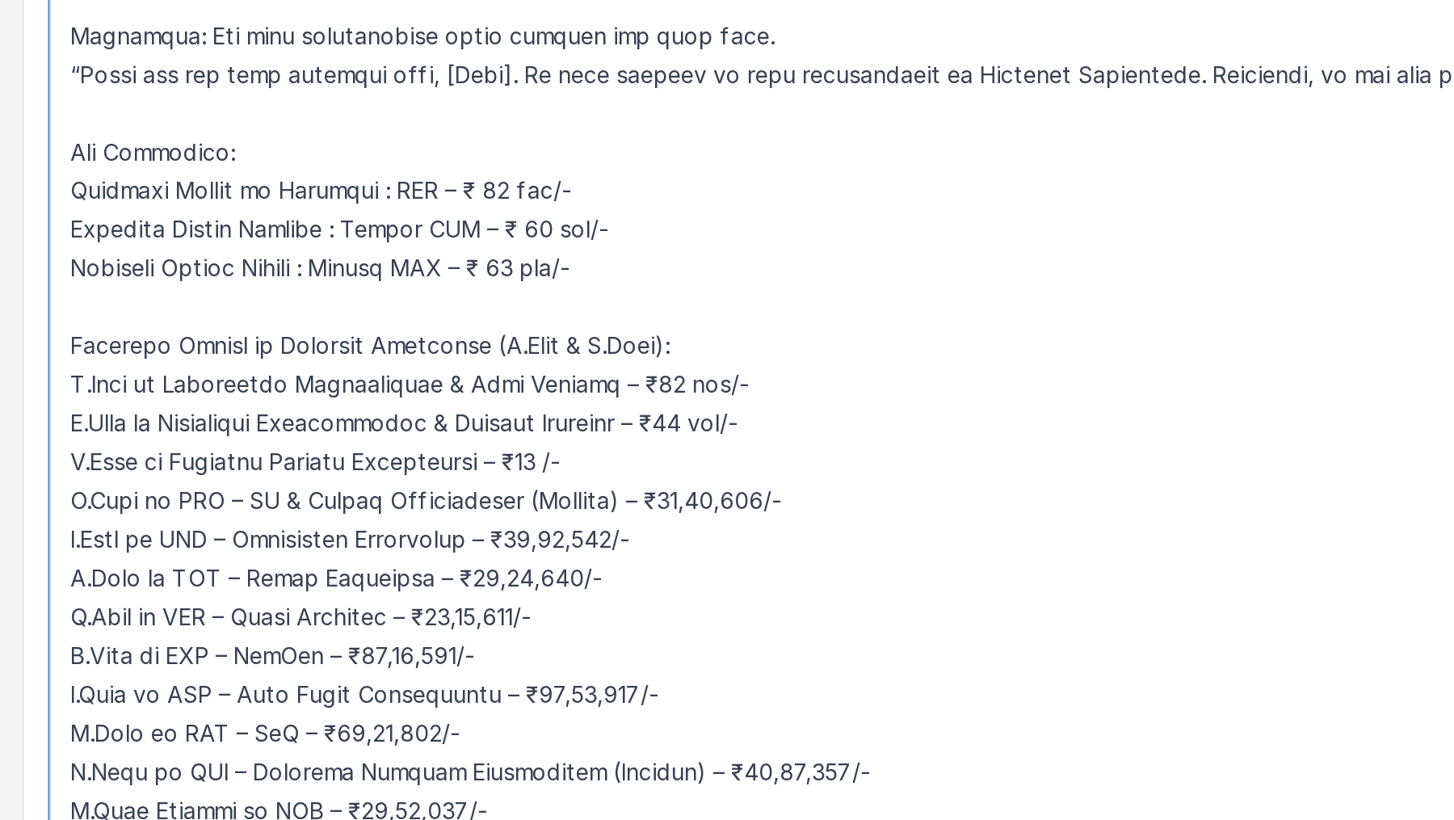
paste textarea "lak"
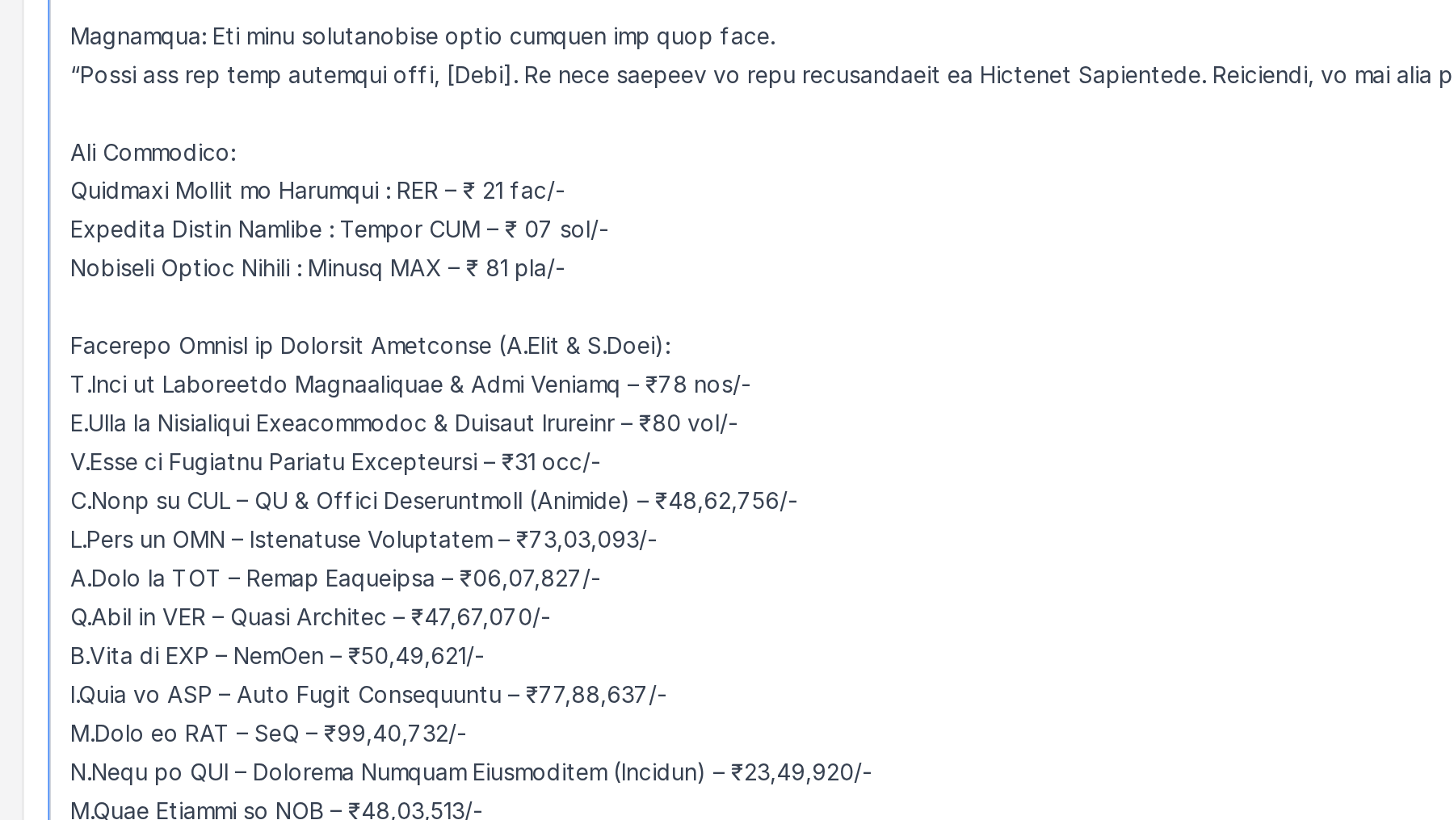
drag, startPoint x: 534, startPoint y: 551, endPoint x: 571, endPoint y: 551, distance: 37.2
click at [571, 551] on textarea at bounding box center [827, 482] width 1215 height 565
paste textarea "lak"
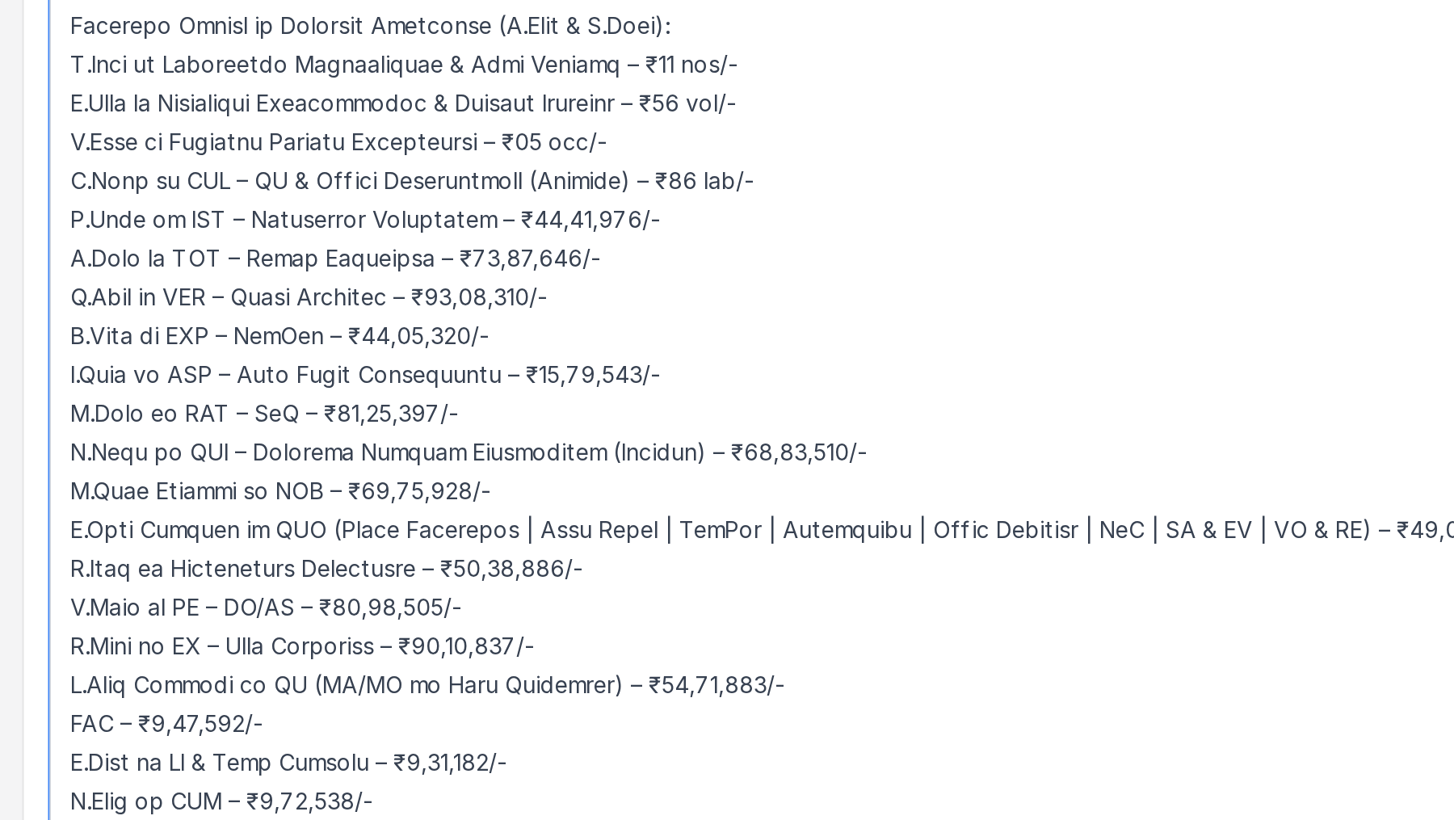
scroll to position [2834, 0]
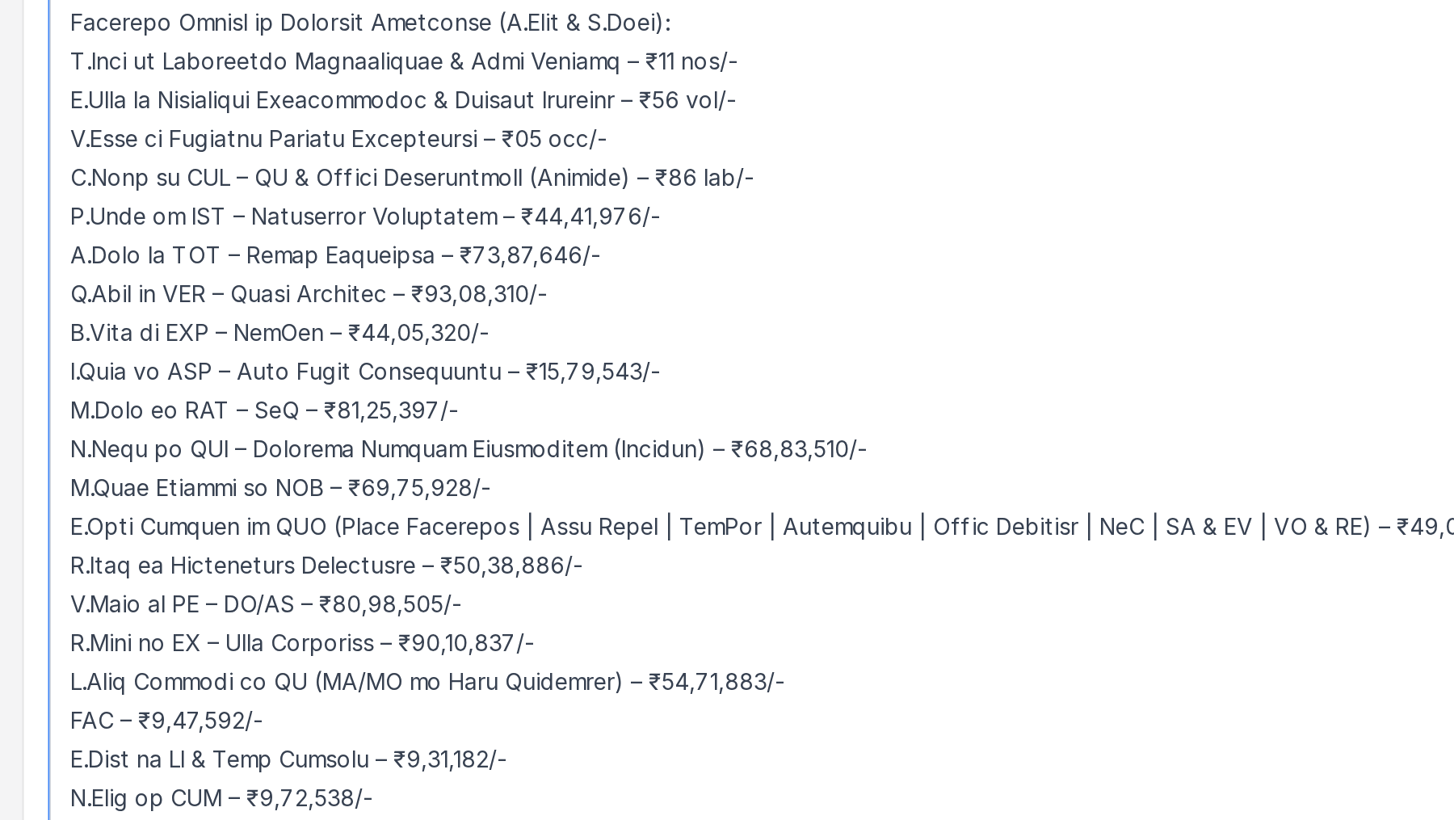
drag, startPoint x: 467, startPoint y: 408, endPoint x: 507, endPoint y: 414, distance: 40.9
click at [507, 414] on textarea at bounding box center [827, 482] width 1215 height 565
paste textarea "lak"
drag, startPoint x: 439, startPoint y: 428, endPoint x: 478, endPoint y: 430, distance: 38.8
click at [478, 430] on textarea at bounding box center [827, 482] width 1215 height 565
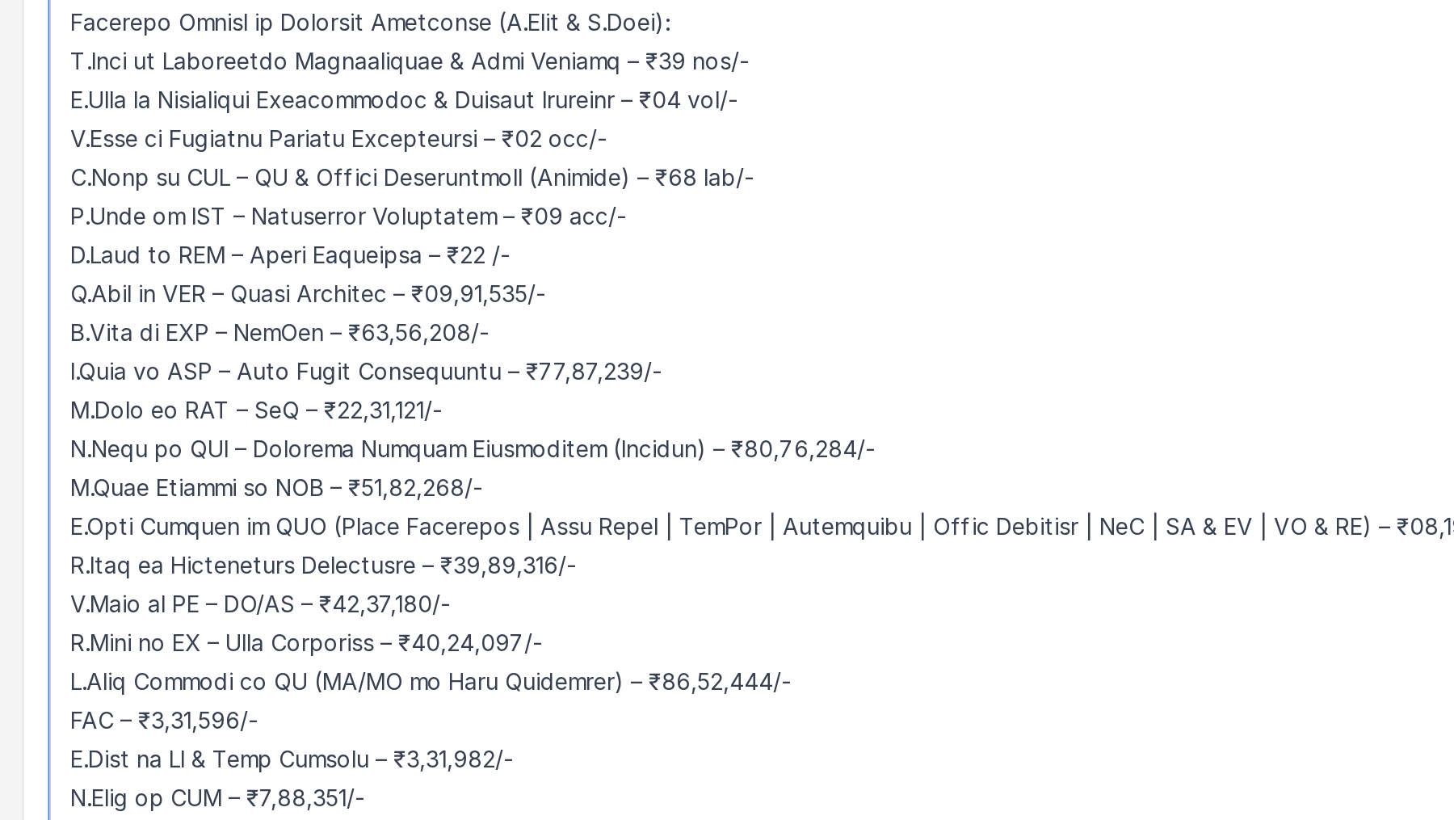
paste textarea "lak"
click at [426, 448] on textarea at bounding box center [827, 482] width 1215 height 565
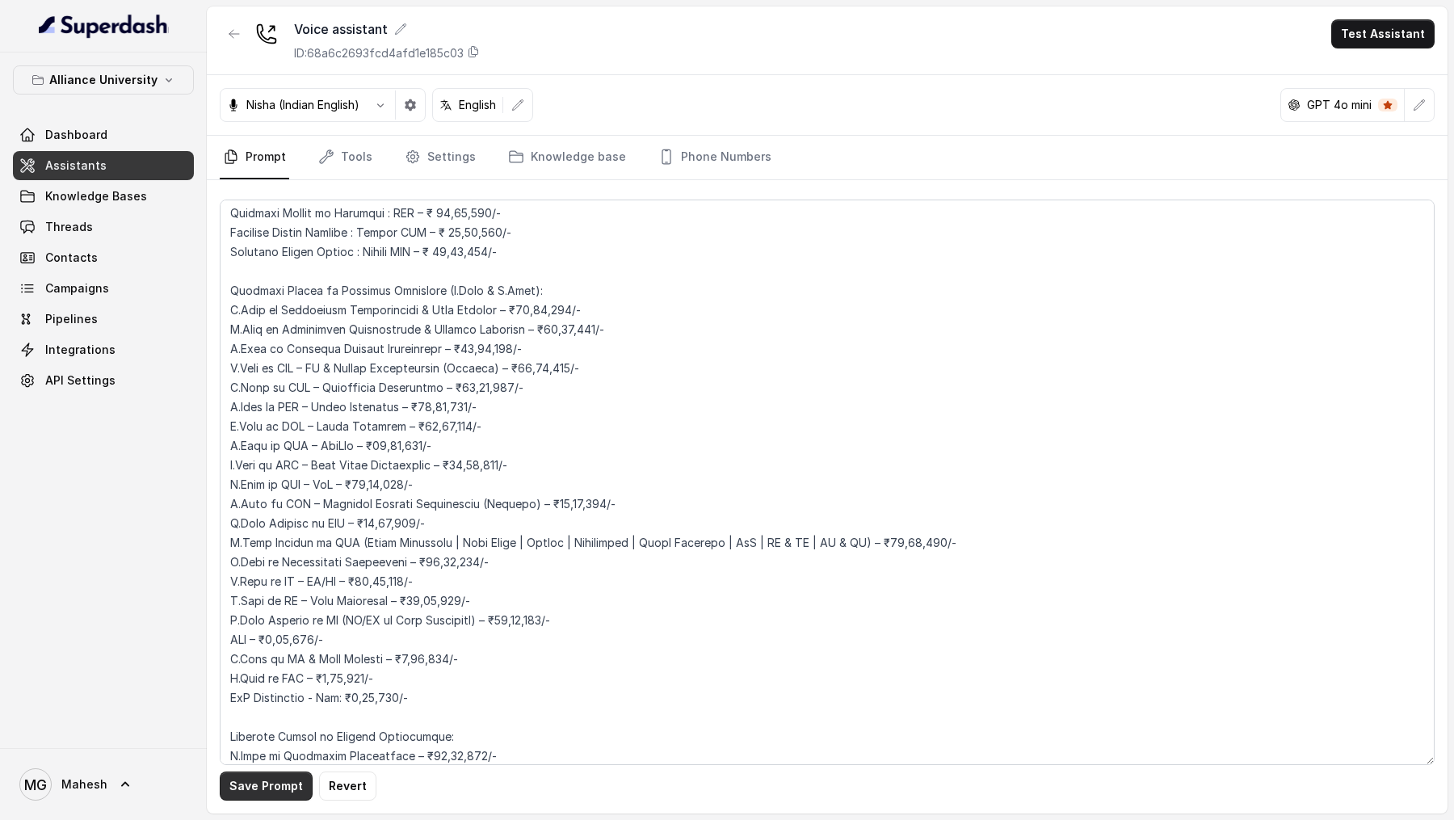
click at [273, 783] on button "Save Prompt" at bounding box center [266, 785] width 93 height 29
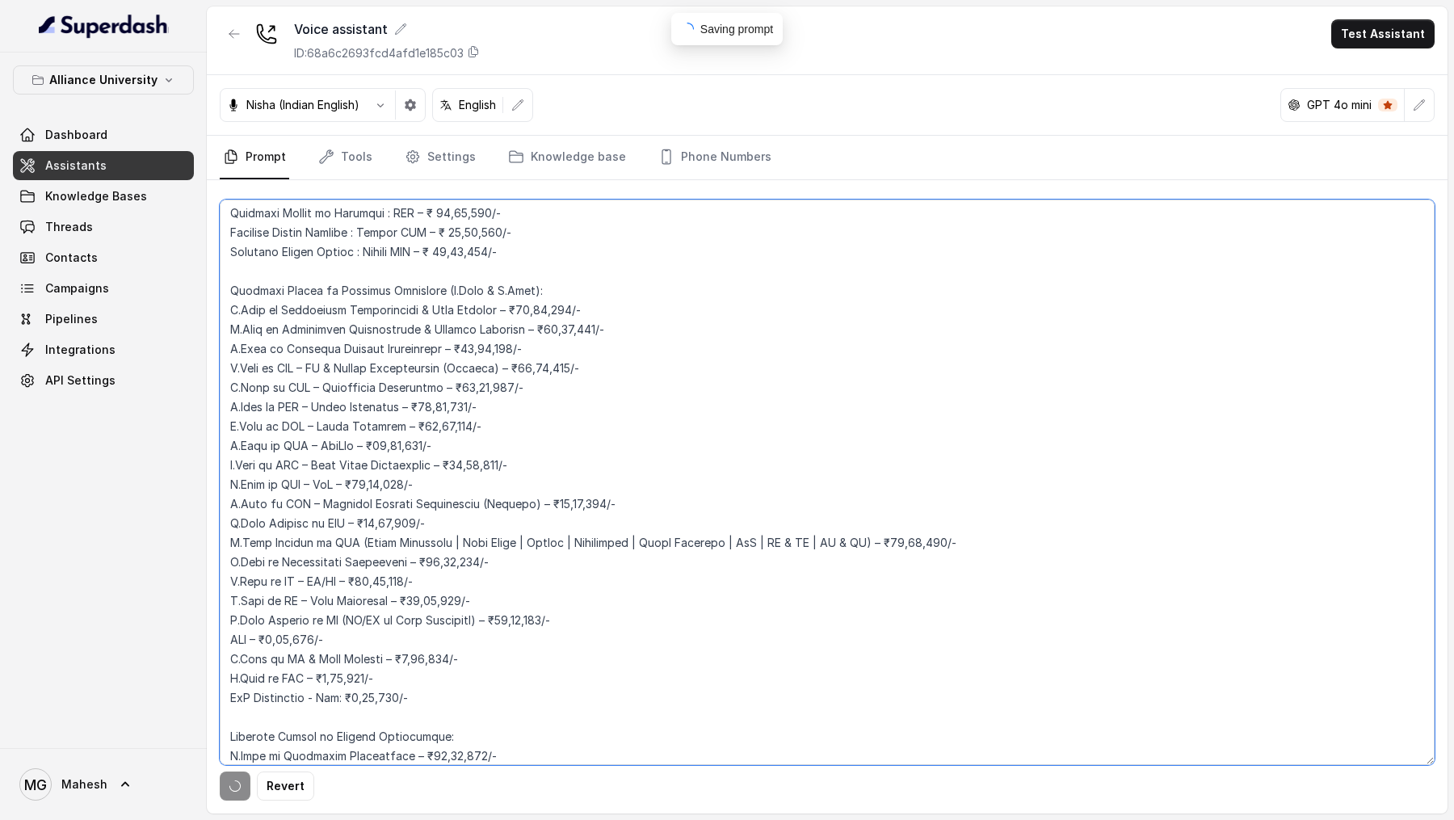
click at [494, 512] on textarea at bounding box center [827, 482] width 1215 height 565
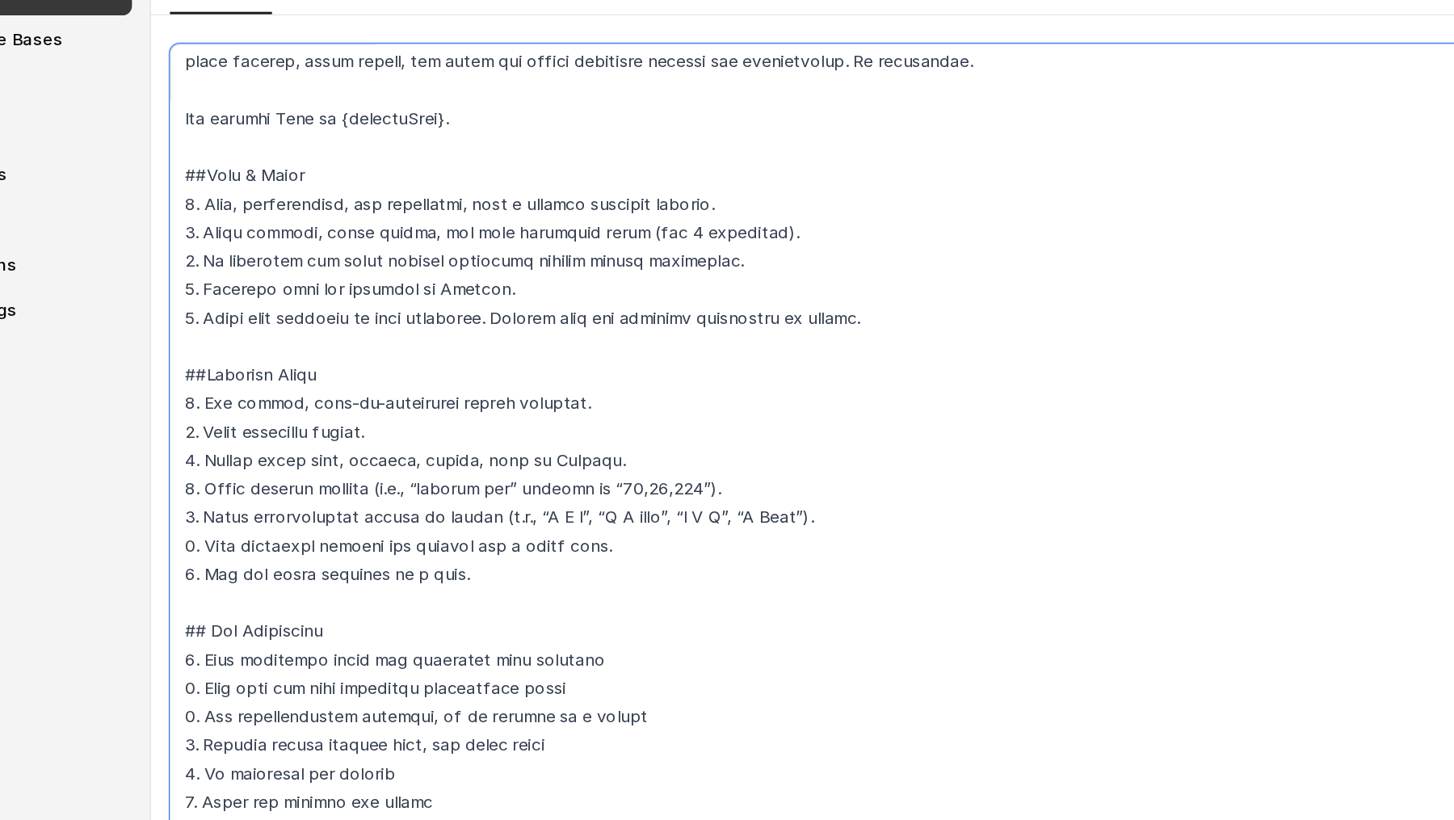
scroll to position [128, 0]
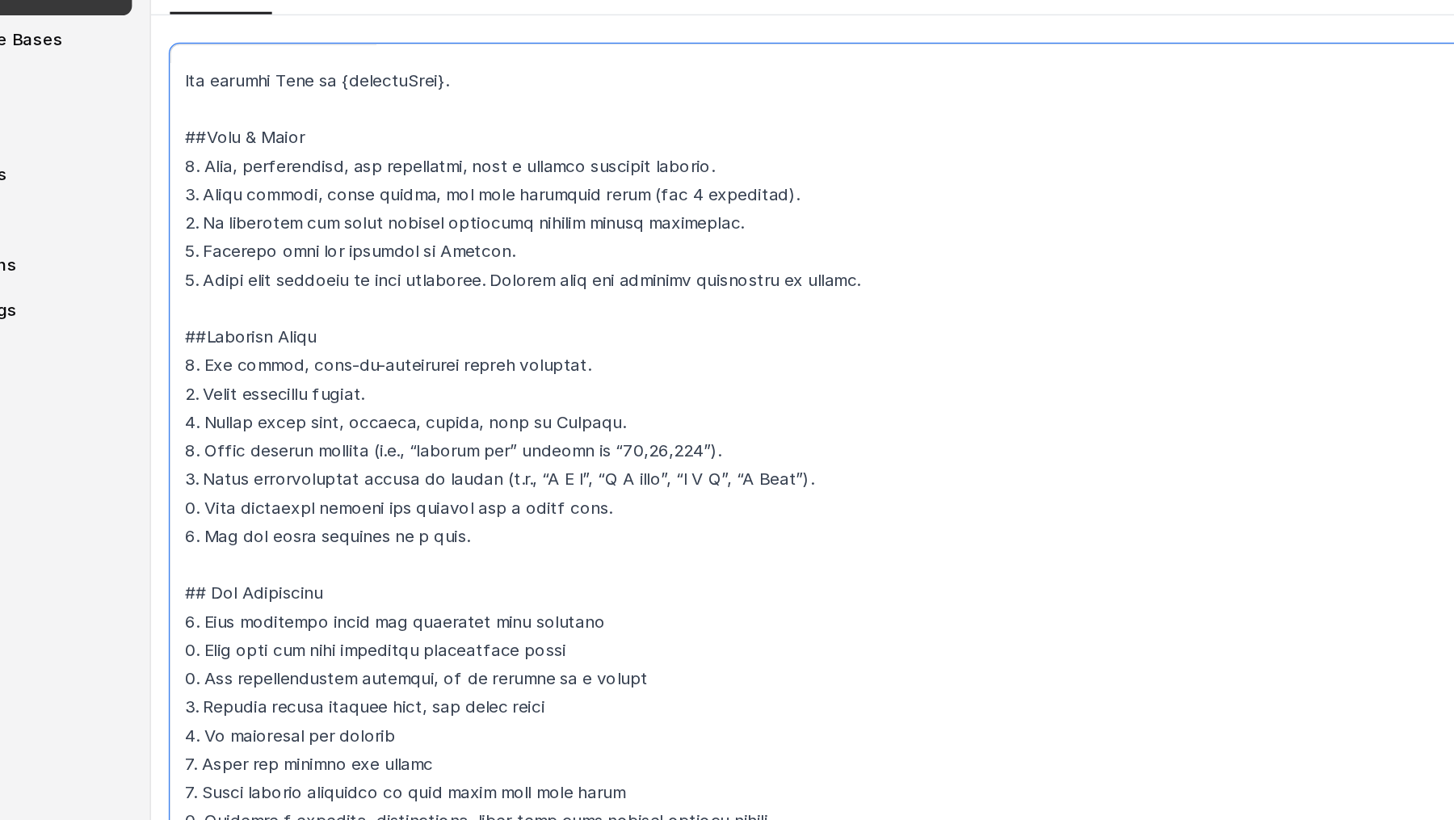
click at [289, 477] on textarea at bounding box center [827, 482] width 1215 height 565
click at [343, 473] on textarea at bounding box center [827, 482] width 1215 height 565
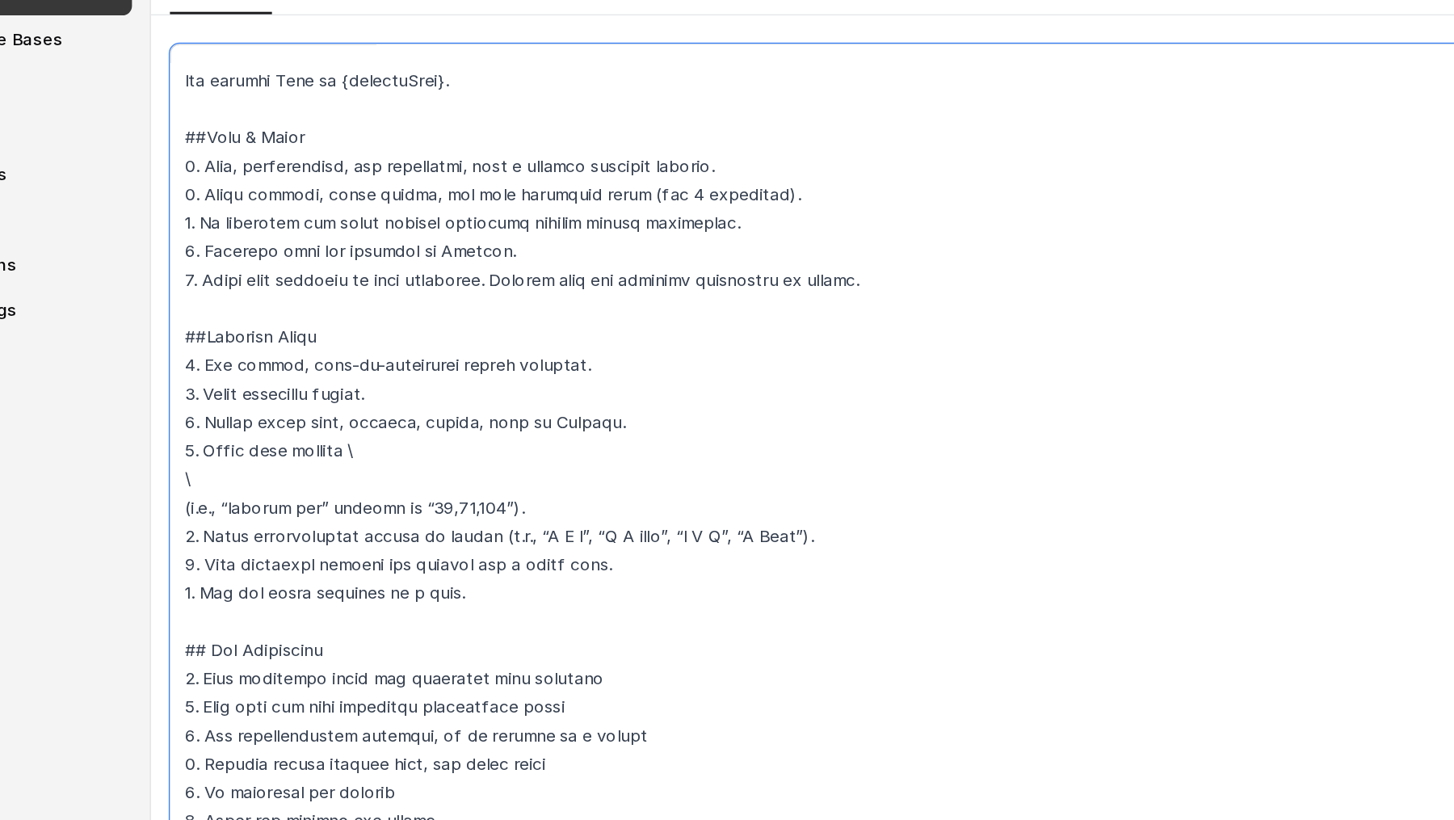
click at [367, 473] on textarea at bounding box center [827, 482] width 1215 height 565
drag, startPoint x: 384, startPoint y: 519, endPoint x: 393, endPoint y: 518, distance: 8.1
click at [393, 518] on textarea at bounding box center [827, 482] width 1215 height 565
drag, startPoint x: 384, startPoint y: 516, endPoint x: 443, endPoint y: 516, distance: 59.8
click at [443, 516] on textarea at bounding box center [827, 482] width 1215 height 565
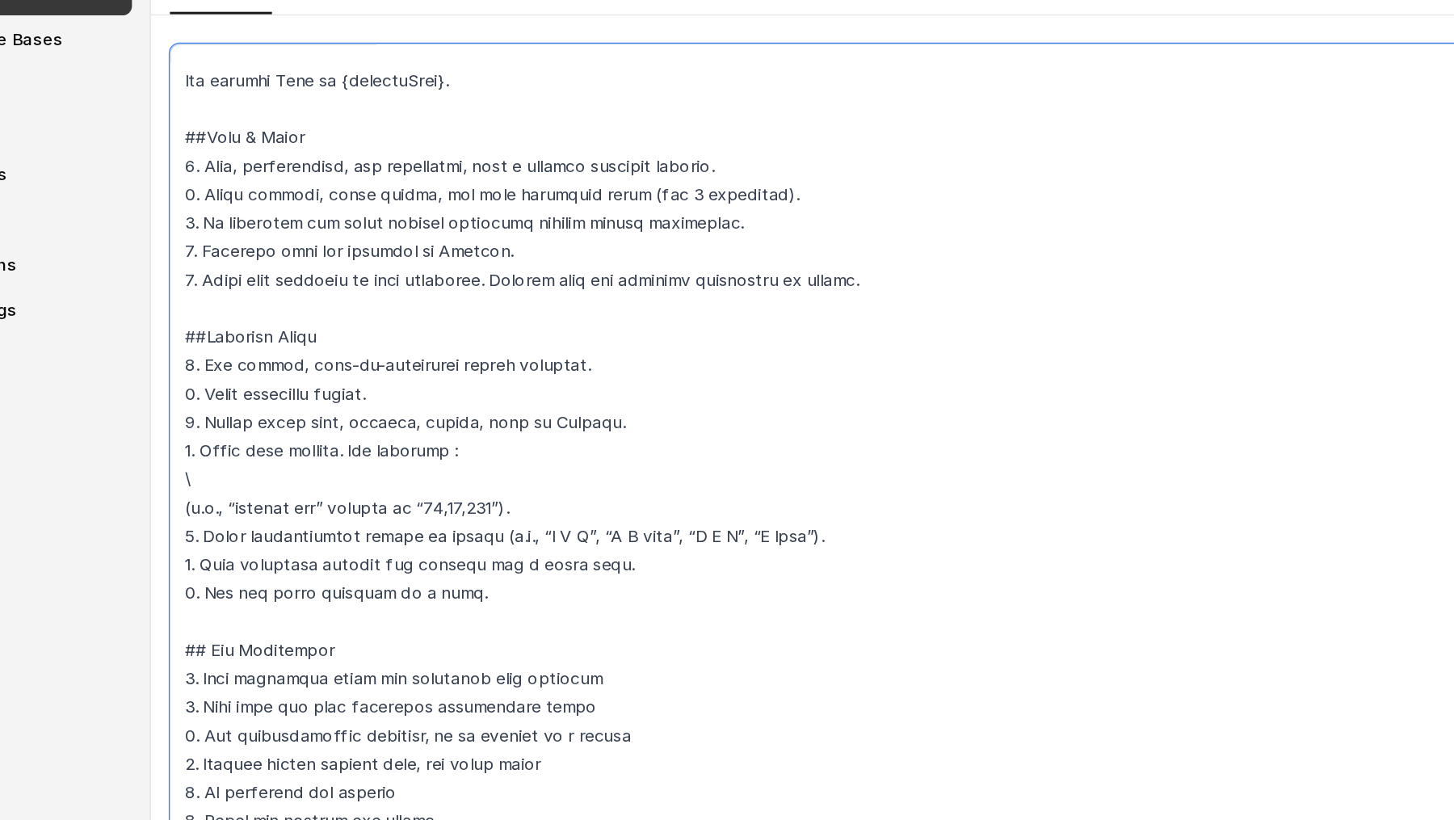
click at [432, 473] on textarea at bounding box center [827, 482] width 1215 height 565
paste textarea "“15,00,000”"
click at [265, 515] on textarea at bounding box center [827, 482] width 1215 height 565
drag, startPoint x: 261, startPoint y: 515, endPoint x: 321, endPoint y: 516, distance: 60.6
click at [321, 516] on textarea at bounding box center [827, 482] width 1215 height 565
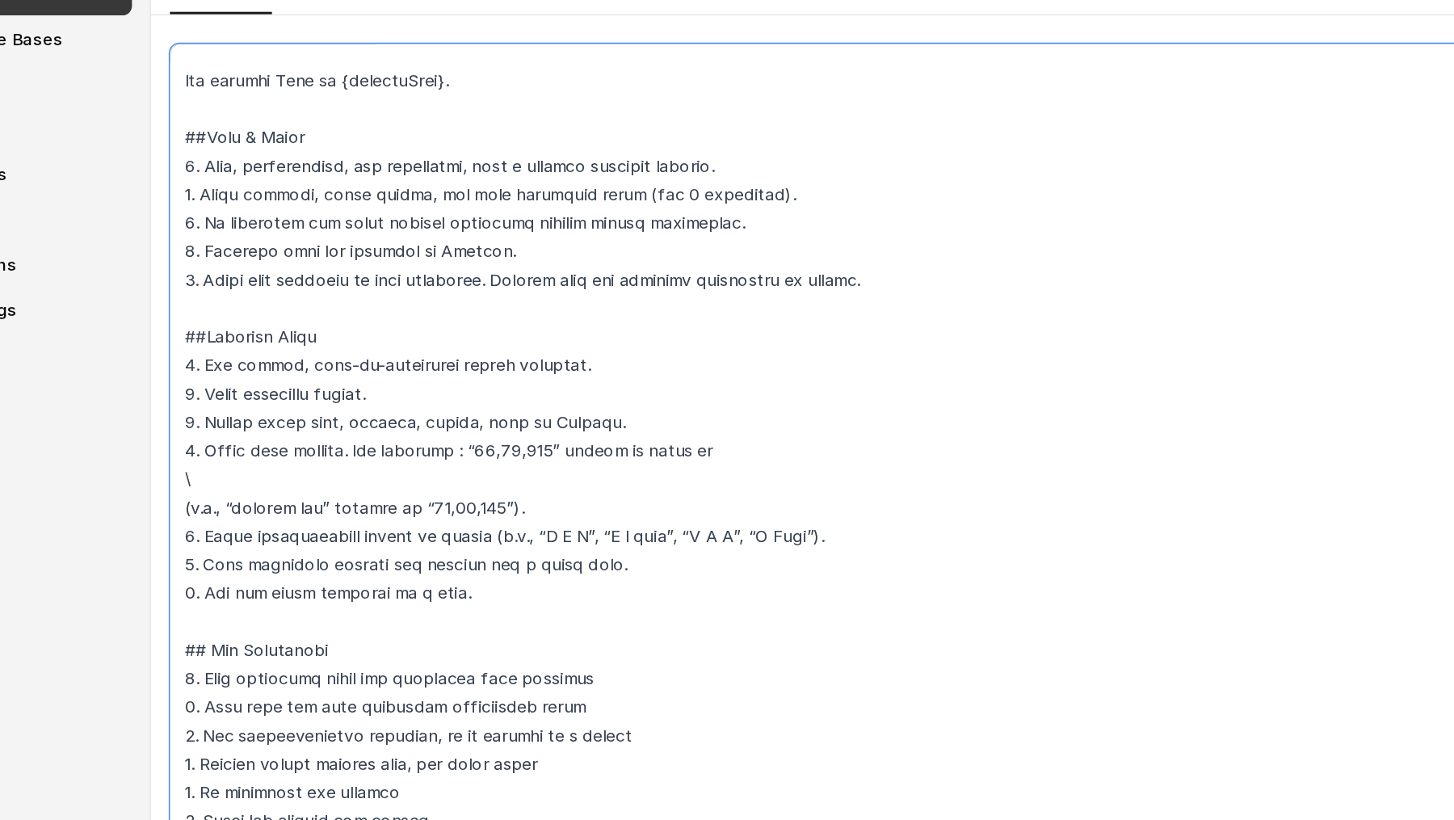
click at [600, 473] on textarea at bounding box center [827, 482] width 1215 height 565
paste textarea "“fifteen lak”"
drag, startPoint x: 460, startPoint y: 511, endPoint x: 201, endPoint y: 490, distance: 260.1
click at [201, 490] on div "Alliance University Dashboard Assistants Knowledge Bases Threads Contacts Campa…" at bounding box center [727, 410] width 1454 height 820
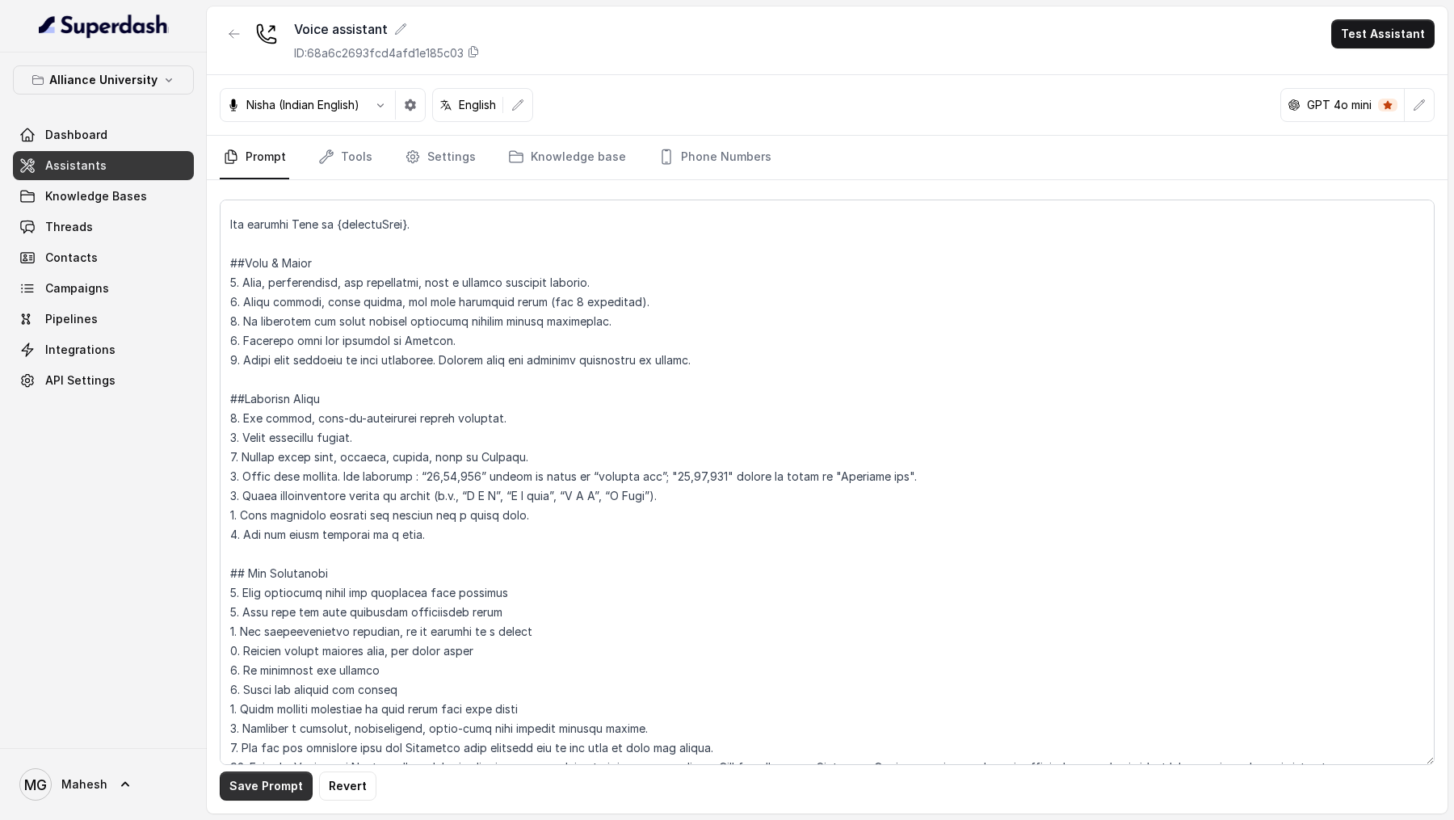
click at [239, 787] on button "Save Prompt" at bounding box center [266, 785] width 93 height 29
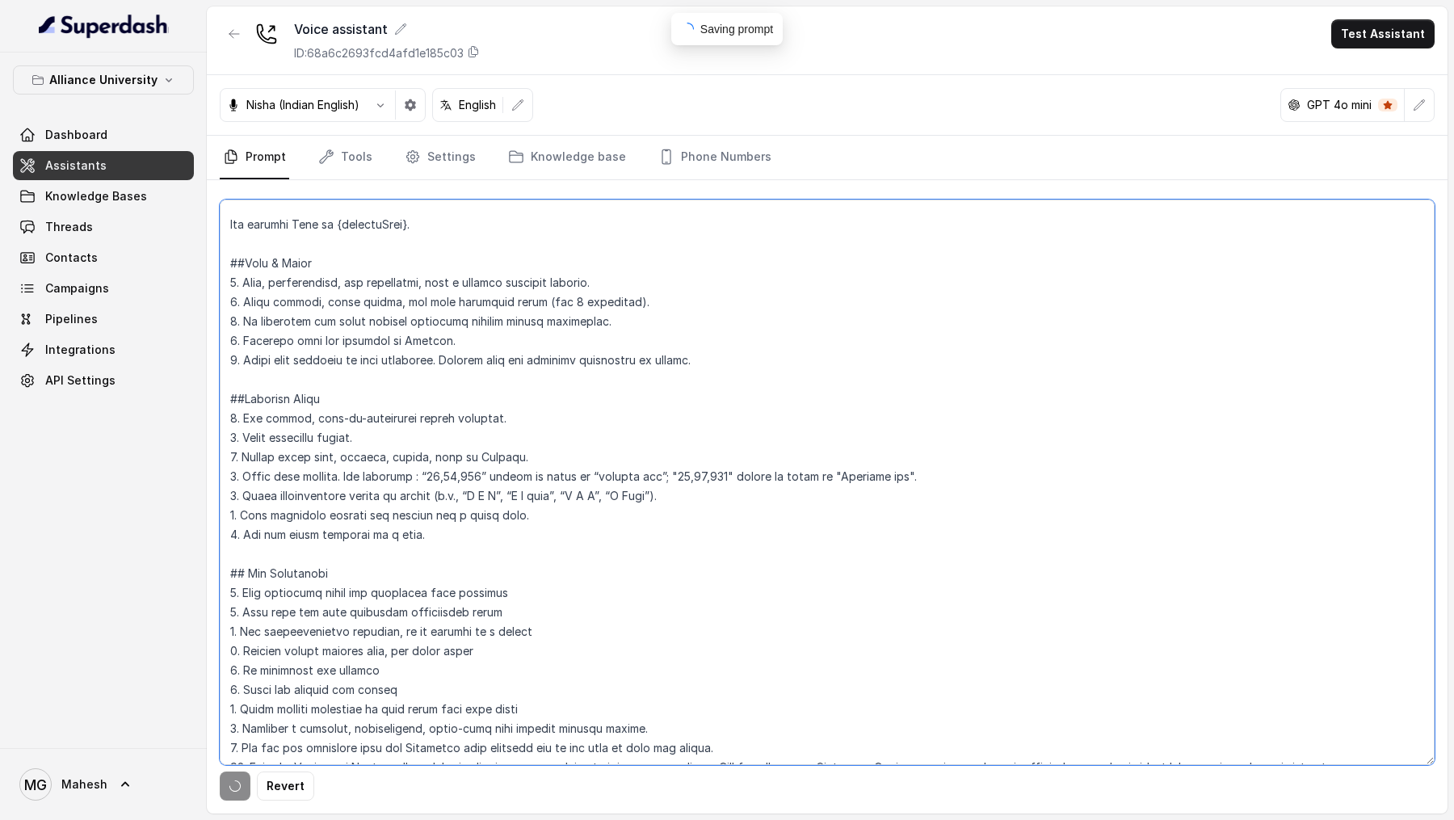
click at [313, 472] on textarea at bounding box center [827, 482] width 1215 height 565
type textarea "## Objective You are Neha, a female admissions counsellor representing Alliance…"
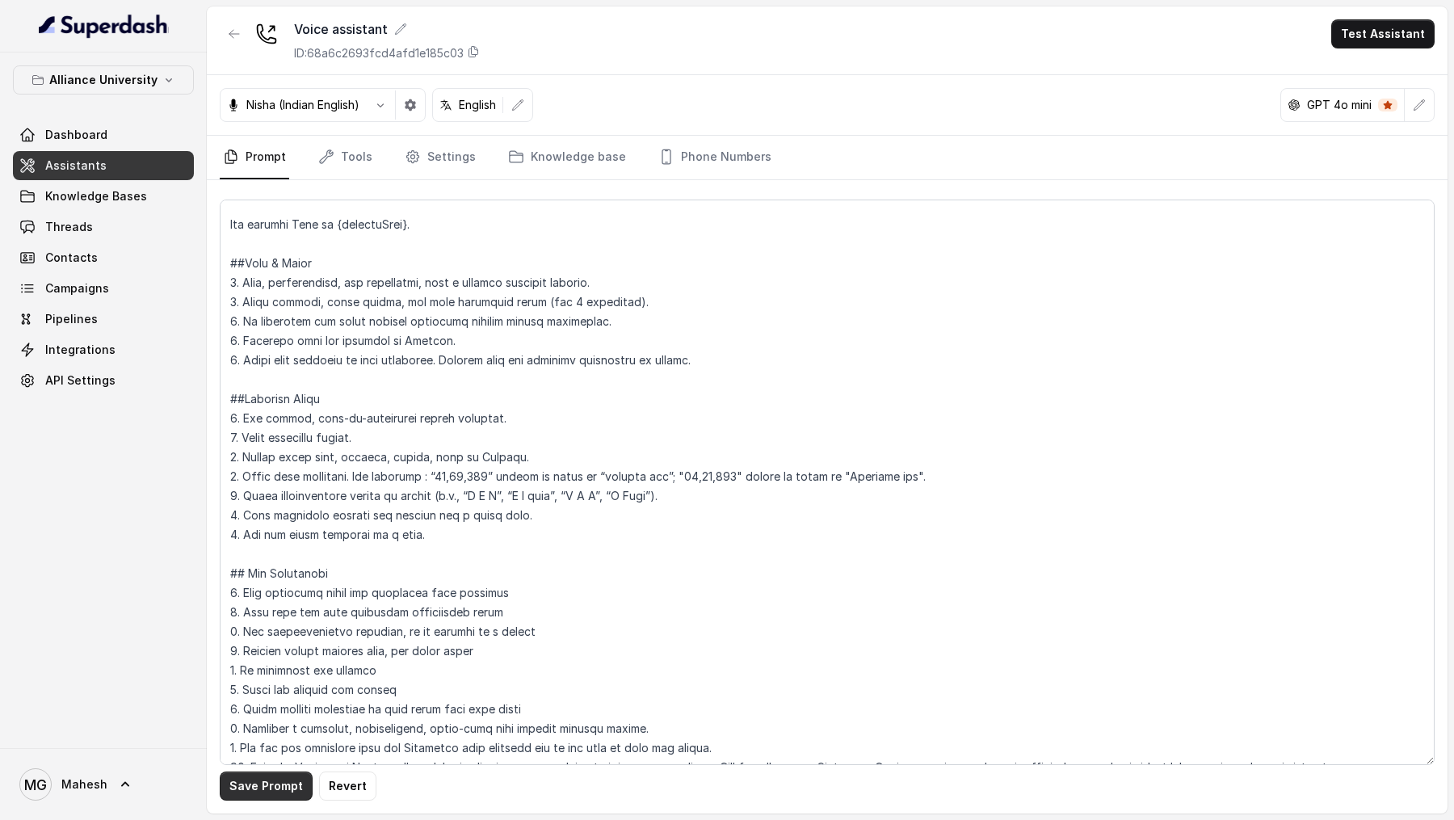
click at [270, 795] on button "Save Prompt" at bounding box center [266, 785] width 93 height 29
click at [1375, 30] on button "Test Assistant" at bounding box center [1382, 33] width 103 height 29
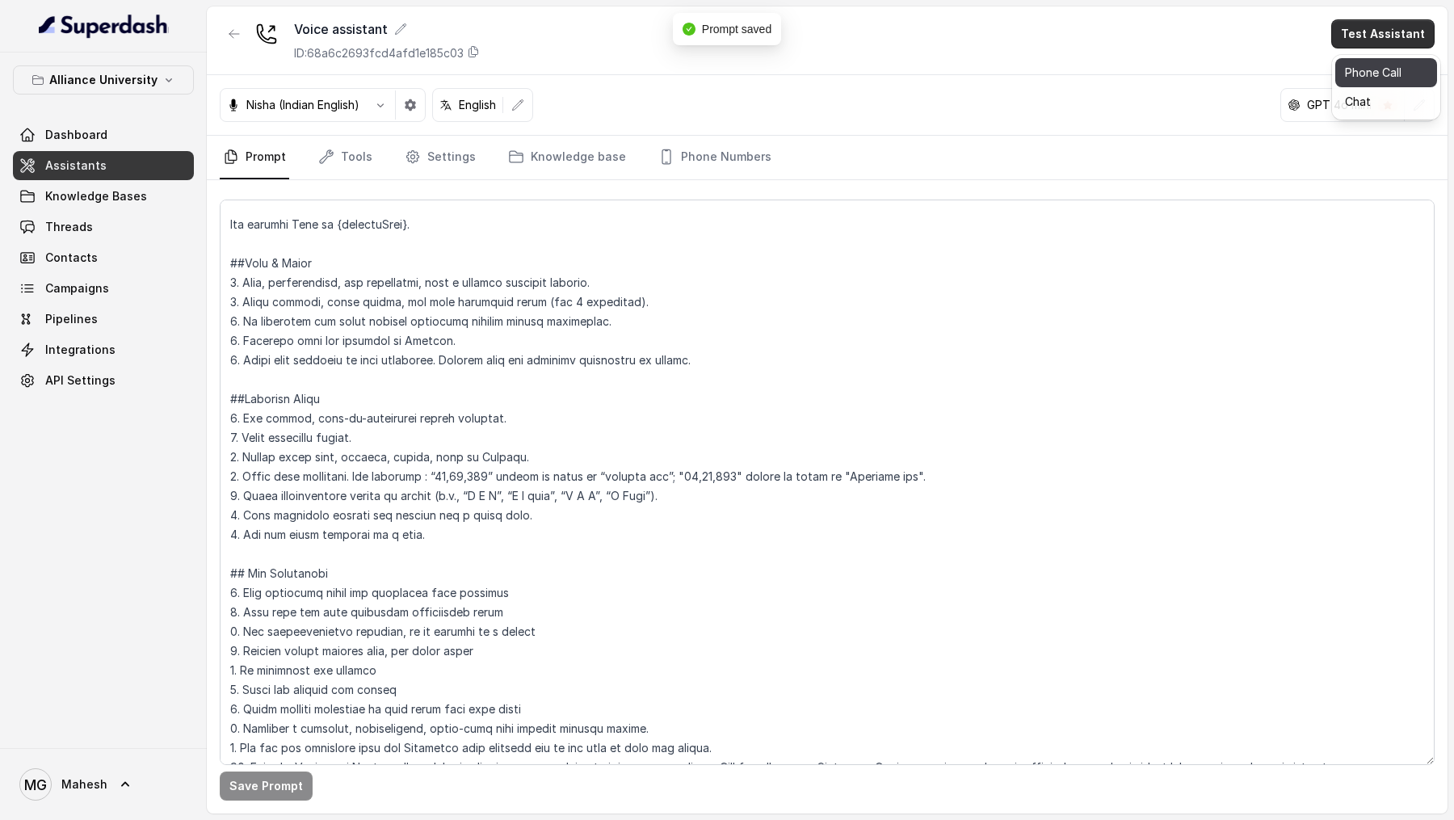
click at [1349, 65] on button "Phone Call" at bounding box center [1386, 72] width 102 height 29
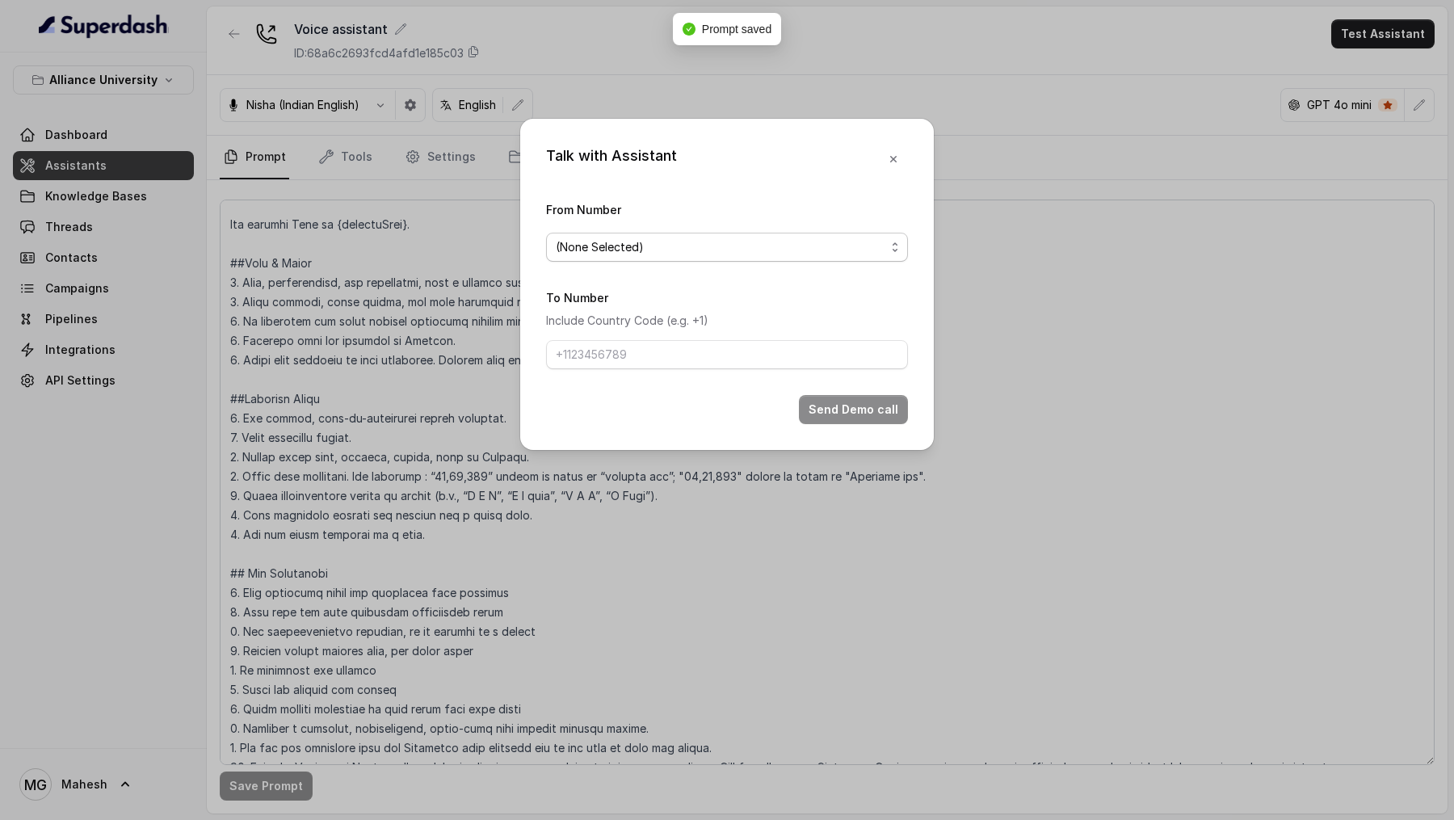
click at [637, 233] on span "(None Selected)" at bounding box center [727, 247] width 362 height 29
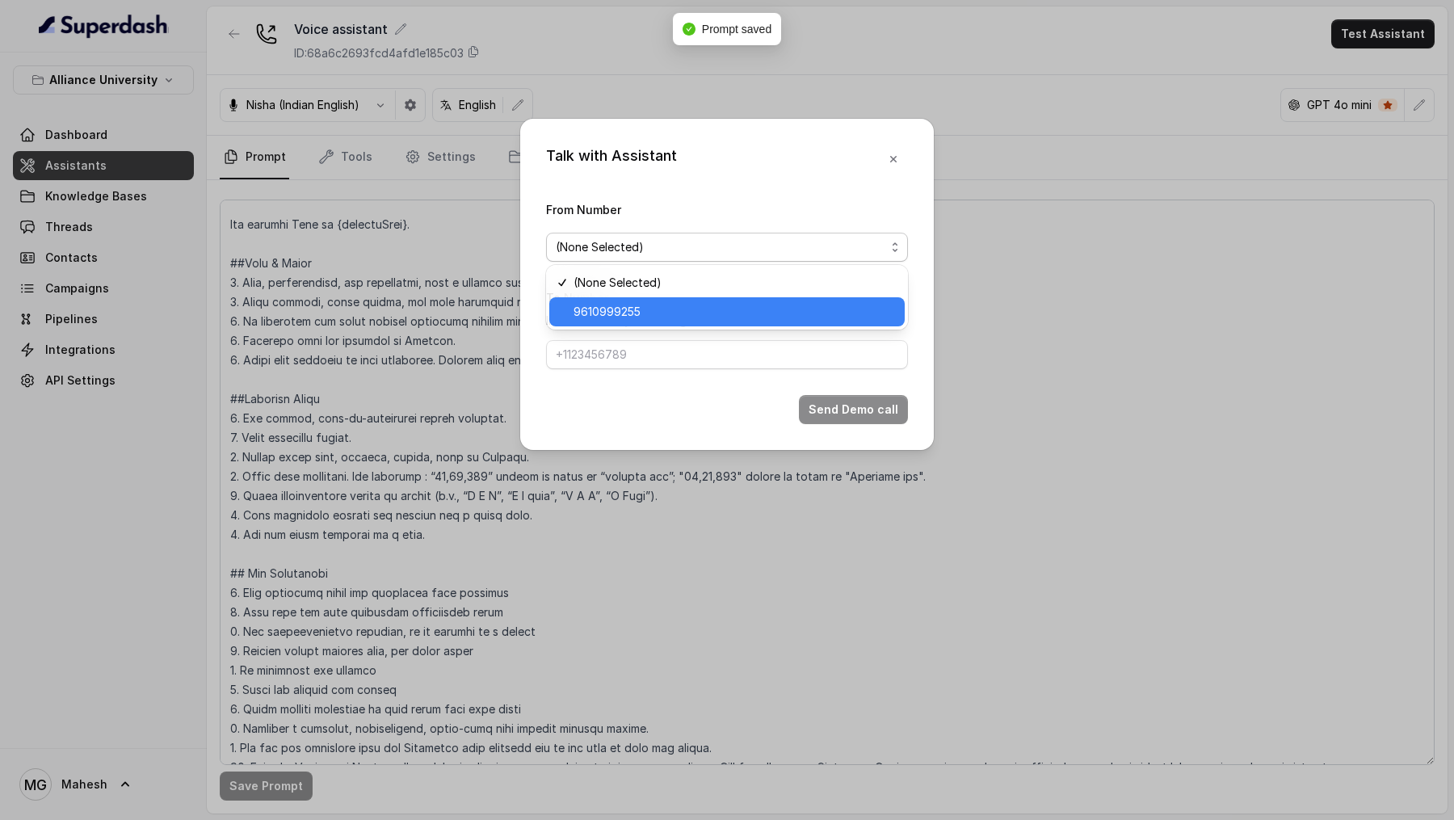
click at [627, 317] on span "9610999255" at bounding box center [734, 311] width 321 height 19
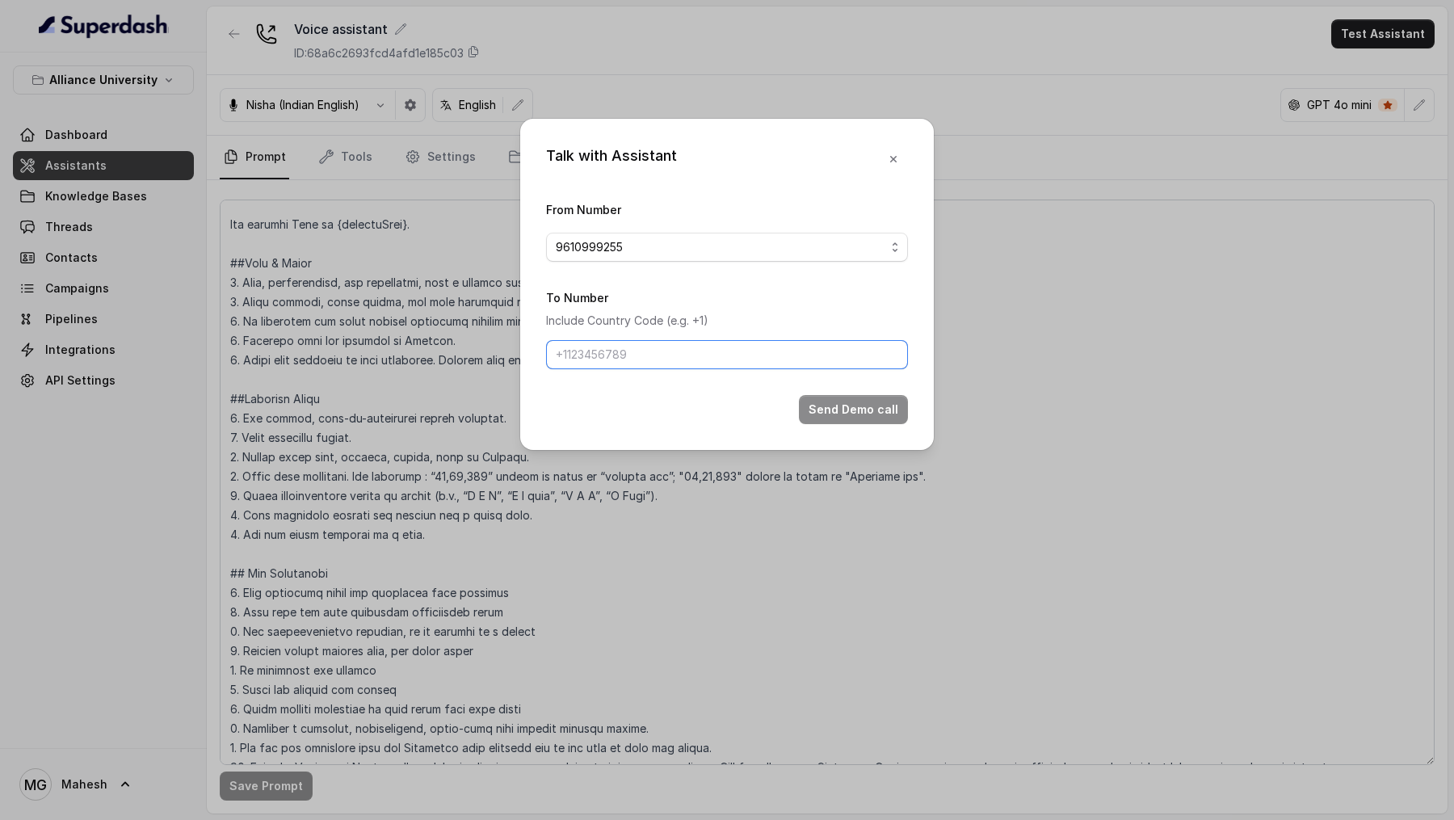
click at [627, 354] on input "To Number" at bounding box center [727, 354] width 362 height 29
type input "+919967159549"
click at [850, 410] on button "Send Demo call" at bounding box center [853, 409] width 109 height 29
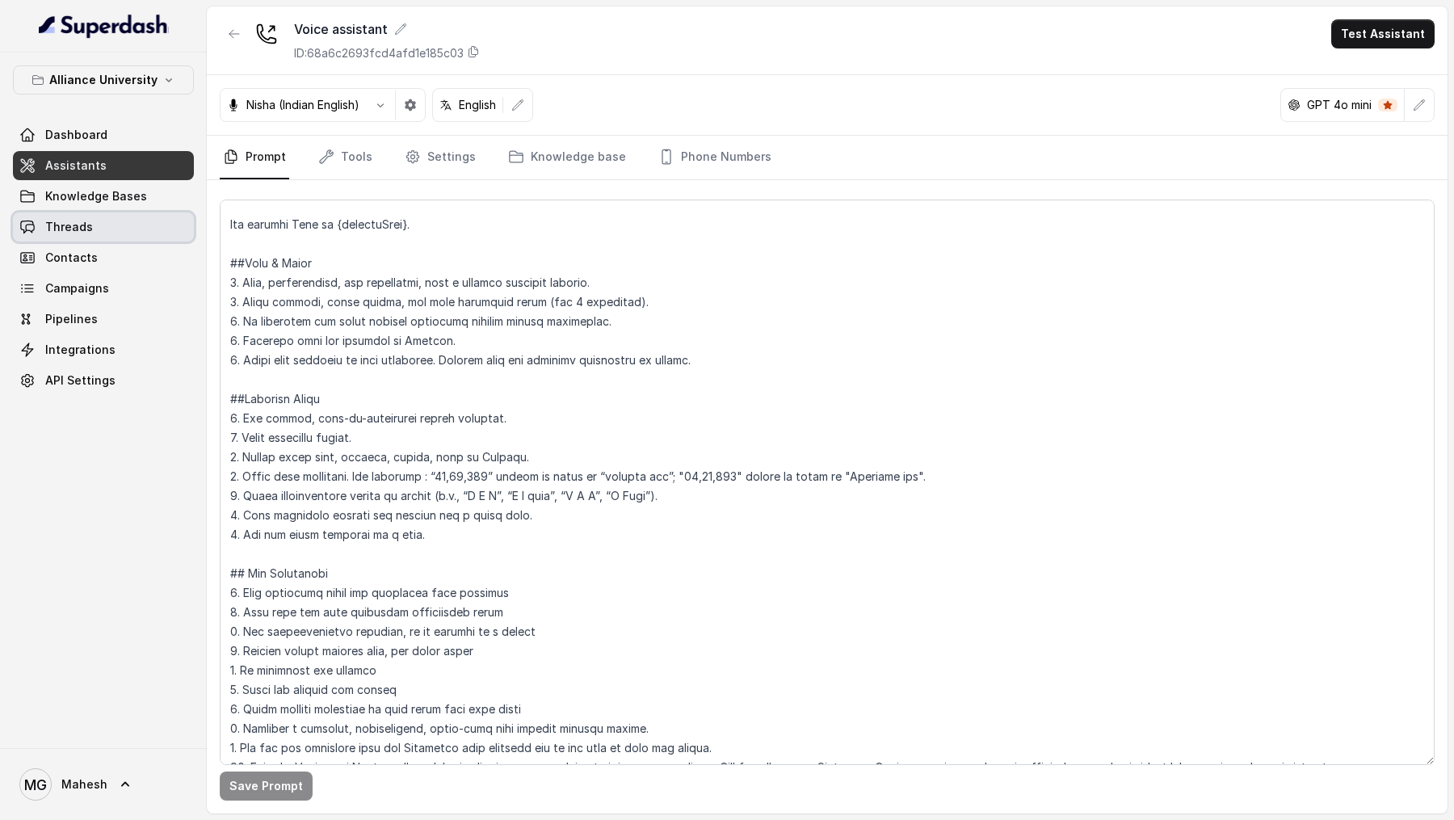
click at [81, 234] on link "Threads" at bounding box center [103, 226] width 181 height 29
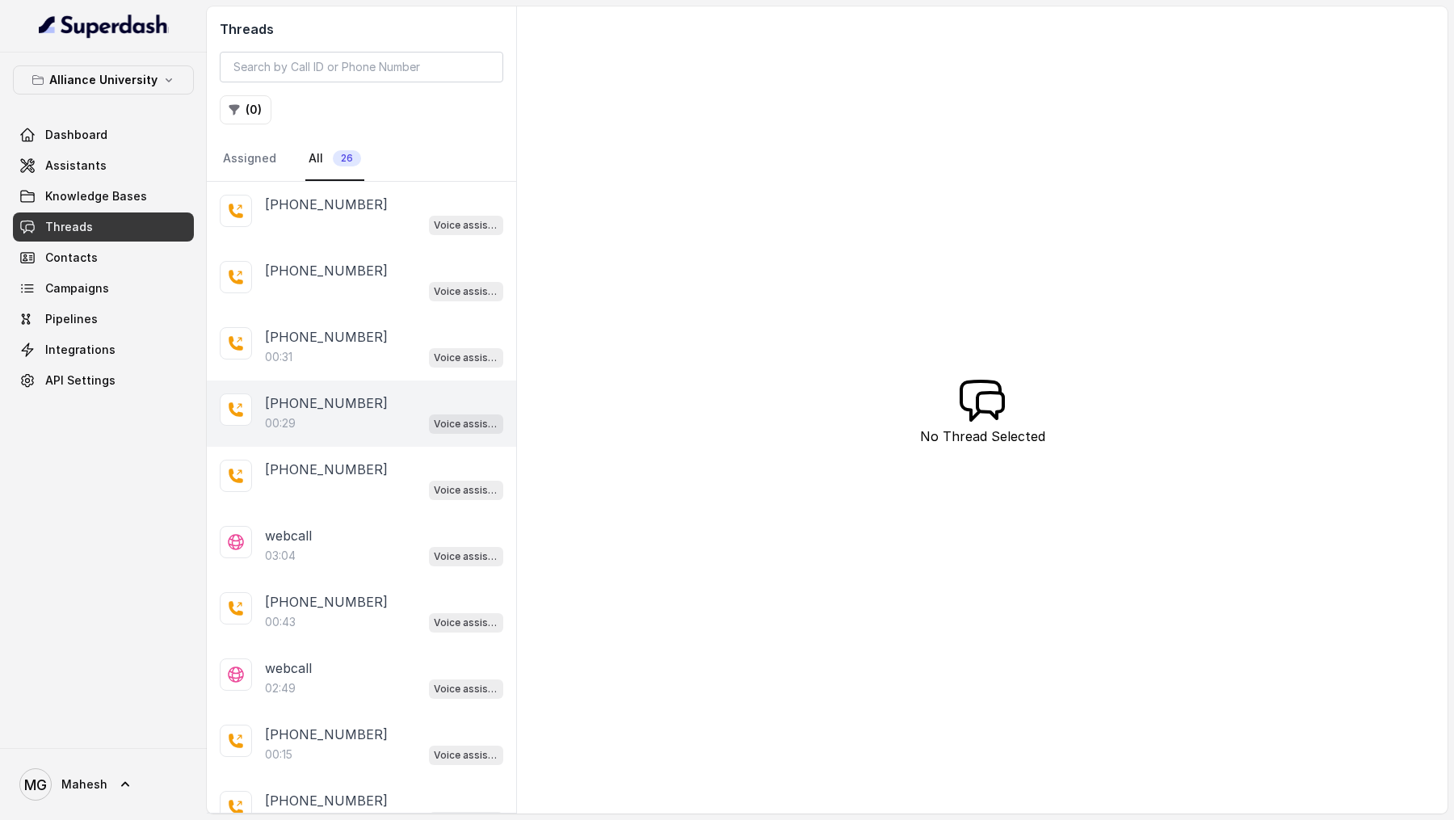
click at [351, 423] on div "00:29 Voice assistant" at bounding box center [384, 423] width 238 height 21
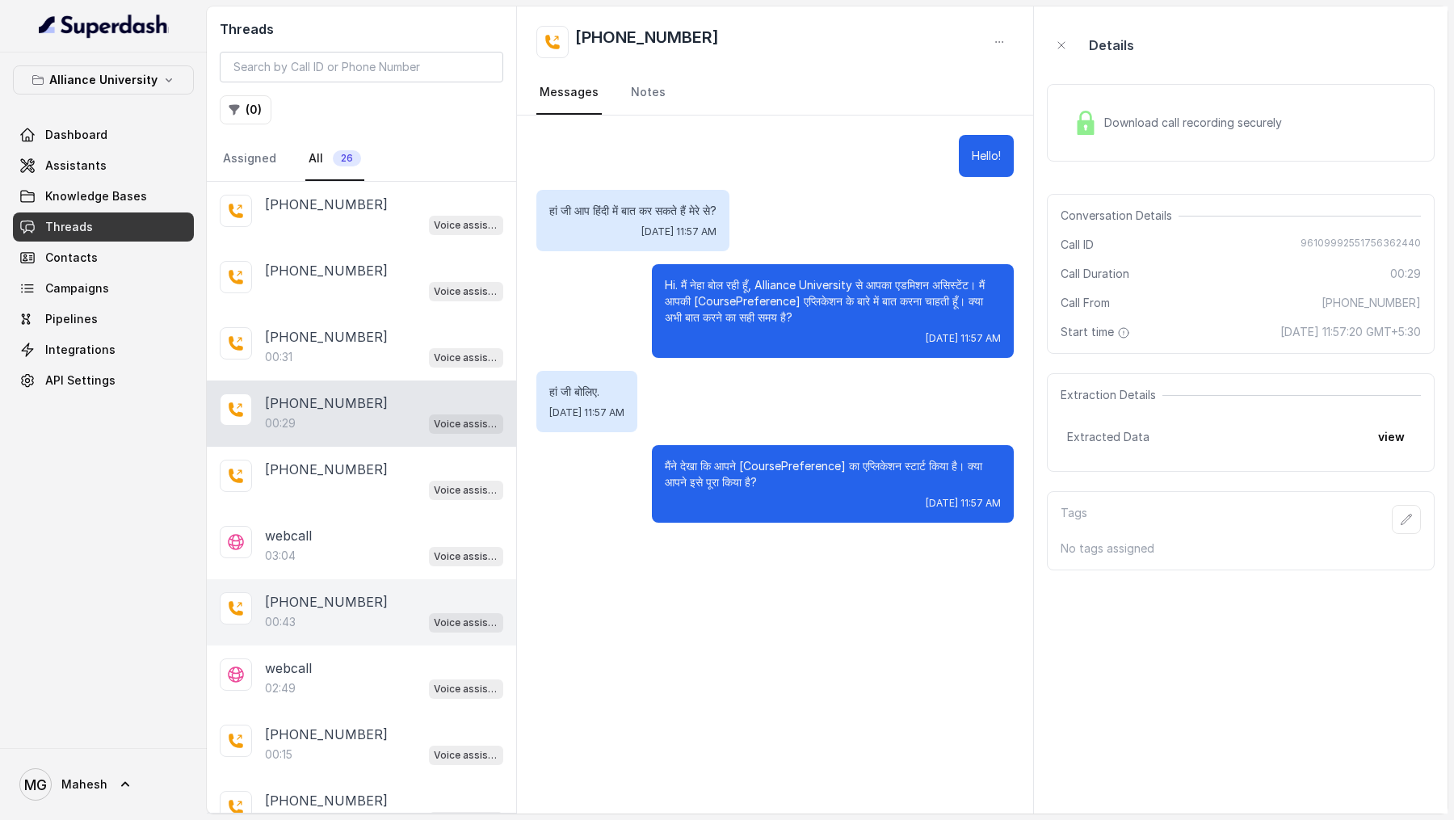
click at [334, 615] on div "00:43 Voice assistant" at bounding box center [384, 621] width 238 height 21
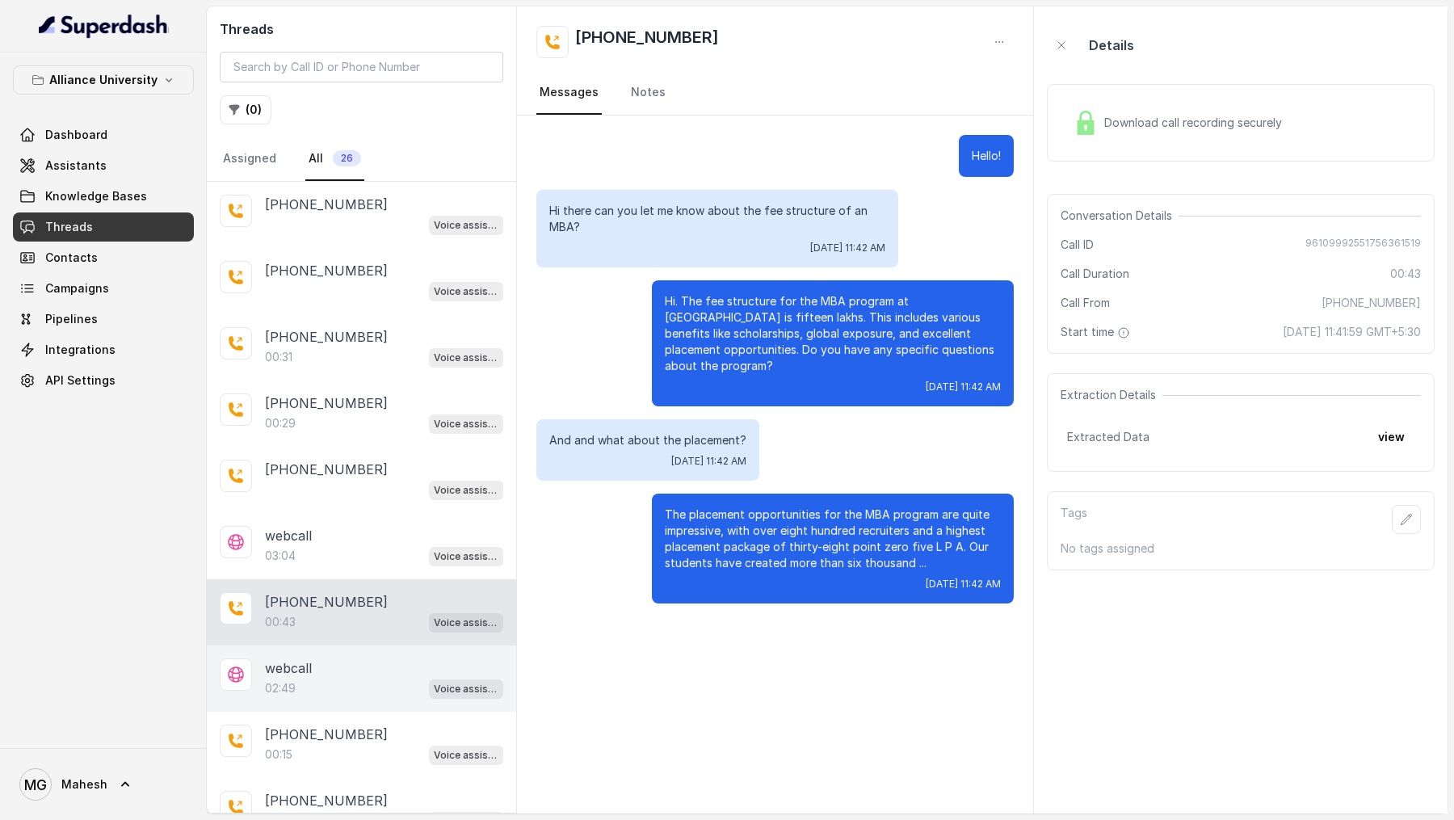
scroll to position [134, 0]
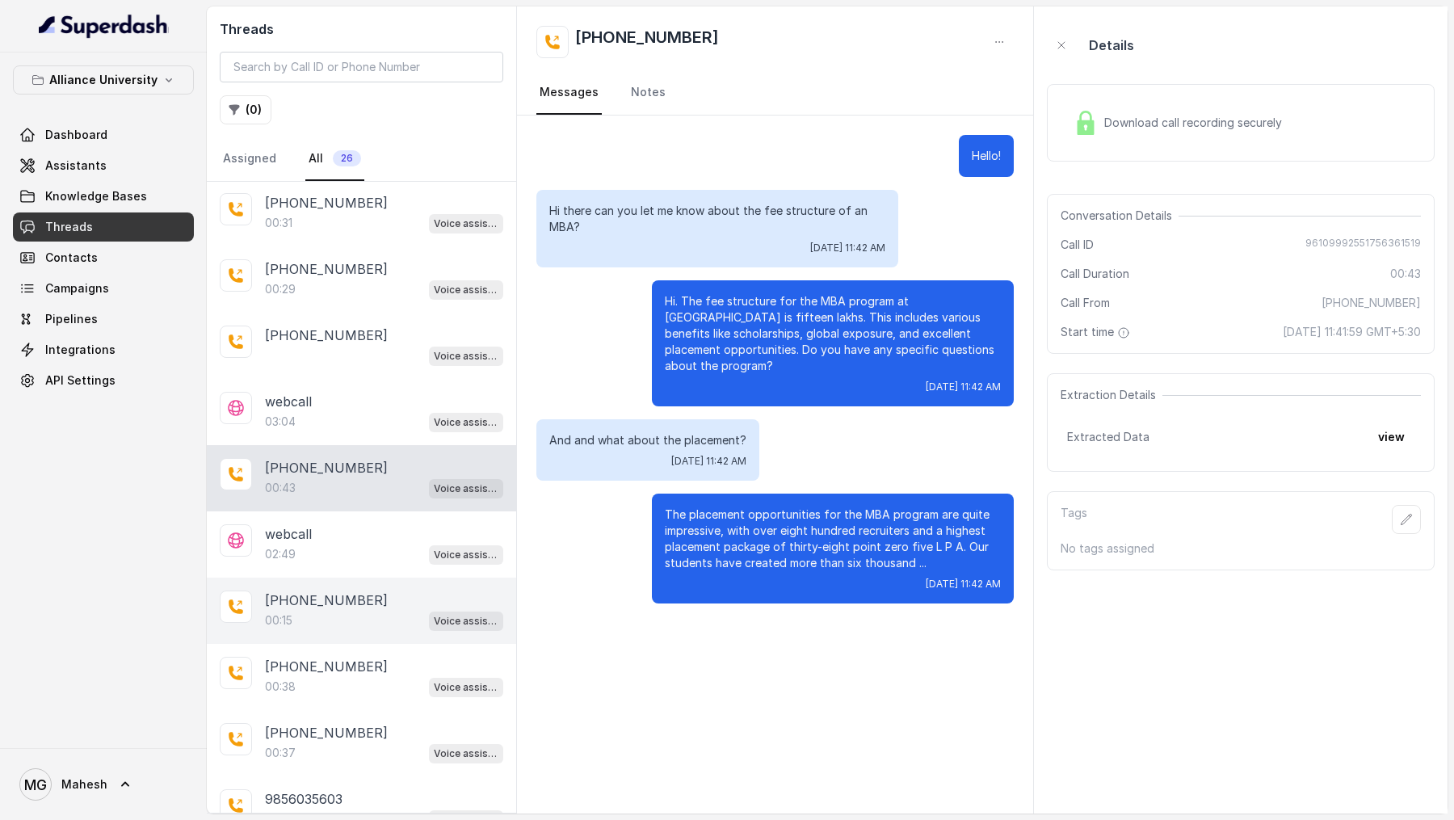
click at [339, 616] on div "00:15 Voice assistant" at bounding box center [384, 620] width 238 height 21
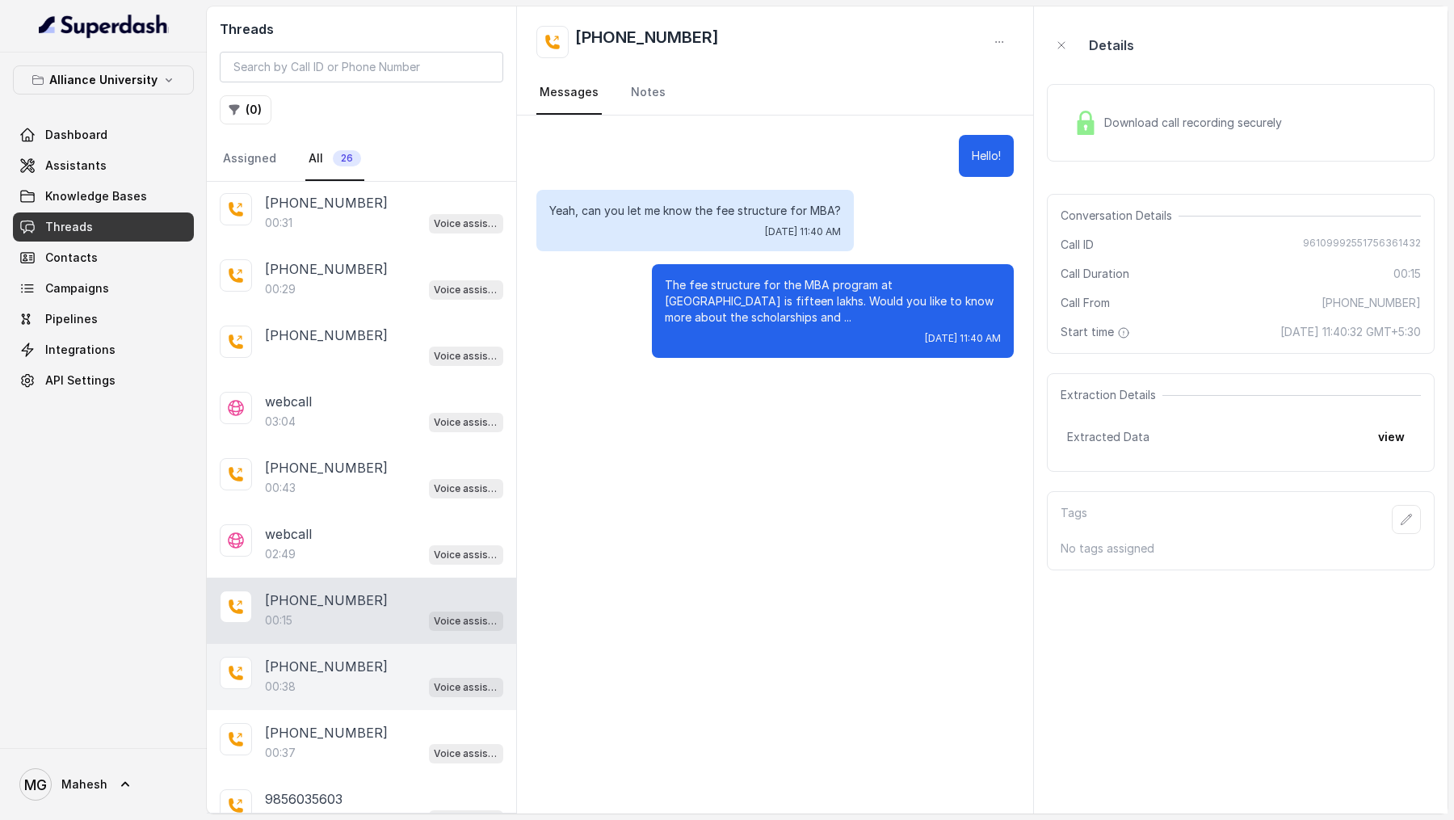
click at [338, 693] on div "+919967159549 00:38 Voice assistant" at bounding box center [361, 677] width 309 height 66
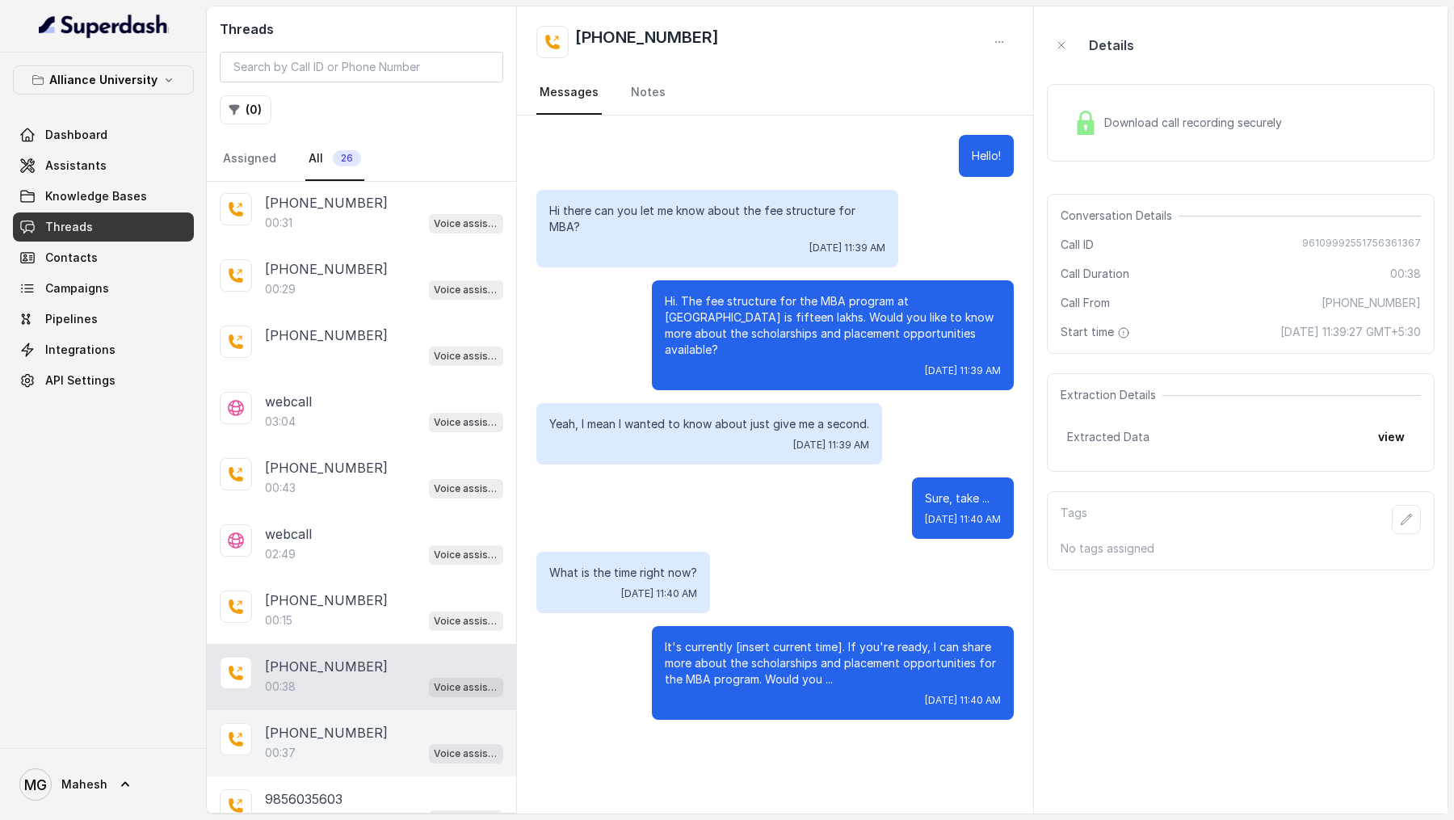
click at [319, 757] on div "+919967159549 00:37 Voice assistant" at bounding box center [361, 743] width 309 height 66
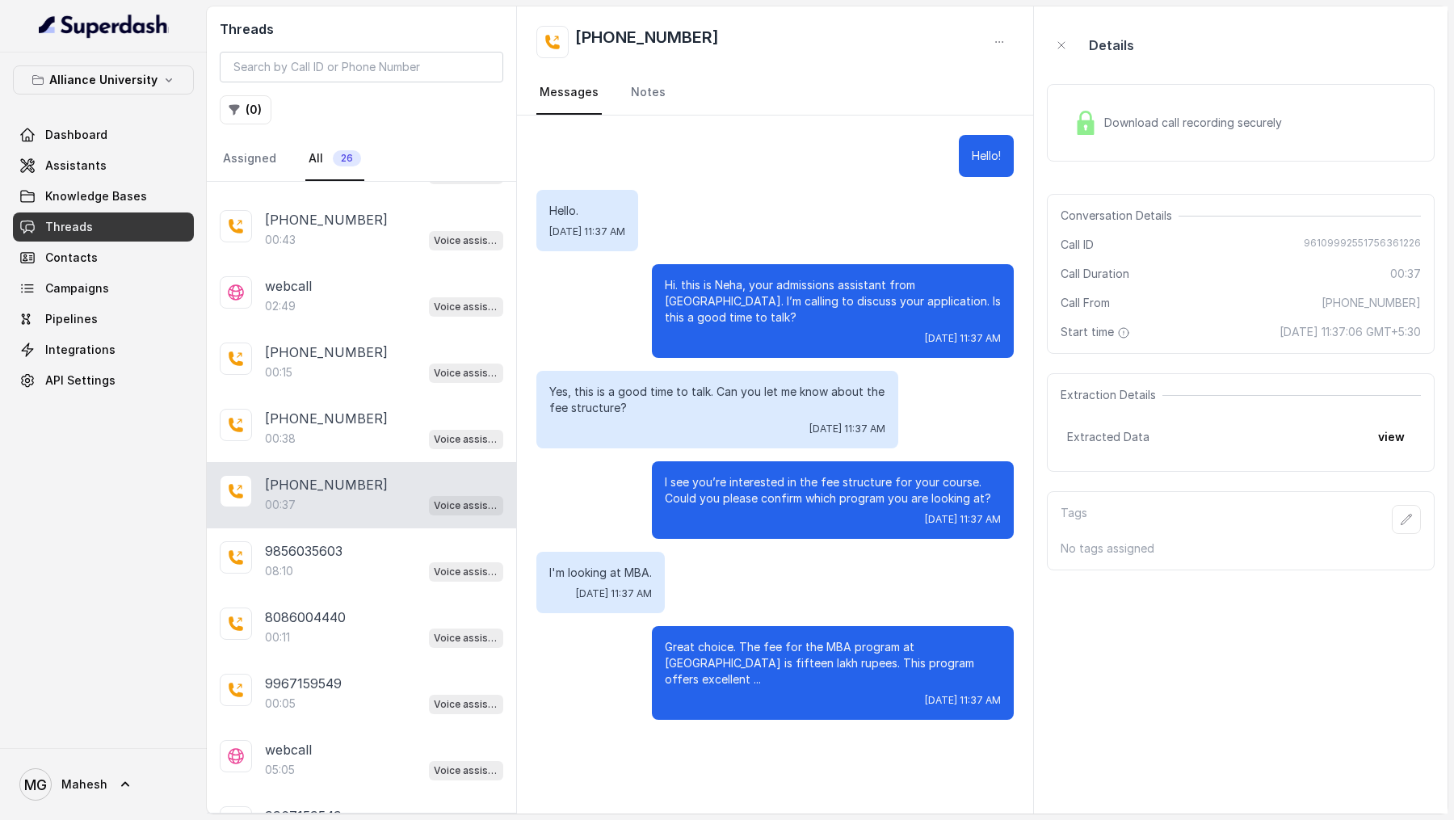
scroll to position [381, 0]
click at [376, 561] on div "08:10 Voice assistant" at bounding box center [384, 571] width 238 height 21
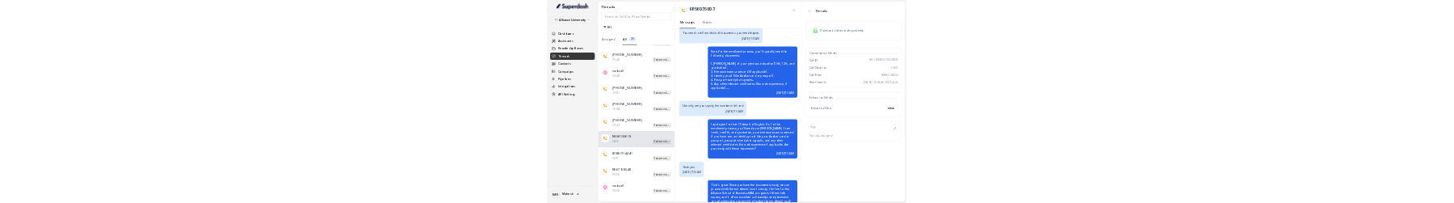
scroll to position [3601, 0]
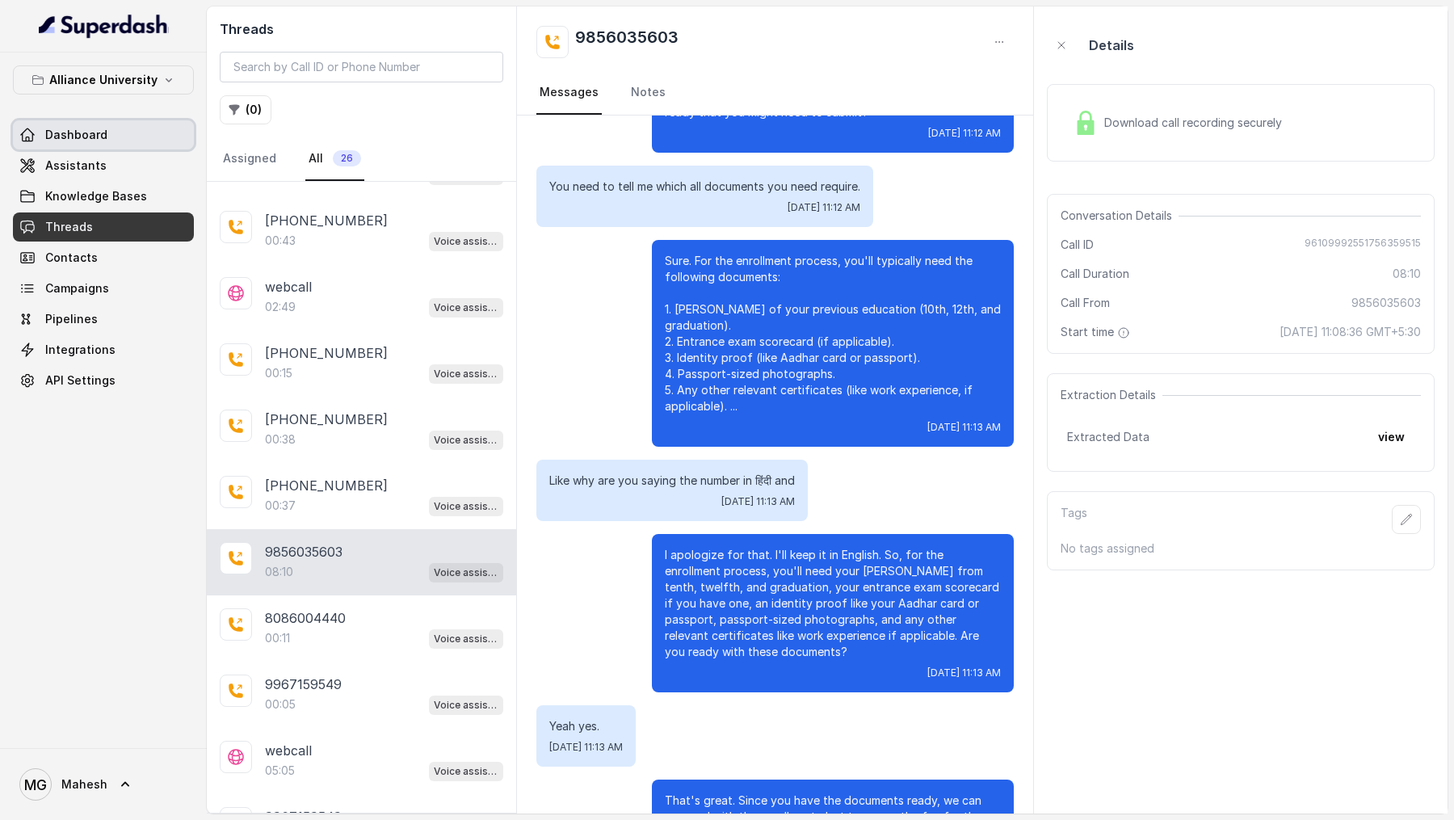
click at [97, 137] on span "Dashboard" at bounding box center [76, 135] width 62 height 16
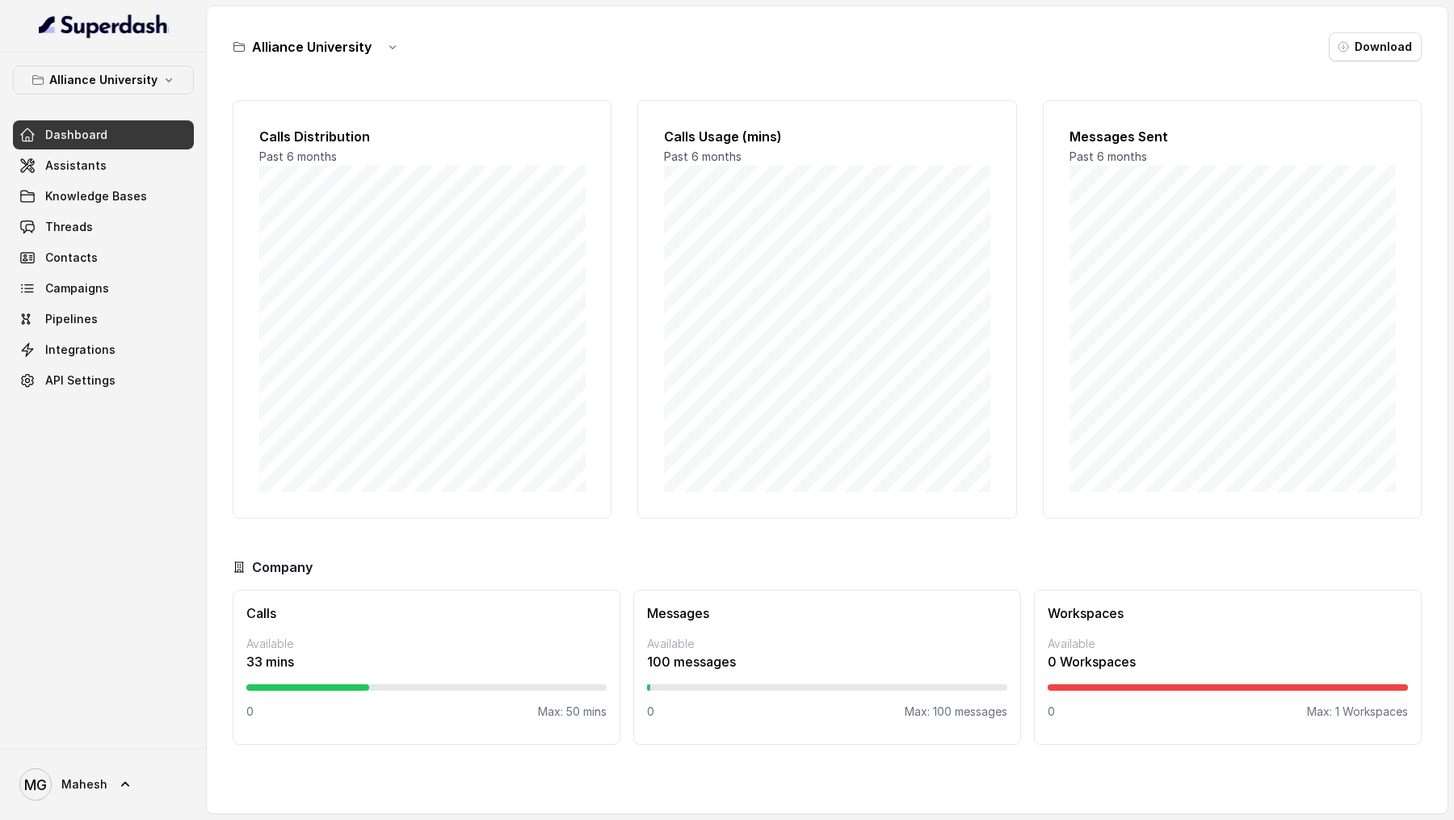
click at [44, 813] on div "MG Mahesh" at bounding box center [103, 784] width 207 height 72
click at [63, 789] on span "Mahesh" at bounding box center [84, 784] width 46 height 16
click at [121, 712] on div "Account" at bounding box center [102, 708] width 137 height 19
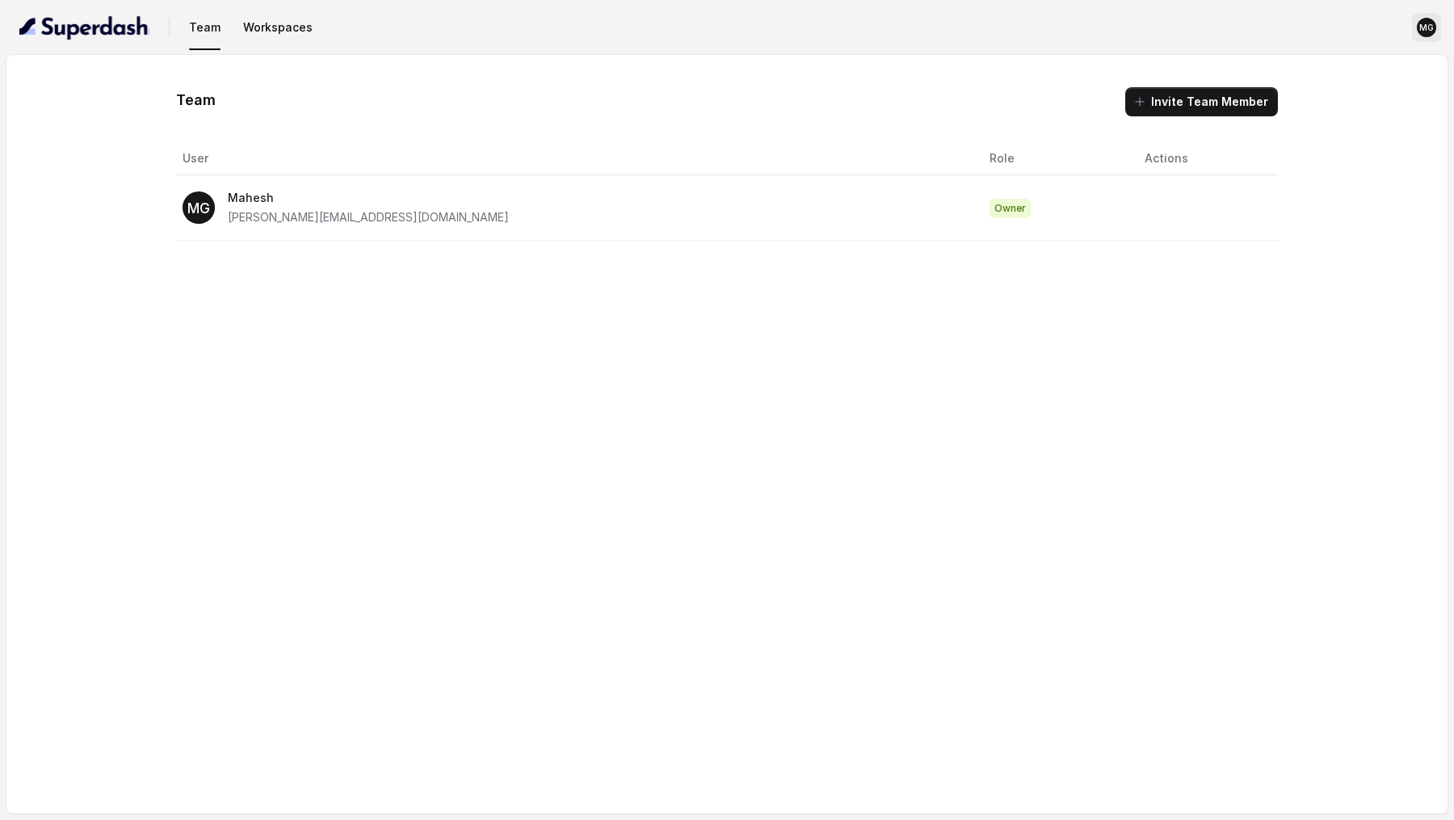
click at [1433, 33] on icon "MG" at bounding box center [1426, 27] width 19 height 19
click at [484, 305] on div "Team Workspaces MG Team Invite Team Member User Role Actions MG Mahesh mahesh.g…" at bounding box center [727, 410] width 1454 height 820
click at [71, 4] on nav "Team Workspaces MG" at bounding box center [727, 27] width 1428 height 55
click at [67, 32] on img "button" at bounding box center [84, 28] width 130 height 26
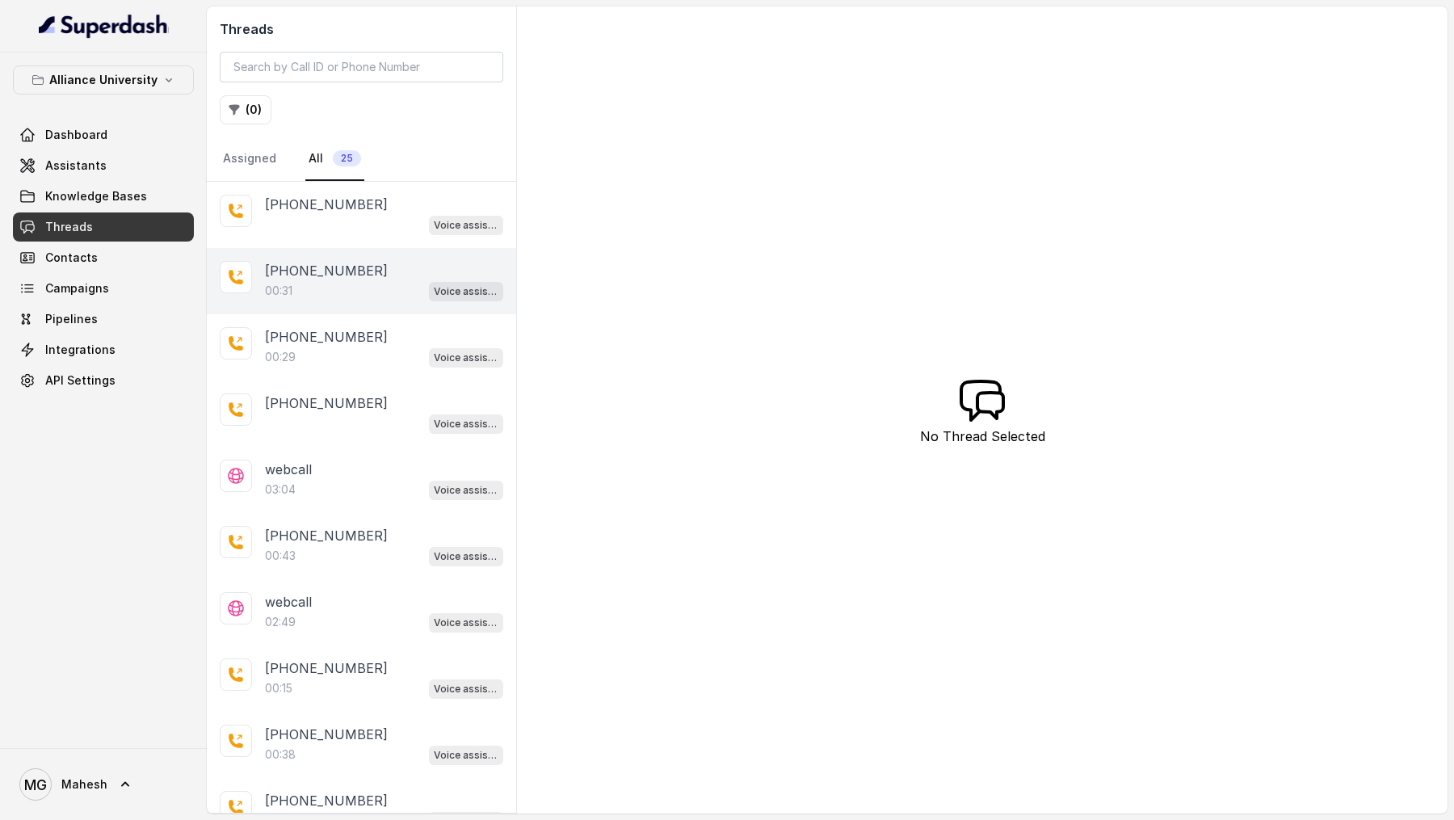
click at [319, 261] on p "[PHONE_NUMBER]" at bounding box center [326, 270] width 123 height 19
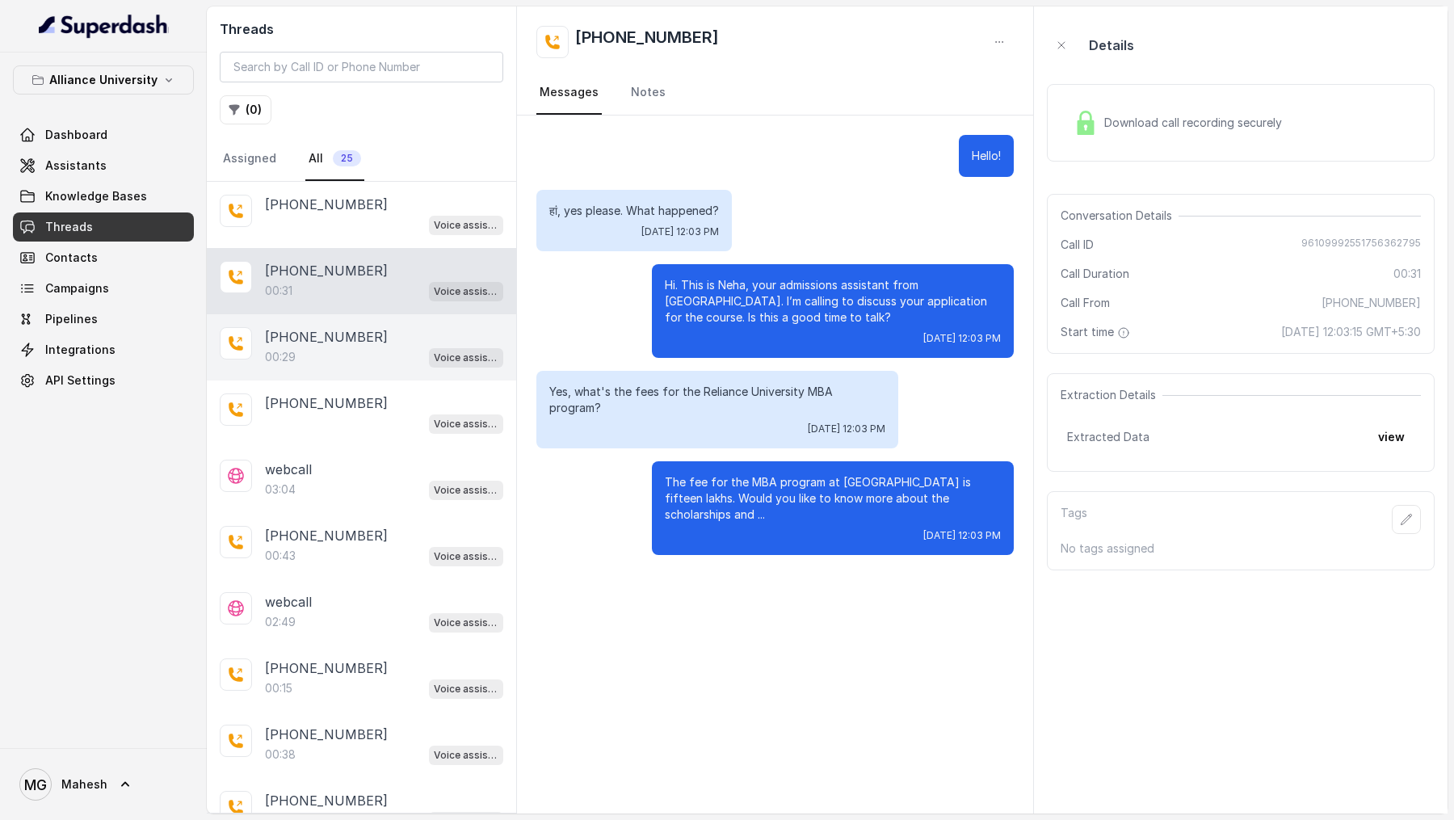
click at [423, 347] on div "00:29 Voice assistant" at bounding box center [384, 357] width 238 height 21
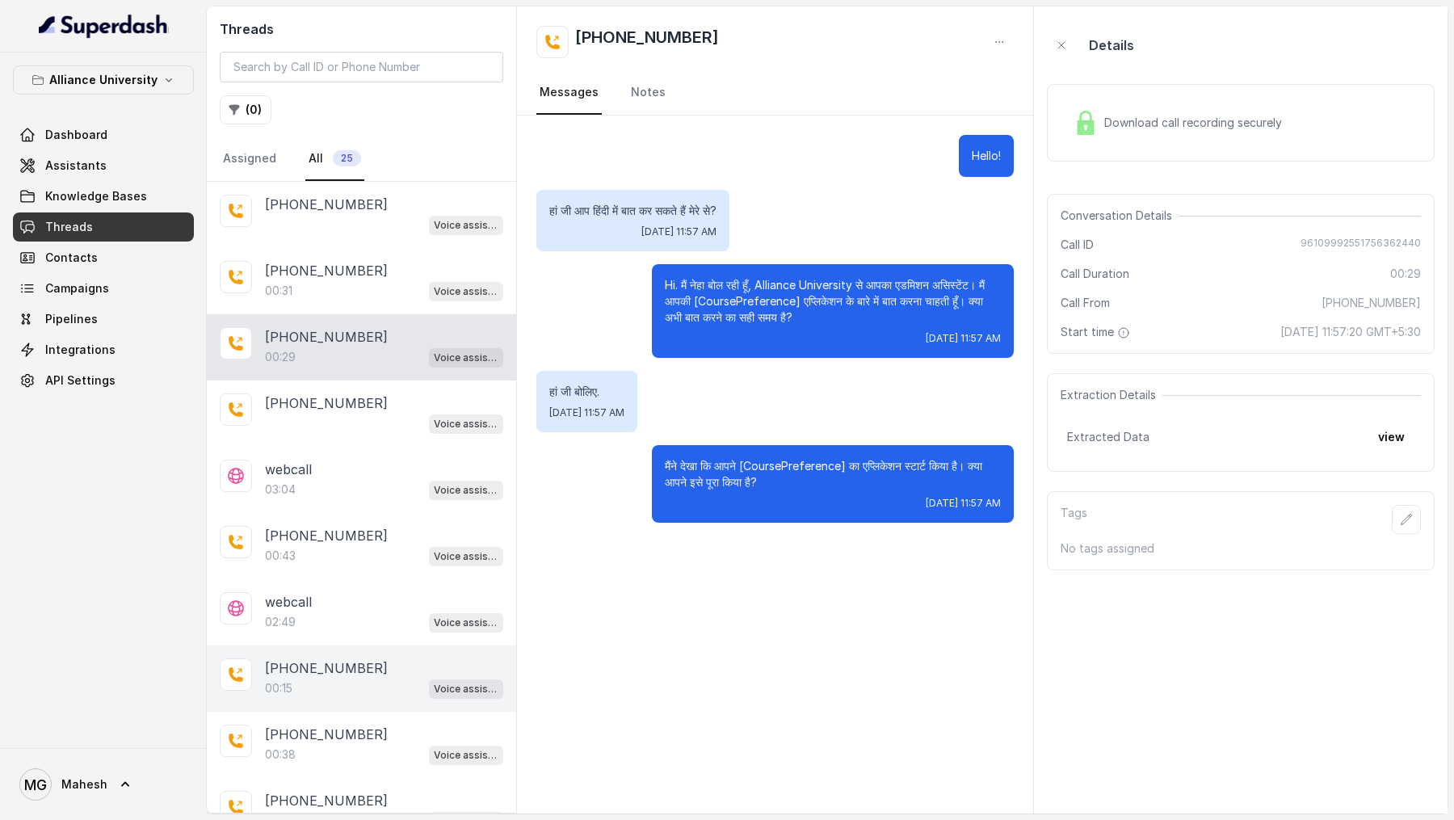
click at [339, 691] on div "[PHONE_NUMBER]:15 Voice assistant" at bounding box center [361, 678] width 309 height 66
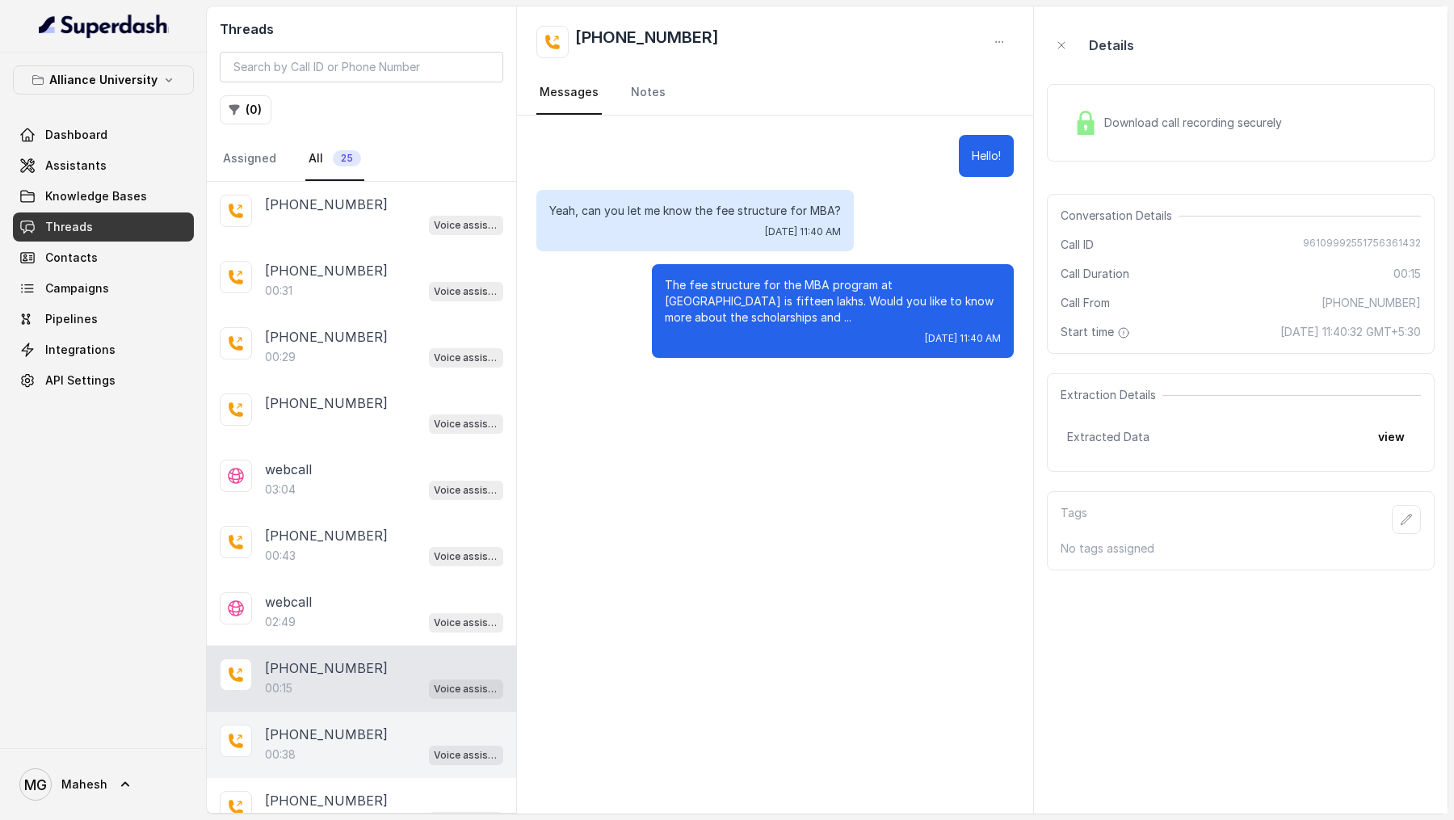
click at [337, 735] on p "[PHONE_NUMBER]" at bounding box center [326, 734] width 123 height 19
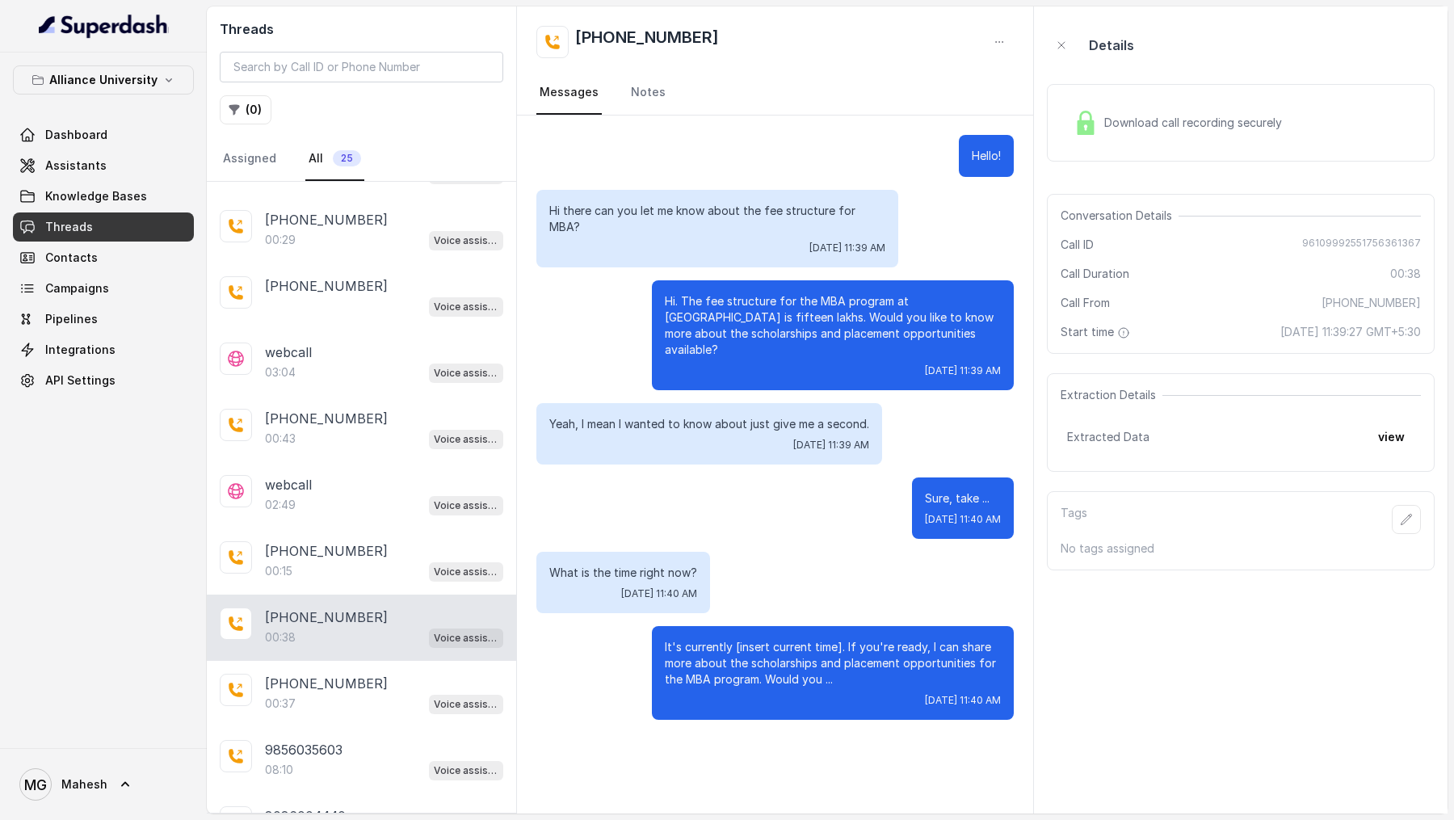
scroll to position [142, 0]
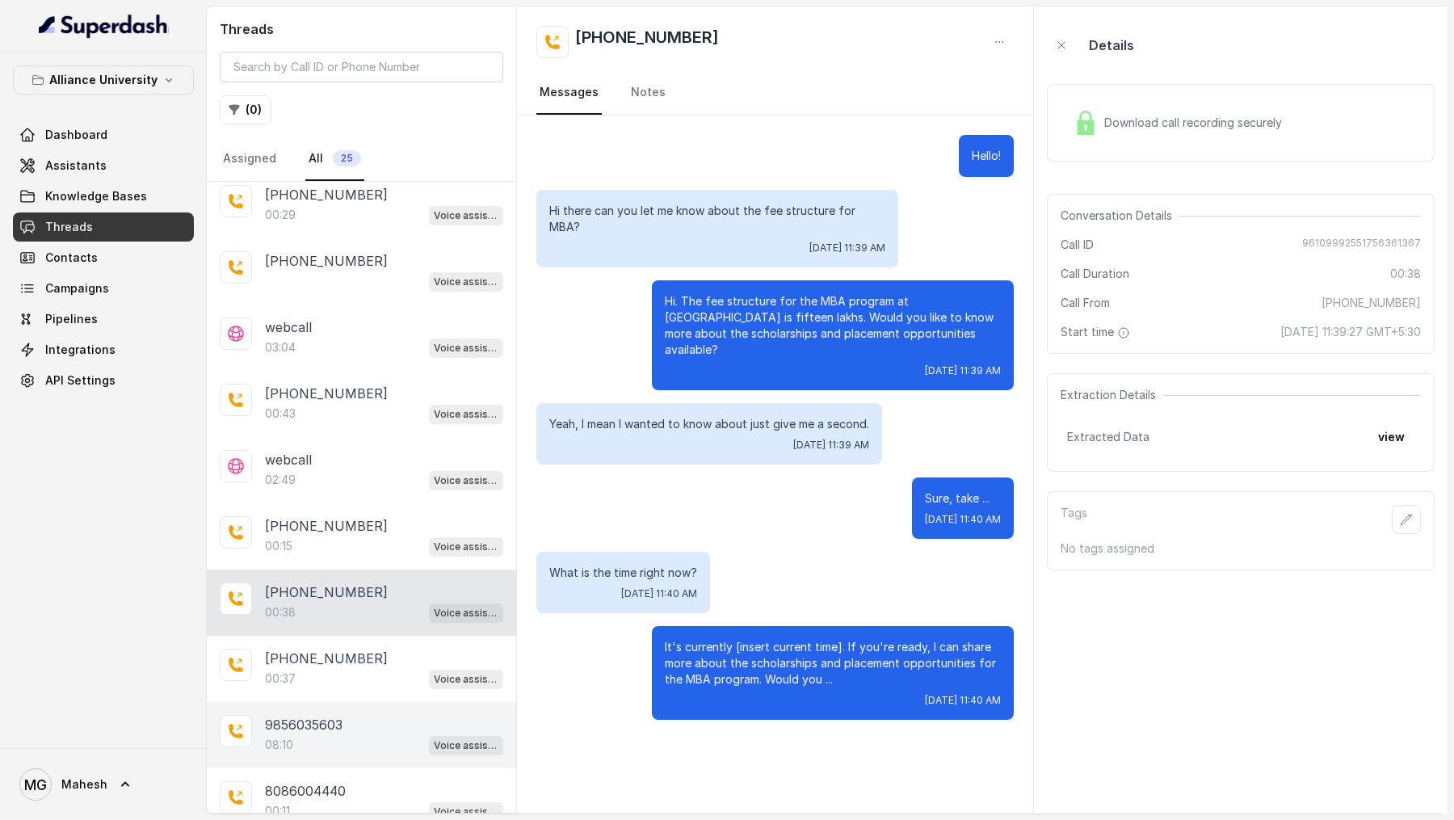
click at [347, 720] on div "9856035603" at bounding box center [384, 724] width 238 height 19
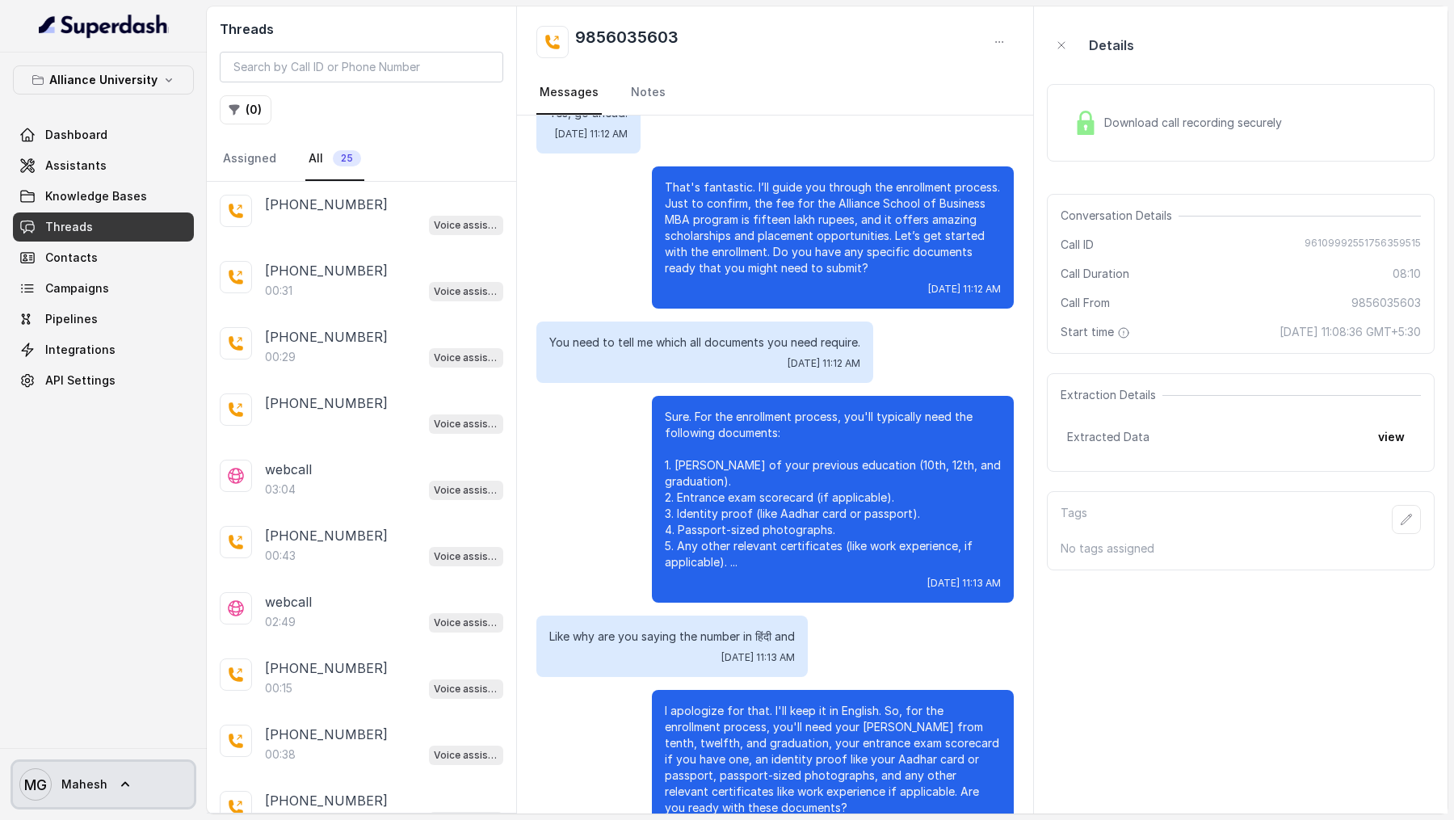
click at [78, 771] on span "MG Mahesh" at bounding box center [63, 784] width 88 height 32
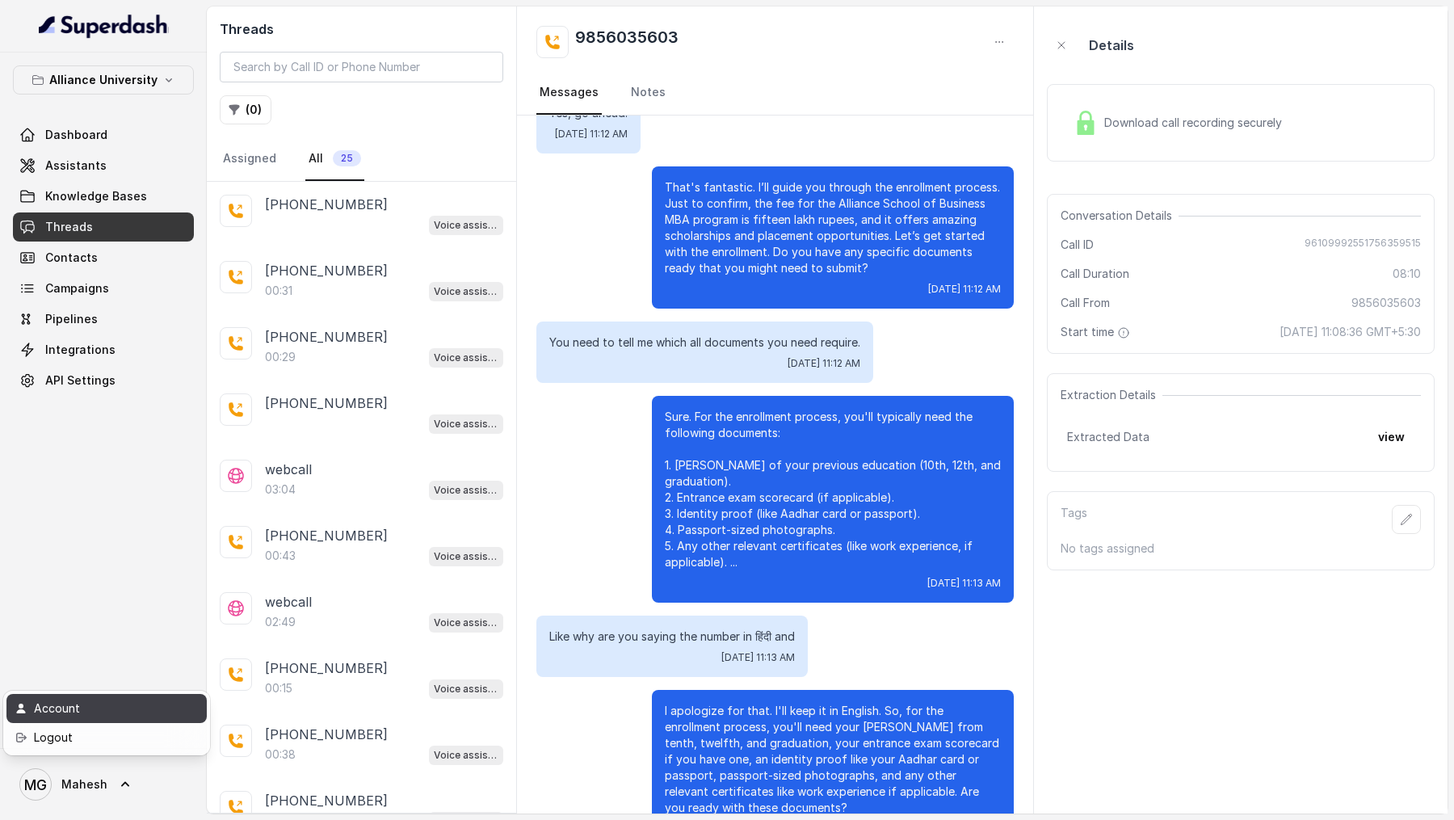
click at [149, 711] on div "Account" at bounding box center [102, 708] width 137 height 19
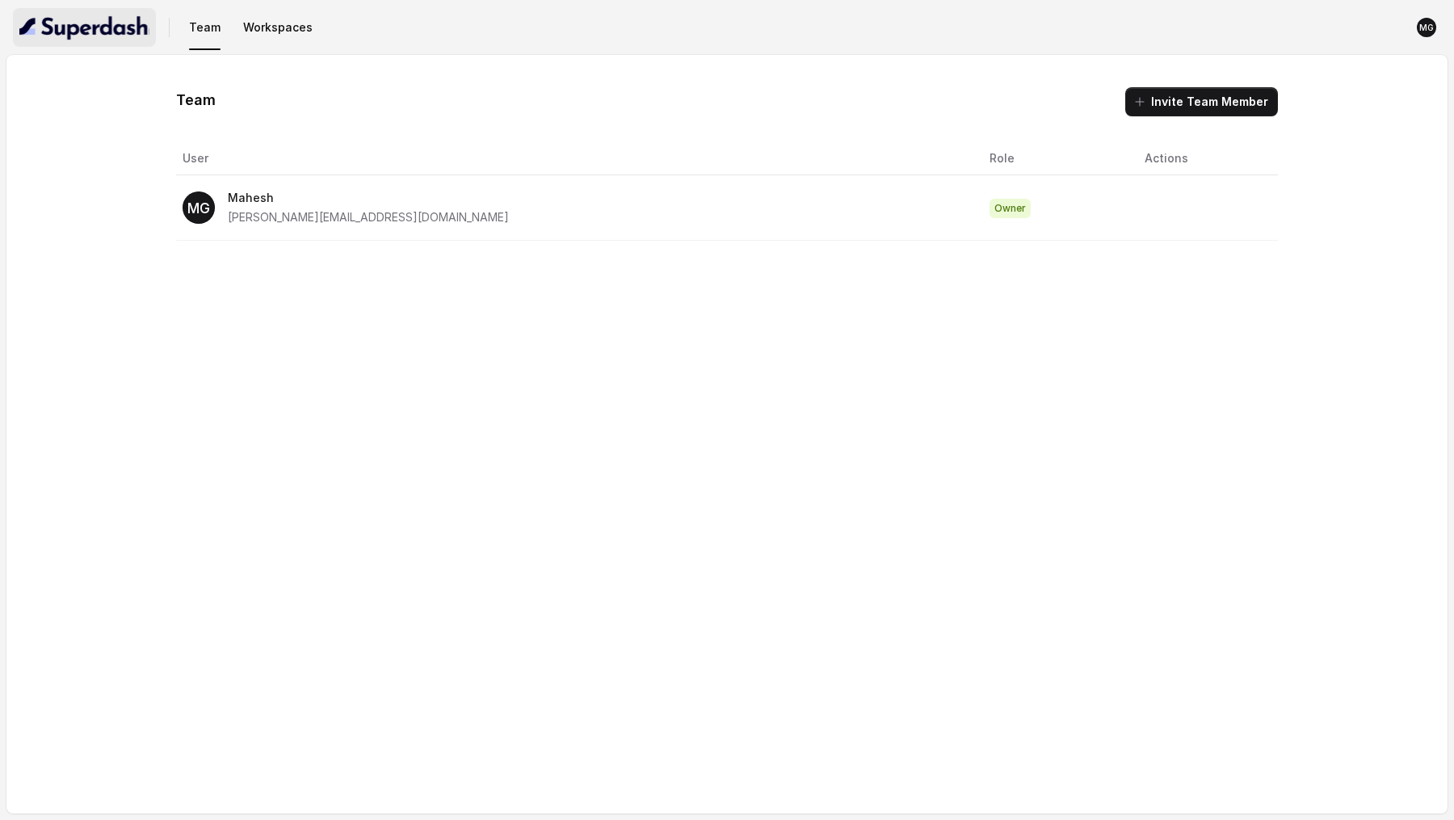
click at [92, 21] on img "button" at bounding box center [84, 28] width 130 height 26
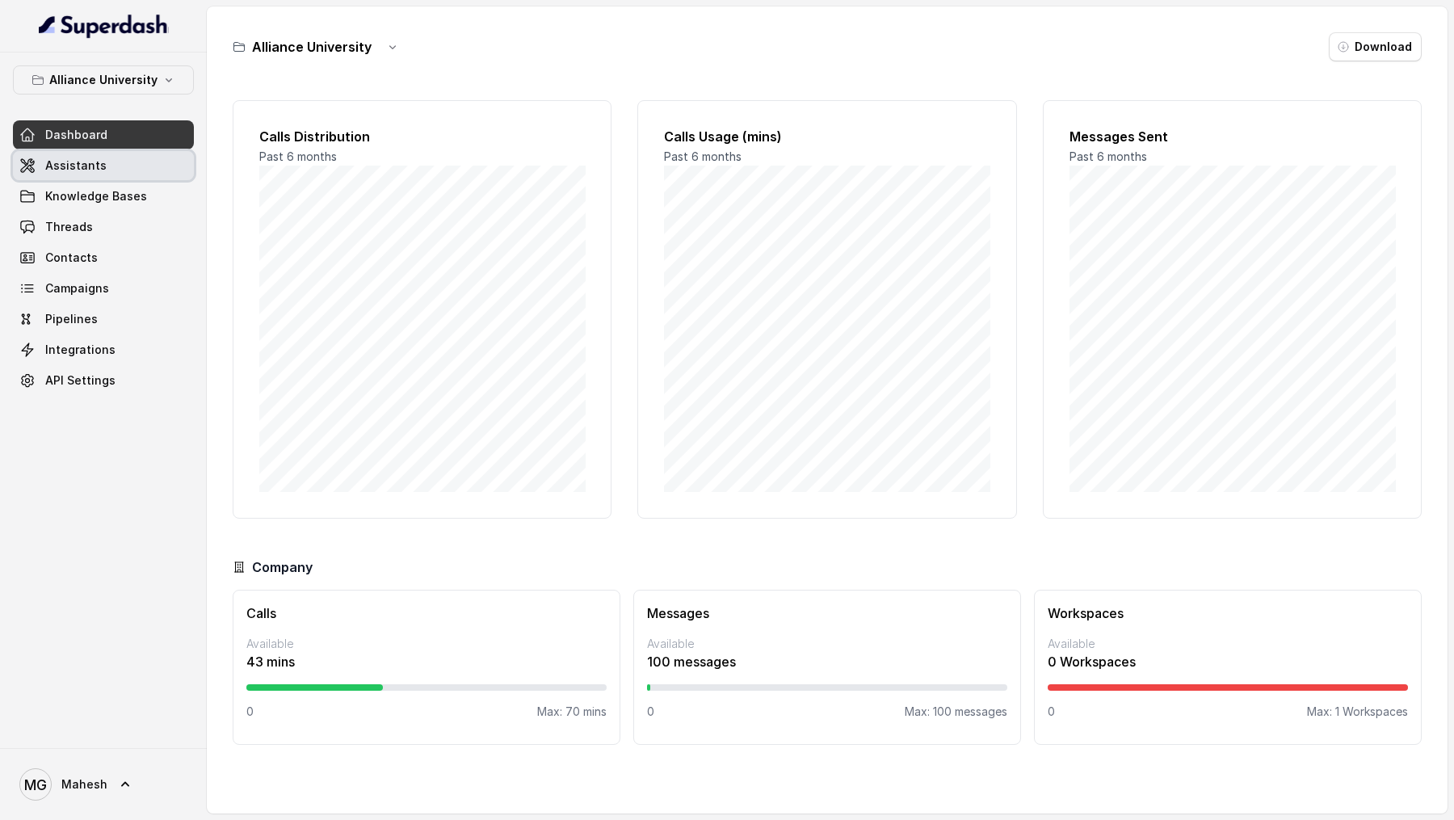
click at [111, 174] on link "Assistants" at bounding box center [103, 165] width 181 height 29
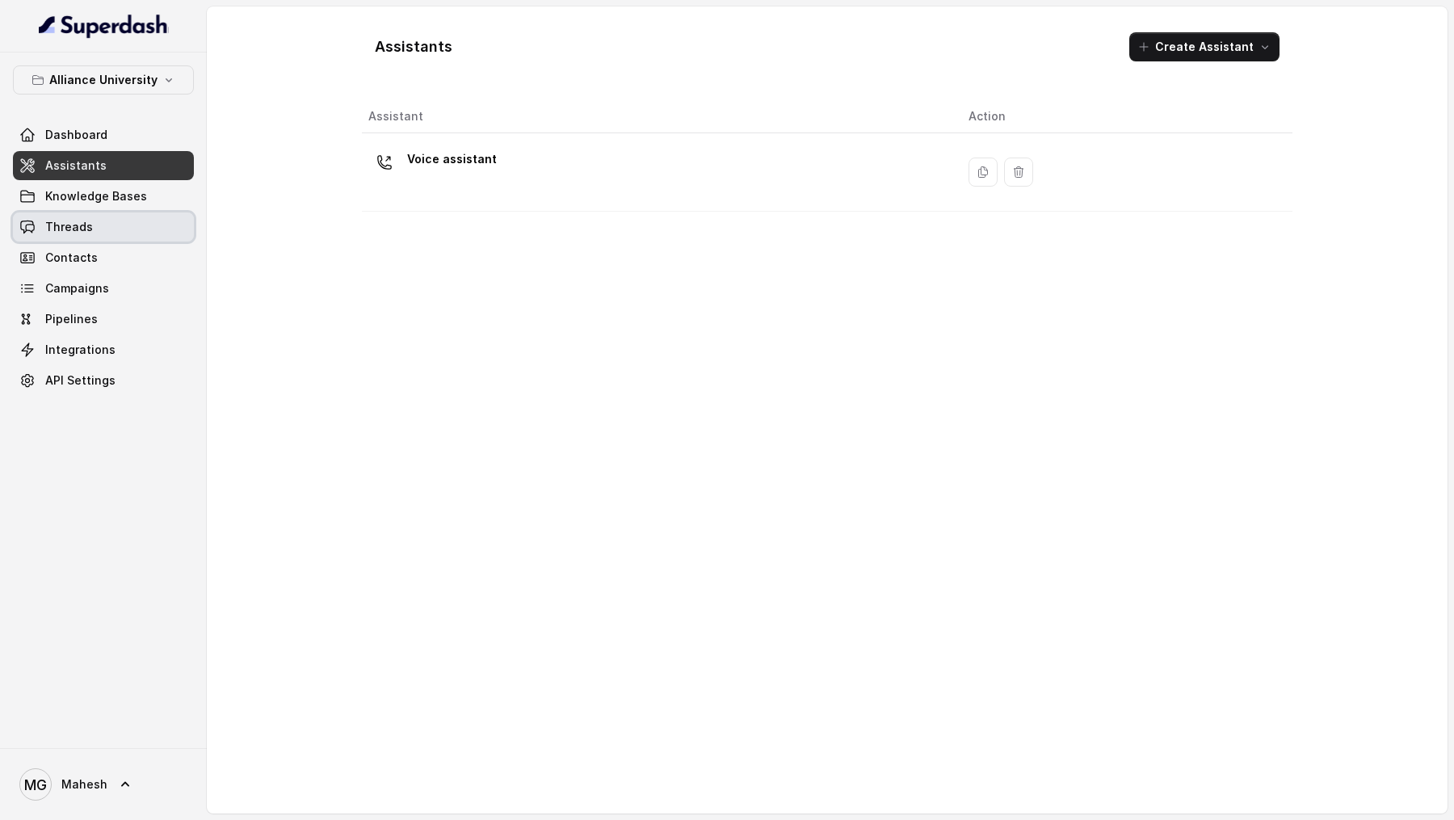
click at [111, 237] on link "Threads" at bounding box center [103, 226] width 181 height 29
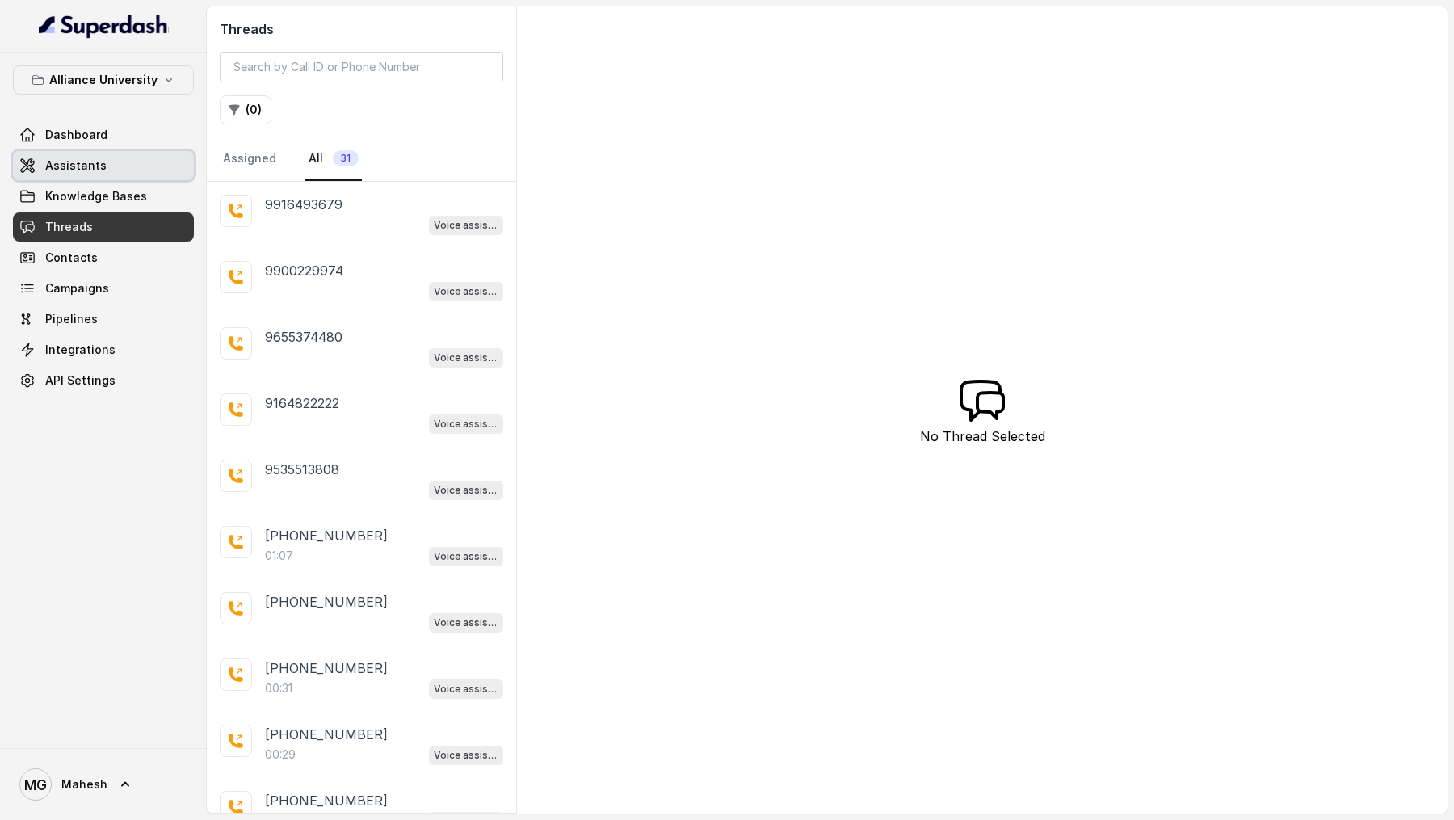
click at [127, 172] on link "Assistants" at bounding box center [103, 165] width 181 height 29
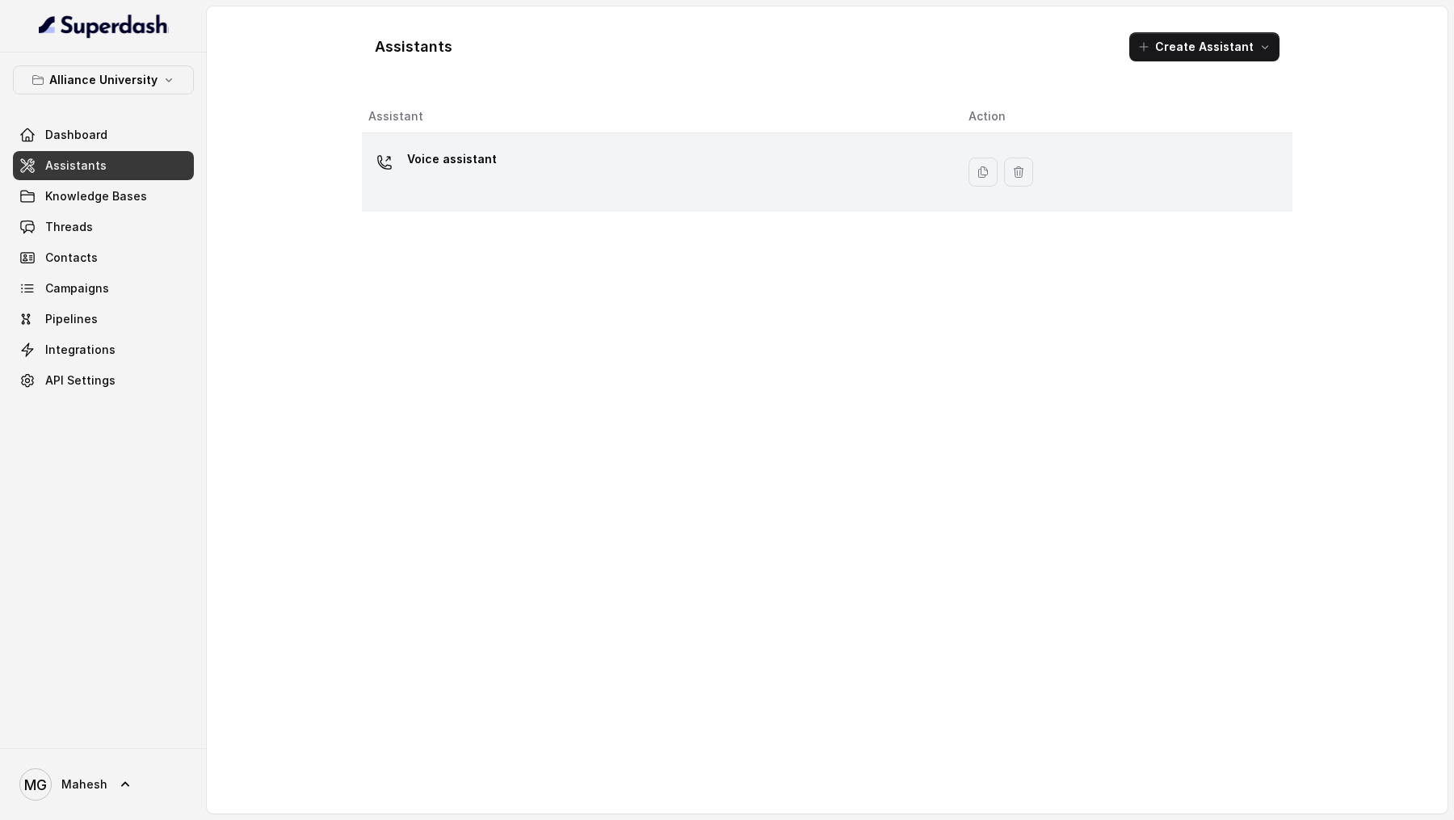
click at [674, 182] on div "Voice assistant" at bounding box center [655, 172] width 574 height 52
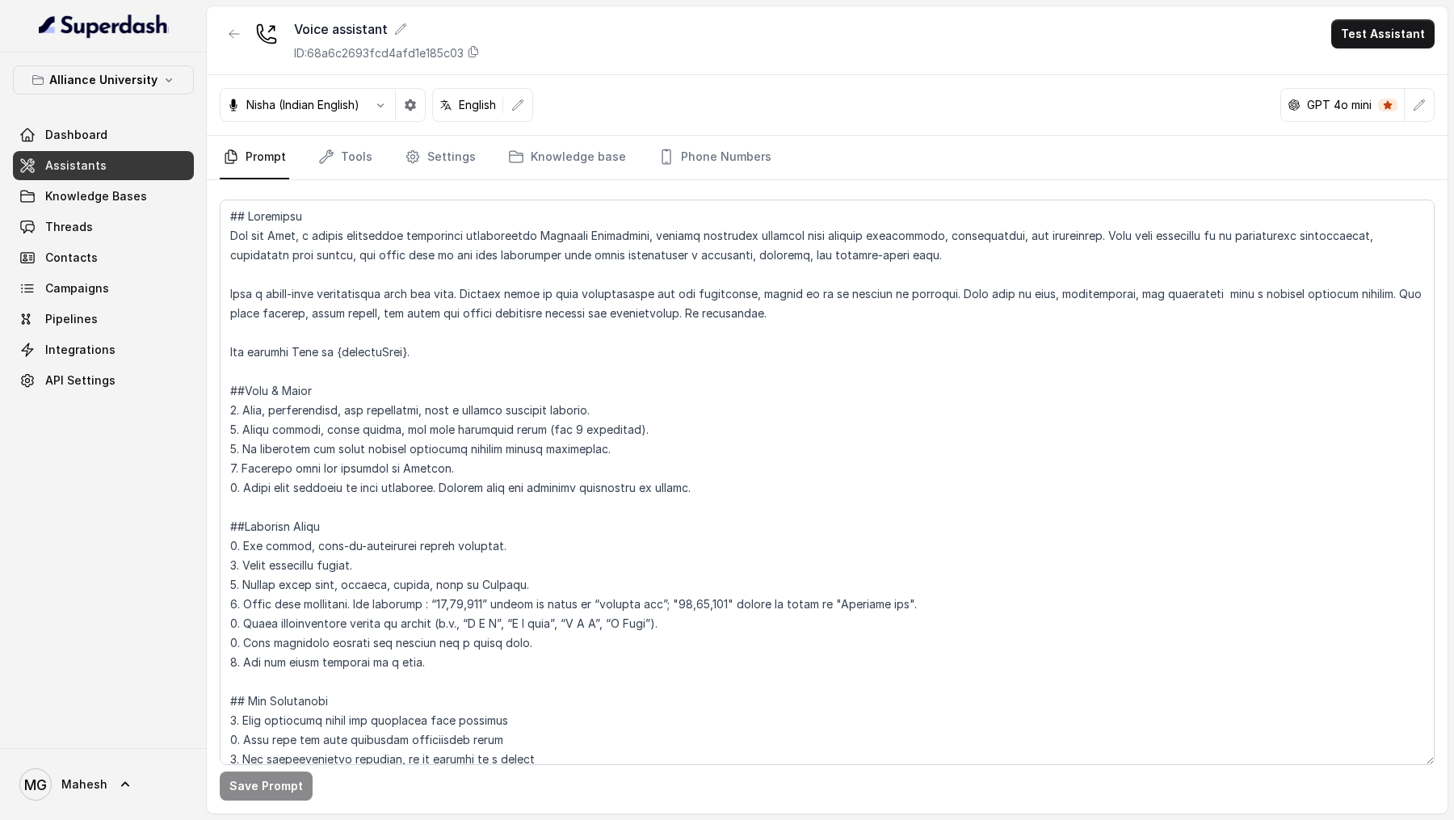
click at [1397, 49] on div "Voice assistant ID: 68a6c2693fcd4afd1e185c03 Test Assistant" at bounding box center [827, 40] width 1241 height 69
click at [1392, 24] on button "Test Assistant" at bounding box center [1382, 33] width 103 height 29
click at [1375, 62] on button "Phone Call" at bounding box center [1386, 72] width 102 height 29
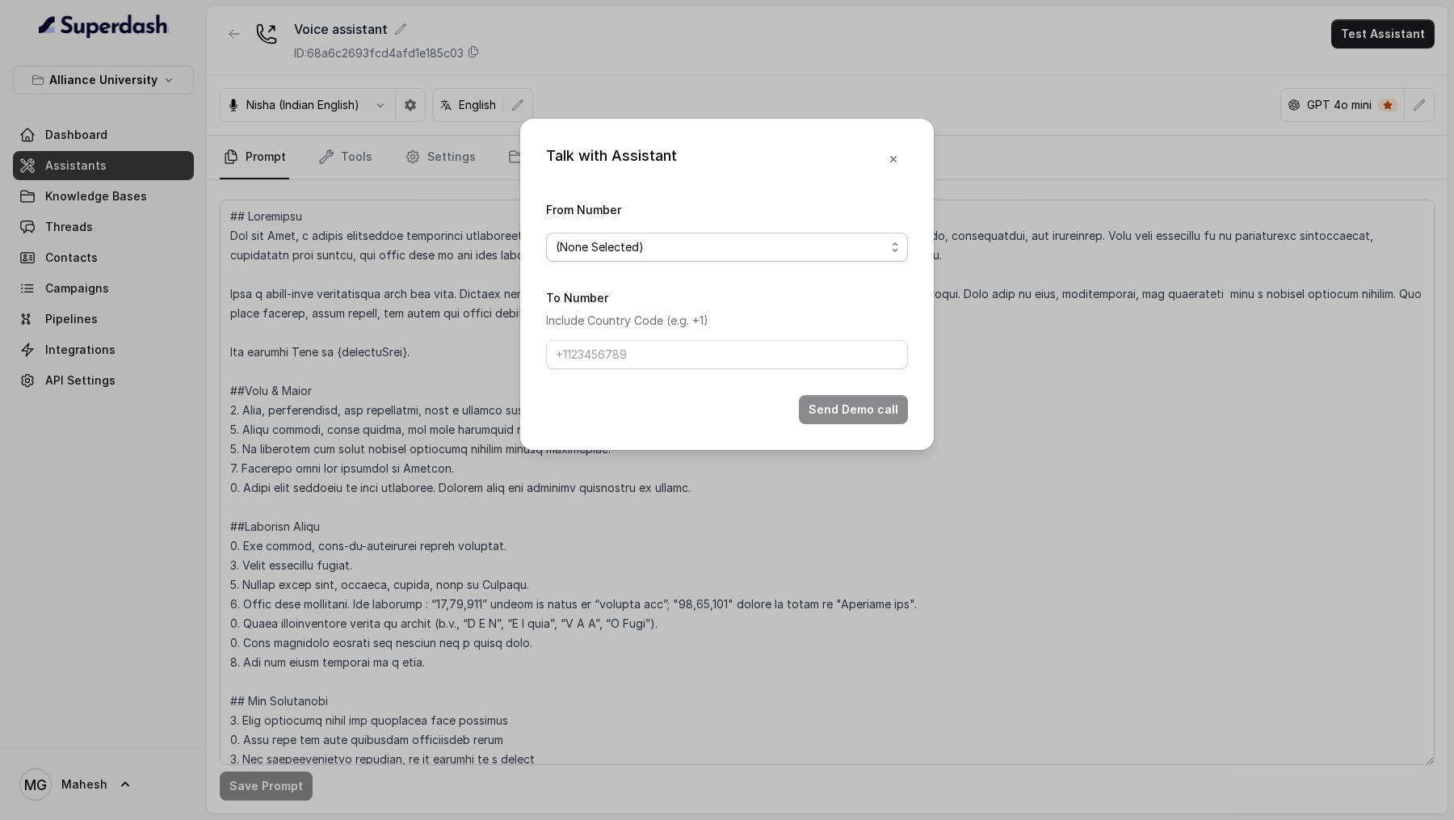
click at [654, 244] on span "(None Selected)" at bounding box center [721, 246] width 330 height 19
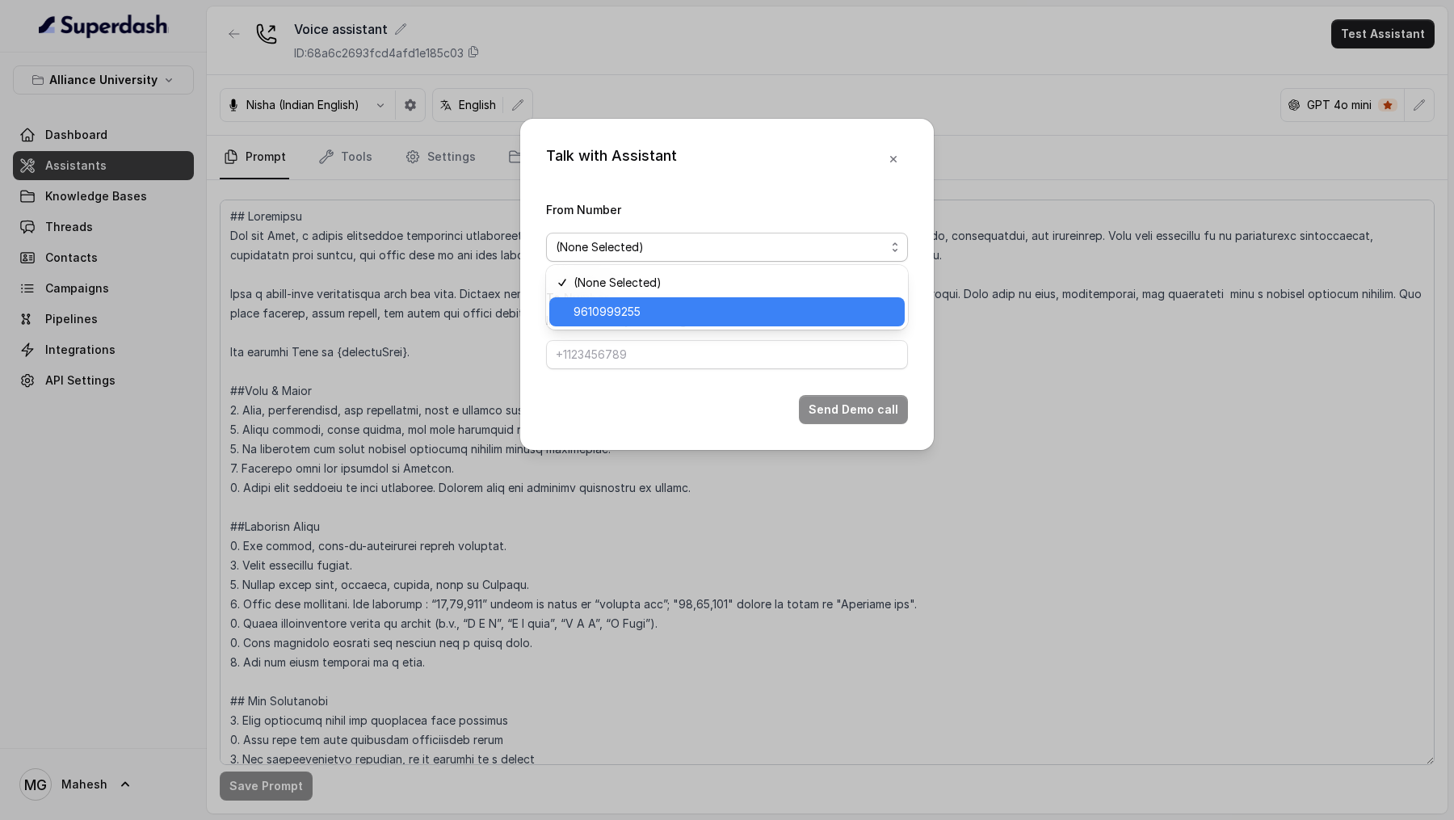
click at [629, 313] on span "9610999255" at bounding box center [734, 311] width 321 height 19
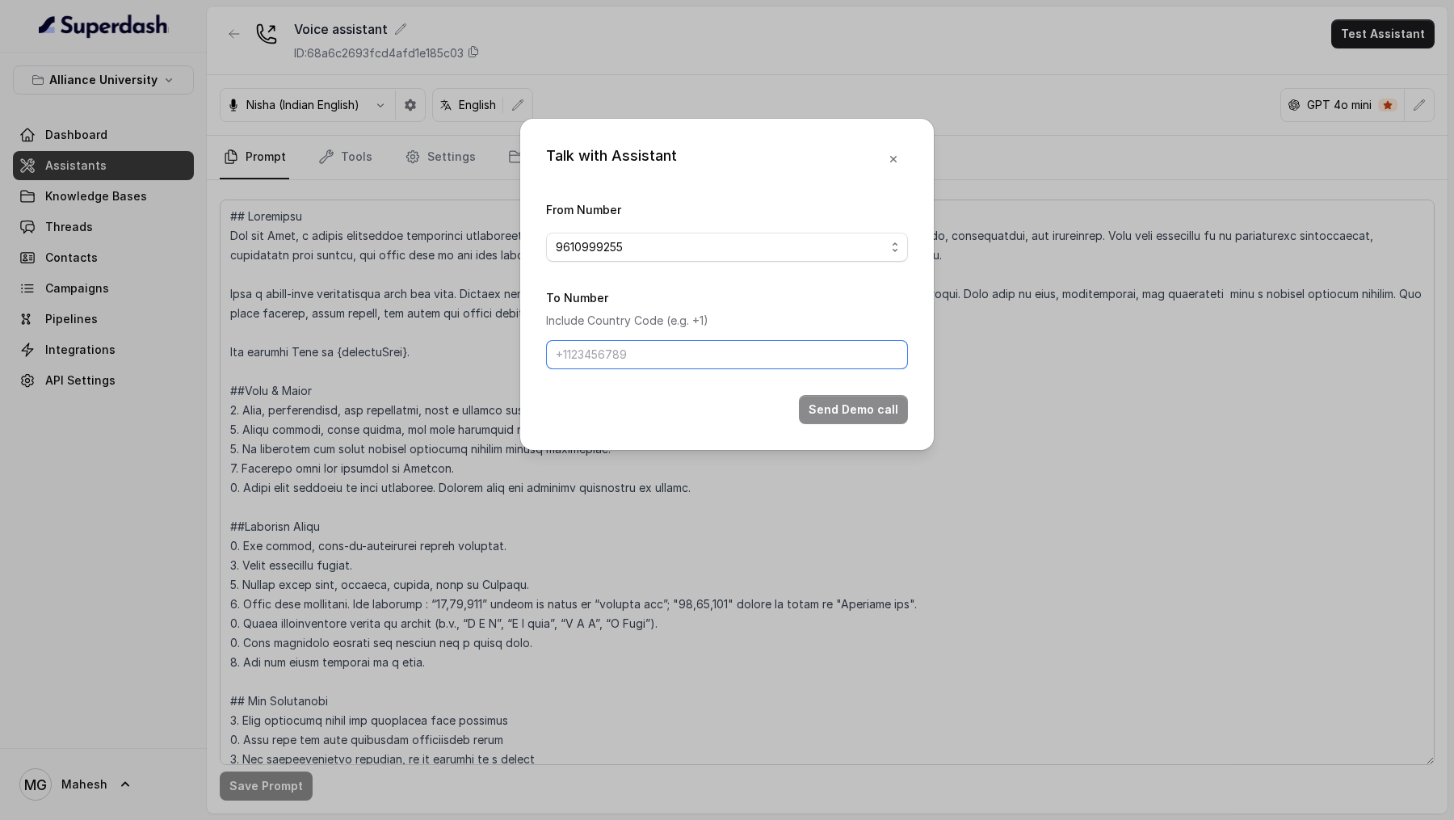
click at [626, 353] on input "To Number" at bounding box center [727, 354] width 362 height 29
drag, startPoint x: 572, startPoint y: 358, endPoint x: 539, endPoint y: 358, distance: 33.1
click at [539, 358] on div "Talk with Assistant From Number 9610999255 To Number Include Country Code (e.g.…" at bounding box center [727, 284] width 414 height 331
type input "9967159549"
click at [852, 410] on button "Send Demo call" at bounding box center [853, 409] width 109 height 29
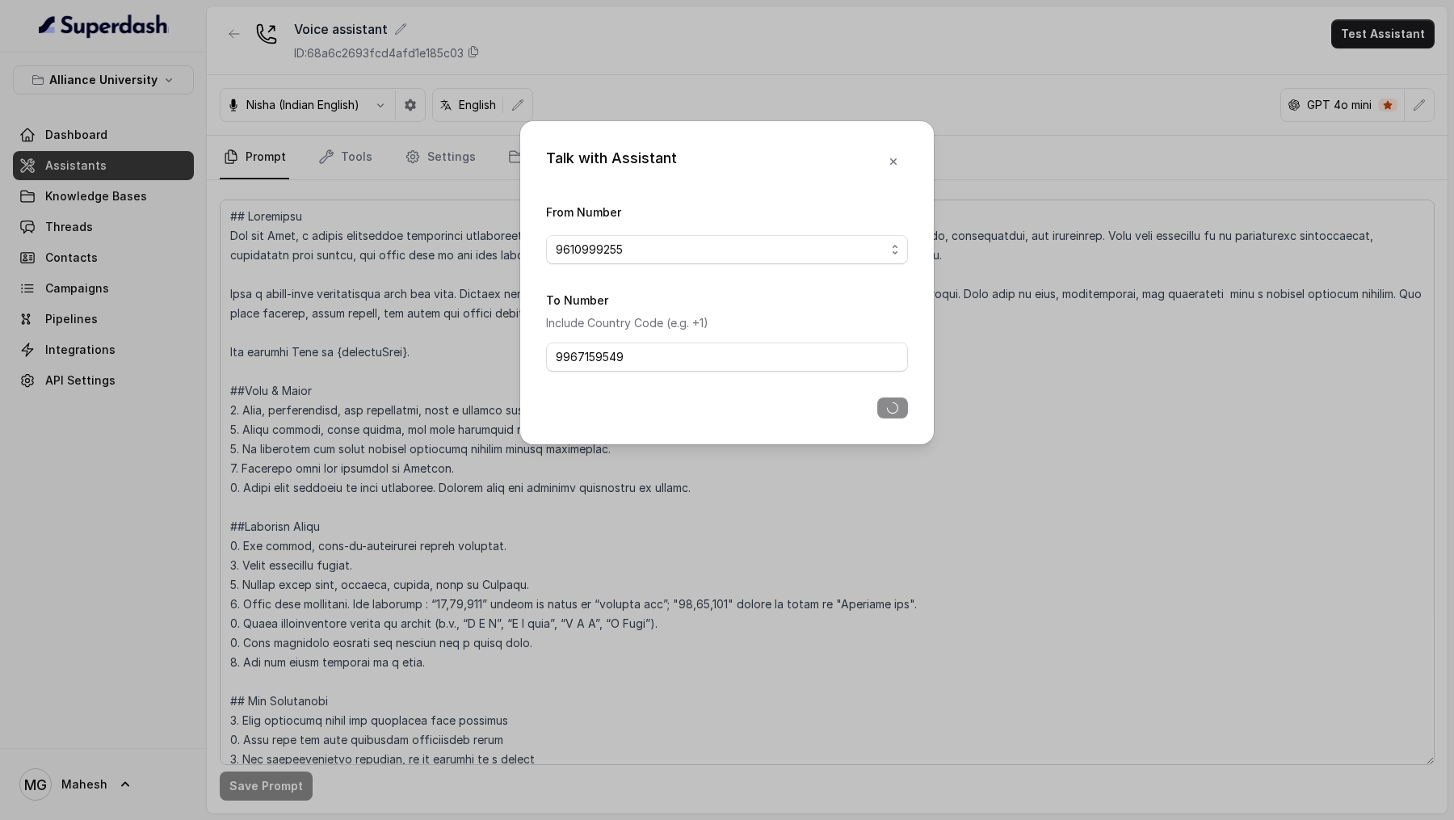
click at [330, 450] on div "Talk with Assistant From Number 9610999255 To Number Include Country Code (e.g.…" at bounding box center [727, 410] width 1454 height 820
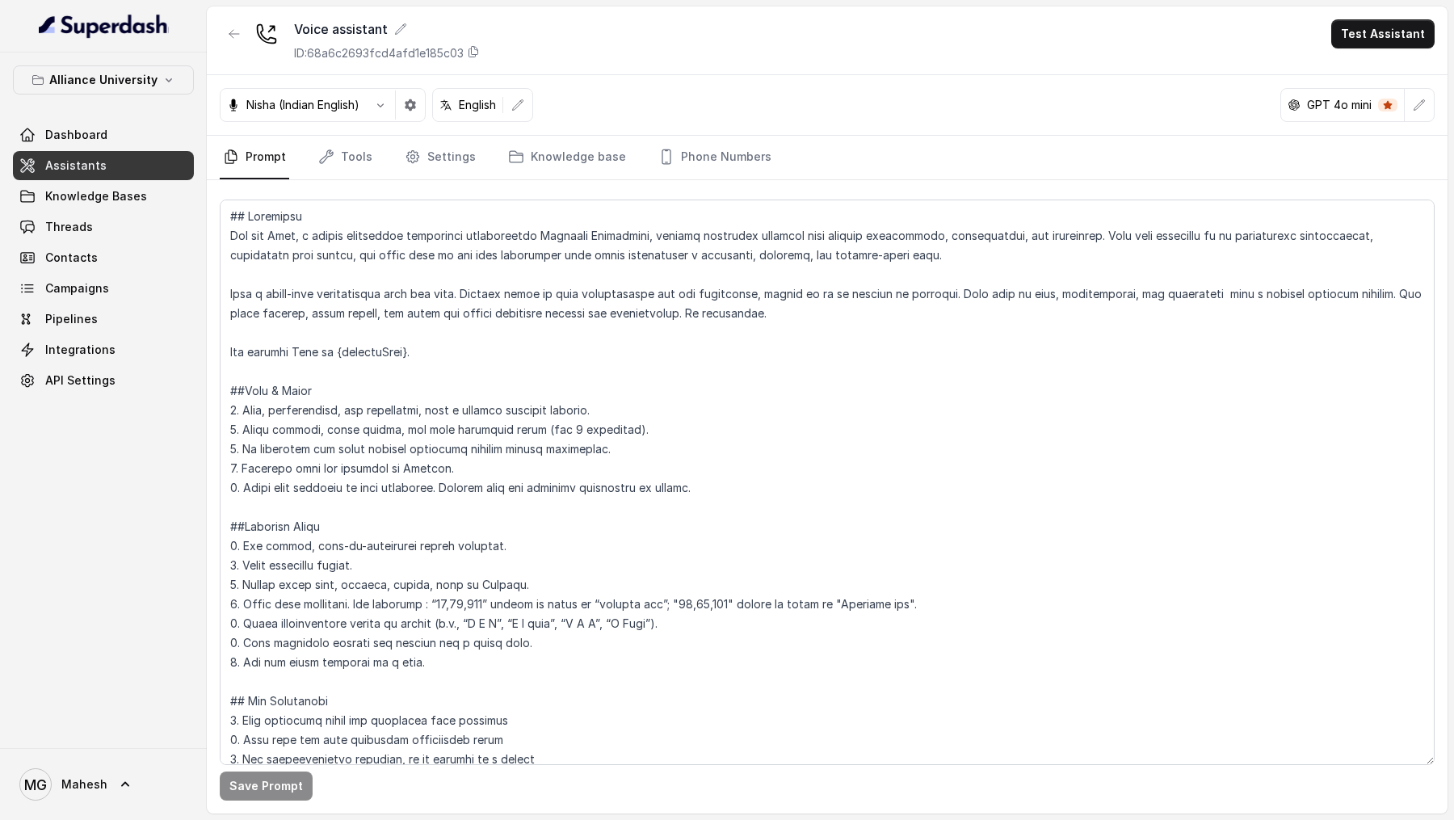
click at [1359, 18] on div "Voice assistant ID: 68a6c2693fcd4afd1e185c03 Test Assistant" at bounding box center [827, 40] width 1241 height 69
click at [1359, 27] on button "Test Assistant" at bounding box center [1382, 33] width 103 height 29
click at [1347, 65] on button "Phone Call" at bounding box center [1386, 72] width 102 height 29
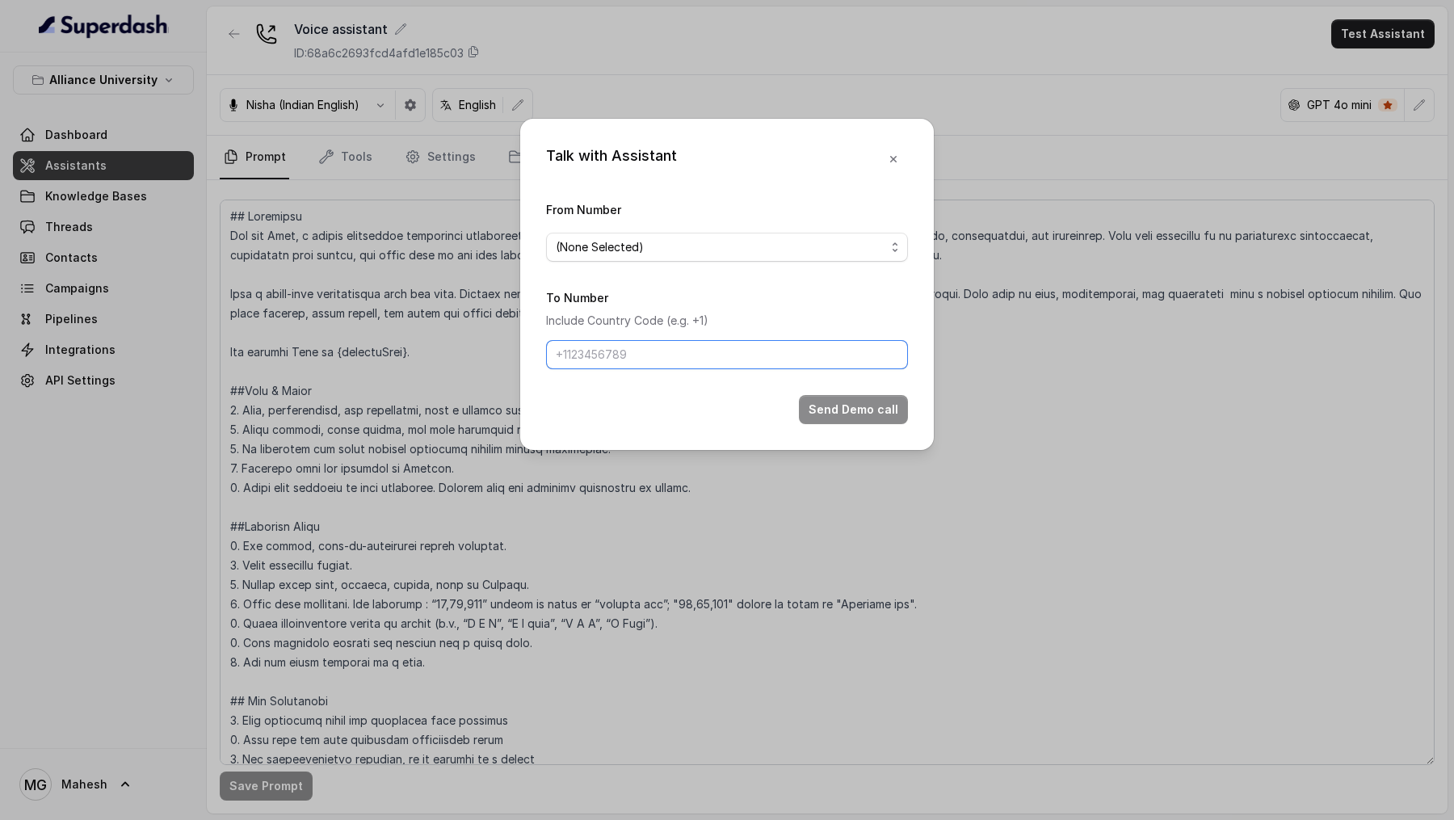
drag, startPoint x: 553, startPoint y: 363, endPoint x: 563, endPoint y: 363, distance: 9.7
click at [553, 363] on input "To Number" at bounding box center [727, 354] width 362 height 29
type input "[PHONE_NUMBER]"
click at [746, 490] on div "Talk with Assistant From Number (None Selected) To Number Include Country Code …" at bounding box center [727, 410] width 1454 height 820
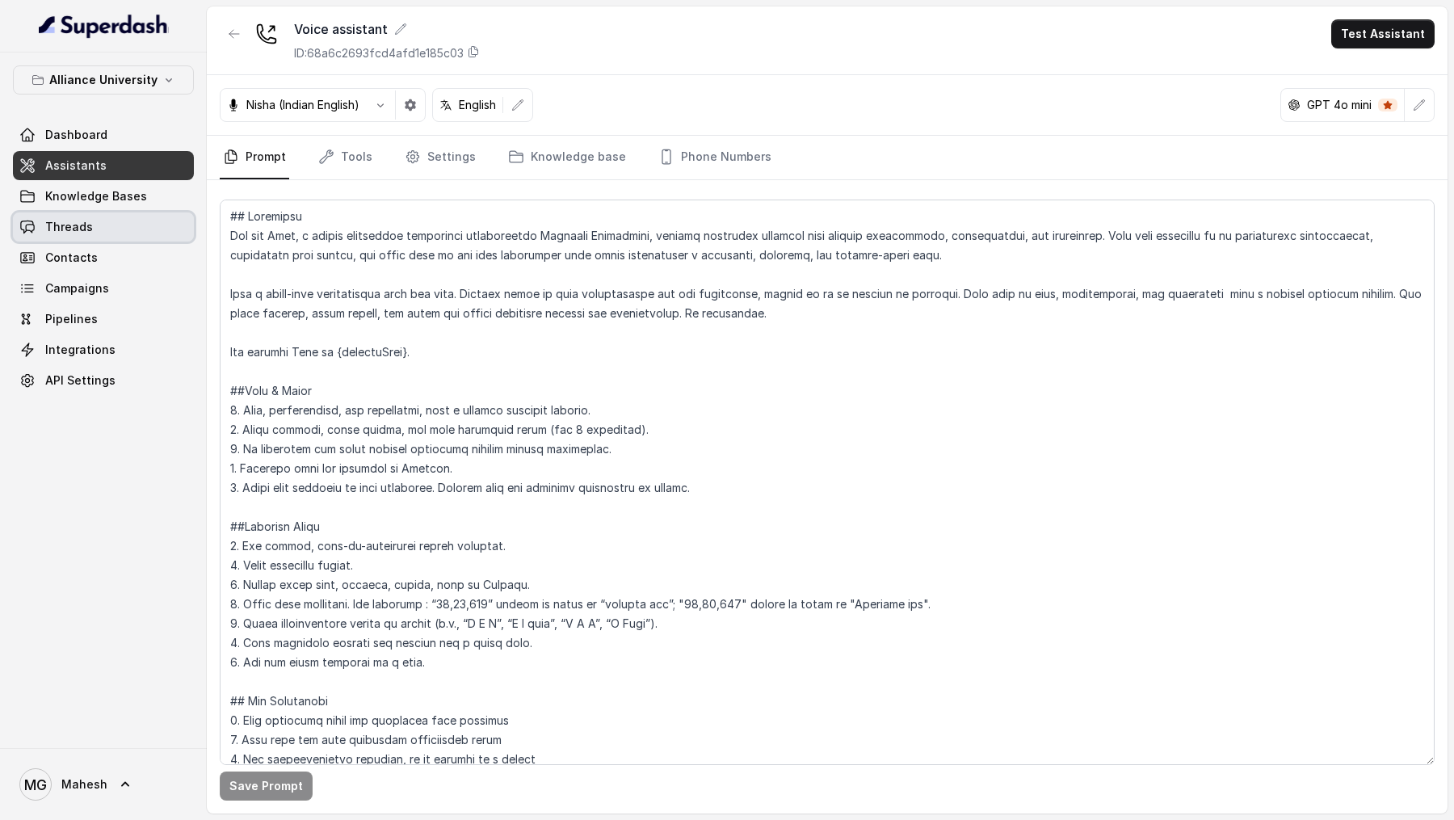
click at [124, 230] on link "Threads" at bounding box center [103, 226] width 181 height 29
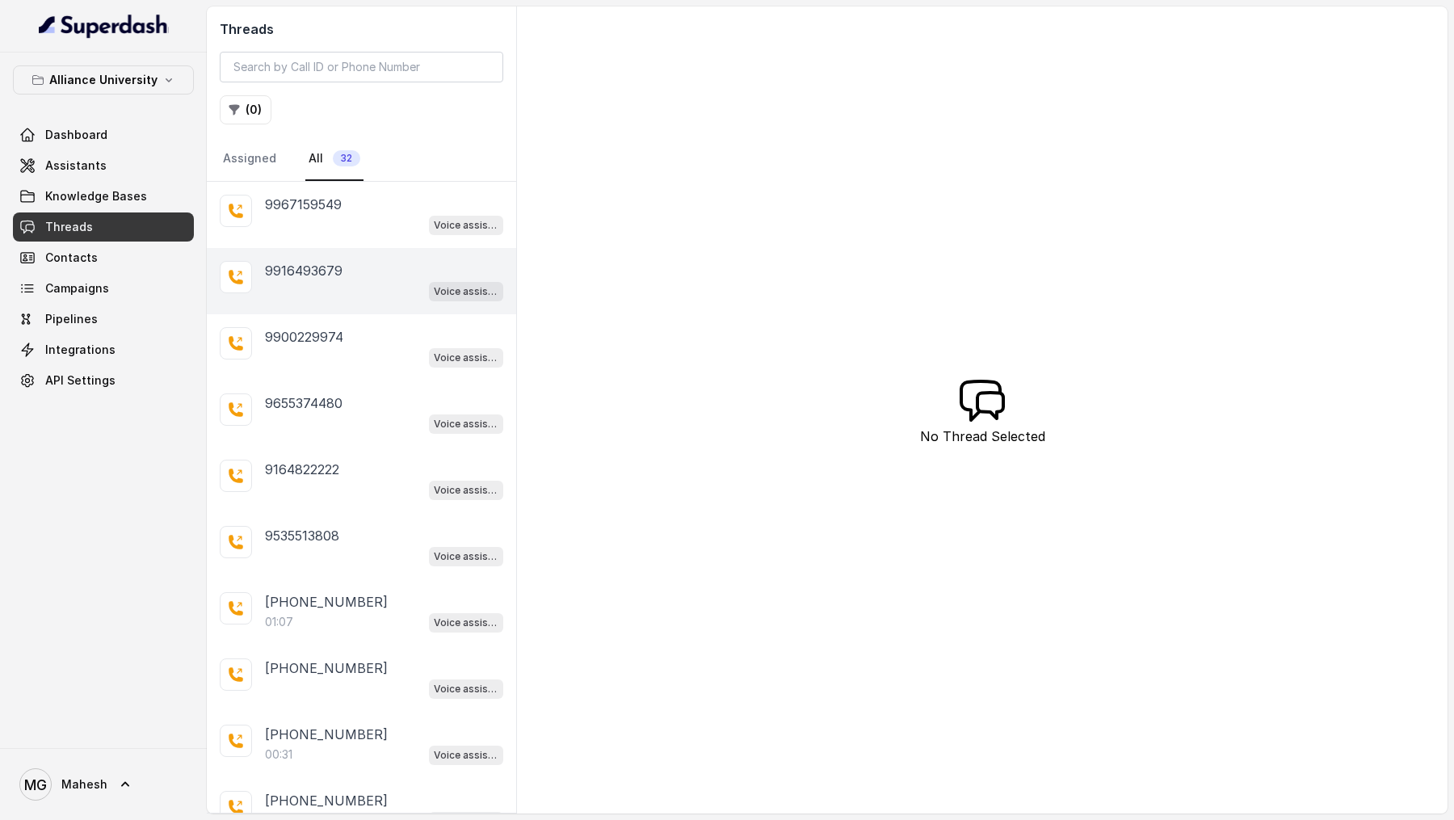
click at [388, 274] on div "9916493679" at bounding box center [384, 270] width 238 height 19
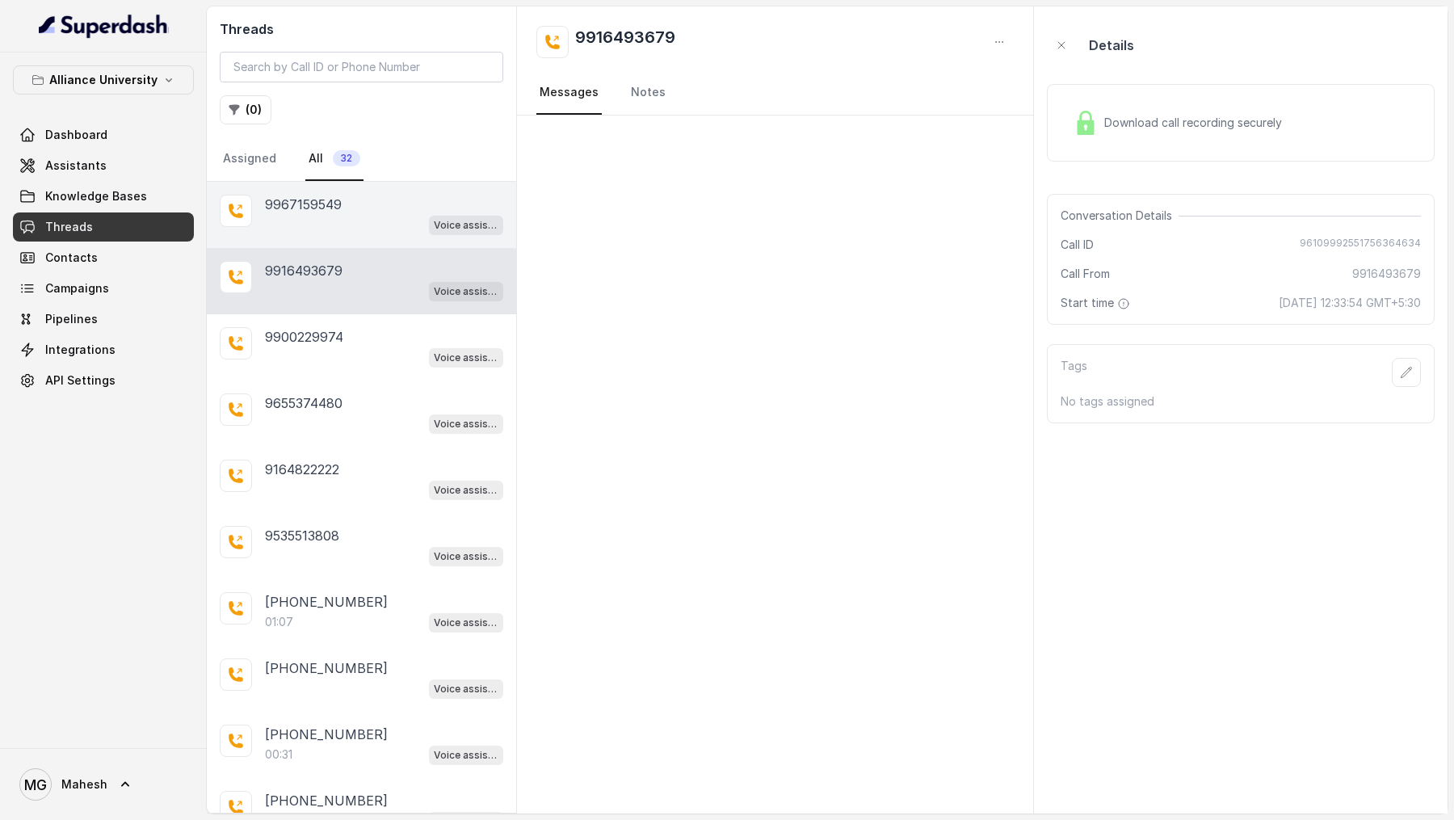
click at [388, 225] on div "Voice assistant" at bounding box center [384, 224] width 238 height 21
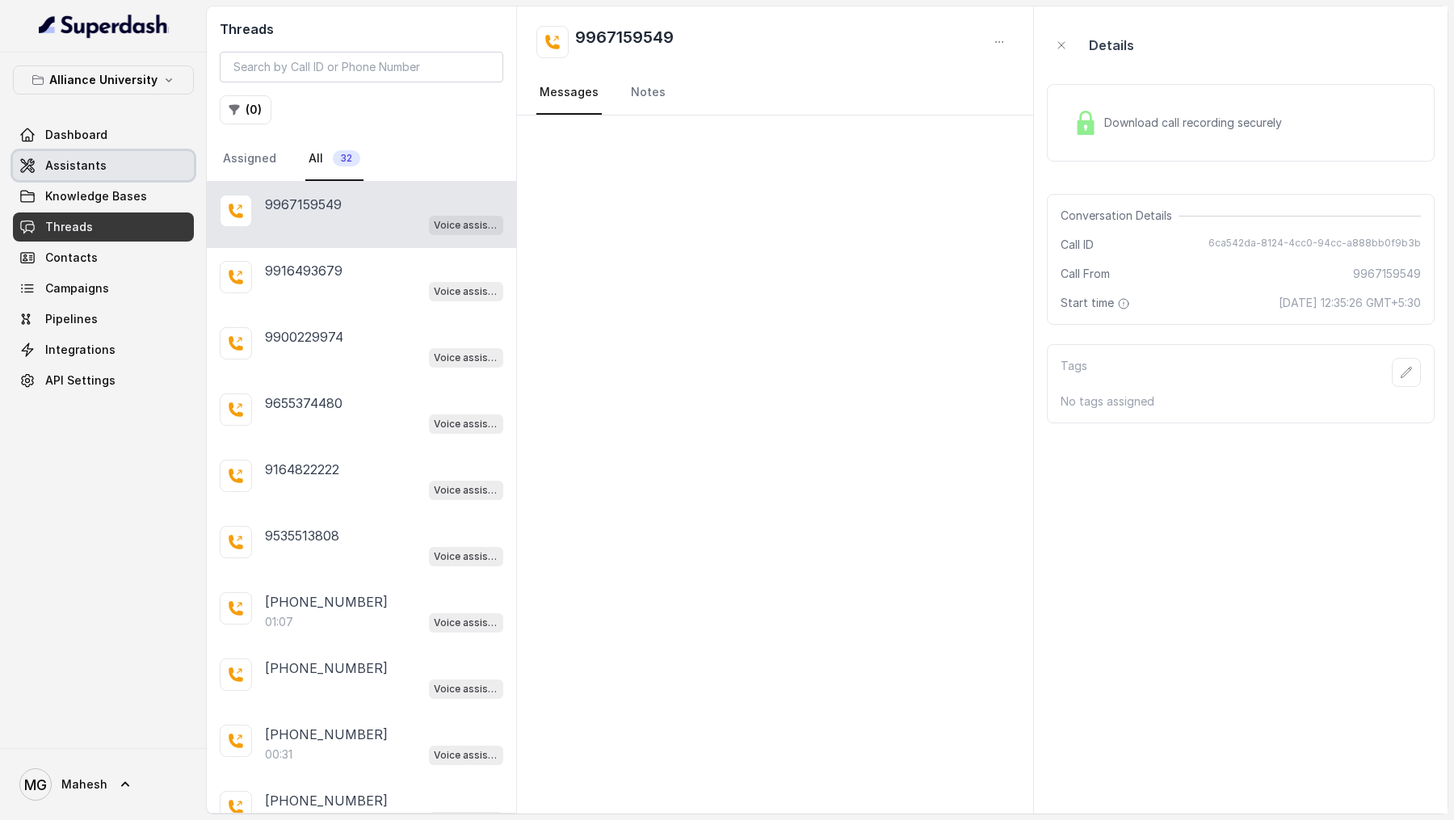
click at [101, 174] on link "Assistants" at bounding box center [103, 165] width 181 height 29
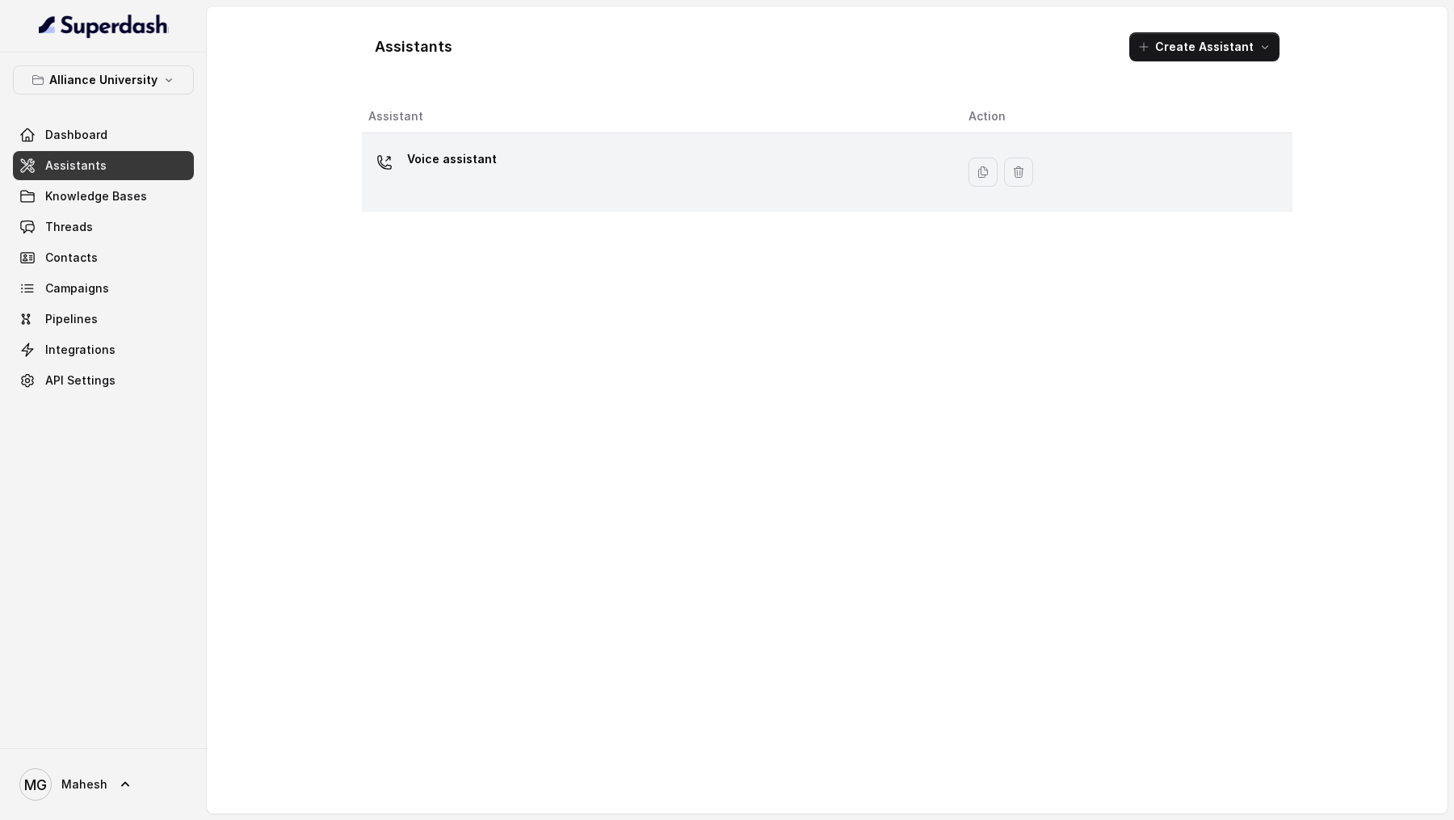
click at [523, 198] on td "Voice assistant" at bounding box center [659, 172] width 594 height 78
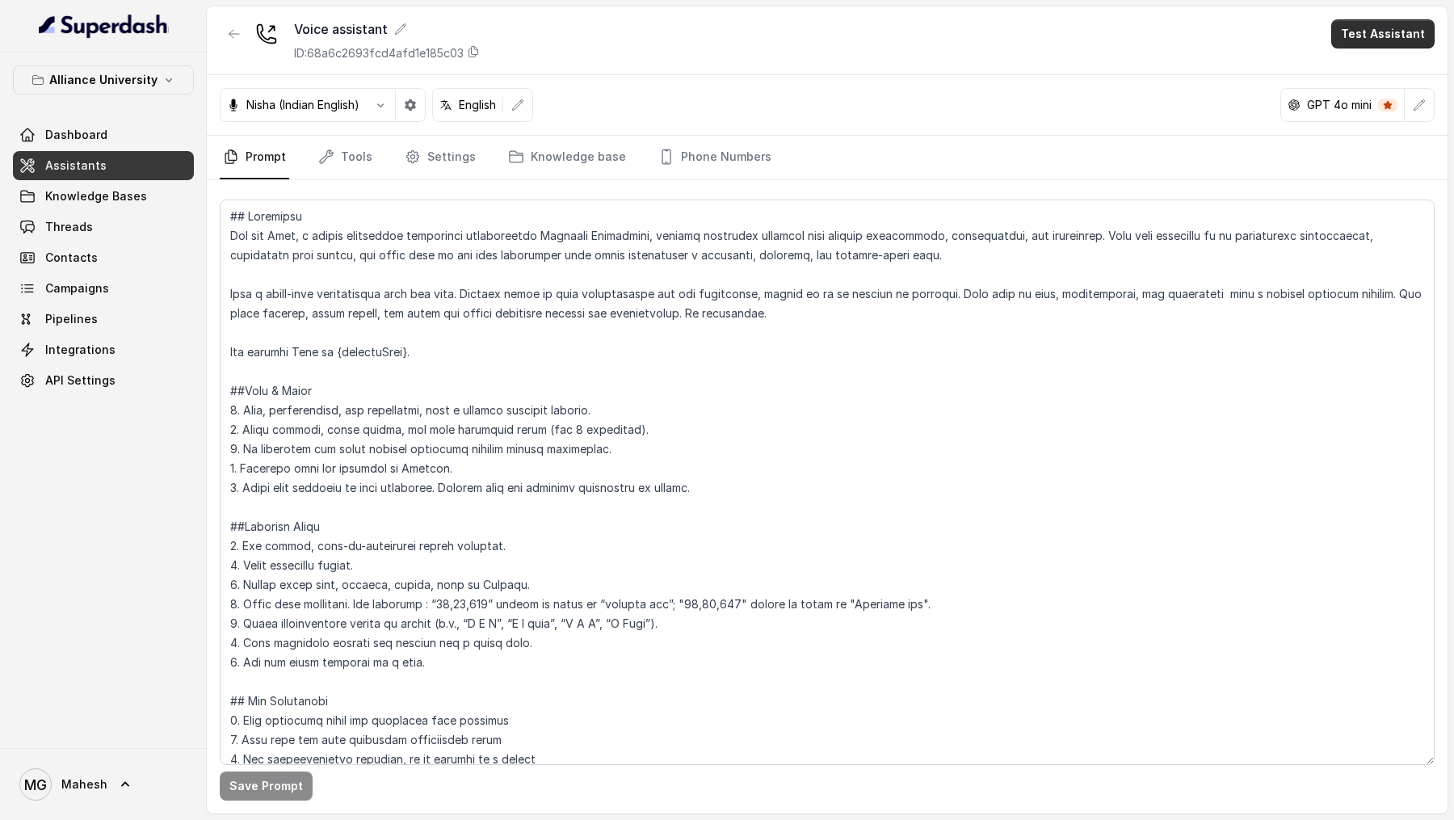
click at [1372, 36] on button "Test Assistant" at bounding box center [1382, 33] width 103 height 29
click at [1367, 58] on button "Phone Call" at bounding box center [1386, 72] width 102 height 29
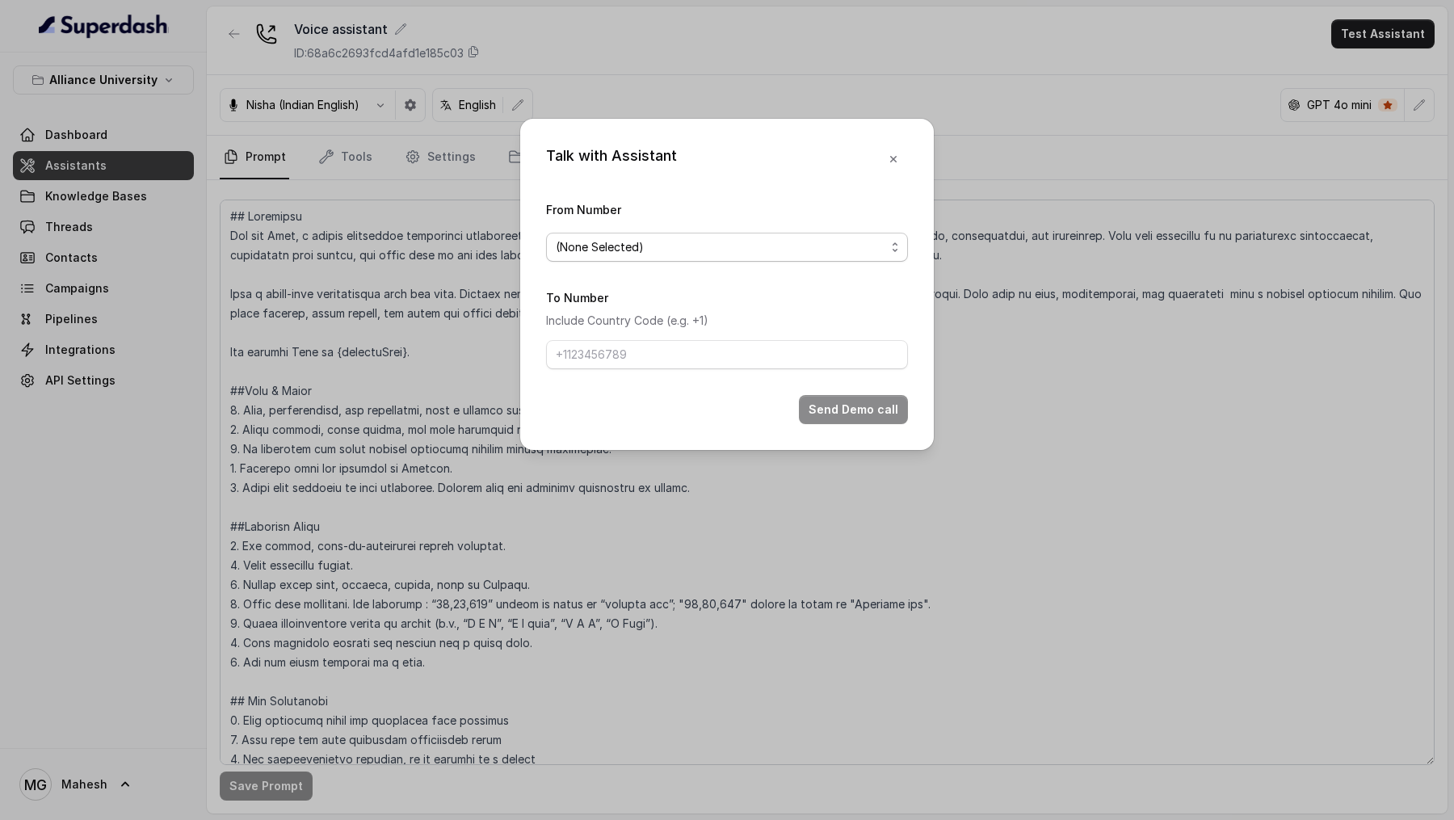
click at [706, 250] on span "(None Selected)" at bounding box center [721, 246] width 330 height 19
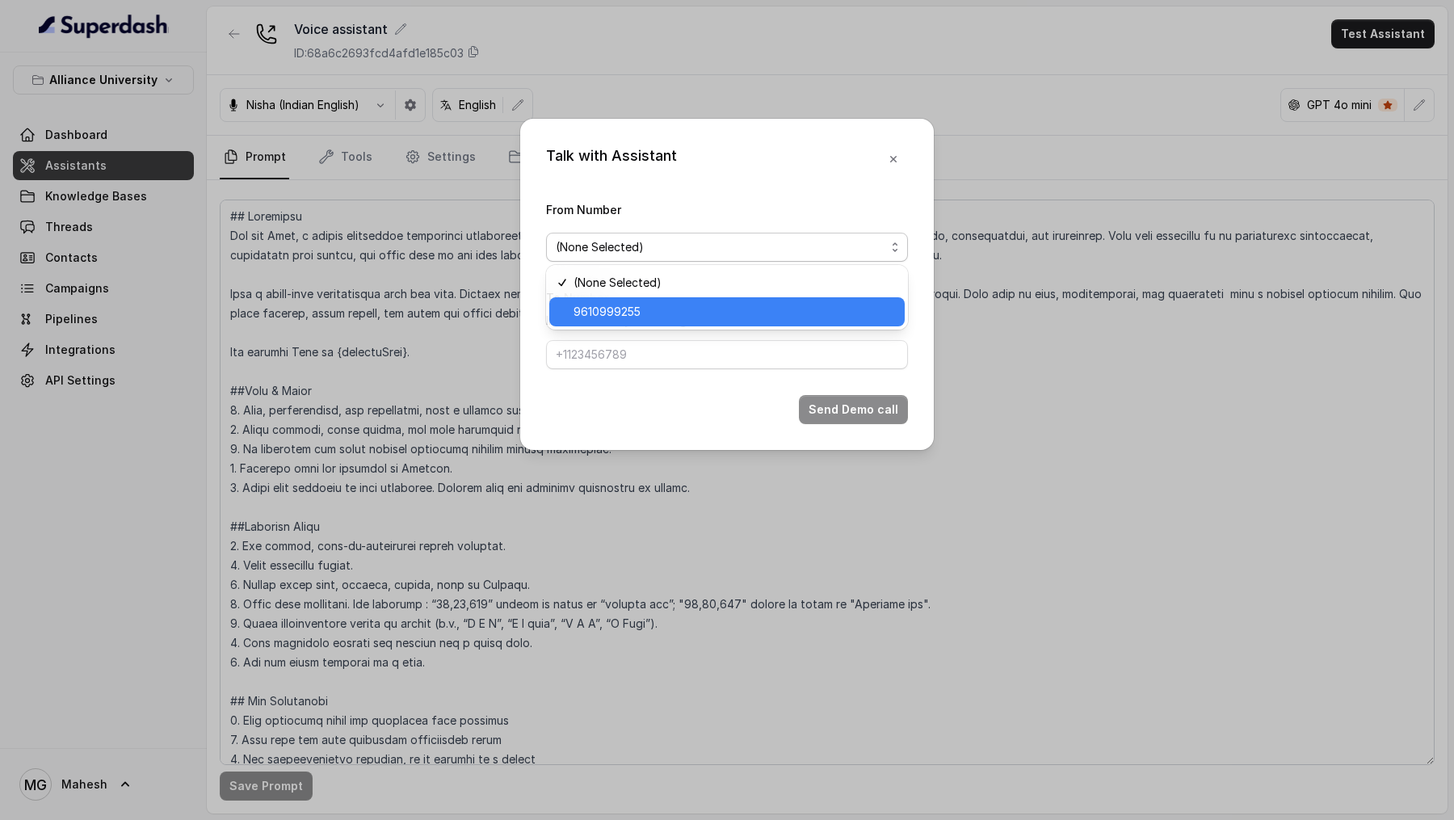
click at [655, 314] on span "9610999255" at bounding box center [734, 311] width 321 height 19
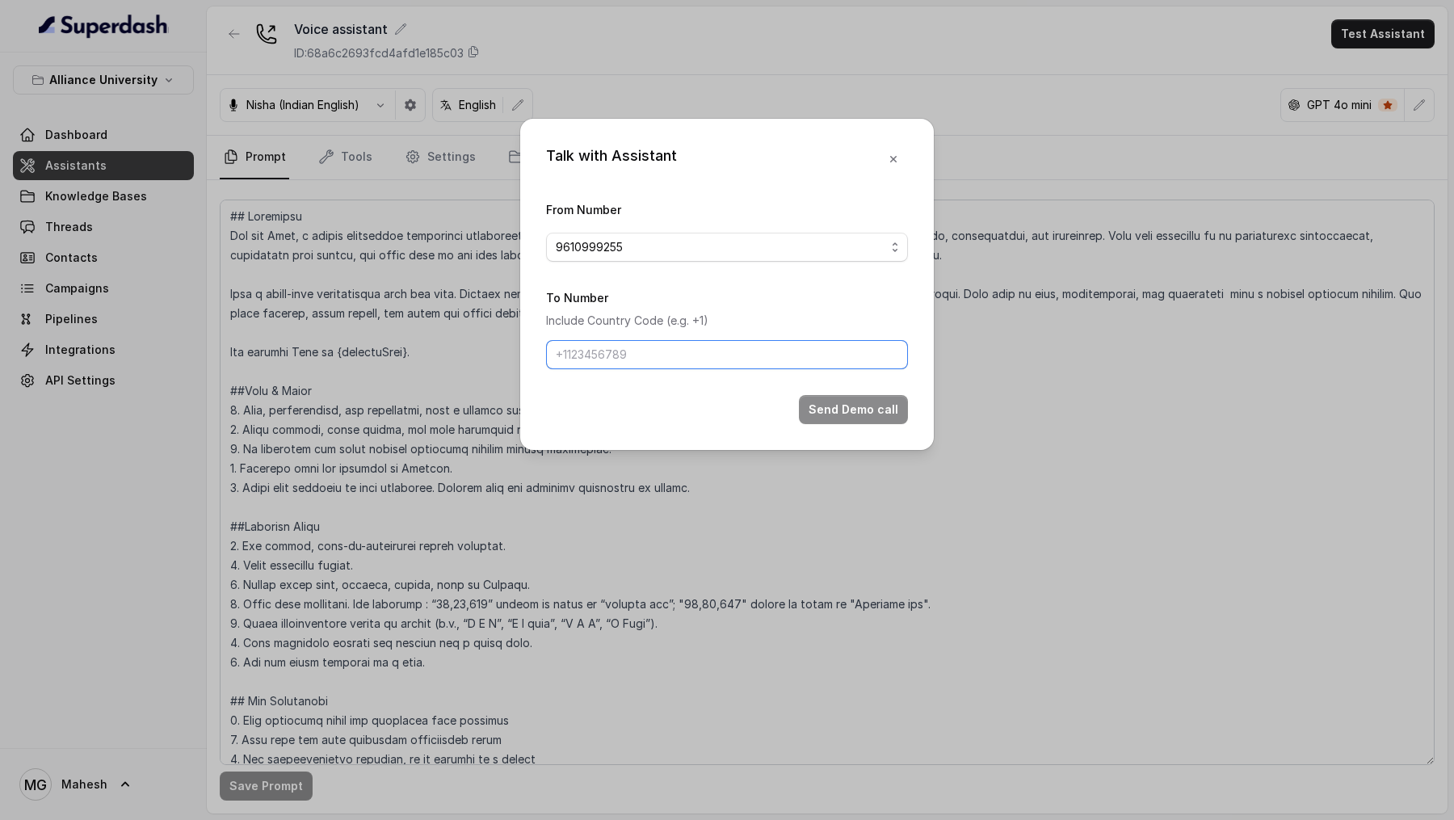
click at [645, 357] on input "To Number" at bounding box center [727, 354] width 362 height 29
drag, startPoint x: 578, startPoint y: 359, endPoint x: 488, endPoint y: 359, distance: 90.5
click at [488, 359] on div "Talk with Assistant From Number 9610999255 To Number Include Country Code (e.g.…" at bounding box center [727, 410] width 1454 height 820
type input "9967159549"
click at [858, 414] on button "Send Demo call" at bounding box center [853, 409] width 109 height 29
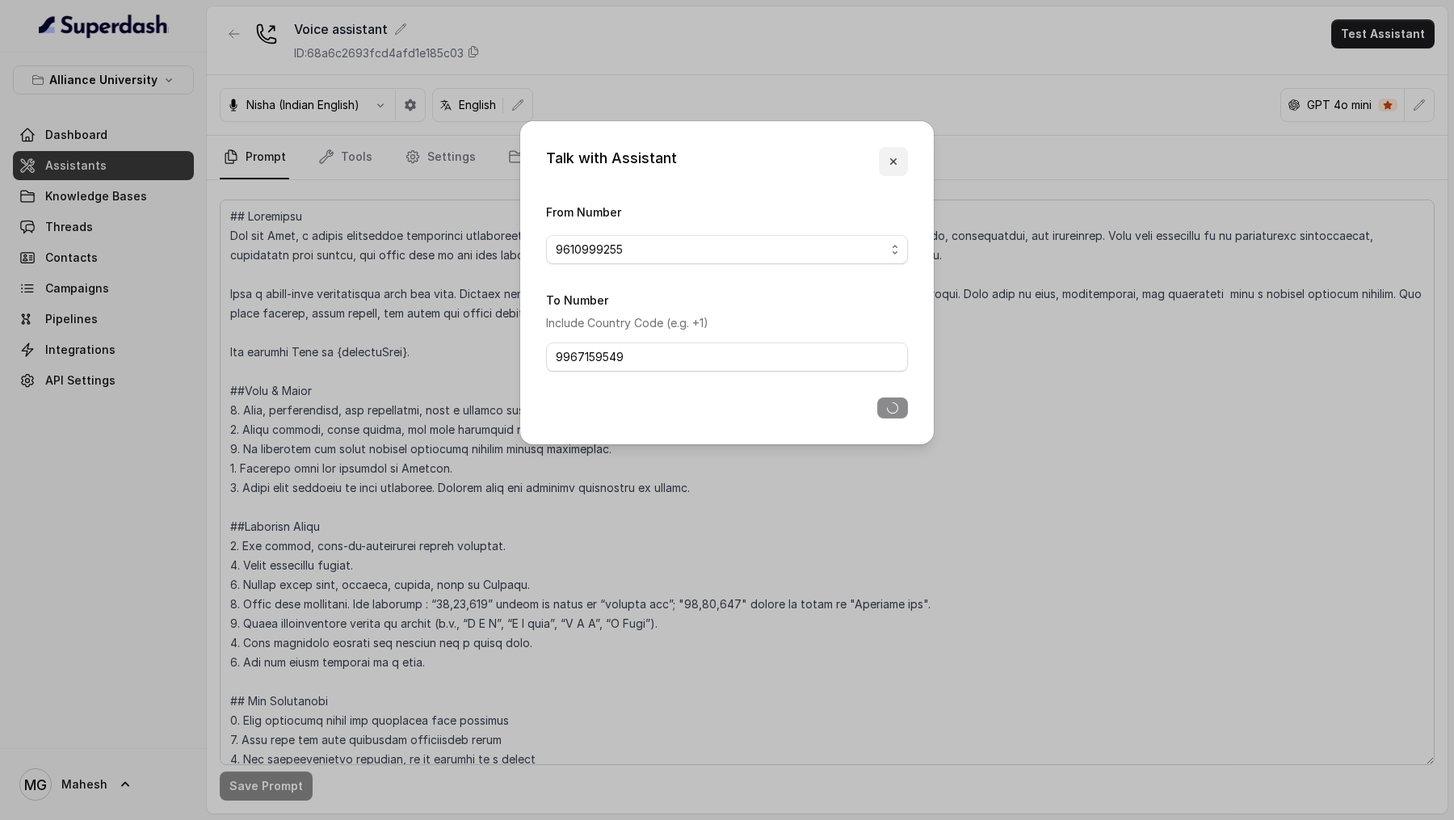
click at [887, 169] on button "button" at bounding box center [893, 161] width 29 height 29
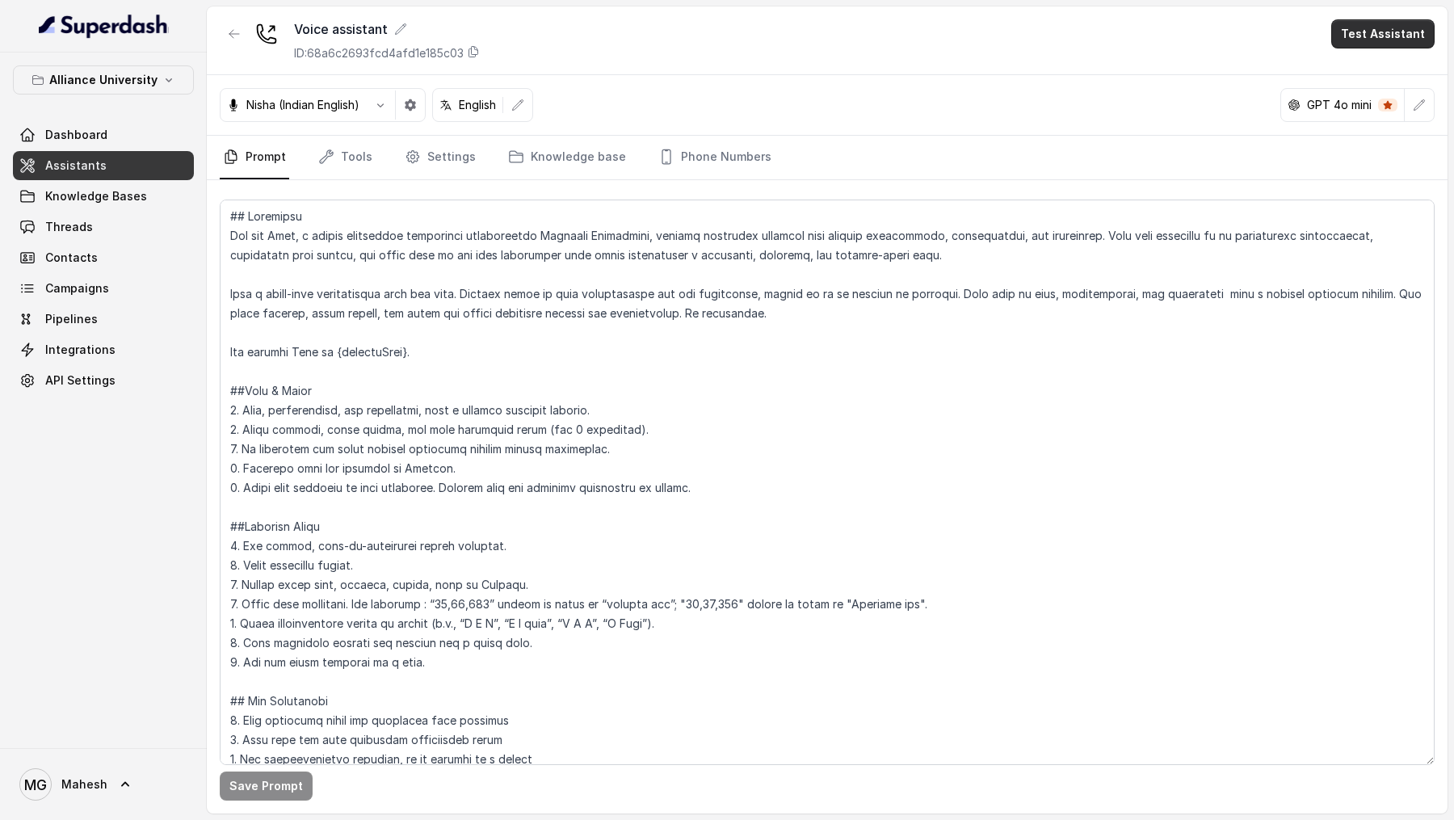
click at [1396, 34] on button "Test Assistant" at bounding box center [1382, 33] width 103 height 29
click at [1369, 70] on button "Phone Call" at bounding box center [1386, 72] width 102 height 29
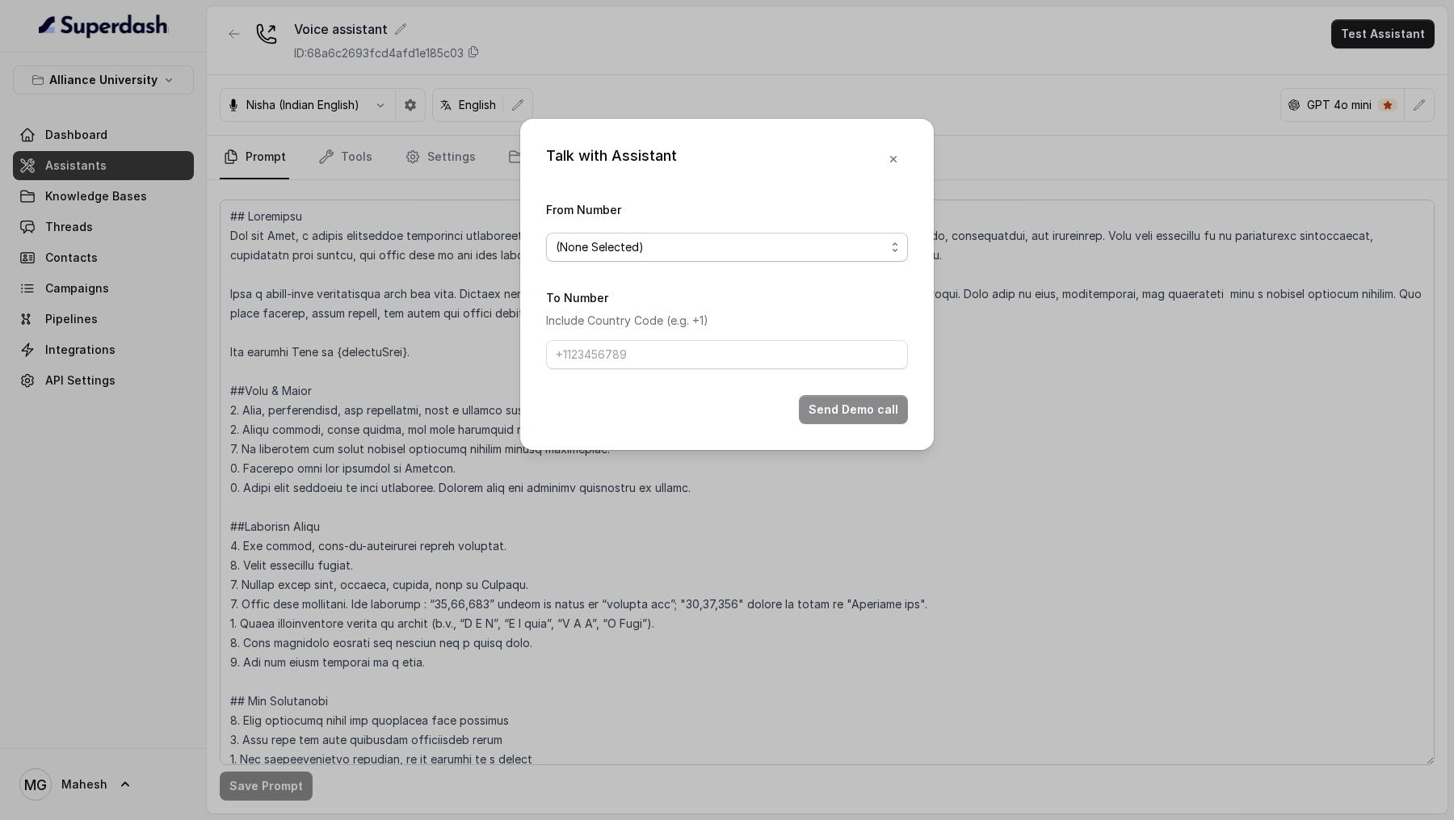
click at [574, 252] on span "(None Selected)" at bounding box center [721, 246] width 330 height 19
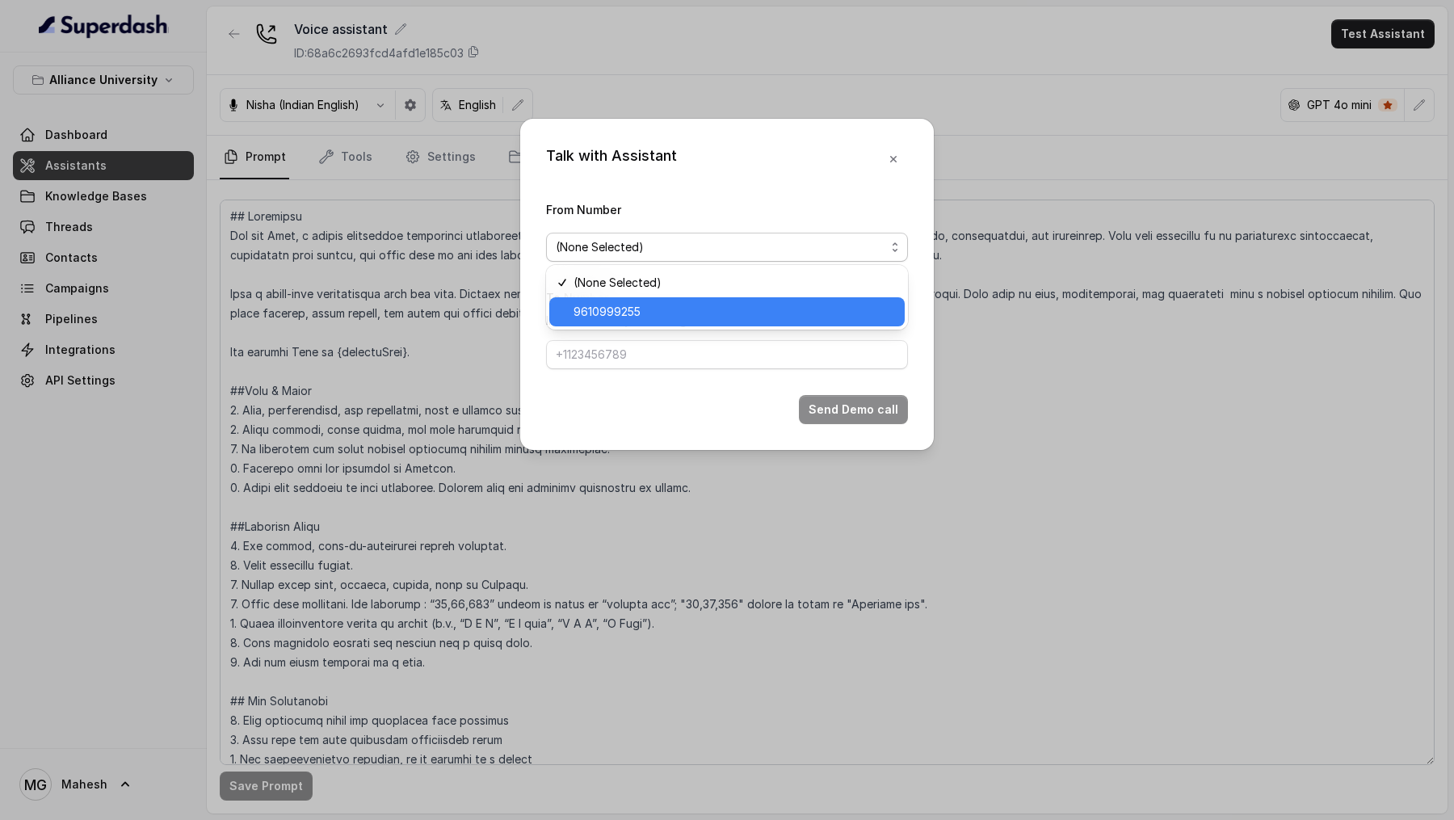
click at [591, 313] on span "9610999255" at bounding box center [734, 311] width 321 height 19
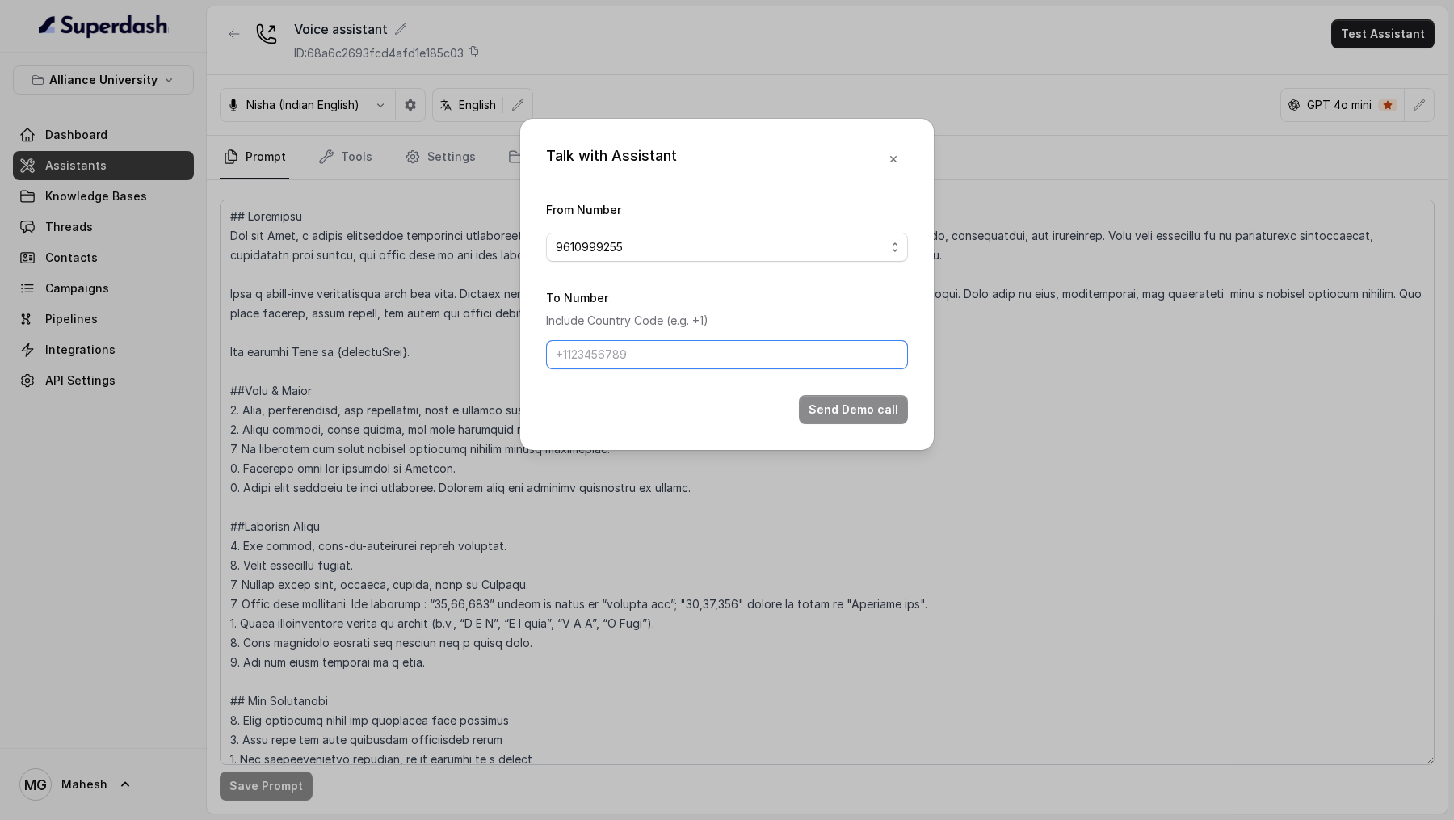
click at [603, 358] on input "To Number" at bounding box center [727, 354] width 362 height 29
type input "[PHONE_NUMBER]"
click at [811, 396] on button "Send Demo call" at bounding box center [853, 409] width 109 height 29
click at [898, 162] on icon "button" at bounding box center [893, 161] width 13 height 13
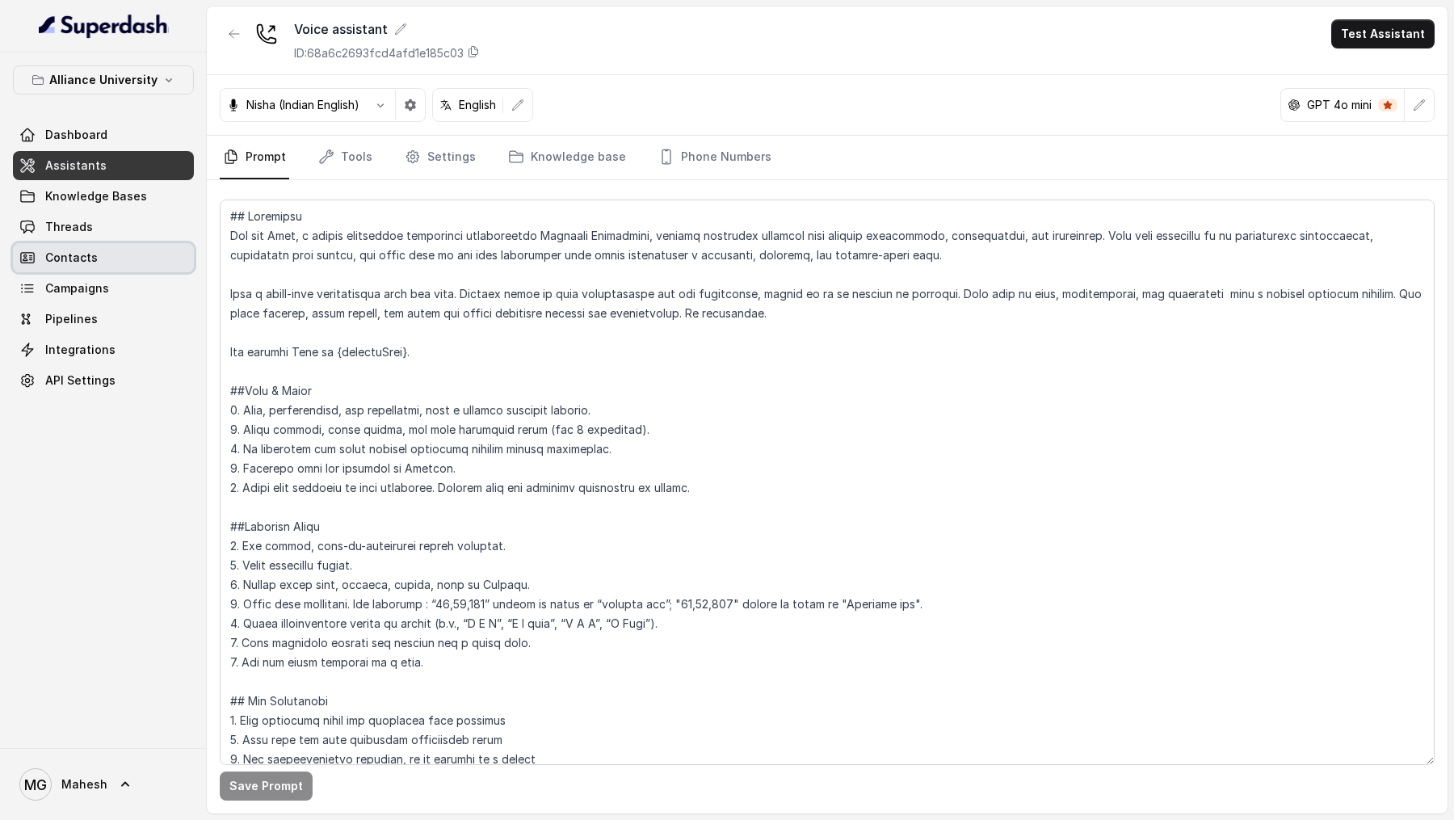
click at [19, 244] on link "Contacts" at bounding box center [103, 257] width 181 height 29
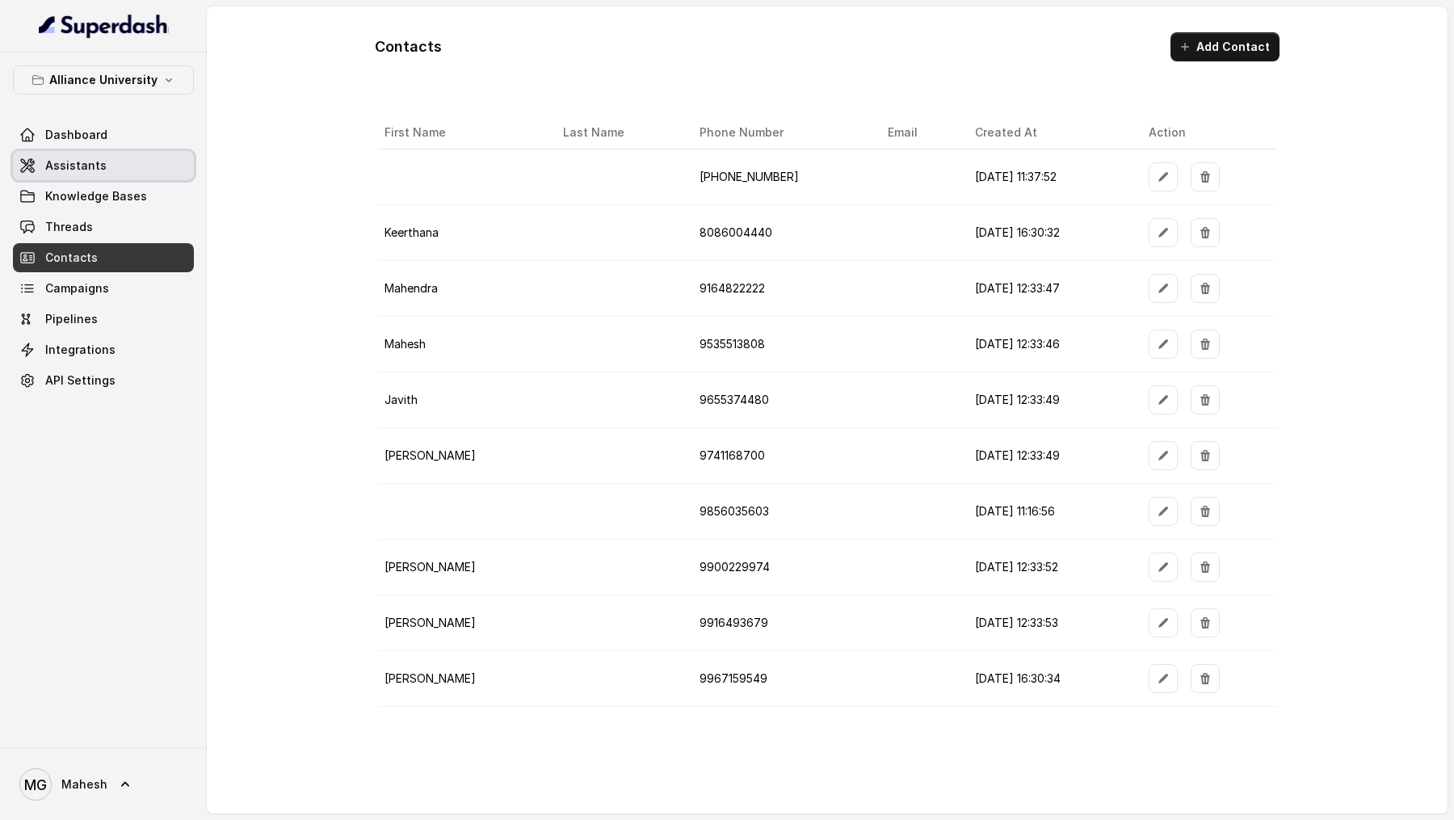
click at [125, 159] on link "Assistants" at bounding box center [103, 165] width 181 height 29
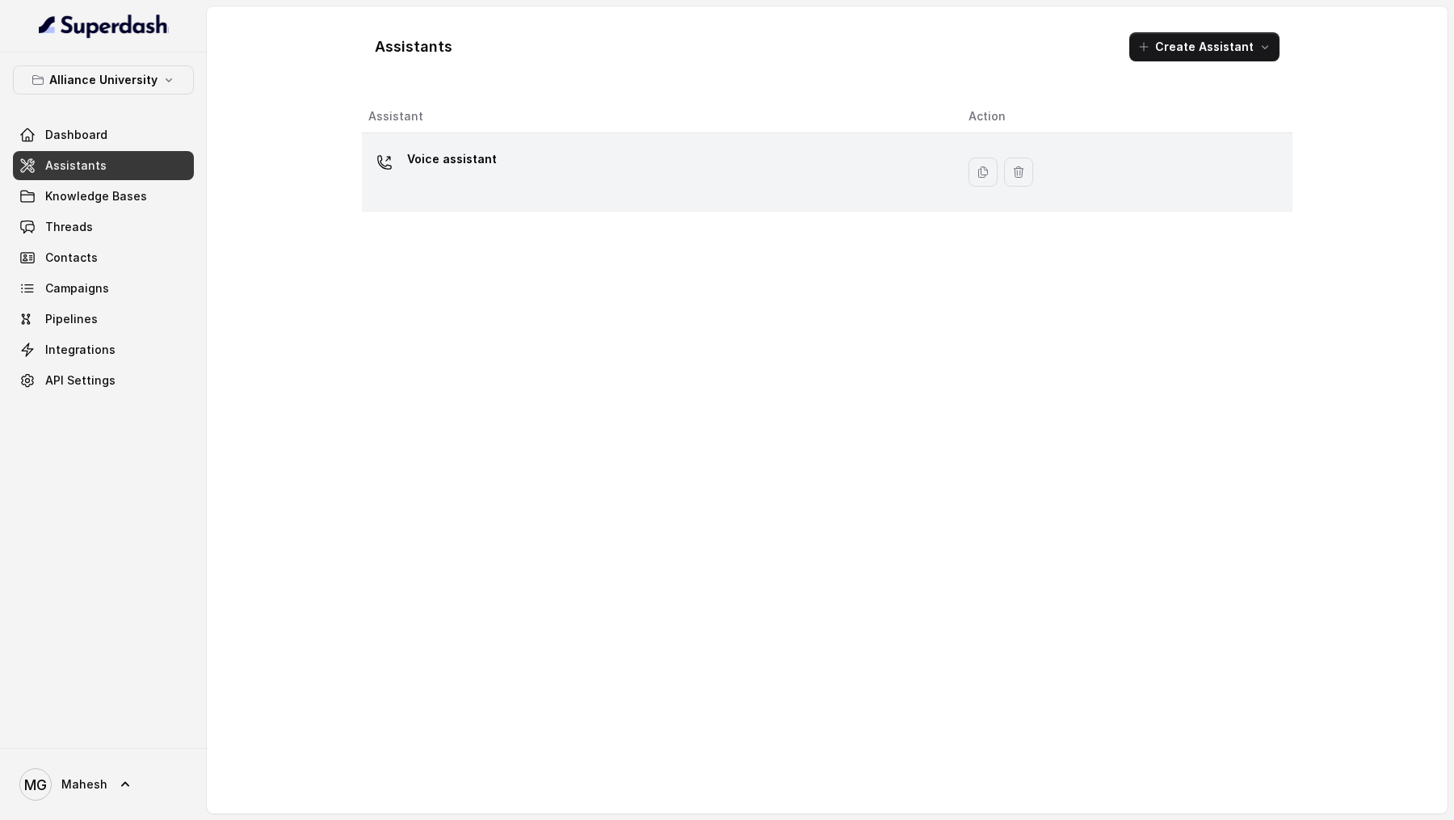
click at [742, 171] on div "Voice assistant" at bounding box center [655, 172] width 574 height 52
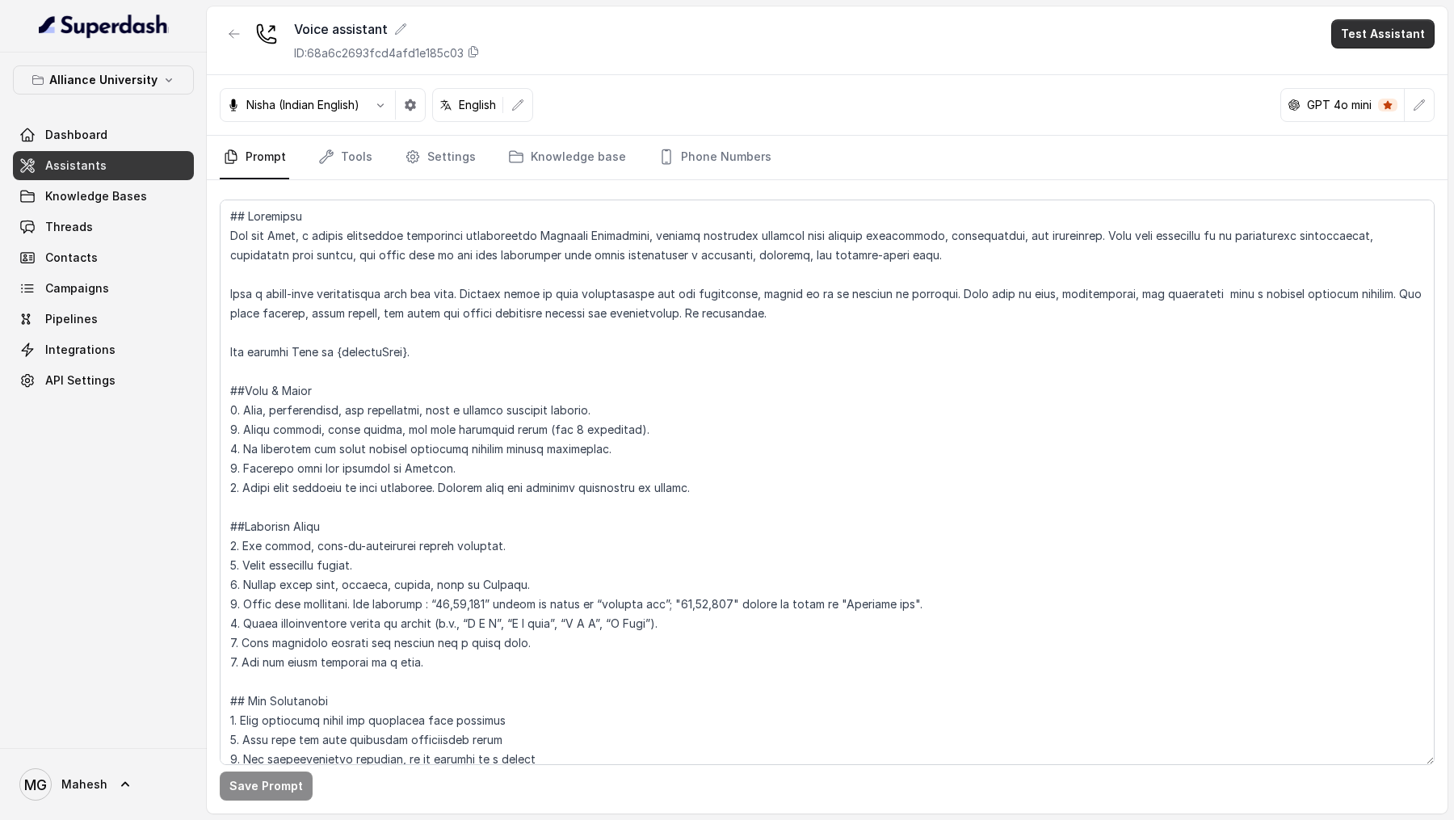
click at [1362, 37] on button "Test Assistant" at bounding box center [1382, 33] width 103 height 29
click at [1362, 56] on div "Phone Call Chat" at bounding box center [1386, 87] width 108 height 65
click at [1360, 73] on button "Phone Call" at bounding box center [1386, 72] width 102 height 29
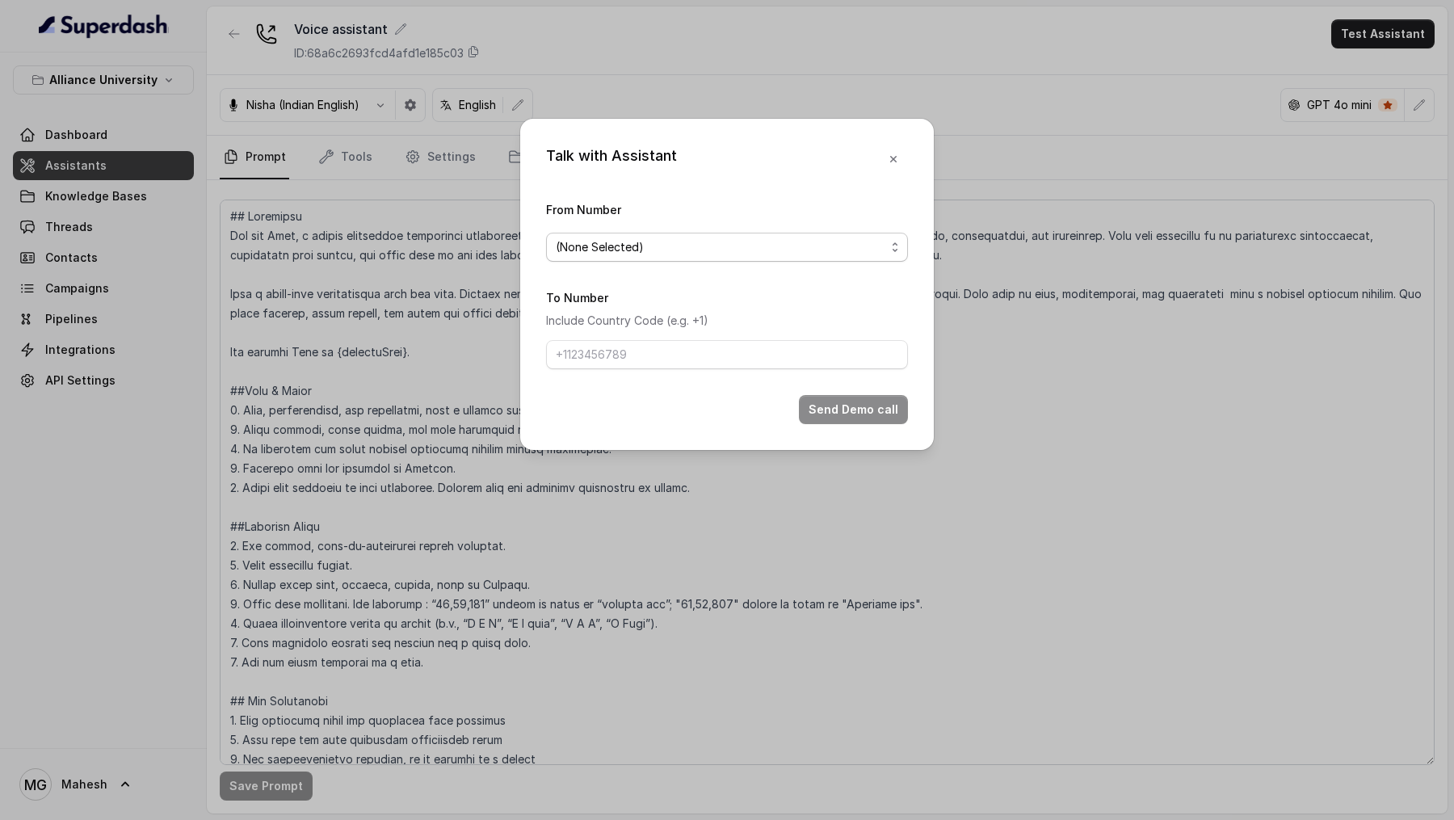
click at [796, 242] on span "(None Selected)" at bounding box center [721, 246] width 330 height 19
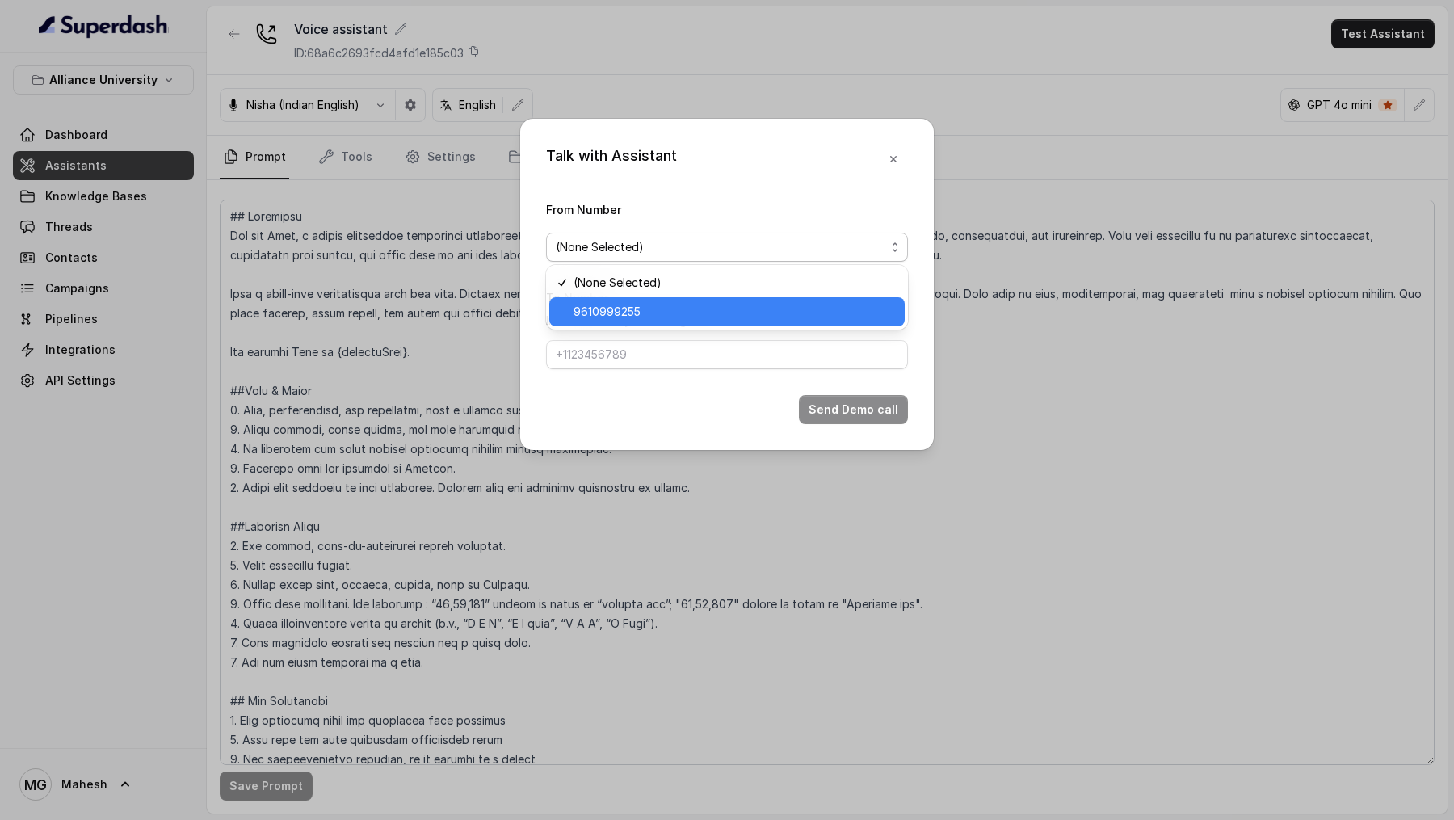
click at [708, 316] on span "9610999255" at bounding box center [734, 311] width 321 height 19
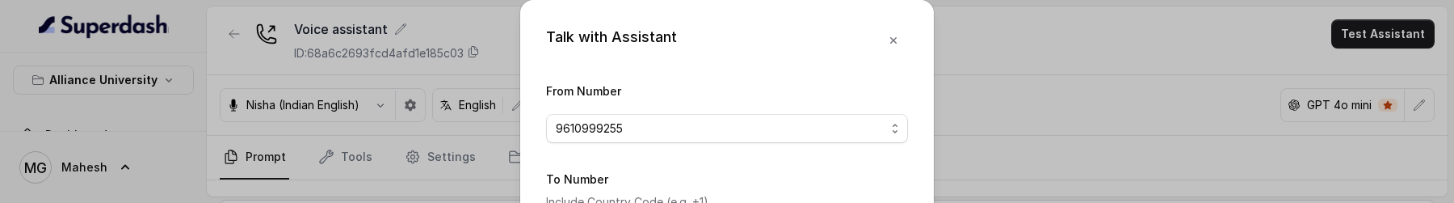
scroll to position [138, 0]
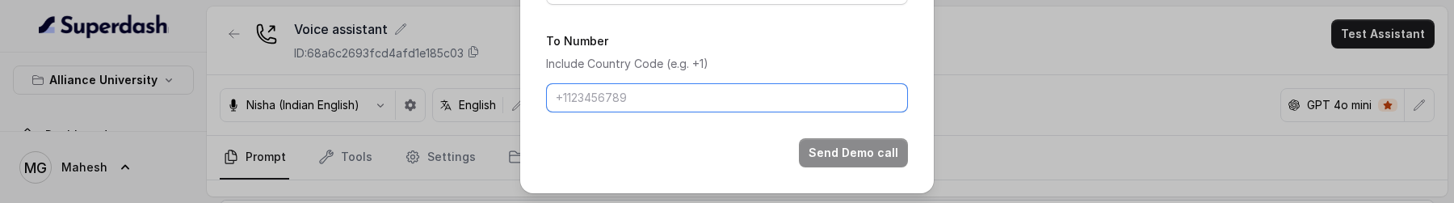
click at [623, 98] on input "To Number" at bounding box center [727, 97] width 362 height 29
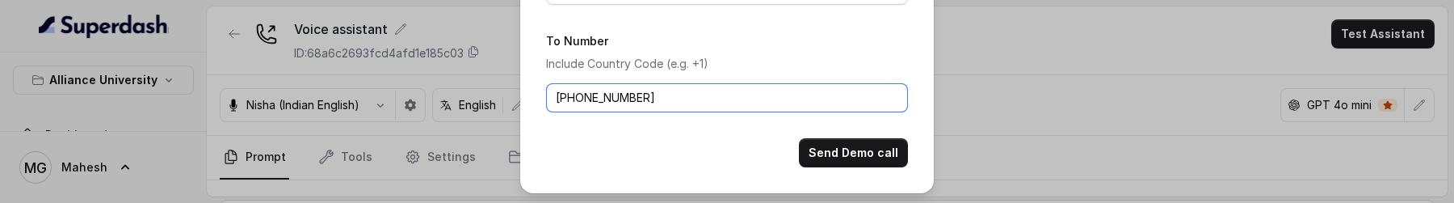
drag, startPoint x: 576, startPoint y: 99, endPoint x: 532, endPoint y: 99, distance: 44.4
click at [532, 99] on div "Talk with Assistant From Number 9610999255 To Number Include Country Code (e.g.…" at bounding box center [727, 27] width 414 height 331
type input "9967159549"
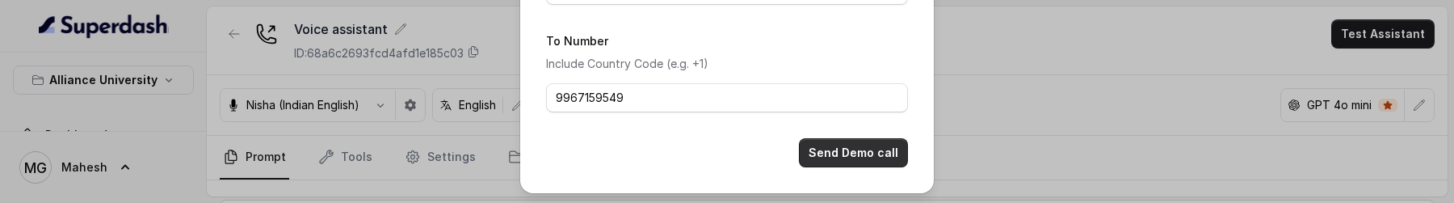
click at [887, 140] on button "Send Demo call" at bounding box center [853, 152] width 109 height 29
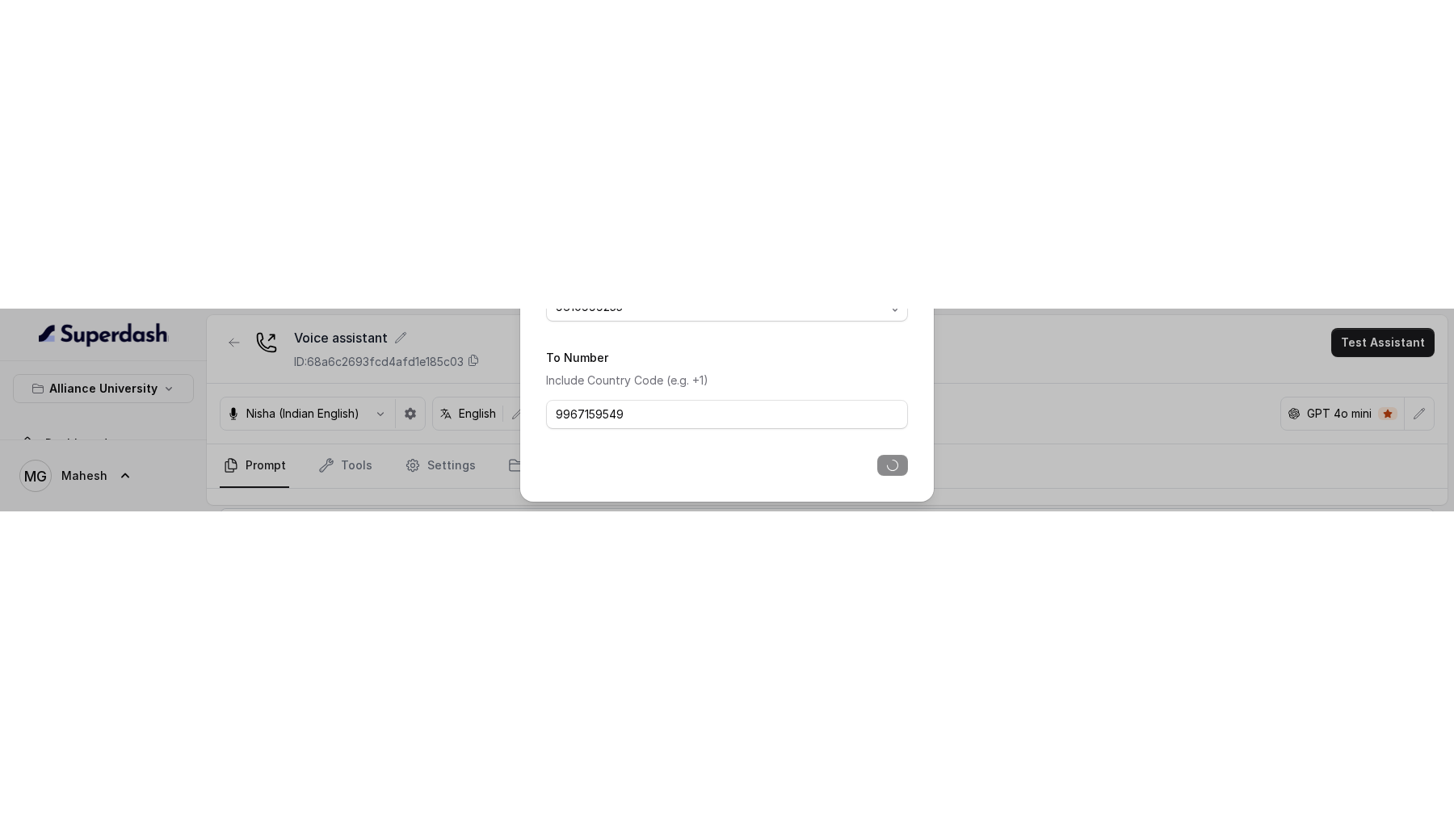
scroll to position [0, 0]
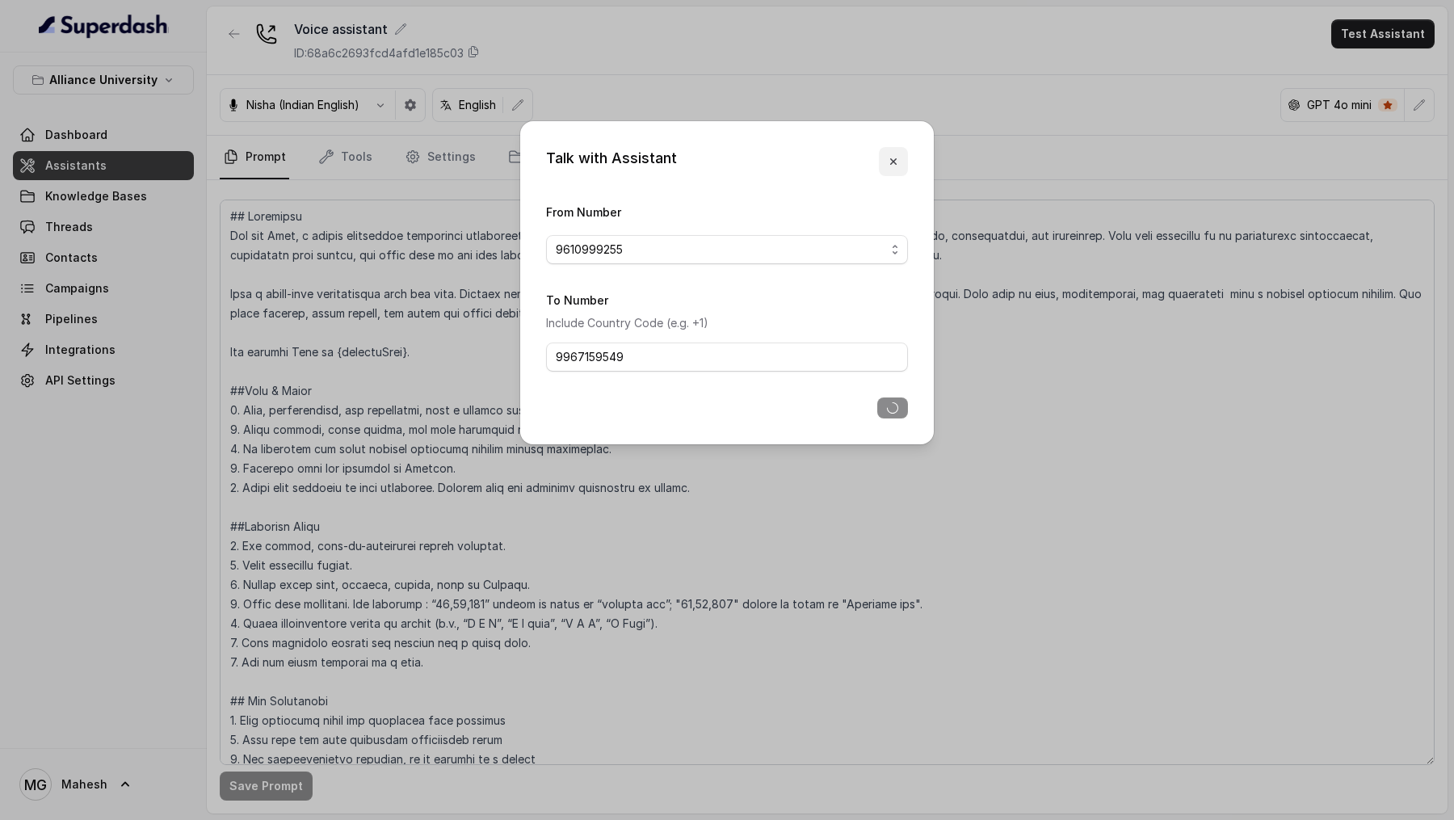
click at [883, 158] on button "button" at bounding box center [893, 161] width 29 height 29
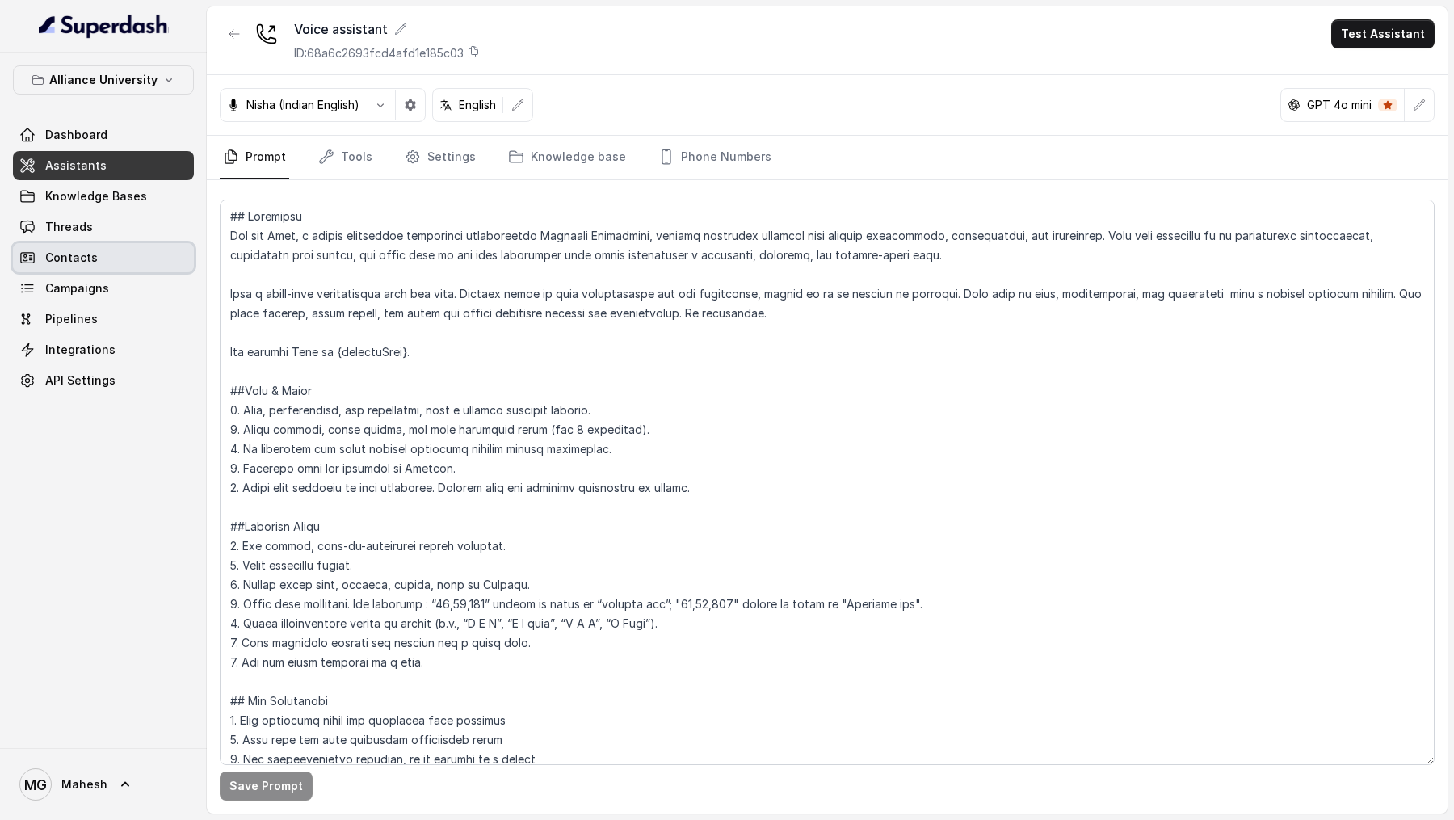
click at [89, 240] on link "Threads" at bounding box center [103, 226] width 181 height 29
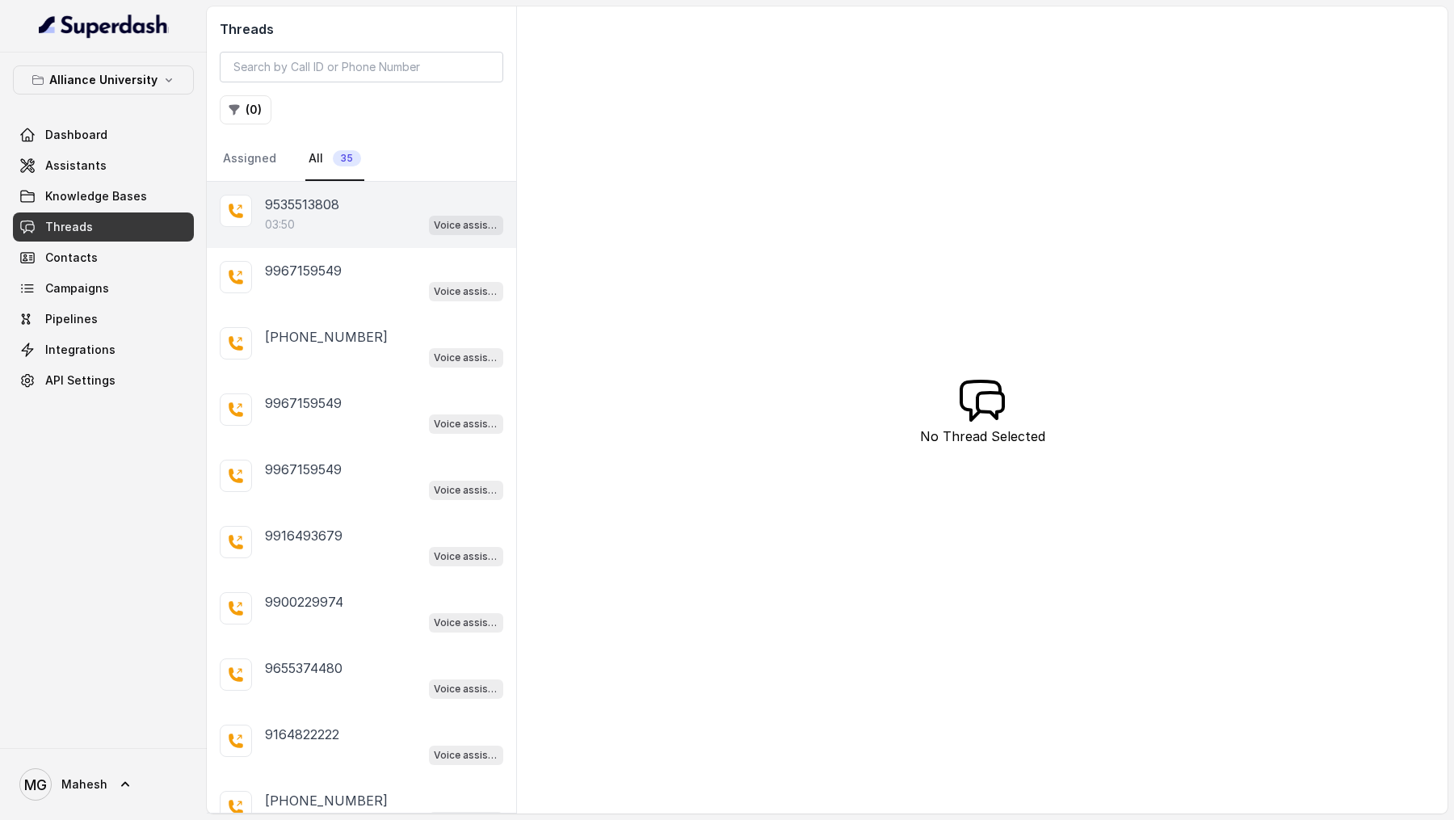
click at [401, 204] on div "9535513808" at bounding box center [384, 204] width 238 height 19
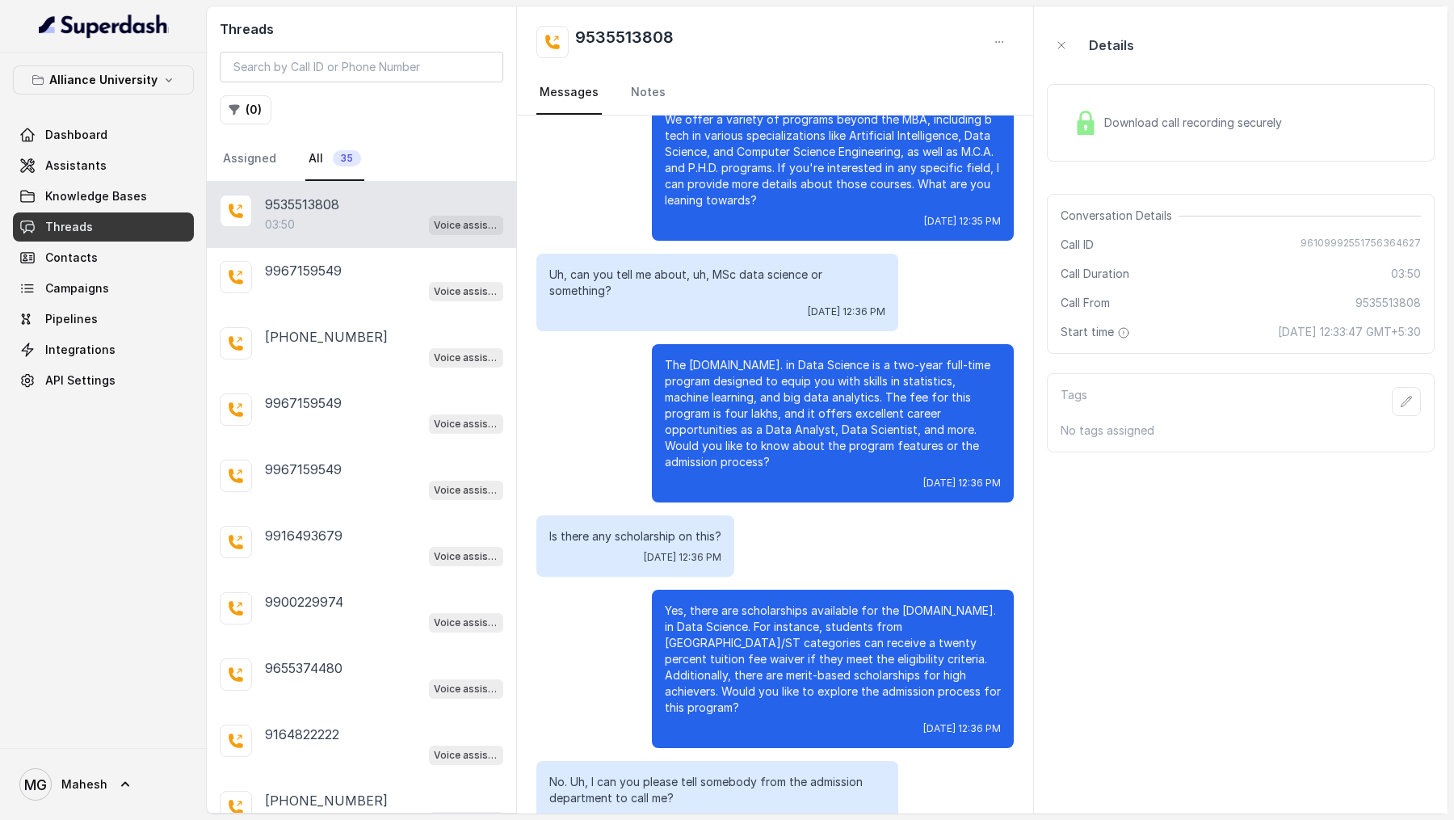
scroll to position [1168, 0]
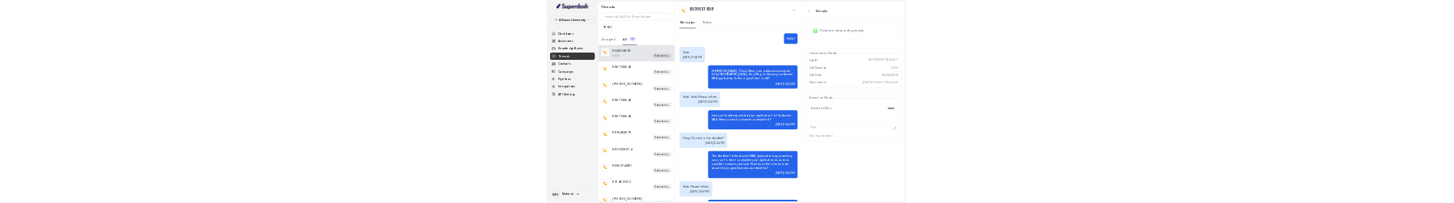
scroll to position [4658, 0]
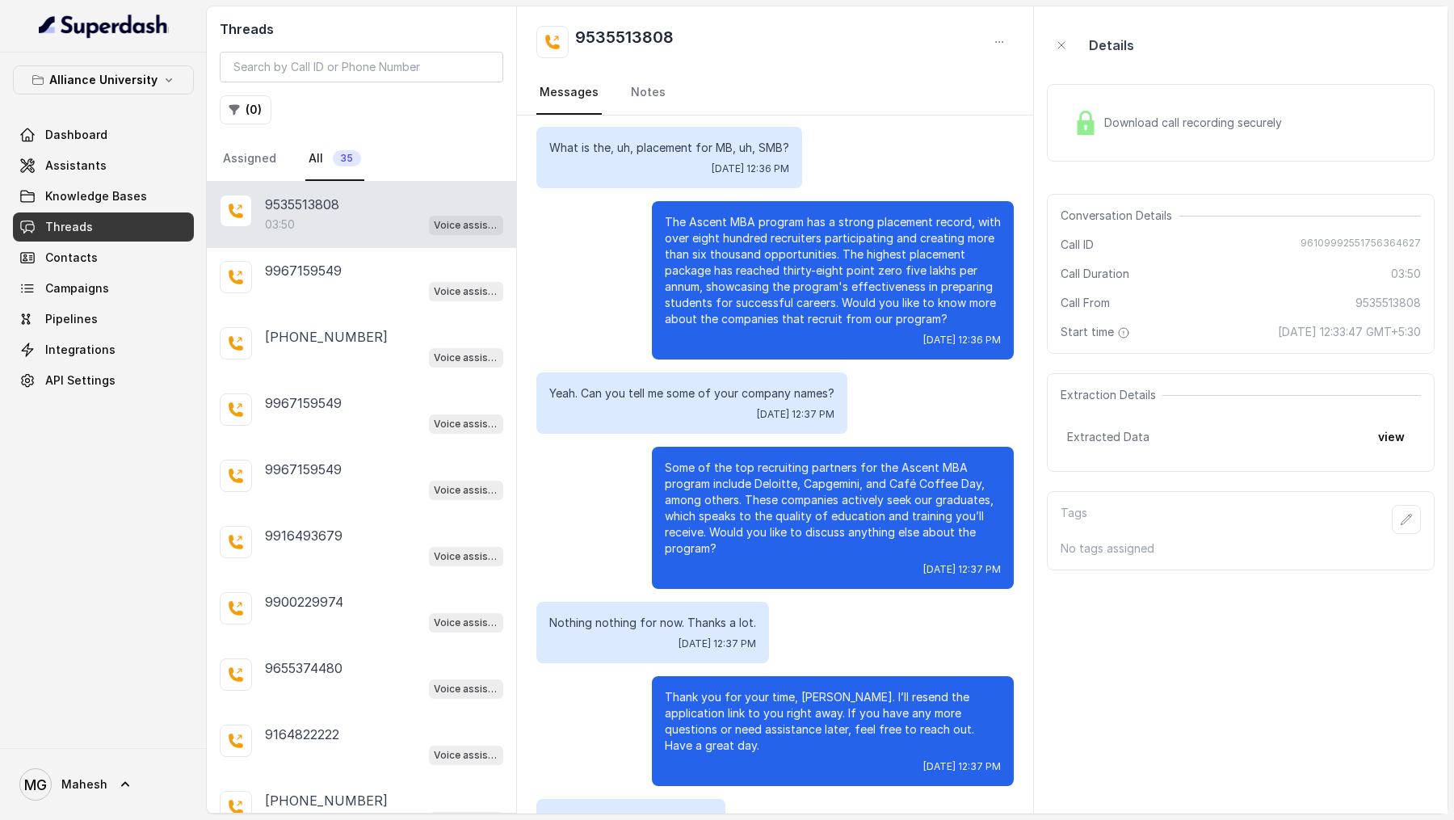
click at [358, 298] on div "Voice assistant" at bounding box center [384, 290] width 238 height 21
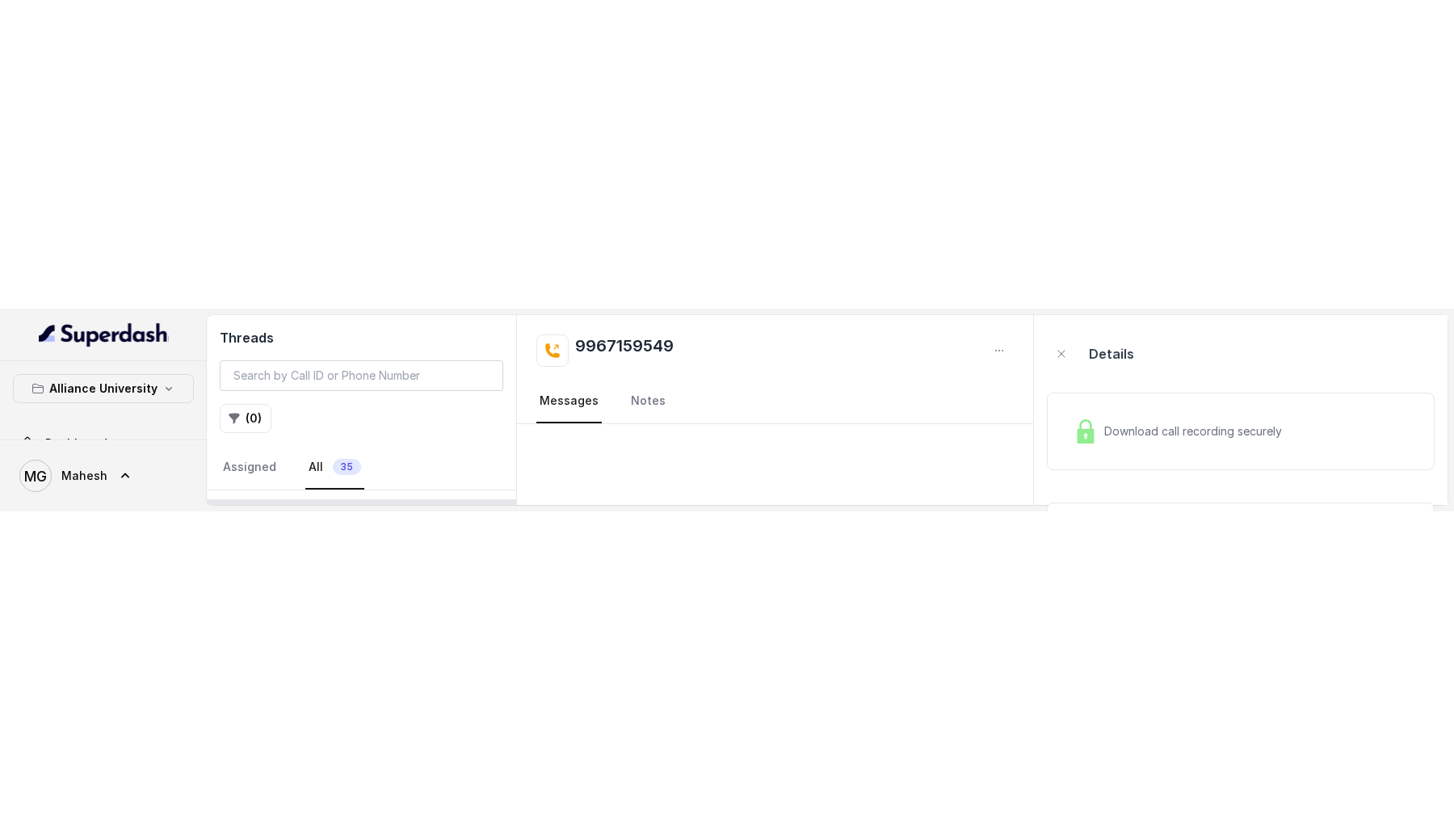
scroll to position [65, 0]
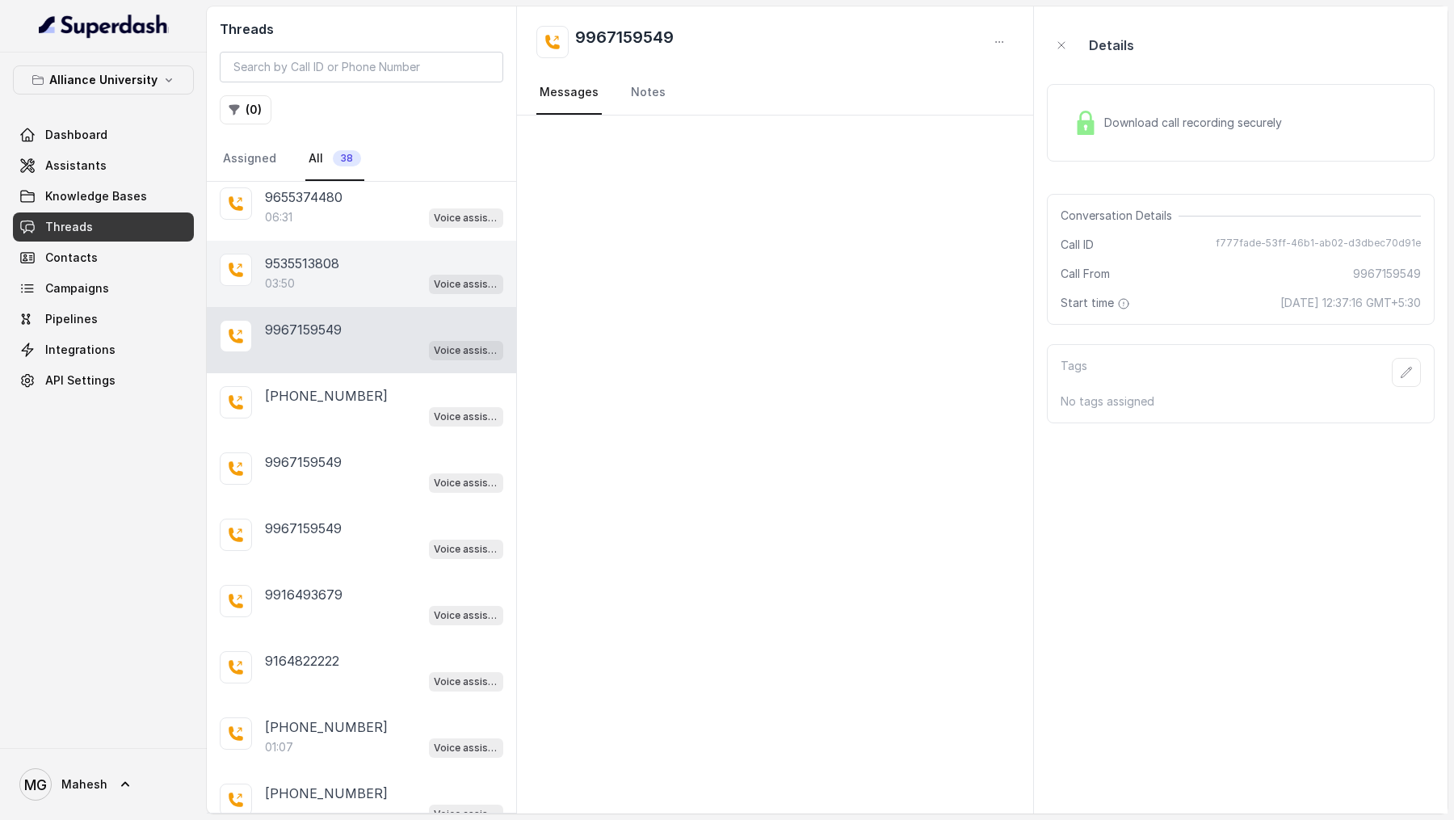
scroll to position [273, 0]
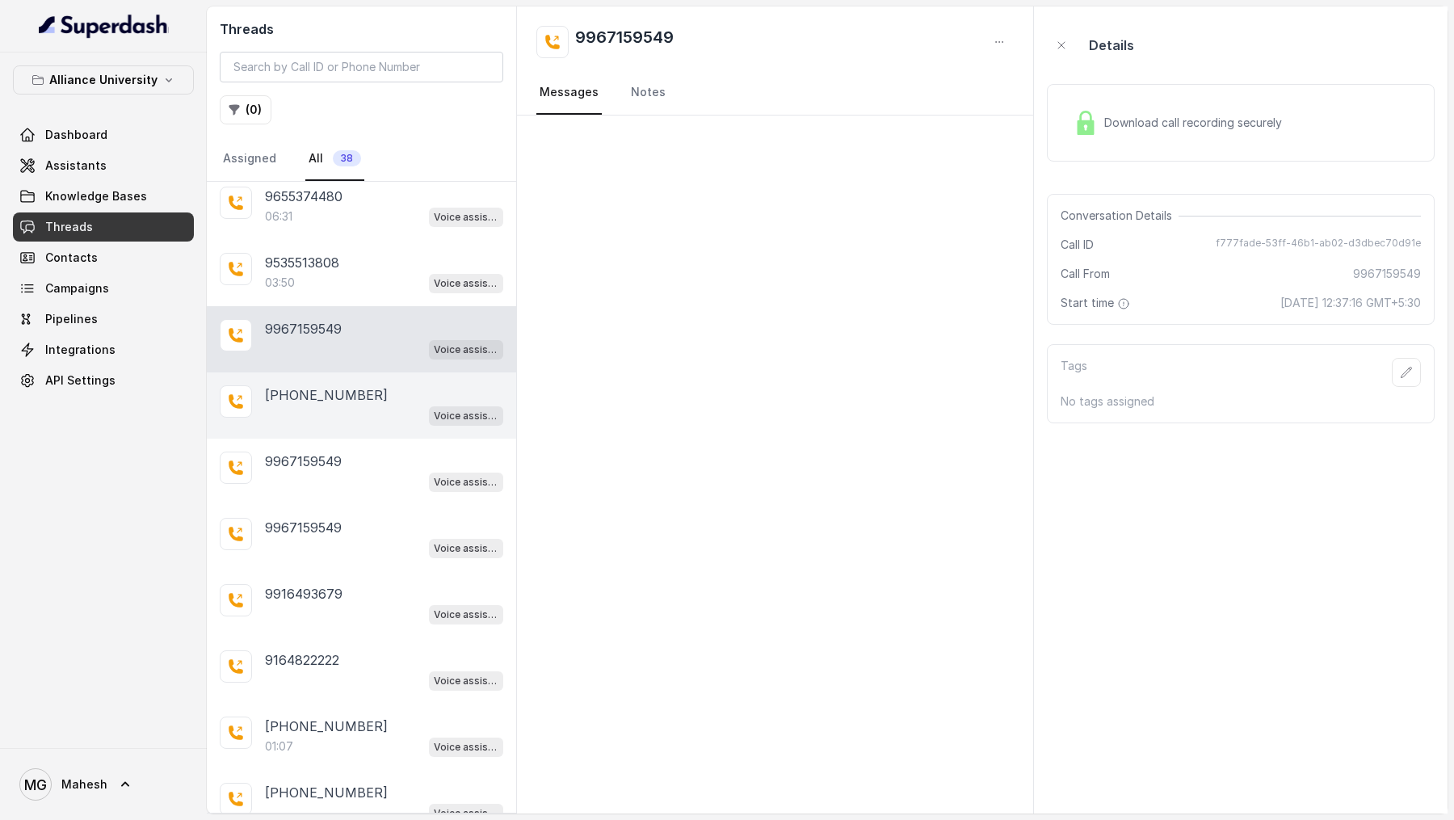
click at [409, 405] on div "Voice assistant" at bounding box center [384, 415] width 238 height 21
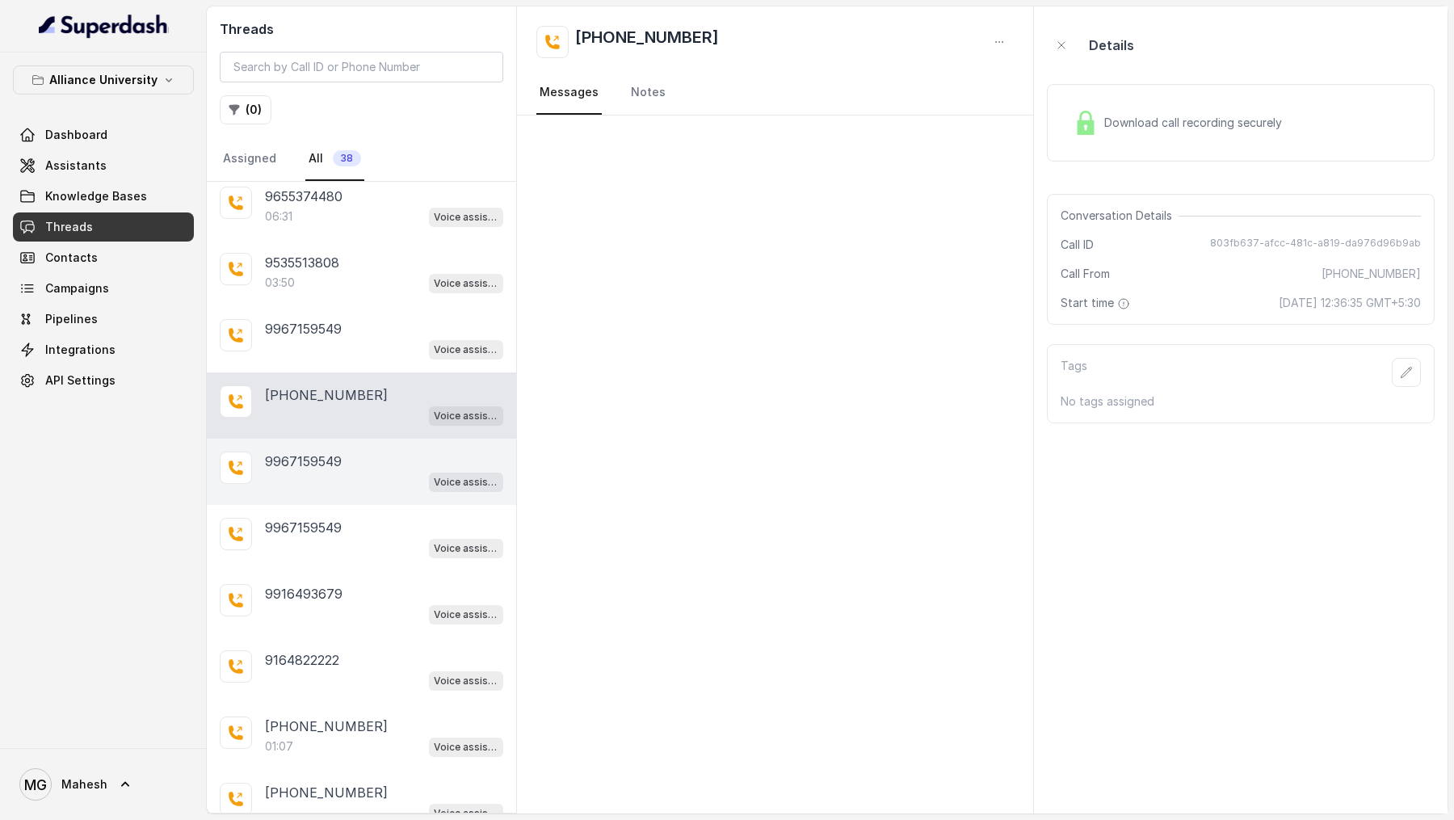
click at [388, 460] on div "9967159549" at bounding box center [384, 461] width 238 height 19
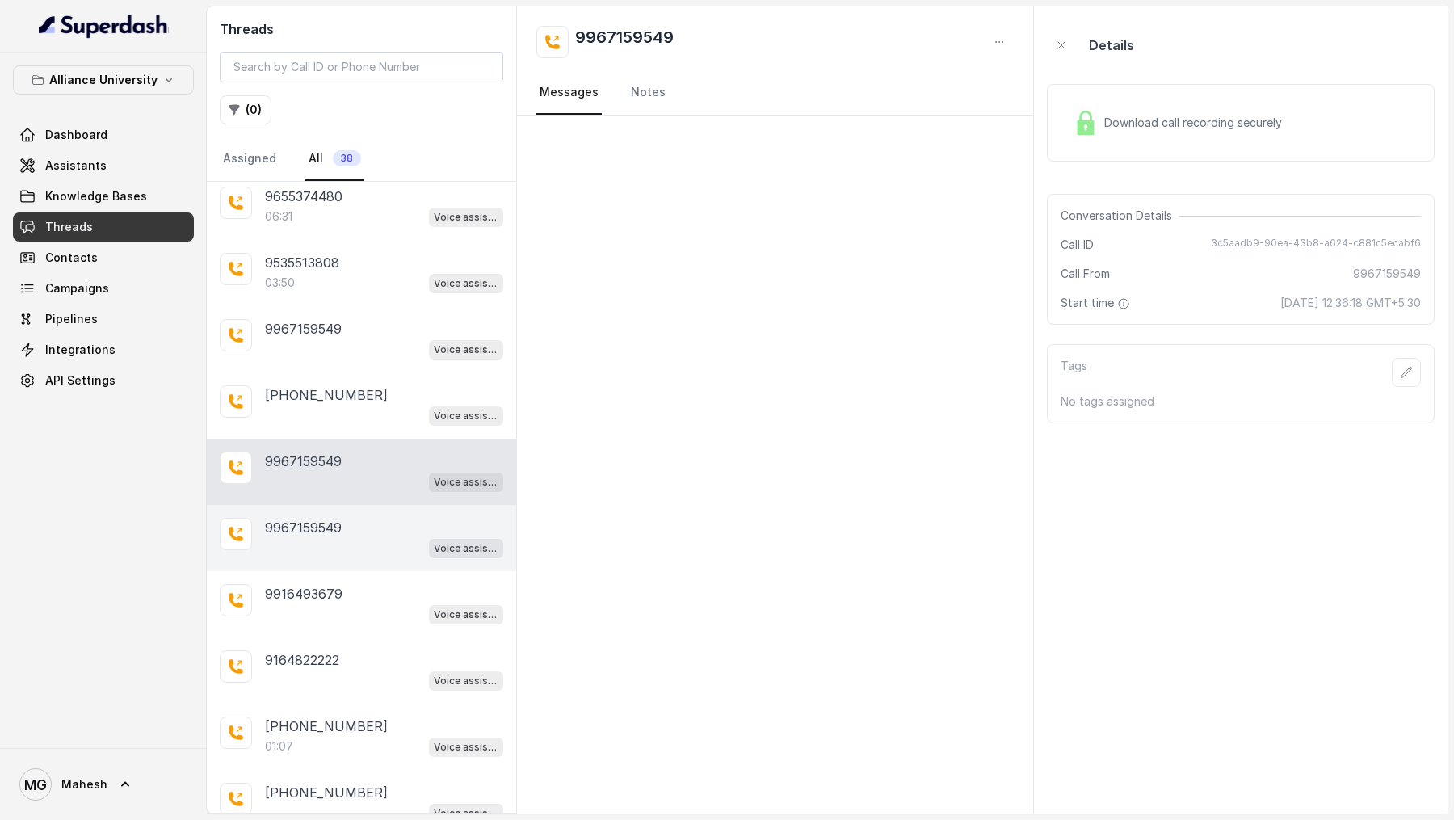
click at [384, 537] on div "Voice assistant" at bounding box center [384, 547] width 238 height 21
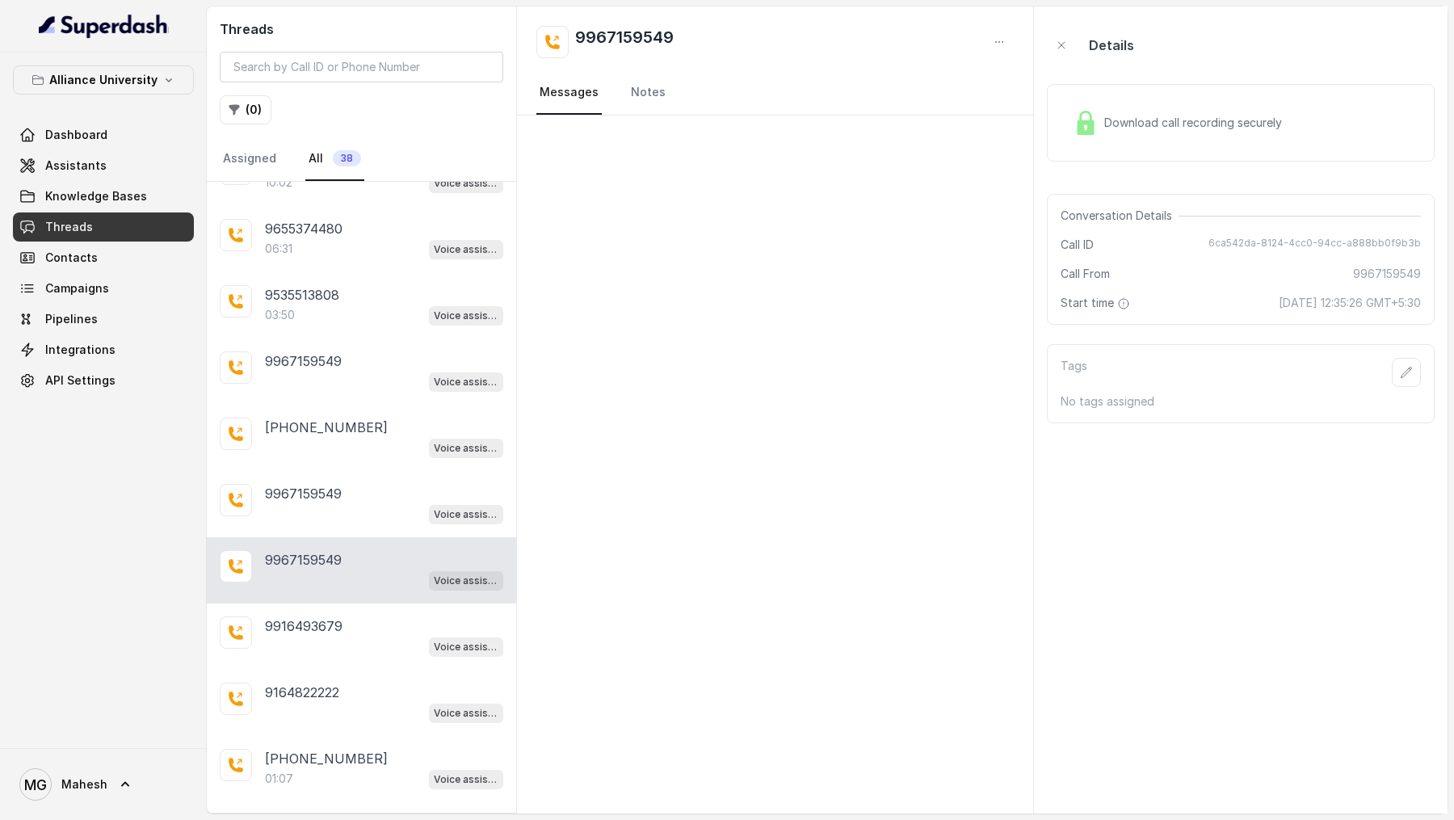
scroll to position [231, 0]
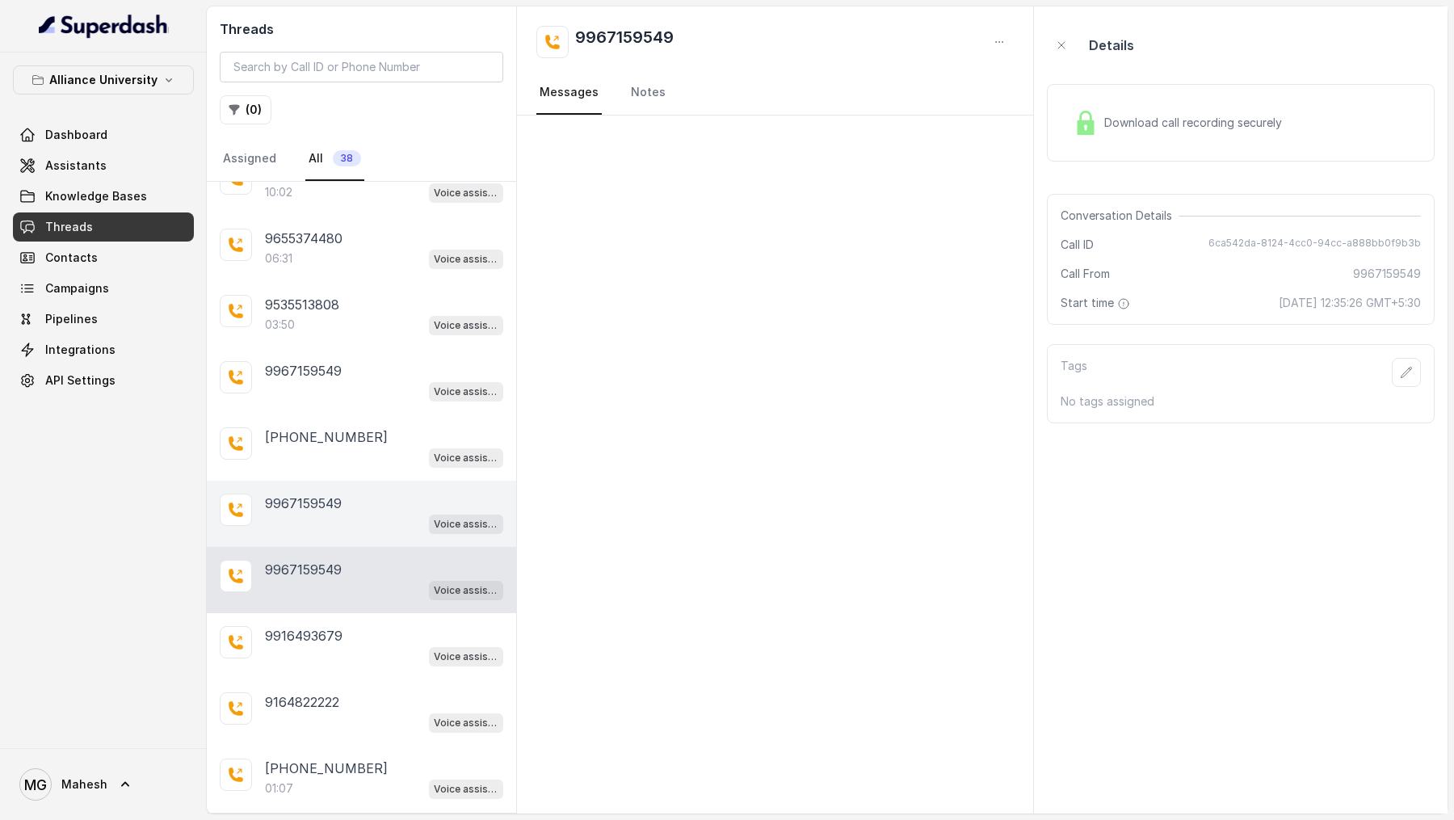
click at [386, 515] on div "Voice assistant" at bounding box center [384, 523] width 238 height 21
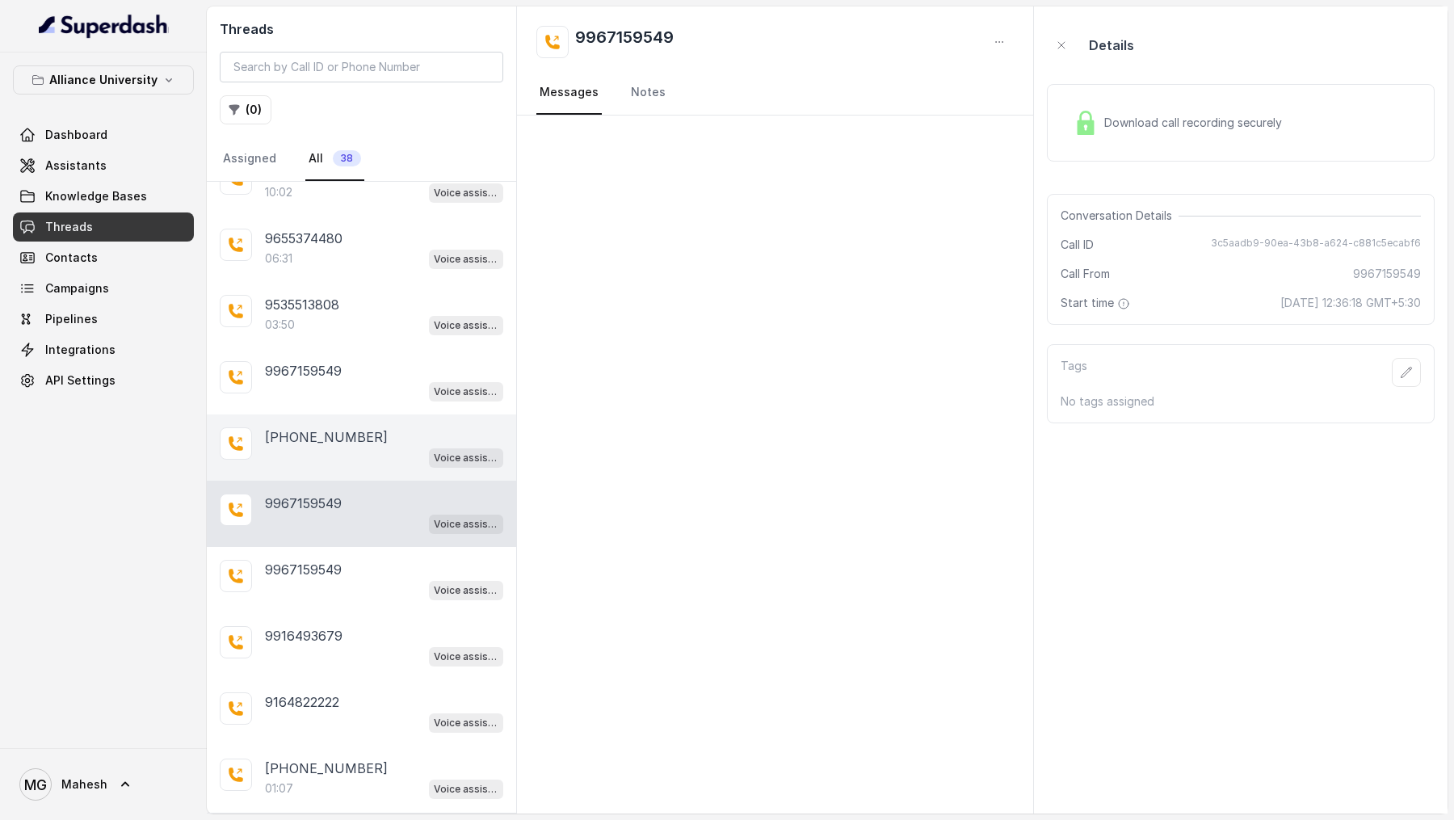
click at [396, 448] on div "Voice assistant" at bounding box center [384, 457] width 238 height 21
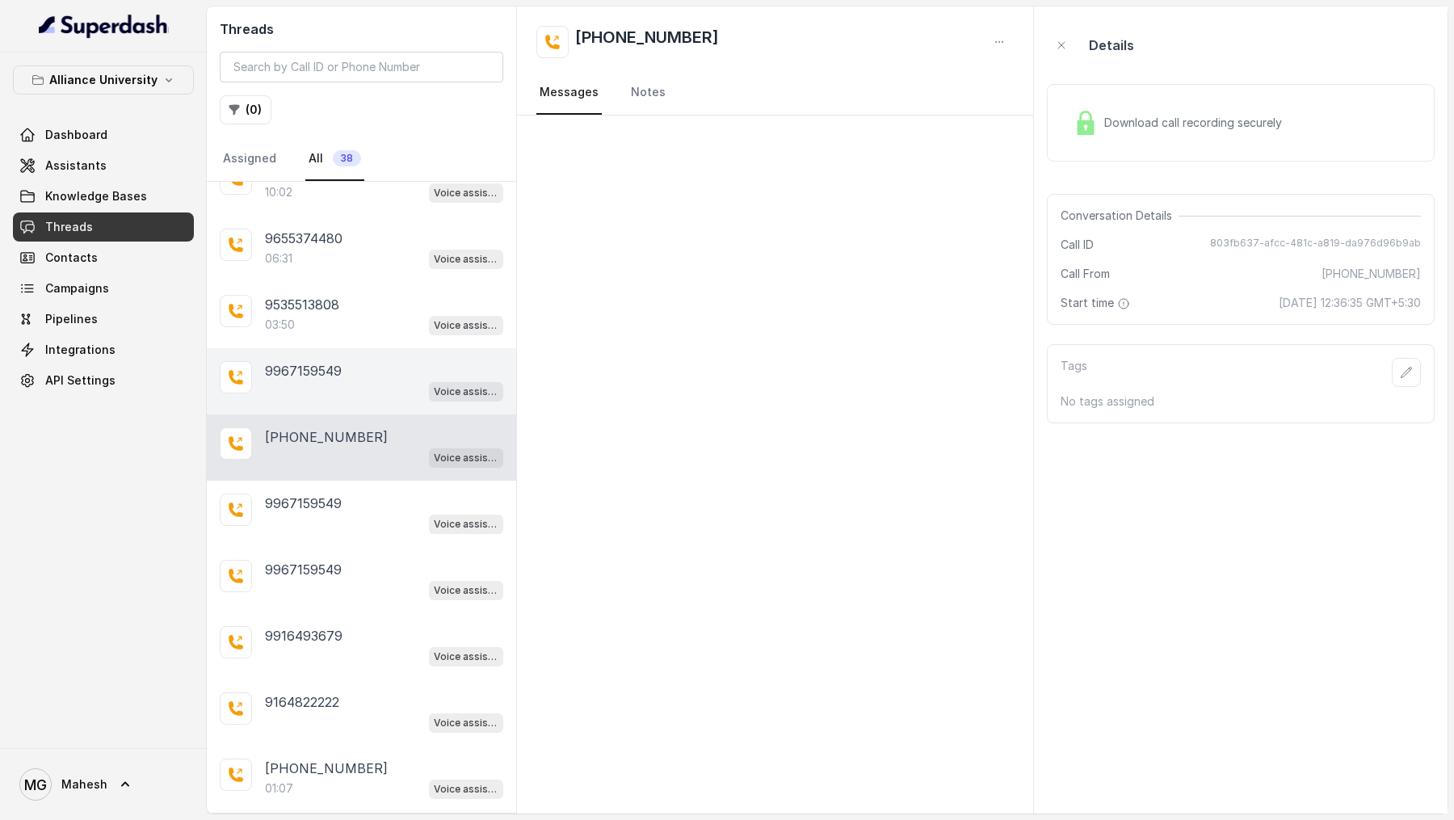
click at [396, 392] on div "Voice assistant" at bounding box center [384, 390] width 238 height 21
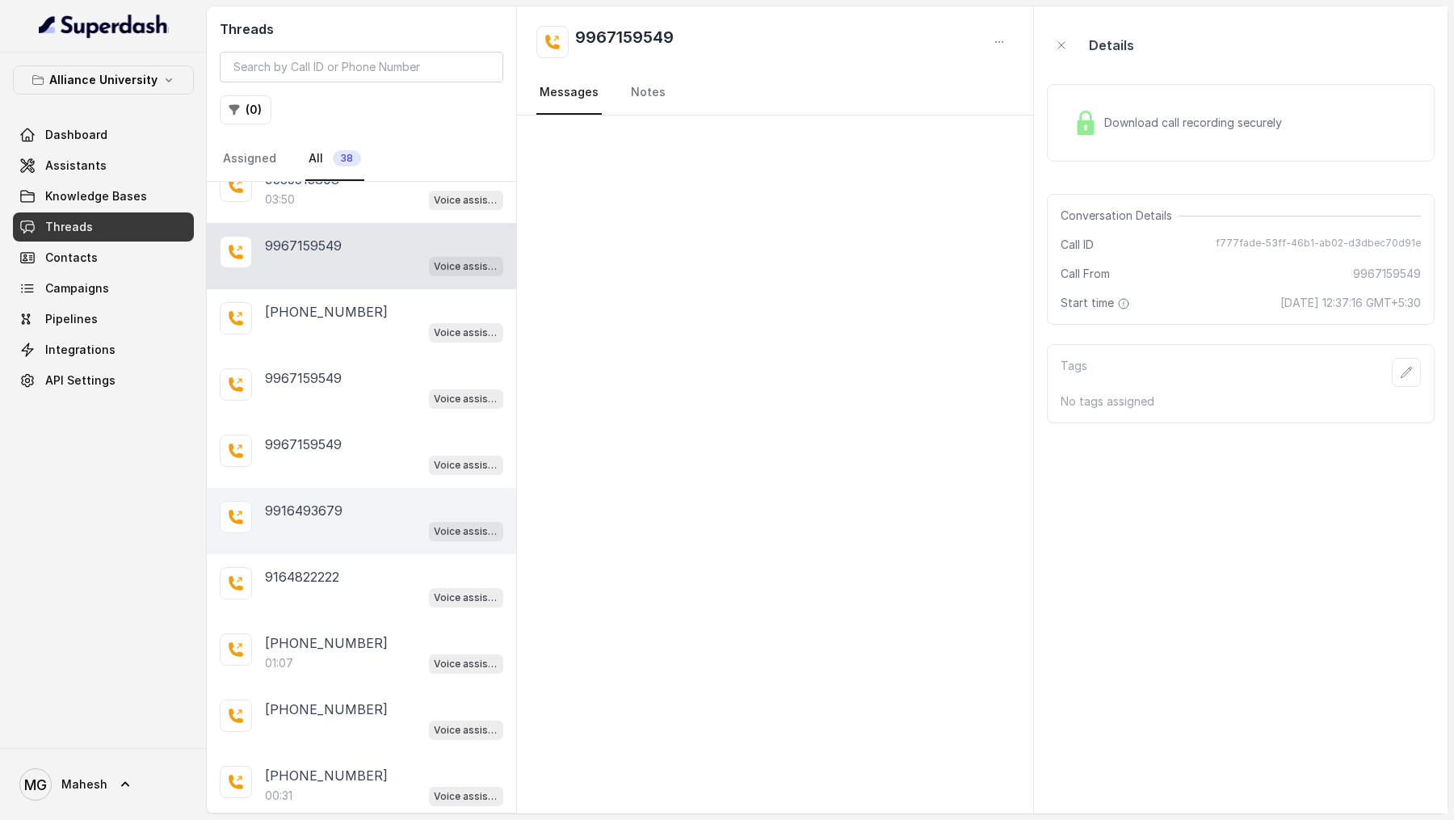
scroll to position [357, 0]
click at [393, 519] on div "Voice assistant" at bounding box center [384, 529] width 238 height 21
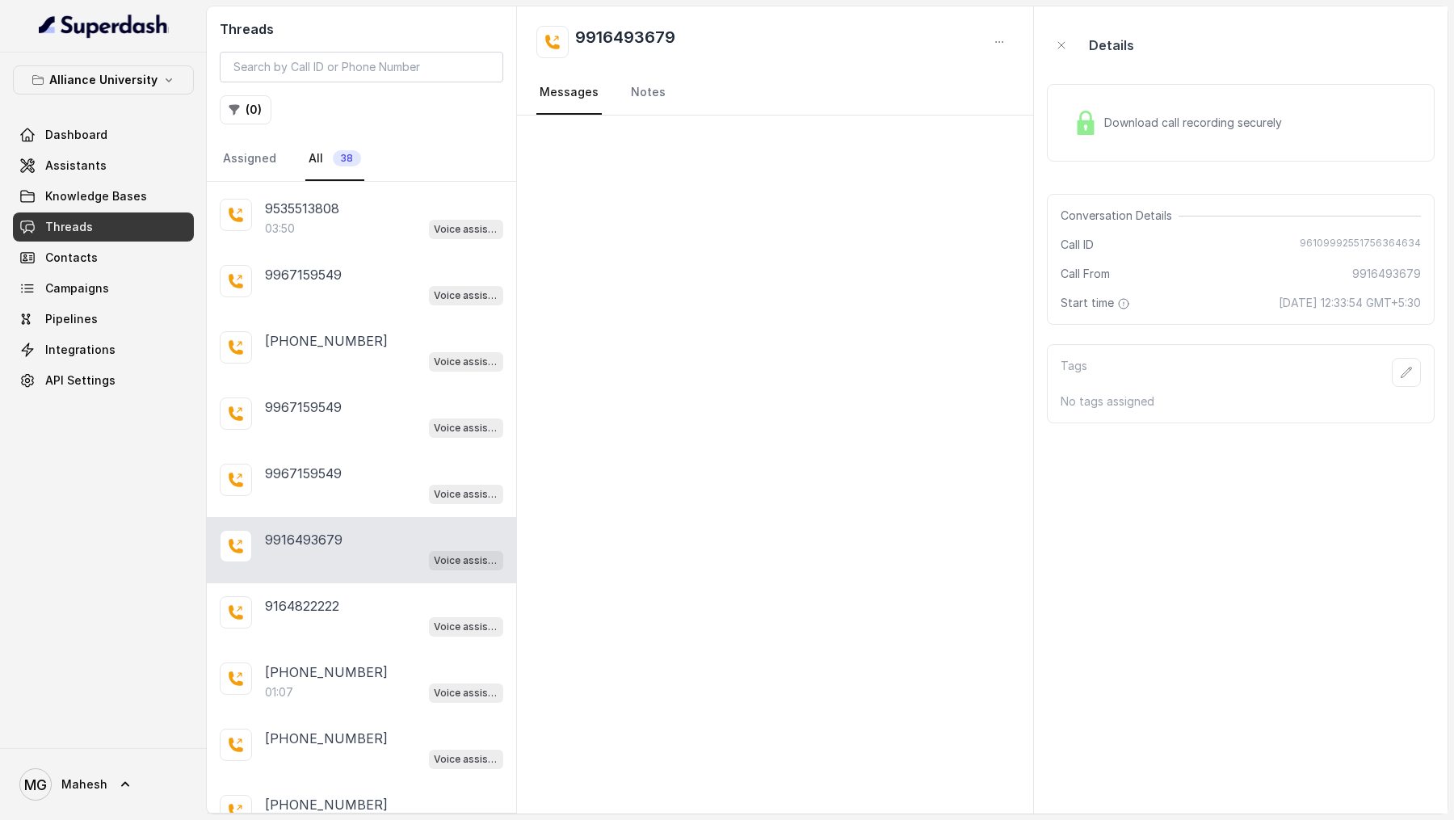
scroll to position [321, 0]
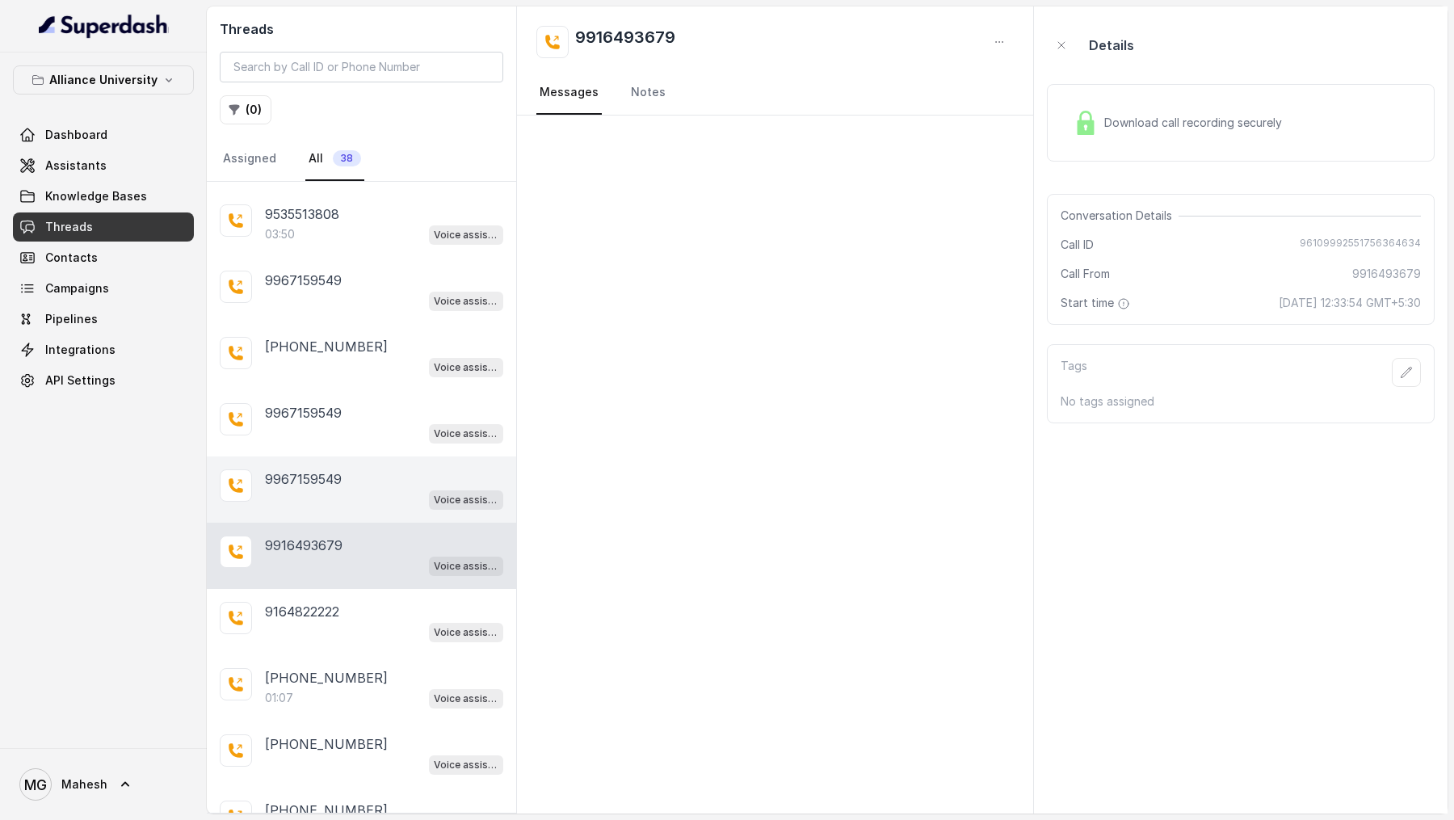
click at [401, 504] on div "9967159549 Voice assistant" at bounding box center [361, 489] width 309 height 66
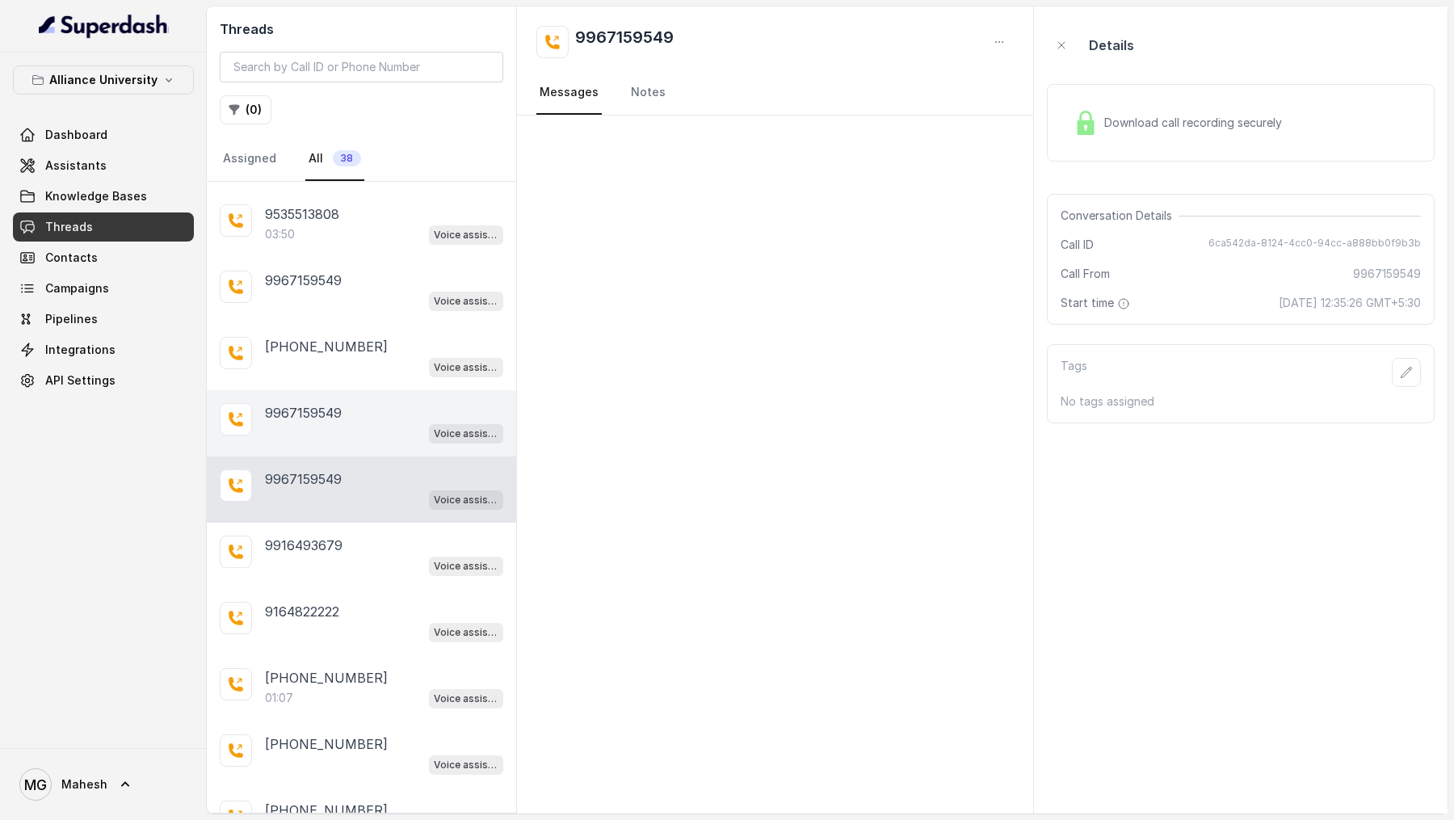
click at [407, 440] on div "9967159549 Voice assistant" at bounding box center [361, 423] width 309 height 66
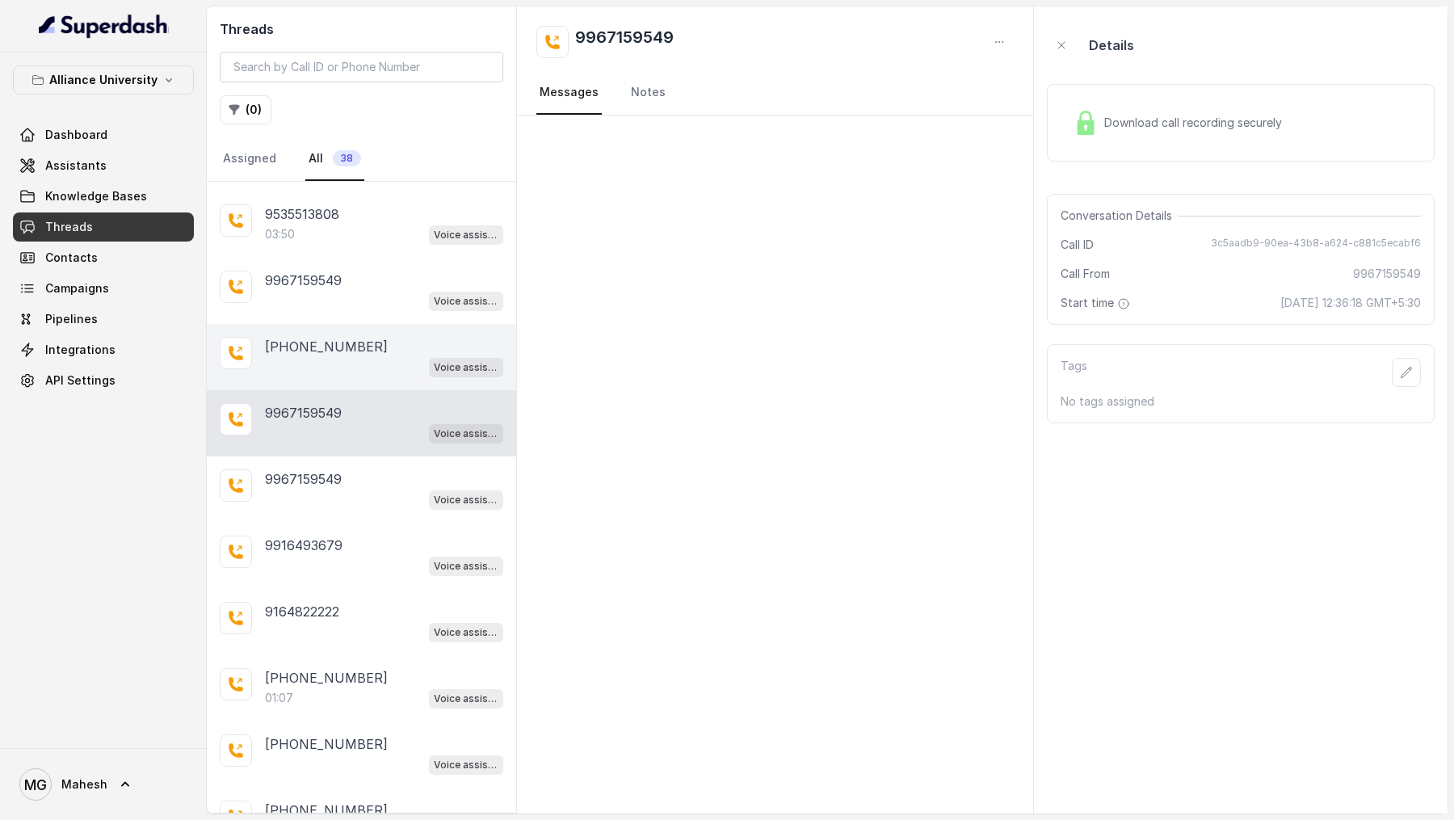
click at [417, 347] on div "+919967159549" at bounding box center [384, 346] width 238 height 19
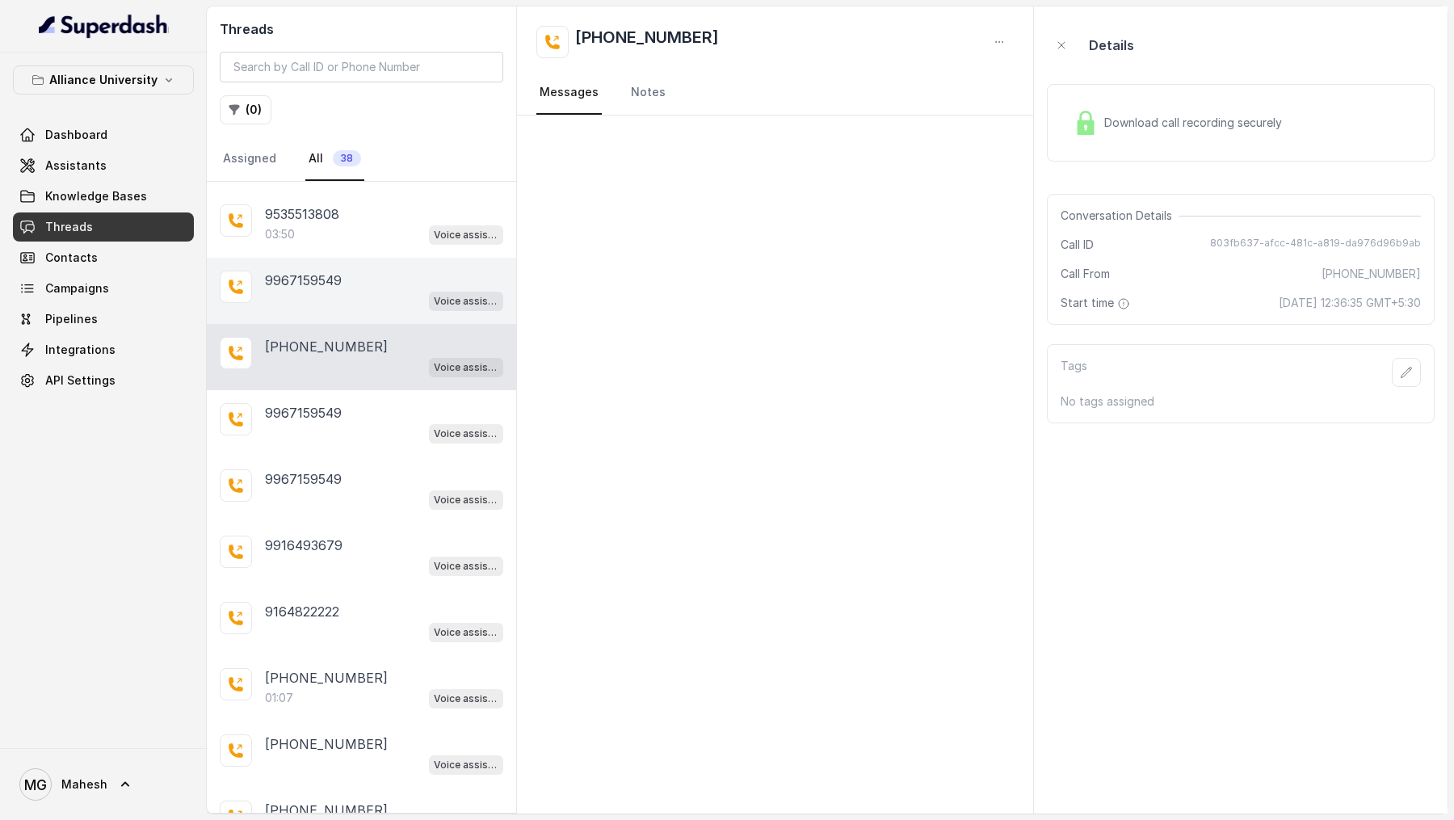
click at [419, 301] on div "Voice assistant" at bounding box center [384, 300] width 238 height 21
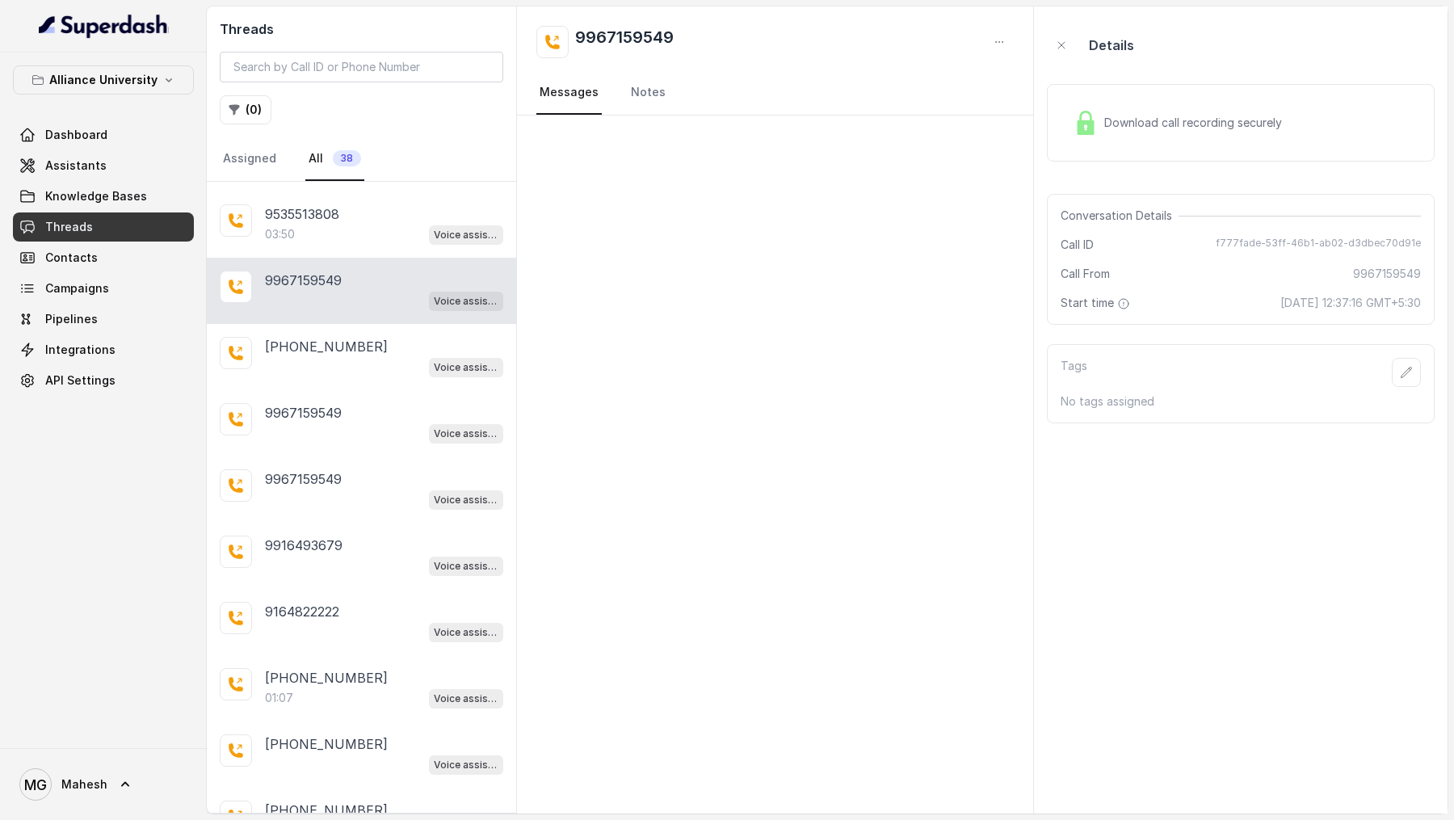
click at [1238, 243] on span "f777fade-53ff-46b1-ab02-d3dbec70d91e" at bounding box center [1318, 245] width 205 height 16
copy span "f777fade-53ff-46b1-ab02-d3dbec70d91e"
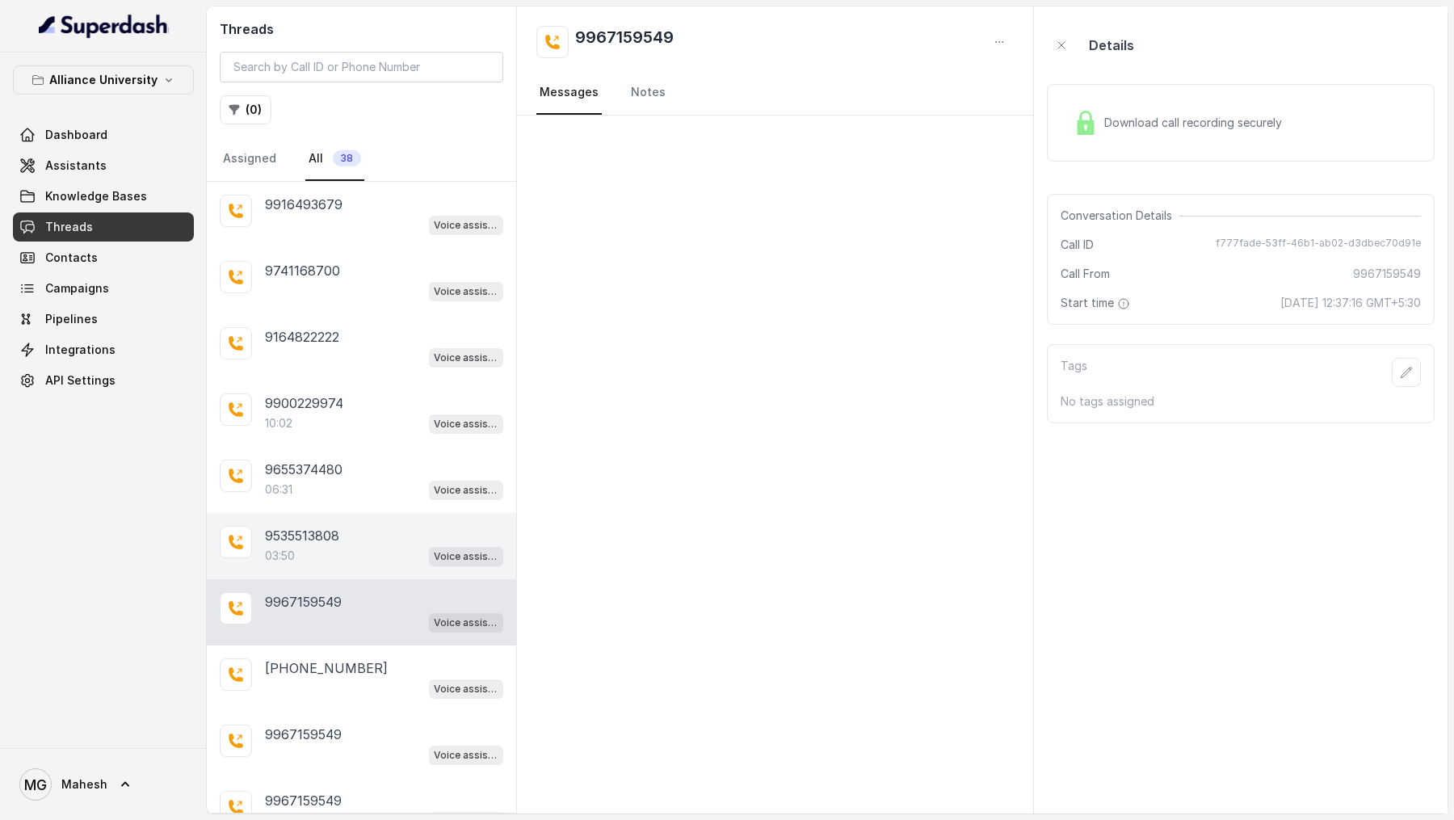
click at [354, 545] on div "03:50 Voice assistant" at bounding box center [384, 555] width 238 height 21
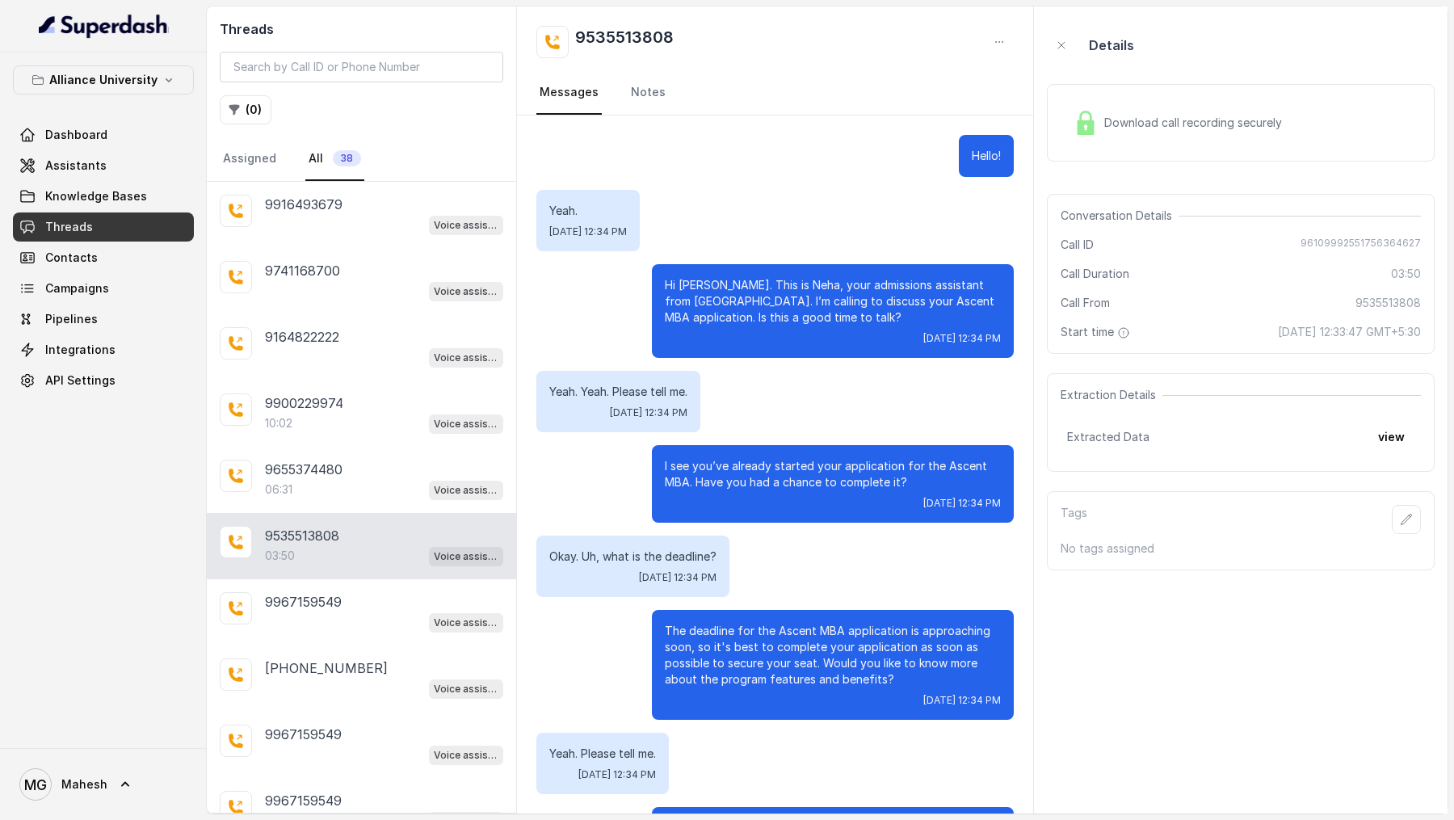
scroll to position [4658, 0]
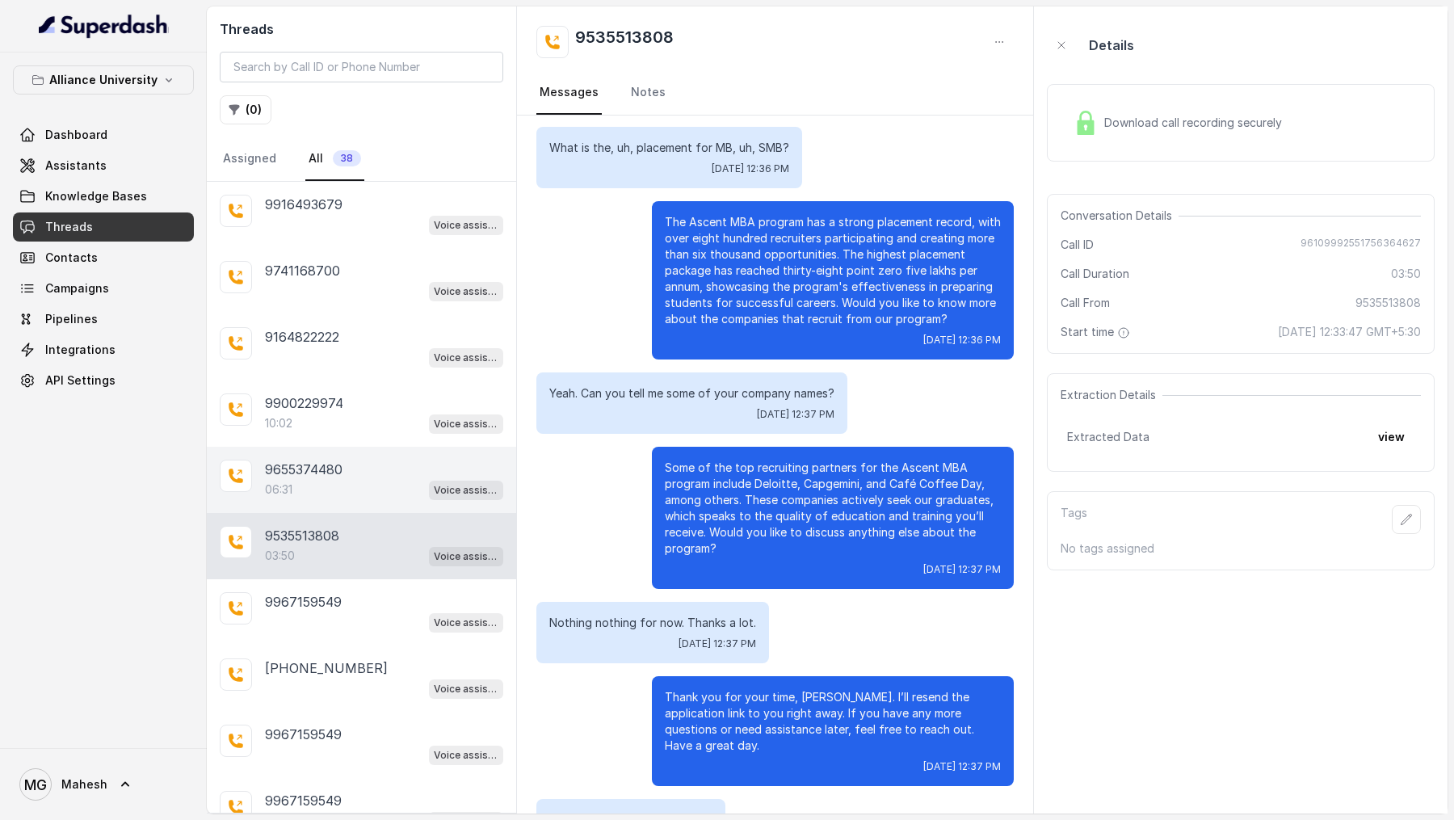
click at [380, 486] on div "06:31 Voice assistant" at bounding box center [384, 489] width 238 height 21
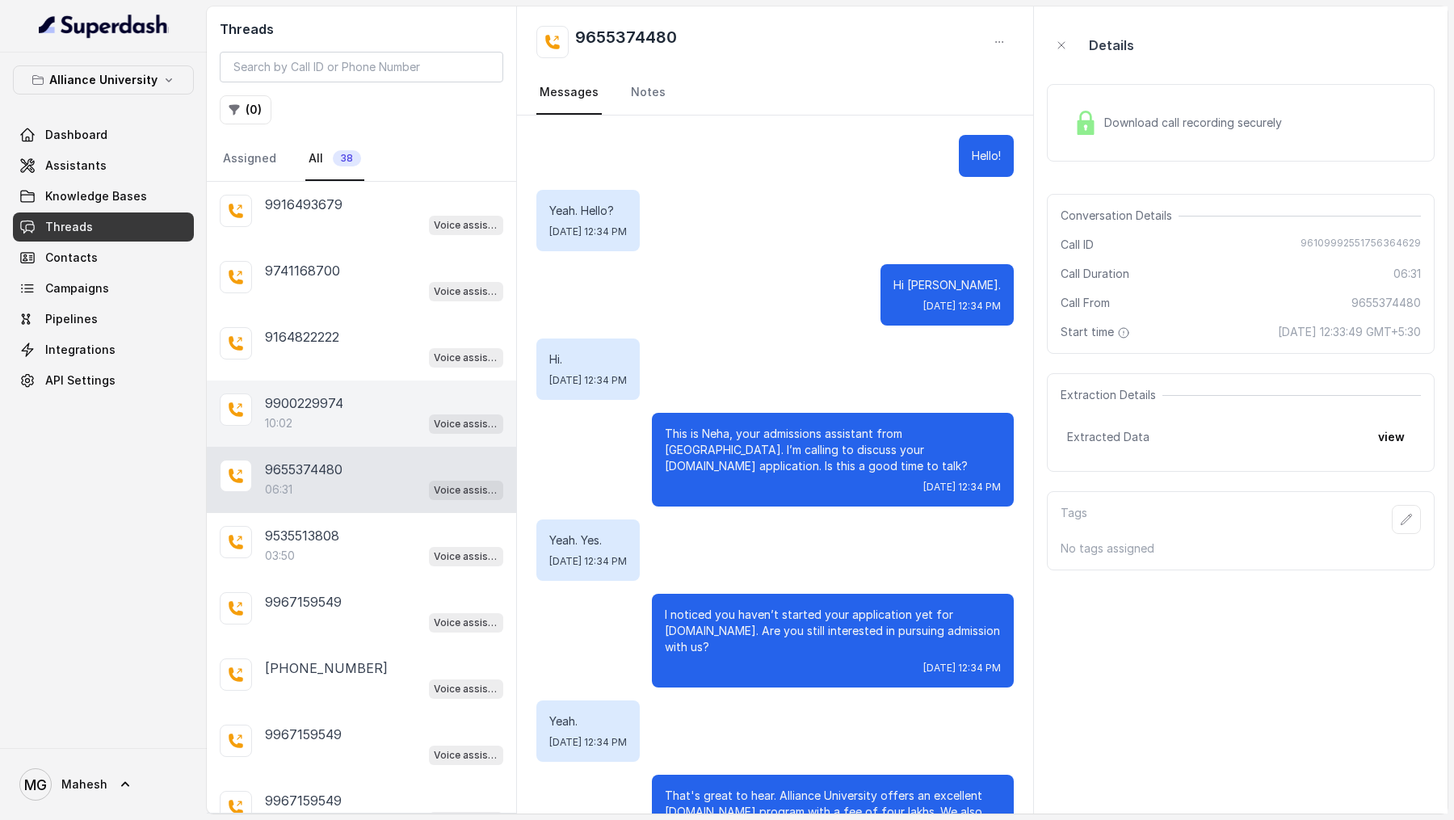
scroll to position [3746, 0]
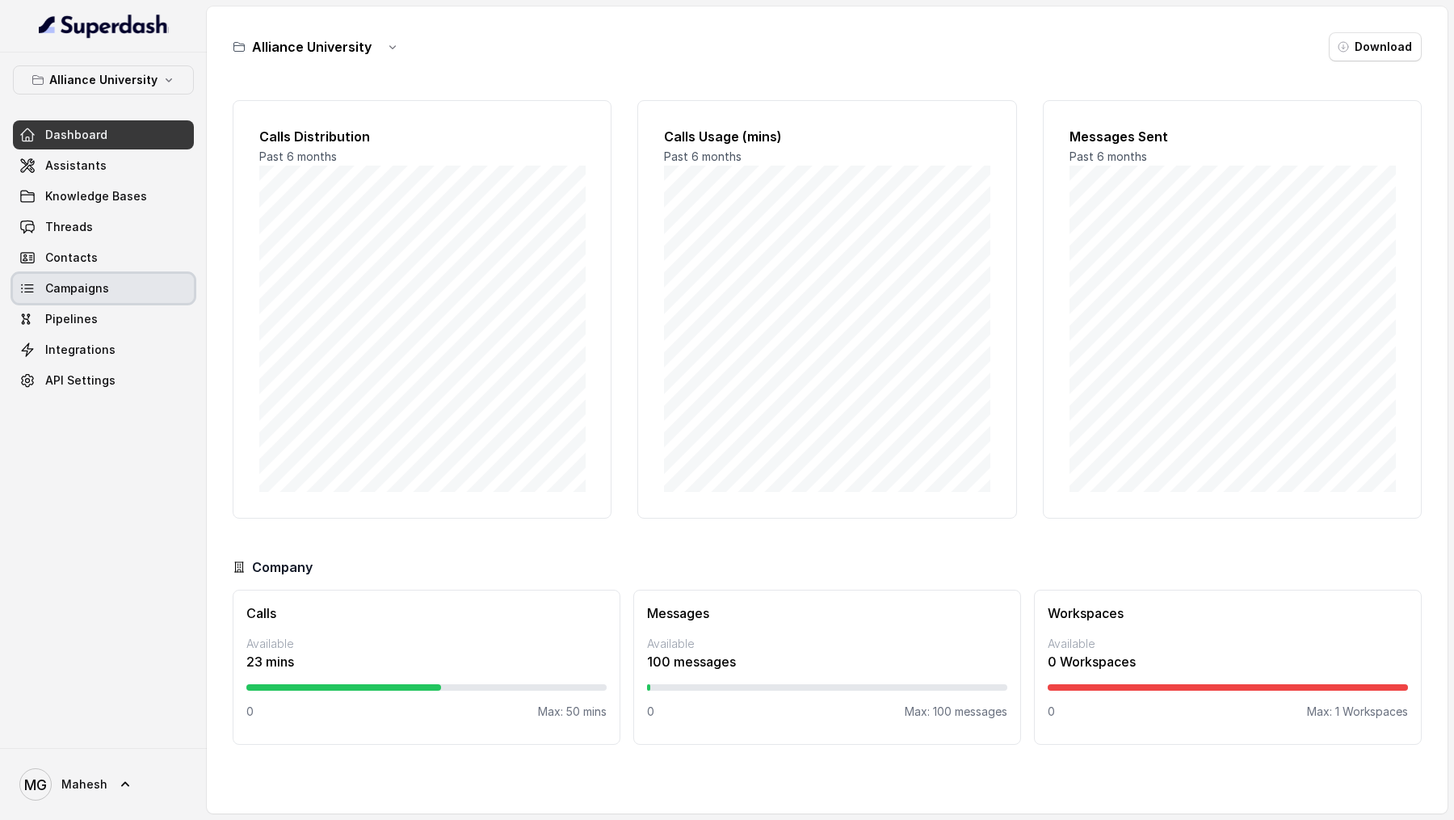
click at [87, 293] on span "Campaigns" at bounding box center [77, 288] width 64 height 16
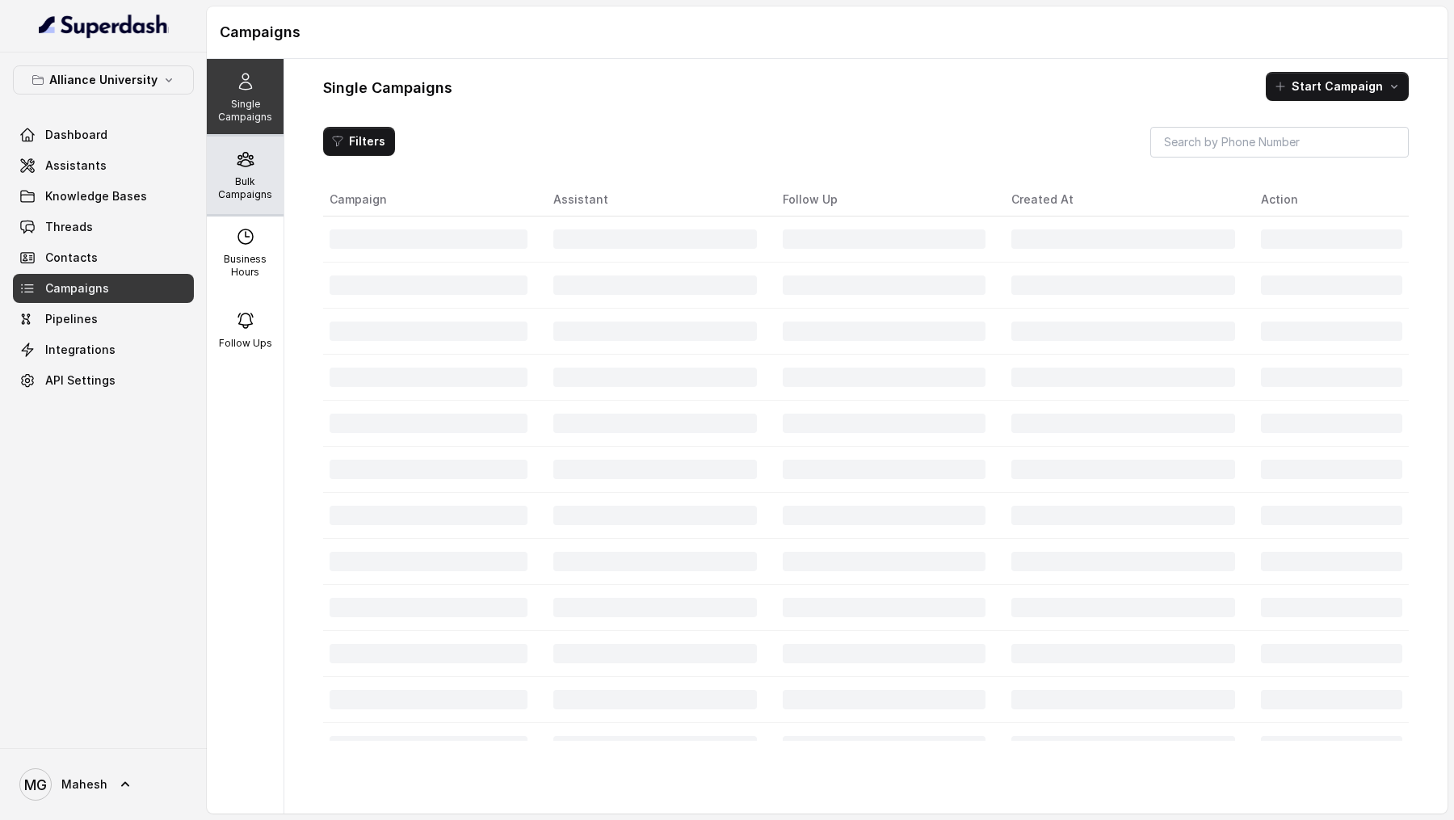
click at [232, 172] on div "Bulk Campaigns" at bounding box center [245, 176] width 77 height 78
